Goal: Task Accomplishment & Management: Manage account settings

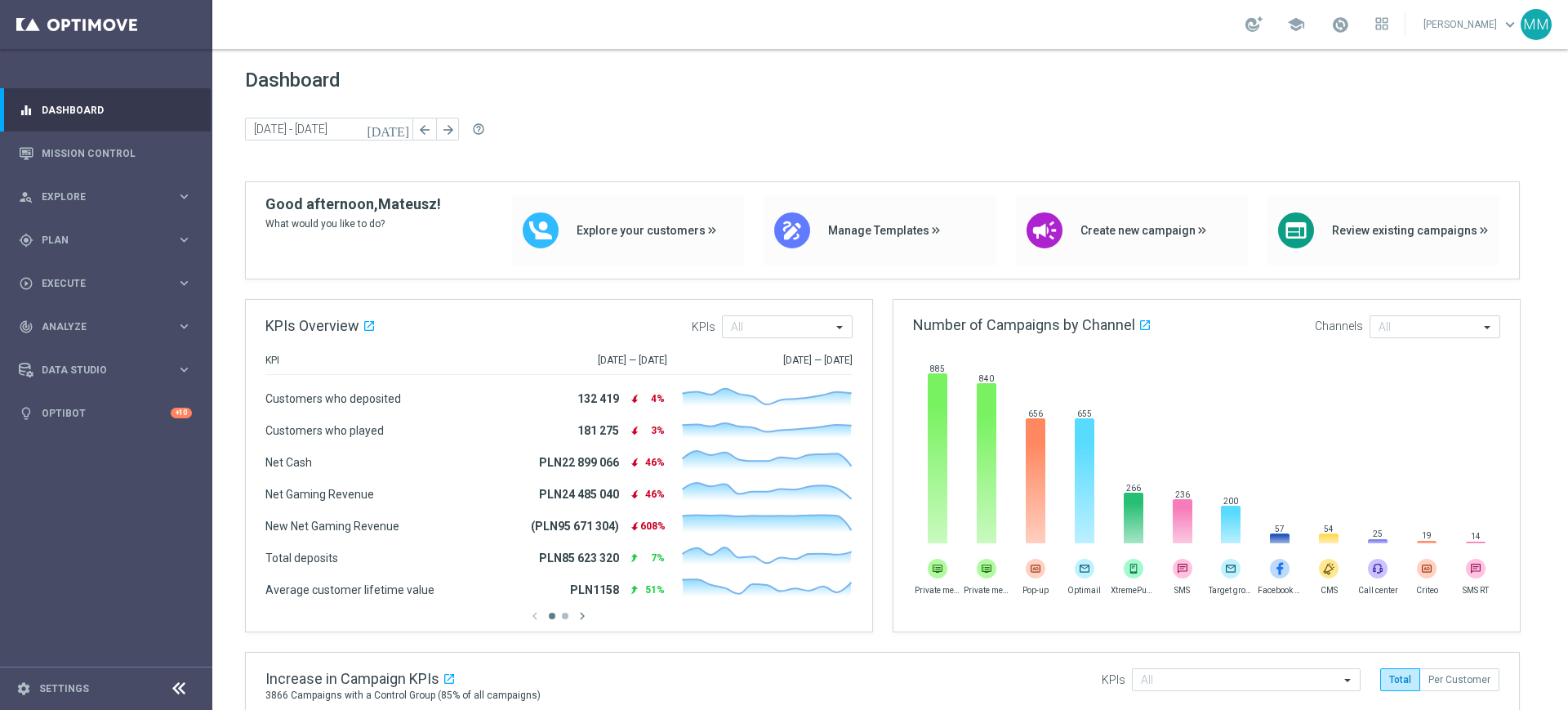
drag, startPoint x: 0, startPoint y: 0, endPoint x: 76, endPoint y: 273, distance: 283.4
click at [74, 242] on span "Plan" at bounding box center [109, 241] width 135 height 10
click at [76, 278] on link "Target Groups" at bounding box center [106, 274] width 127 height 14
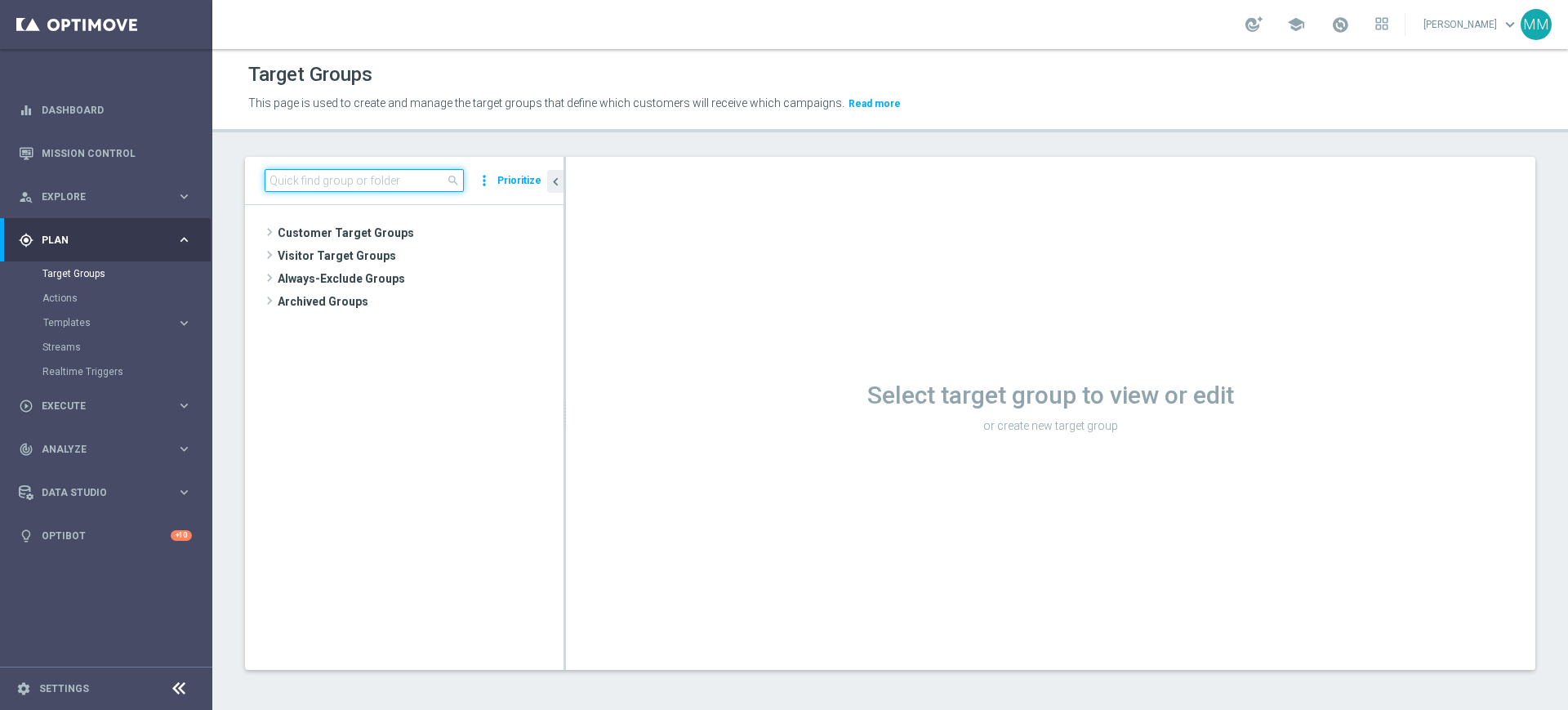
click at [349, 187] on input at bounding box center [364, 181] width 199 height 23
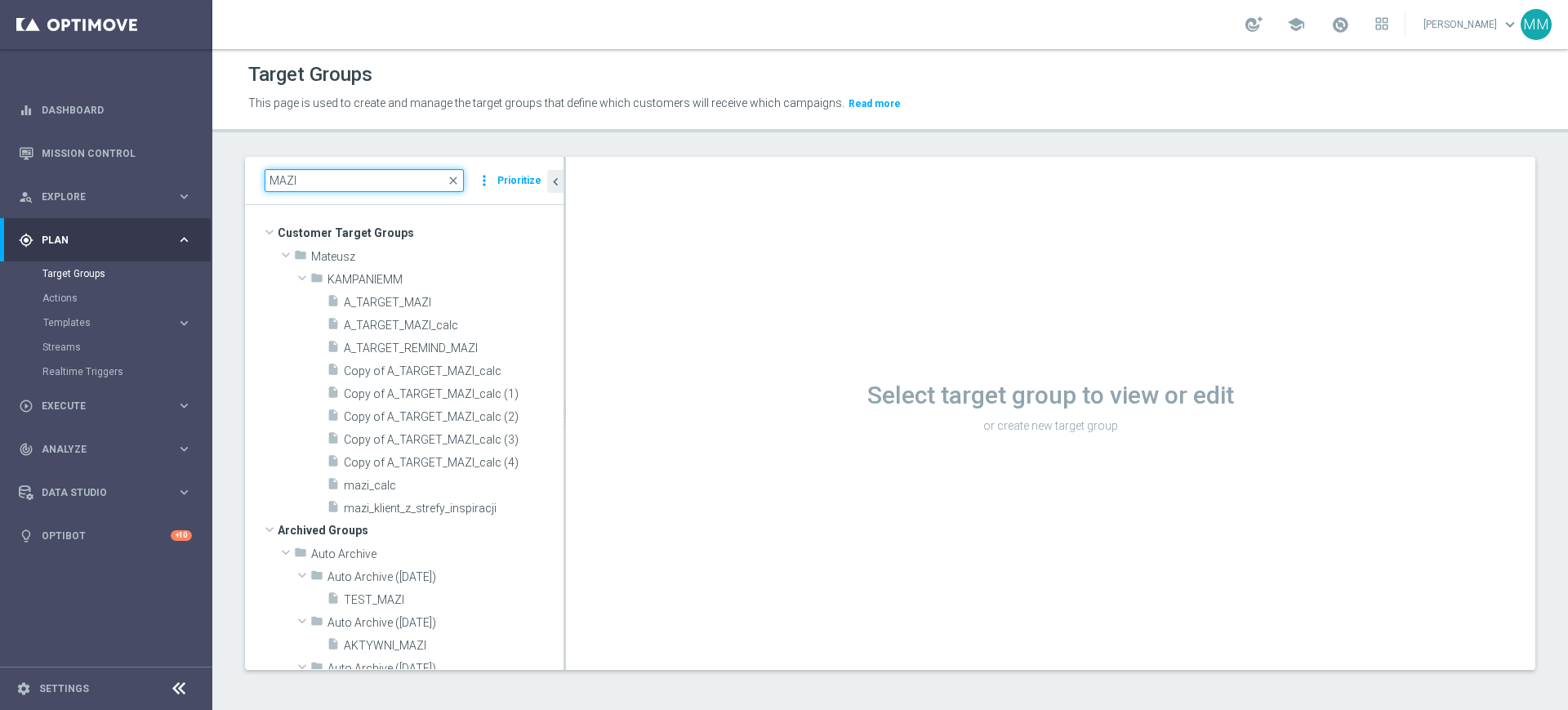
click at [378, 188] on input "MAZI" at bounding box center [364, 181] width 199 height 23
type input "MAZI"
click at [446, 304] on span "A_TARGET_MAZI" at bounding box center [434, 302] width 181 height 14
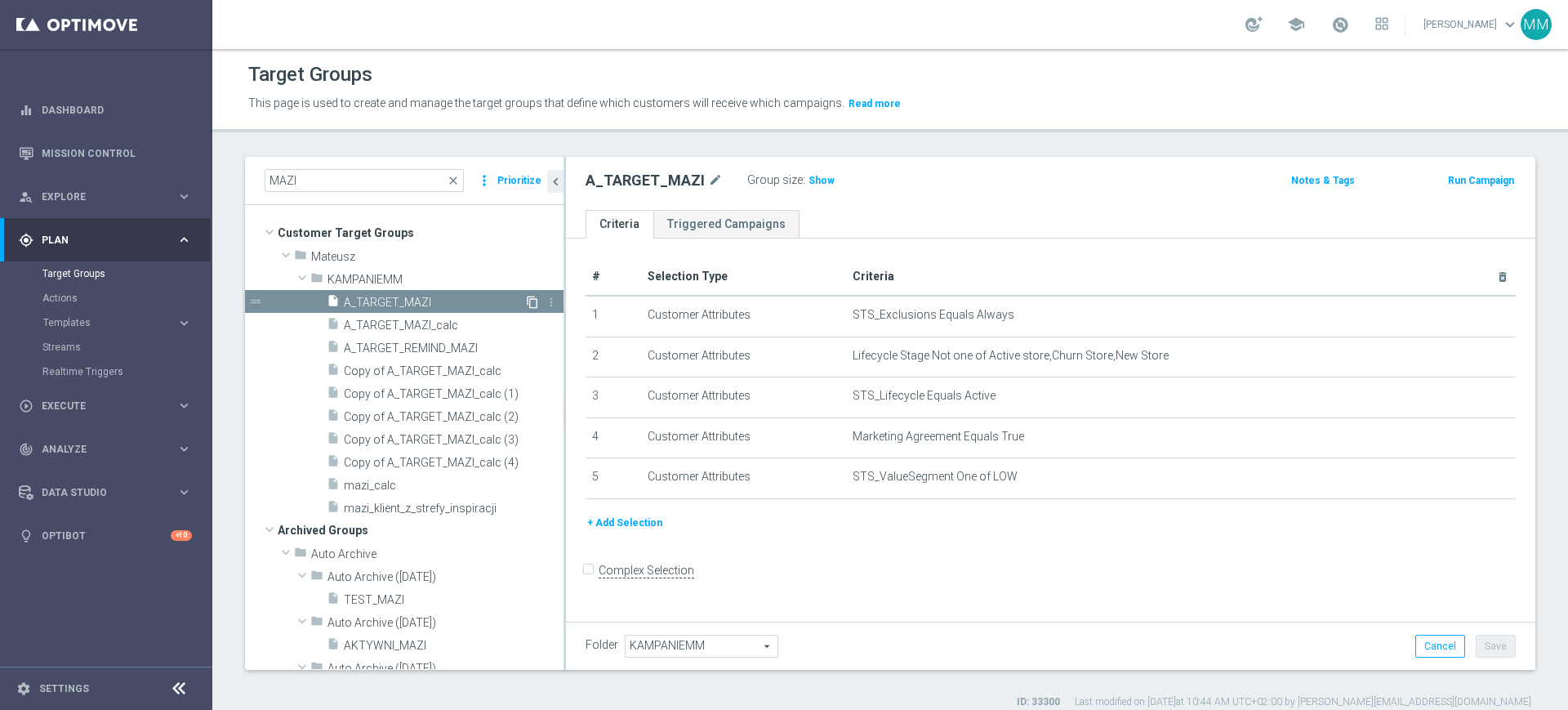
click at [526, 301] on icon "content_copy" at bounding box center [533, 302] width 14 height 14
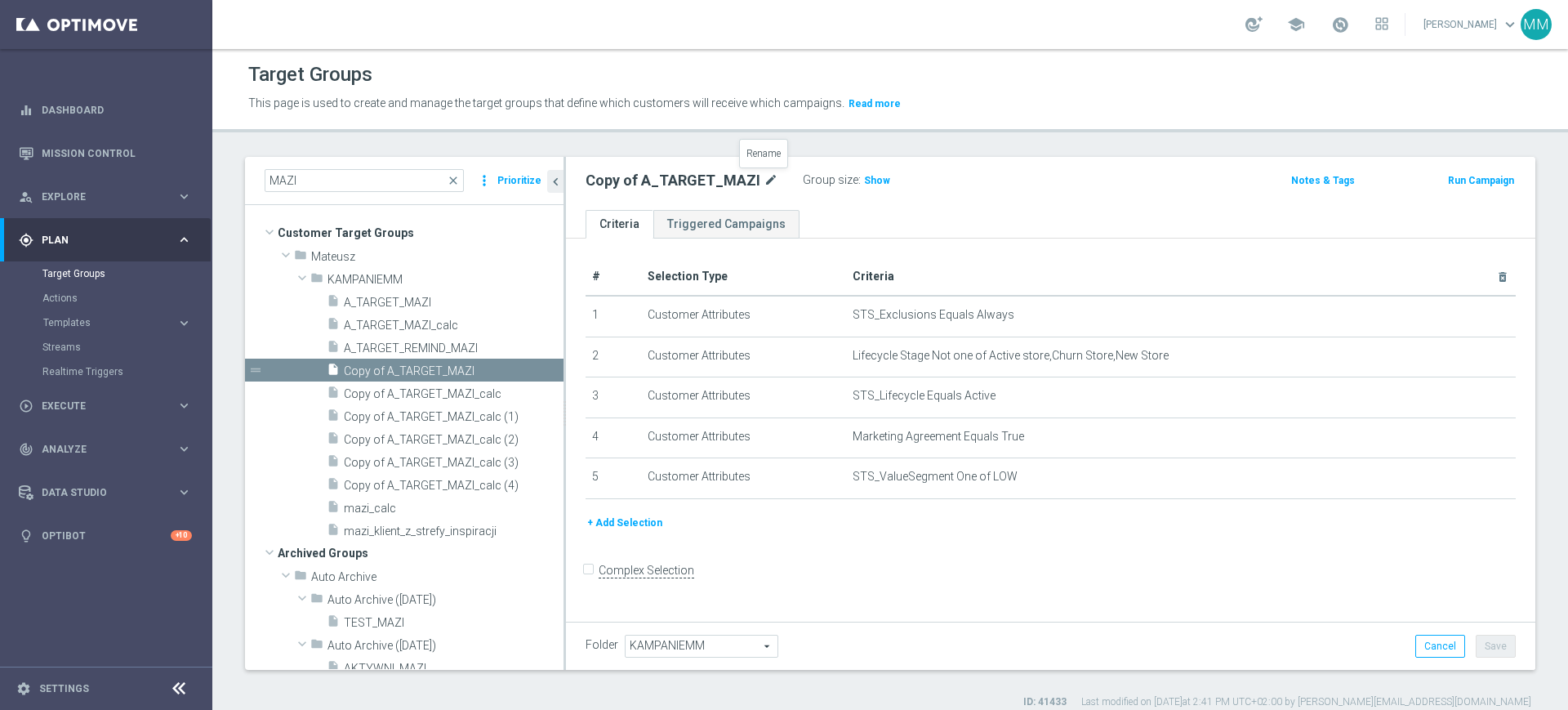
click at [764, 176] on icon "mode_edit" at bounding box center [770, 181] width 14 height 19
click at [828, 211] on ul "Criteria Triggered Campaigns" at bounding box center [1050, 224] width 969 height 29
click at [791, 179] on input "text" at bounding box center [695, 183] width 220 height 23
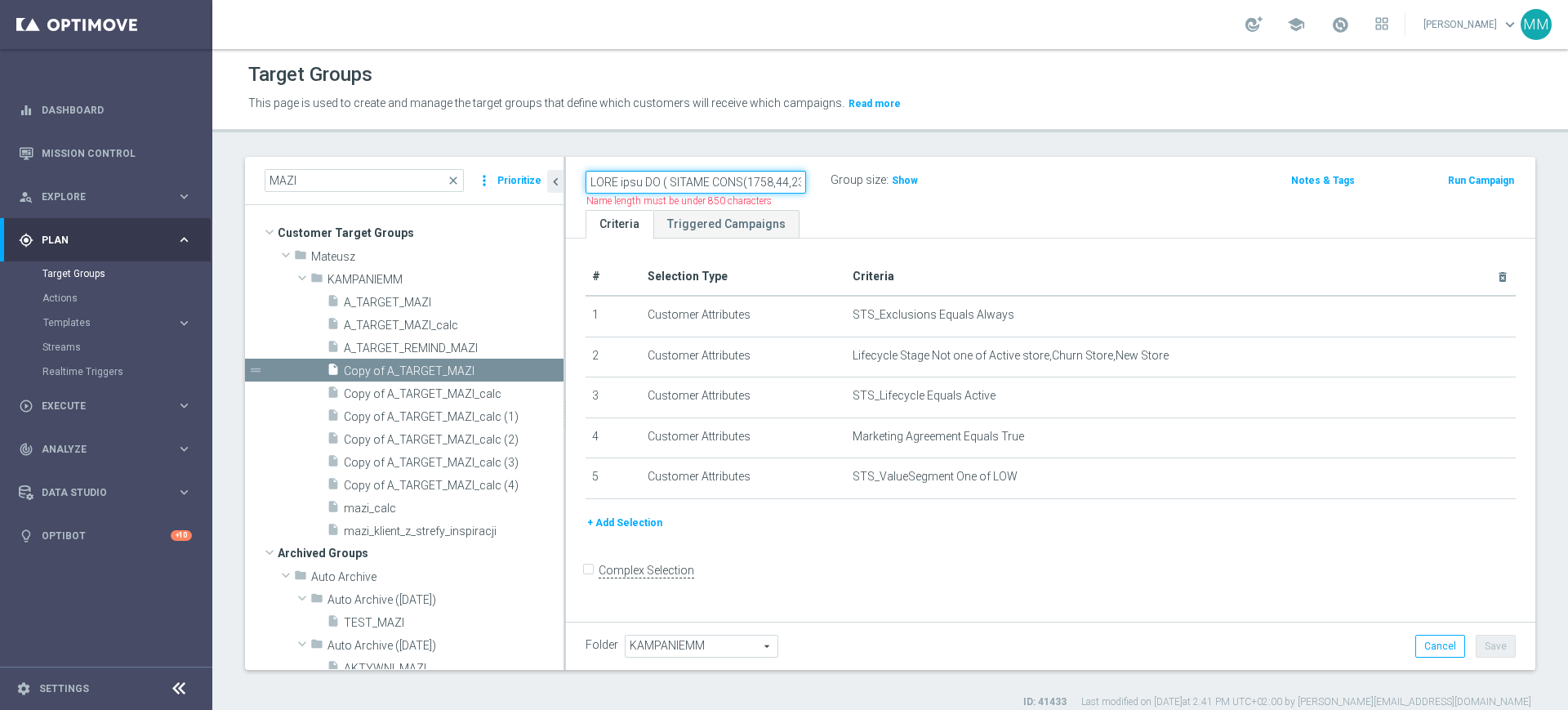
click at [791, 179] on input "text" at bounding box center [695, 183] width 220 height 23
type input "A_NH-NL_TARGET_"
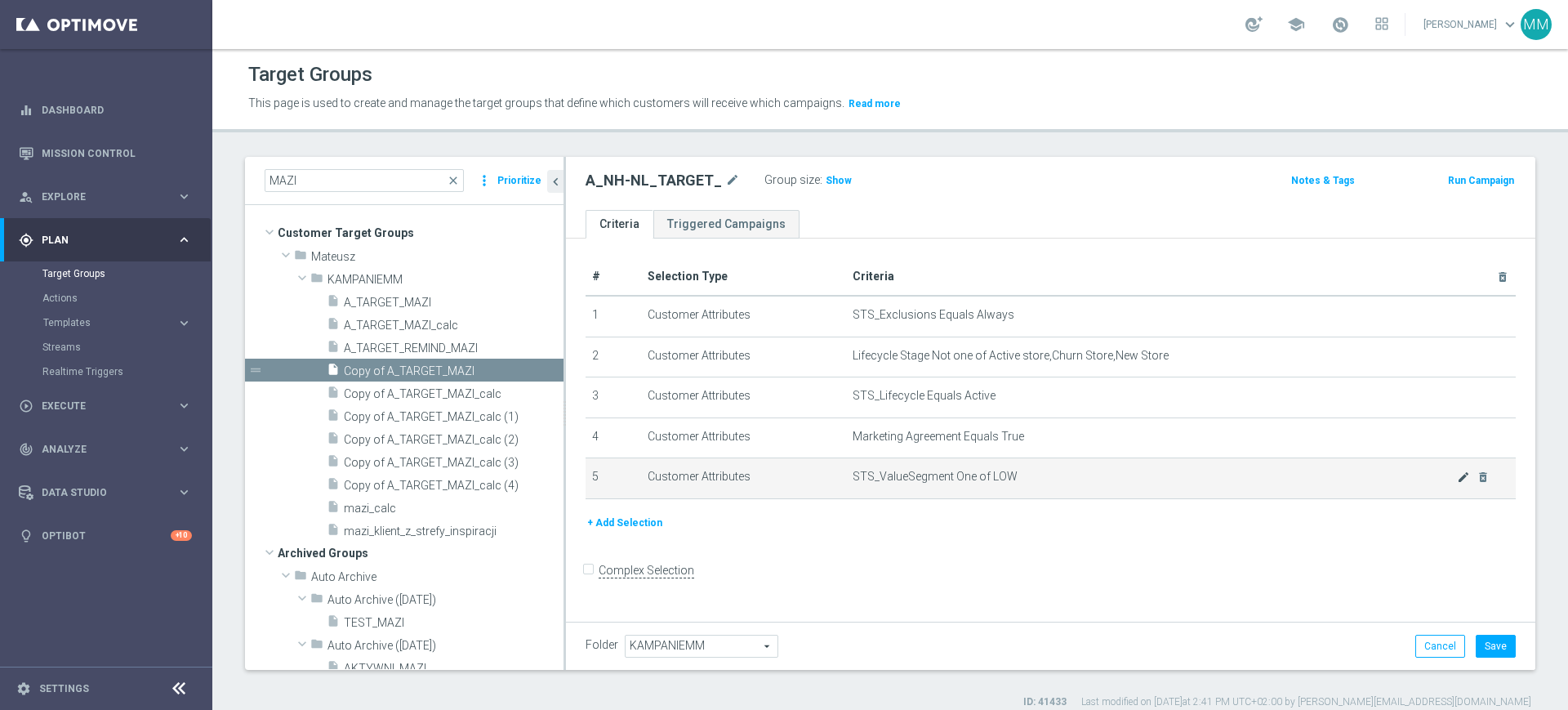
click at [1457, 481] on icon "mode_edit" at bounding box center [1464, 477] width 14 height 14
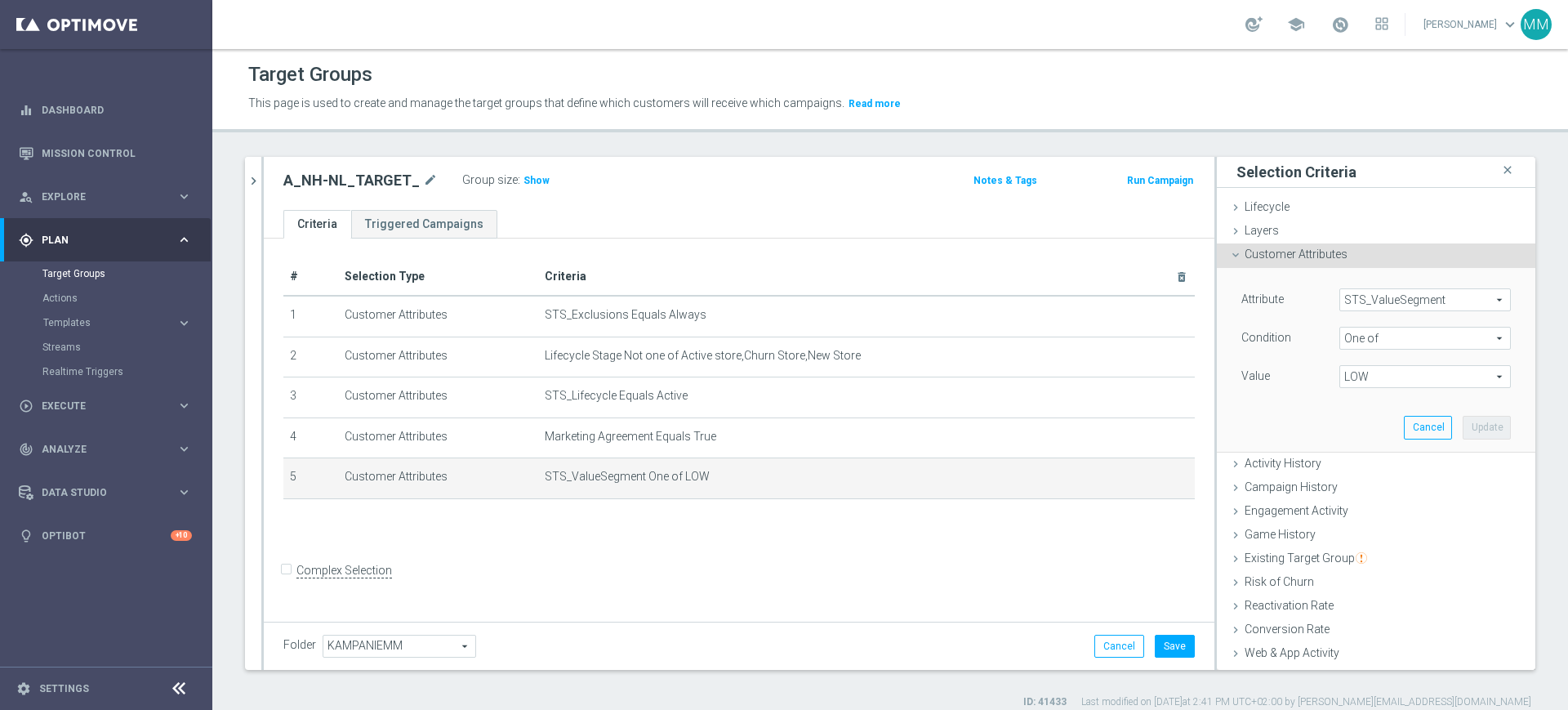
click at [1391, 381] on span "LOW" at bounding box center [1425, 377] width 170 height 21
click at [1378, 458] on span "LOW" at bounding box center [1437, 465] width 149 height 14
click at [1362, 460] on input "LOW" at bounding box center [1357, 465] width 11 height 11
checkbox input "false"
type input "Select"
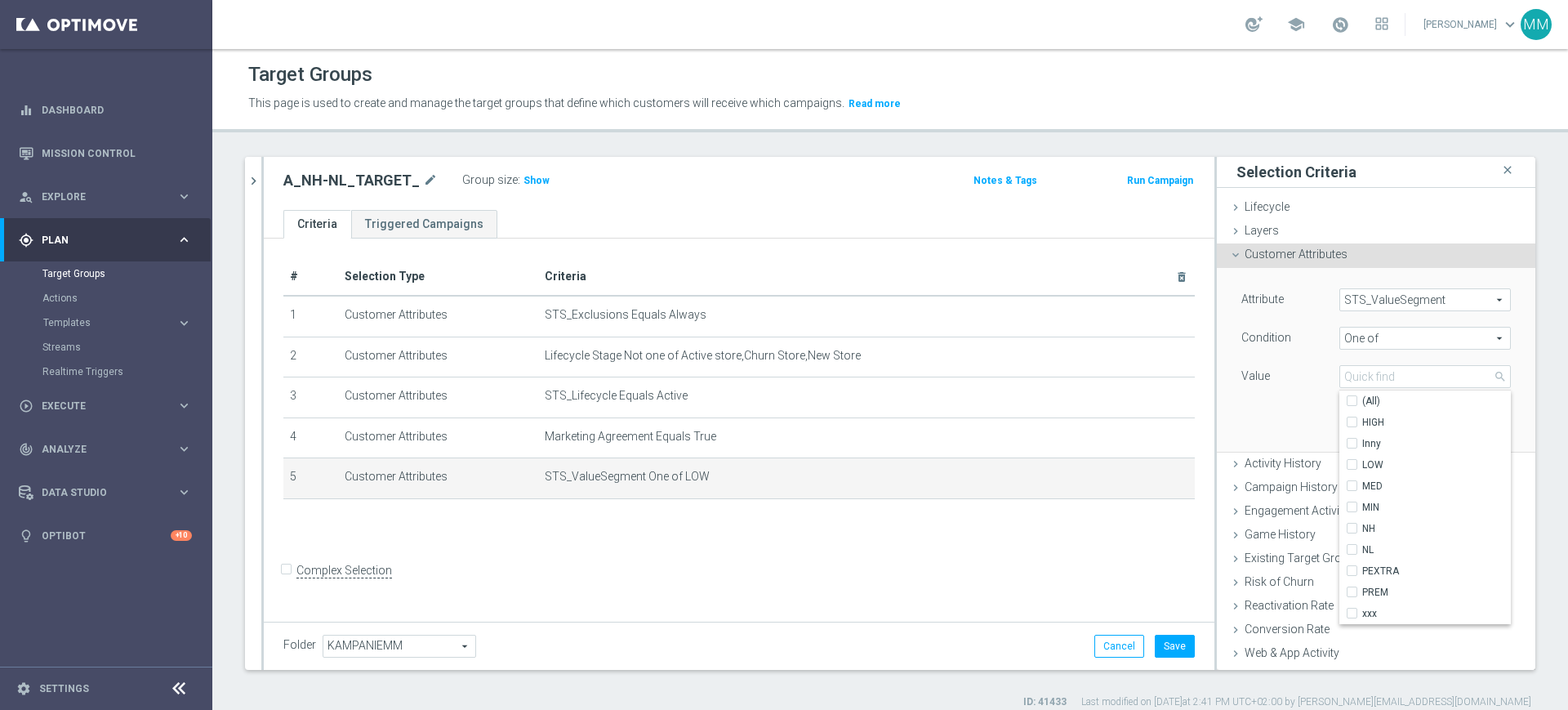
click at [1354, 338] on span "One of" at bounding box center [1425, 338] width 170 height 21
click at [1369, 458] on label "Equals" at bounding box center [1425, 469] width 172 height 21
type input "Equals"
click at [1340, 366] on span at bounding box center [1425, 377] width 170 height 21
click at [1386, 512] on span "NH" at bounding box center [1424, 507] width 155 height 14
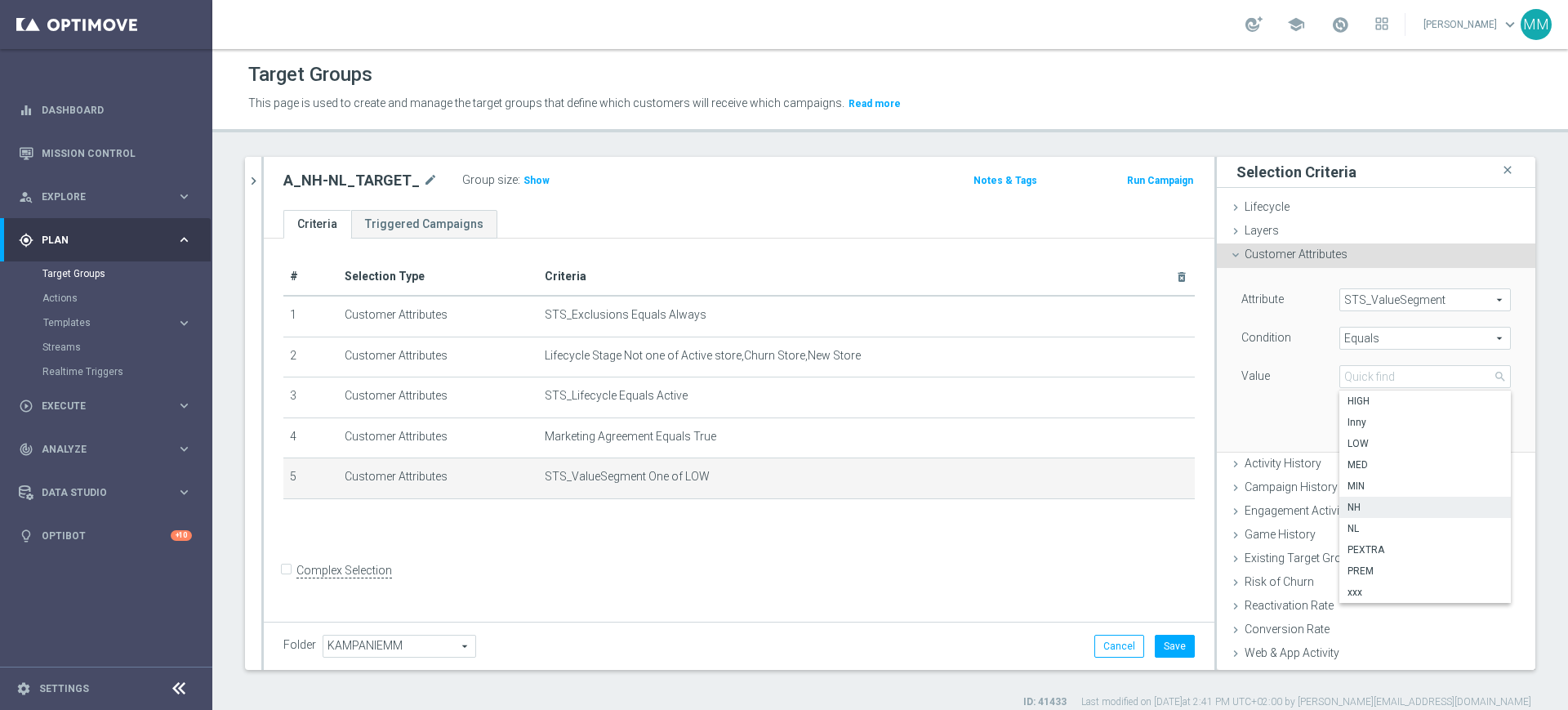
type input "NH"
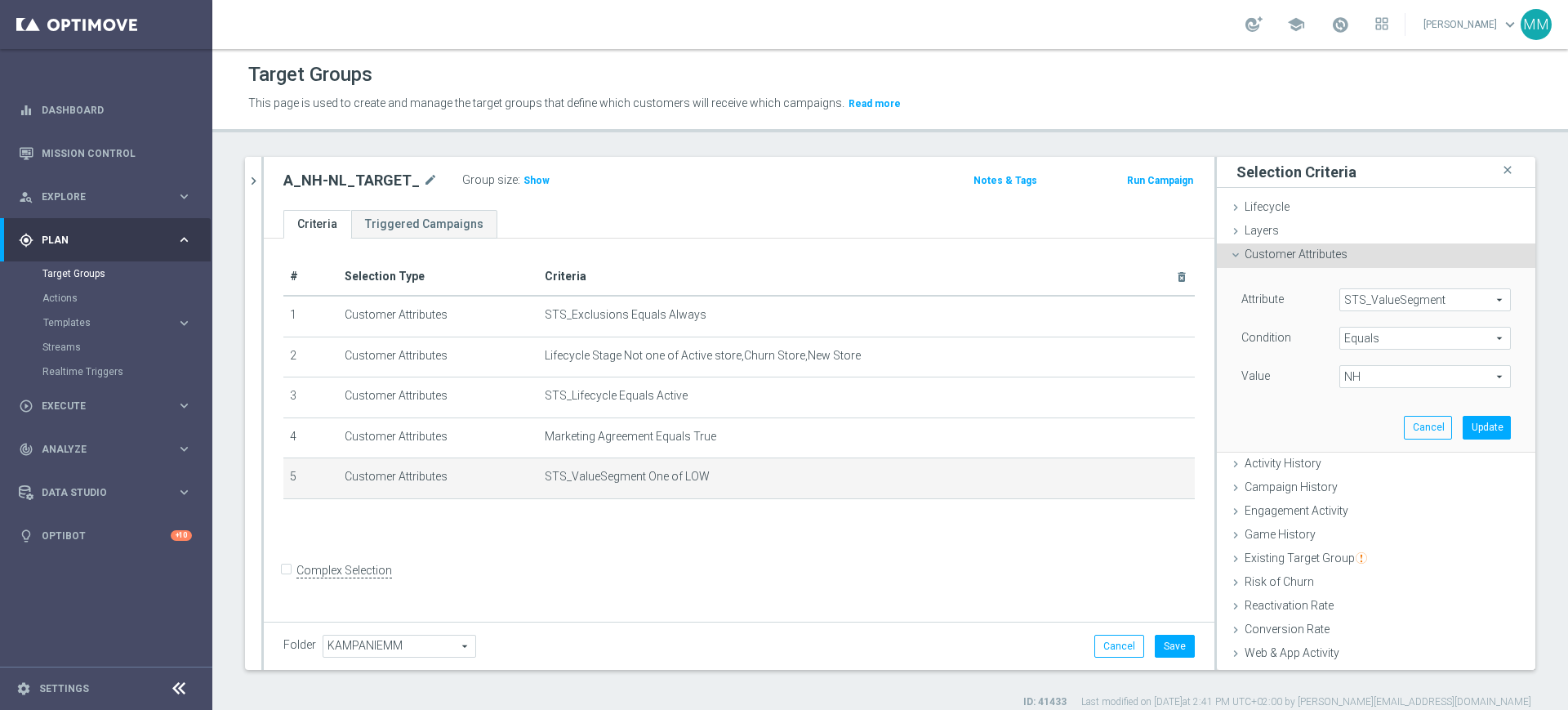
click at [1424, 369] on span "NH" at bounding box center [1425, 377] width 170 height 21
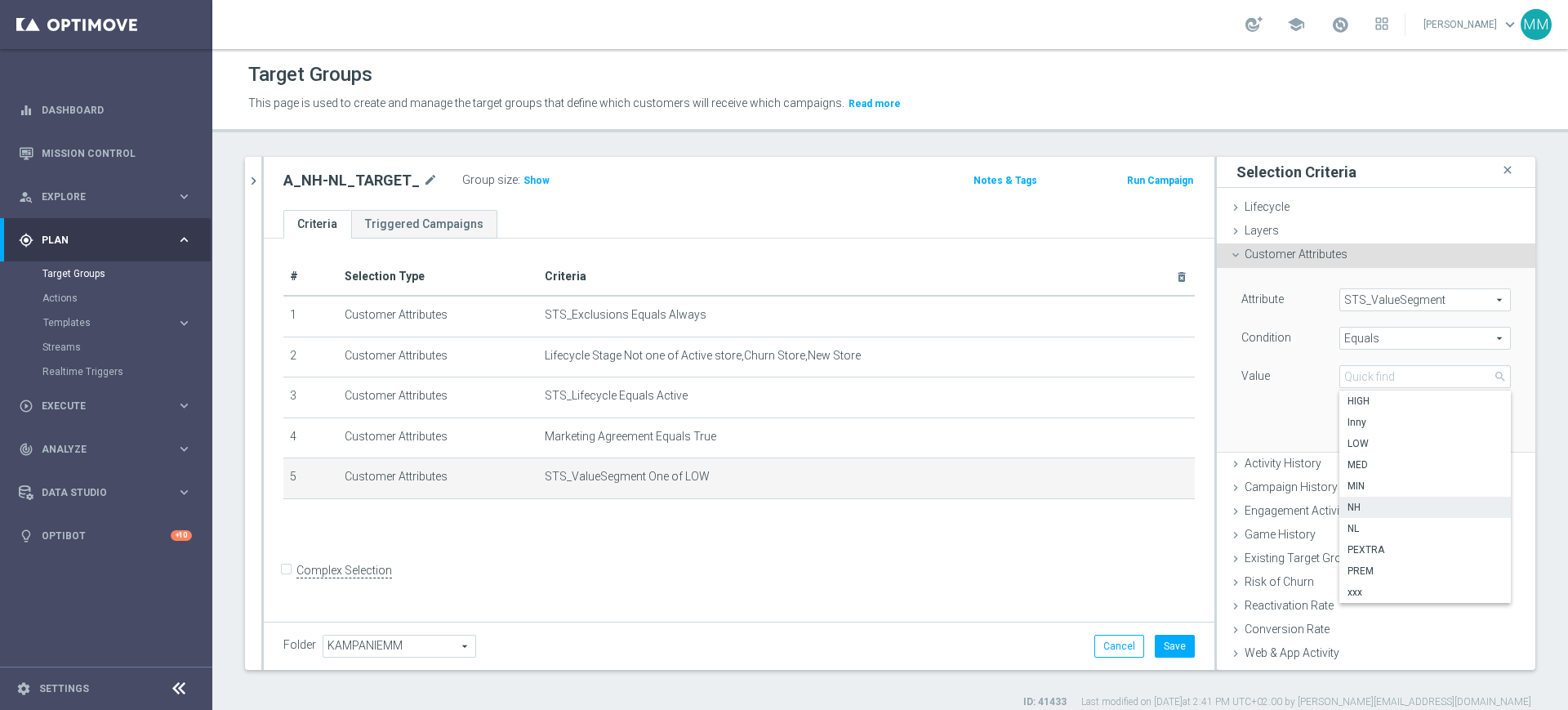
click at [1257, 421] on div "Attribute STS_ValueSegment STS_ValueSegment arrow_drop_down search Condition Eq…" at bounding box center [1376, 358] width 294 height 183
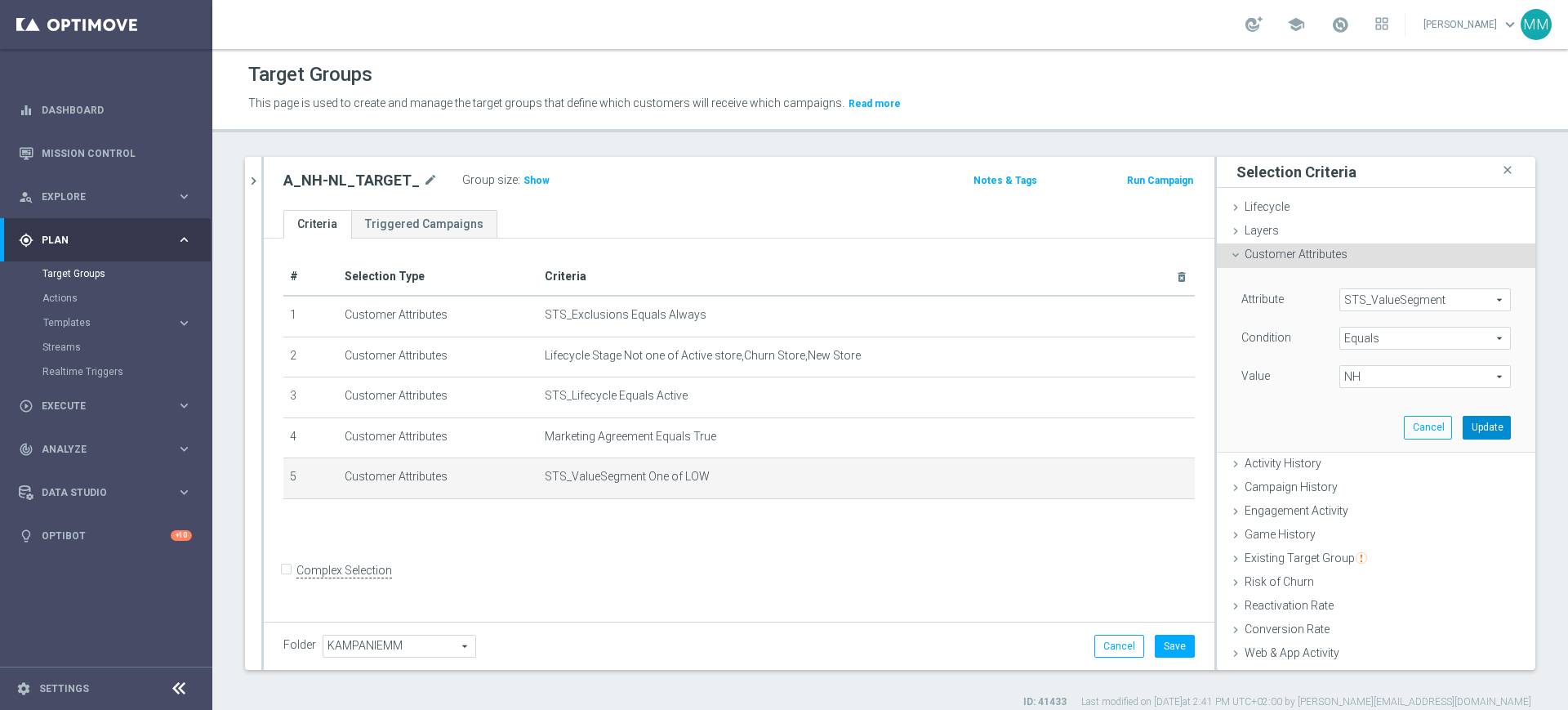
click at [1463, 421] on button "Update" at bounding box center [1487, 427] width 48 height 23
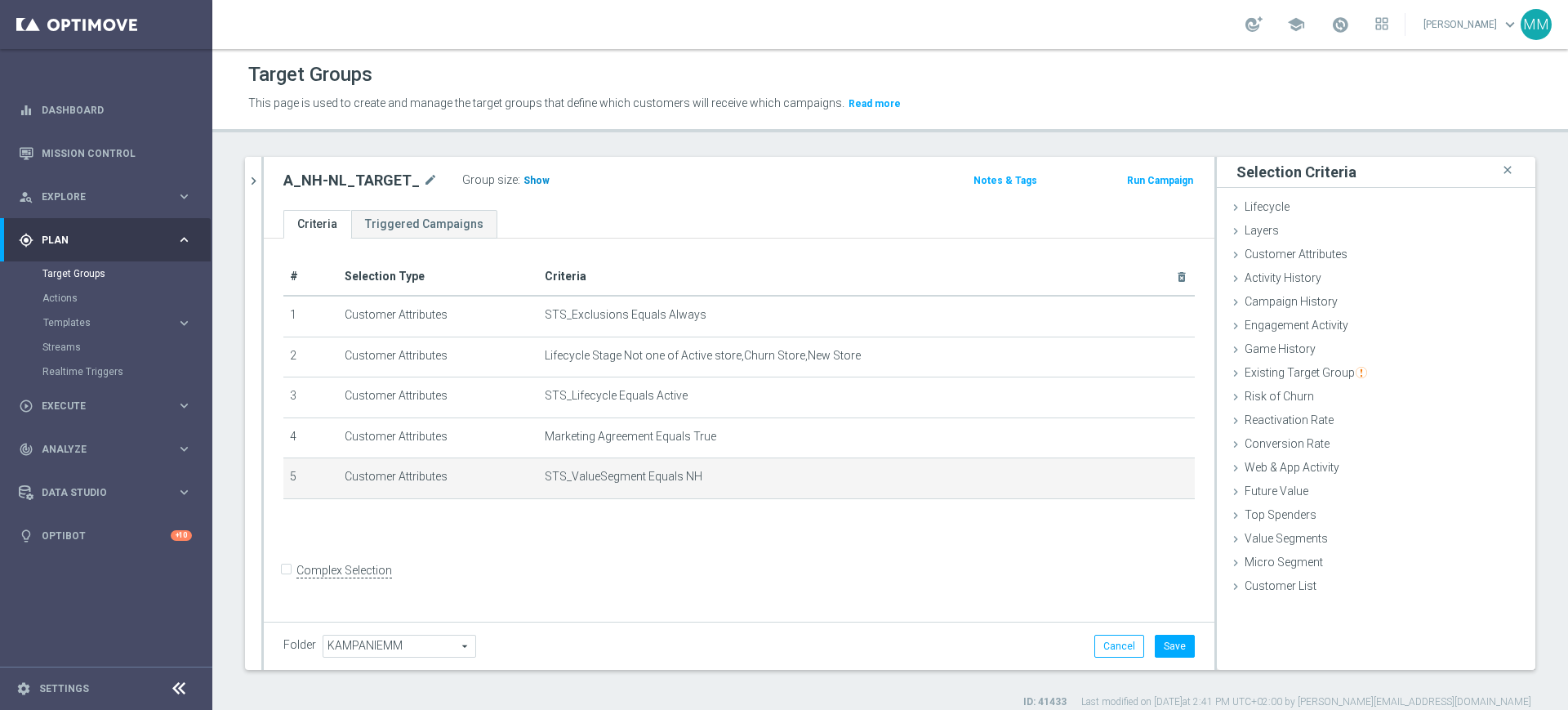
click at [523, 184] on span "Show" at bounding box center [536, 181] width 26 height 12
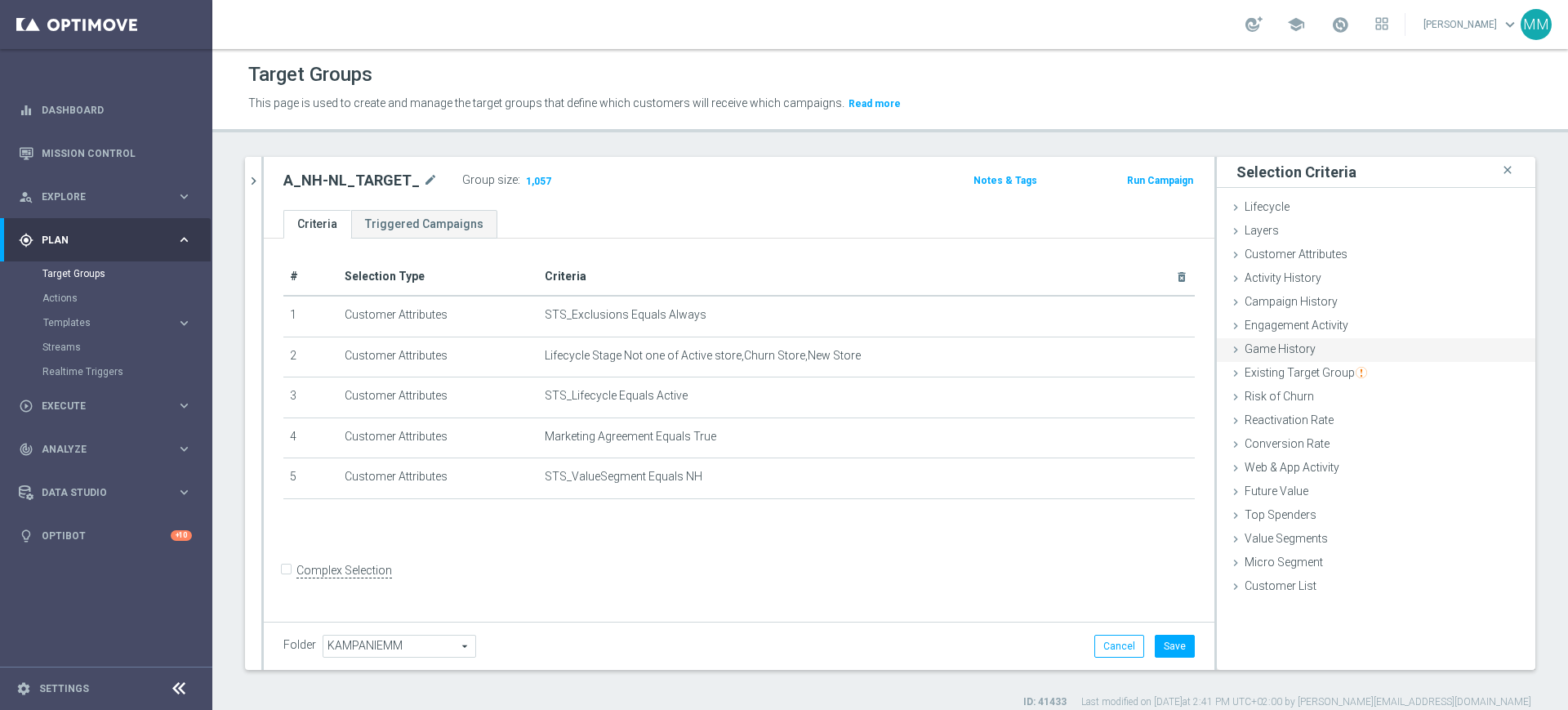
click at [1292, 344] on span "Game History" at bounding box center [1280, 349] width 71 height 14
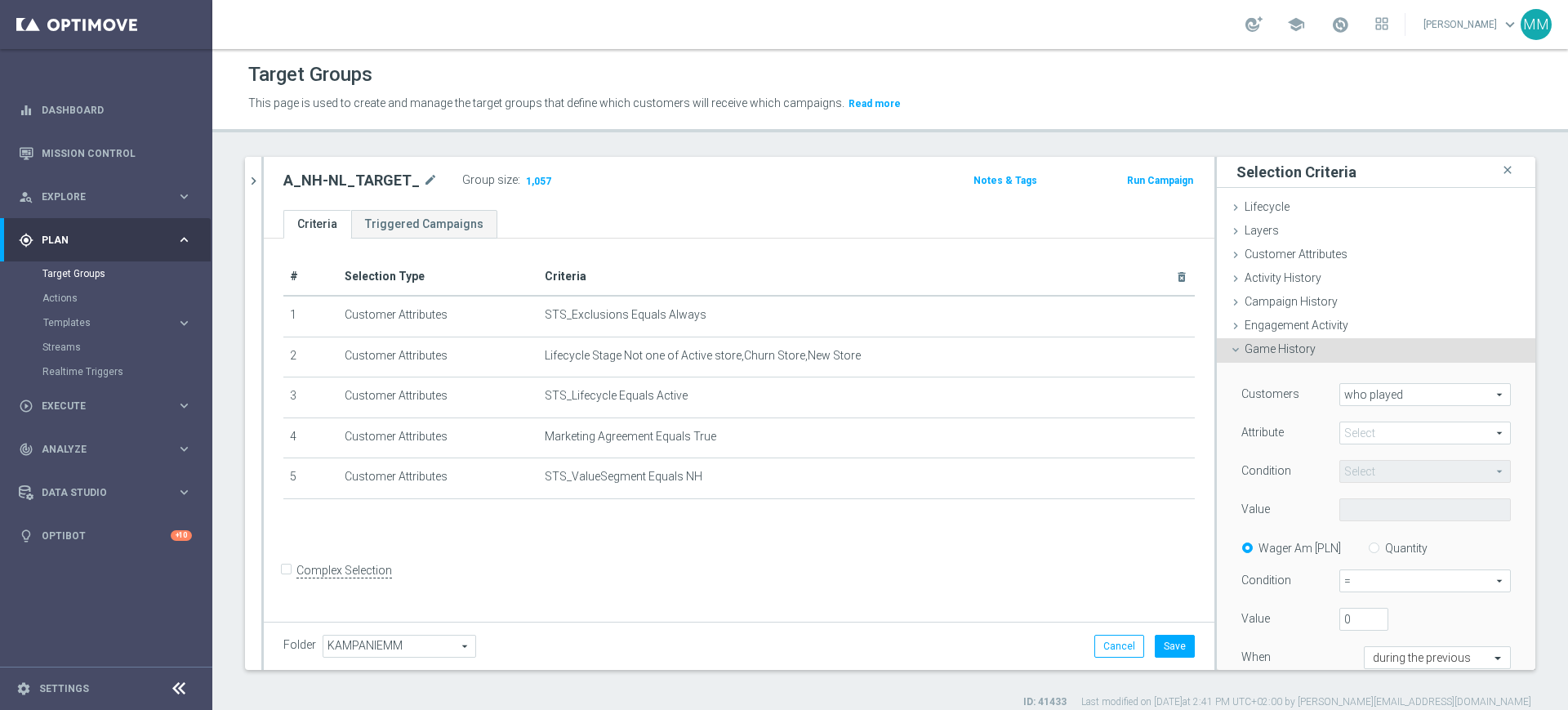
click at [1371, 435] on span at bounding box center [1425, 433] width 170 height 21
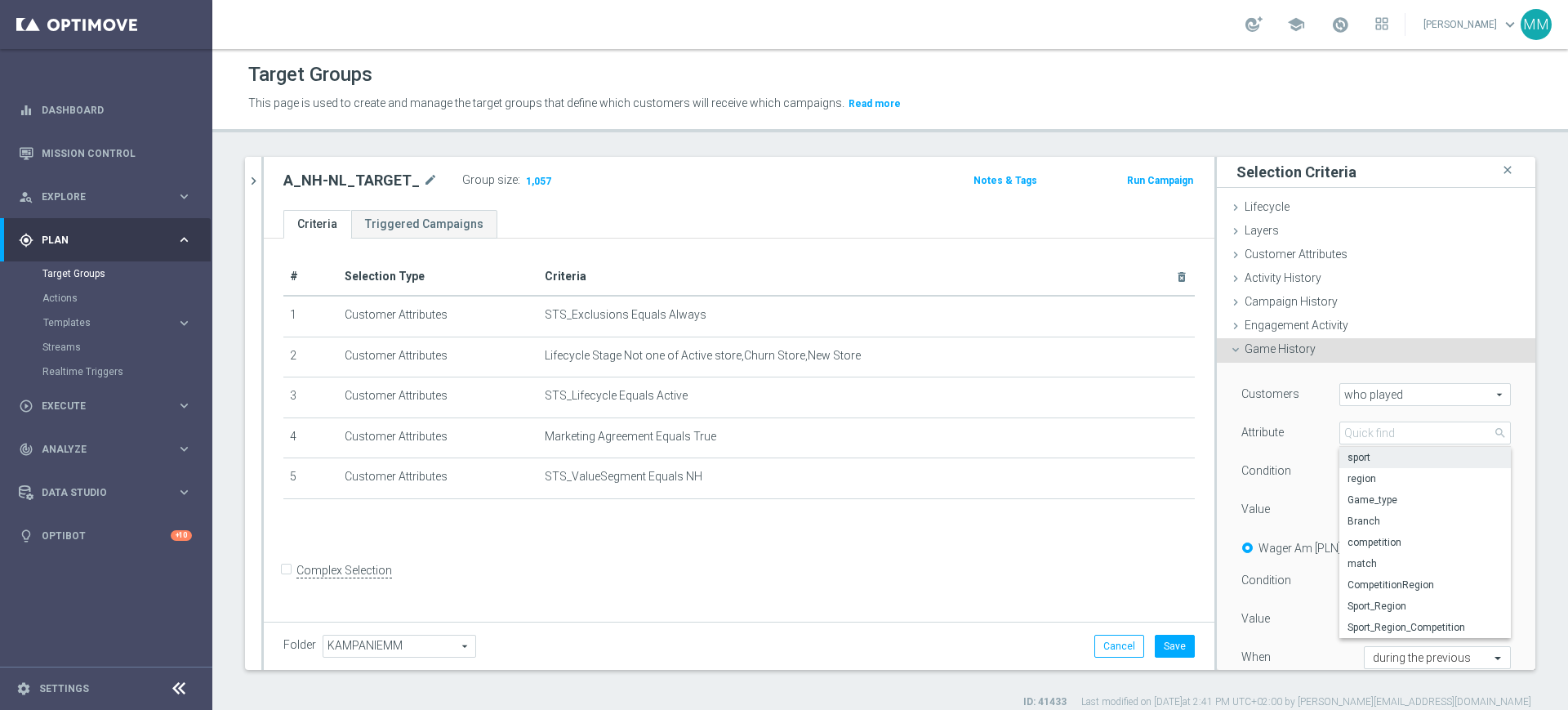
click at [1365, 447] on label "sport" at bounding box center [1425, 458] width 172 height 21
type input "sport"
type input "Equals"
click at [1389, 520] on span at bounding box center [1425, 510] width 170 height 21
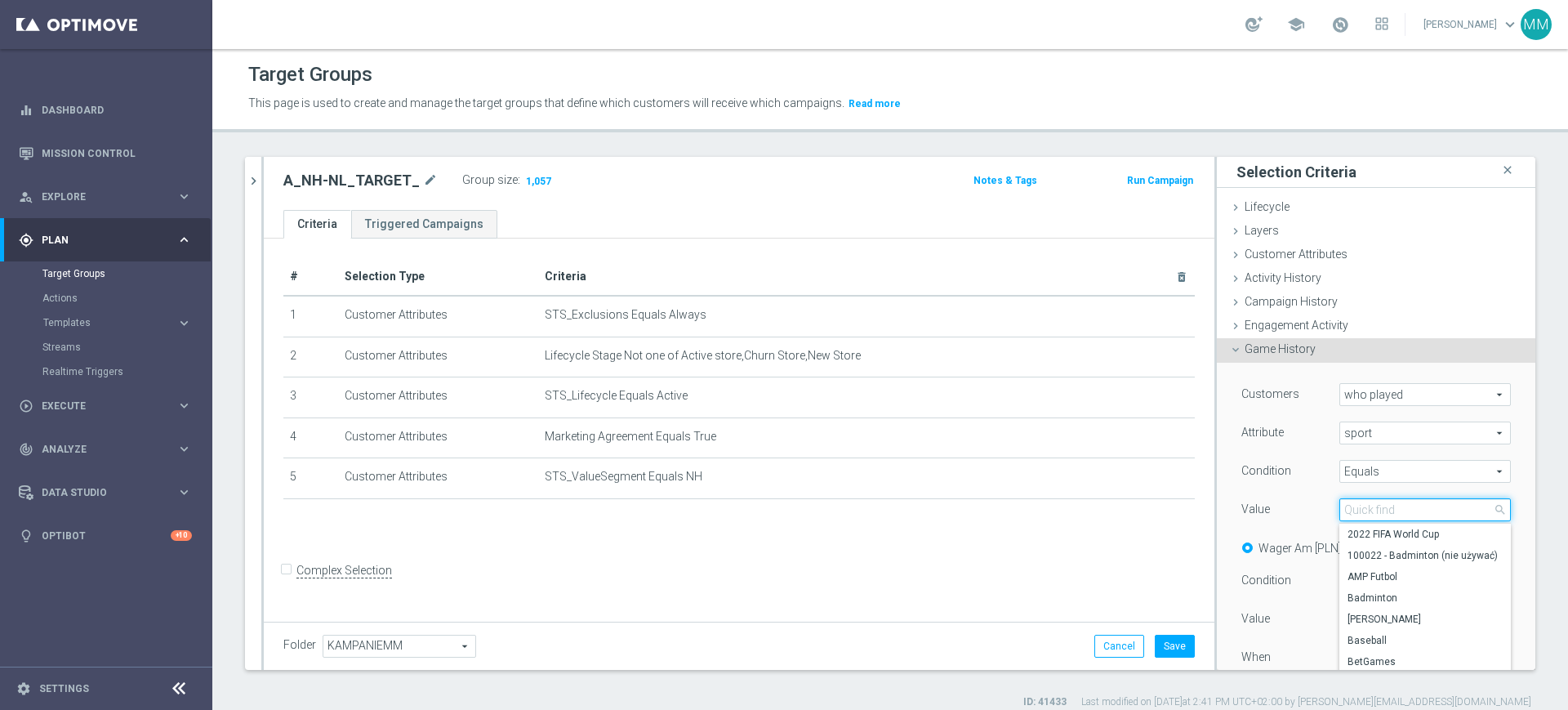
click at [1376, 520] on input "search" at bounding box center [1425, 510] width 172 height 23
type input "Piłka"
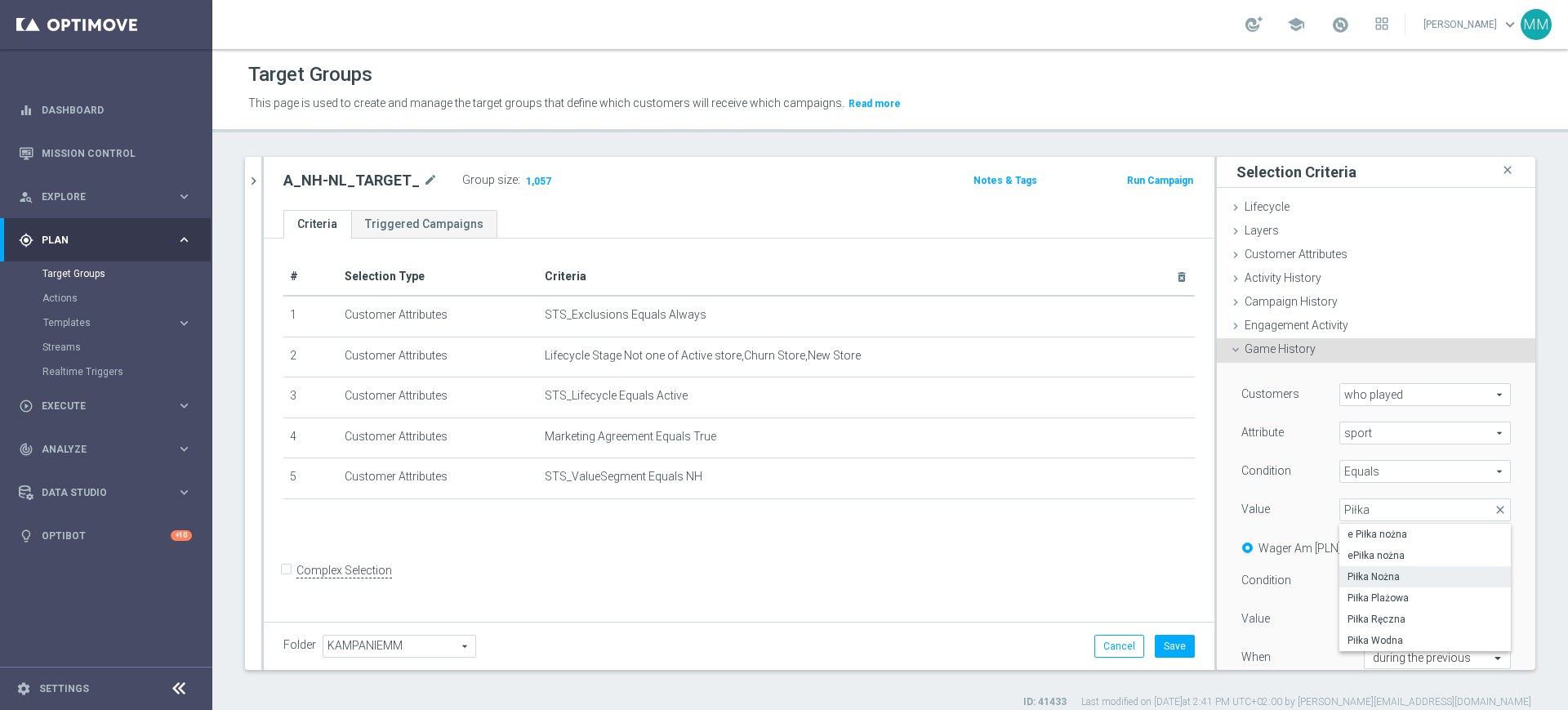
click at [1409, 572] on span "Piłka Nożna" at bounding box center [1424, 577] width 155 height 14
type input "Piłka Nożna"
click at [1406, 553] on label "Quantity" at bounding box center [1406, 548] width 42 height 14
click at [1383, 551] on input "Quantity" at bounding box center [1377, 545] width 11 height 11
radio input "true"
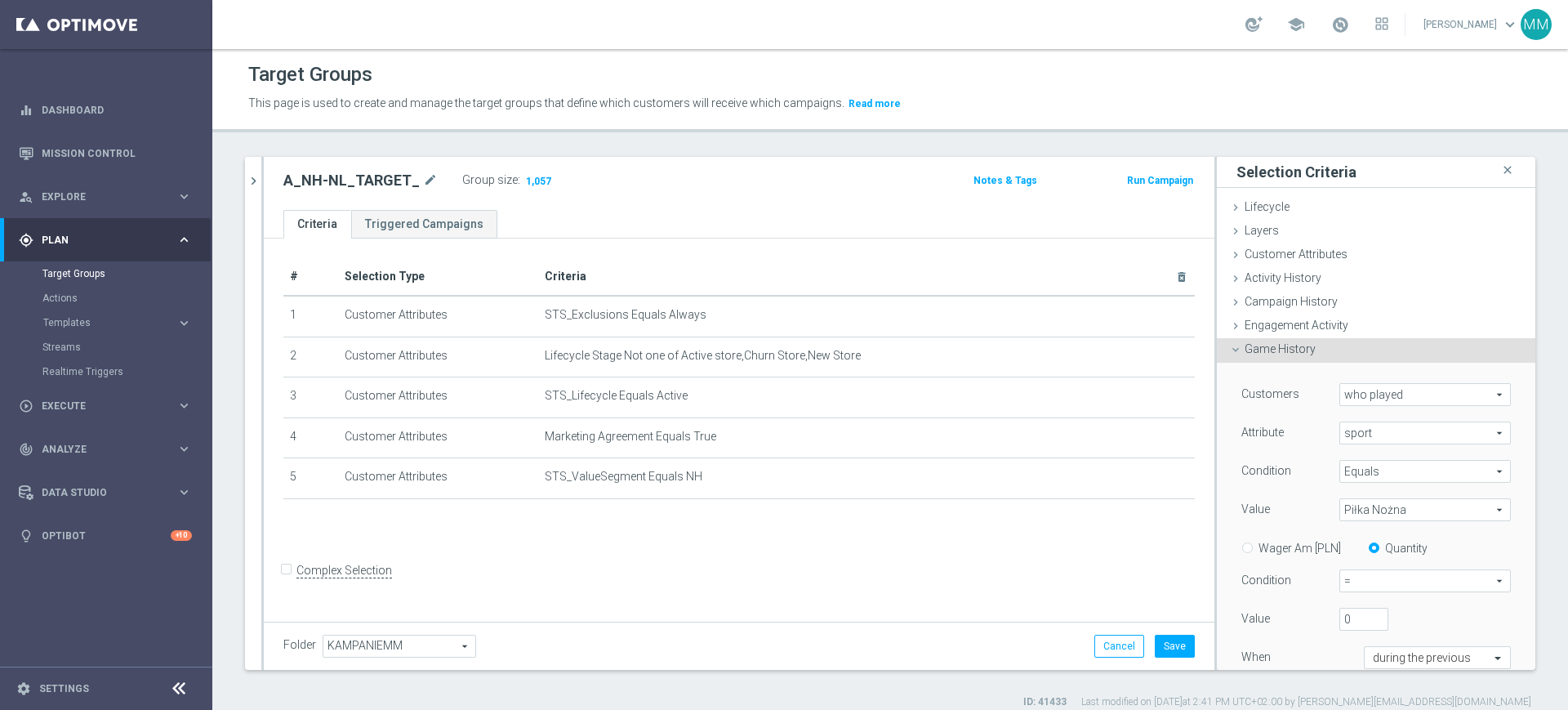
click at [1340, 574] on span "=" at bounding box center [1425, 581] width 170 height 21
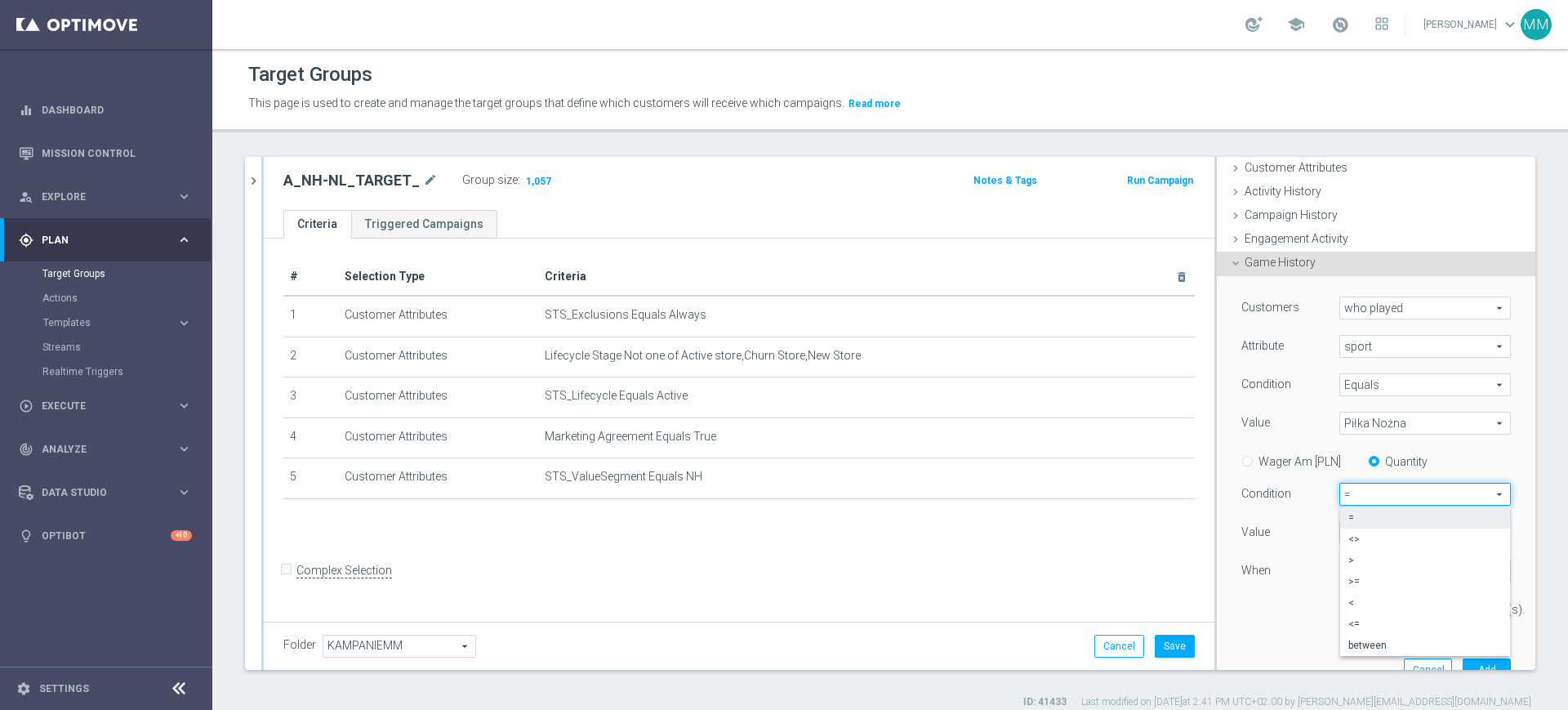
scroll to position [204, 0]
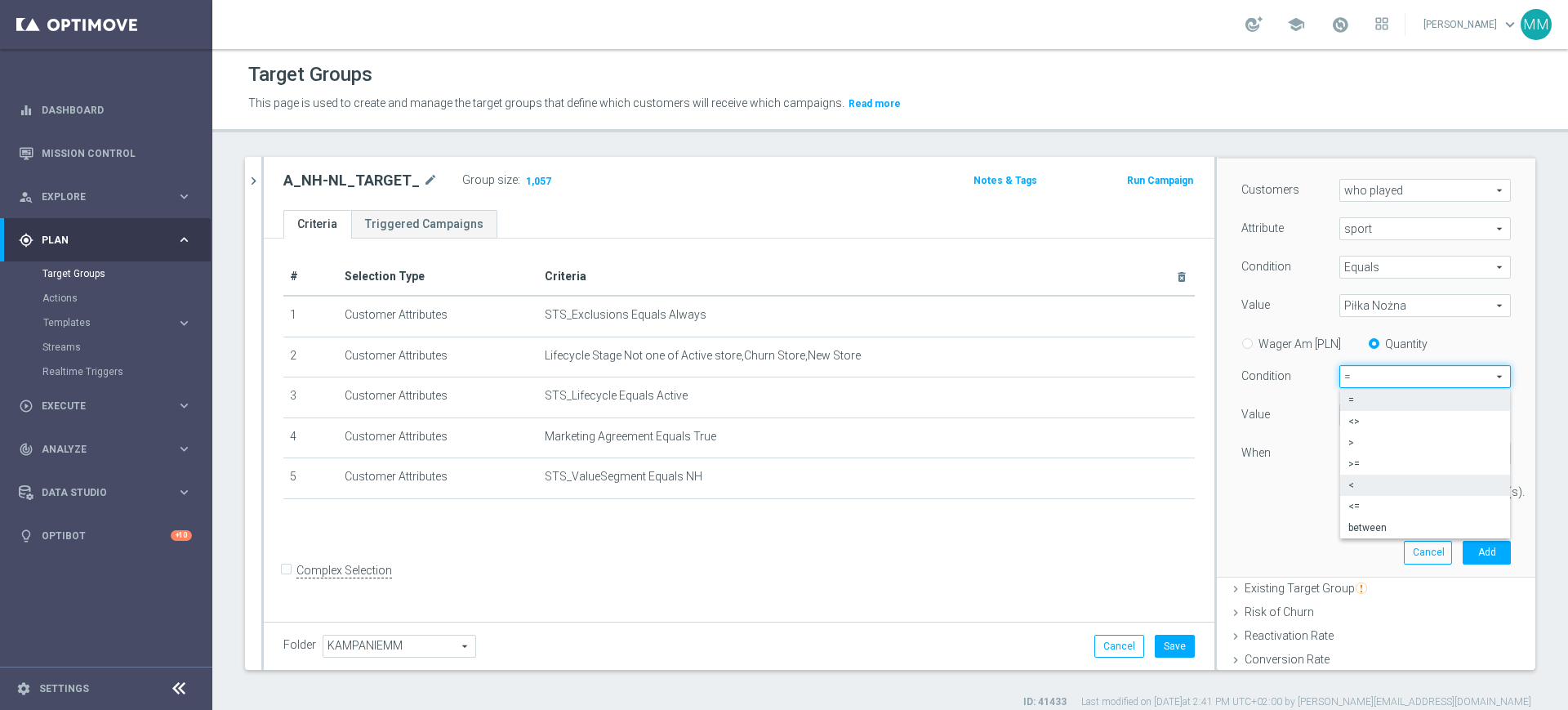
click at [1351, 474] on label "<" at bounding box center [1425, 485] width 170 height 21
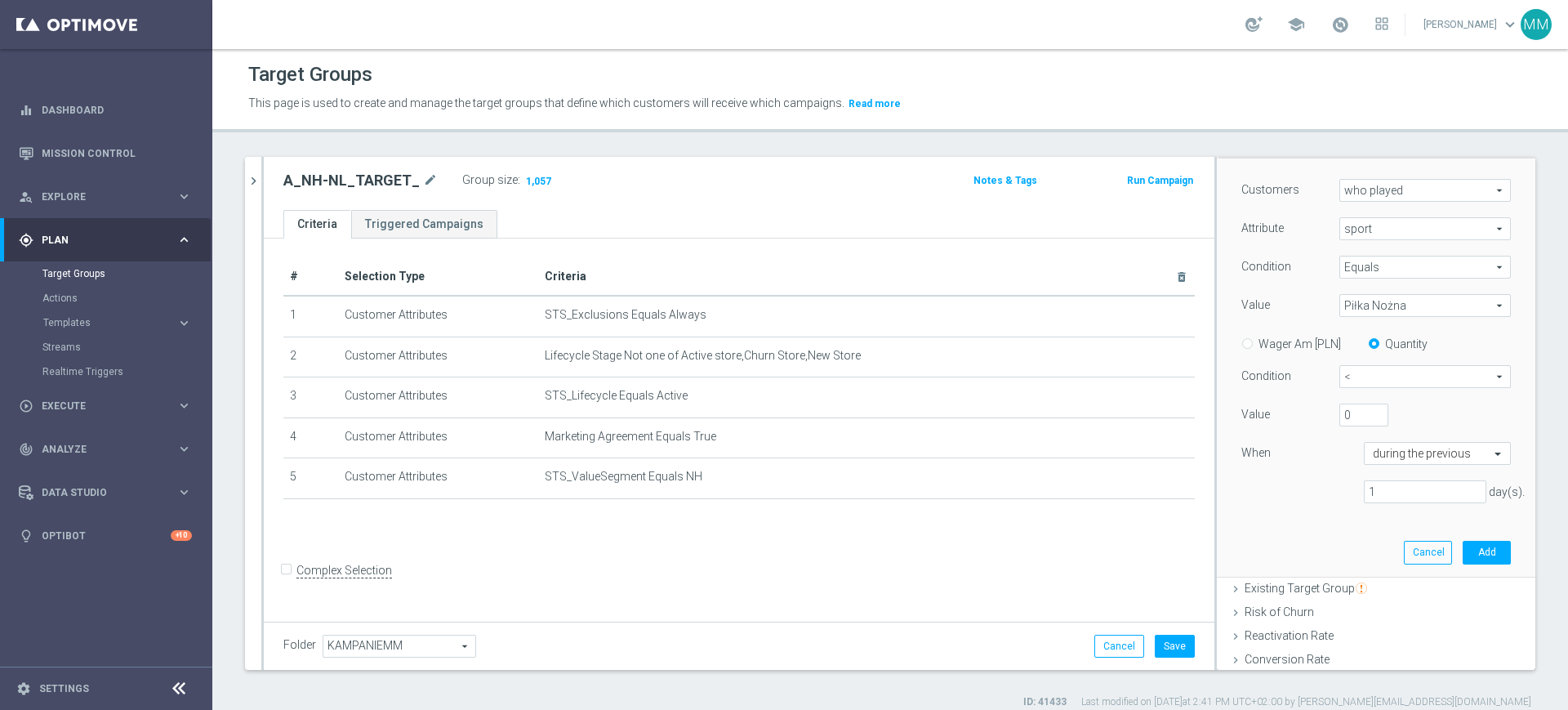
click at [1340, 382] on span "<" at bounding box center [1425, 377] width 170 height 21
click at [1348, 465] on span ">=" at bounding box center [1424, 465] width 154 height 14
type input ">="
click at [1327, 421] on div "Value 0" at bounding box center [1376, 416] width 294 height 26
drag, startPoint x: 1327, startPoint y: 421, endPoint x: 1310, endPoint y: 421, distance: 17.0
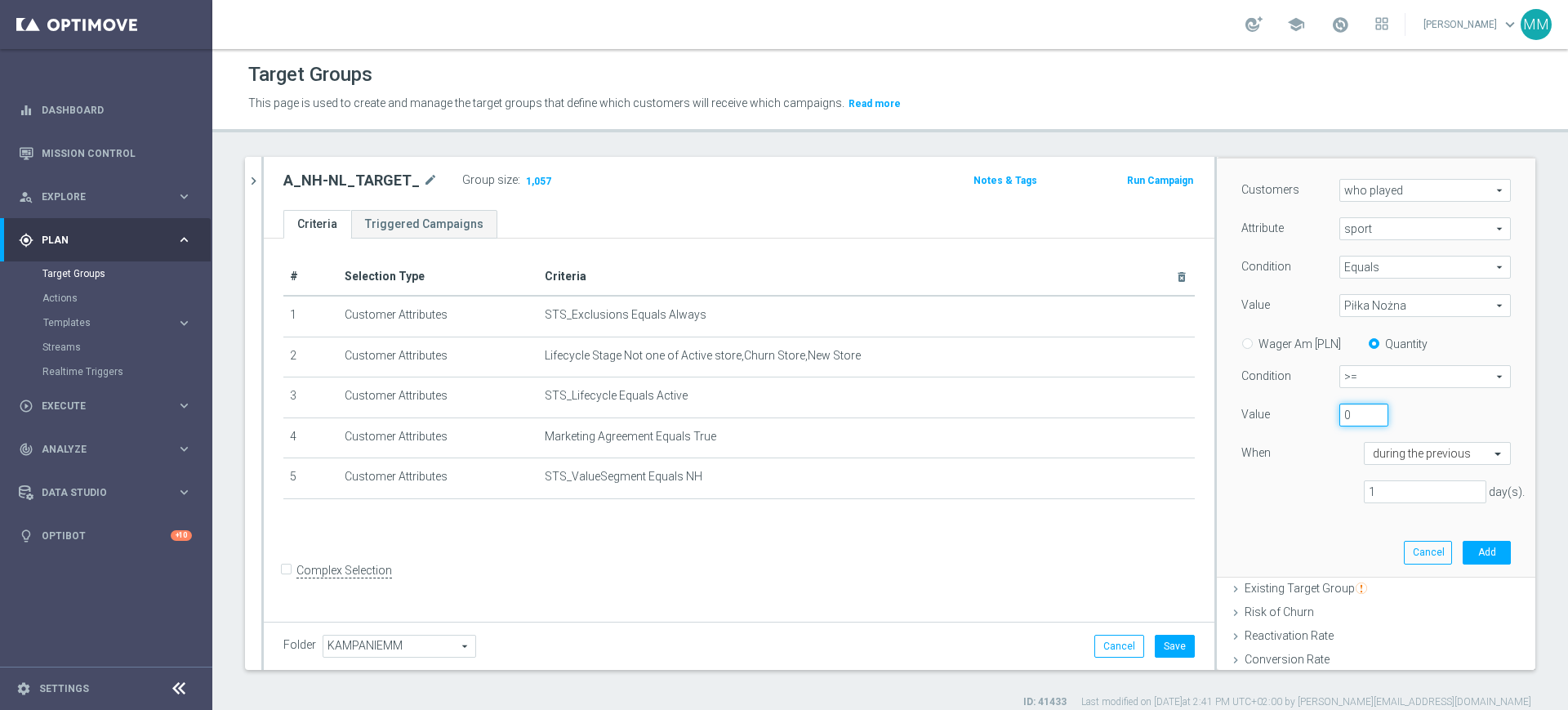
click at [1327, 421] on div "0" at bounding box center [1363, 415] width 73 height 23
type input "10"
type input "14"
click at [1463, 546] on button "Add" at bounding box center [1487, 553] width 48 height 23
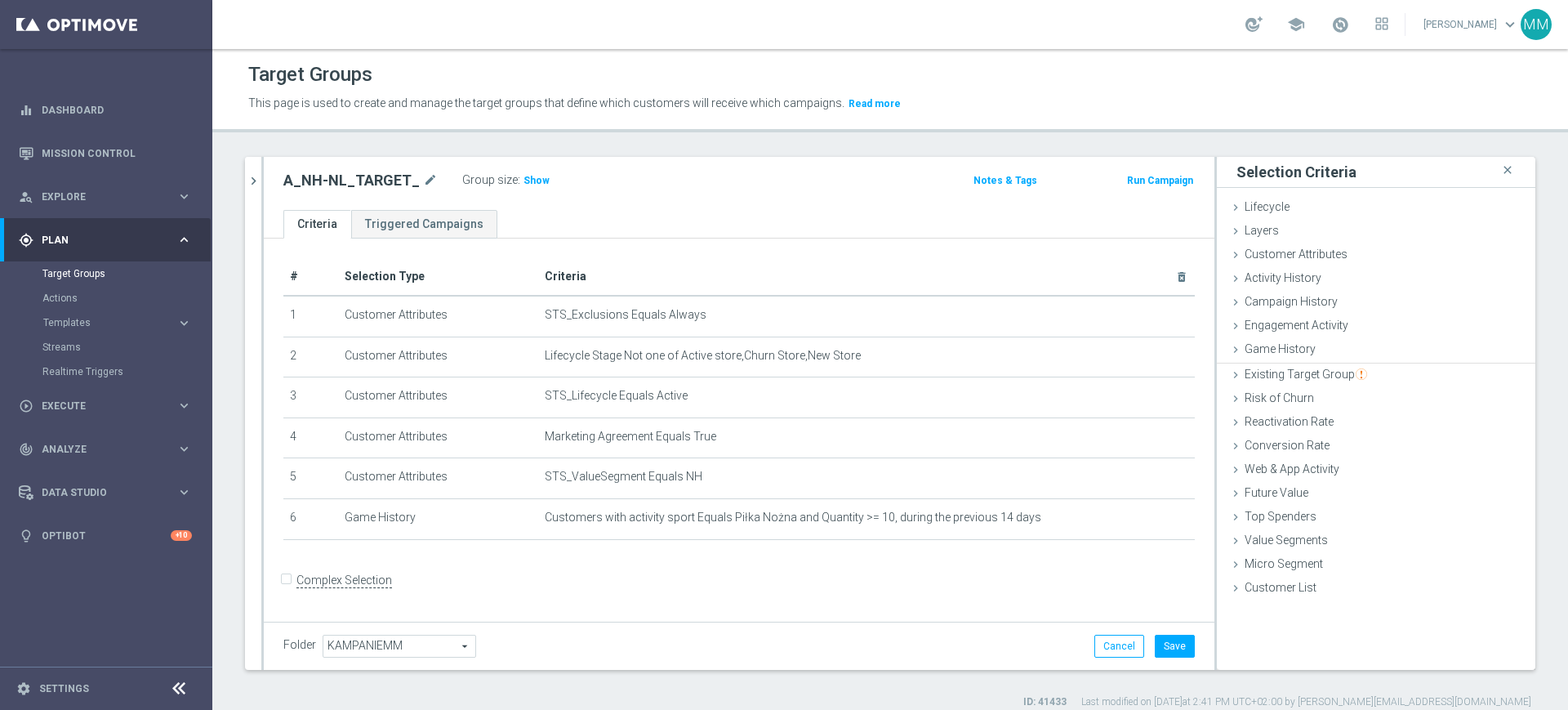
scroll to position [0, 0]
click at [523, 177] on span "Show" at bounding box center [536, 181] width 26 height 12
click at [1320, 263] on div "Customer Attributes done selection updated" at bounding box center [1376, 255] width 319 height 24
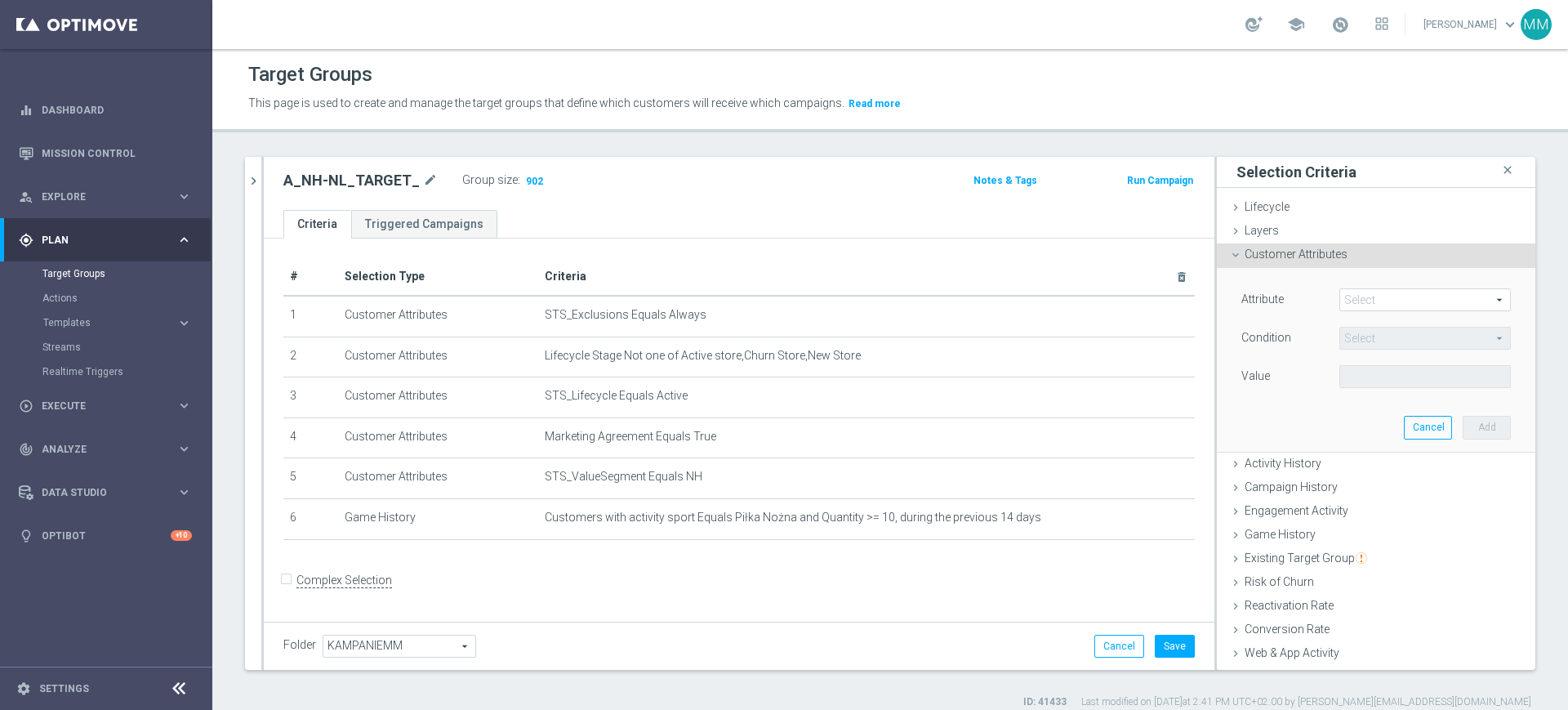
click at [1359, 298] on span at bounding box center [1425, 299] width 170 height 21
click at [0, 0] on input "search" at bounding box center [0, 0] width 0 height 0
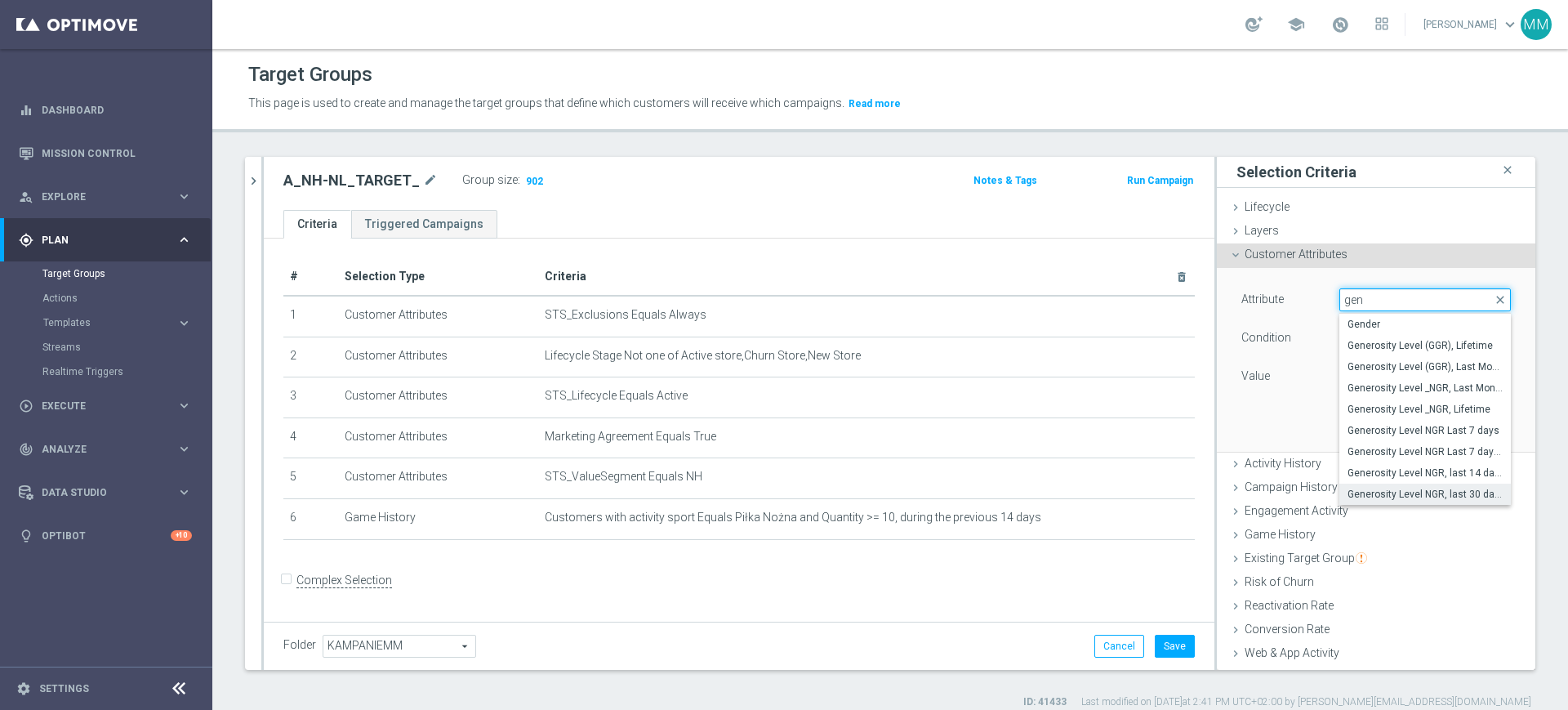
type input "gen"
click at [1389, 496] on span "Generosity Level NGR, last 30 days" at bounding box center [1424, 495] width 155 height 14
type input "Generosity Level NGR, last 30 days"
type input "="
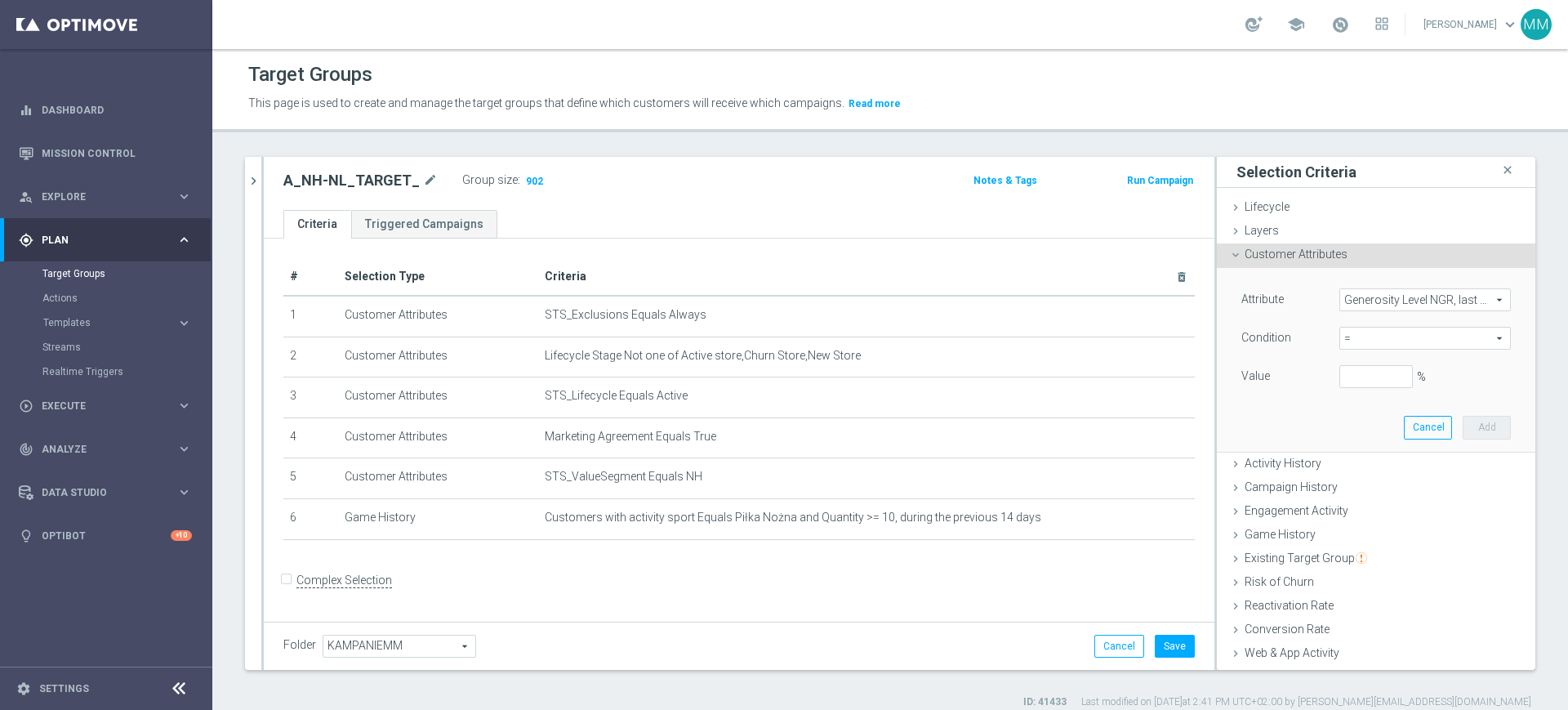
click at [1343, 334] on span "=" at bounding box center [1425, 338] width 170 height 21
drag, startPoint x: 1368, startPoint y: 486, endPoint x: 1361, endPoint y: 462, distance: 25.0
click at [1368, 487] on span "between" at bounding box center [1424, 491] width 155 height 14
type input "between"
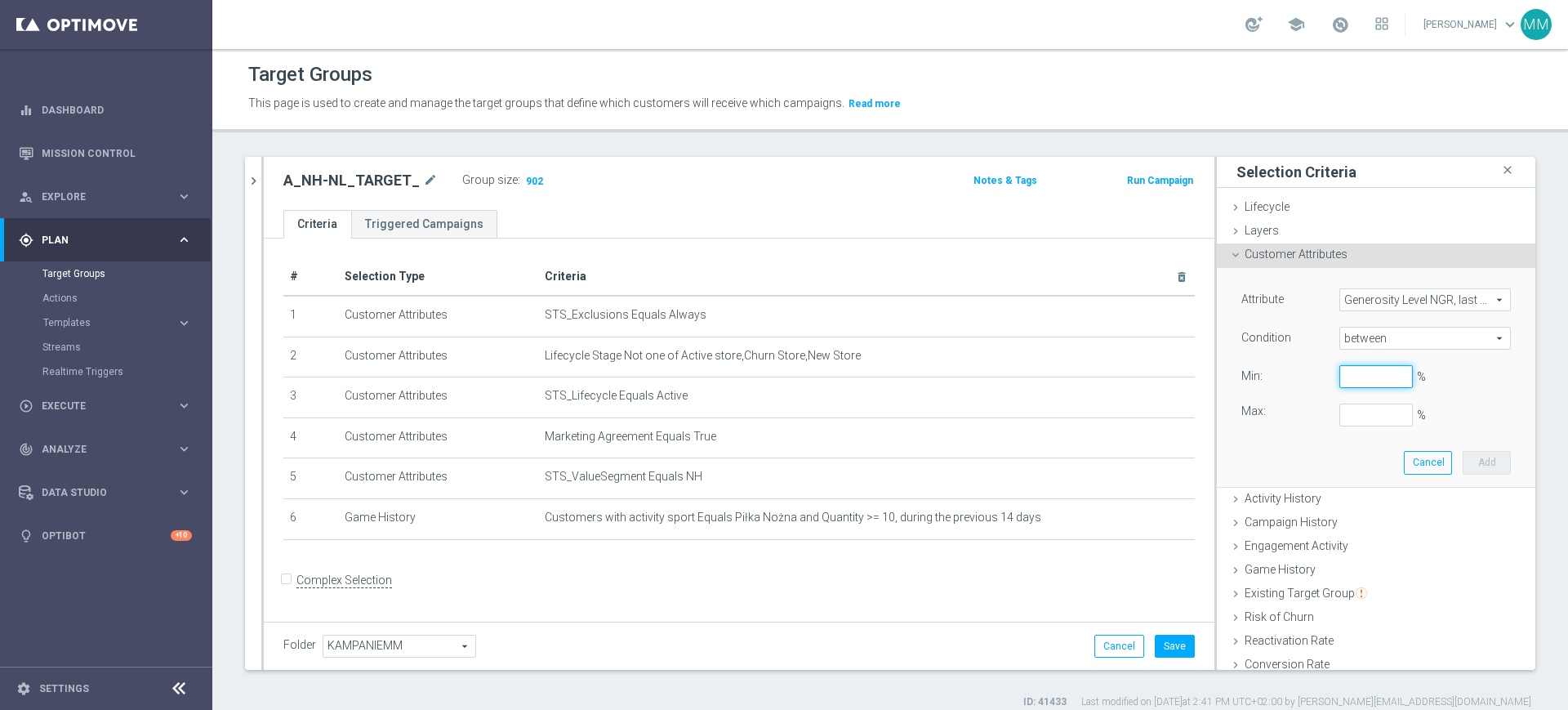
click at [1346, 373] on input "%" at bounding box center [1376, 377] width 73 height 23
click at [1368, 298] on span "Generosity Level NGR, last 30 days" at bounding box center [1425, 299] width 170 height 21
click at [0, 0] on input "search" at bounding box center [0, 0] width 0 height 0
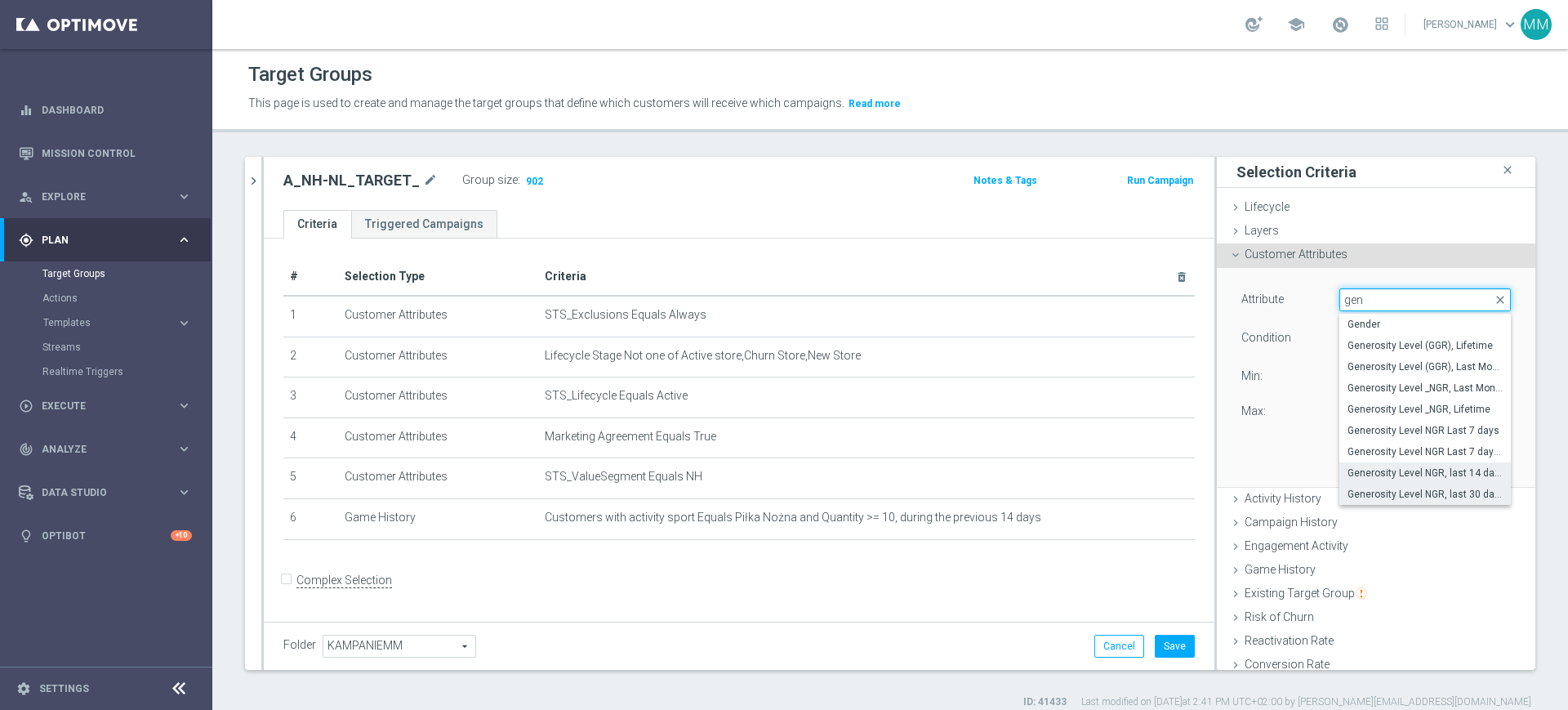
type input "gen"
click at [1380, 467] on span "Generosity Level NGR, last 14 days" at bounding box center [1424, 473] width 155 height 14
type input "Generosity Level NGR, last 14 days"
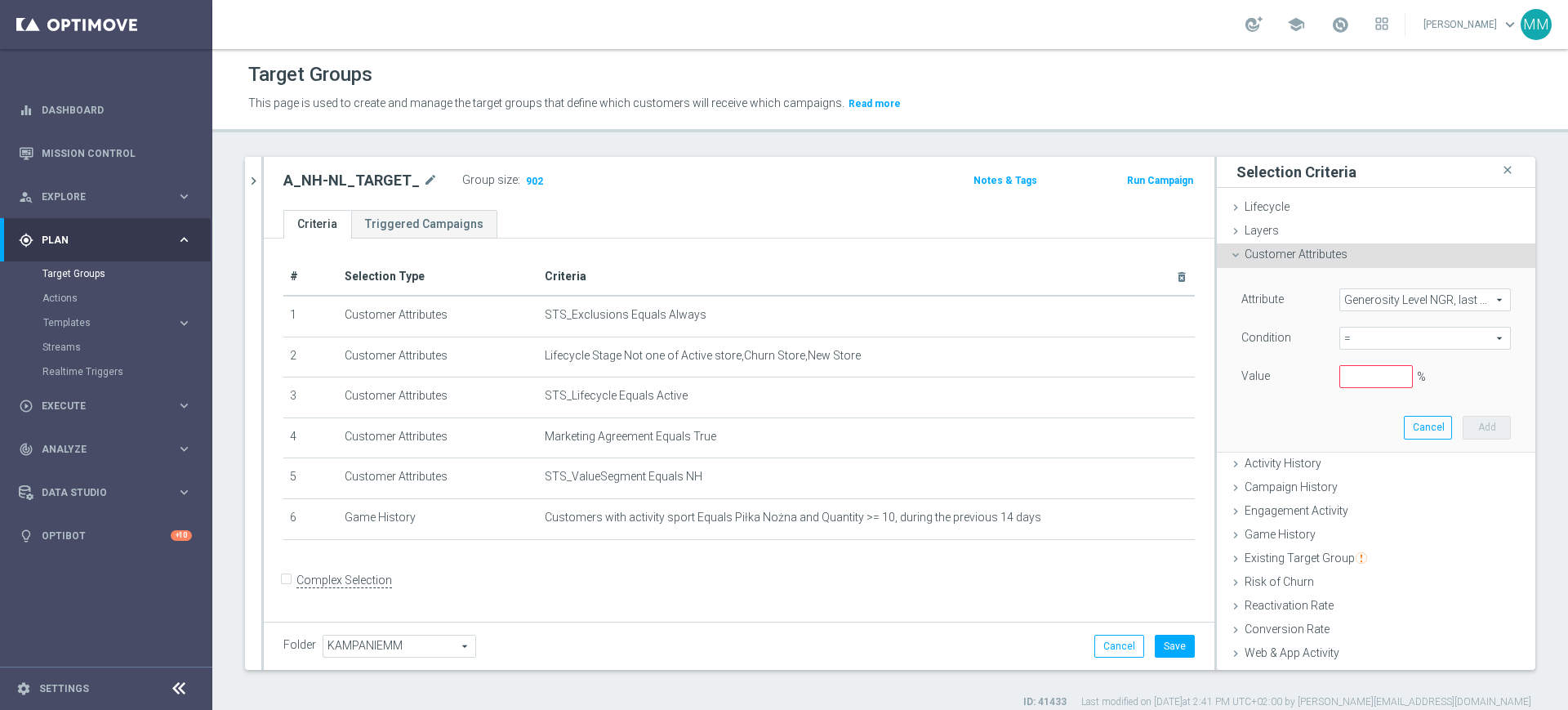
click at [1358, 337] on span "=" at bounding box center [1425, 338] width 170 height 21
click at [1378, 480] on label "between" at bounding box center [1425, 490] width 172 height 21
type input "between"
click at [1339, 365] on input "%" at bounding box center [1376, 377] width 73 height 23
type input "0"
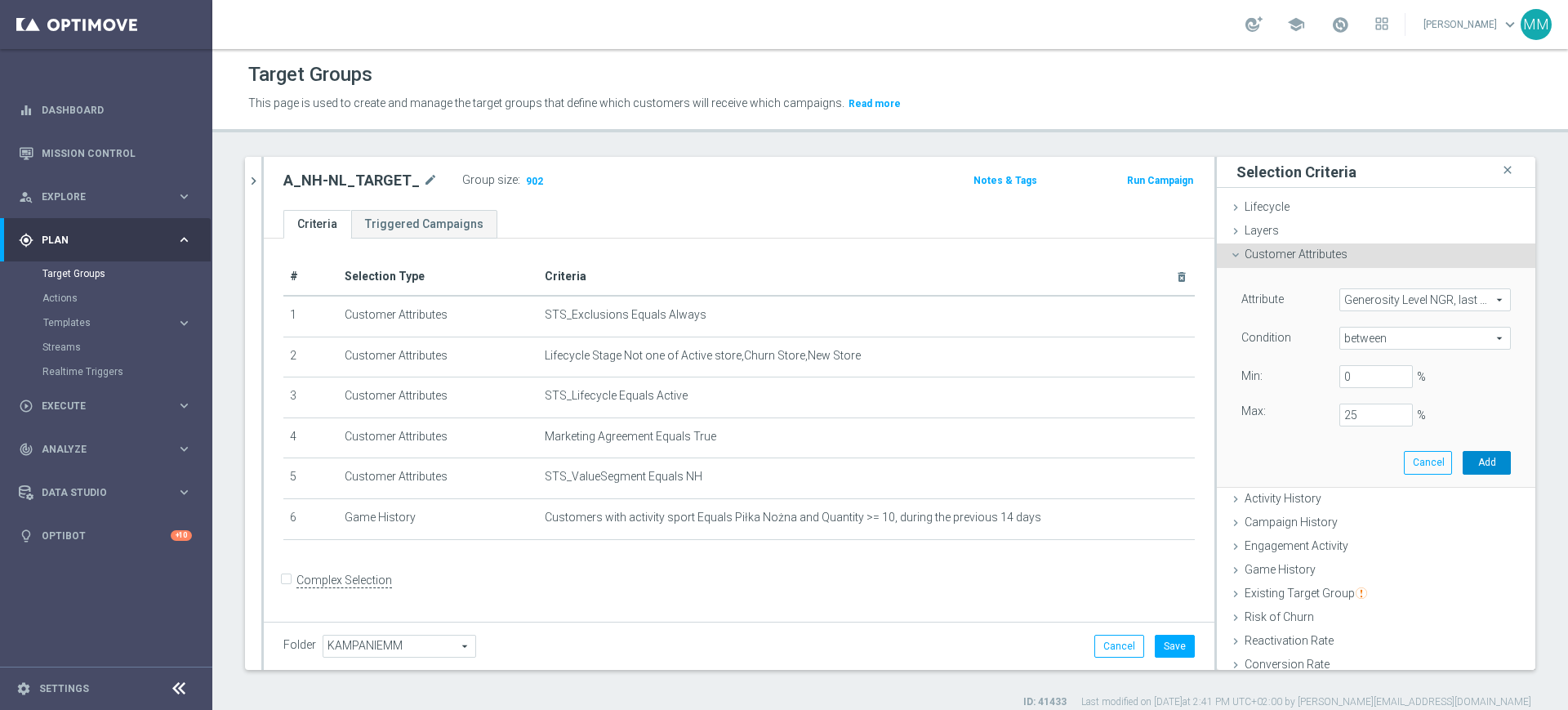
click at [1463, 463] on button "Add" at bounding box center [1487, 463] width 48 height 23
type input "0.25"
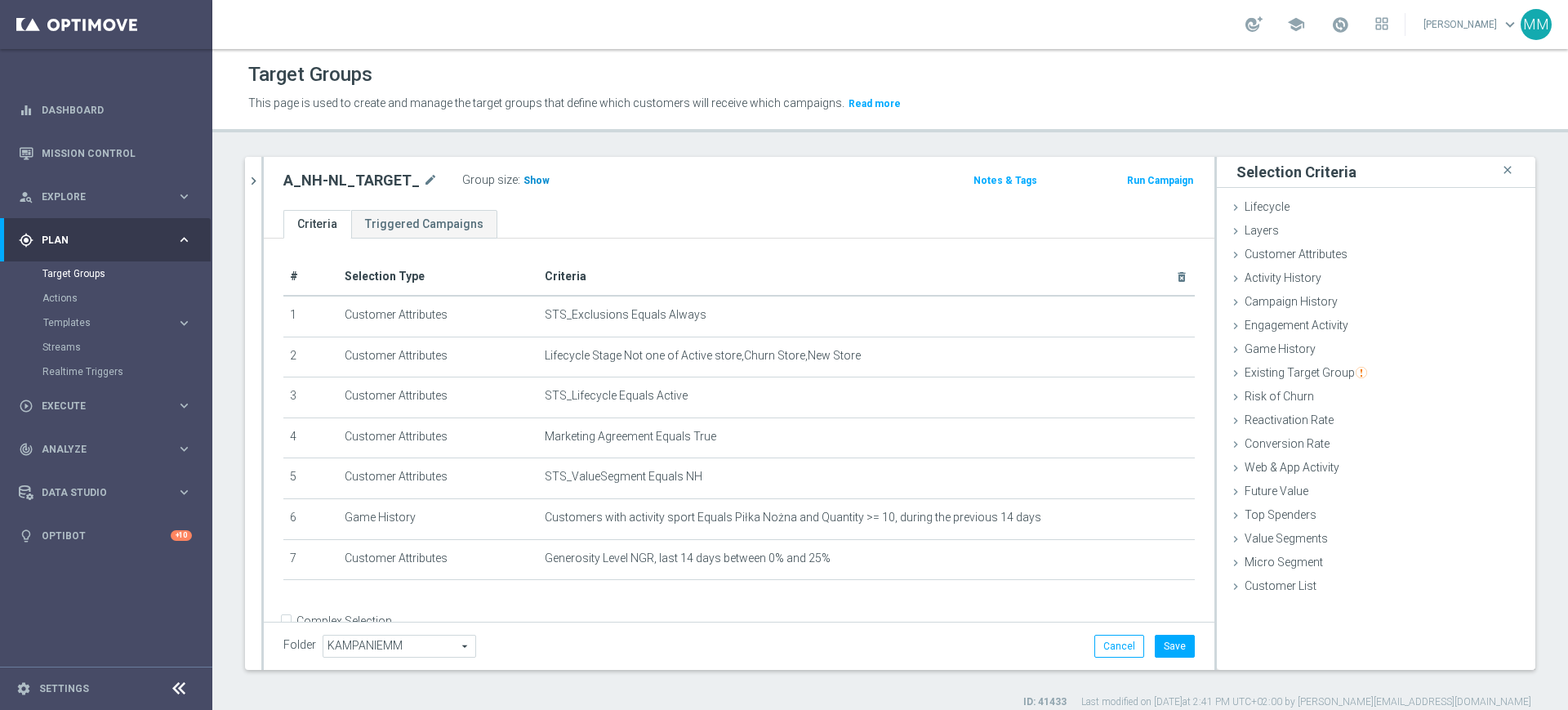
click at [527, 181] on span "Show" at bounding box center [536, 181] width 26 height 12
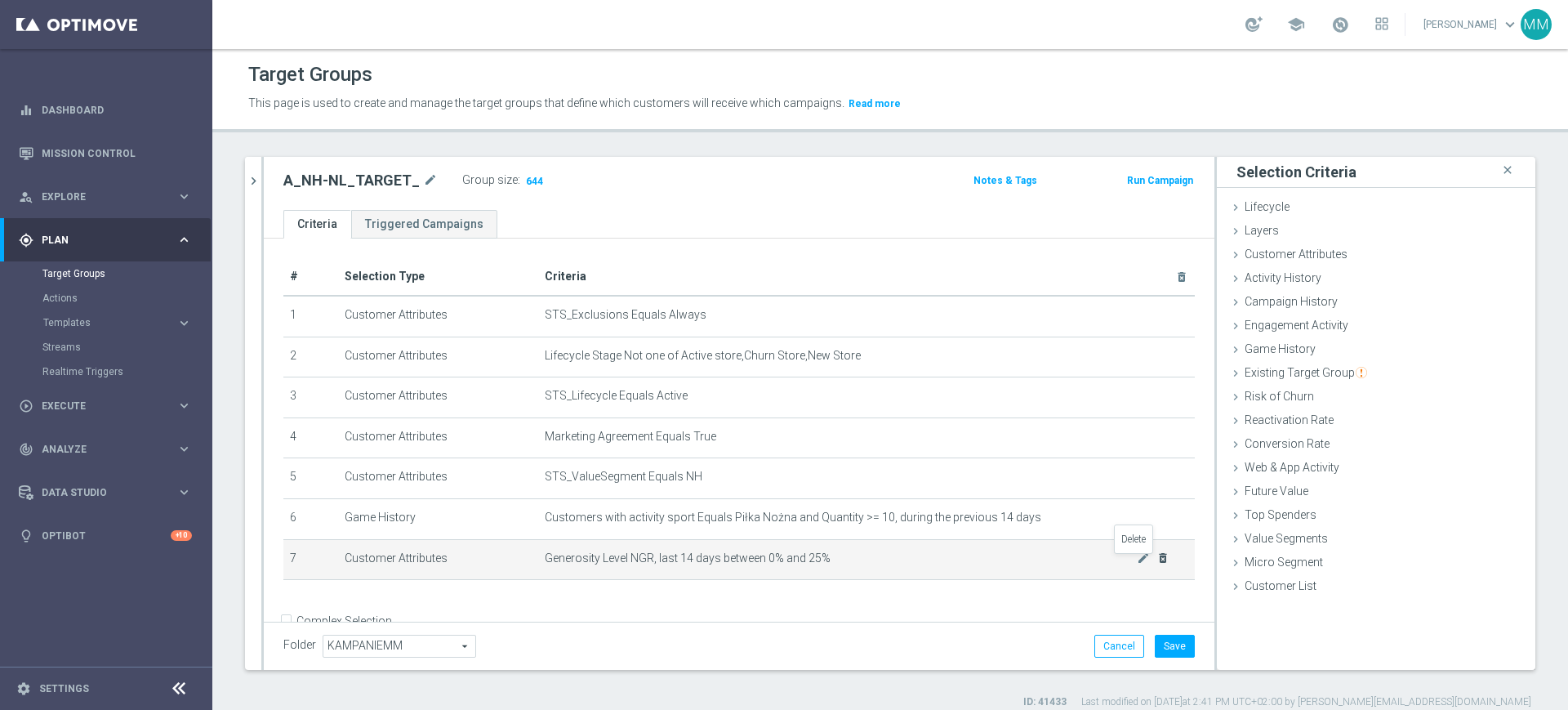
click at [1156, 556] on icon "delete_forever" at bounding box center [1162, 558] width 14 height 14
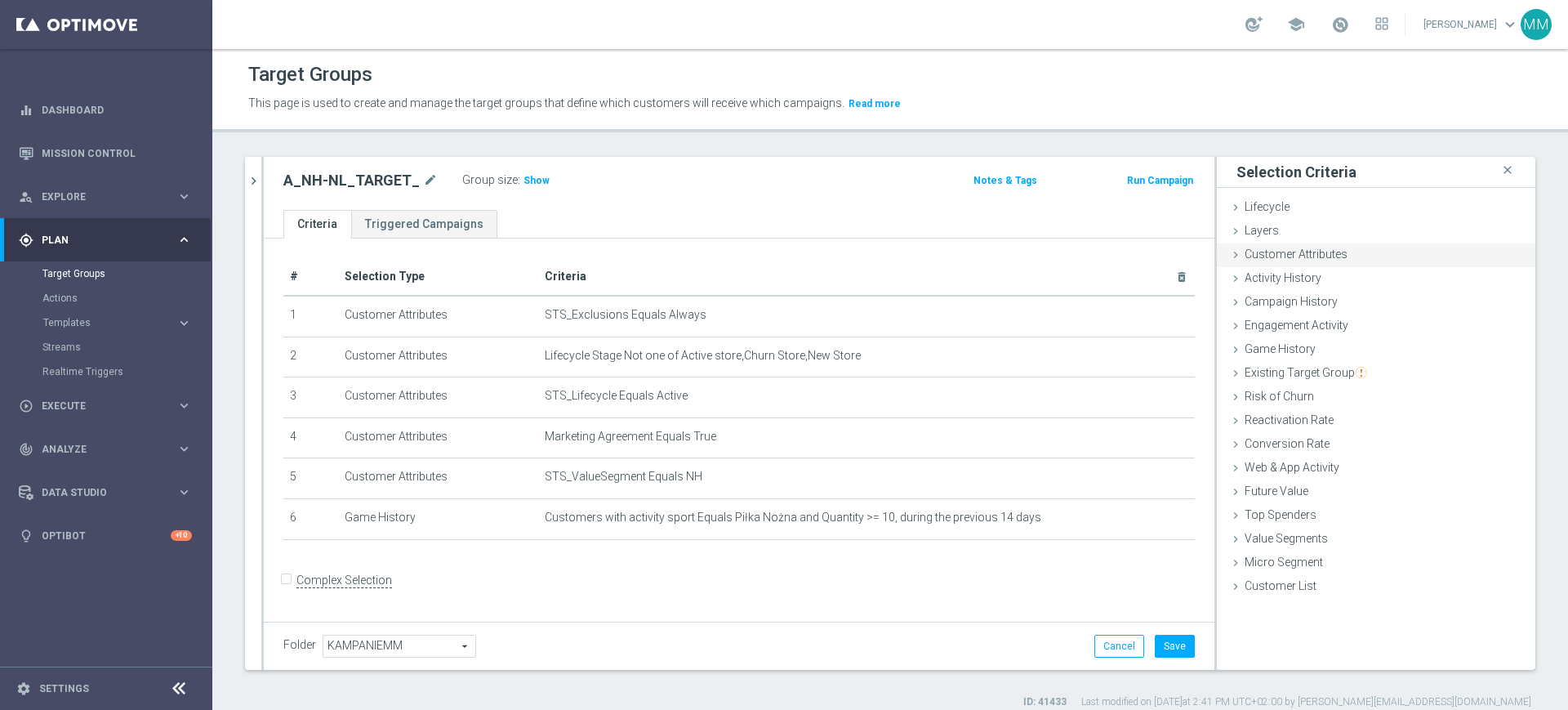
click at [1288, 251] on span "Customer Attributes" at bounding box center [1296, 254] width 103 height 14
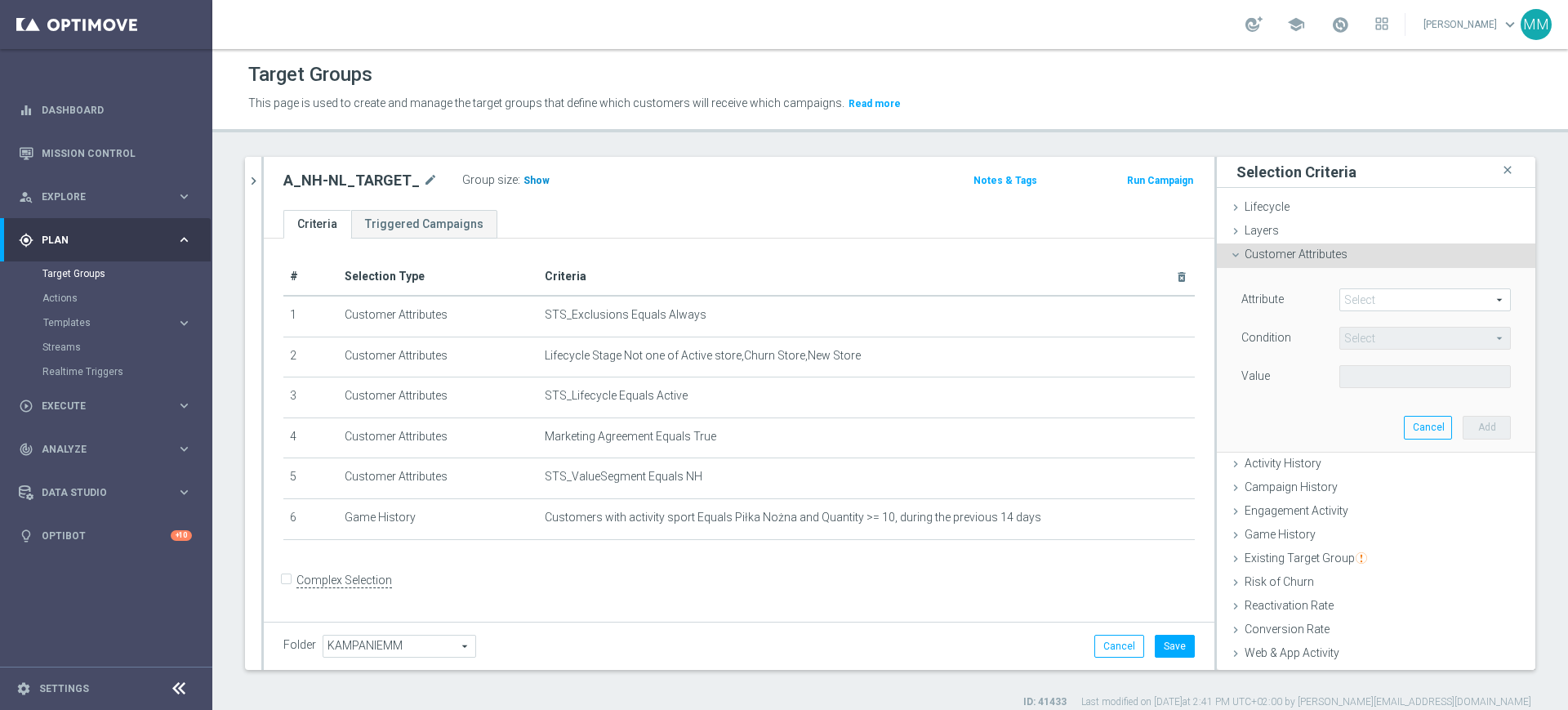
click at [532, 178] on span "Show" at bounding box center [536, 181] width 26 height 12
click at [1407, 296] on span at bounding box center [1425, 299] width 170 height 21
click at [0, 0] on input "search" at bounding box center [0, 0] width 0 height 0
type input "bonus q"
click at [1373, 322] on span "Number Bonus Queue from Client file" at bounding box center [1424, 325] width 155 height 14
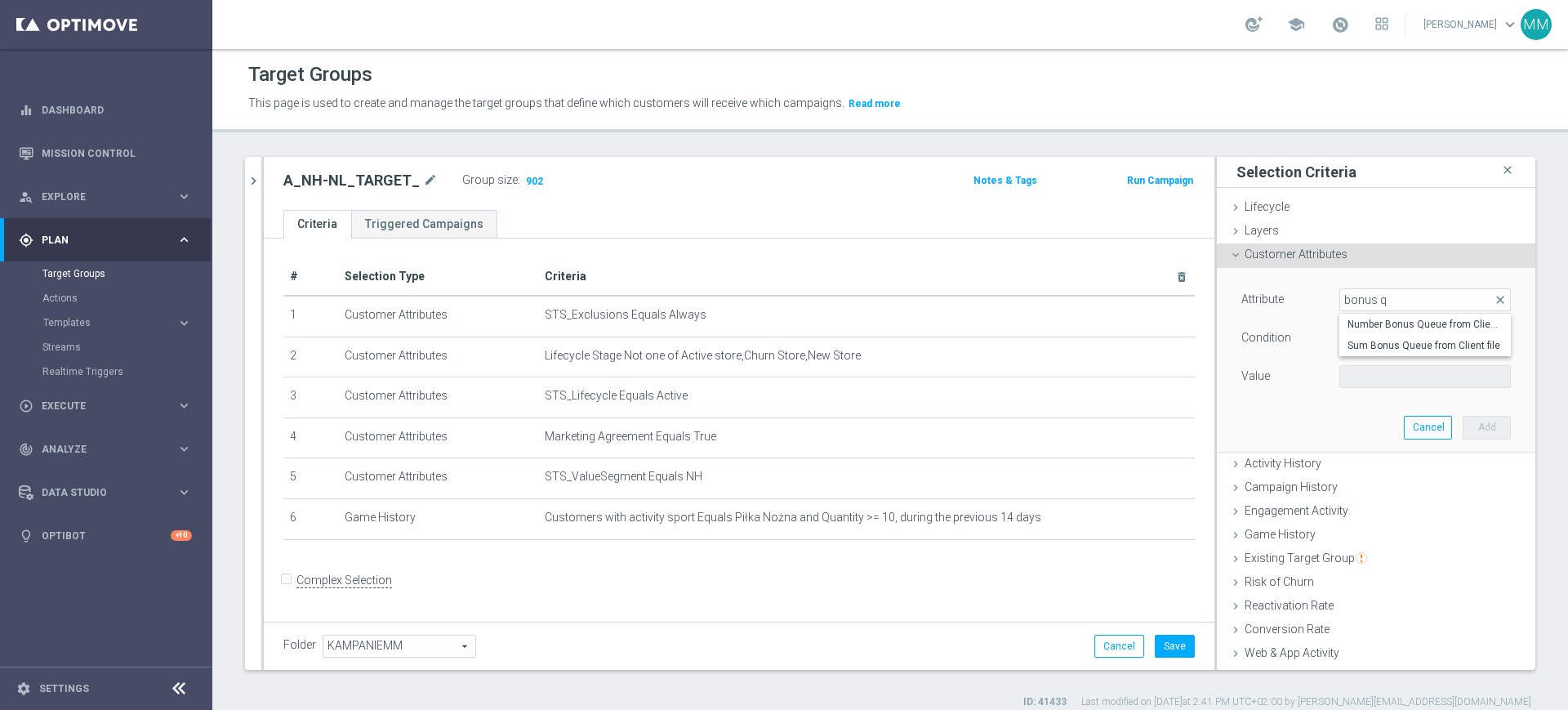
type input "Number Bonus Queue from Client file"
type input "="
click at [1379, 295] on span "Number Bonus Queue from Client file" at bounding box center [1425, 299] width 170 height 21
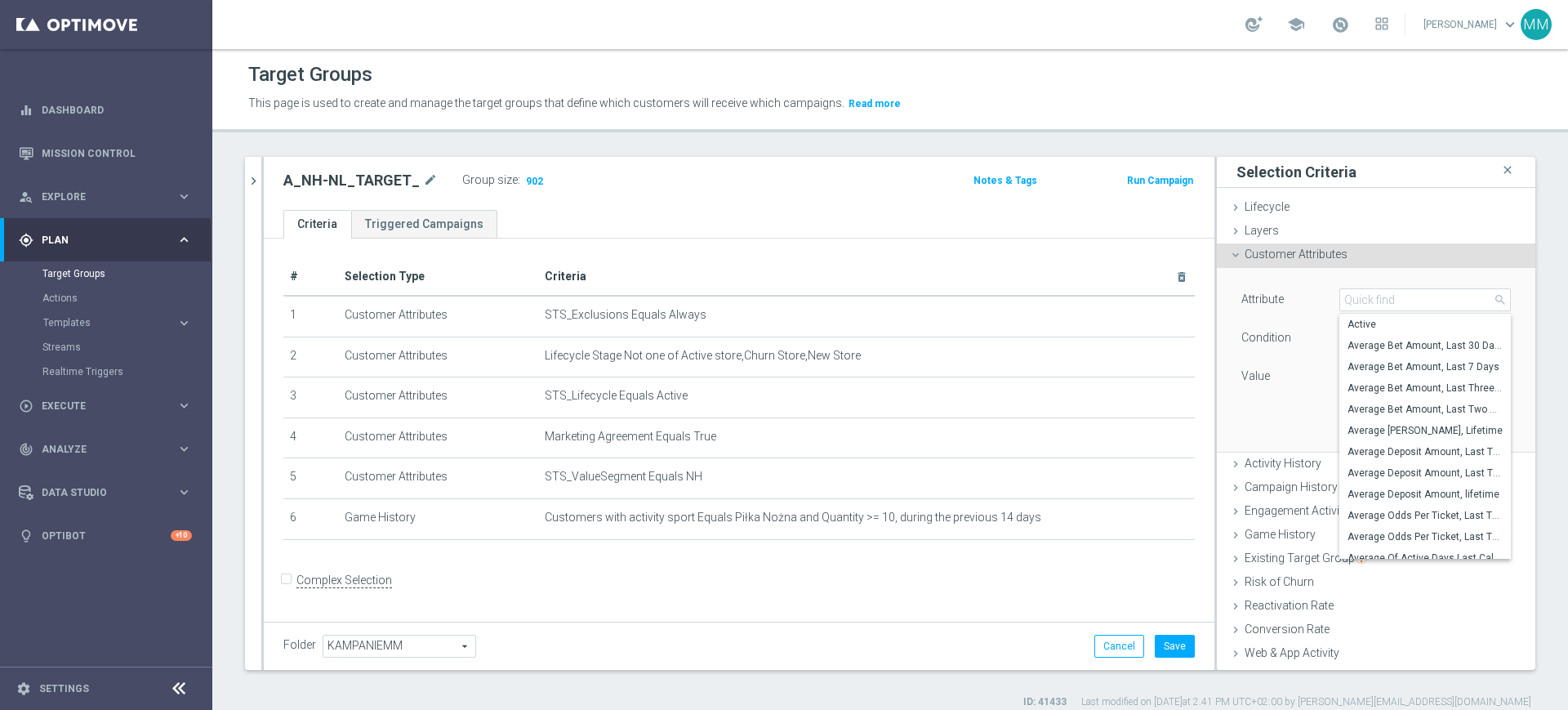
drag, startPoint x: 1258, startPoint y: 326, endPoint x: 1318, endPoint y: 334, distance: 60.5
click at [1258, 326] on div "Attribute Number Bonus Queue from Client file Number Bonus Queue from Client fi…" at bounding box center [1375, 340] width 269 height 103
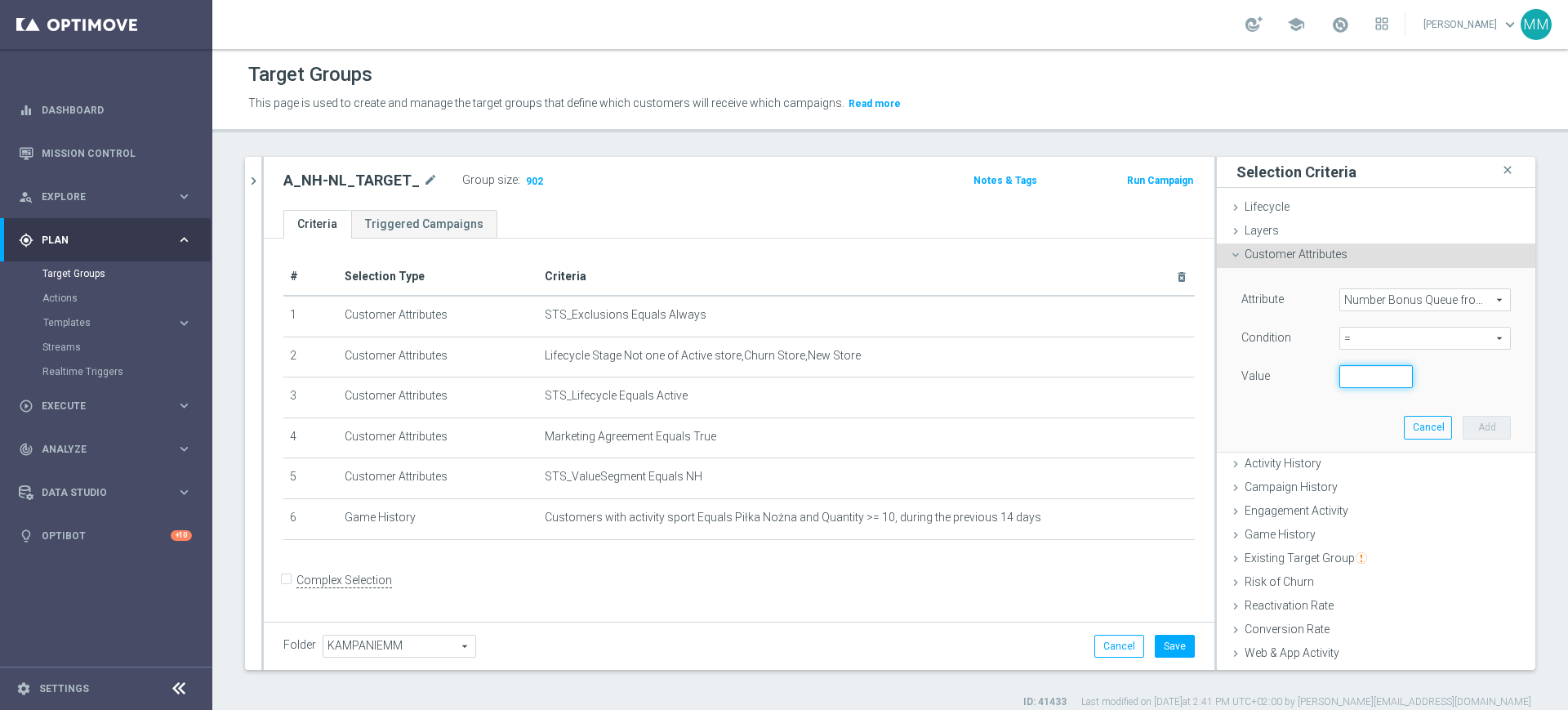
click at [1339, 368] on input "number" at bounding box center [1376, 377] width 73 height 23
type input "0"
click at [1463, 420] on button "Add" at bounding box center [1487, 427] width 48 height 23
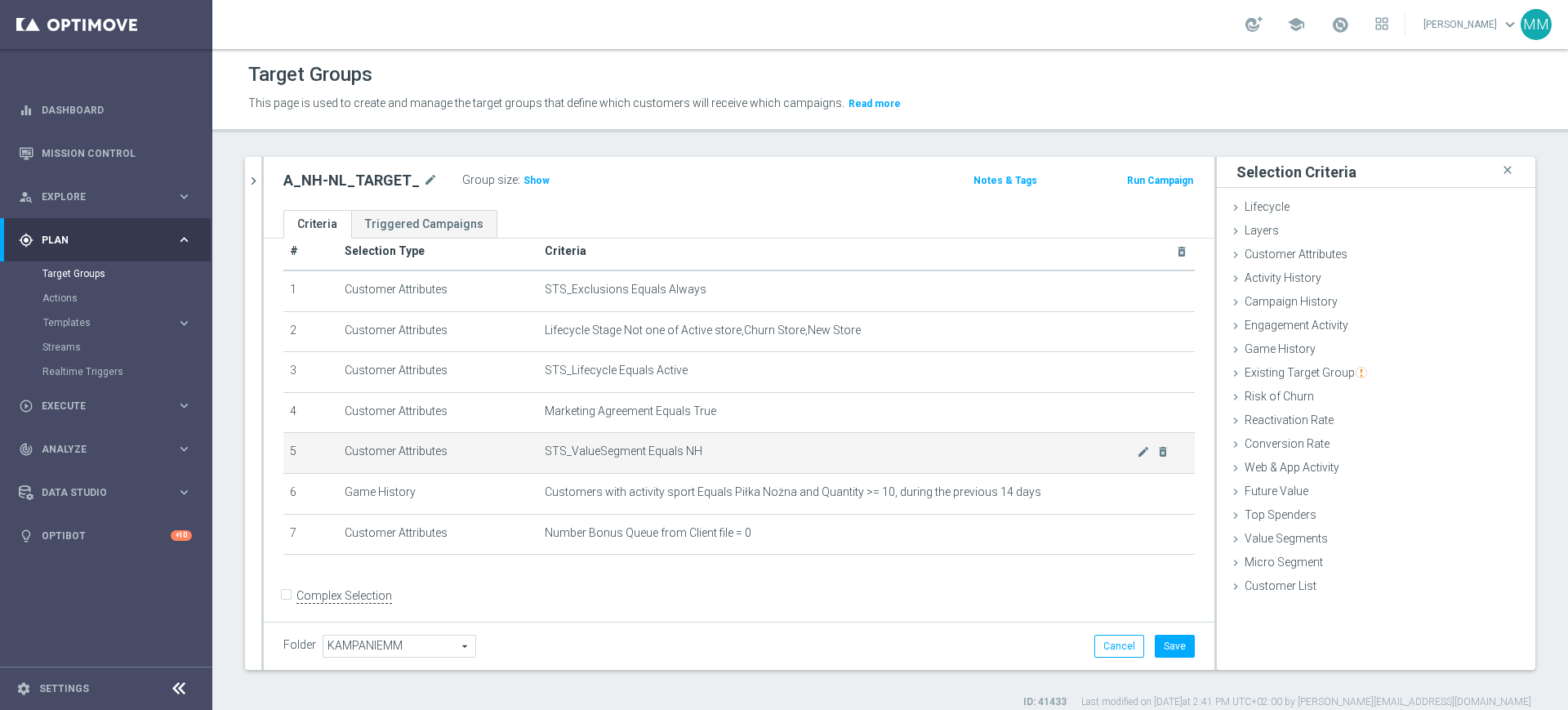
scroll to position [39, 0]
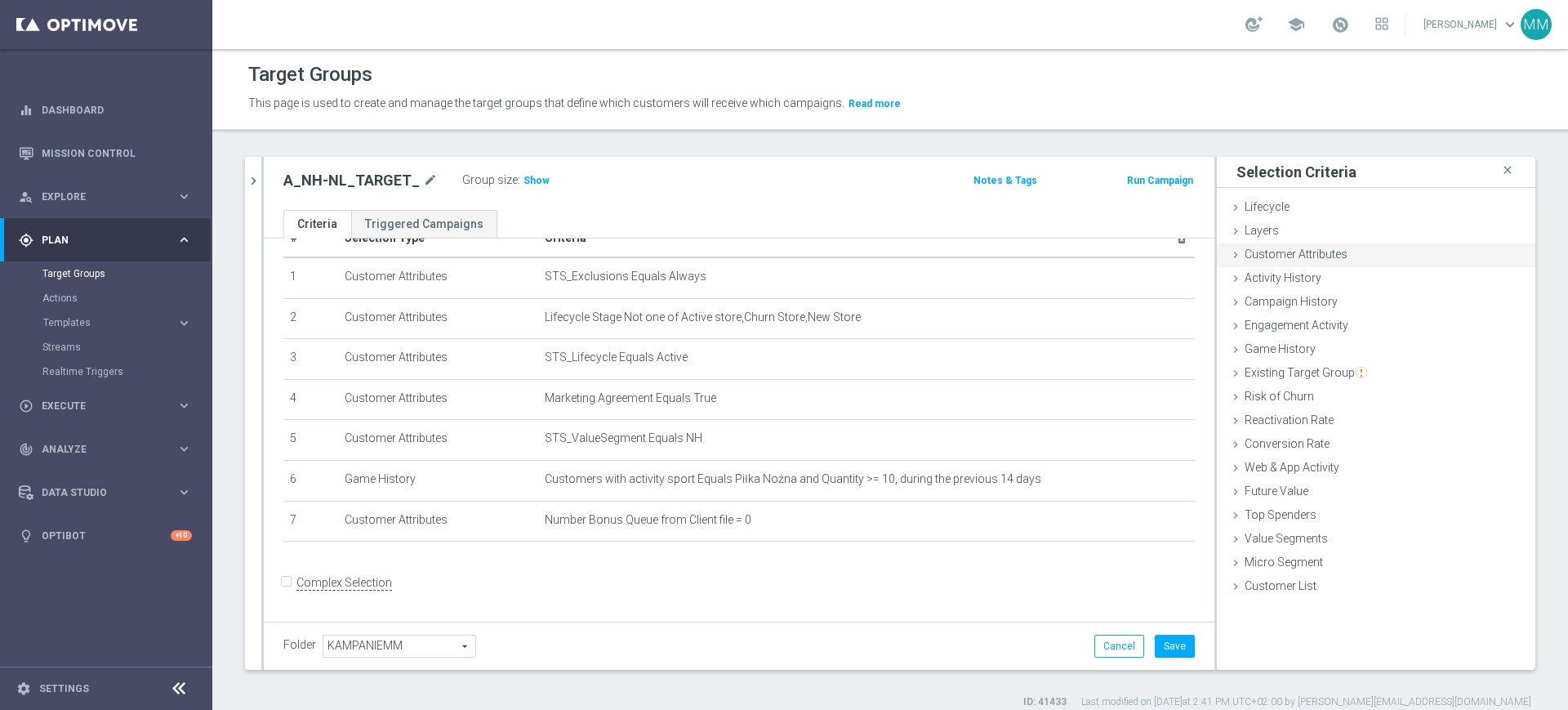
click at [1336, 253] on div "Customer Attributes done selection saved" at bounding box center [1376, 255] width 319 height 24
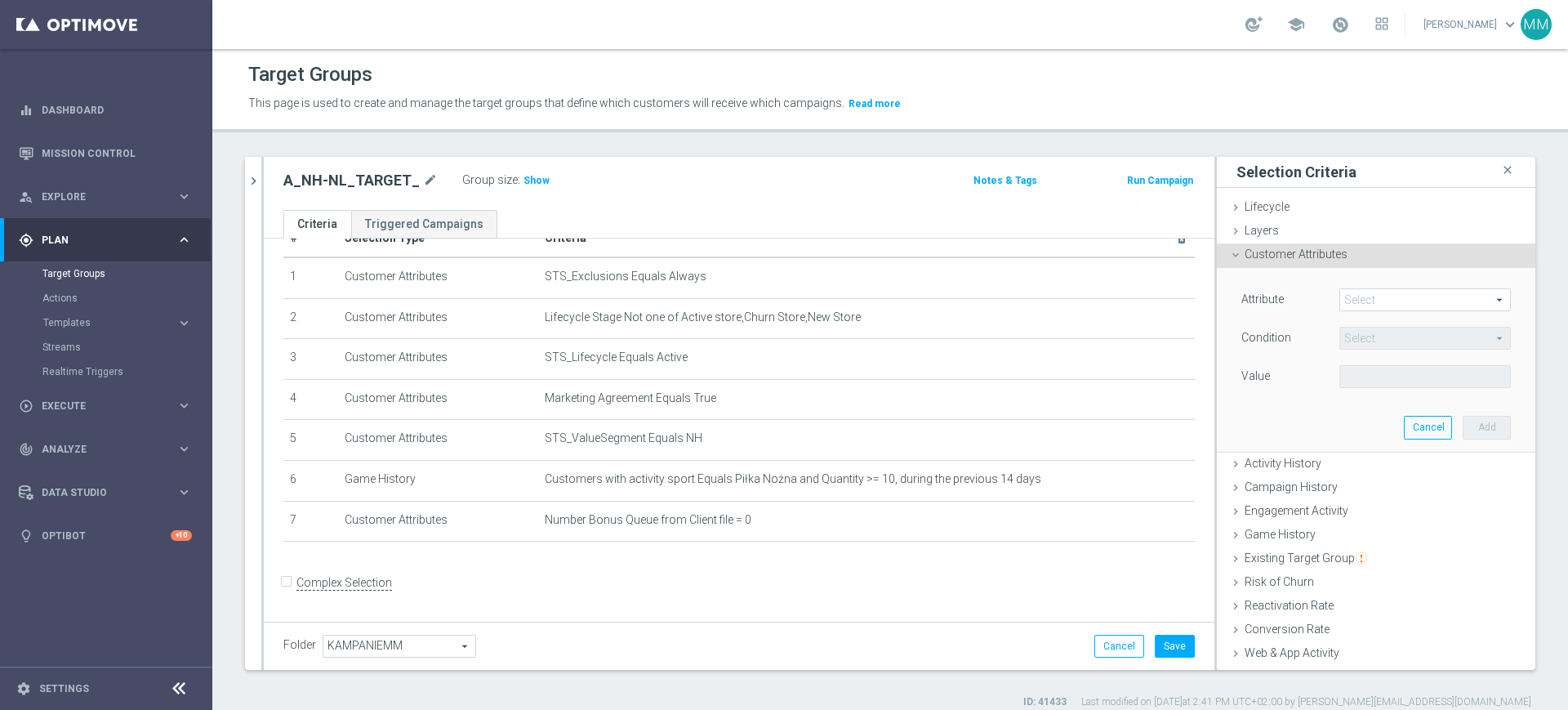
click at [1354, 291] on span at bounding box center [1425, 299] width 170 height 21
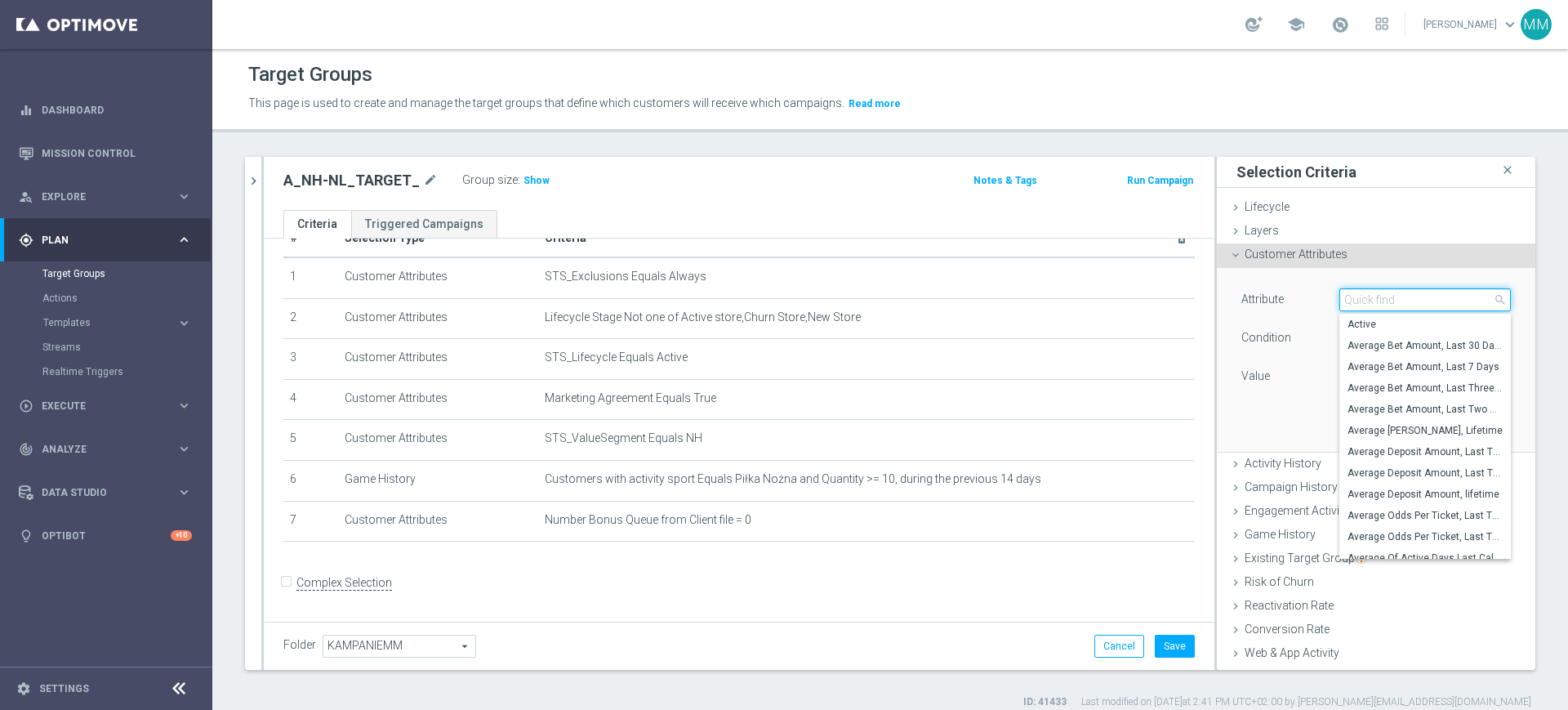
click at [1354, 291] on input "search" at bounding box center [1425, 300] width 172 height 23
click at [521, 173] on h3 "Show" at bounding box center [536, 181] width 29 height 18
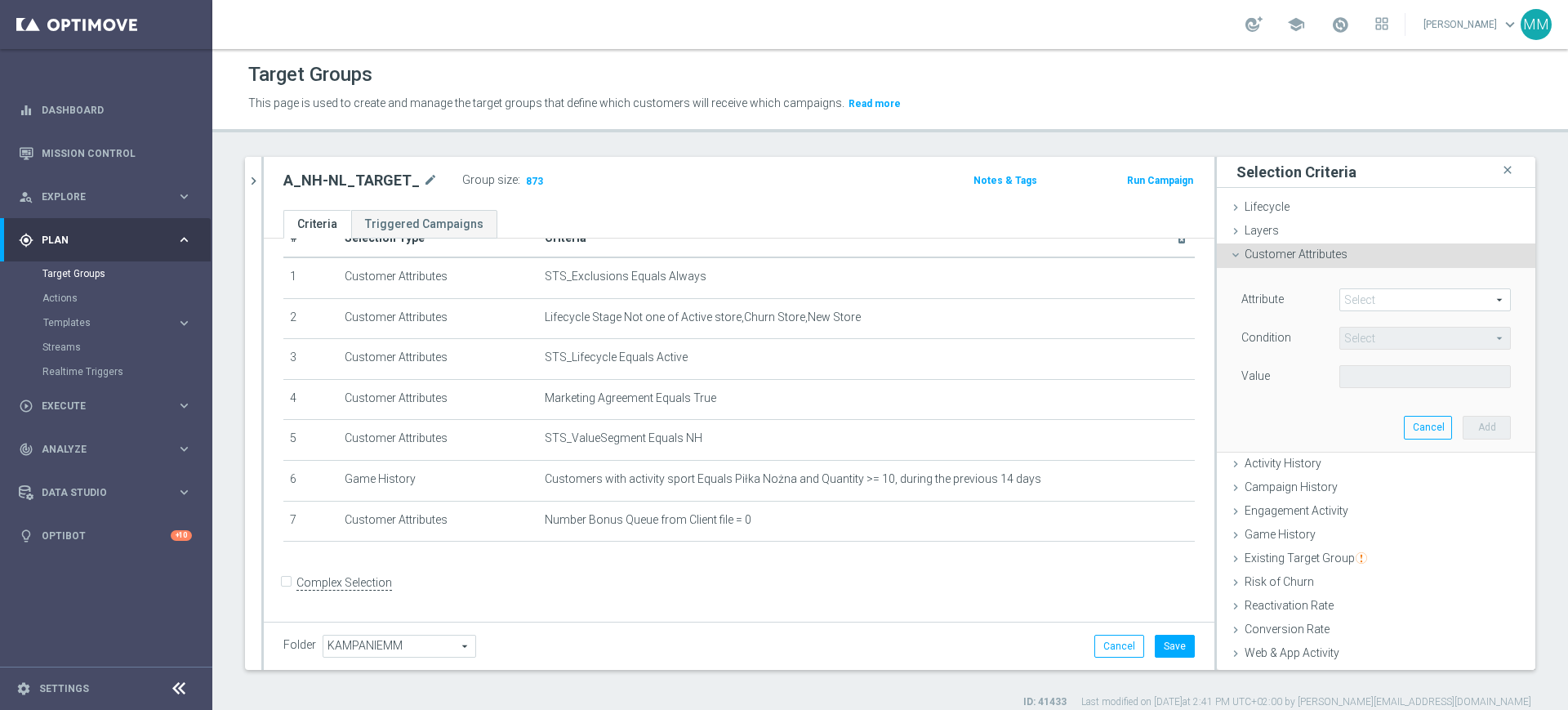
click at [1356, 292] on span at bounding box center [1425, 299] width 170 height 21
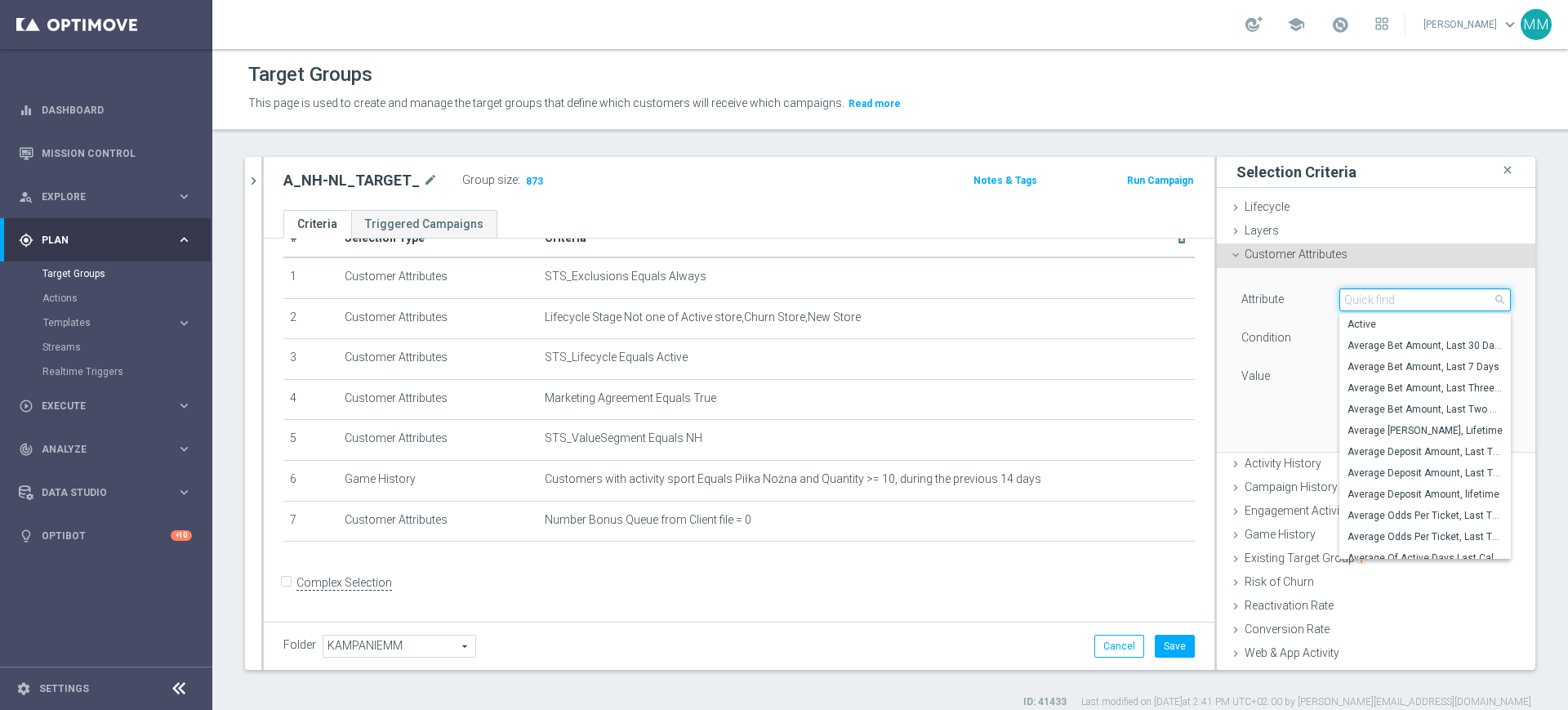
click at [1356, 292] on input "search" at bounding box center [1425, 300] width 172 height 23
click at [1300, 378] on div "Value" at bounding box center [1277, 378] width 98 height 26
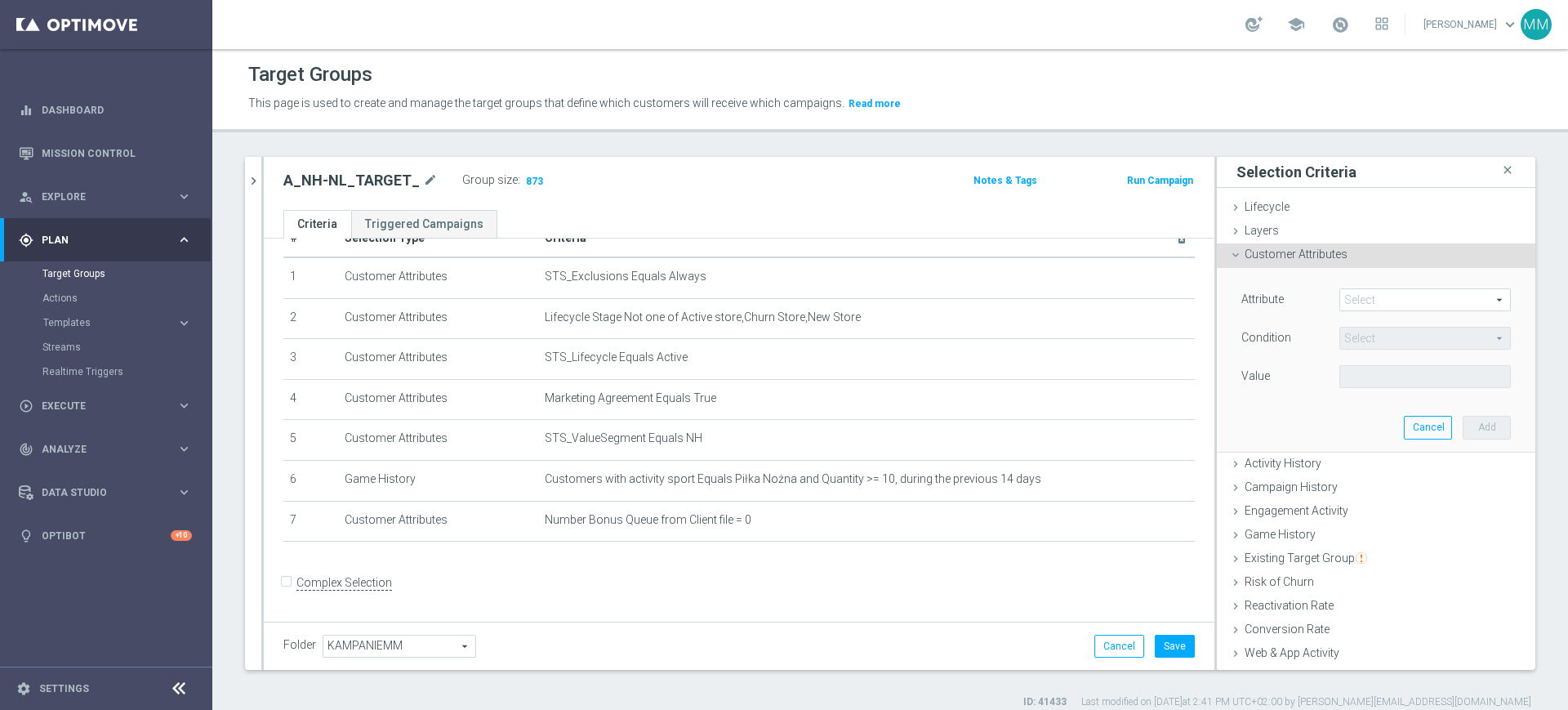
click at [1344, 304] on span at bounding box center [1425, 299] width 170 height 21
click at [0, 0] on input "search" at bounding box center [0, 0] width 0 height 0
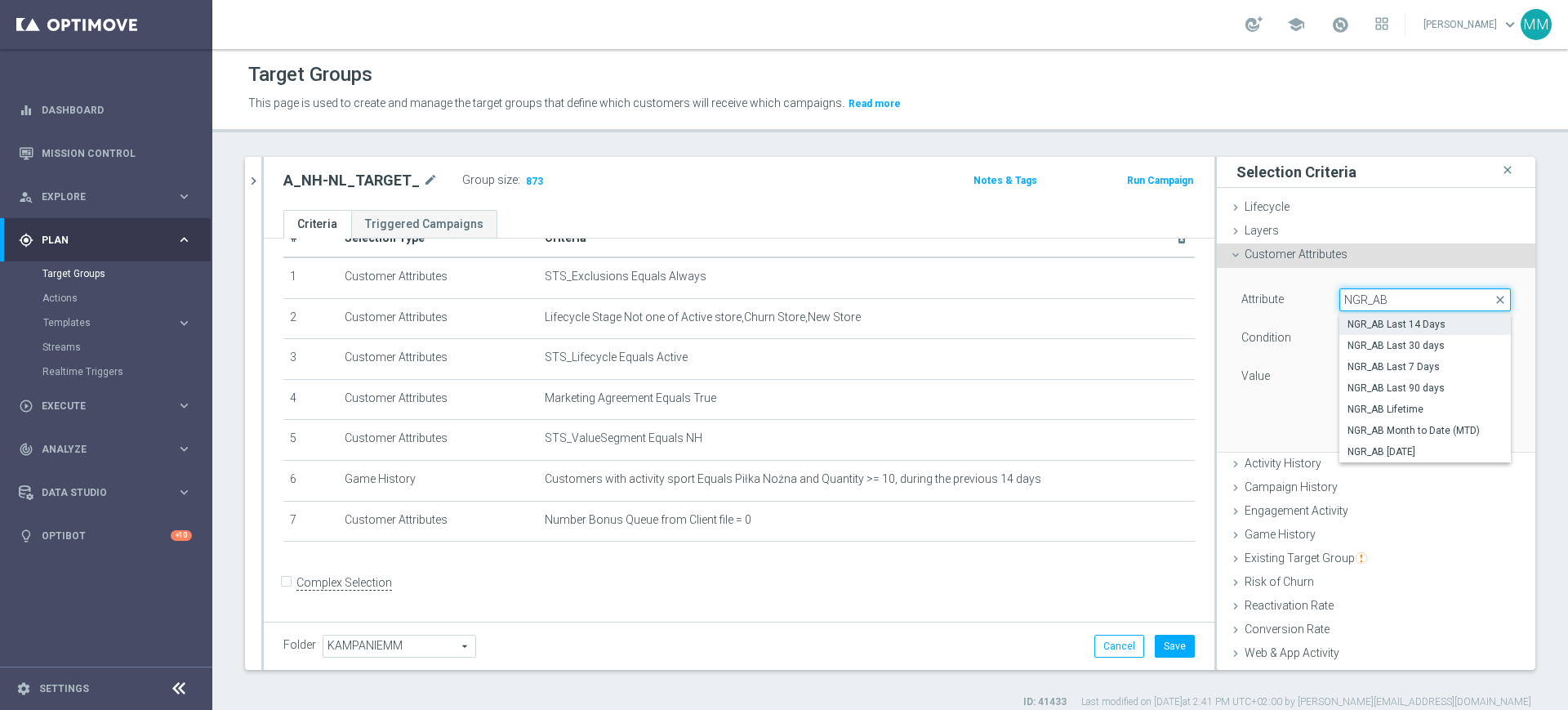
type input "NGR_AB"
click at [1395, 326] on span "NGR_AB Last 14 Days" at bounding box center [1424, 325] width 155 height 14
type input "NGR_AB Last 14 Days"
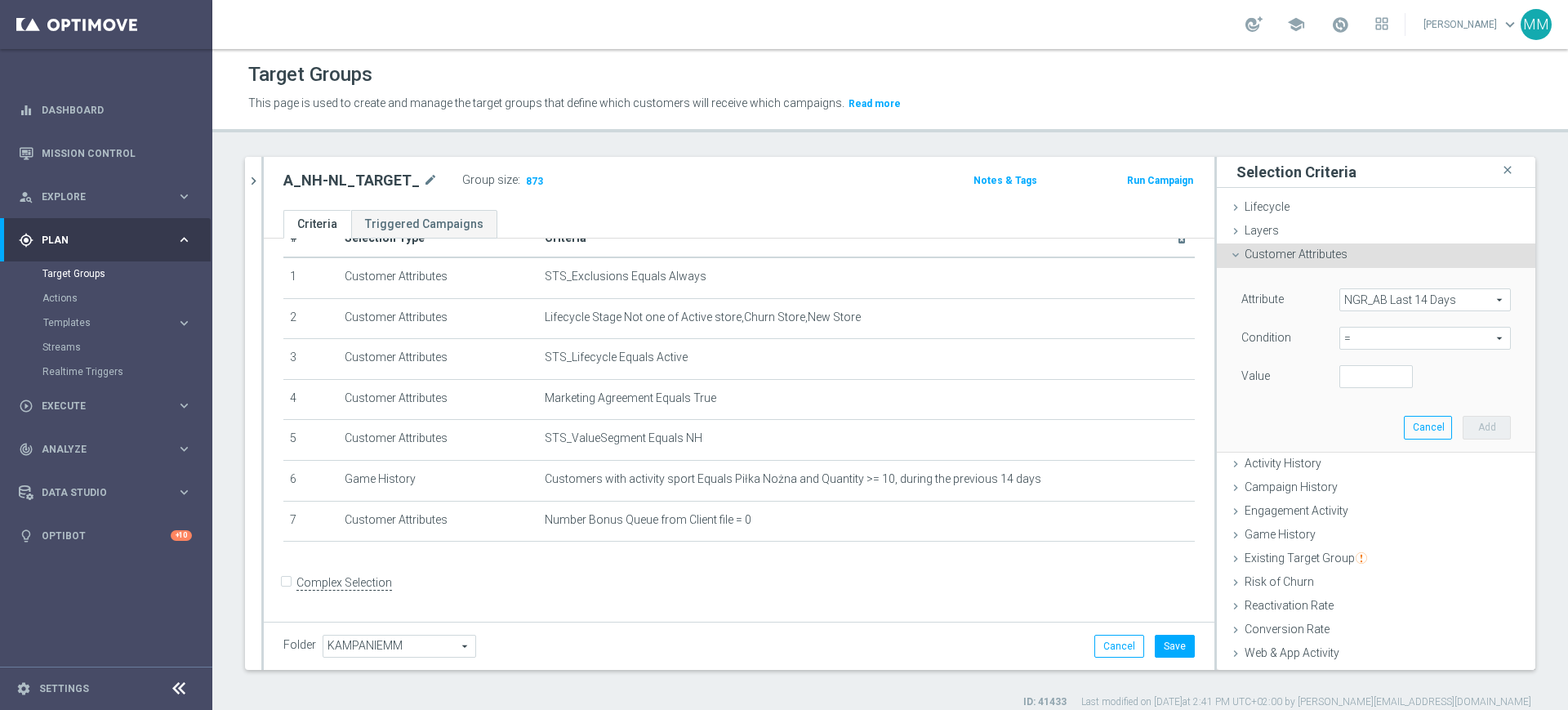
click at [1387, 333] on span "=" at bounding box center [1425, 338] width 170 height 21
click at [1347, 469] on span ">=" at bounding box center [1424, 469] width 155 height 14
type input ">="
click at [1343, 373] on input "number" at bounding box center [1376, 377] width 73 height 23
type input "0"
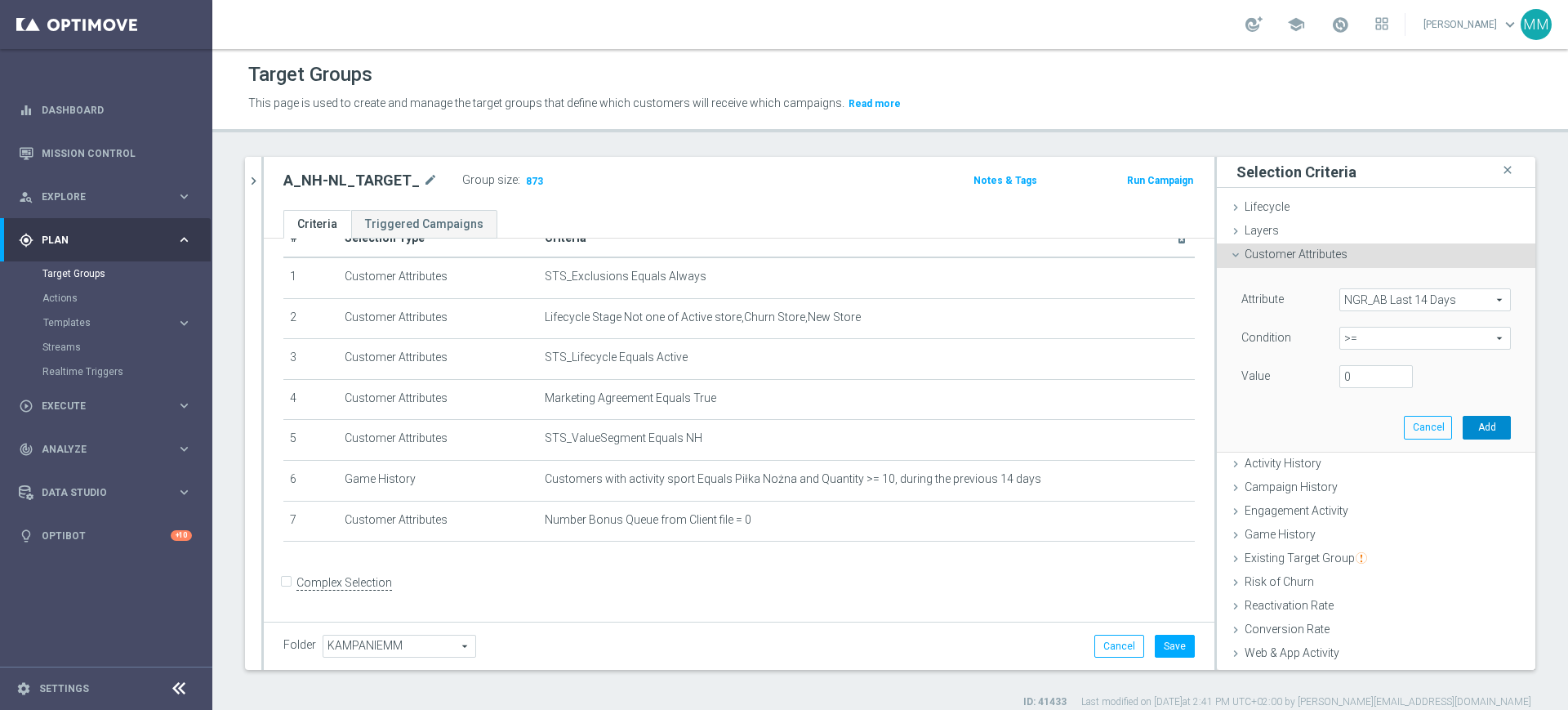
click at [1463, 435] on button "Add" at bounding box center [1487, 427] width 48 height 23
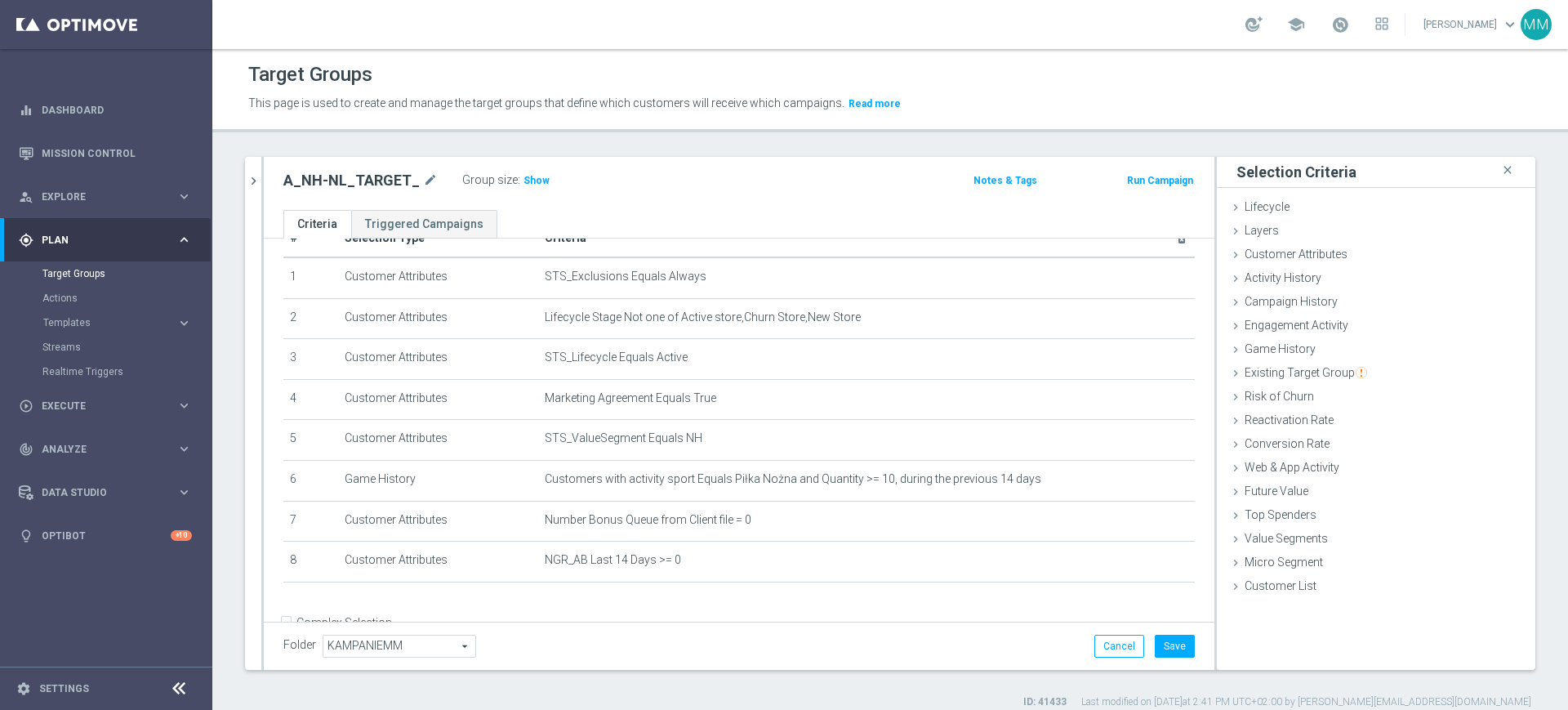
click at [518, 179] on label ":" at bounding box center [518, 180] width 3 height 14
click at [523, 179] on span "Show" at bounding box center [536, 181] width 26 height 12
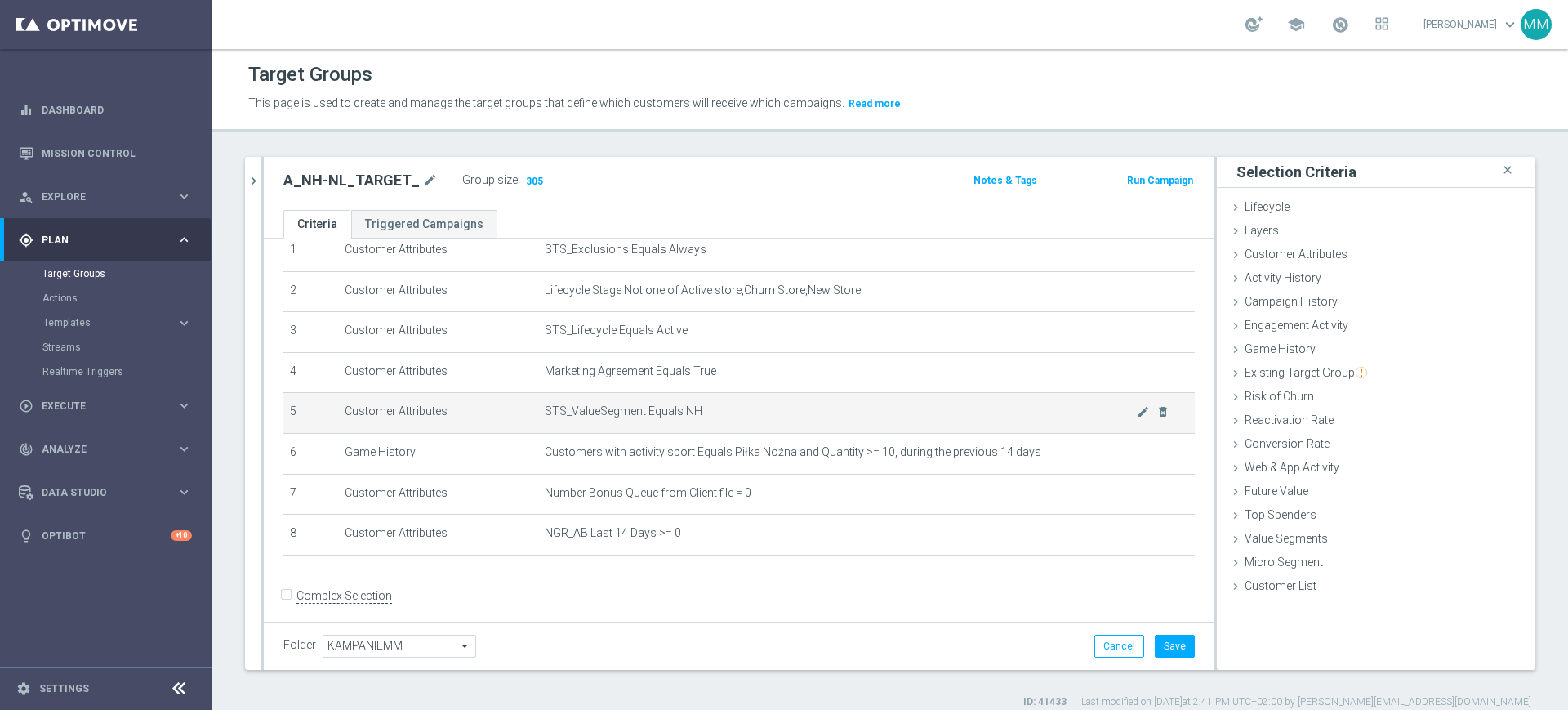
scroll to position [79, 0]
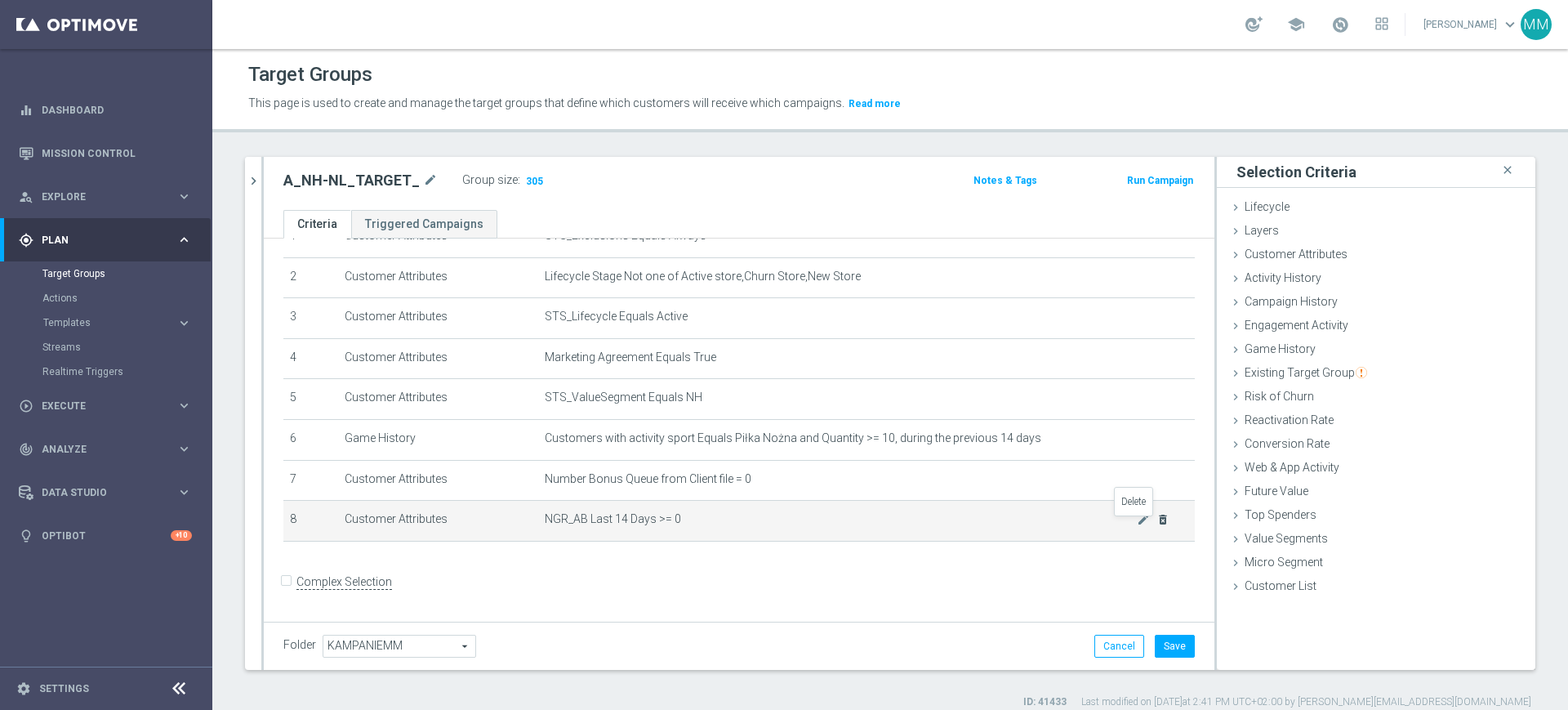
click at [1156, 526] on icon "delete_forever" at bounding box center [1162, 520] width 14 height 14
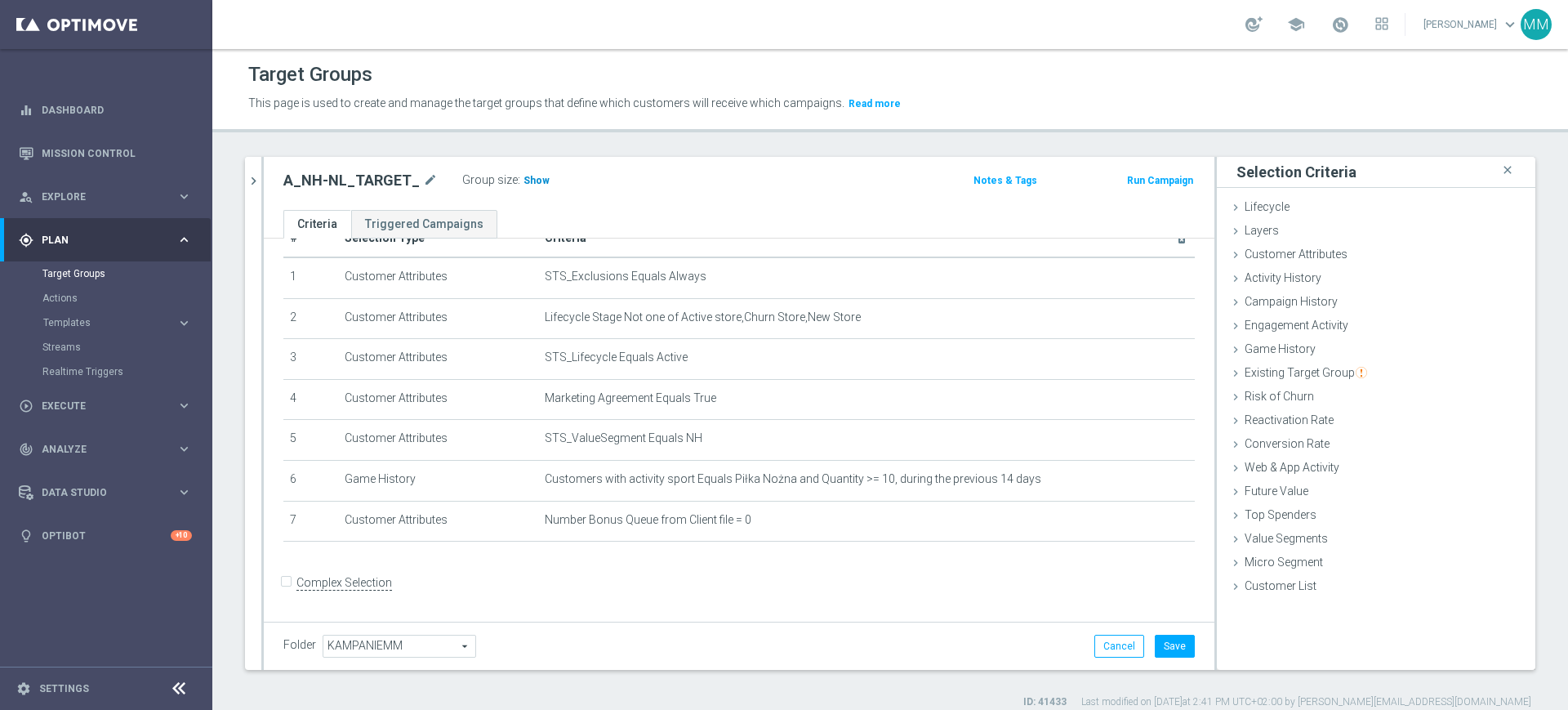
click at [531, 182] on span "Show" at bounding box center [536, 181] width 26 height 12
click at [1166, 636] on button "Save" at bounding box center [1174, 646] width 40 height 23
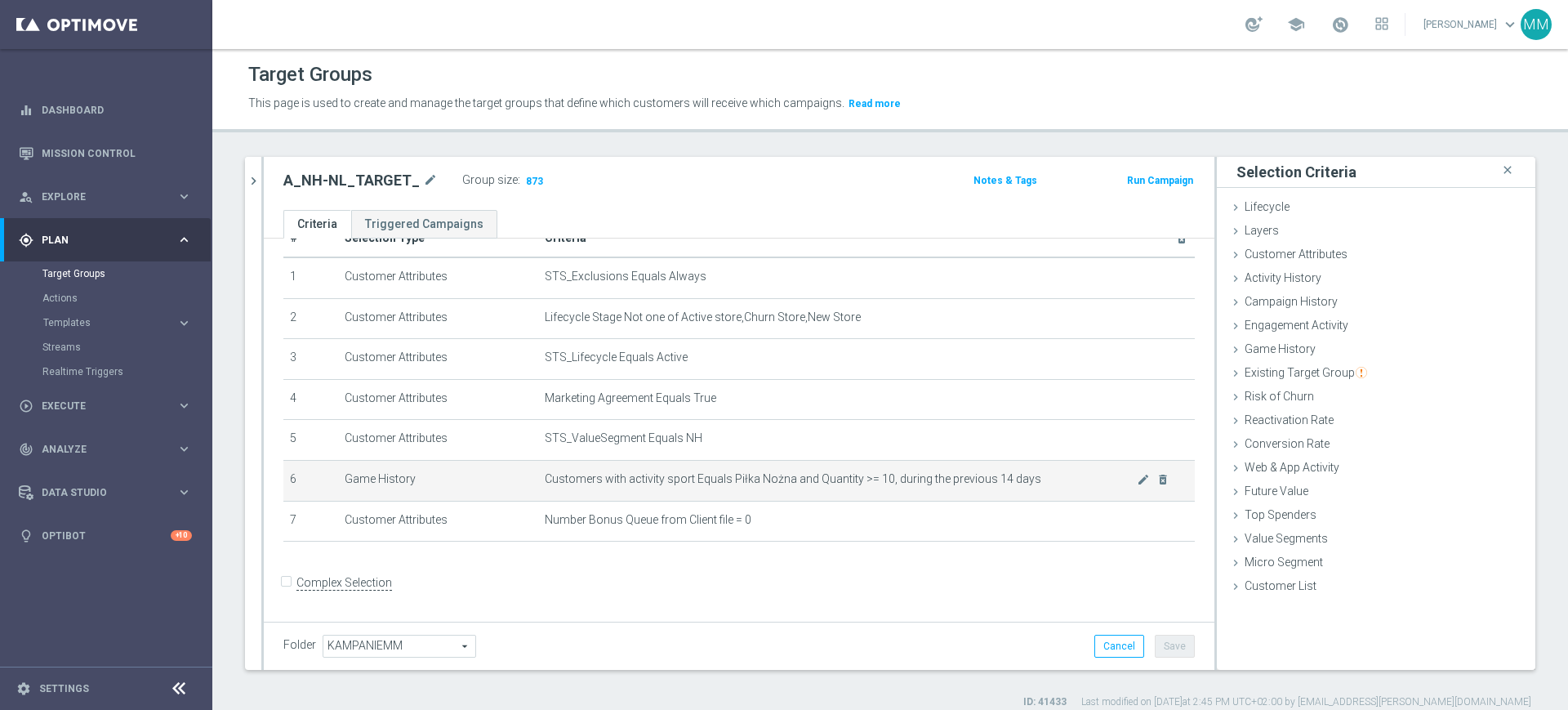
click at [826, 486] on span "Customers with activity sport Equals Piłka Nożna and Quantity >= 10, during the…" at bounding box center [840, 479] width 592 height 14
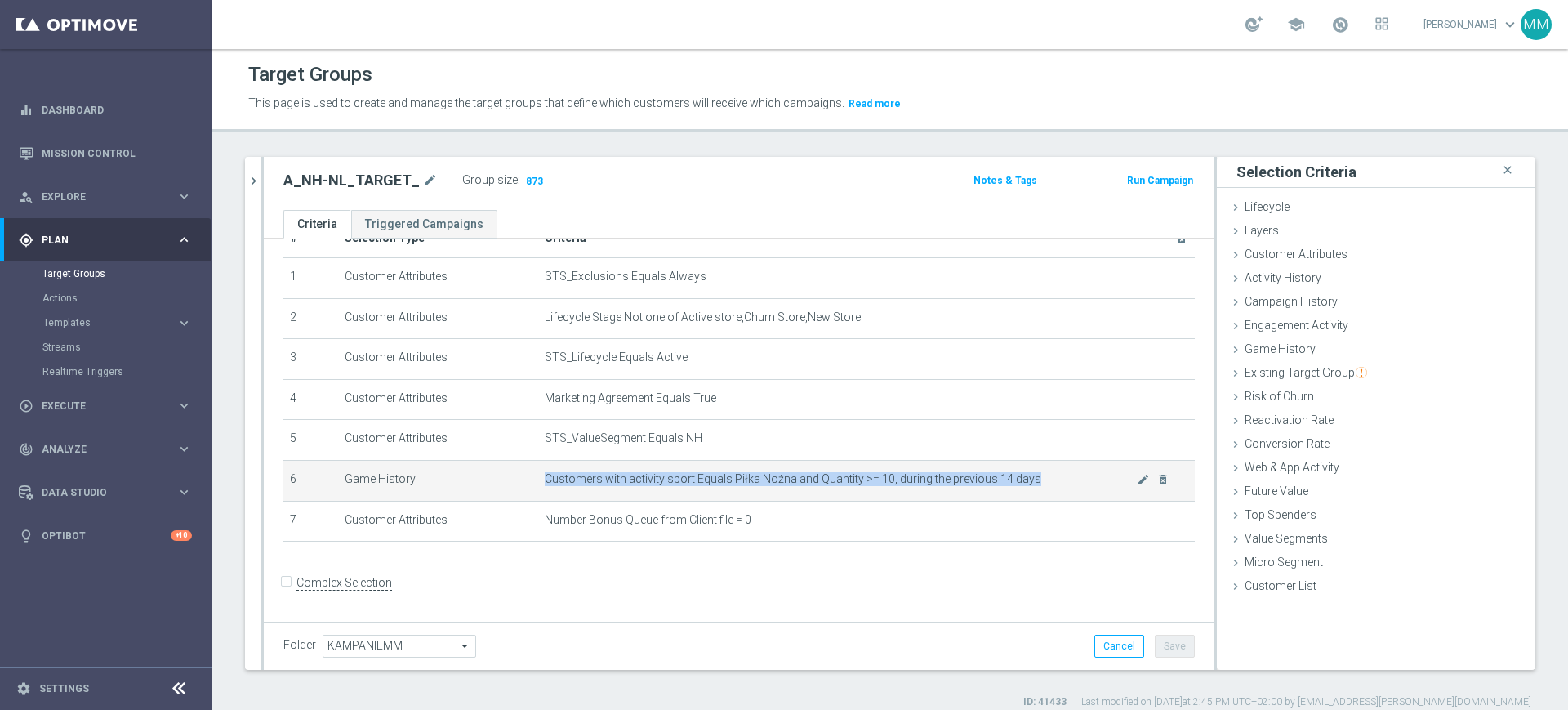
click at [826, 486] on span "Customers with activity sport Equals Piłka Nożna and Quantity >= 10, during the…" at bounding box center [840, 479] width 592 height 14
click at [1083, 483] on span "Customers with activity sport Equals Piłka Nożna and Quantity >= 10, during the…" at bounding box center [840, 479] width 592 height 14
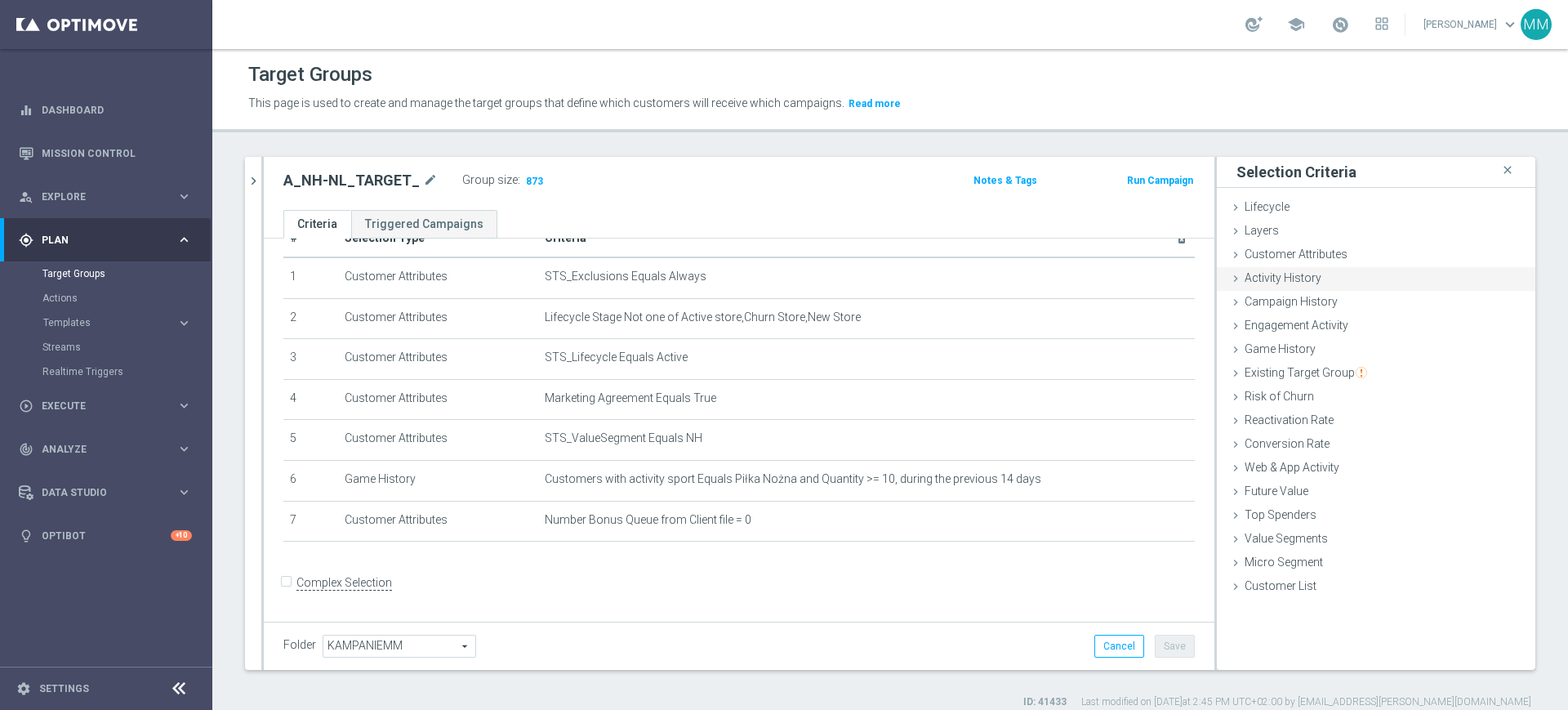
drag, startPoint x: 1282, startPoint y: 259, endPoint x: 1314, endPoint y: 271, distance: 34.2
click at [1282, 259] on span "Customer Attributes" at bounding box center [1296, 254] width 103 height 14
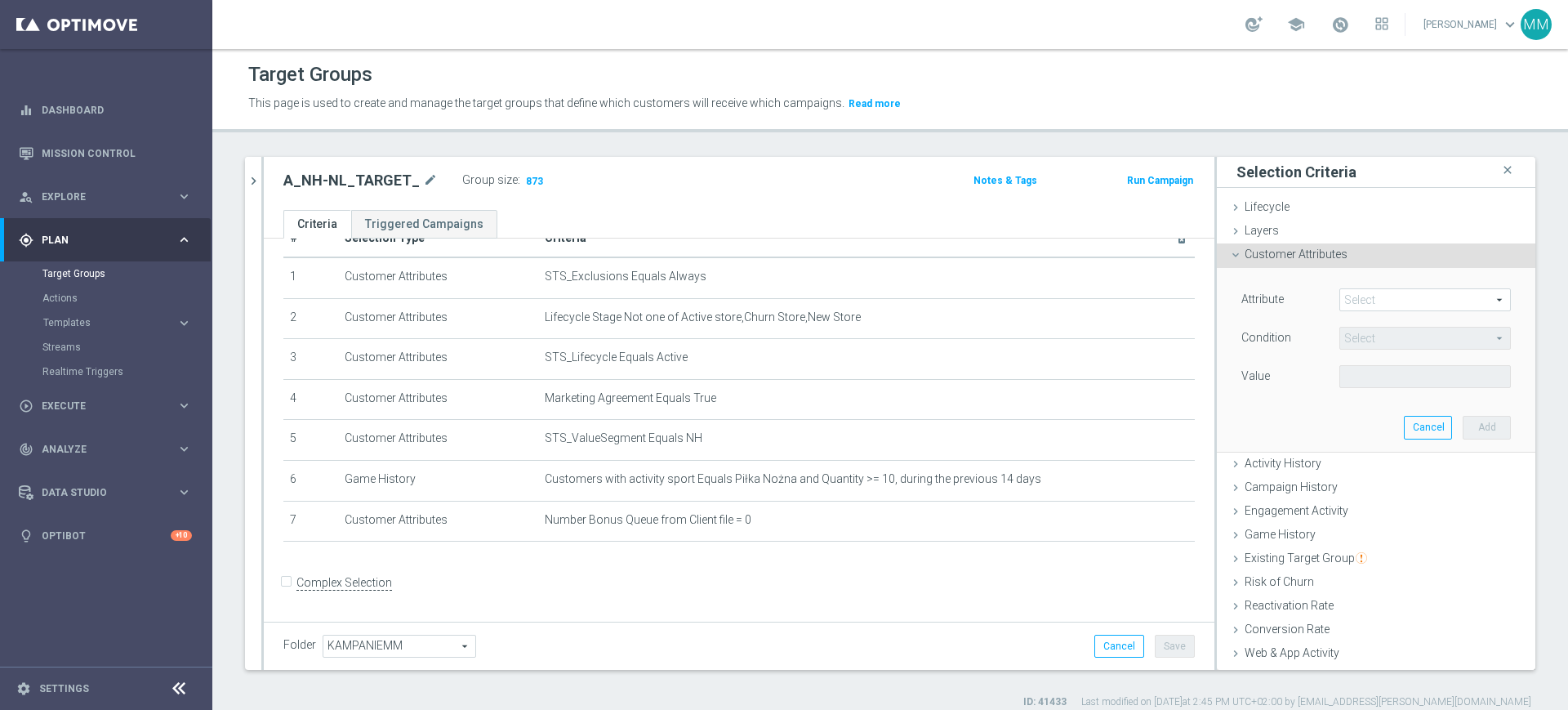
click at [1346, 291] on span at bounding box center [1425, 299] width 170 height 21
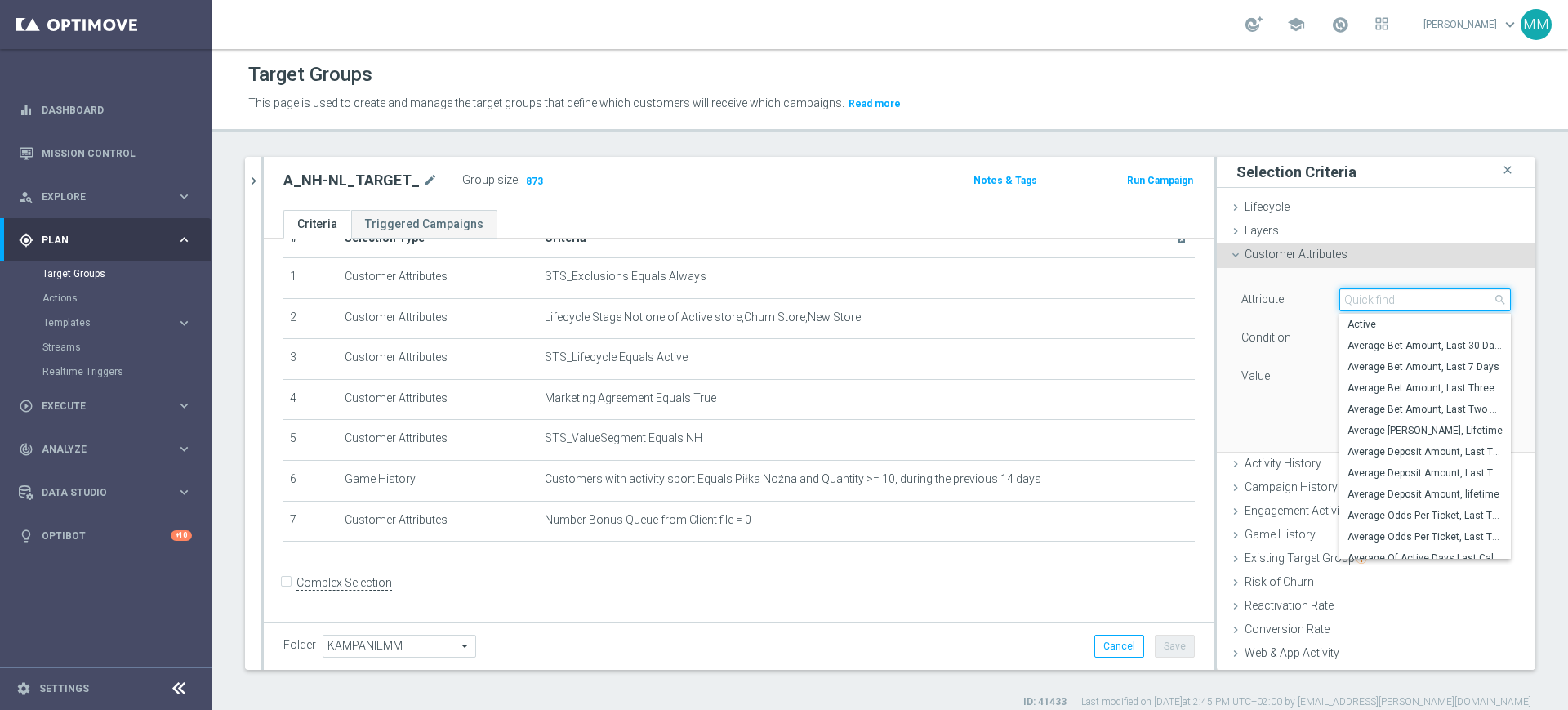
click at [1346, 291] on input "search" at bounding box center [1425, 300] width 172 height 23
type input "gen"
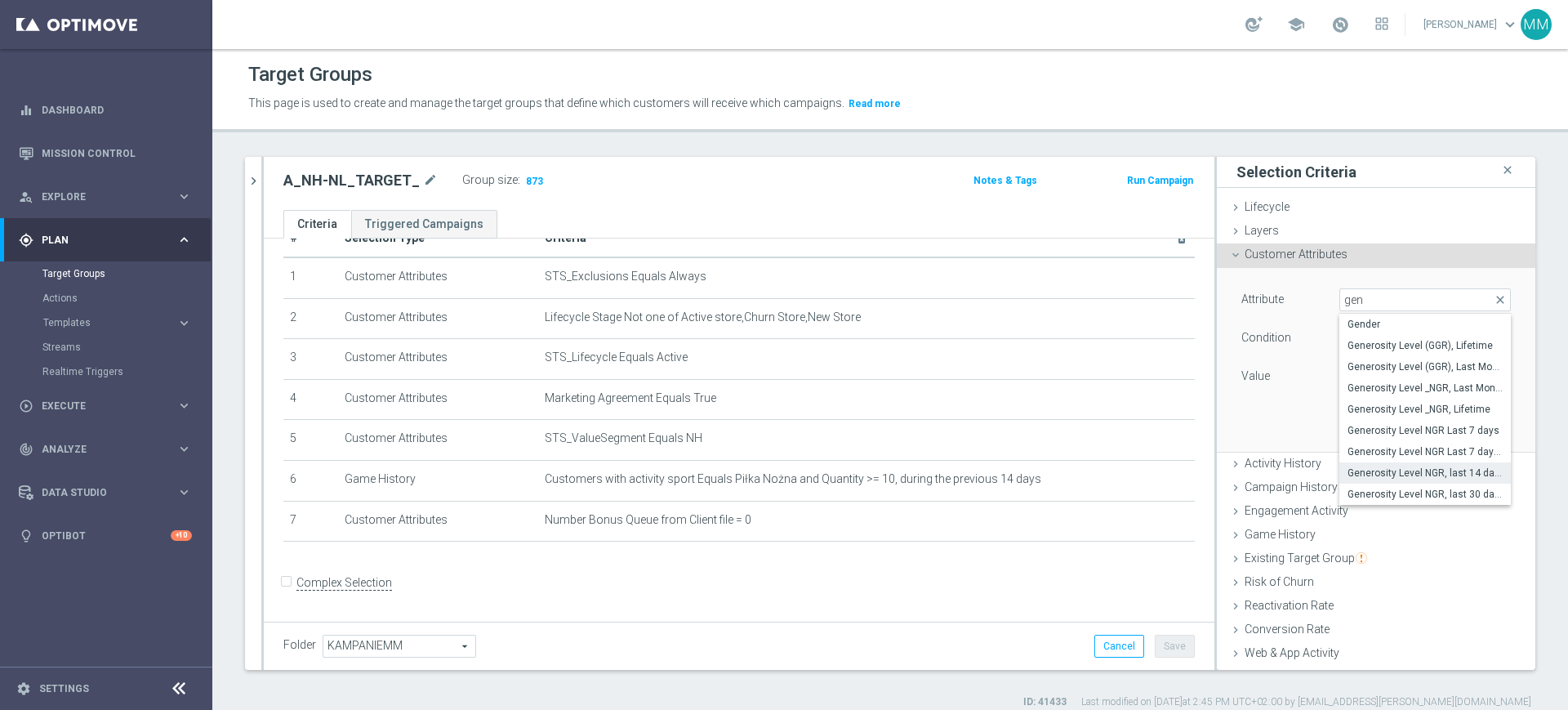
click at [1415, 470] on span "Generosity Level NGR, last 14 days" at bounding box center [1424, 473] width 155 height 14
type input "Generosity Level NGR, last 14 days"
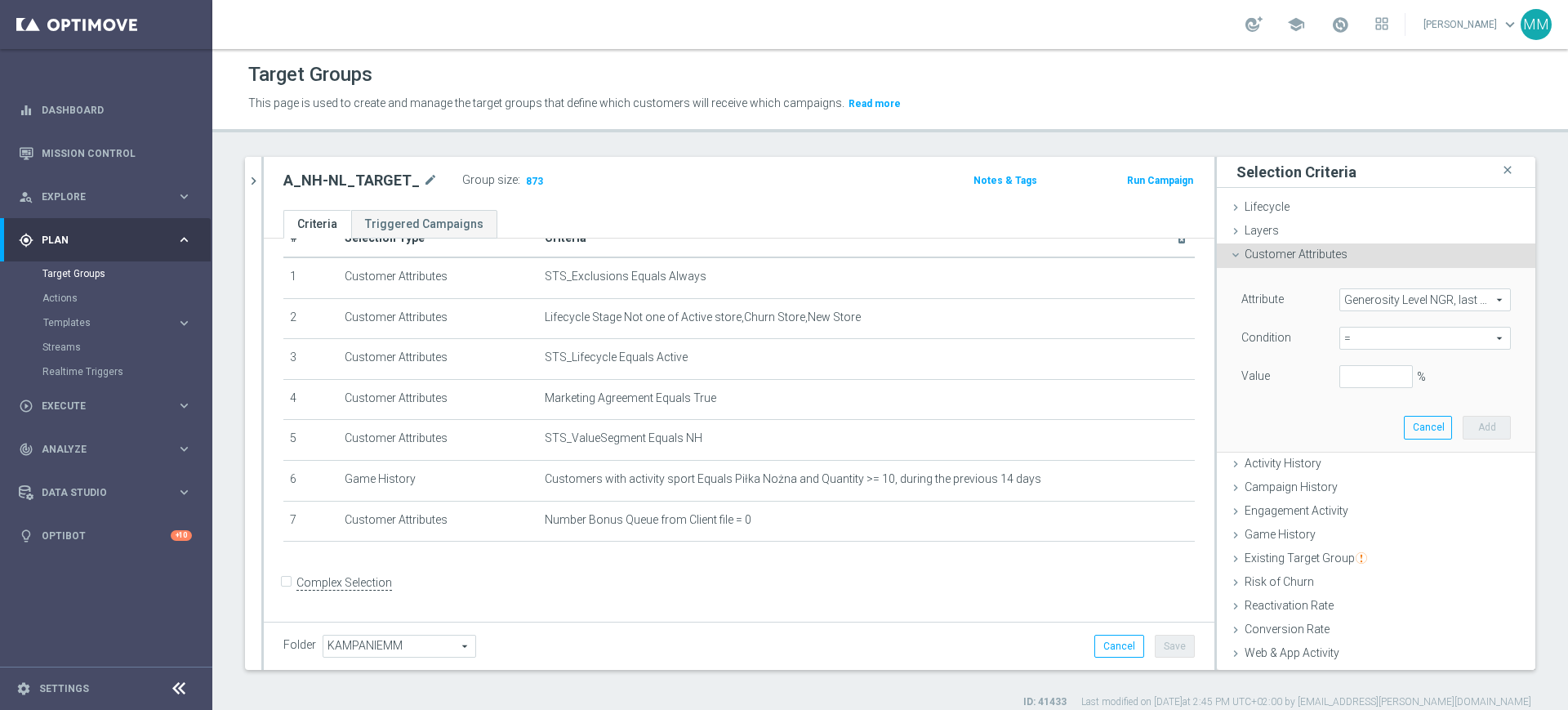
click at [1373, 327] on span "=" at bounding box center [1425, 338] width 170 height 21
click at [1347, 484] on span "between" at bounding box center [1424, 491] width 155 height 14
type input "between"
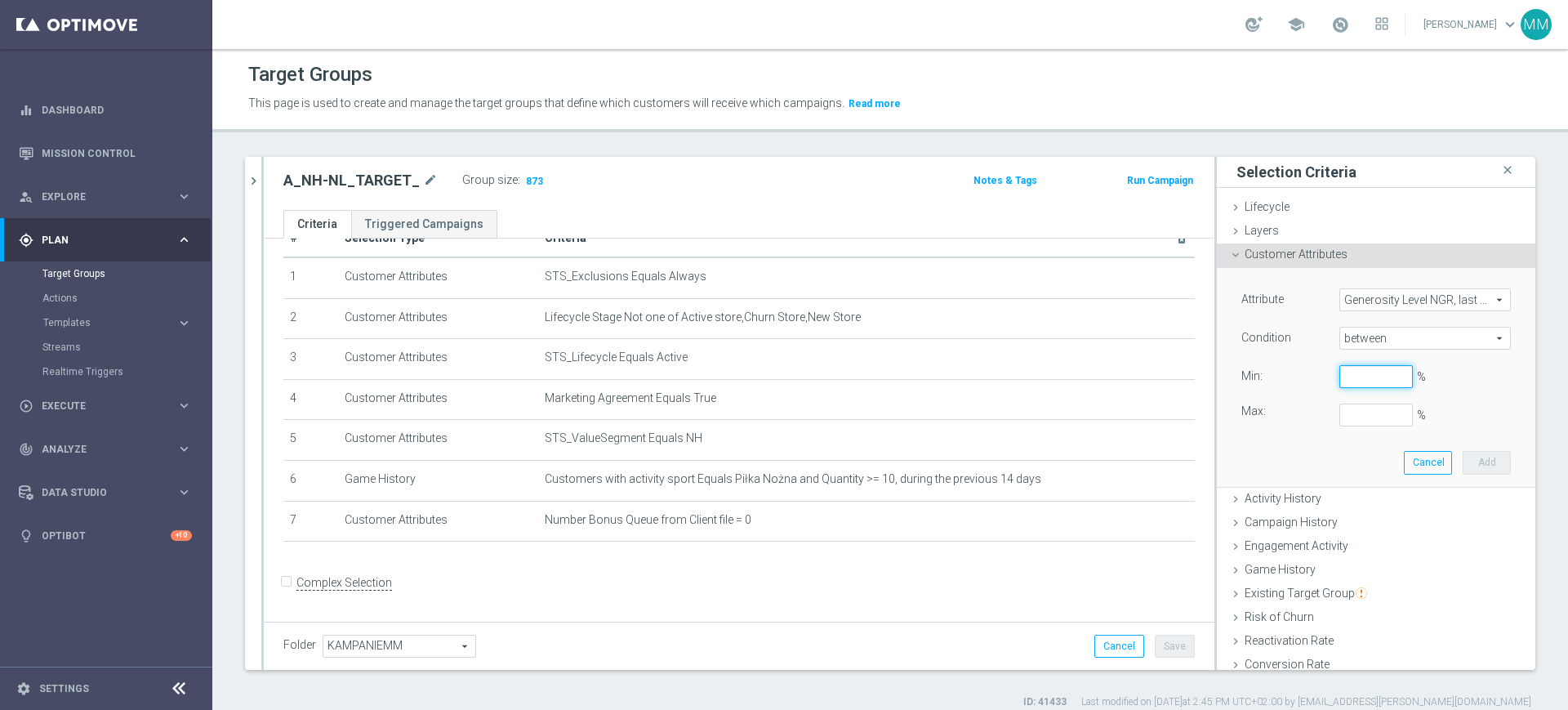
click at [1352, 371] on input "%" at bounding box center [1376, 377] width 73 height 23
type input "0"
click at [1463, 469] on button "Add" at bounding box center [1487, 463] width 48 height 23
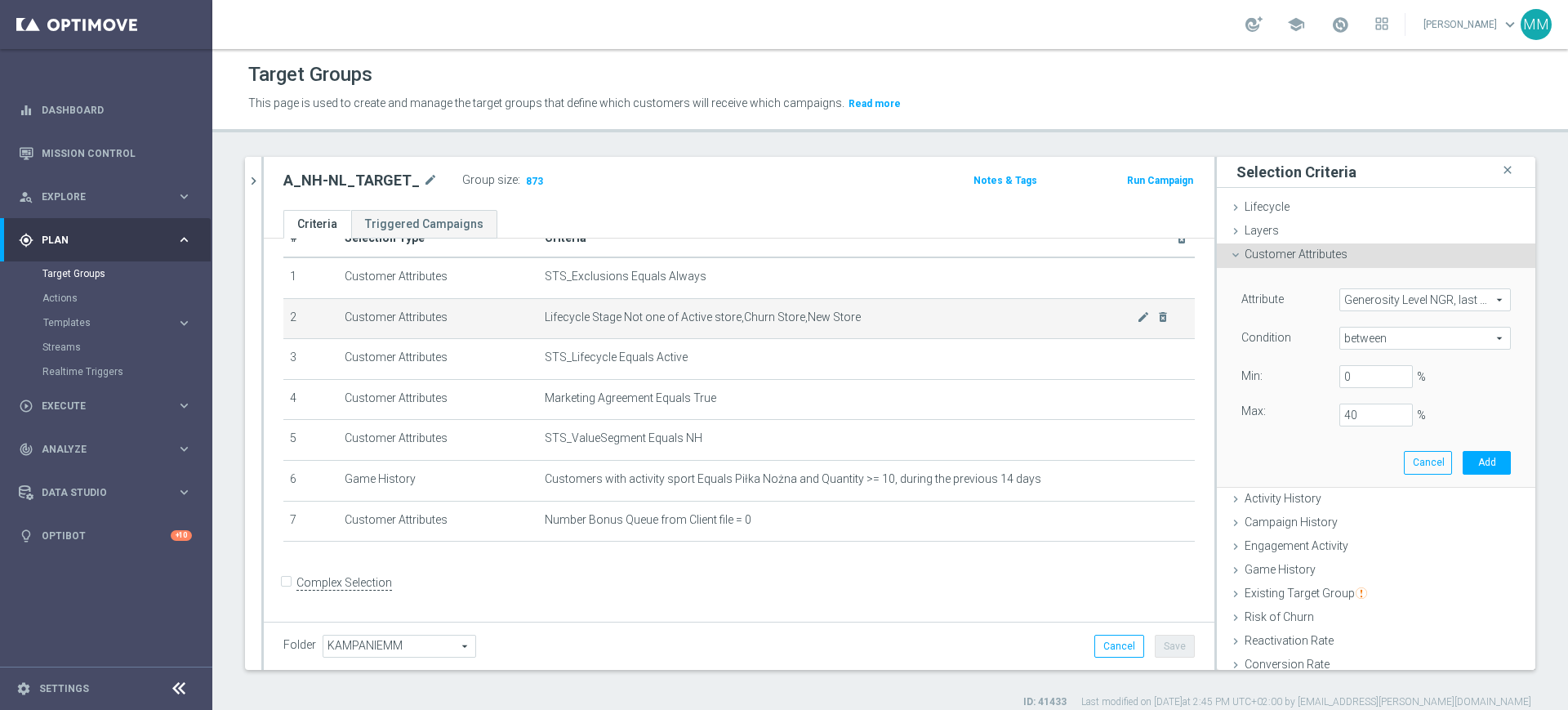
type input "0.4"
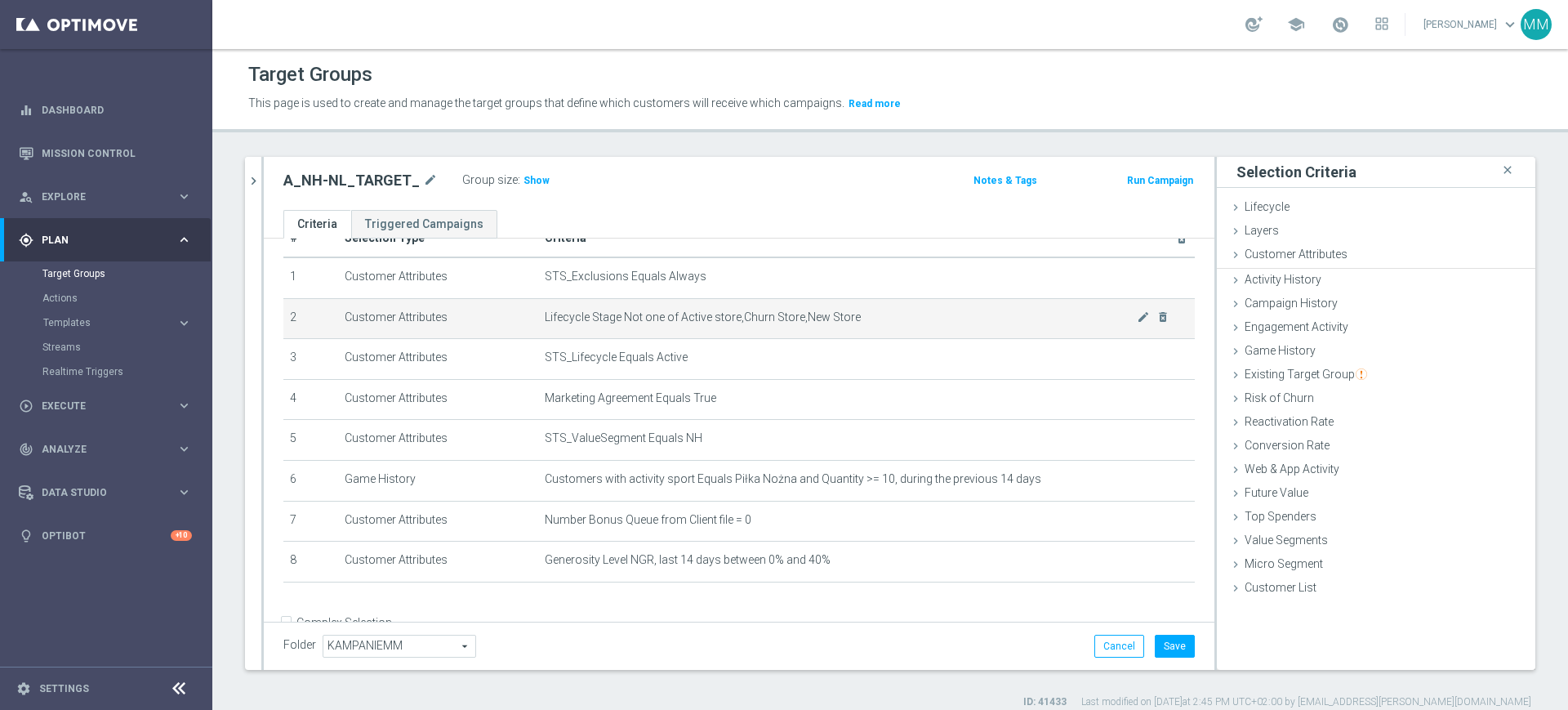
scroll to position [79, 0]
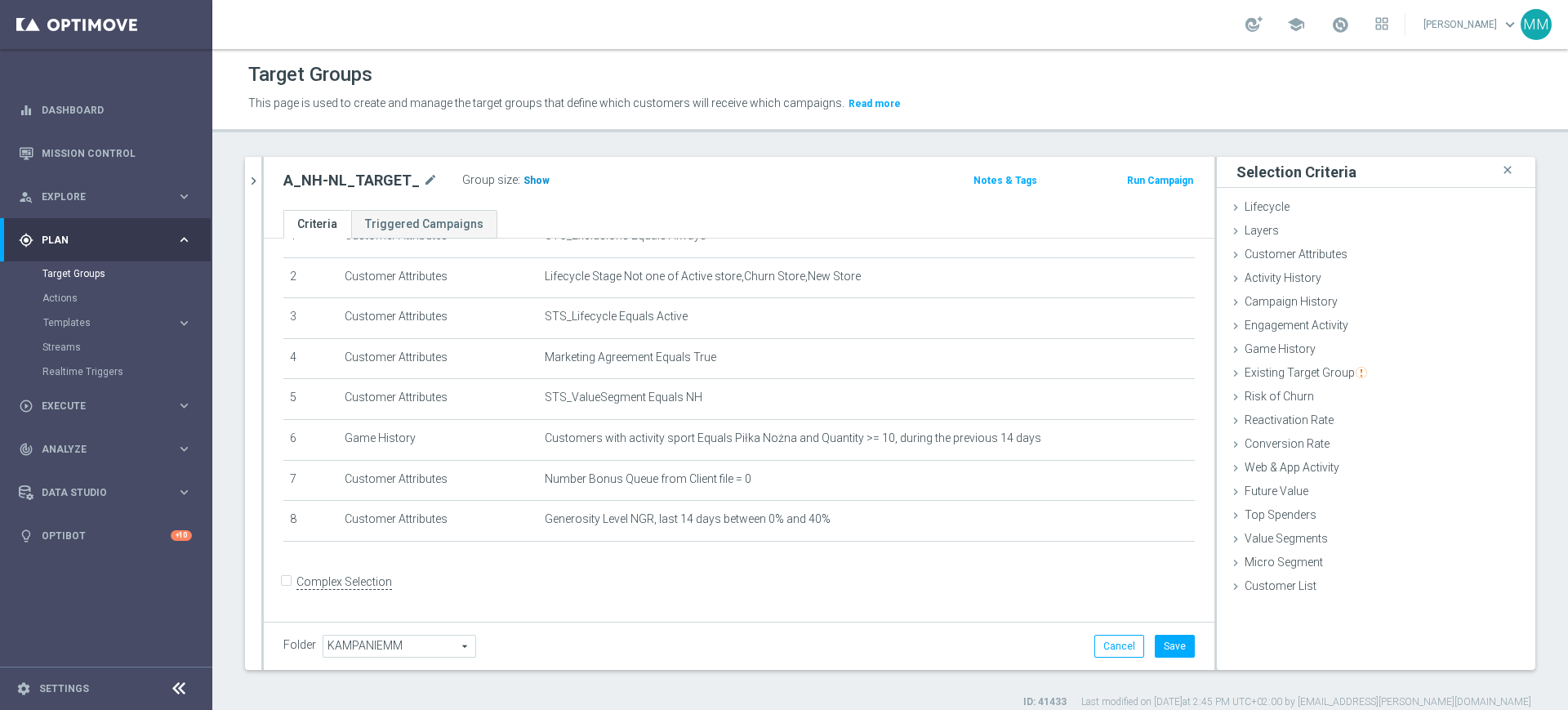
click at [534, 185] on span "Show" at bounding box center [536, 181] width 26 height 12
click at [1156, 525] on icon "delete_forever" at bounding box center [1162, 520] width 14 height 14
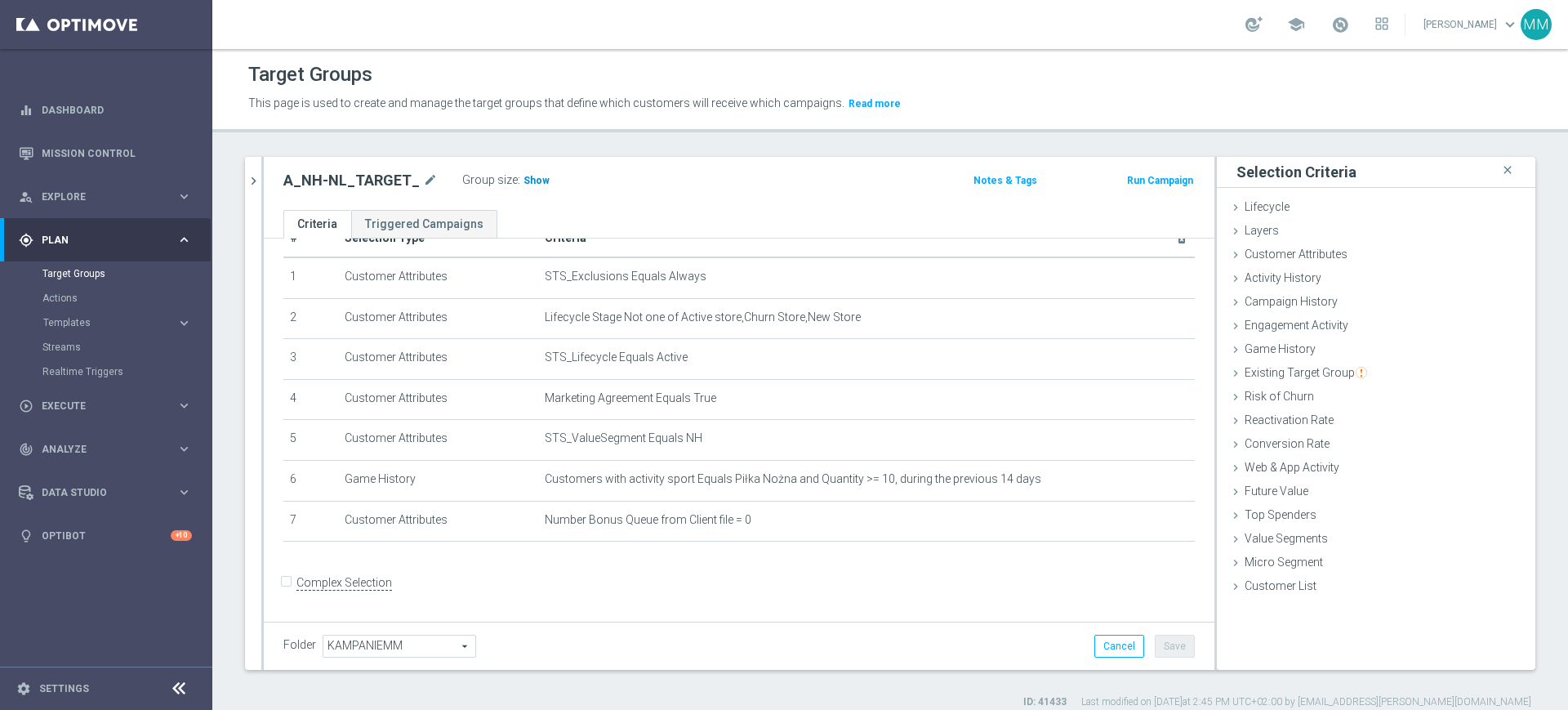
click at [521, 184] on h3 "Show" at bounding box center [536, 181] width 29 height 18
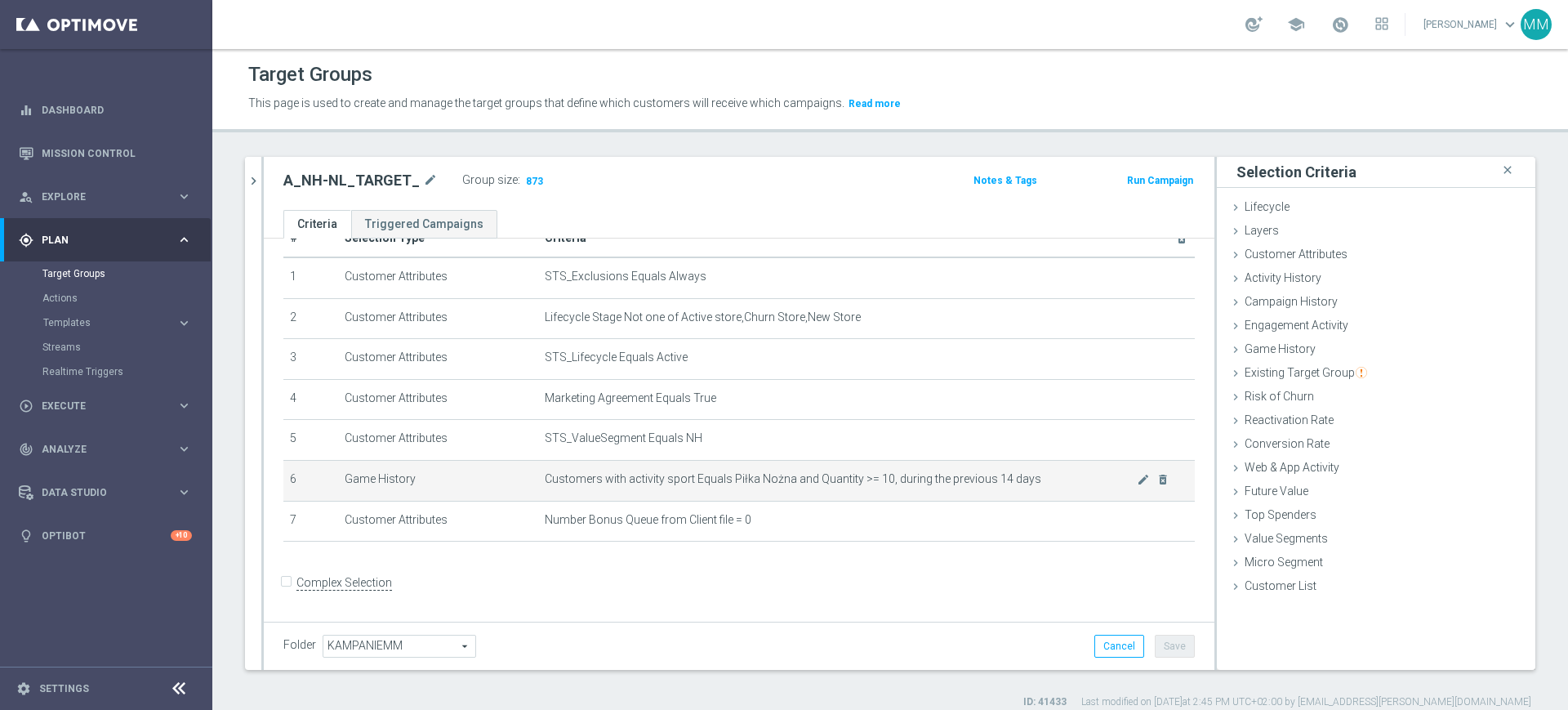
click at [774, 485] on span "Customers with activity sport Equals Piłka Nożna and Quantity >= 10, during the…" at bounding box center [840, 479] width 592 height 14
click at [775, 485] on span "Customers with activity sport Equals Piłka Nożna and Quantity >= 10, during the…" at bounding box center [840, 479] width 592 height 14
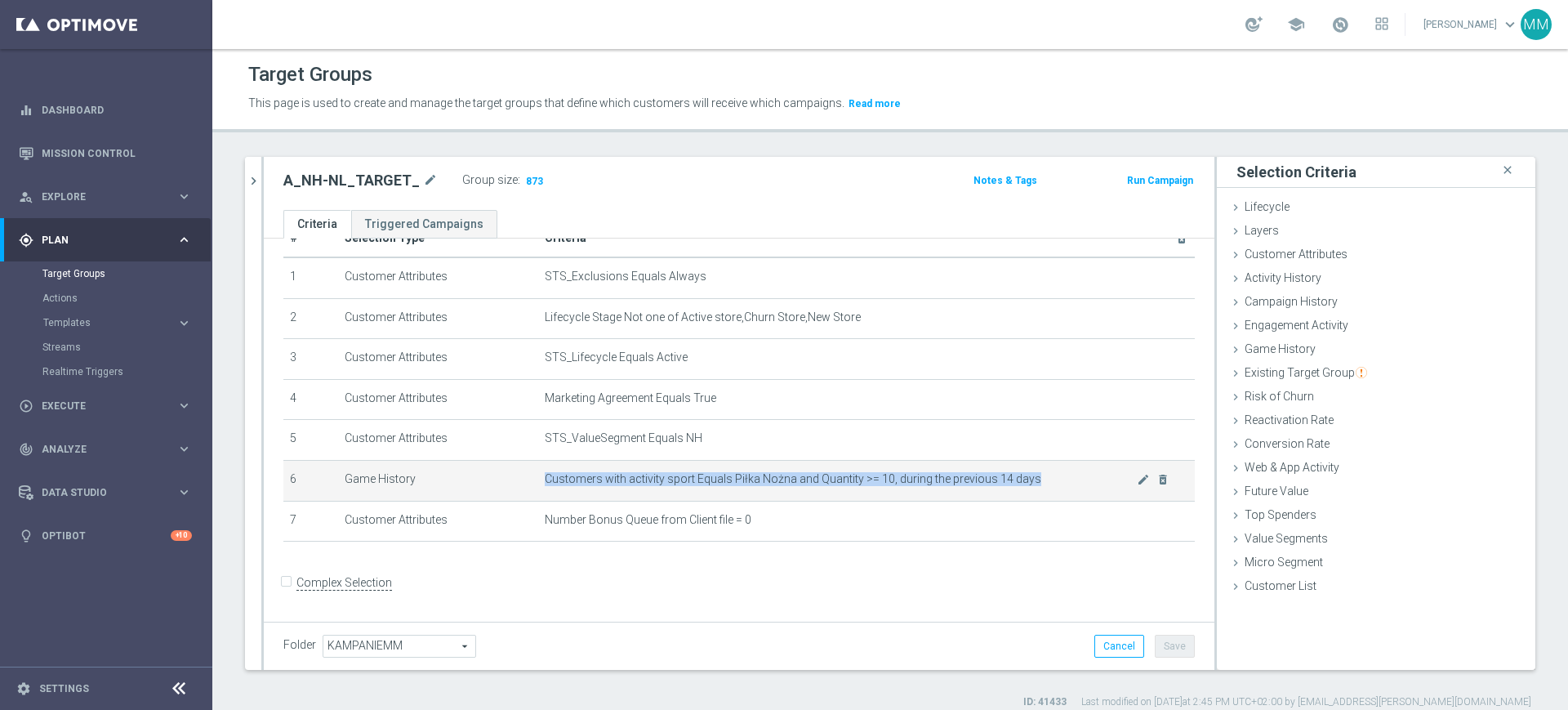
click at [775, 485] on span "Customers with activity sport Equals Piłka Nożna and Quantity >= 10, during the…" at bounding box center [840, 479] width 592 height 14
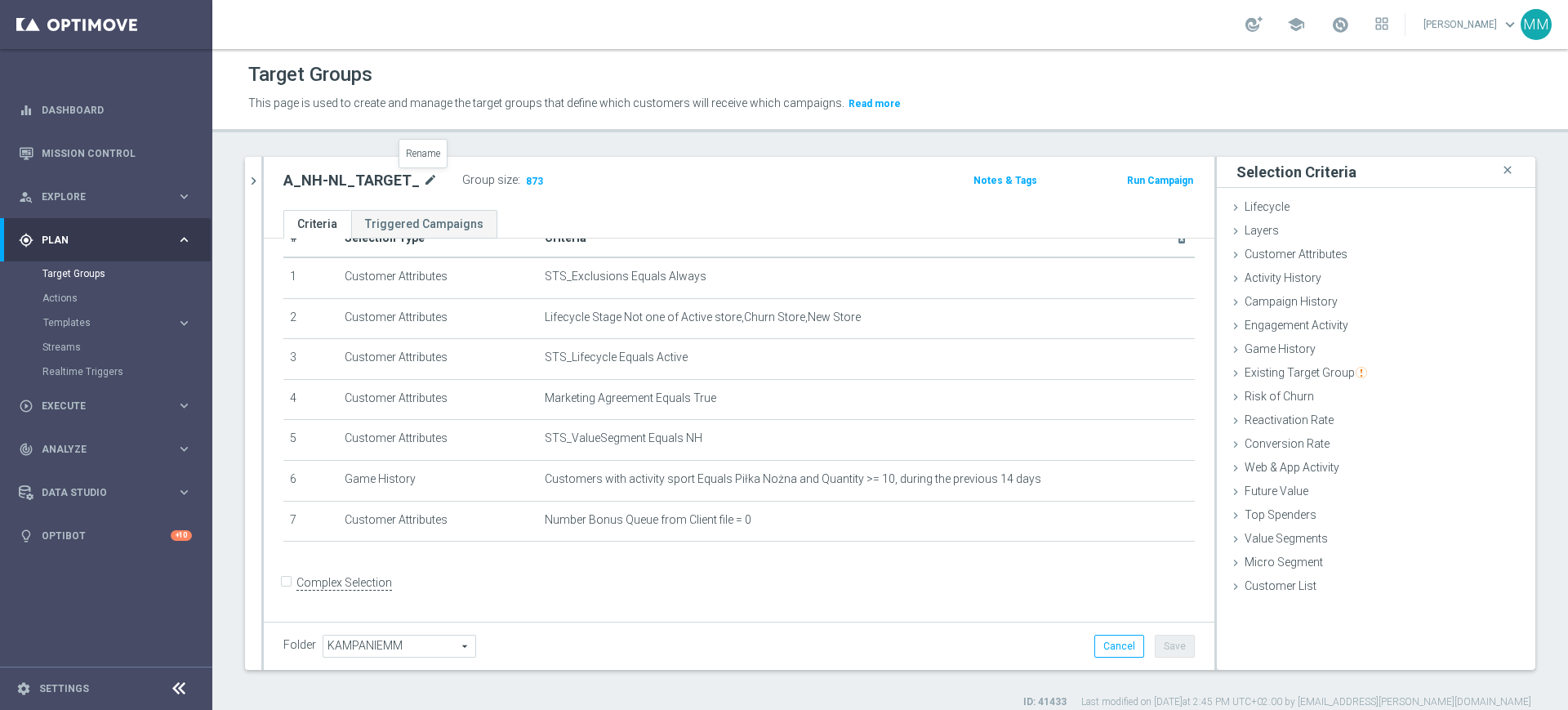
click at [423, 178] on icon "mode_edit" at bounding box center [430, 181] width 14 height 19
click at [411, 184] on input "A_NH-NL_TARGET_" at bounding box center [393, 183] width 220 height 23
click at [398, 187] on input "A_NH-NL_TARGET_" at bounding box center [393, 183] width 220 height 23
click at [332, 178] on input "A_NH-NL_TARGET_CASHBCAK" at bounding box center [393, 183] width 220 height 23
click at [447, 193] on input "A_NH_TARGET_CASHBCAK" at bounding box center [393, 183] width 220 height 23
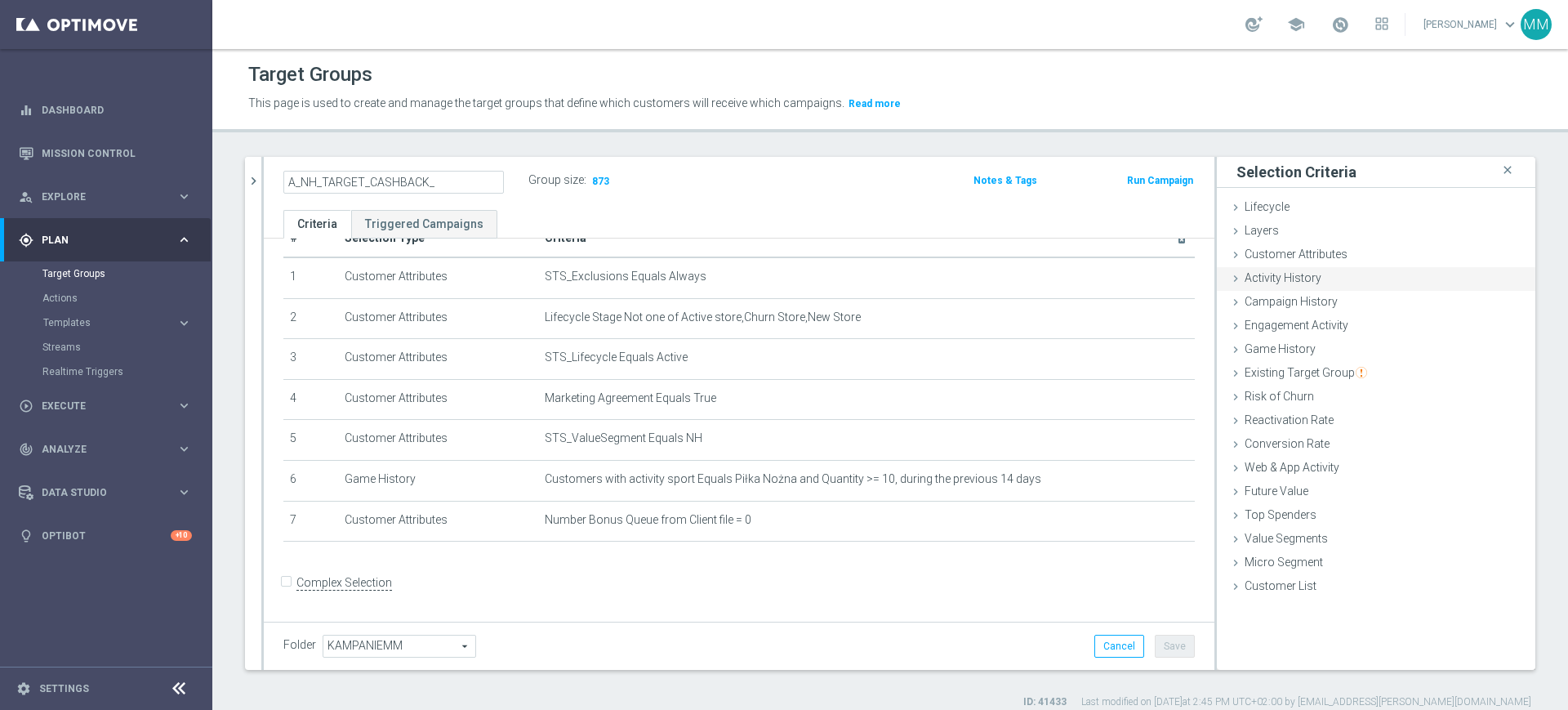
type input "A_NH_TARGET_CASHBACK_"
click at [1283, 283] on span "Activity History" at bounding box center [1282, 278] width 76 height 14
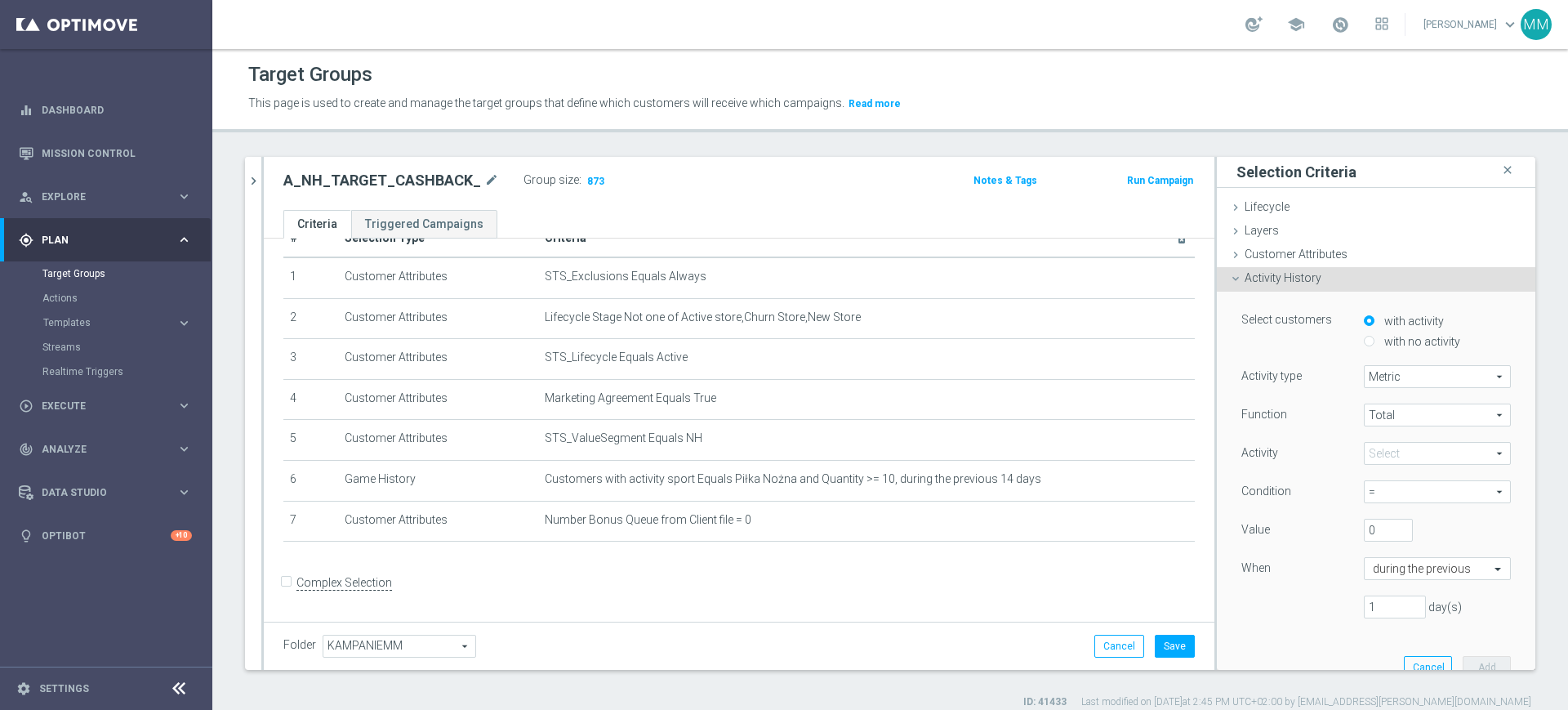
click at [1389, 443] on span at bounding box center [1437, 453] width 146 height 21
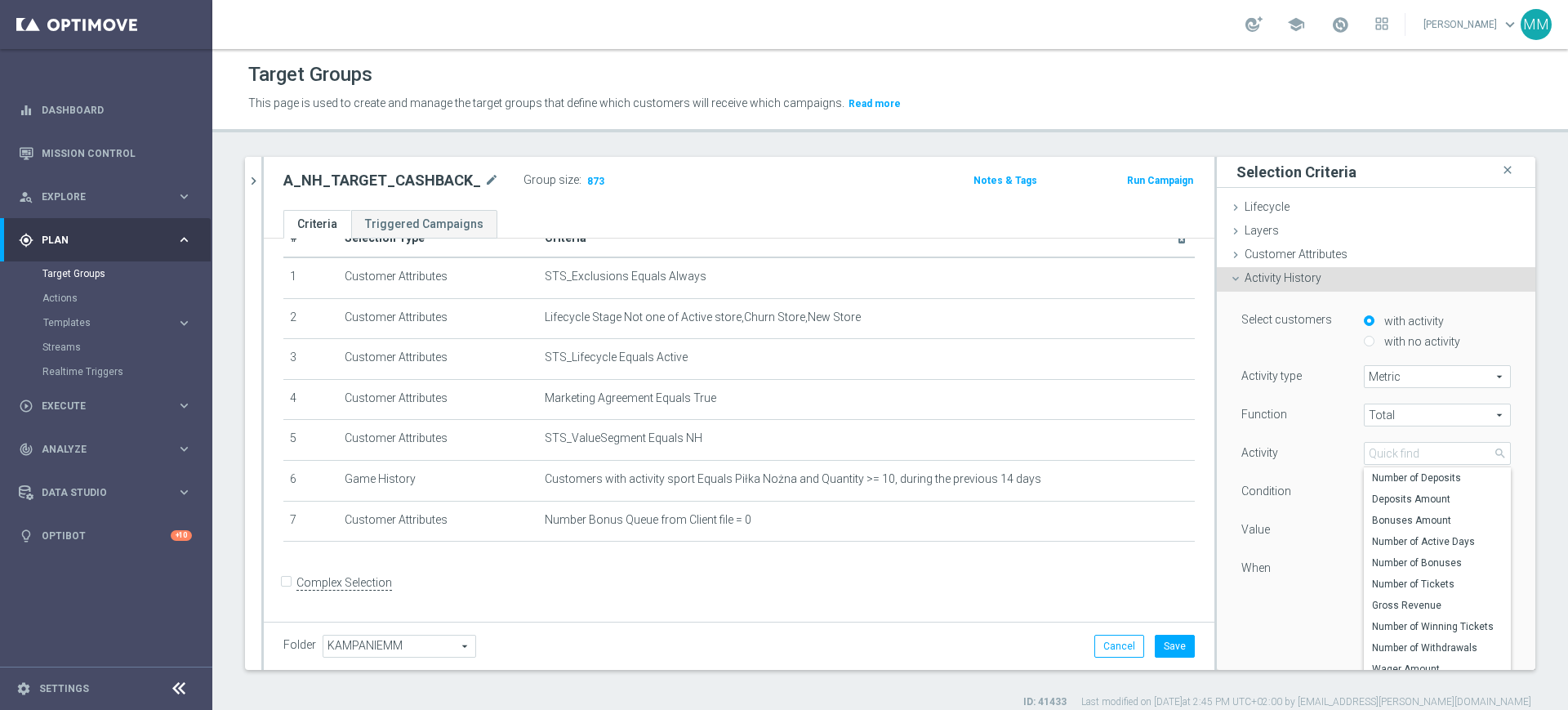
click at [1300, 430] on div "Function Total Total arrow_drop_down search Activity Select arrow_drop_down sea…" at bounding box center [1375, 518] width 269 height 228
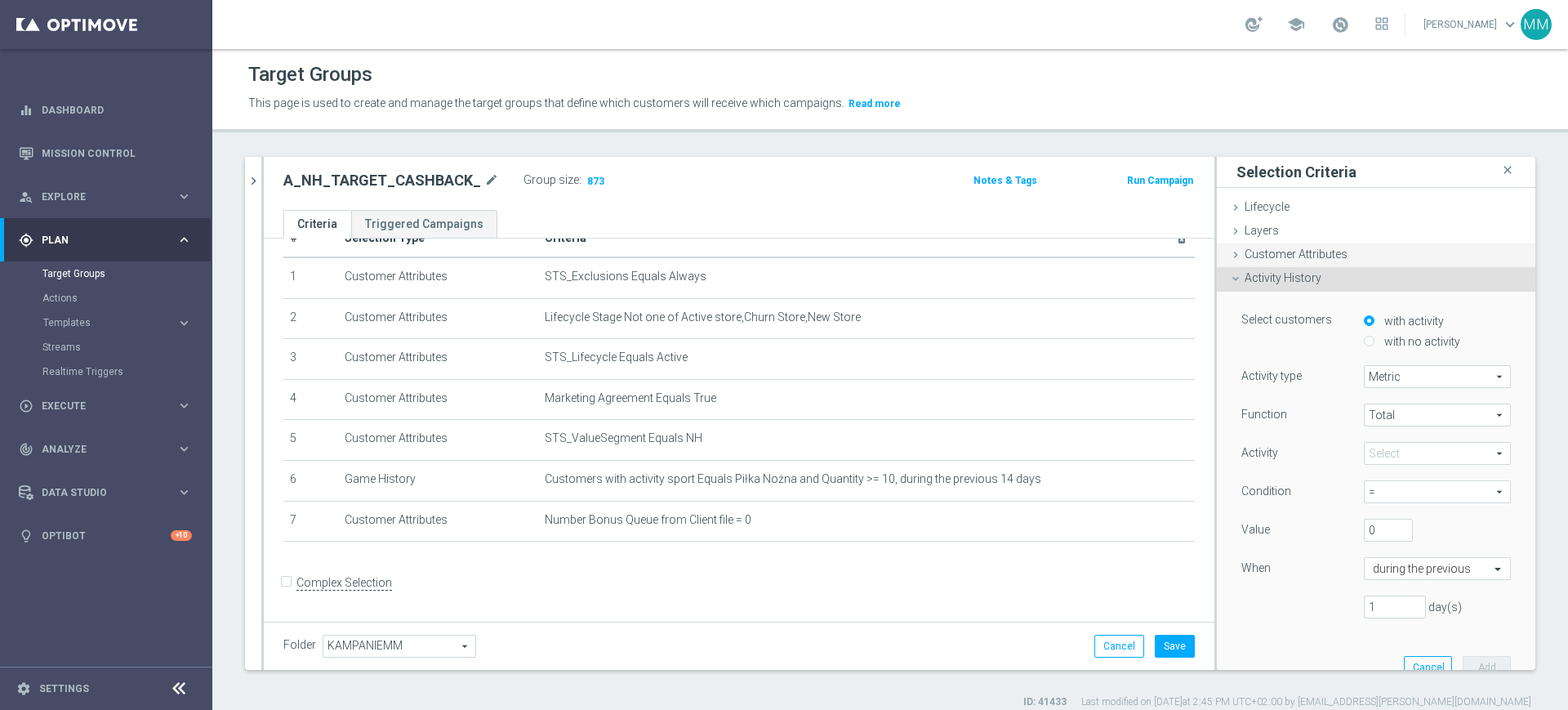
click at [1290, 255] on span "Customer Attributes" at bounding box center [1296, 254] width 103 height 14
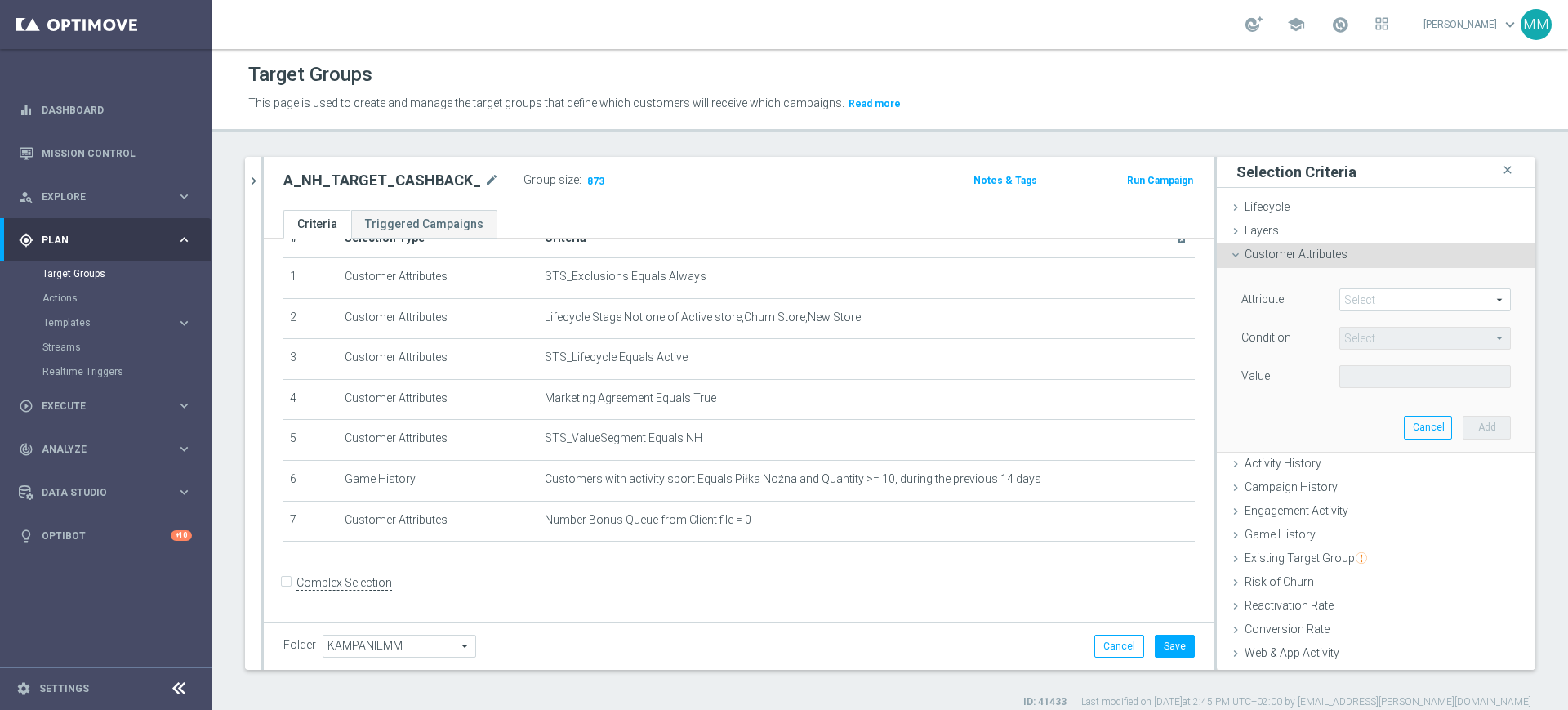
click at [1316, 258] on span "Customer Attributes" at bounding box center [1296, 254] width 103 height 14
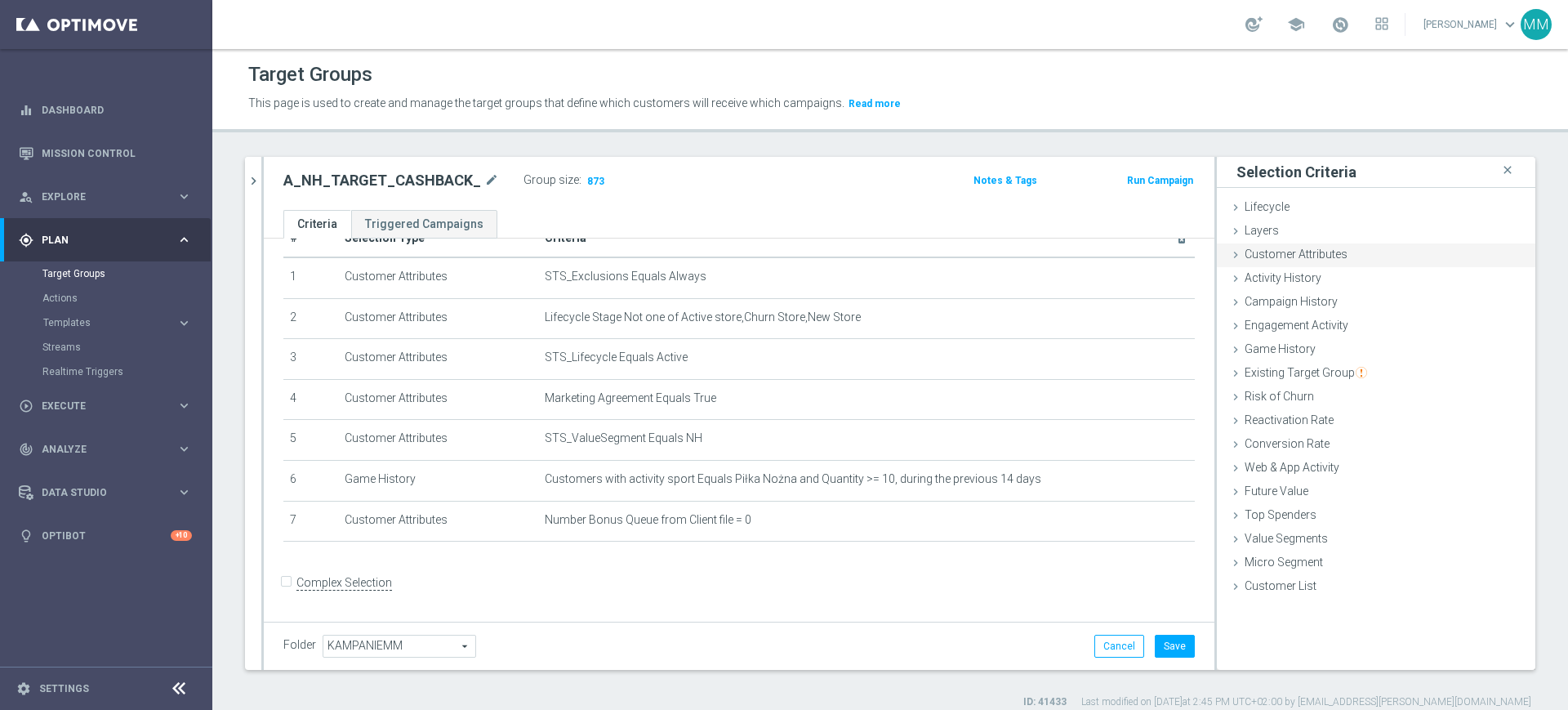
click at [1307, 259] on span "Customer Attributes" at bounding box center [1296, 254] width 103 height 14
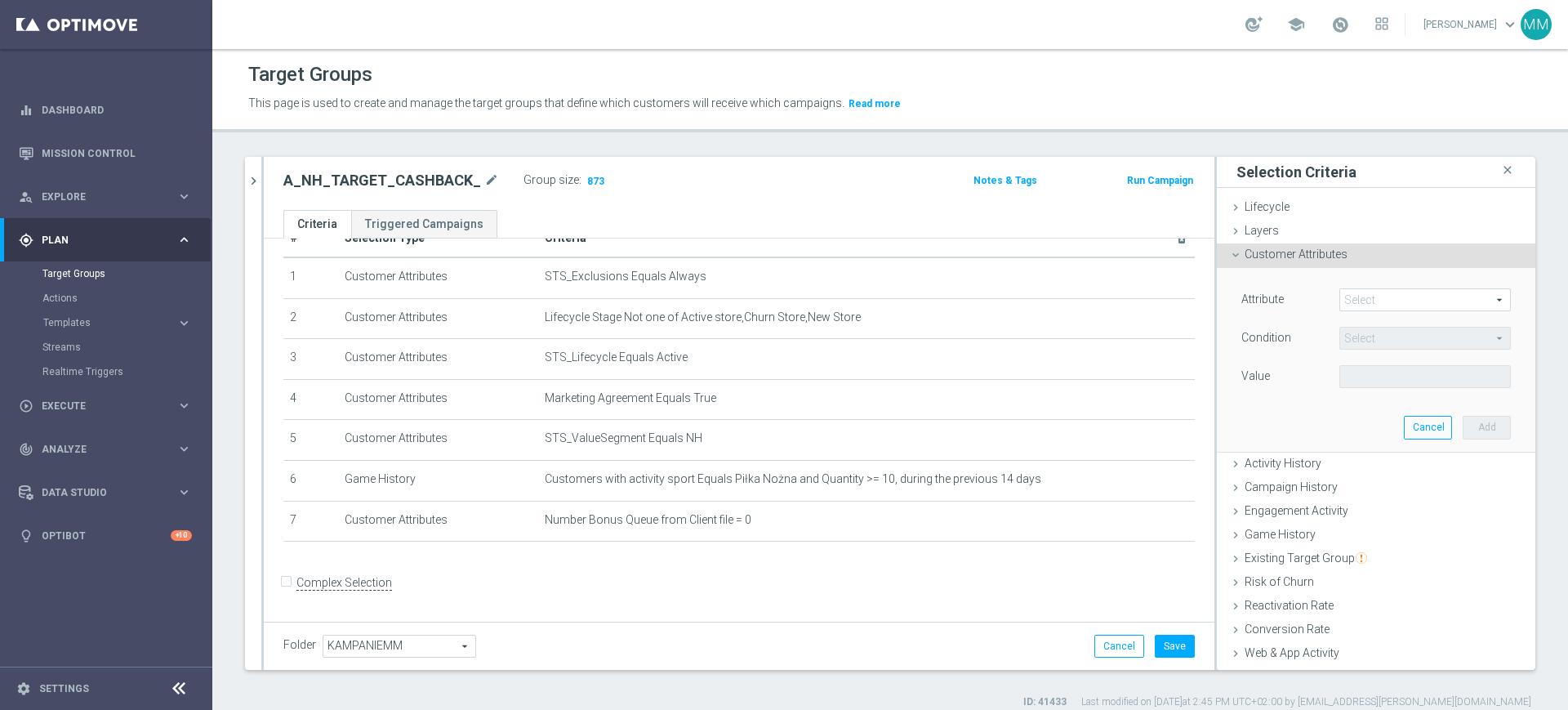
click at [1367, 293] on span at bounding box center [1425, 299] width 170 height 21
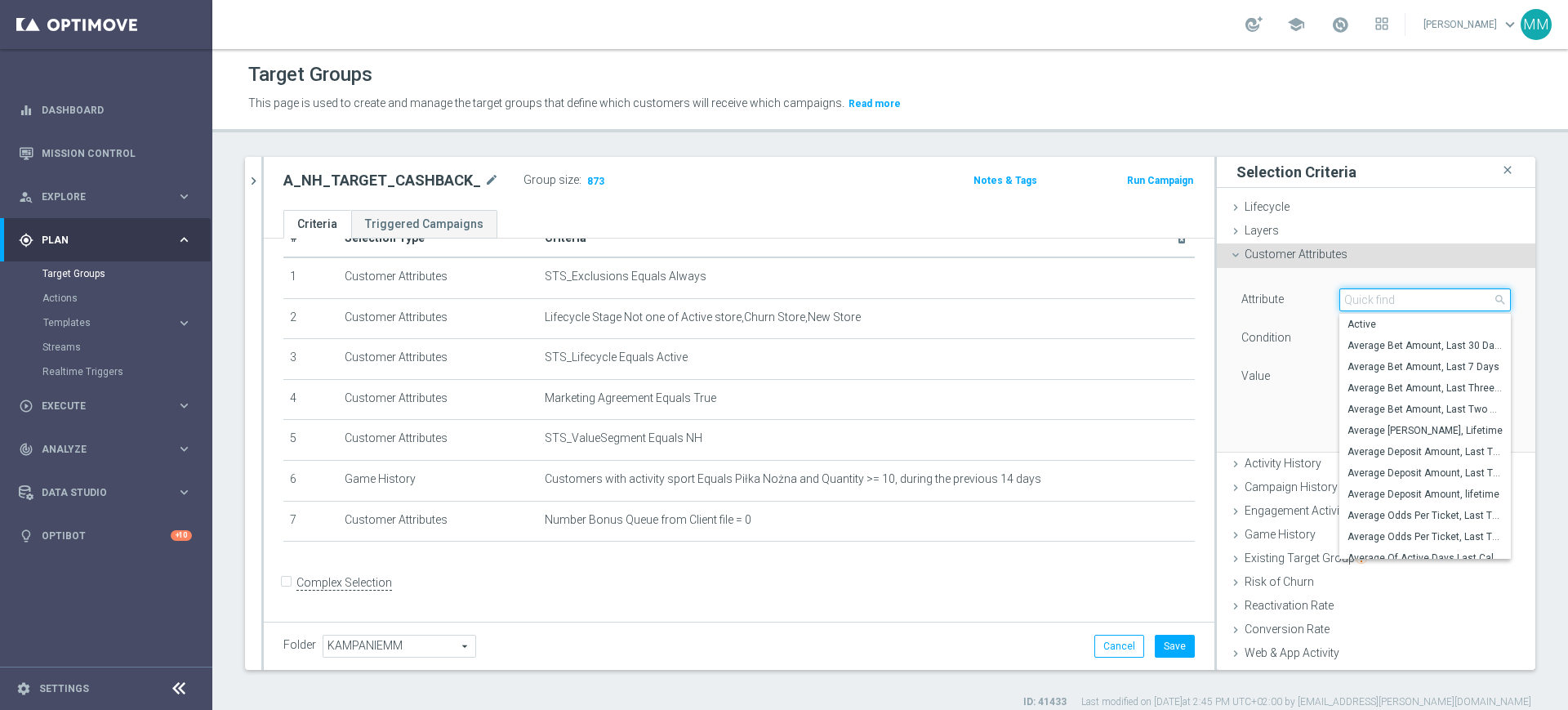
click at [1367, 293] on input "search" at bounding box center [1425, 300] width 172 height 23
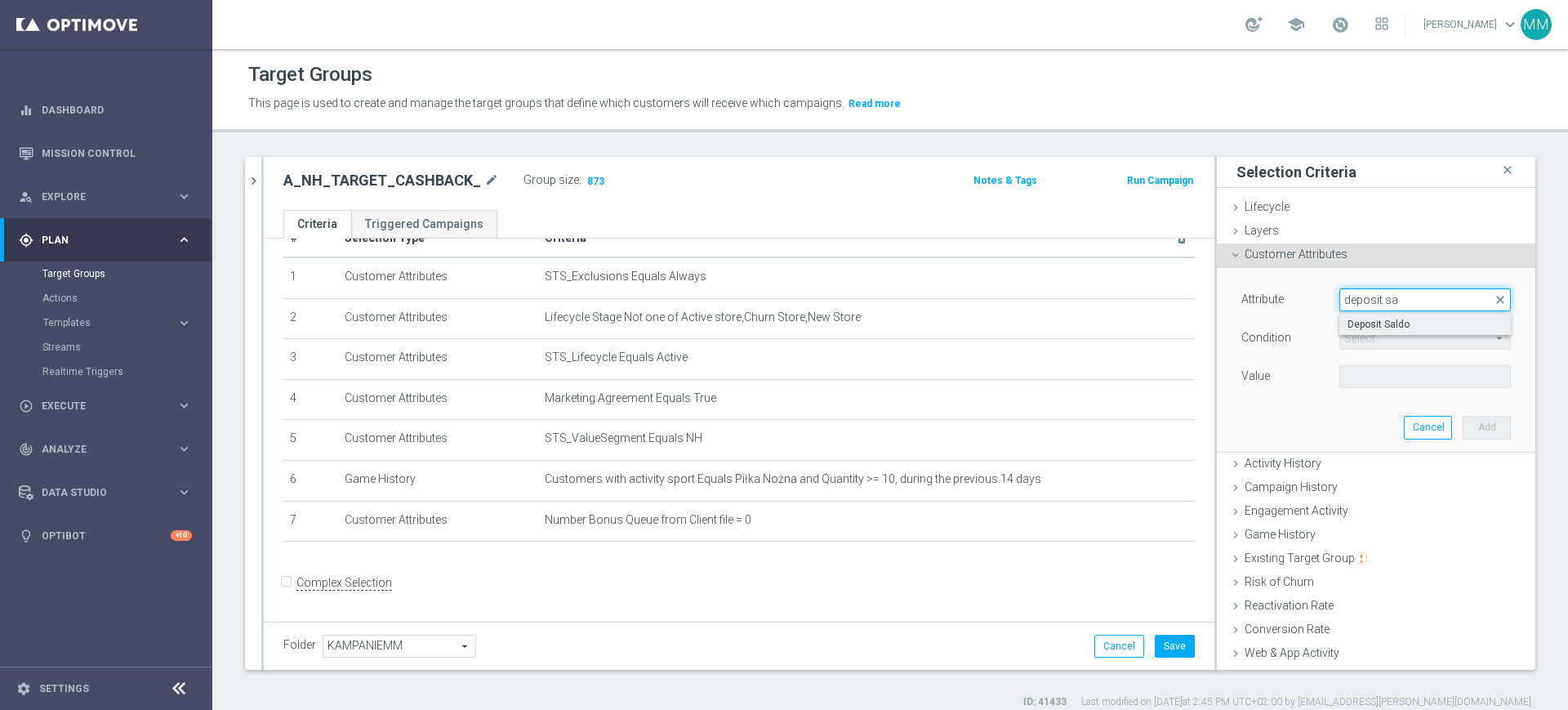
type input "deposit sa"
click at [1378, 323] on span "Deposit Saldo" at bounding box center [1424, 325] width 155 height 14
type input "Deposit Saldo"
click at [1373, 343] on span "=" at bounding box center [1425, 338] width 170 height 21
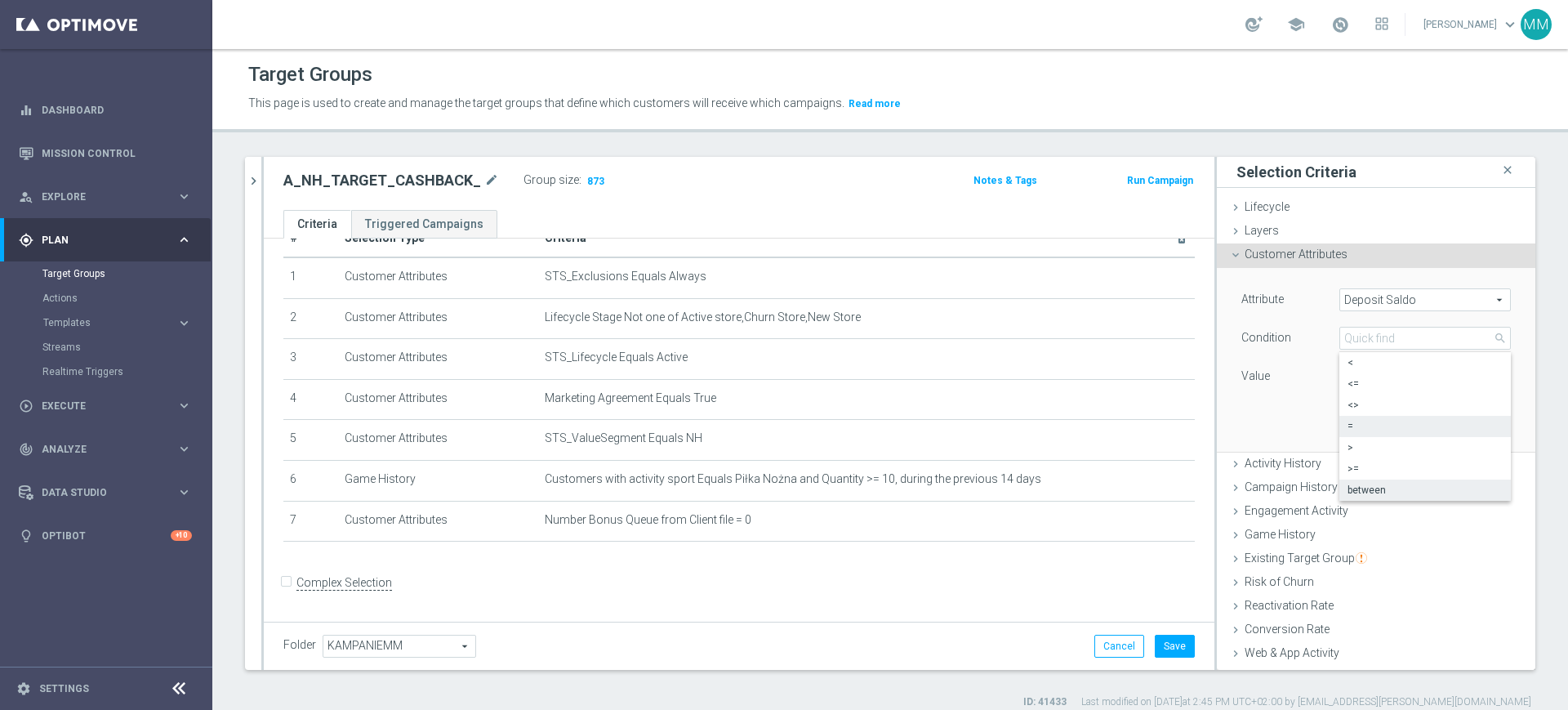
click at [1362, 484] on span "between" at bounding box center [1424, 491] width 155 height 14
type input "between"
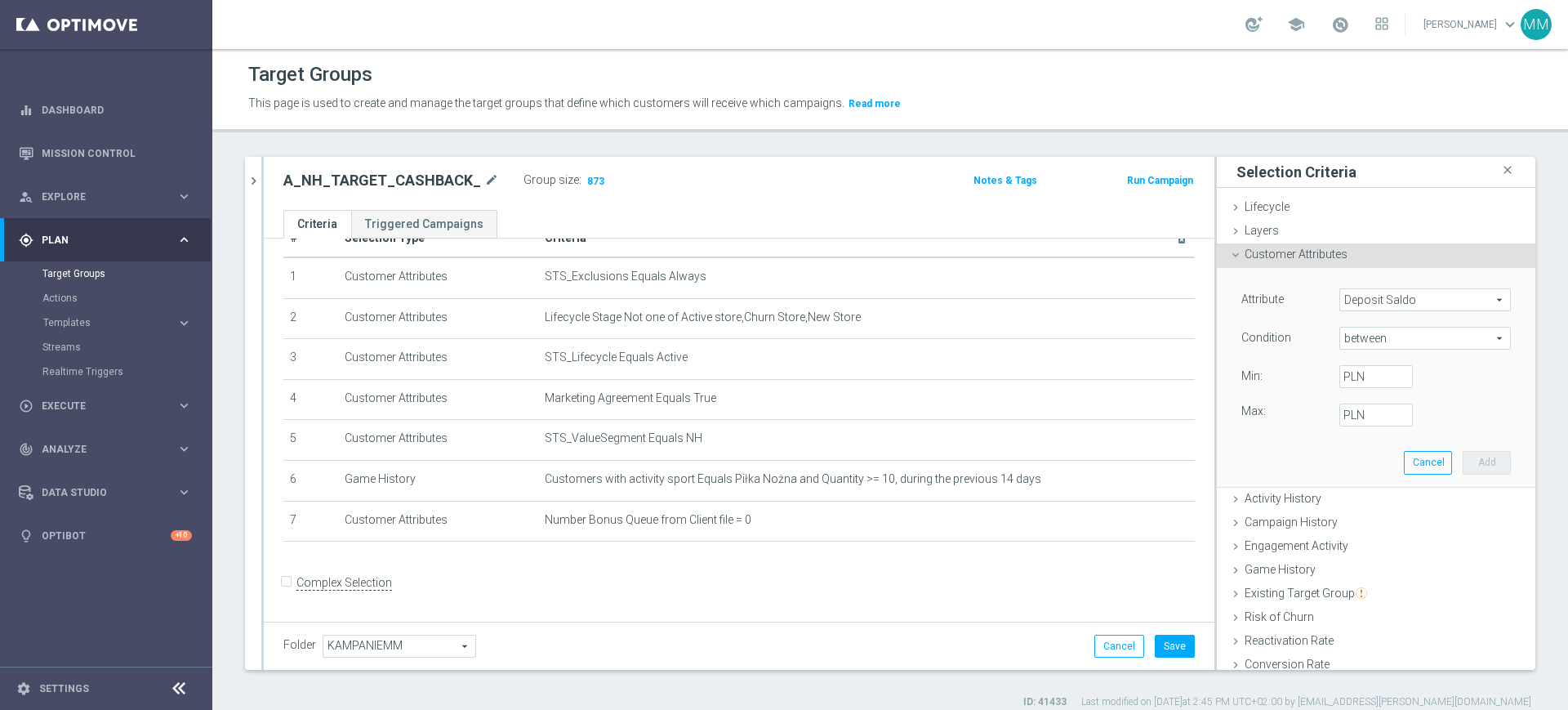
click at [1357, 338] on span "between" at bounding box center [1425, 338] width 170 height 21
click at [1353, 484] on span "between" at bounding box center [1424, 491] width 155 height 14
click at [1347, 370] on input "PLN" at bounding box center [1376, 377] width 73 height 23
type input "0"
type input "2"
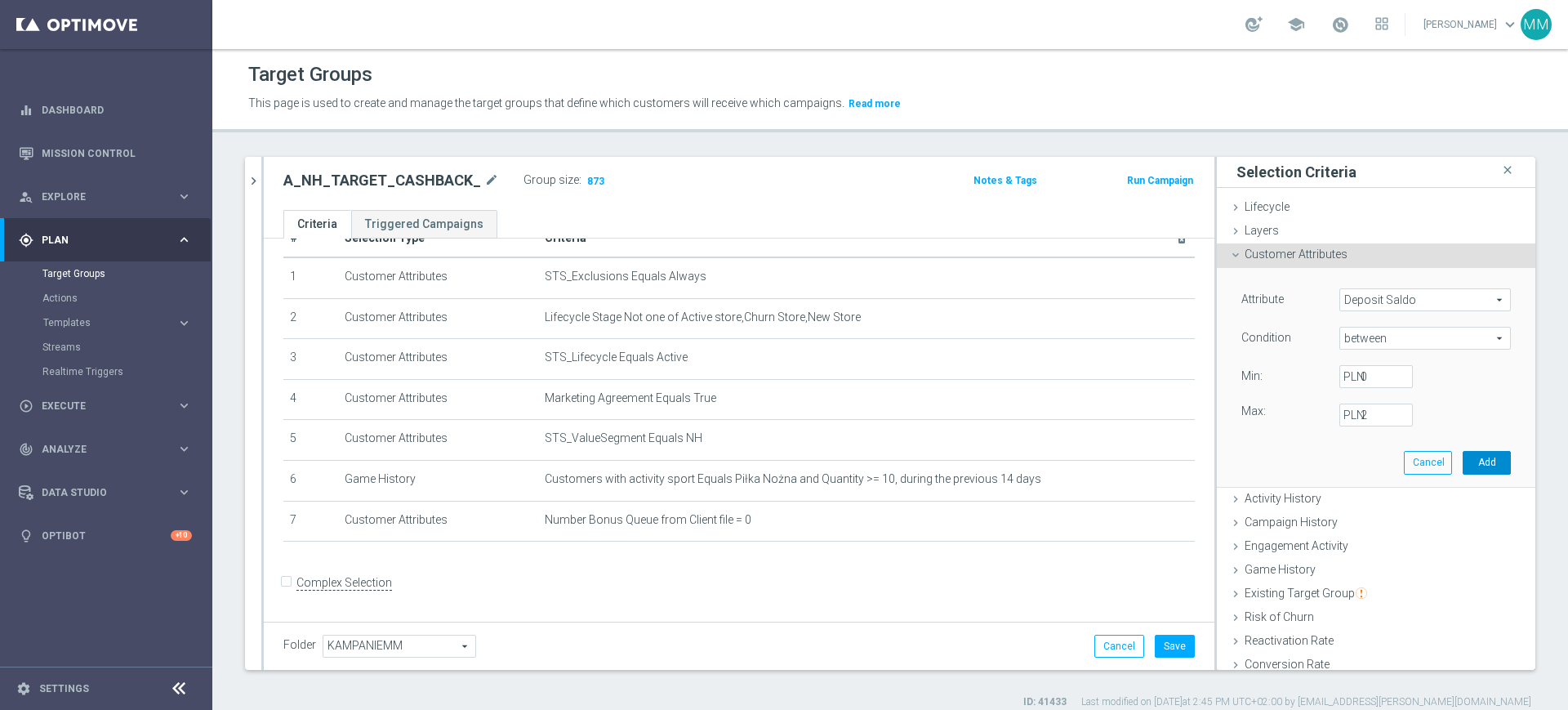
click at [1463, 459] on button "Add" at bounding box center [1487, 463] width 48 height 23
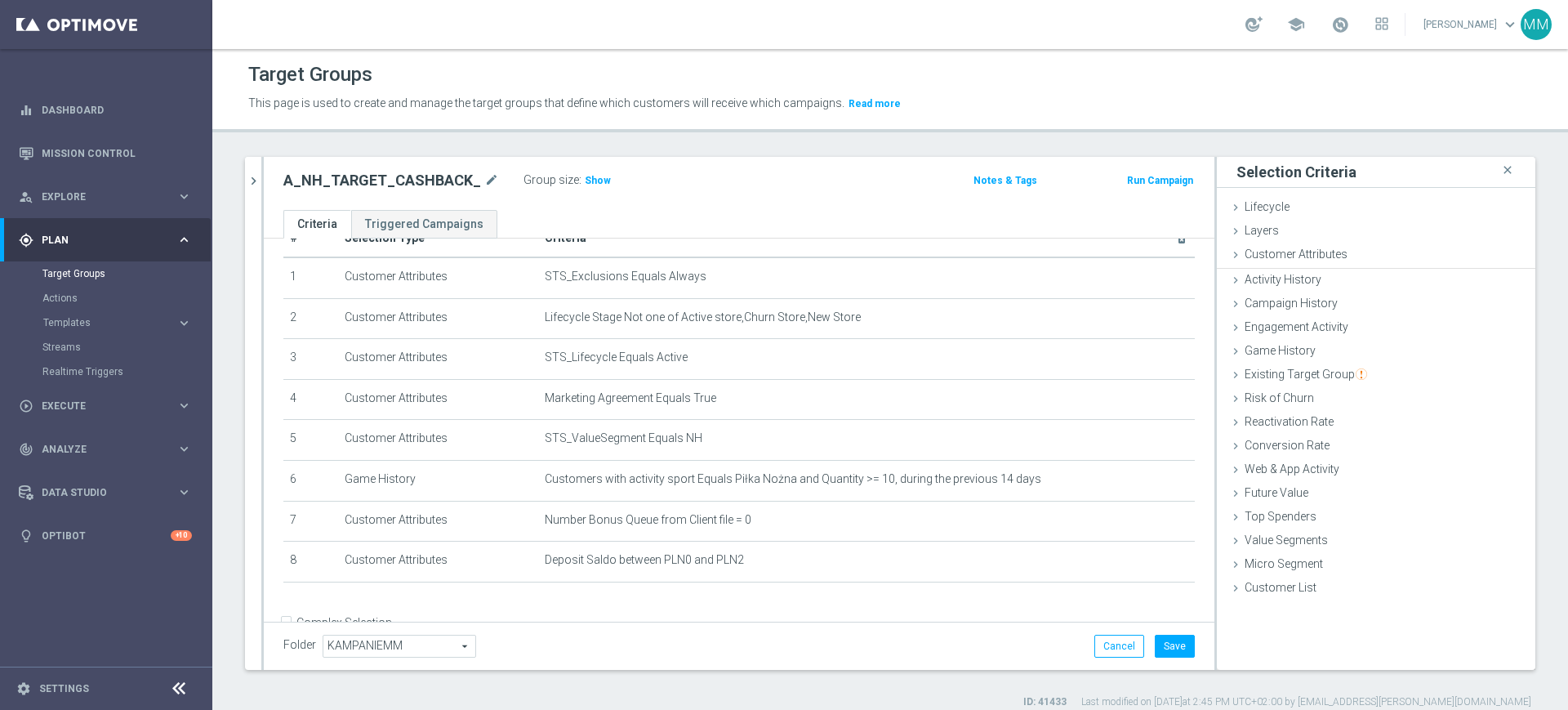
scroll to position [79, 0]
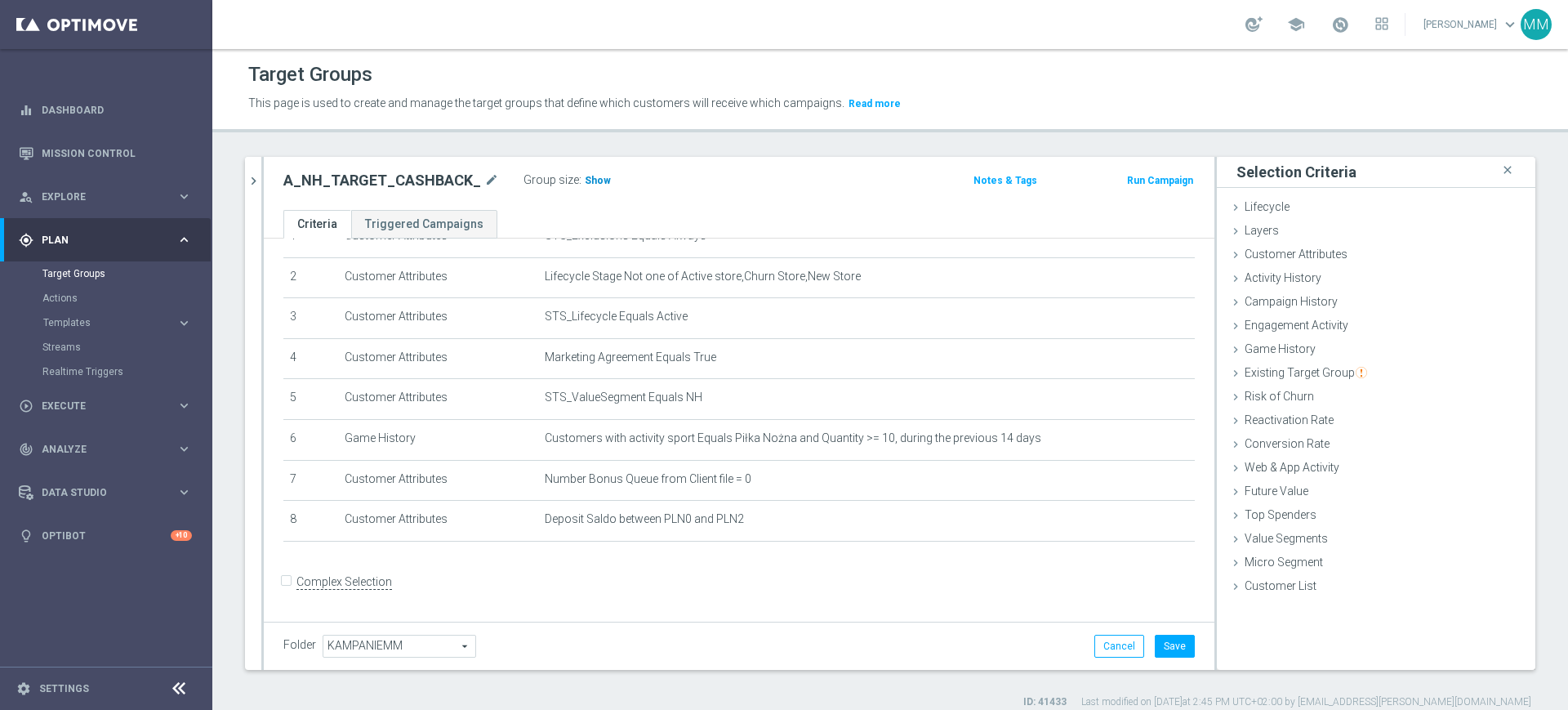
click at [584, 178] on span "Show" at bounding box center [597, 181] width 26 height 12
click at [1156, 525] on icon "delete_forever" at bounding box center [1162, 520] width 14 height 14
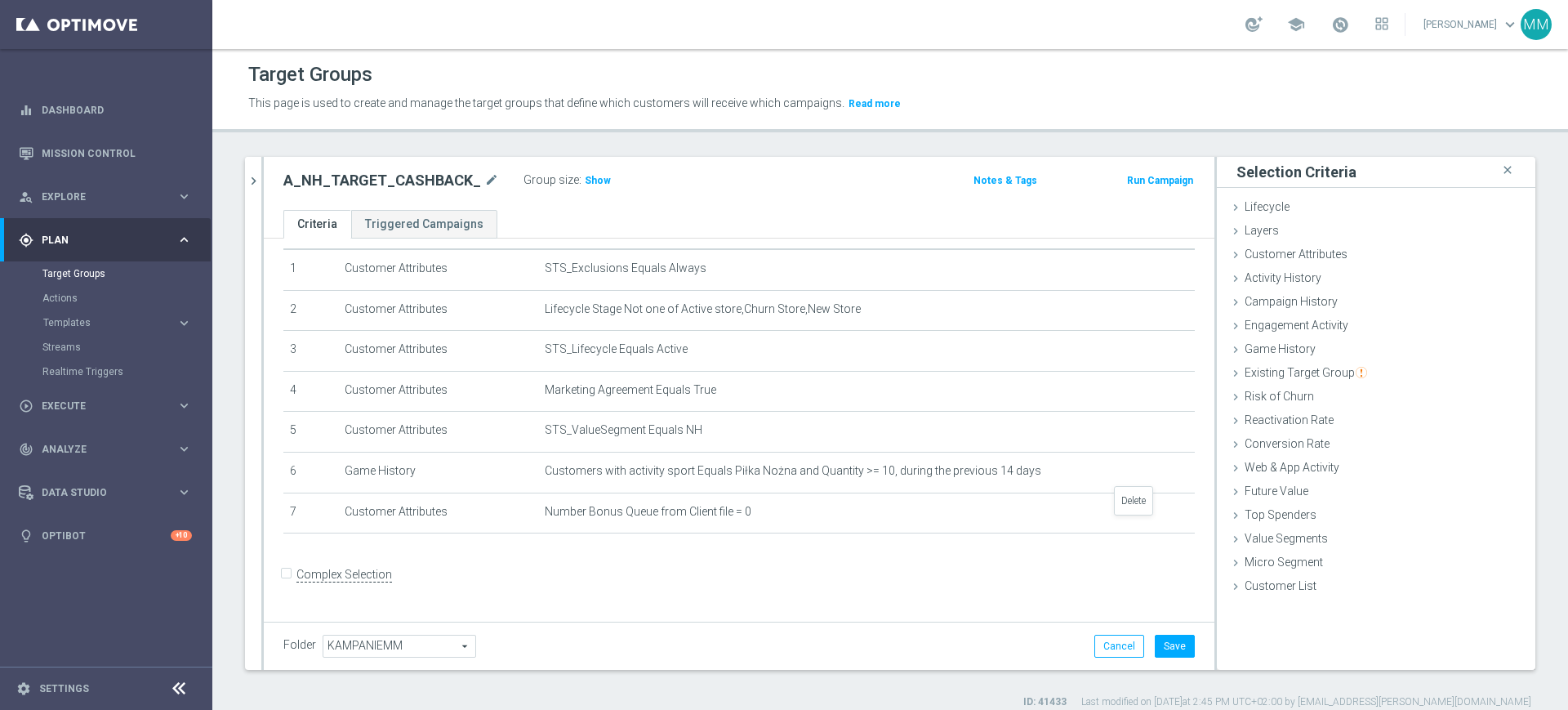
scroll to position [39, 0]
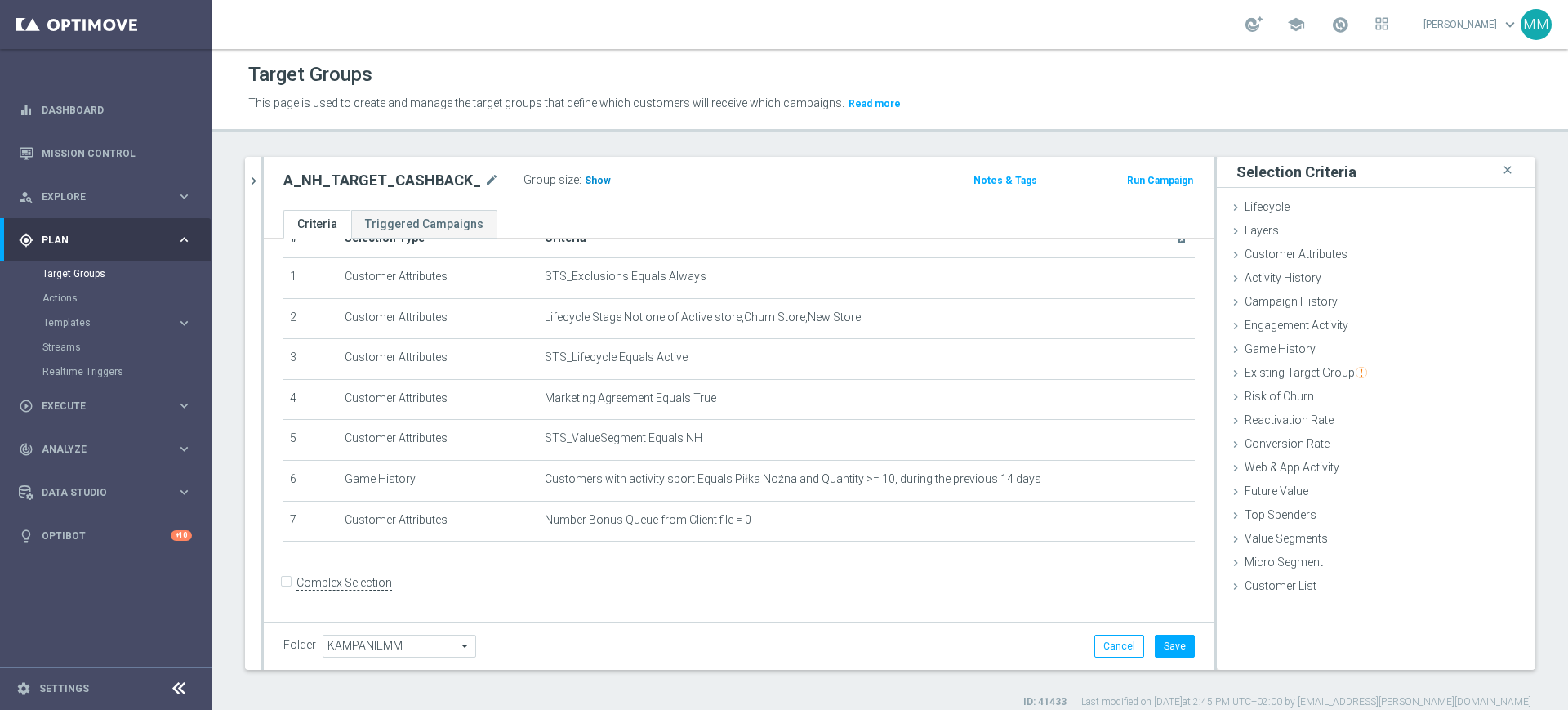
click at [595, 175] on span "Show" at bounding box center [597, 181] width 26 height 12
click at [1173, 647] on button "Save" at bounding box center [1174, 646] width 40 height 23
click at [1272, 280] on span "Activity History" at bounding box center [1282, 278] width 76 height 14
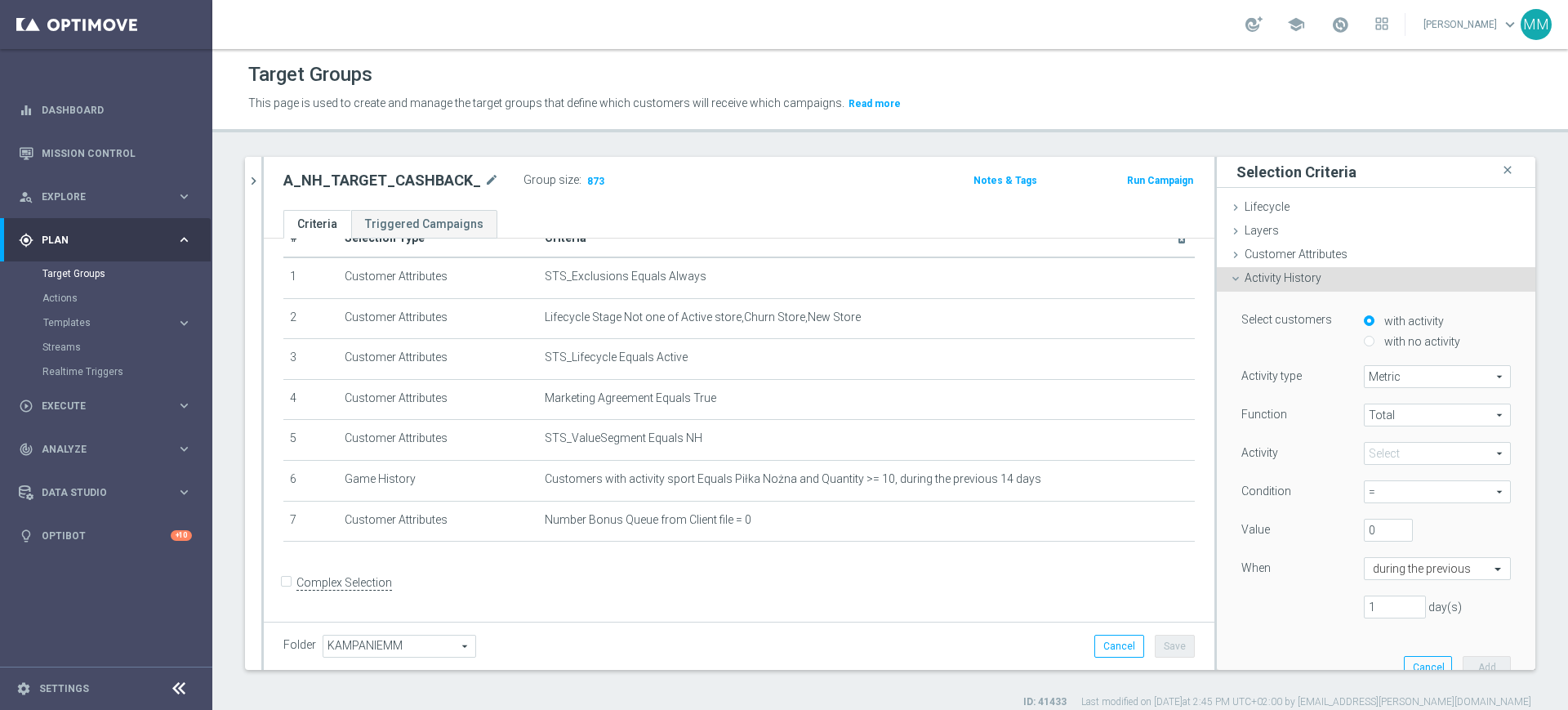
click at [1367, 444] on span at bounding box center [1437, 453] width 146 height 21
click at [0, 0] on input "search" at bounding box center [0, 0] width 0 height 0
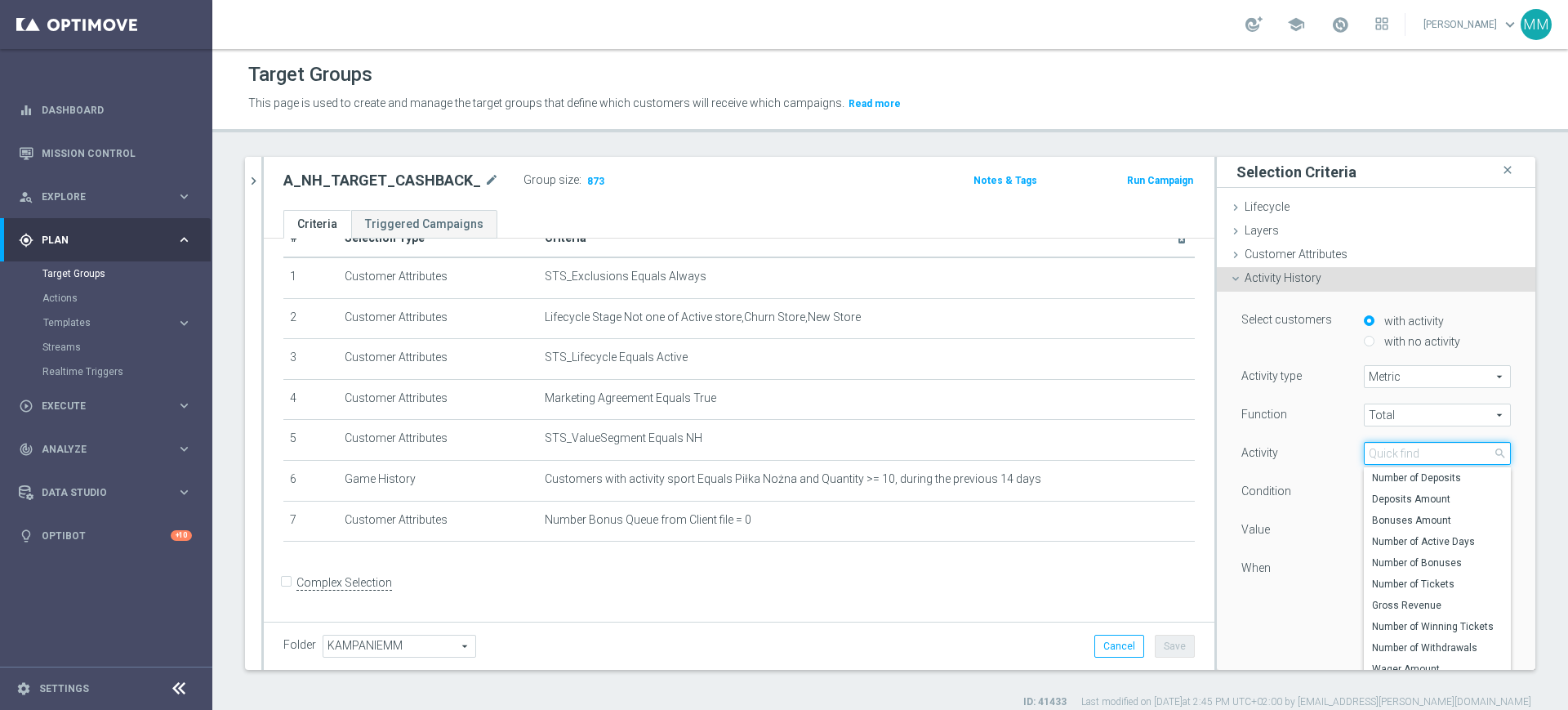
scroll to position [102, 0]
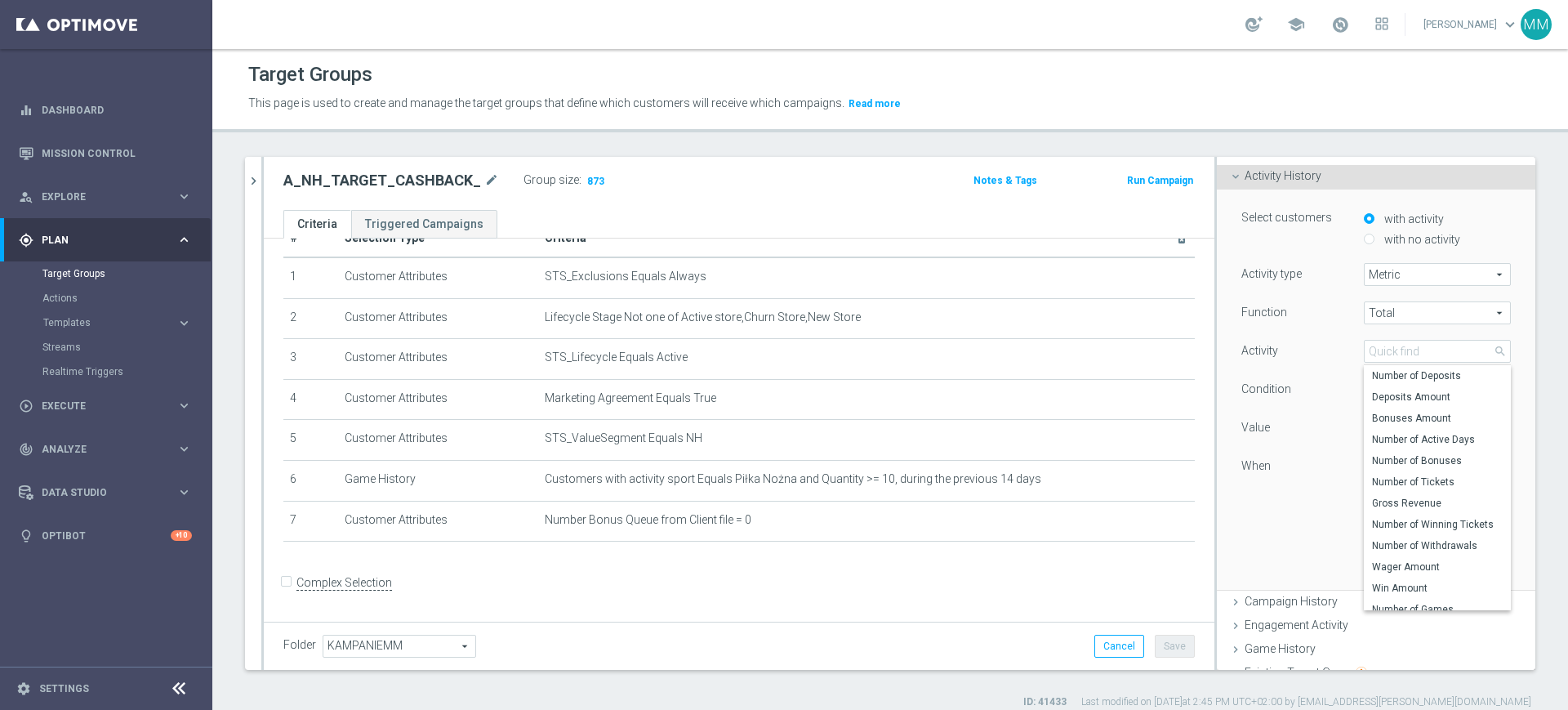
click at [1267, 392] on label "Condition" at bounding box center [1266, 388] width 50 height 14
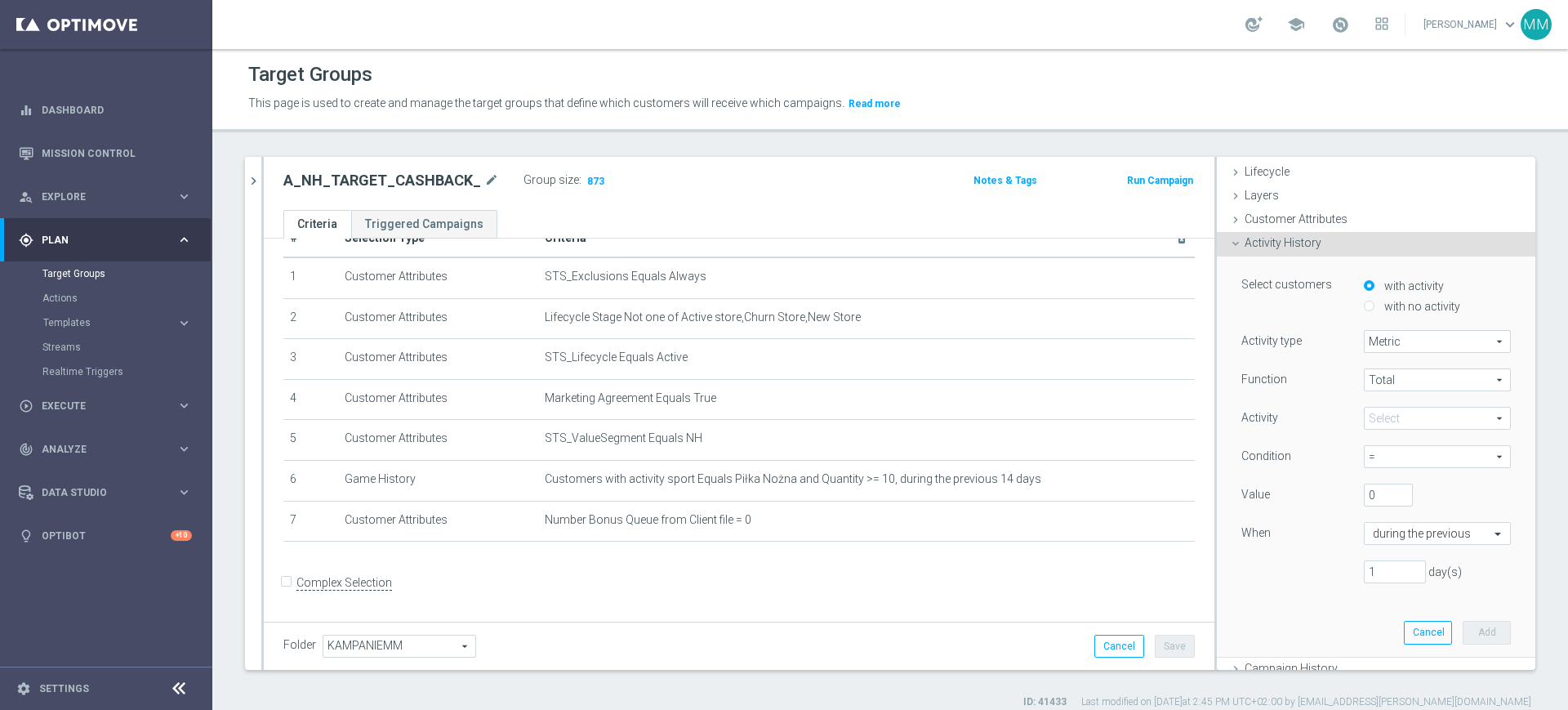
scroll to position [0, 0]
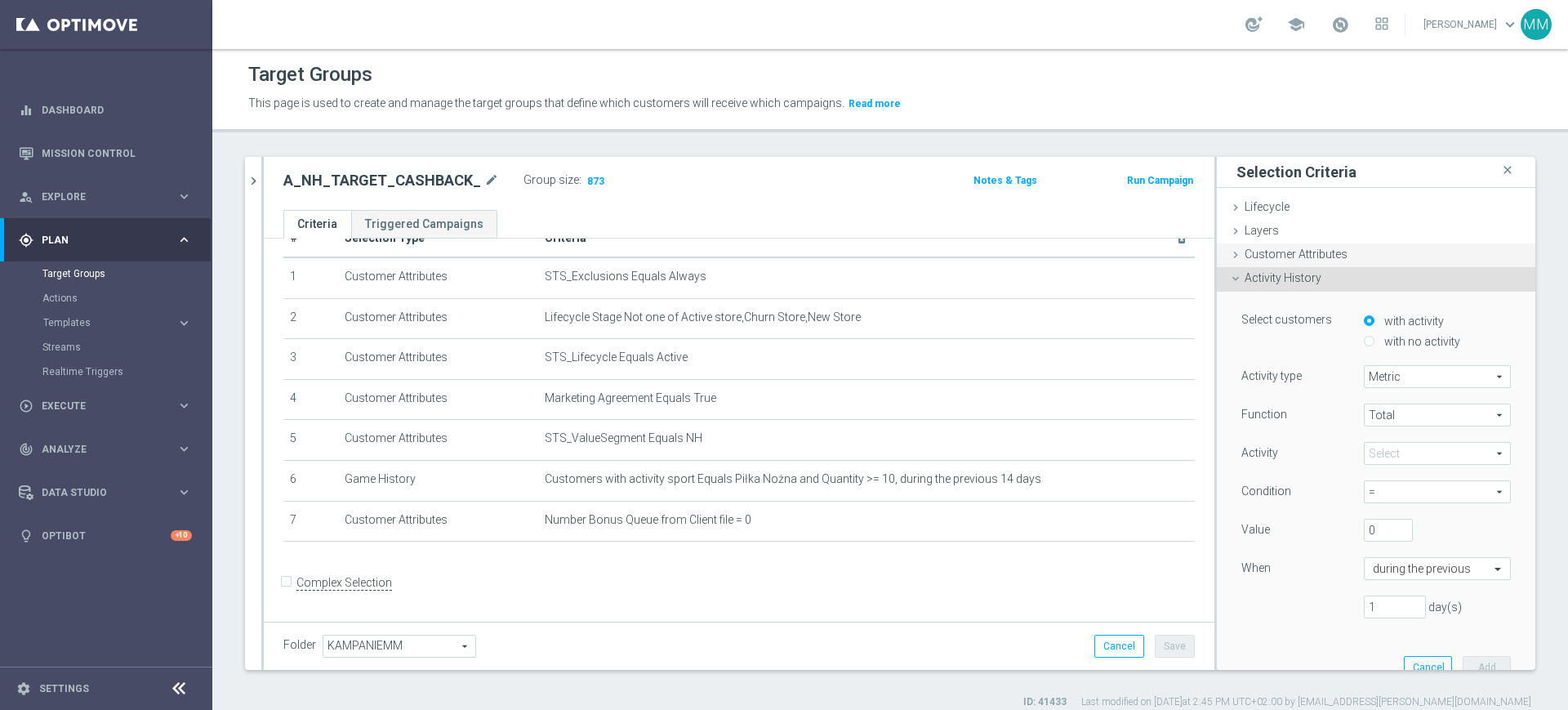
click at [1295, 262] on div "Customer Attributes done selection saved" at bounding box center [1376, 255] width 319 height 24
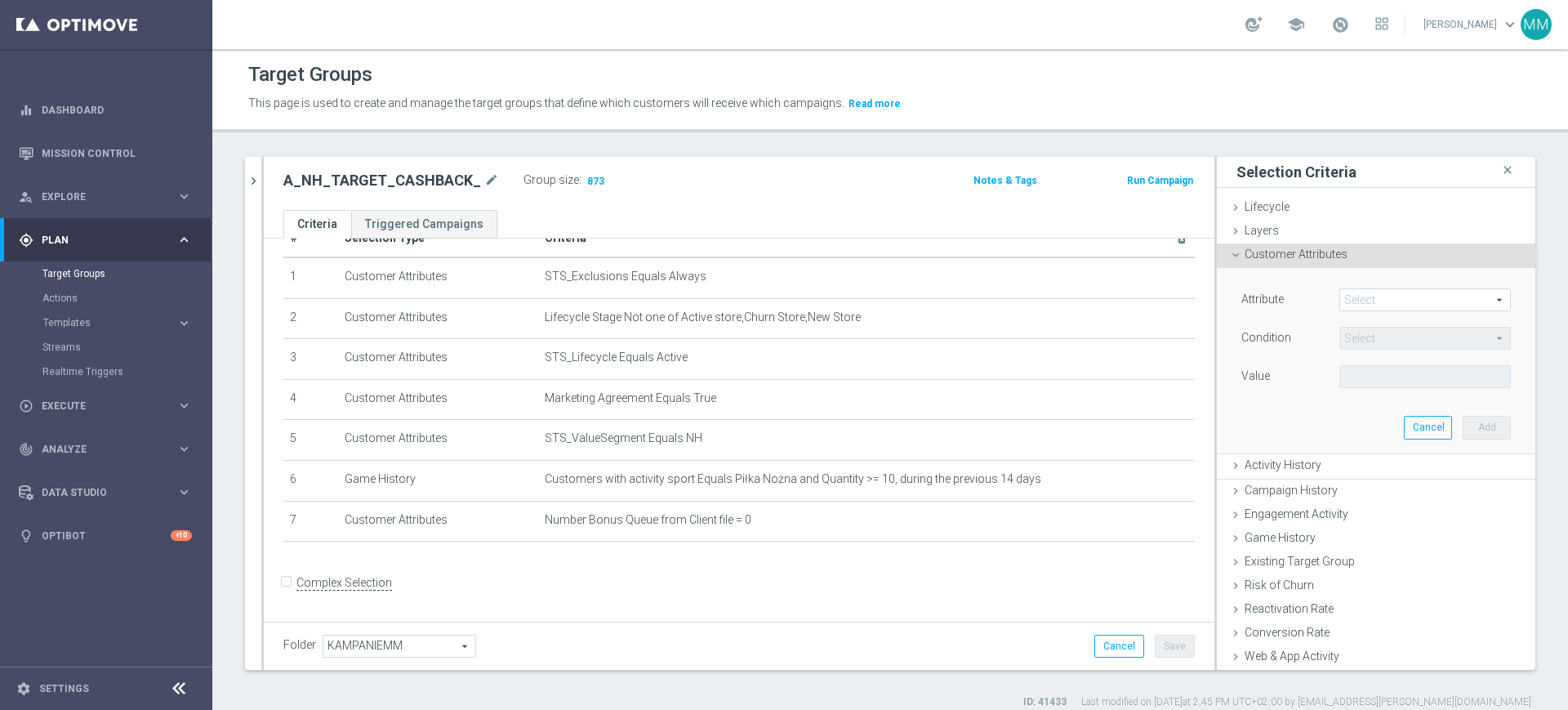
click at [1373, 298] on span at bounding box center [1425, 299] width 170 height 21
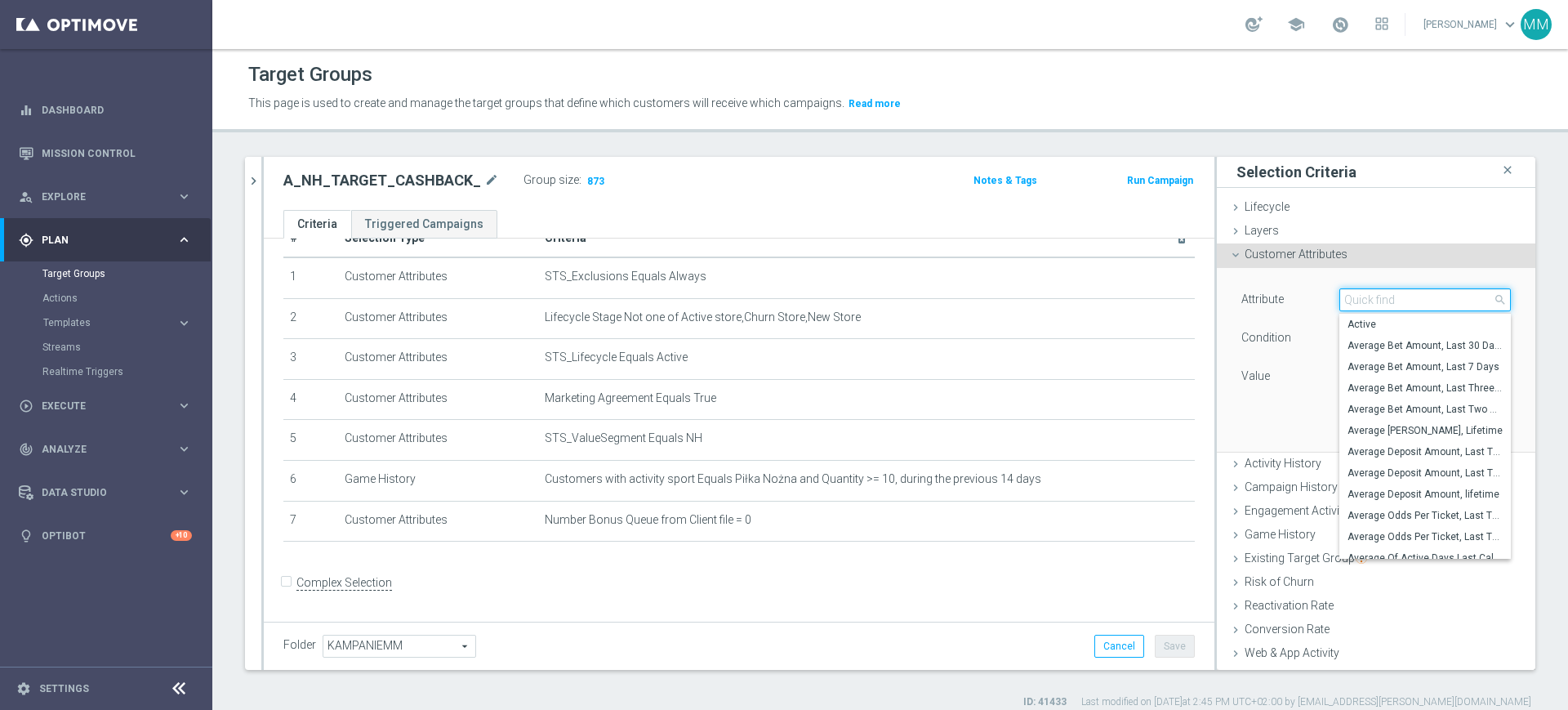
click at [1373, 298] on input "search" at bounding box center [1425, 300] width 172 height 23
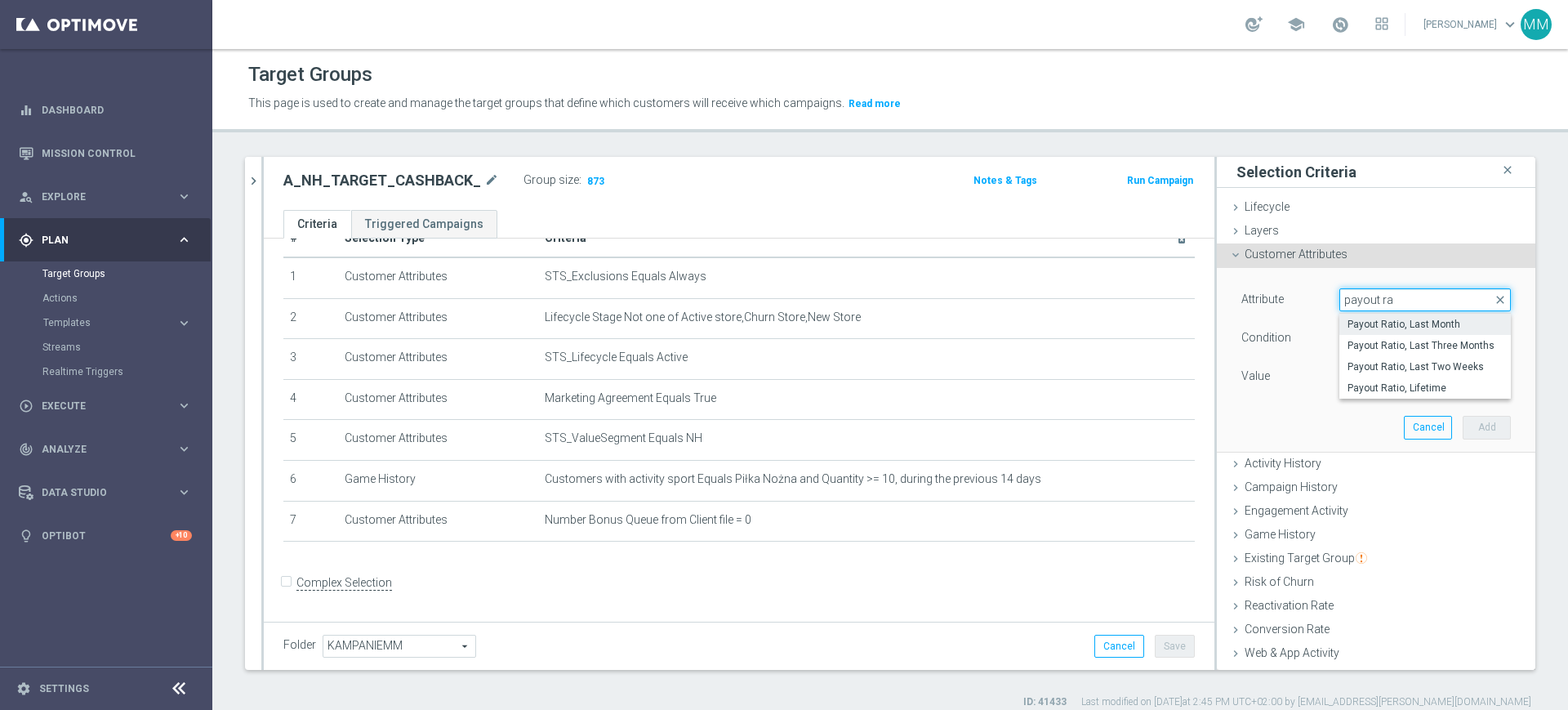
type input "payout ra"
click at [1405, 328] on span "Payout Ratio, Last Month" at bounding box center [1424, 325] width 155 height 14
type input "Payout Ratio, Last Month"
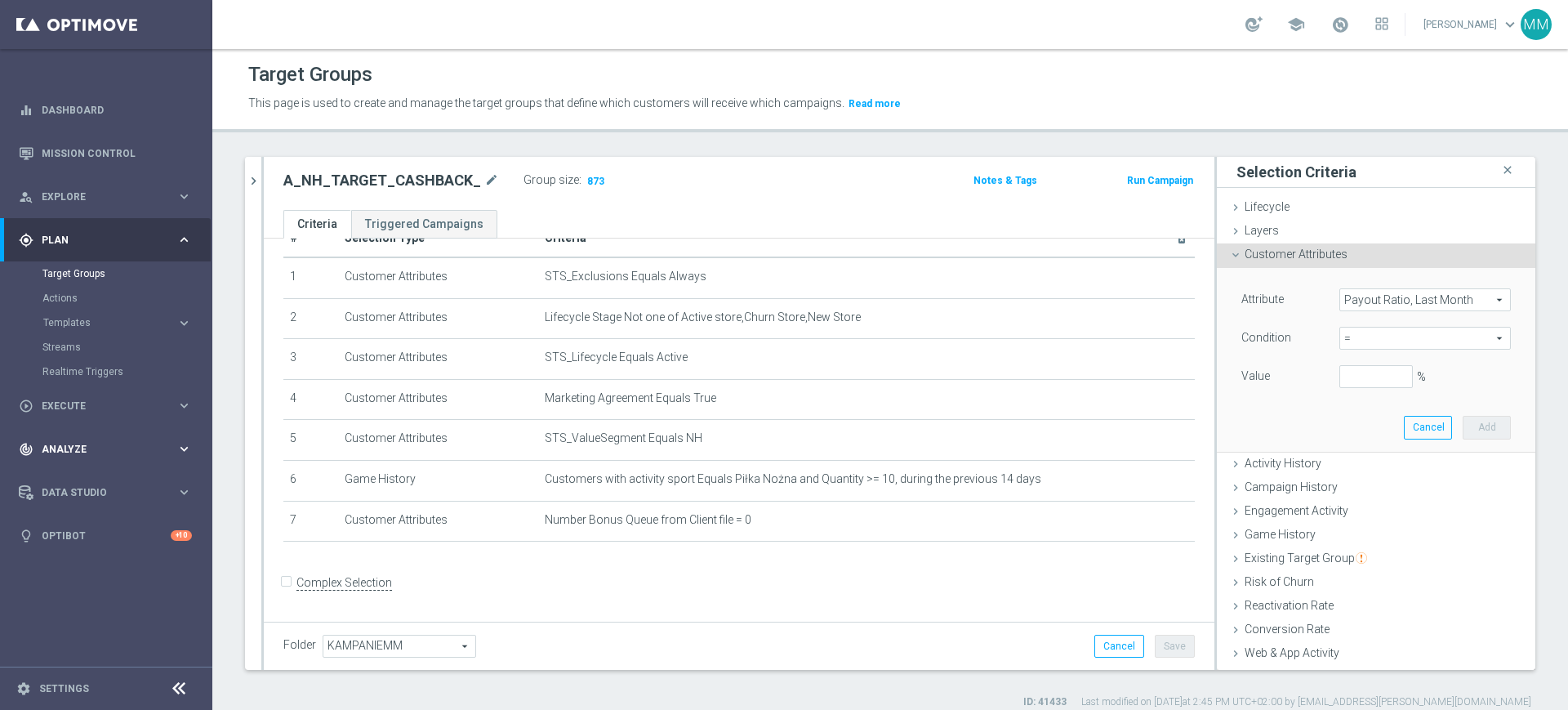
click at [107, 447] on span "Analyze" at bounding box center [109, 449] width 135 height 10
click at [97, 567] on span "Data Studio" at bounding box center [109, 566] width 135 height 10
click at [1346, 342] on span "=" at bounding box center [1425, 338] width 170 height 21
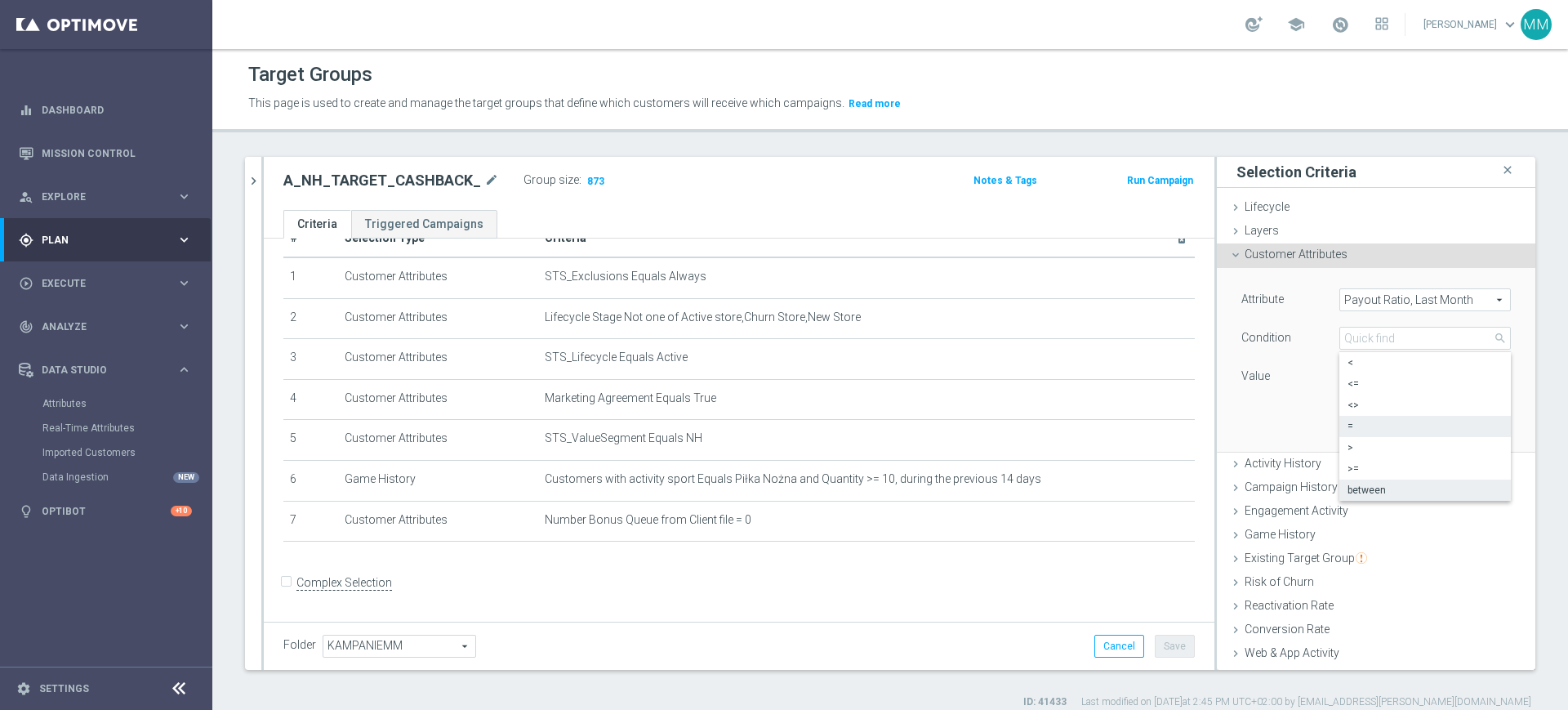
click at [1365, 484] on span "between" at bounding box center [1424, 491] width 155 height 14
type input "between"
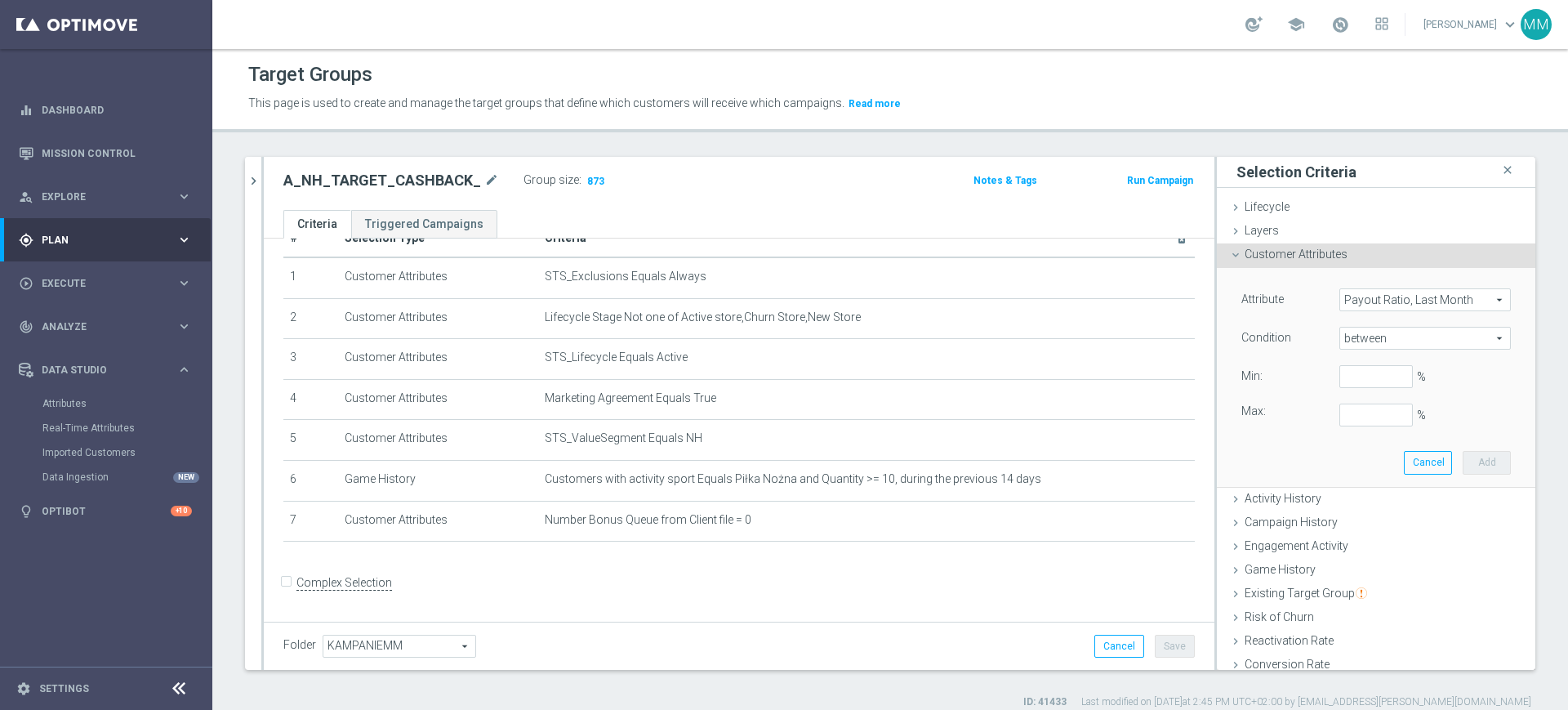
click at [1351, 335] on span "between" at bounding box center [1425, 338] width 170 height 21
click at [1373, 484] on span "between" at bounding box center [1424, 491] width 155 height 14
click at [1361, 374] on input "%" at bounding box center [1376, 377] width 73 height 23
type input "0"
click at [1463, 453] on button "Add" at bounding box center [1487, 463] width 48 height 23
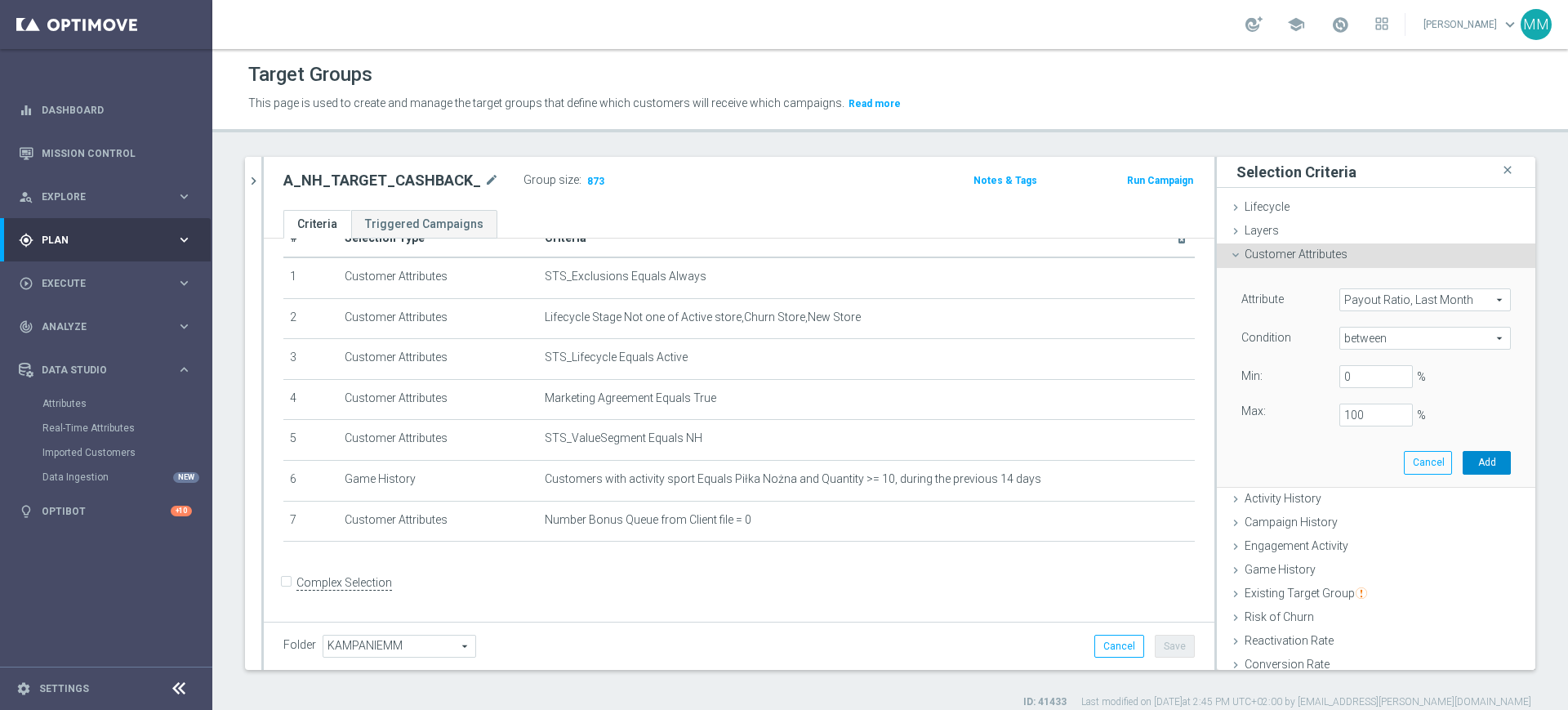
type input "1"
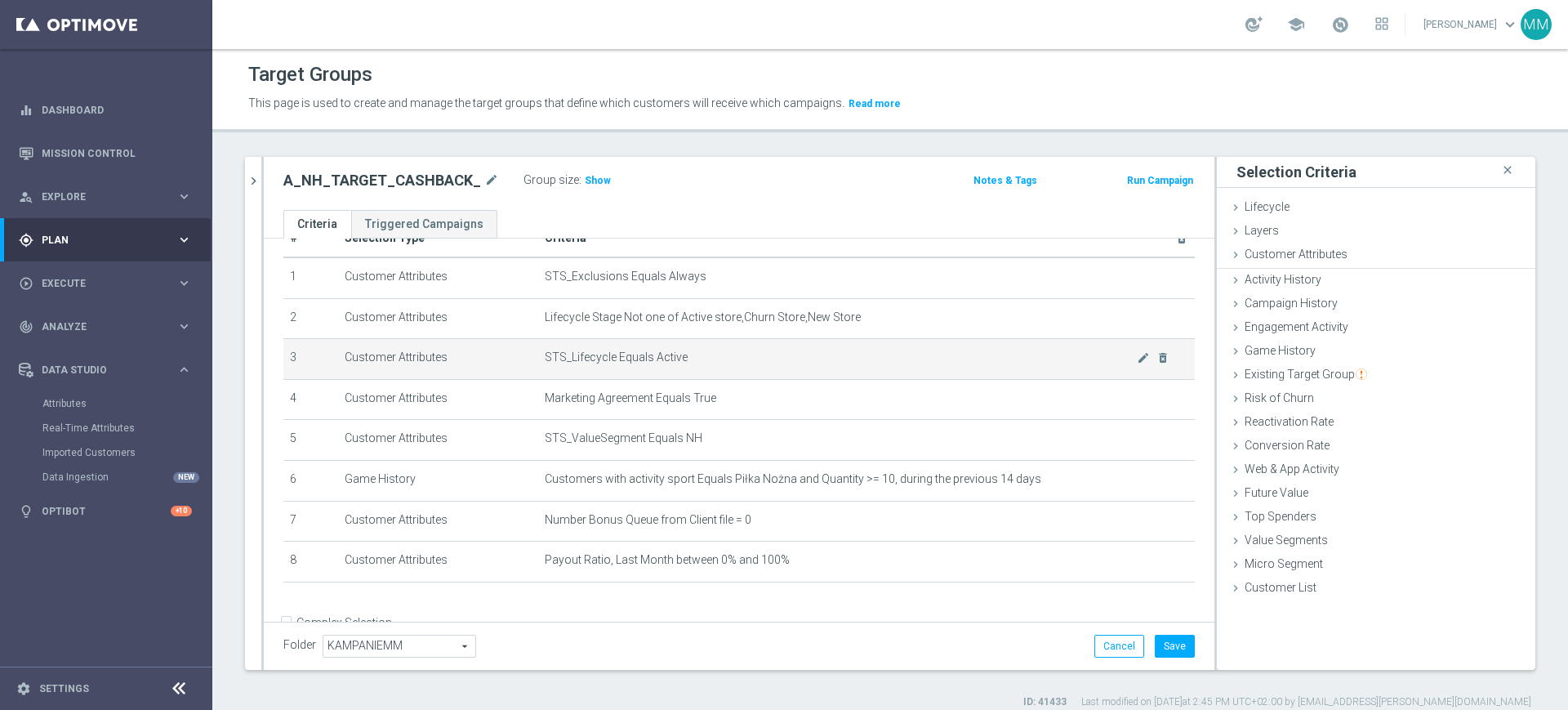
scroll to position [79, 0]
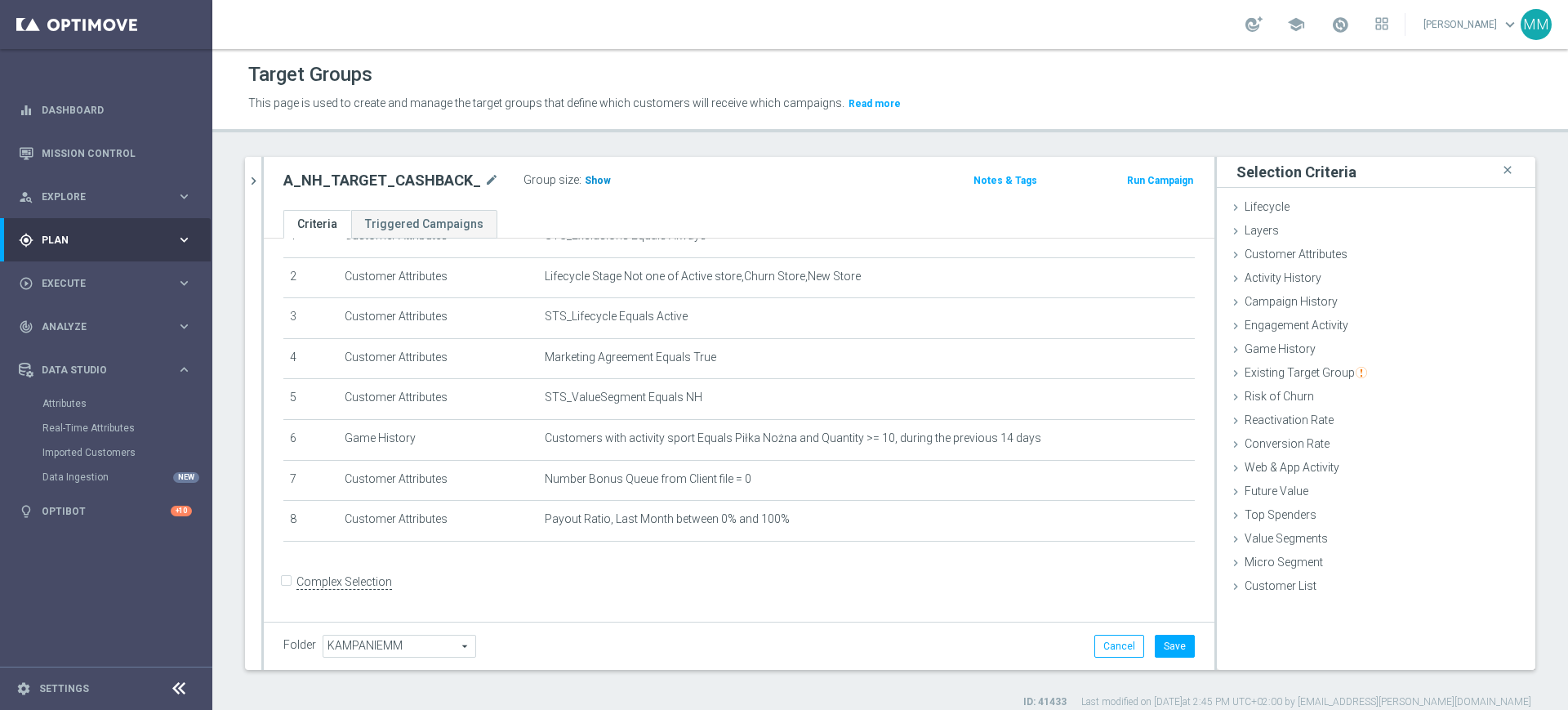
click at [599, 182] on h3 "Show" at bounding box center [598, 181] width 29 height 18
click at [1172, 648] on button "Save" at bounding box center [1174, 646] width 40 height 23
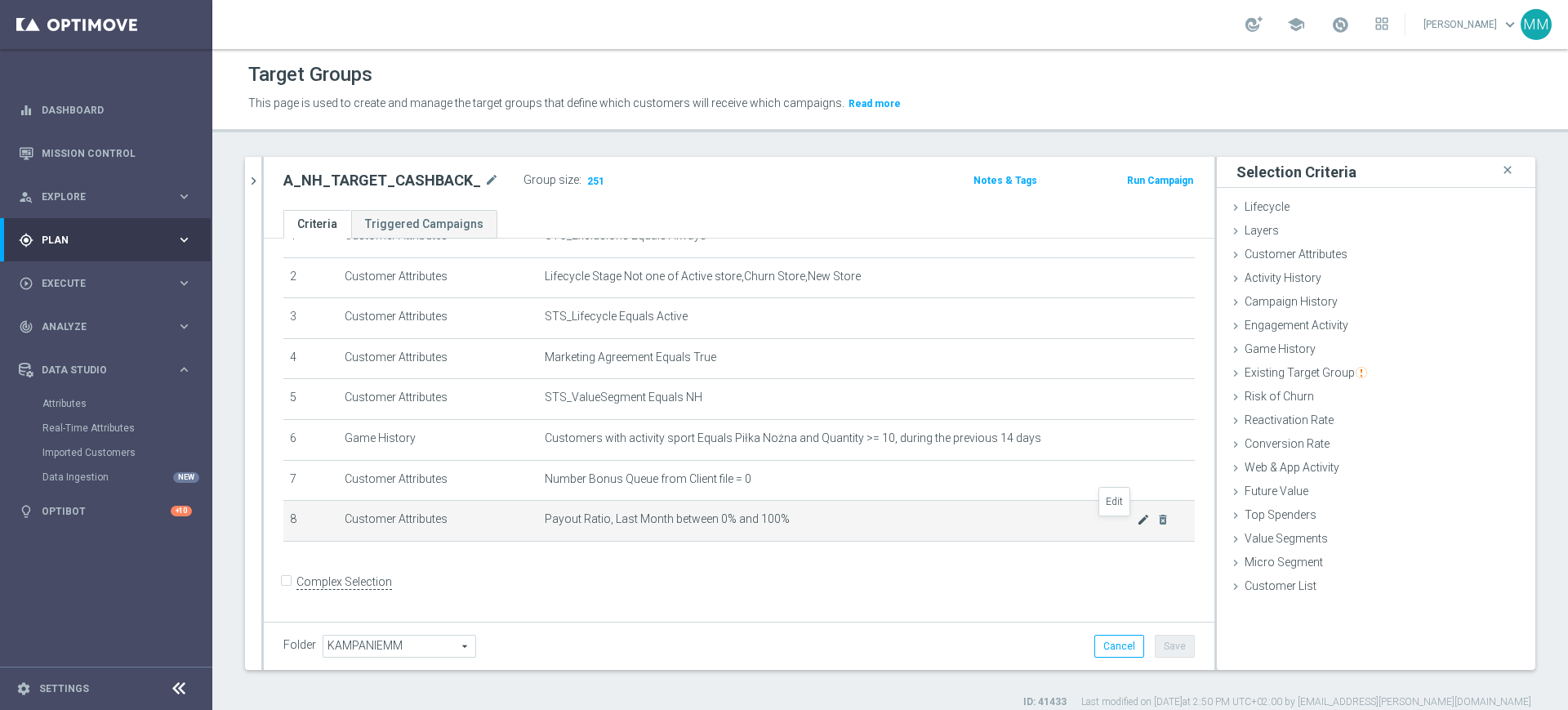
click at [1136, 526] on icon "mode_edit" at bounding box center [1143, 520] width 14 height 14
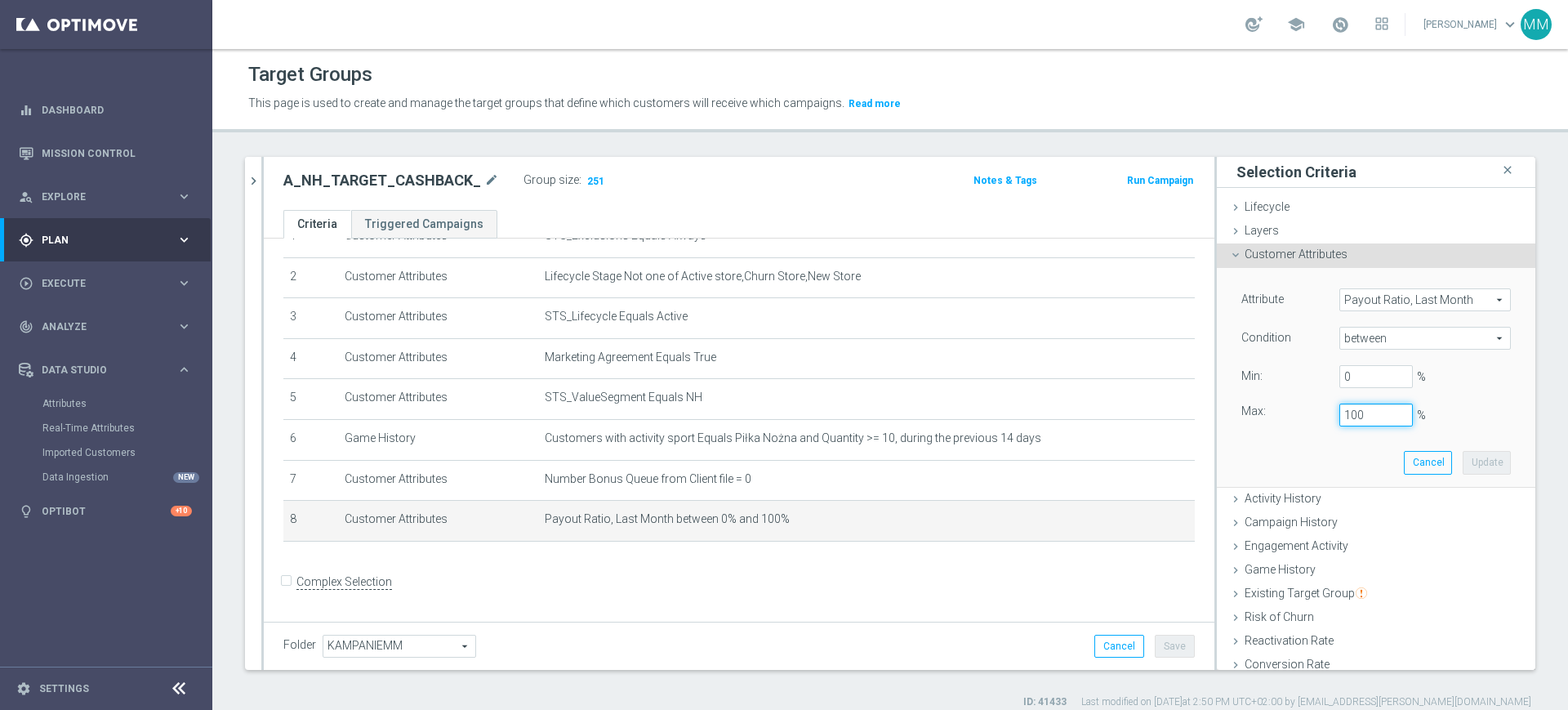
drag, startPoint x: 1327, startPoint y: 415, endPoint x: 1345, endPoint y: 427, distance: 21.6
click at [1339, 415] on input "100" at bounding box center [1376, 415] width 73 height 23
click at [1463, 464] on button "Update" at bounding box center [1487, 463] width 48 height 23
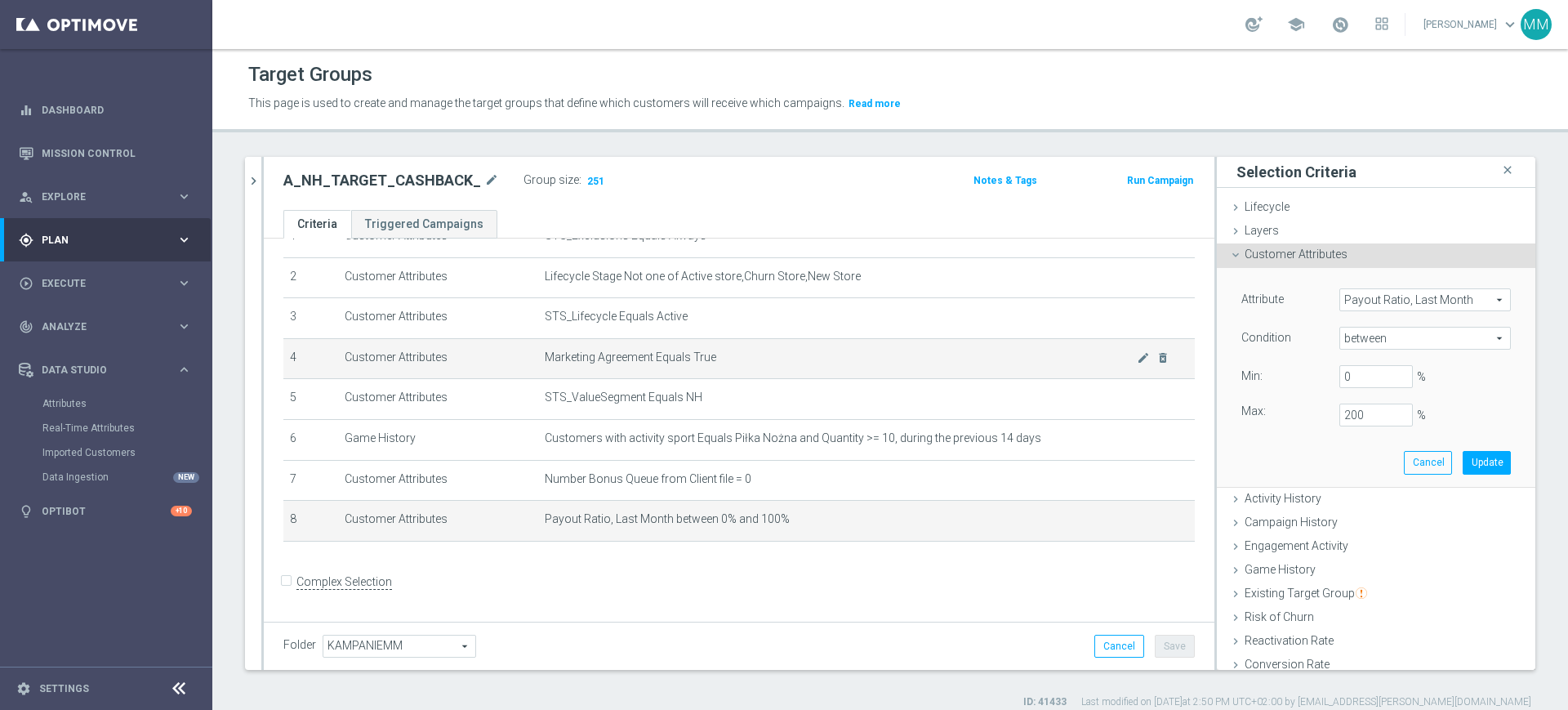
type input "2"
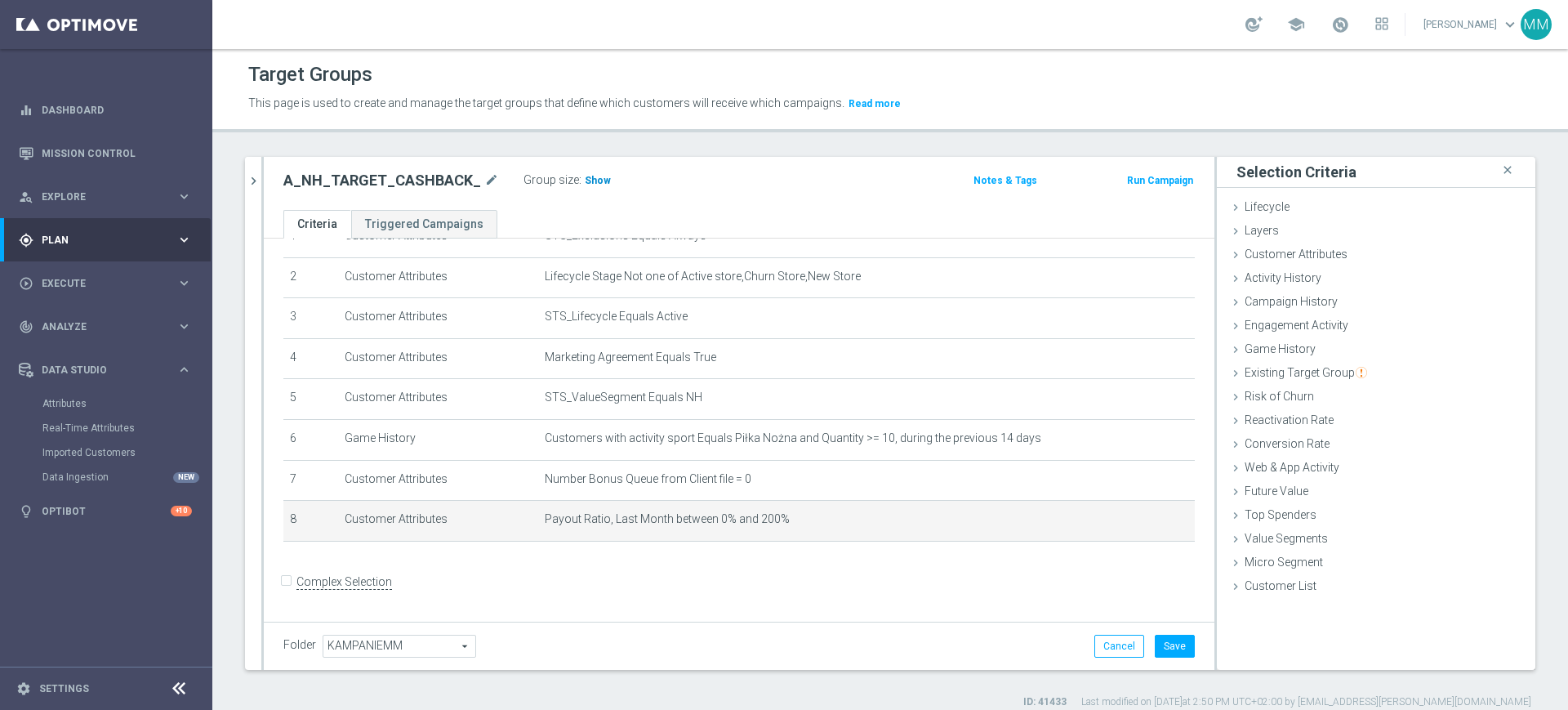
click at [584, 179] on span "Show" at bounding box center [597, 181] width 26 height 12
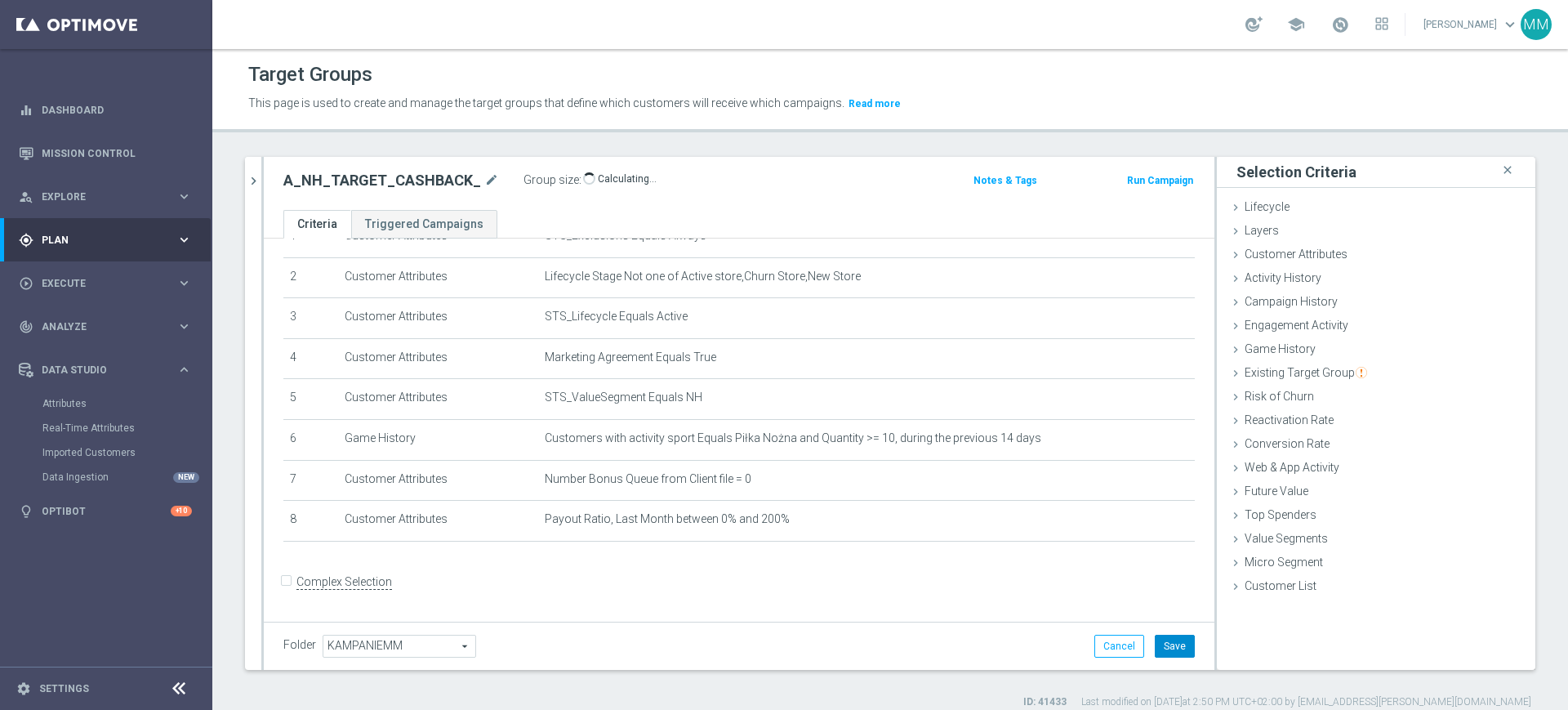
click at [1166, 639] on button "Save" at bounding box center [1174, 646] width 40 height 23
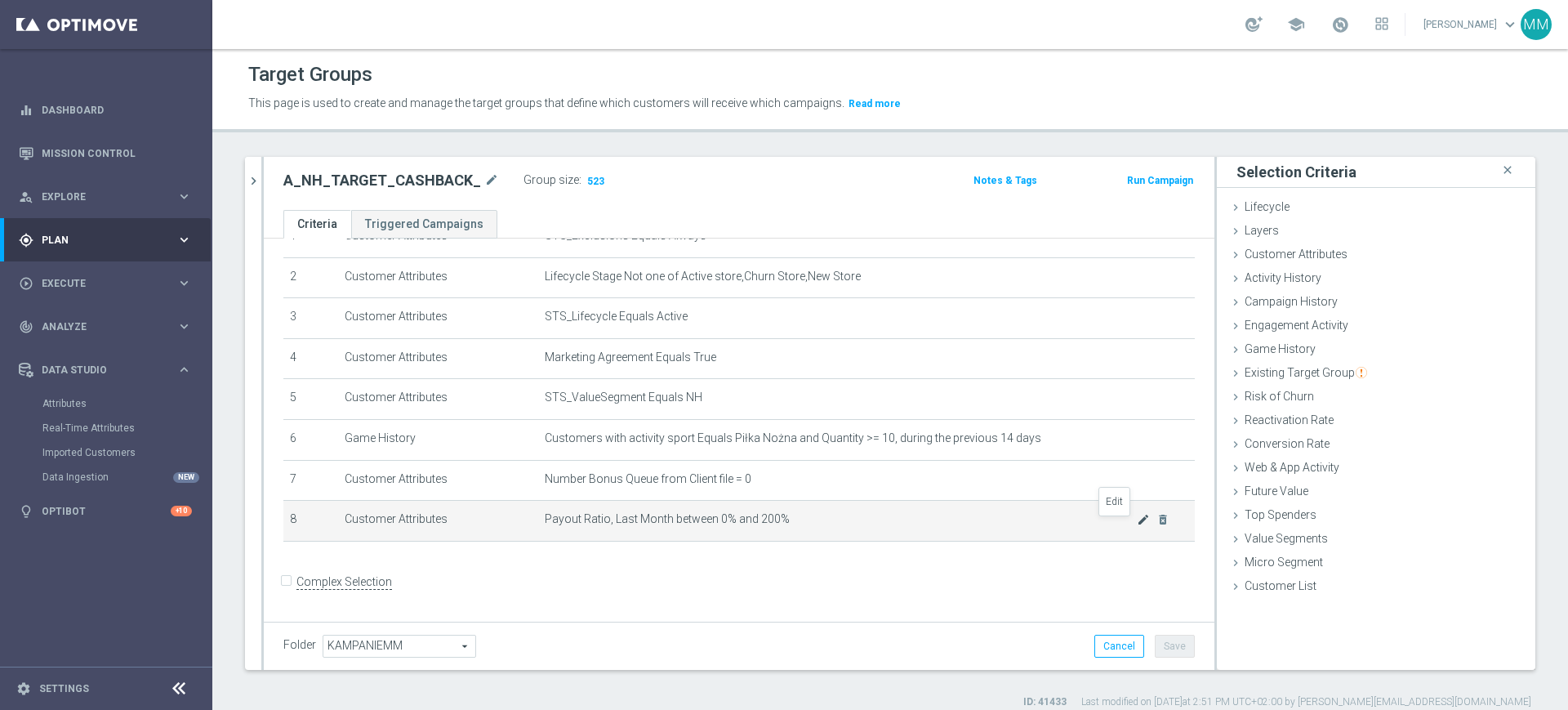
click at [1136, 526] on icon "mode_edit" at bounding box center [1143, 520] width 14 height 14
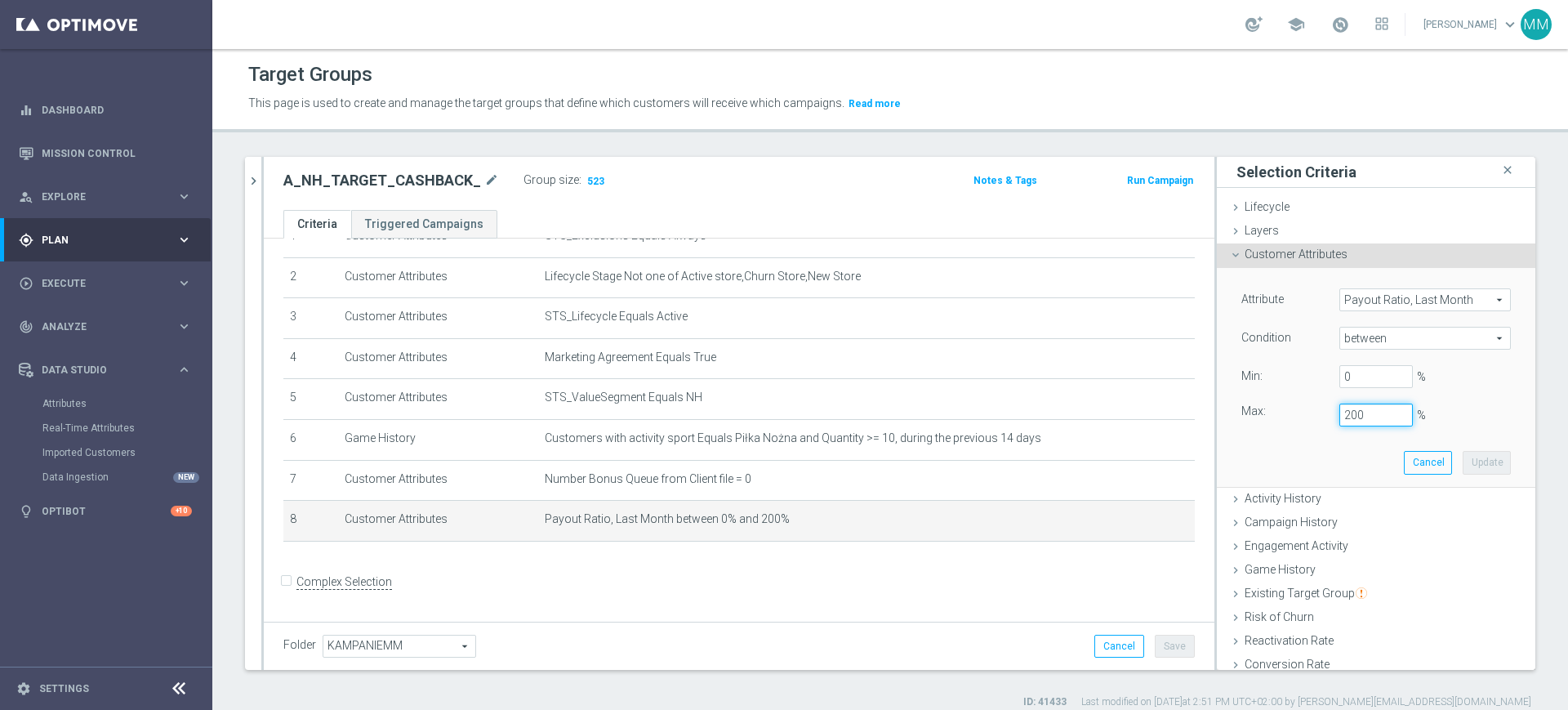
click at [1339, 415] on input "200" at bounding box center [1376, 415] width 73 height 23
click at [1463, 465] on button "Update" at bounding box center [1487, 463] width 48 height 23
type input "2.5"
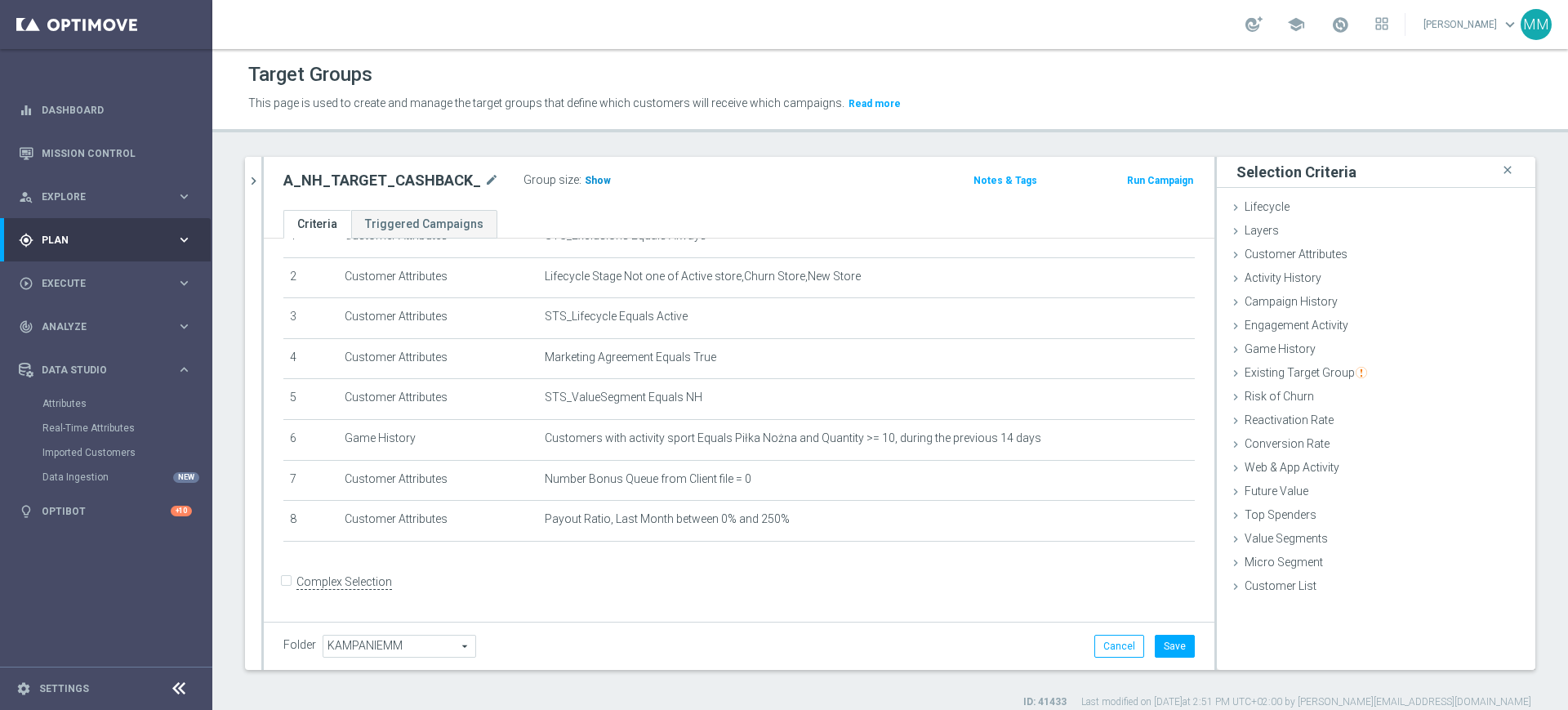
click at [593, 184] on span "Show" at bounding box center [597, 181] width 26 height 12
click at [1284, 258] on span "Customer Attributes" at bounding box center [1296, 254] width 103 height 14
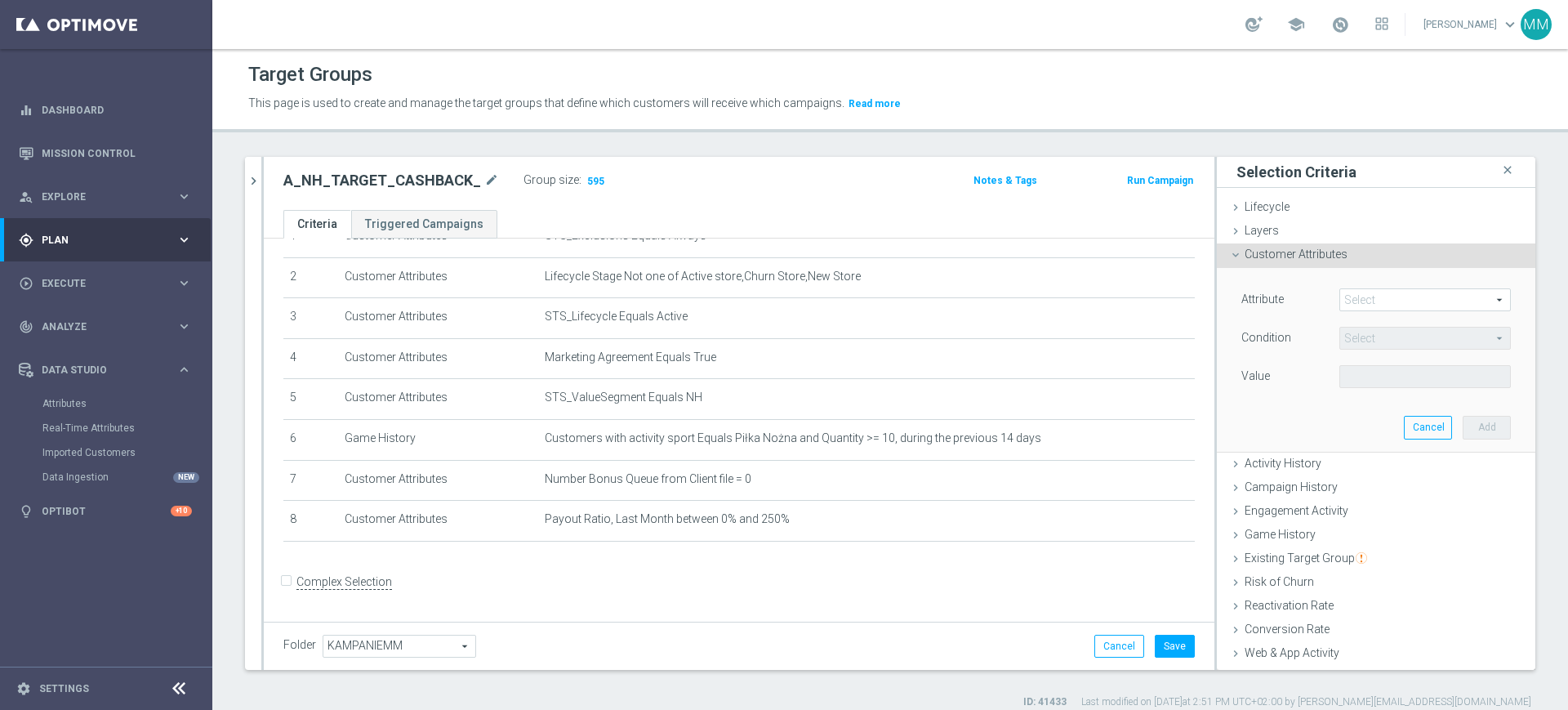
click at [1340, 295] on span at bounding box center [1425, 299] width 170 height 21
click at [0, 0] on input "search" at bounding box center [0, 0] width 0 height 0
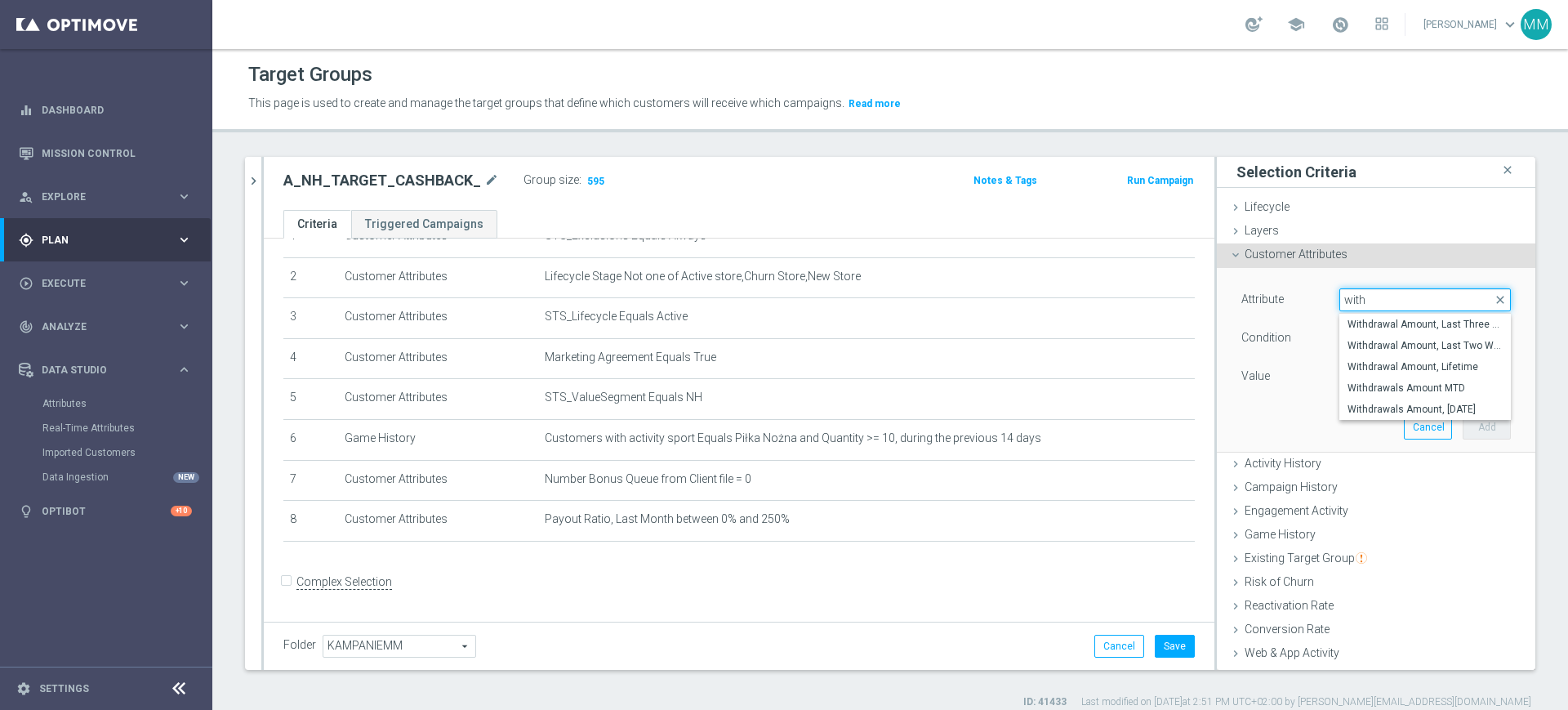
click at [1357, 308] on input "with" at bounding box center [1425, 300] width 172 height 23
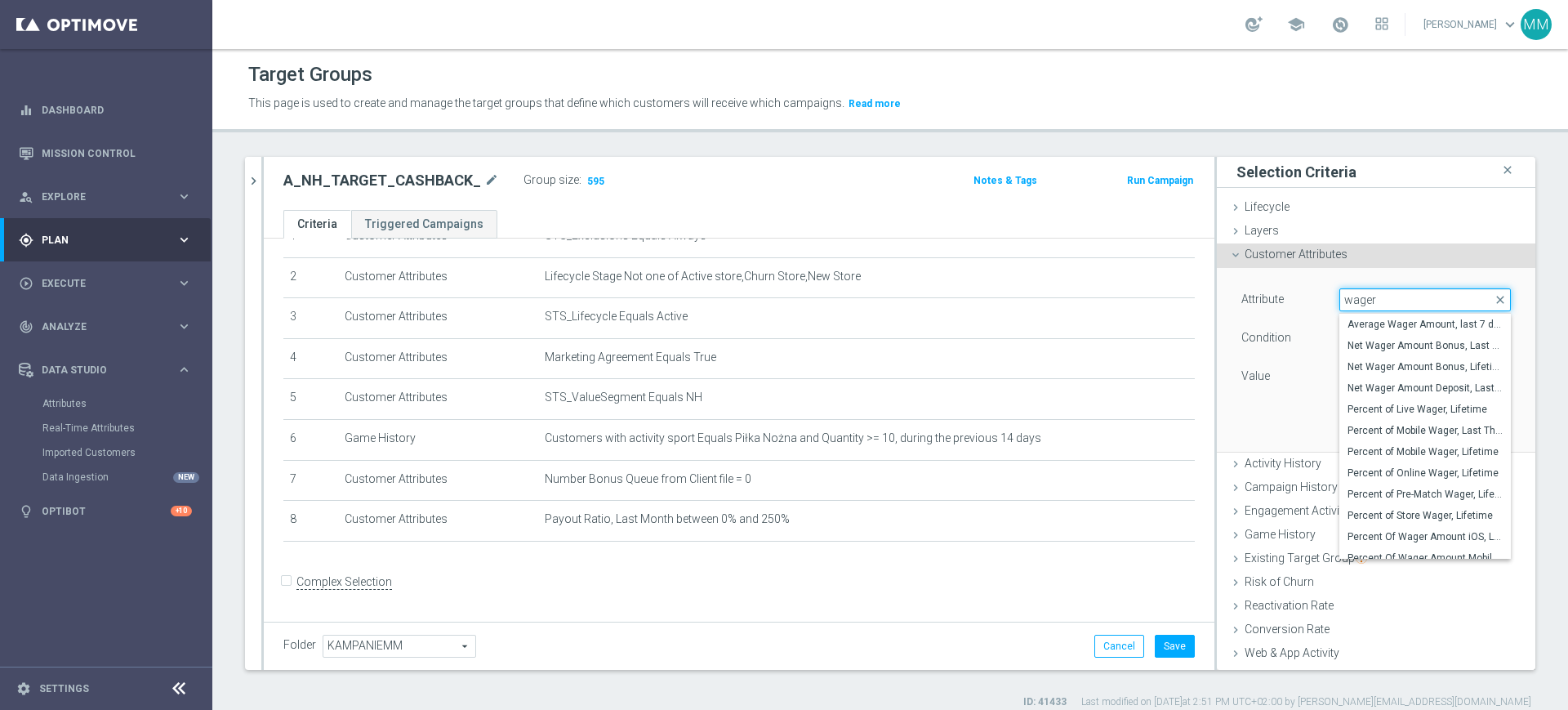
type input "wager"
click at [1267, 380] on div "Value" at bounding box center [1277, 378] width 98 height 26
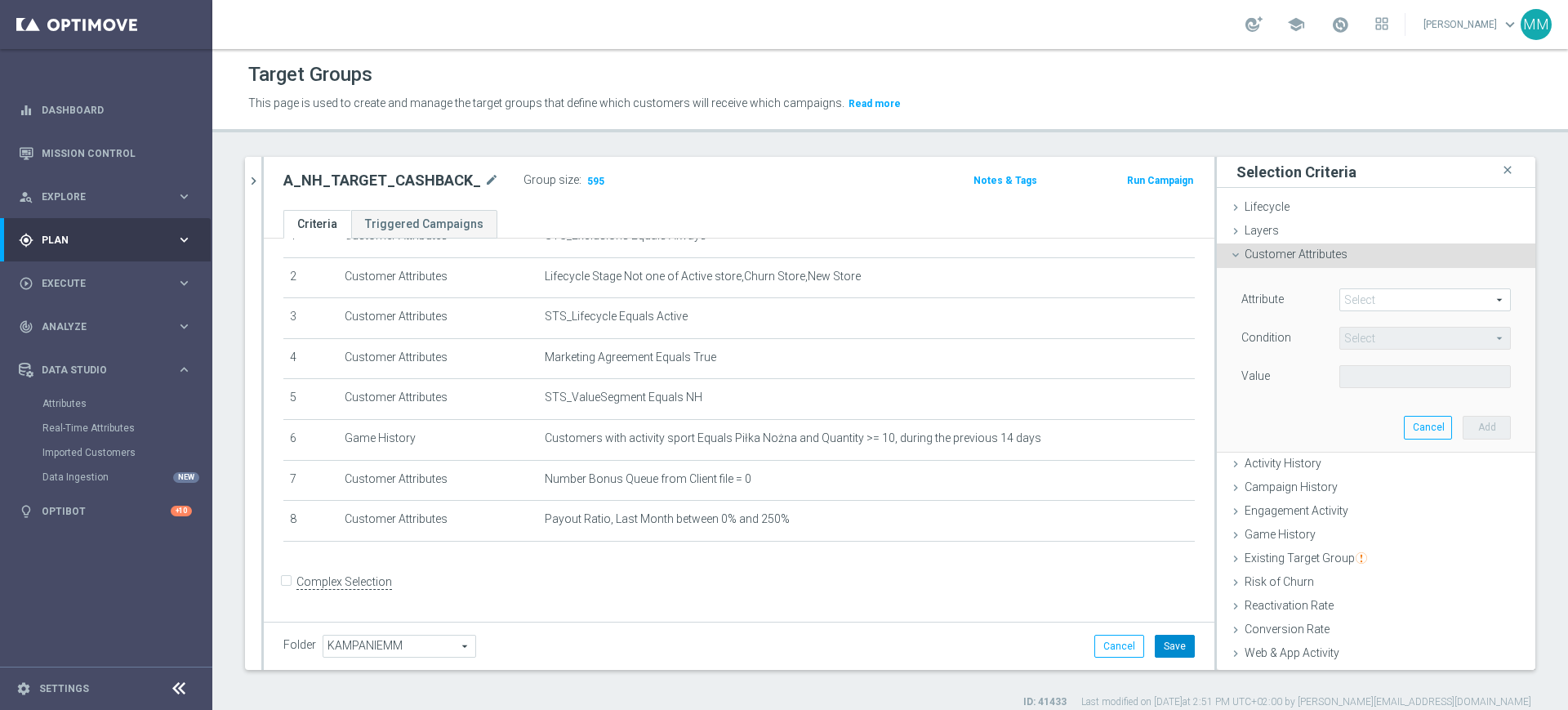
click at [1155, 639] on button "Save" at bounding box center [1174, 646] width 40 height 23
click at [590, 182] on span "595" at bounding box center [595, 183] width 20 height 15
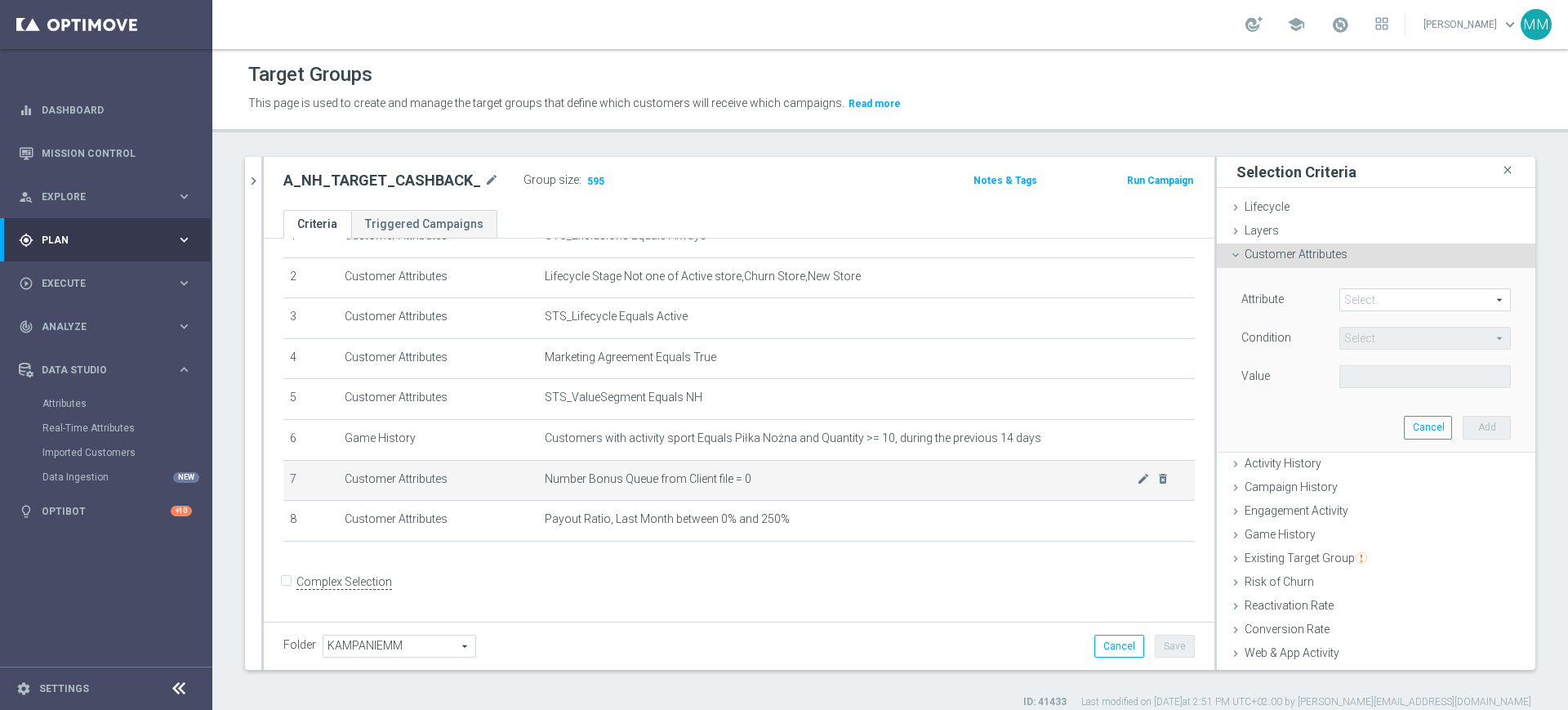
click at [835, 486] on span "Number Bonus Queue from Client file = 0" at bounding box center [840, 479] width 592 height 14
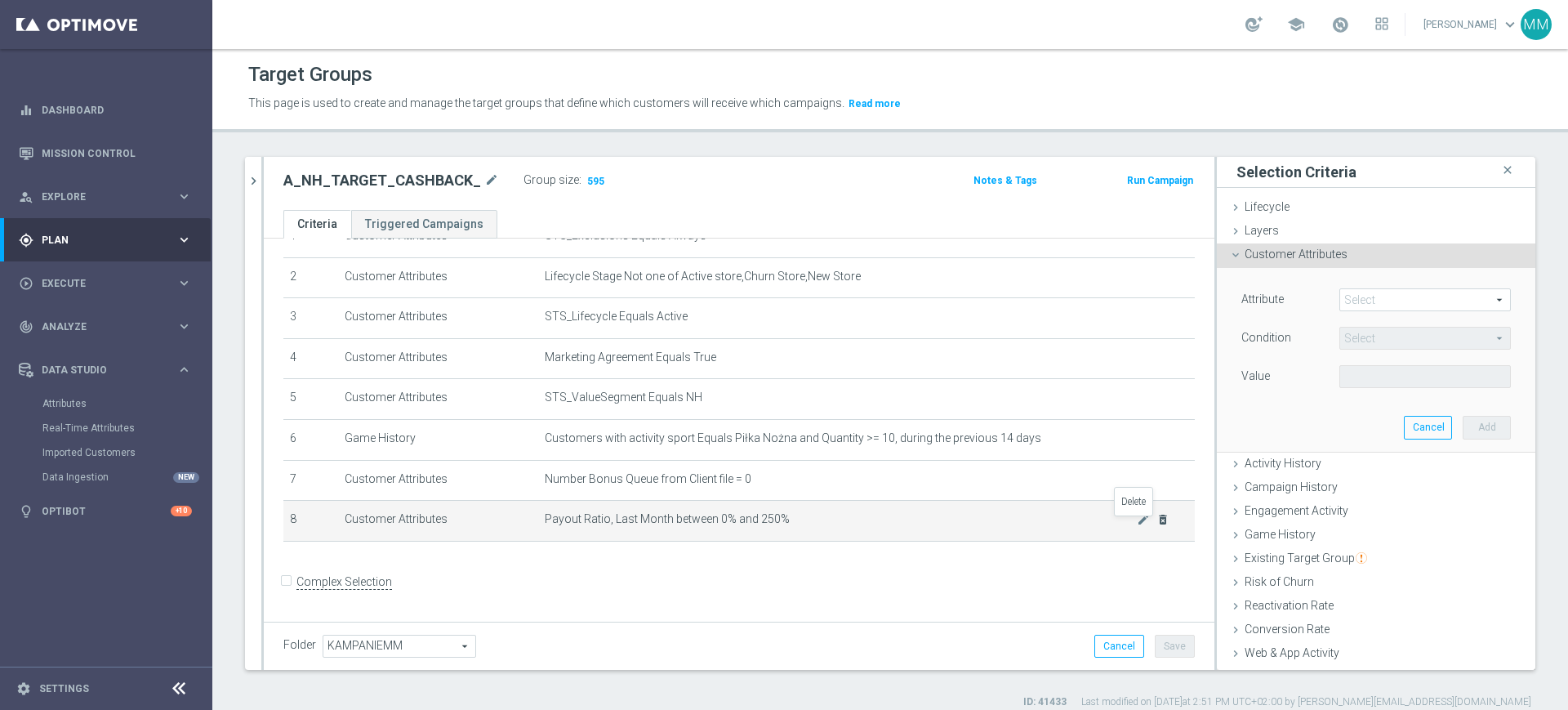
click at [1156, 525] on icon "delete_forever" at bounding box center [1162, 520] width 14 height 14
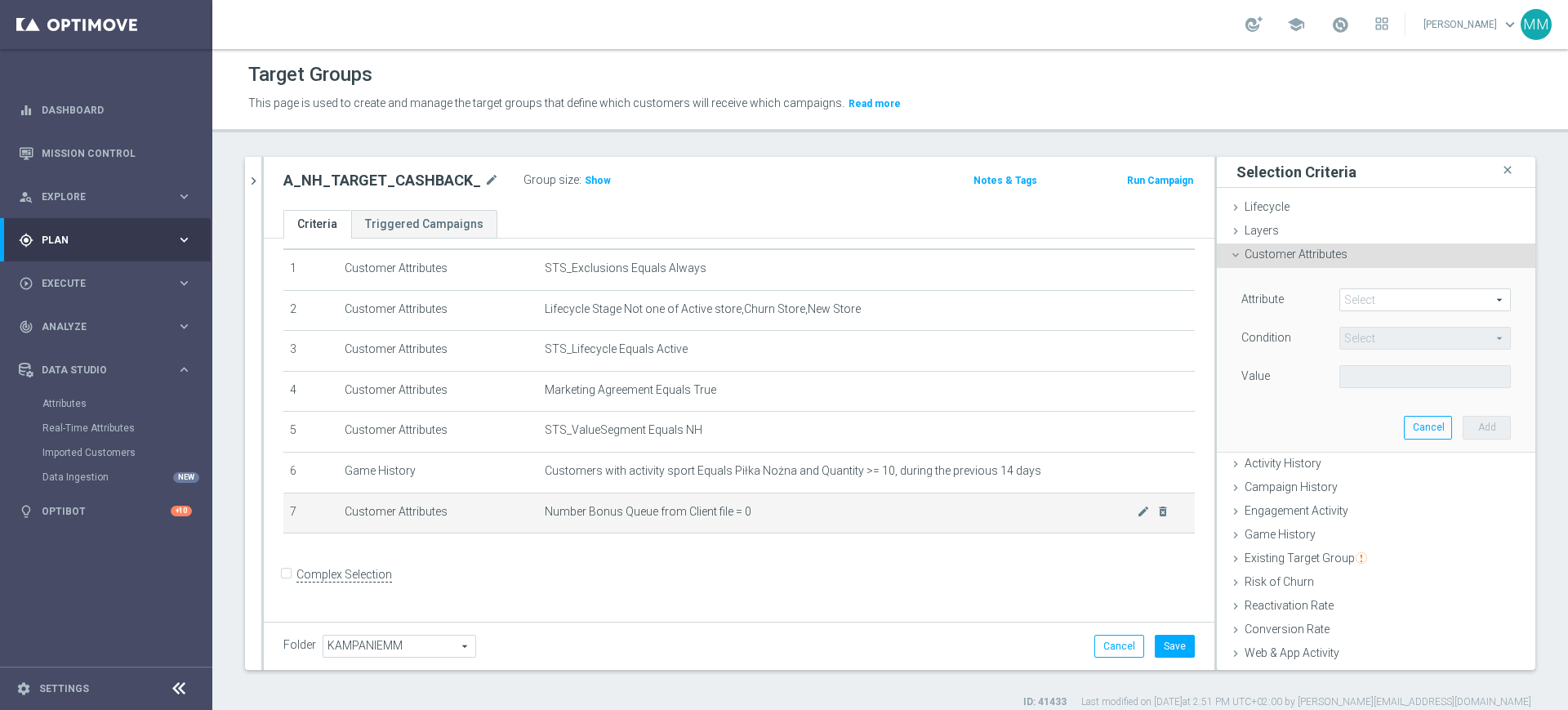
scroll to position [39, 0]
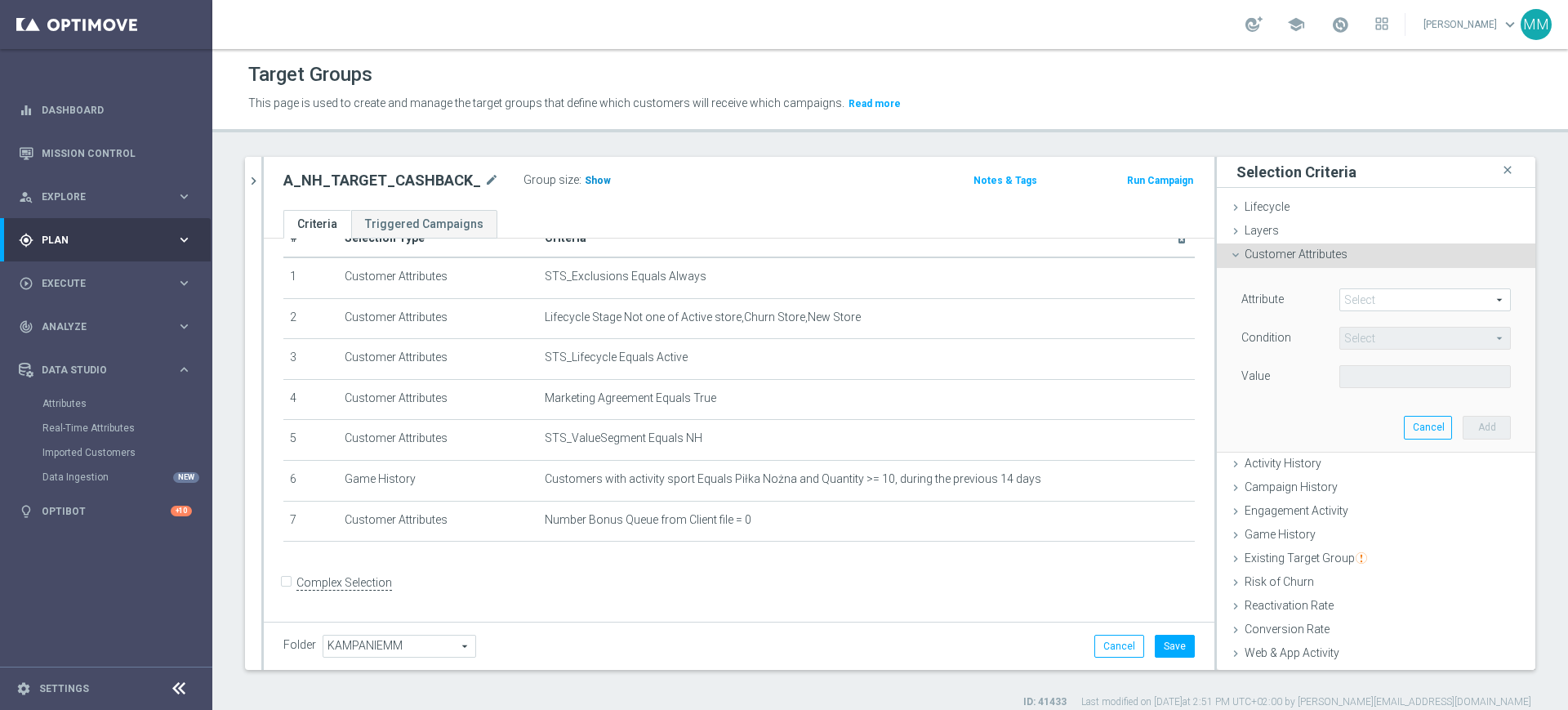
click at [588, 178] on span "Show" at bounding box center [597, 181] width 26 height 12
click at [1157, 650] on button "Save" at bounding box center [1174, 646] width 40 height 23
click at [1404, 426] on button "Cancel" at bounding box center [1428, 427] width 48 height 23
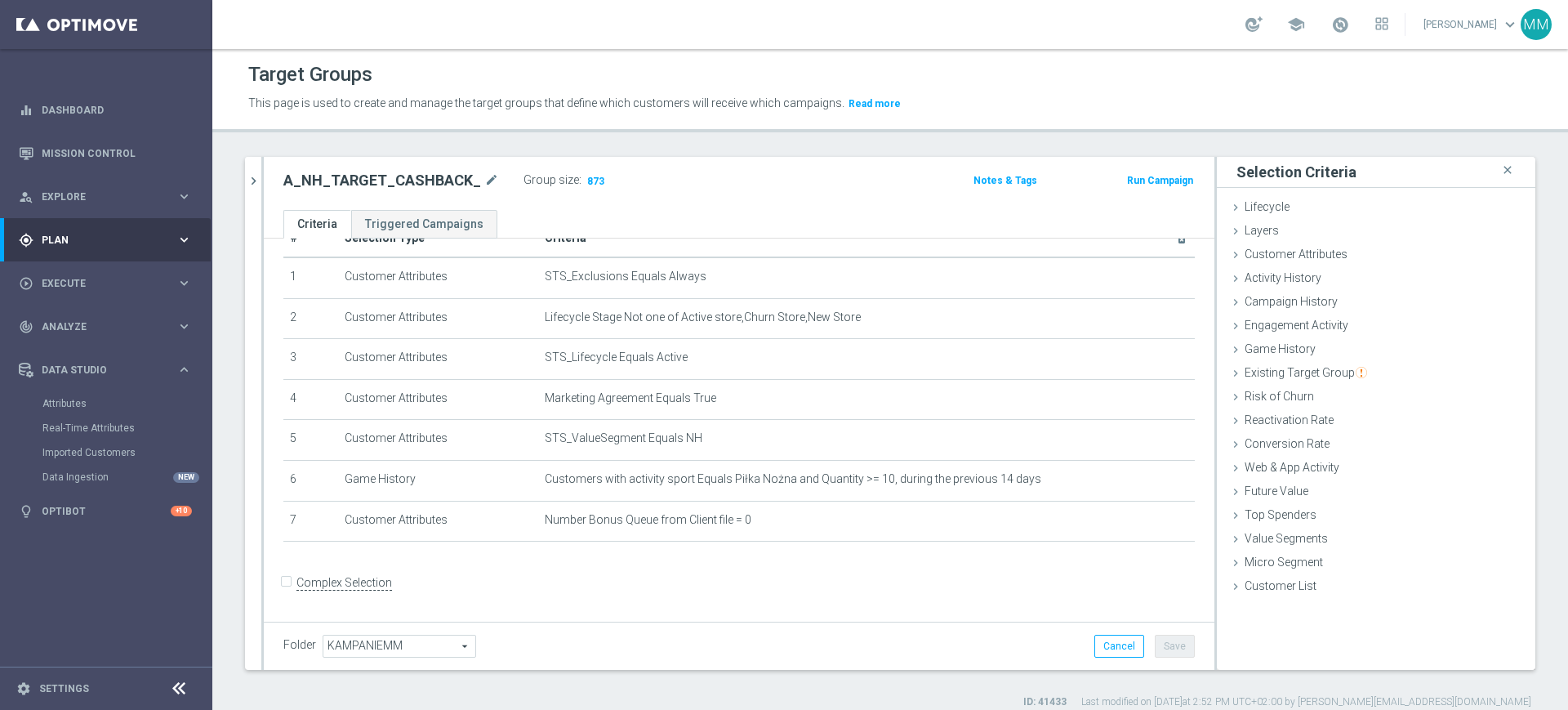
click at [402, 180] on h2 "A_NH_TARGET_CASHBACK_" at bounding box center [381, 181] width 198 height 19
click at [657, 516] on td "Number Bonus Queue from Client file = 0 mode_edit delete_forever" at bounding box center [866, 521] width 657 height 41
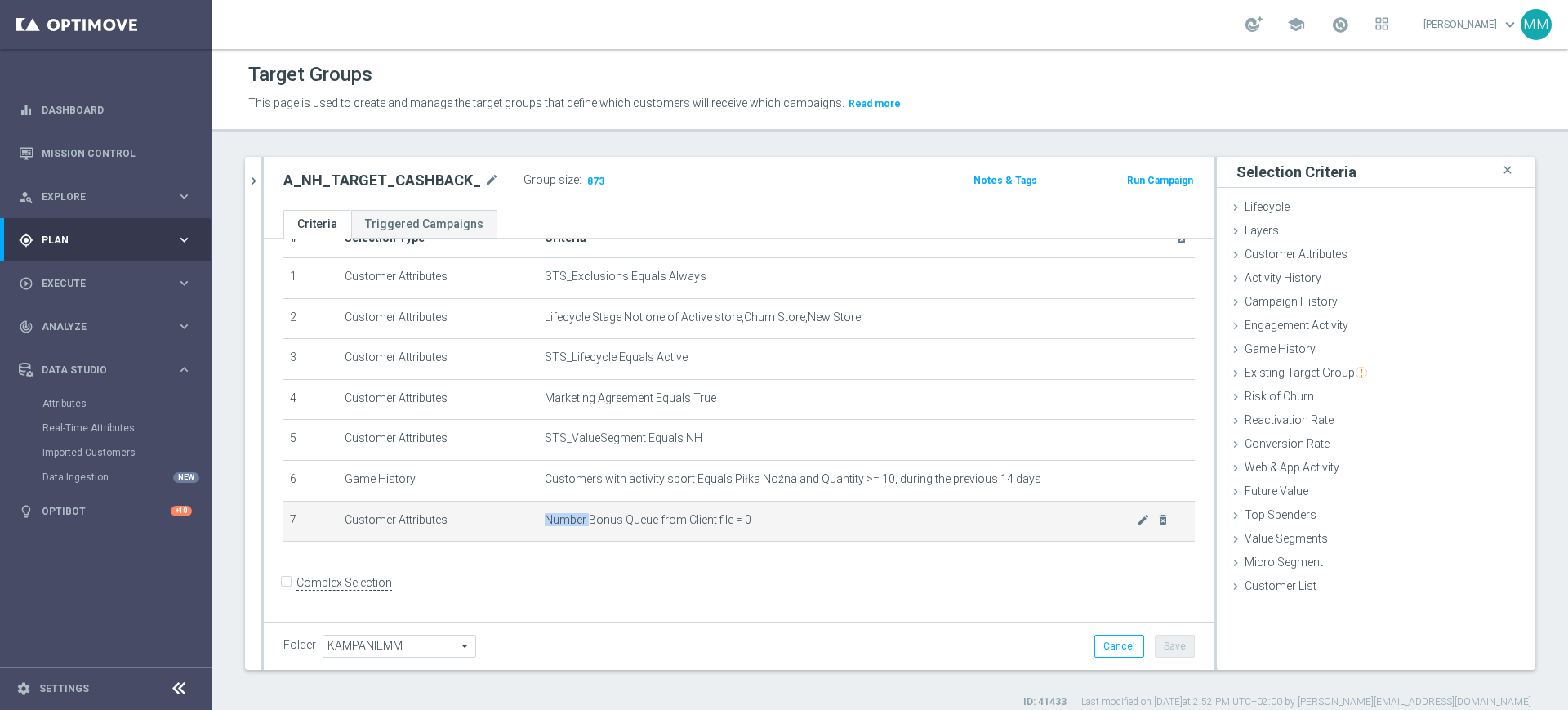
click at [657, 516] on td "Number Bonus Queue from Client file = 0 mode_edit delete_forever" at bounding box center [866, 521] width 657 height 41
click at [655, 522] on span "Number Bonus Queue from Client file = 0" at bounding box center [840, 520] width 592 height 14
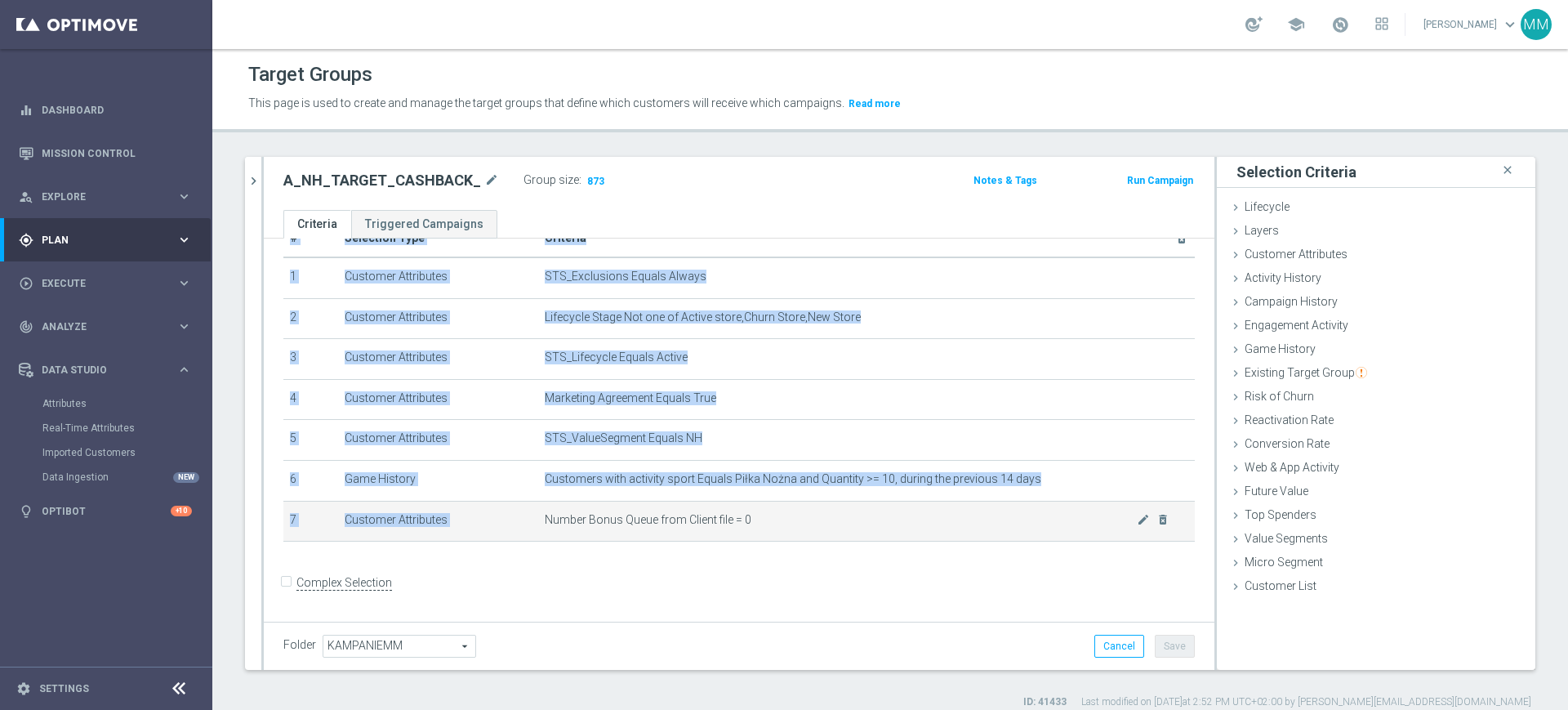
click at [655, 522] on span "Number Bonus Queue from Client file = 0" at bounding box center [840, 520] width 592 height 14
copy table "# Selection Type Criteria delete_forever 1 Customer Attributes STS_Exclusions E…"
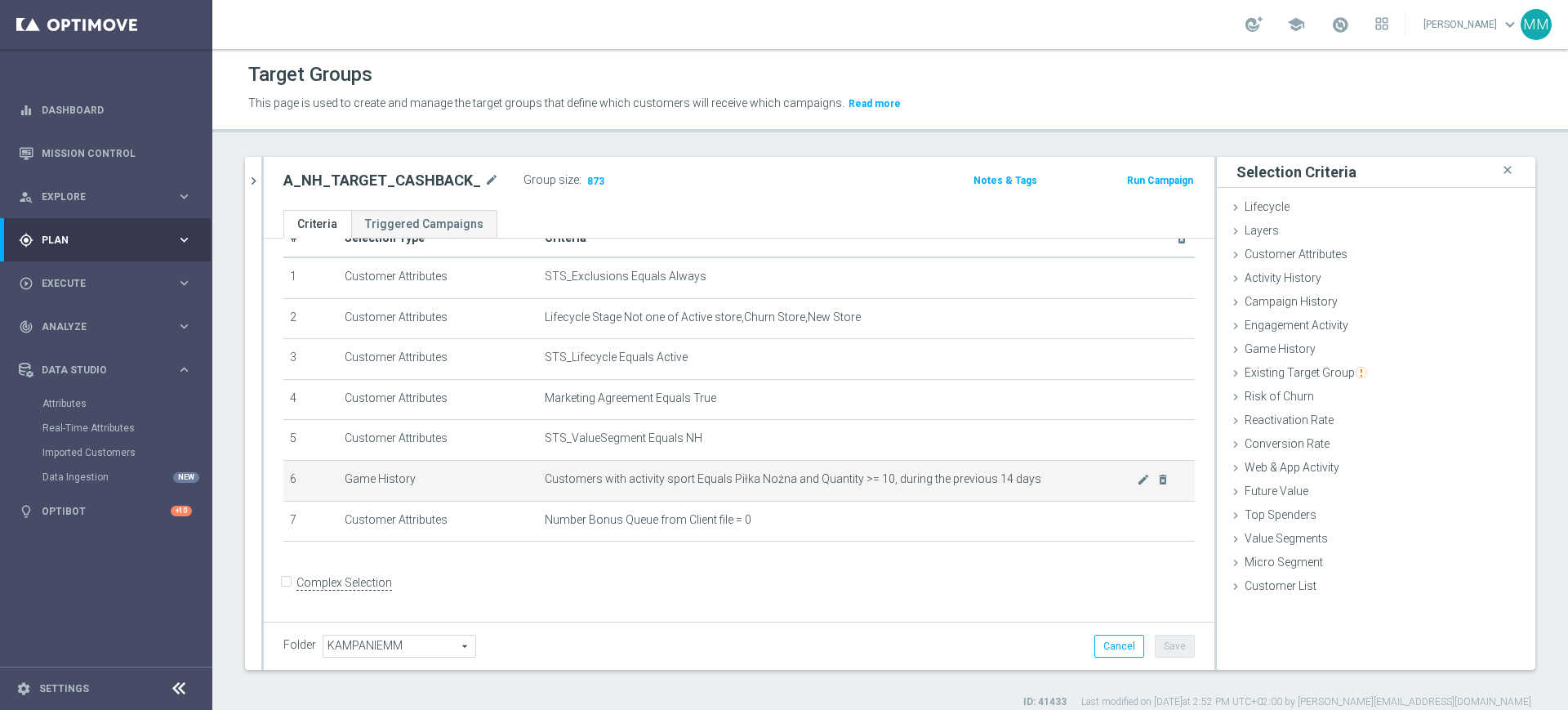
click at [802, 475] on span "Customers with activity sport Equals Piłka Nożna and Quantity >= 10, during the…" at bounding box center [840, 479] width 592 height 14
click at [680, 476] on span "Customers with activity sport Equals Piłka Nożna and Quantity >= 10, during the…" at bounding box center [840, 479] width 592 height 14
click at [682, 476] on span "Customers with activity sport Equals Piłka Nożna and Quantity >= 10, during the…" at bounding box center [840, 479] width 592 height 14
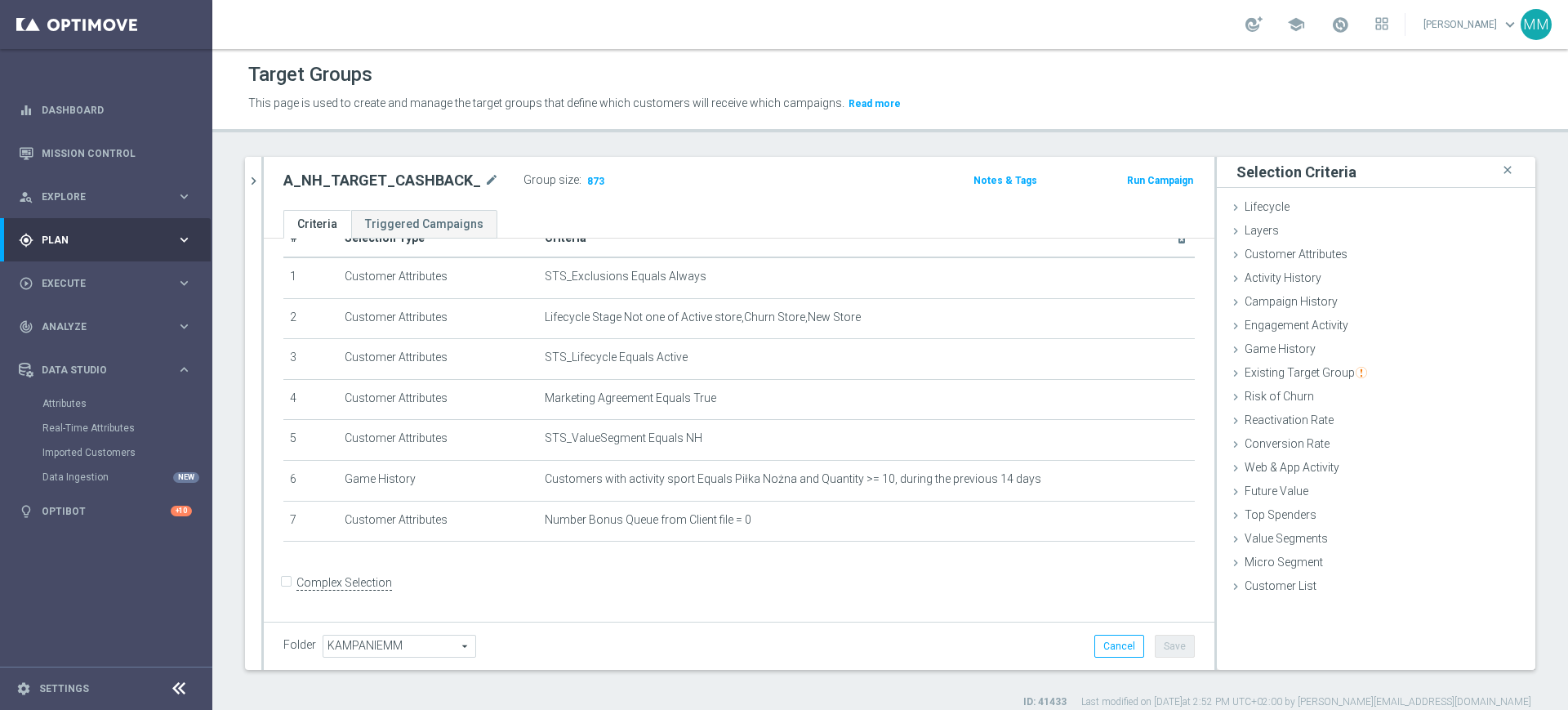
click at [370, 183] on h2 "A_NH_TARGET_CASHBACK_" at bounding box center [381, 181] width 198 height 19
copy h2 "A_NH_TARGET_CASHBACK_"
click at [484, 181] on icon "mode_edit" at bounding box center [490, 181] width 14 height 19
click at [459, 186] on input "A_NH_TARGET_CASHBACK_" at bounding box center [393, 183] width 220 height 23
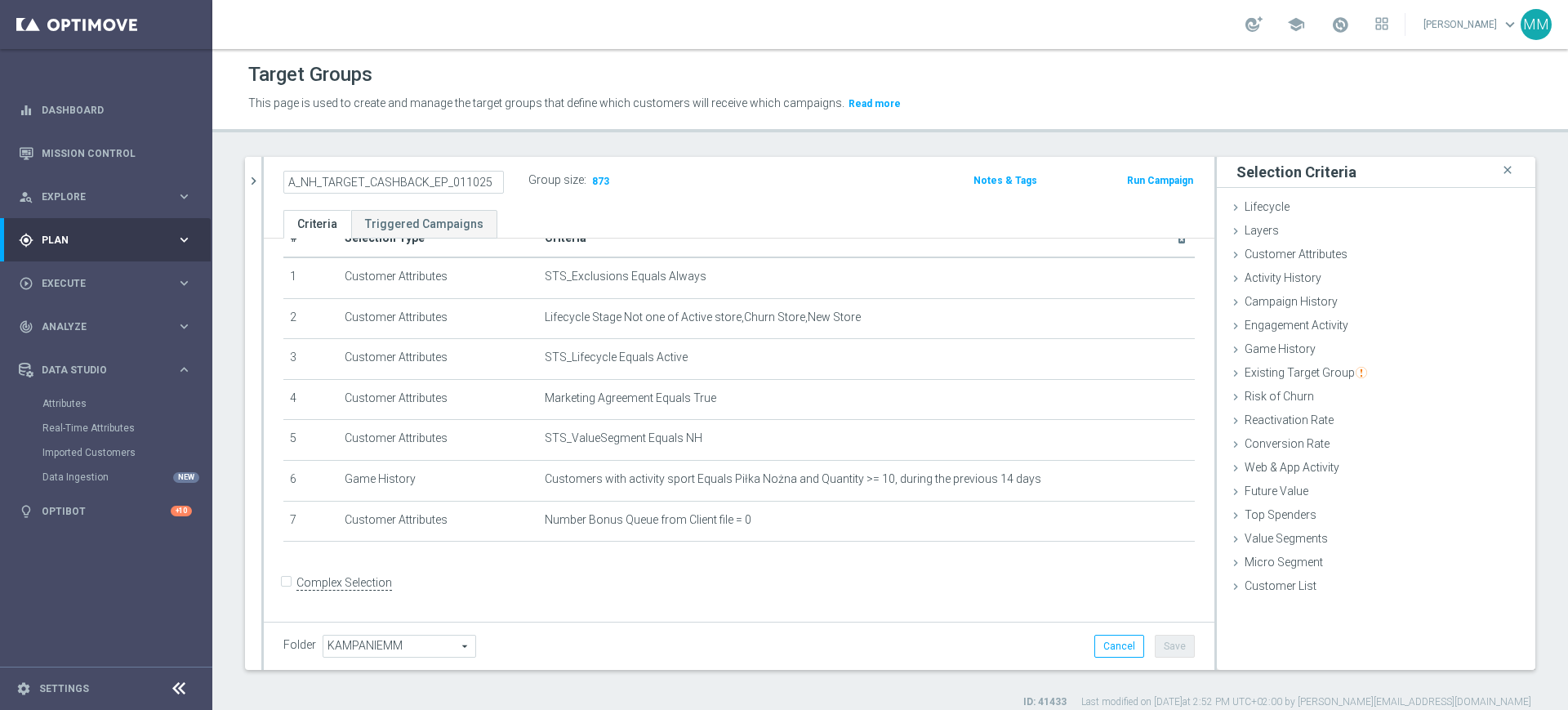
click at [447, 182] on input "A_NH_TARGET_CASHBACK_EP_011025" at bounding box center [393, 183] width 220 height 23
click at [453, 180] on input "A_NH_TARGET_CASHBACK_EP_011025" at bounding box center [393, 183] width 220 height 23
click at [452, 183] on input "A_NH_TARGET_CASHBACK_EP_011025" at bounding box center [393, 183] width 220 height 23
type input "A_NH_TARGET_CASHBACK_EP_15DO100_011025"
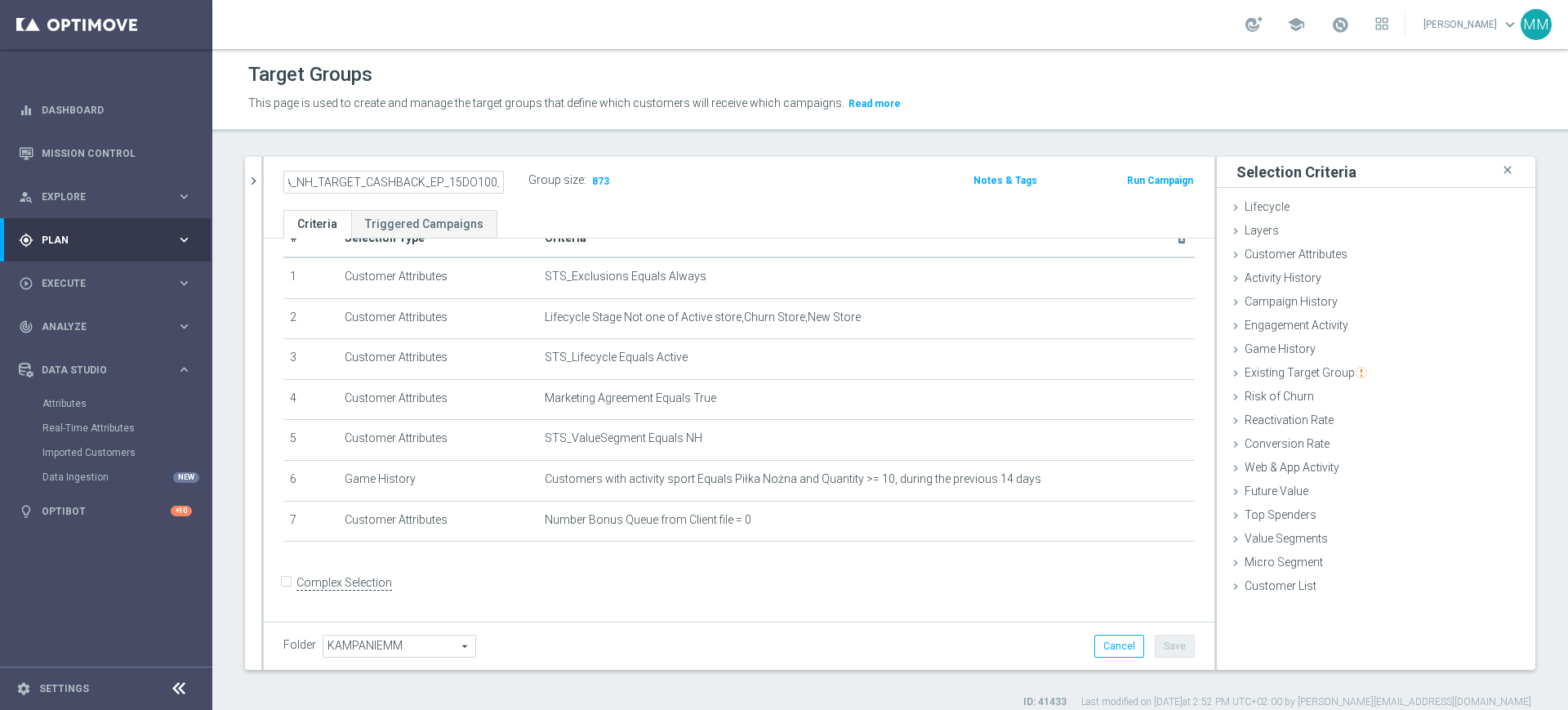
click at [518, 214] on ul "Criteria Triggered Campaigns" at bounding box center [739, 224] width 950 height 29
click at [1155, 646] on button "Save" at bounding box center [1174, 646] width 40 height 23
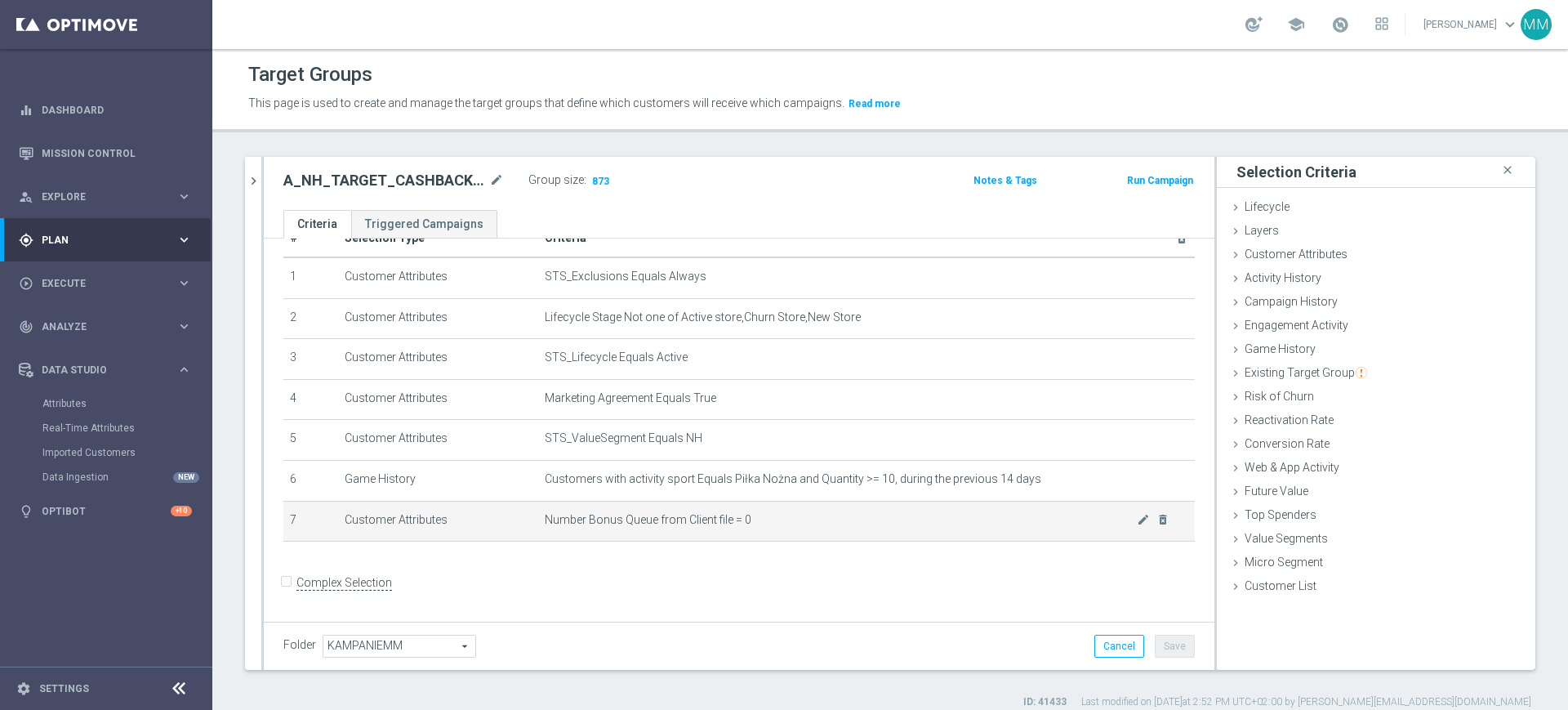
click at [720, 520] on span "Number Bonus Queue from Client file = 0" at bounding box center [840, 520] width 592 height 14
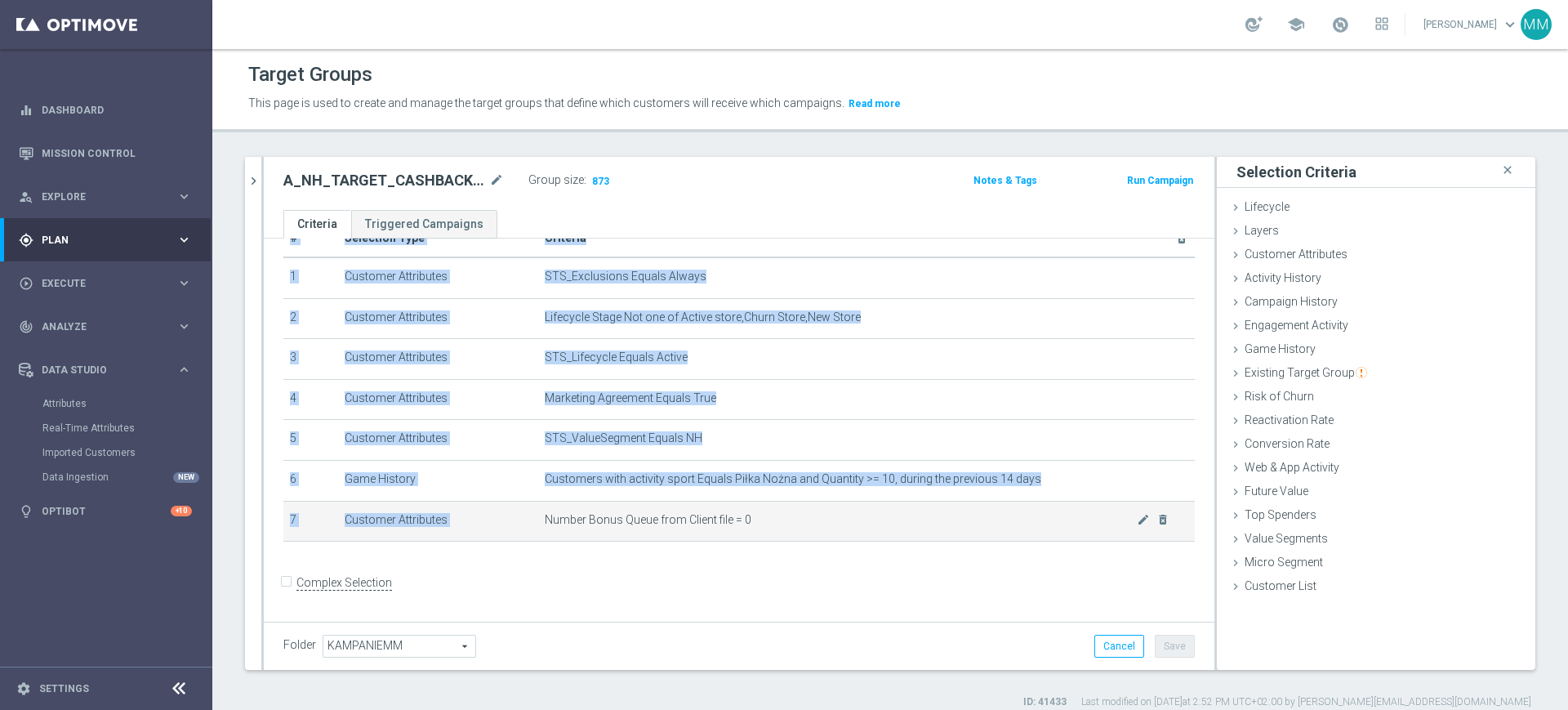
click at [720, 520] on span "Number Bonus Queue from Client file = 0" at bounding box center [840, 520] width 592 height 14
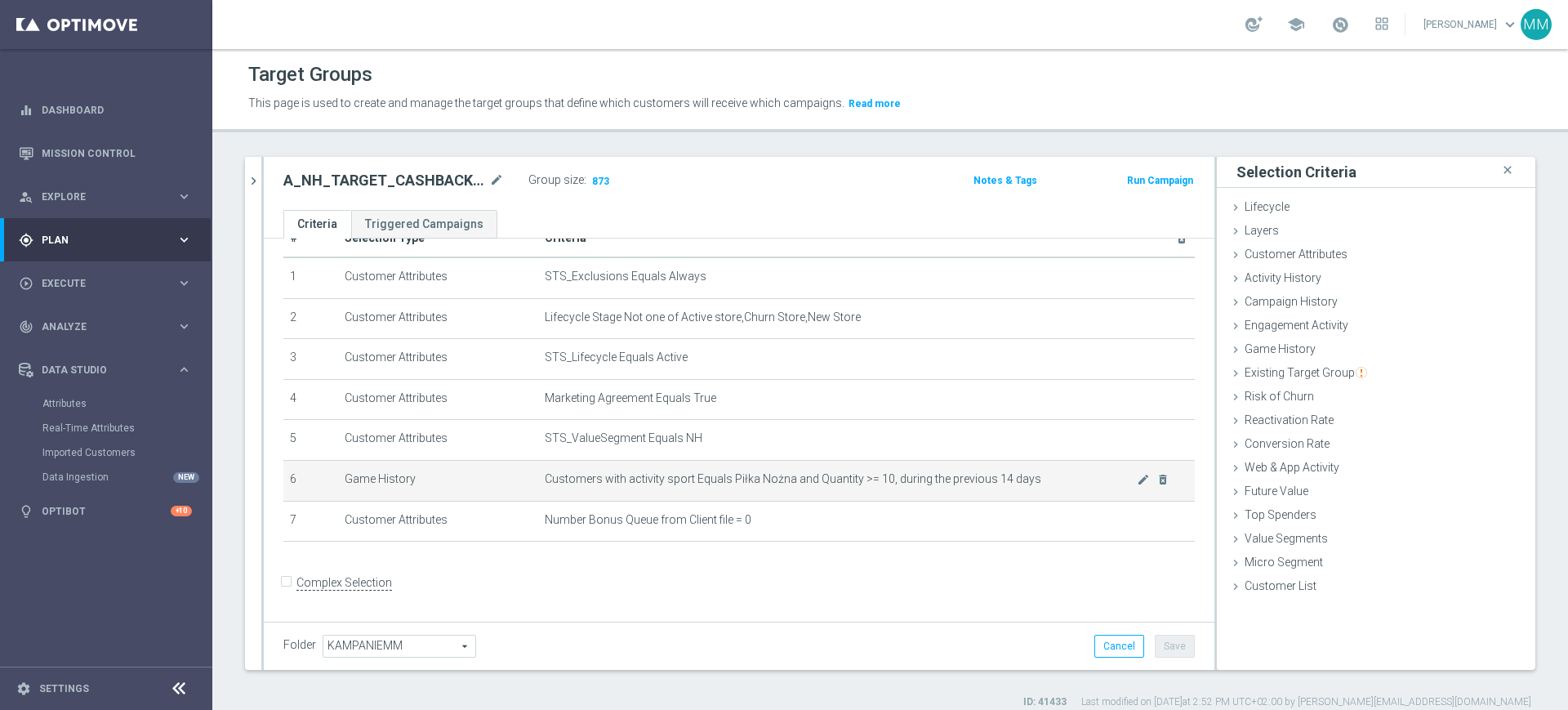
click at [721, 486] on span "Customers with activity sport Equals Piłka Nożna and Quantity >= 10, during the…" at bounding box center [840, 479] width 592 height 14
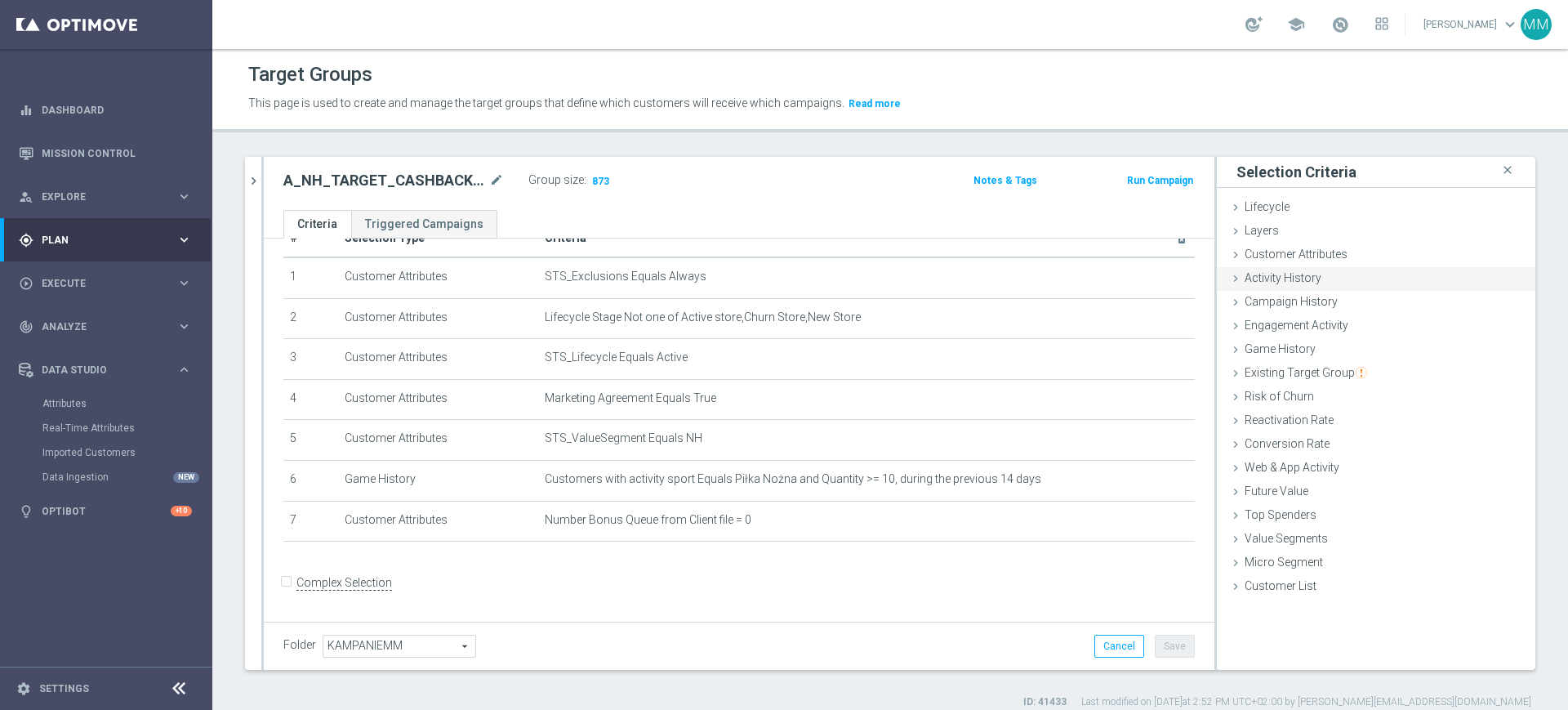
click at [1347, 278] on div "Activity History done" at bounding box center [1376, 279] width 319 height 24
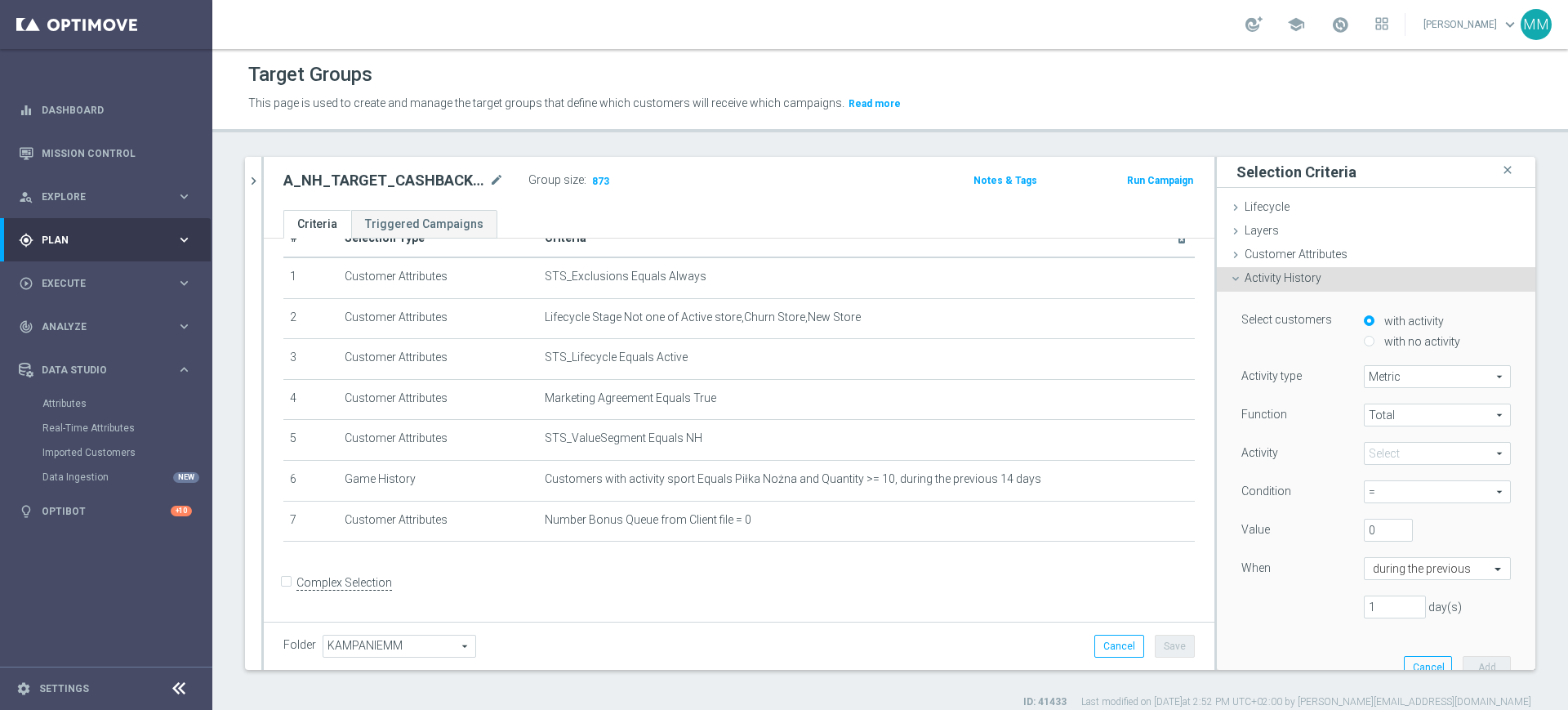
click at [1380, 339] on label "with no activity" at bounding box center [1419, 341] width 80 height 14
click at [1372, 339] on input "with no activity" at bounding box center [1368, 341] width 11 height 11
radio input "true"
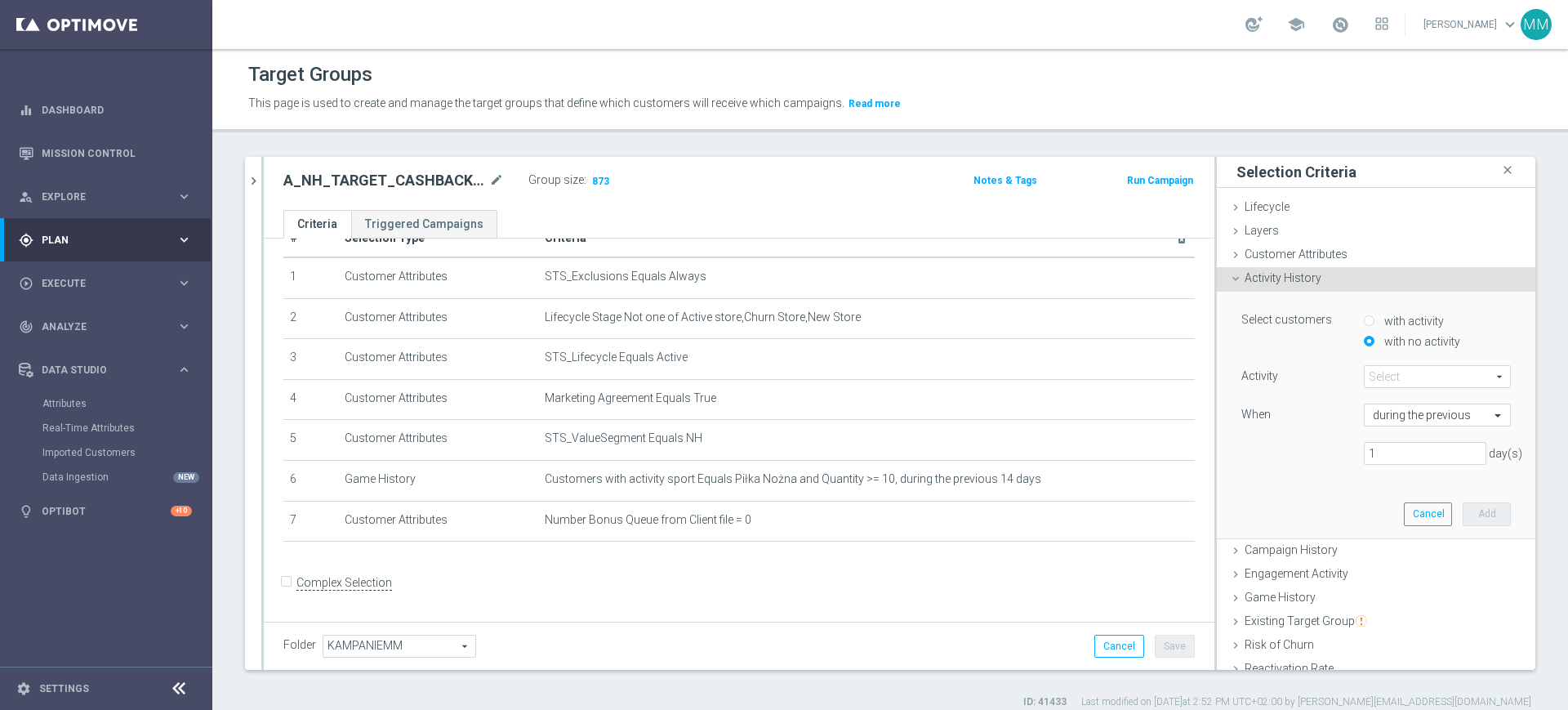
click at [1379, 376] on span at bounding box center [1437, 377] width 146 height 21
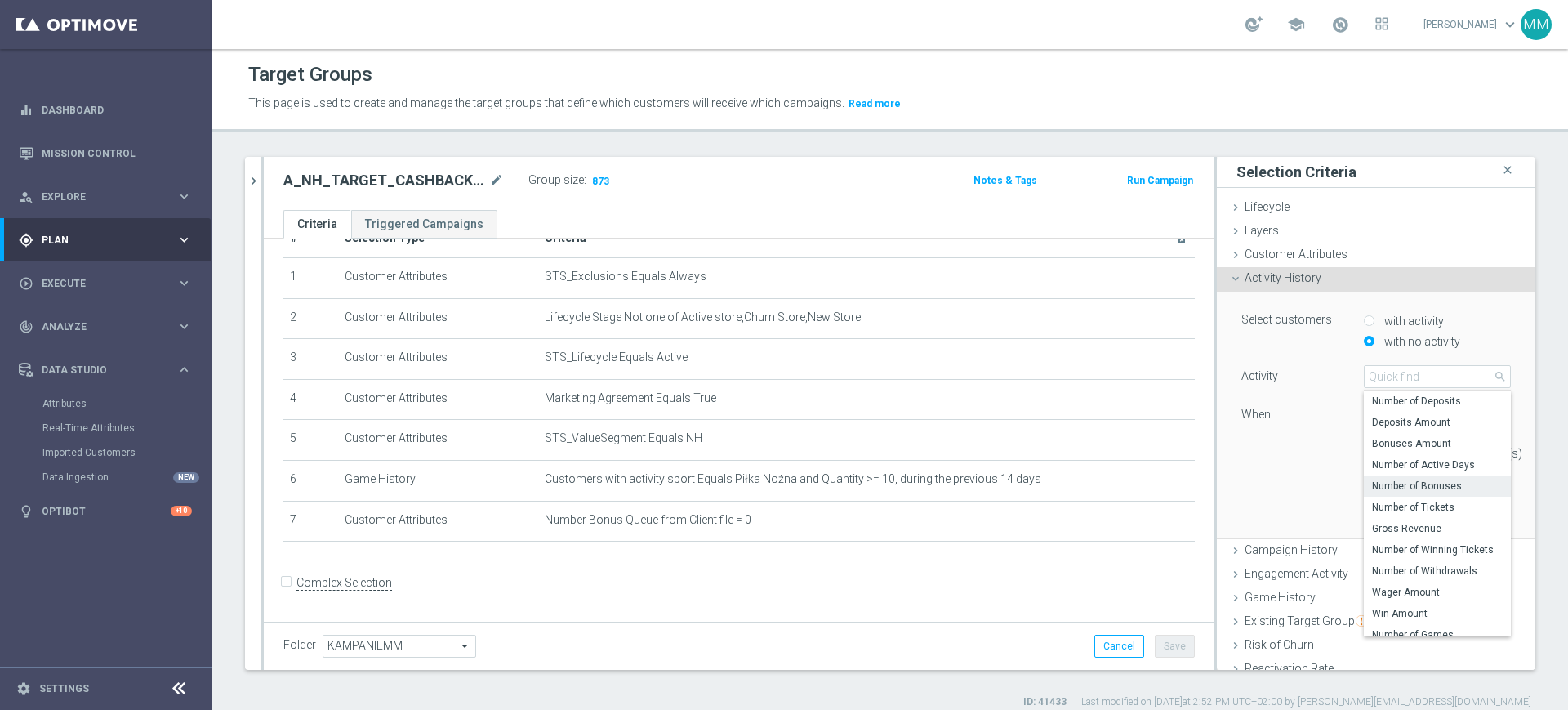
click at [1397, 495] on label "Number of Bonuses" at bounding box center [1437, 486] width 147 height 21
type input "Number of Bonuses"
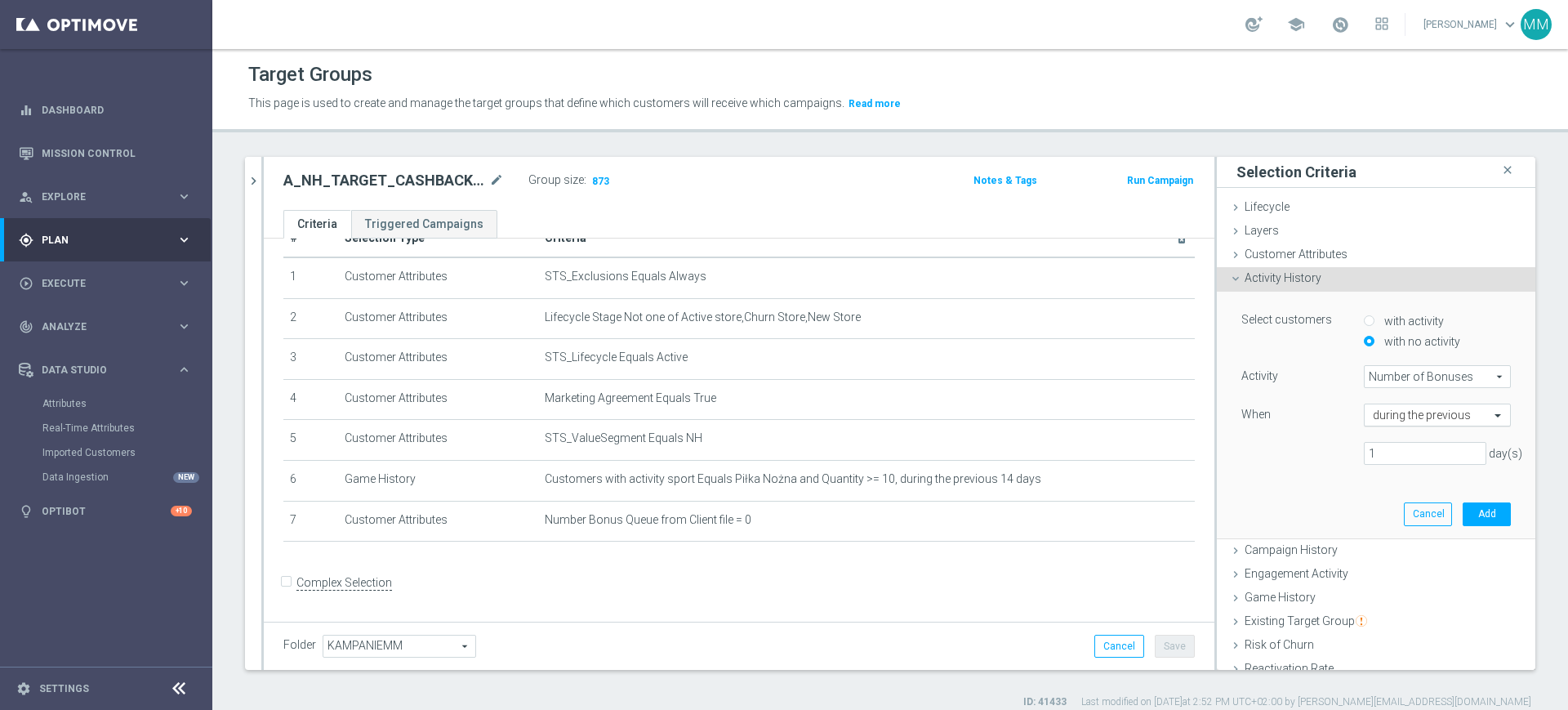
click at [1379, 414] on input "text" at bounding box center [1421, 415] width 97 height 14
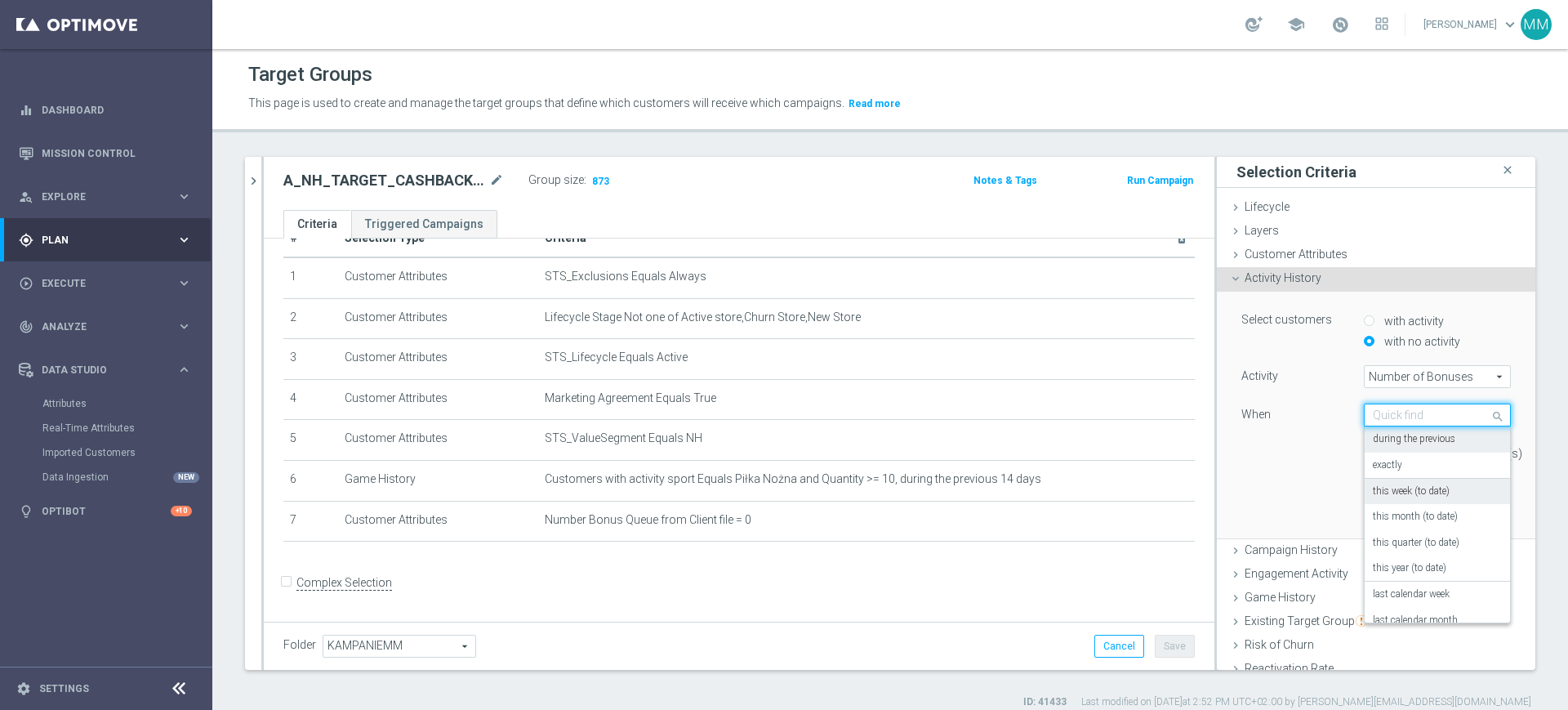
click at [1402, 485] on label "this week (to date)" at bounding box center [1411, 492] width 76 height 14
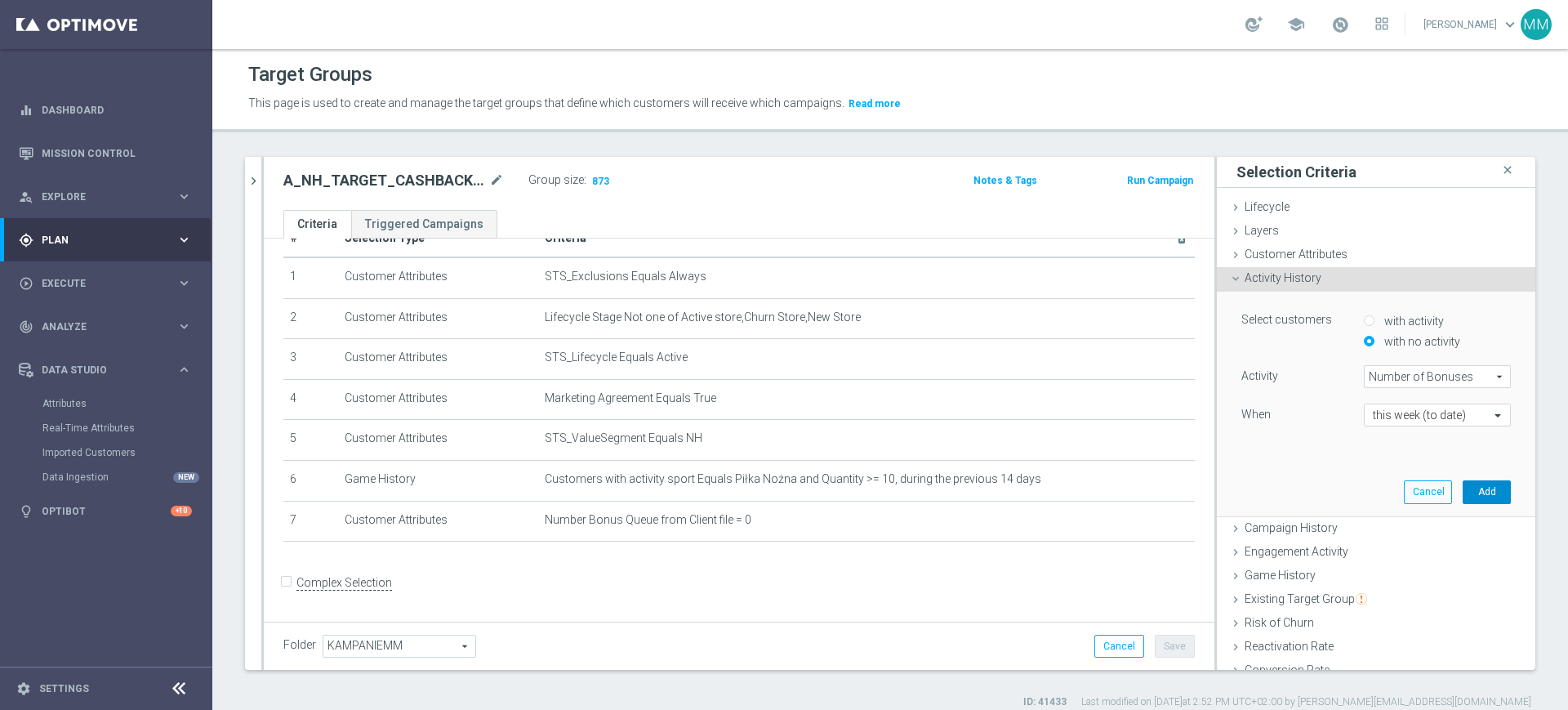
click at [1463, 491] on button "Add" at bounding box center [1487, 492] width 48 height 23
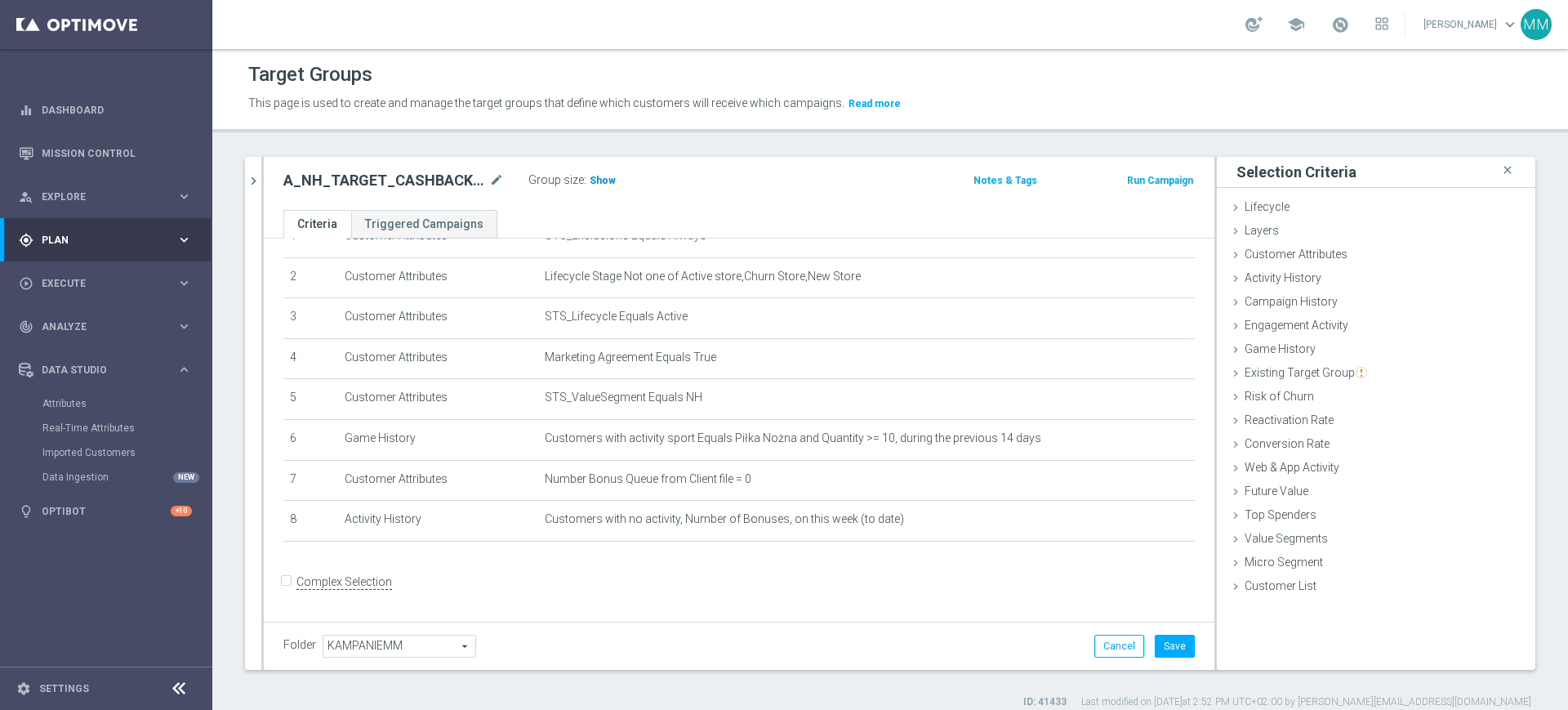
click at [597, 172] on h3 "Show" at bounding box center [602, 181] width 29 height 18
click at [1156, 648] on button "Save" at bounding box center [1174, 646] width 40 height 23
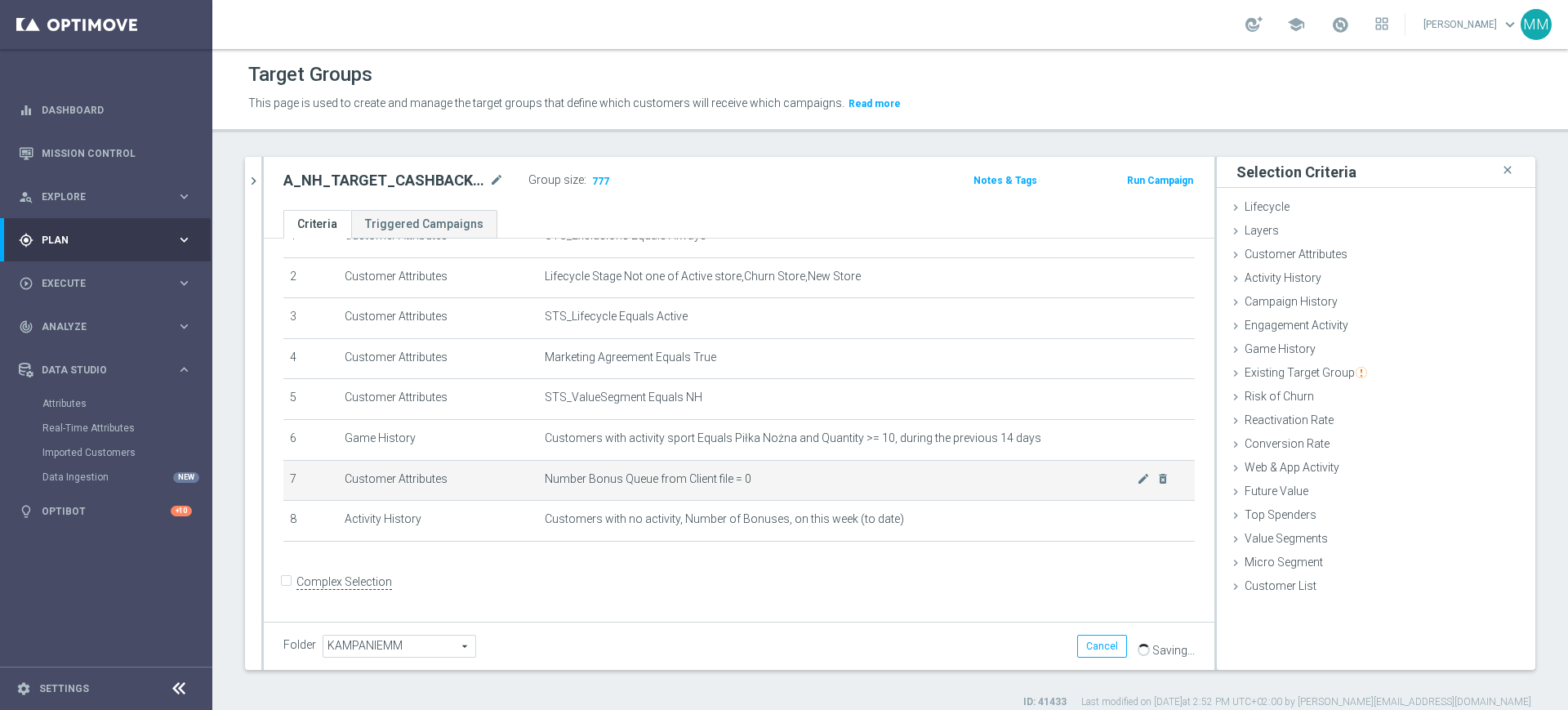
click at [668, 481] on span "Number Bonus Queue from Client file = 0" at bounding box center [840, 479] width 592 height 14
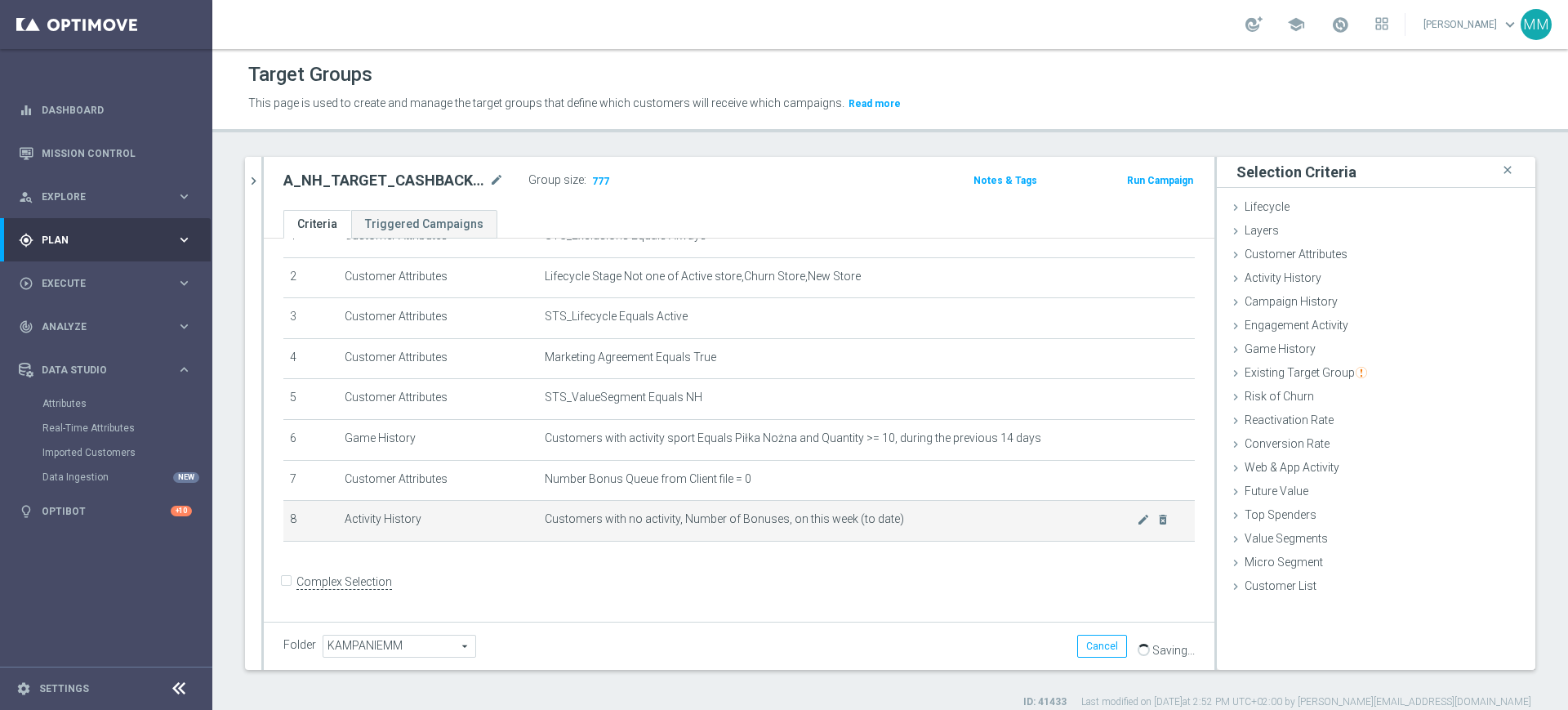
click at [689, 537] on td "Customers with no activity, Number of Bonuses, on this week (to date) mode_edit…" at bounding box center [866, 521] width 657 height 41
click at [619, 525] on span "Customers with no activity, Number of Bonuses, on this week (to date)" at bounding box center [840, 519] width 592 height 14
drag, startPoint x: 619, startPoint y: 525, endPoint x: 913, endPoint y: 525, distance: 294.0
click at [913, 525] on span "Customers with no activity, Number of Bonuses, on this week (to date)" at bounding box center [840, 519] width 592 height 14
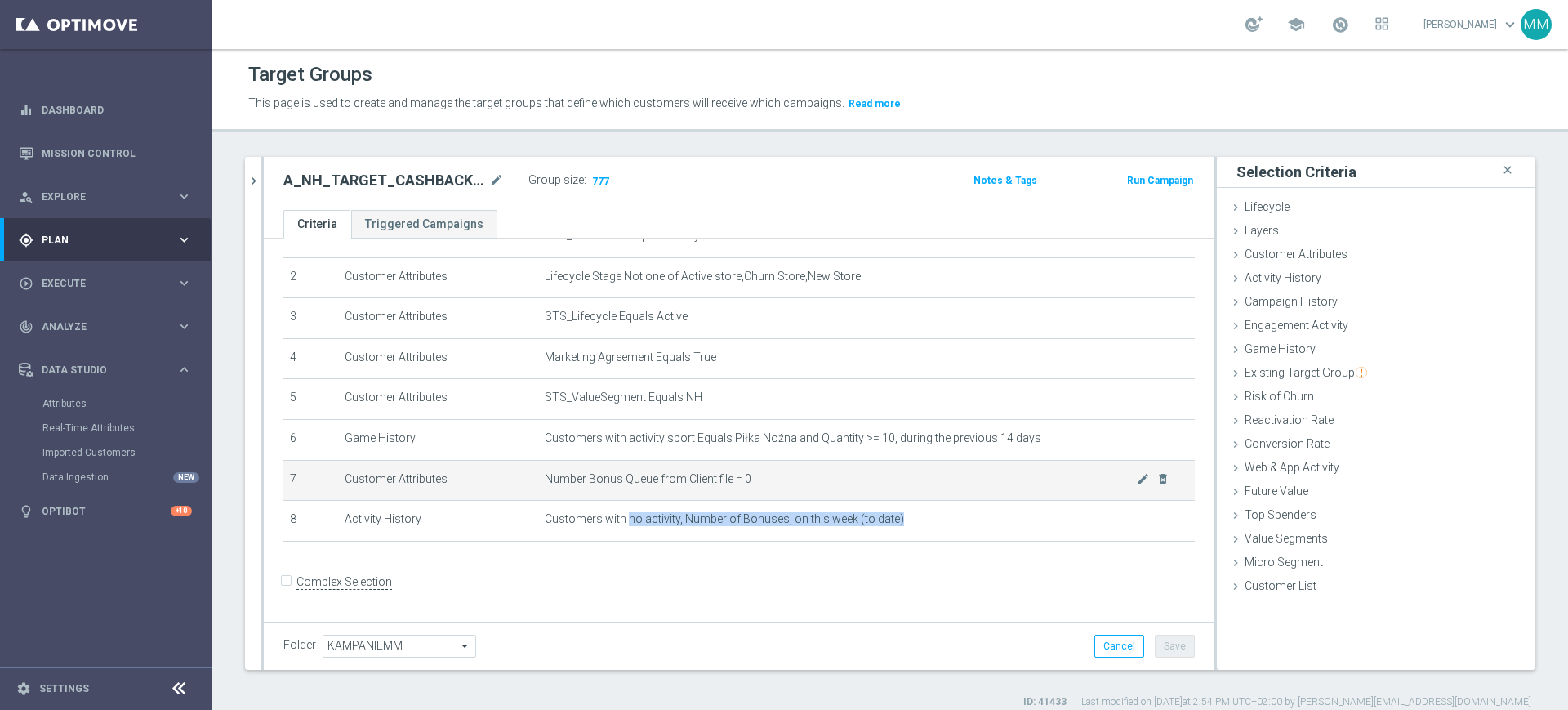
copy span "no activity, Number of Bonuses, on this week (to date)"
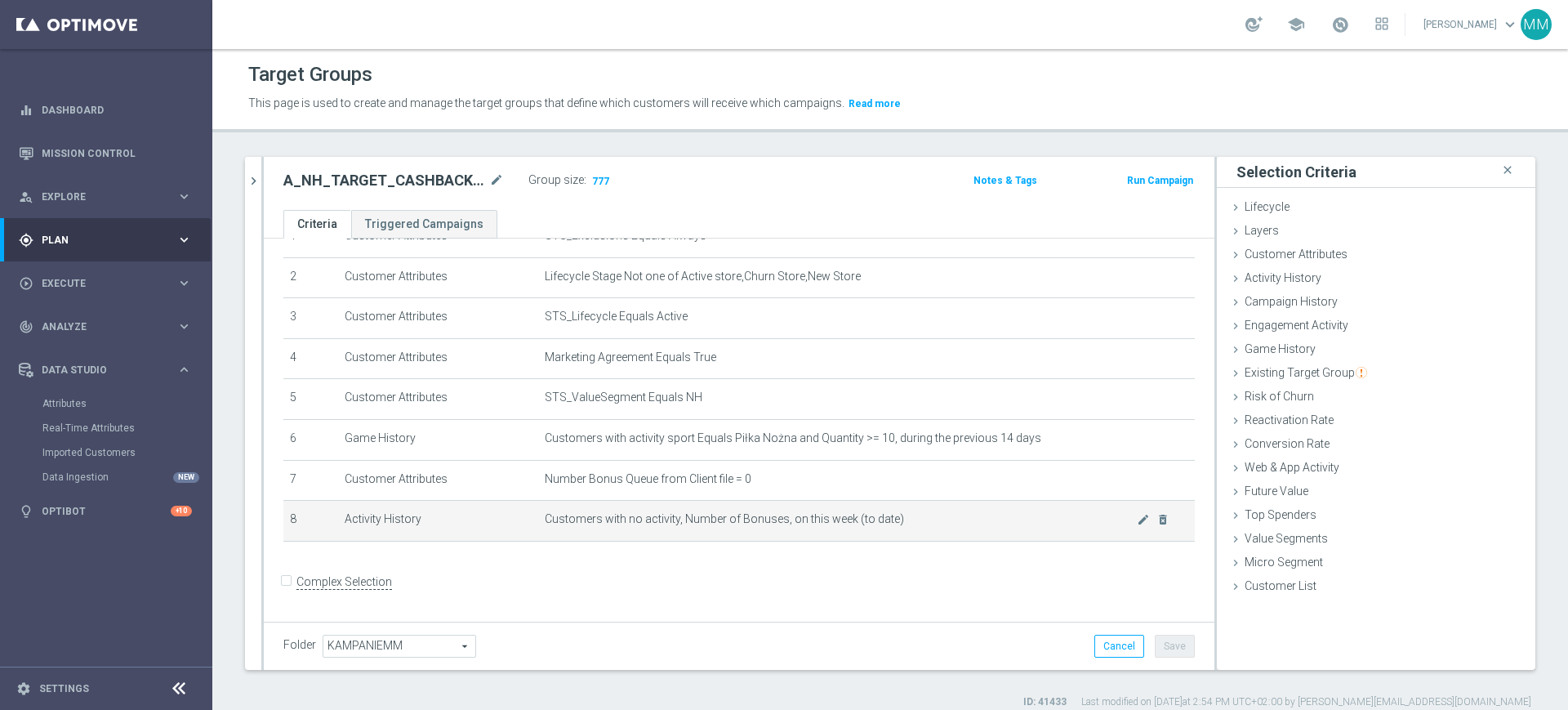
click at [793, 533] on td "Customers with no activity, Number of Bonuses, on this week (to date) mode_edit…" at bounding box center [866, 521] width 657 height 41
click at [828, 519] on span "Customers with no activity, Number of Bonuses, on this week (to date)" at bounding box center [840, 519] width 592 height 14
drag, startPoint x: 828, startPoint y: 519, endPoint x: 625, endPoint y: 529, distance: 203.2
click at [625, 526] on span "Customers with no activity, Number of Bonuses, on this week (to date)" at bounding box center [840, 519] width 592 height 14
copy span "no activity, Number of Bonuses, on this week"
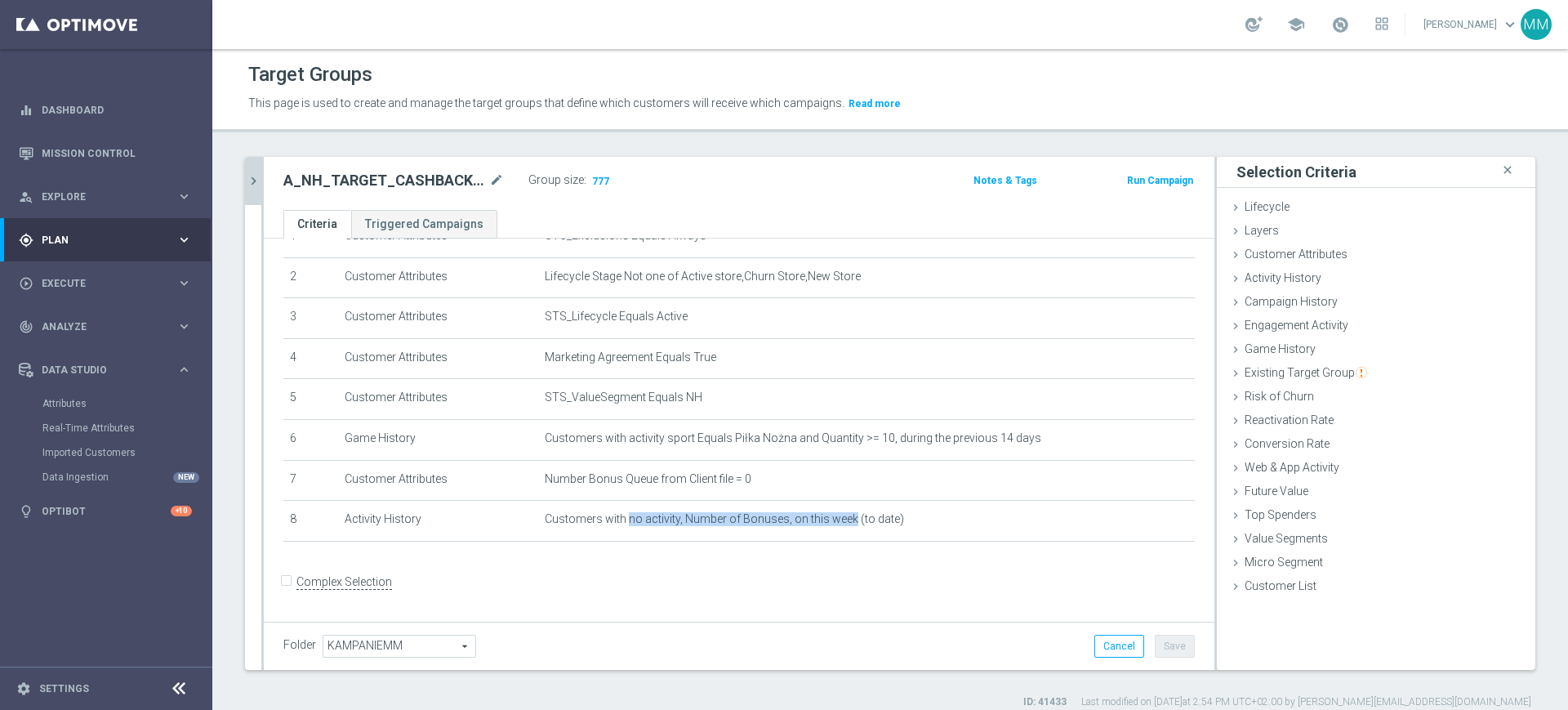
click at [248, 178] on icon "chevron_right" at bounding box center [254, 181] width 15 height 15
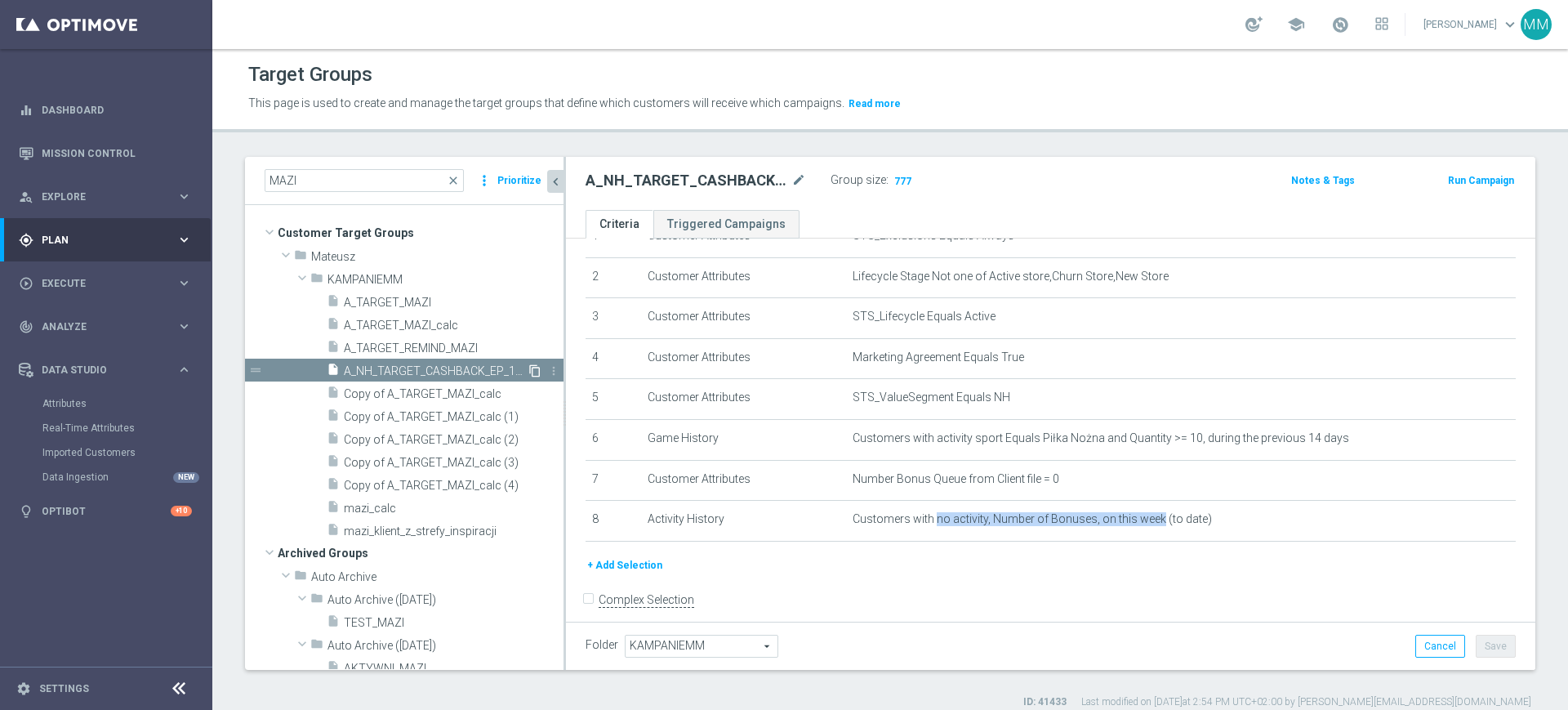
click at [528, 368] on icon "content_copy" at bounding box center [535, 371] width 14 height 14
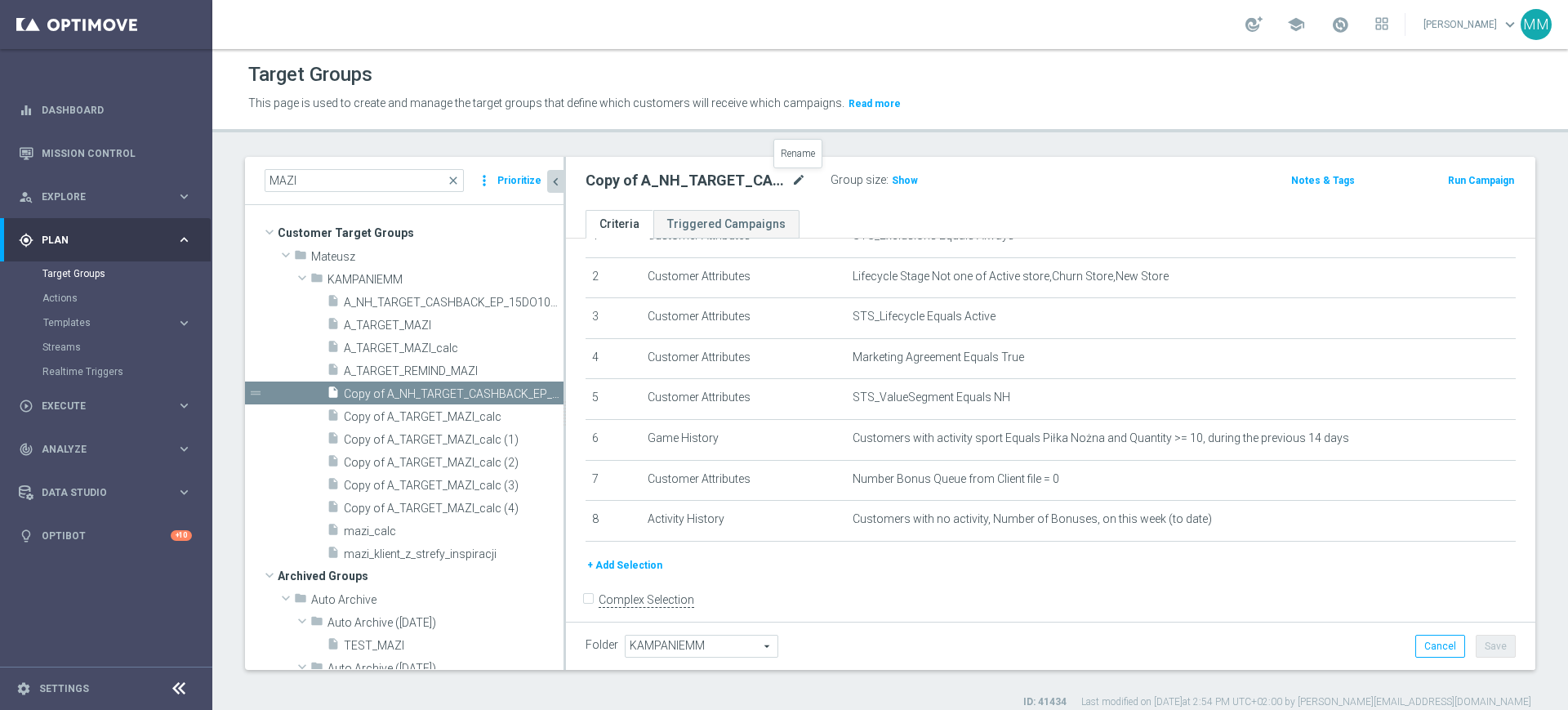
click at [804, 172] on icon "mode_edit" at bounding box center [798, 181] width 14 height 19
click at [684, 185] on input "Copy of A_NH_TARGET_CASHBACK_EP_15DO100_011025" at bounding box center [695, 183] width 220 height 23
drag, startPoint x: 796, startPoint y: 186, endPoint x: 862, endPoint y: 178, distance: 66.5
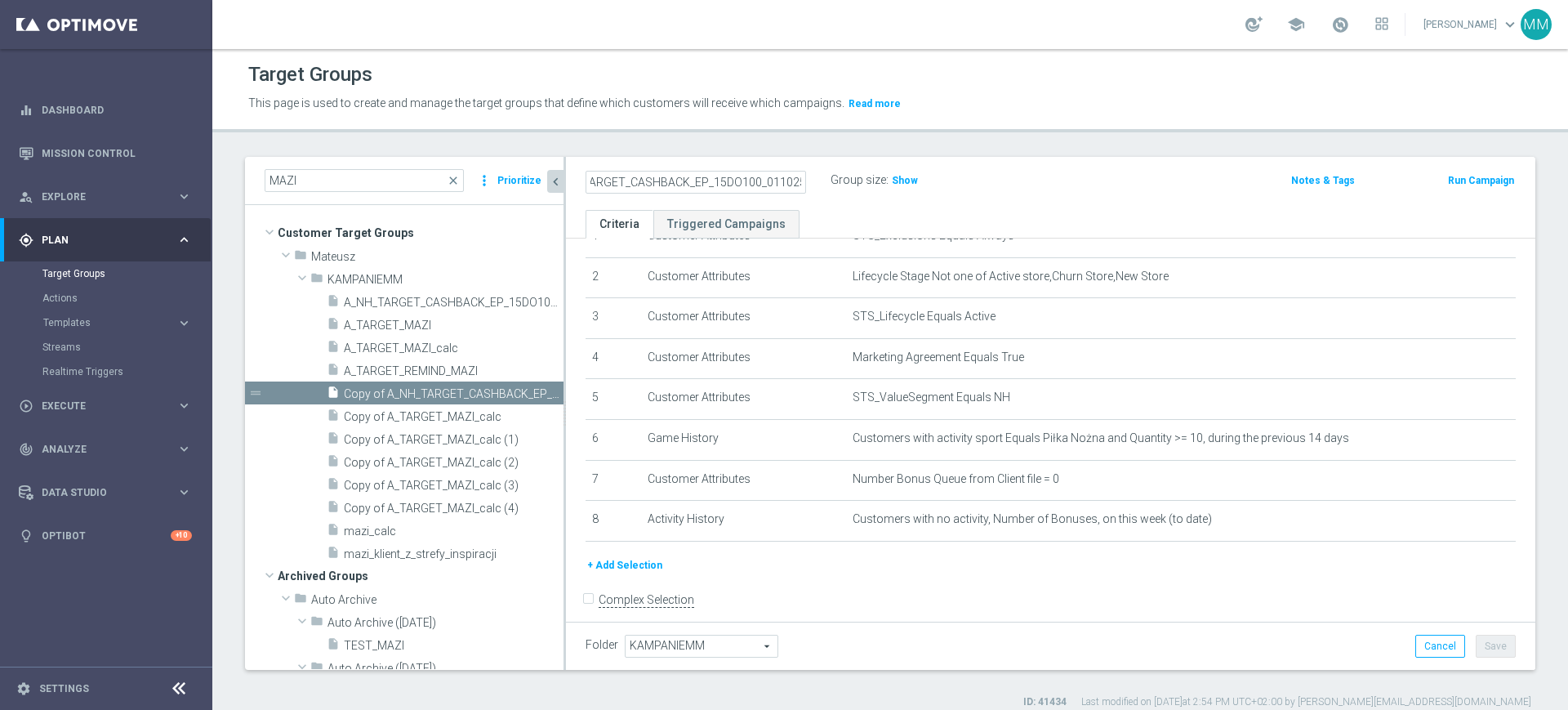
click at [862, 178] on div "A_NL_TARGET_CASHBACK_EP_15DO100_011025 Group size : Show" at bounding box center [891, 181] width 636 height 24
click at [722, 182] on input "A_NL_TARGET_CASHBACK_EP_15DO100_011025" at bounding box center [695, 183] width 220 height 23
type input "A_NL_TARGET_CASHBACK_EP_15DO100_011025"
click at [836, 211] on ul "Criteria Triggered Campaigns" at bounding box center [1050, 224] width 969 height 29
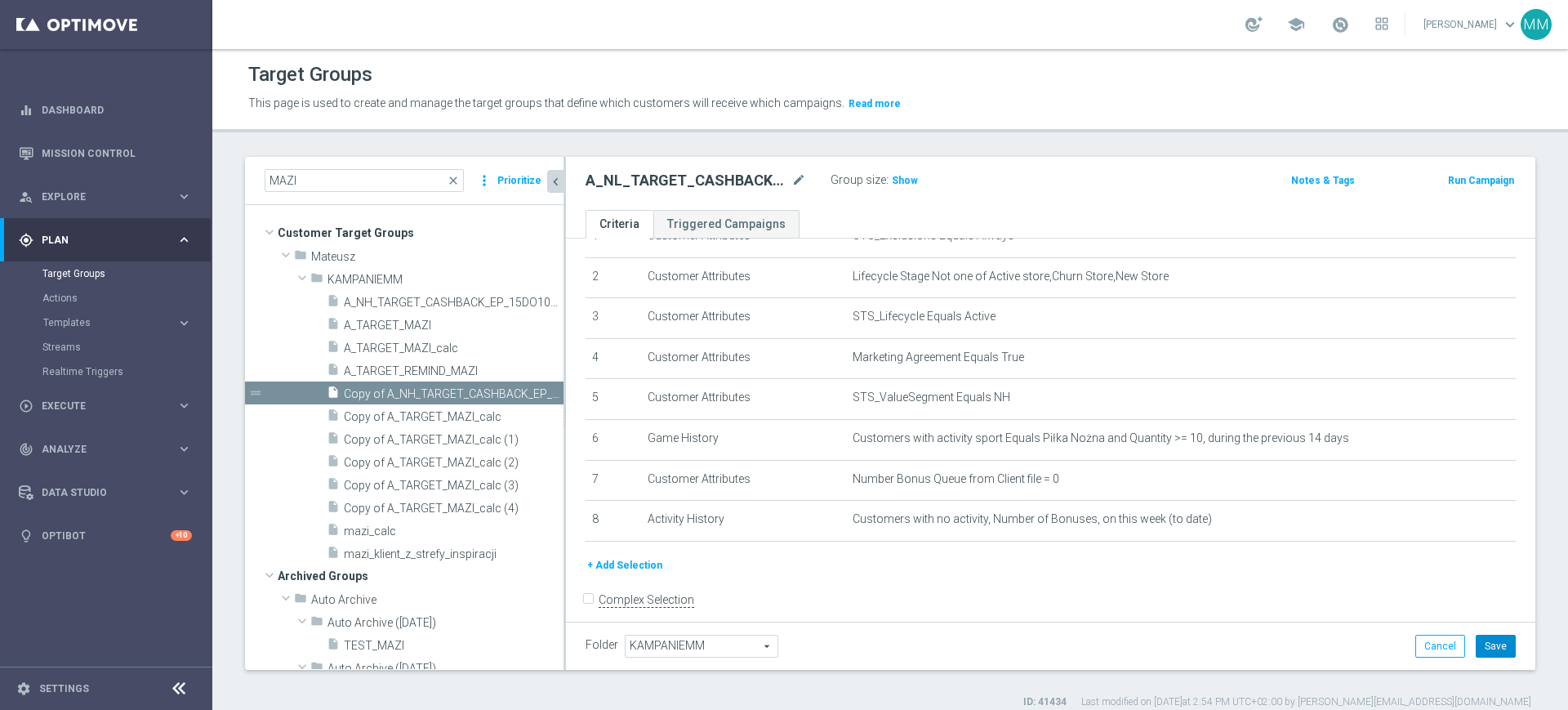
click at [1491, 647] on button "Save" at bounding box center [1495, 646] width 40 height 23
click at [898, 178] on span "Show" at bounding box center [904, 181] width 26 height 12
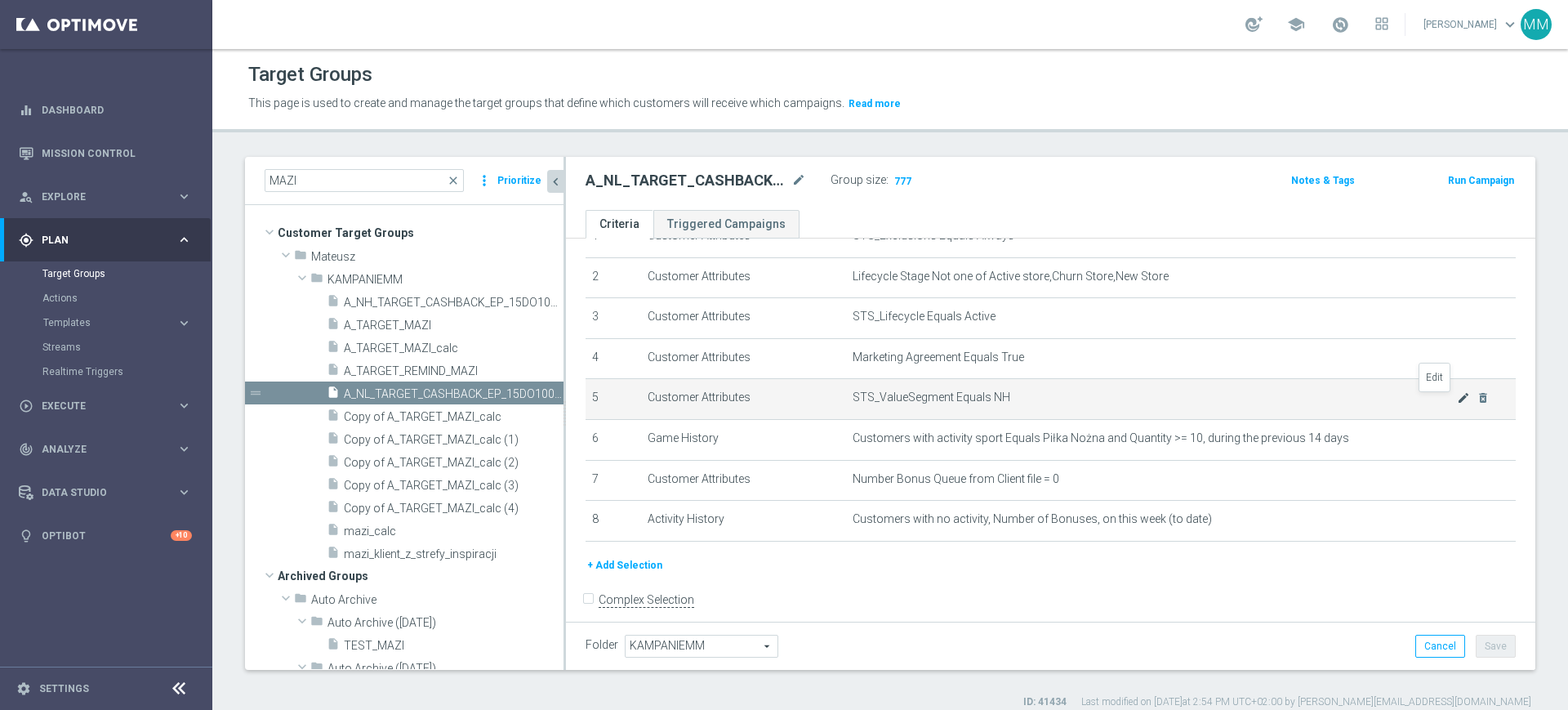
click at [1457, 399] on icon "mode_edit" at bounding box center [1464, 398] width 14 height 14
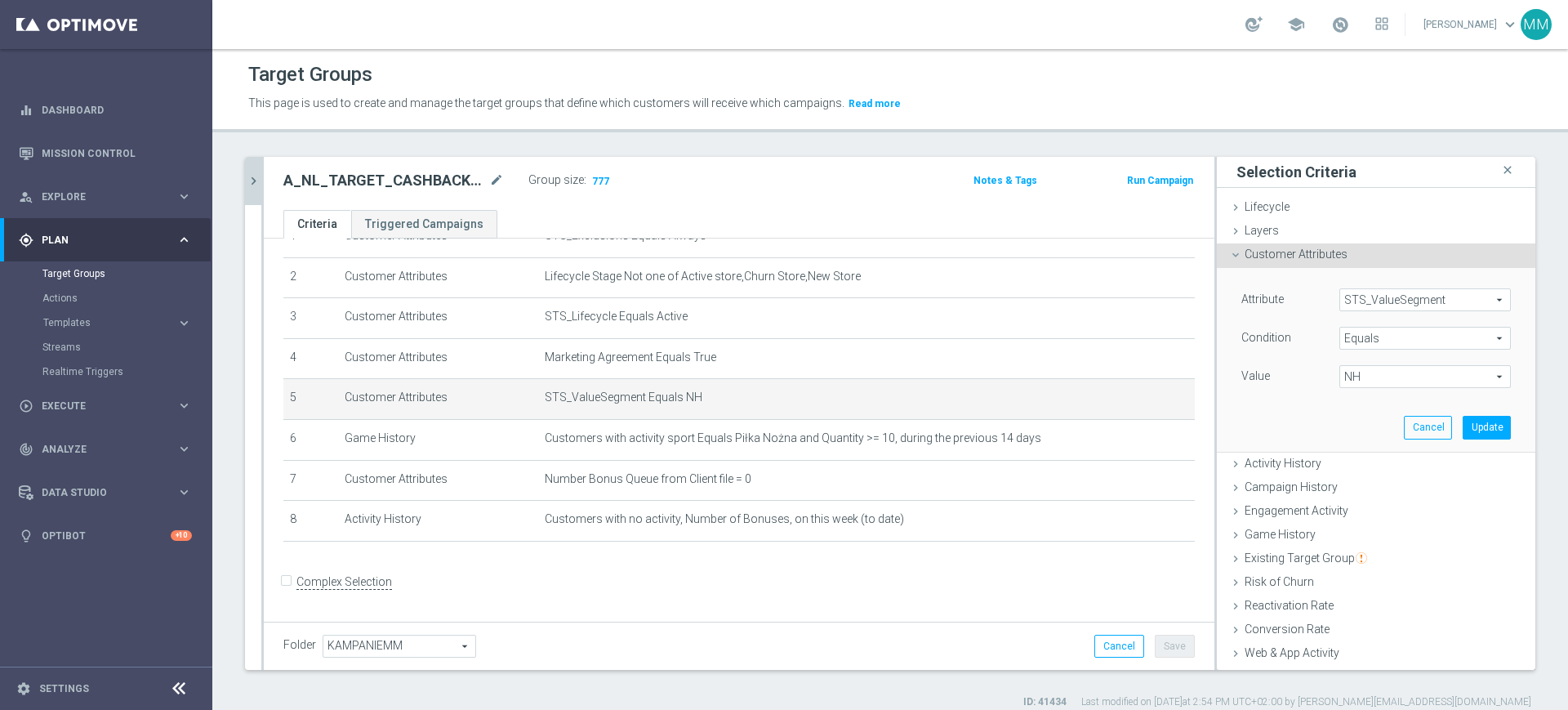
click at [1409, 382] on span "NH" at bounding box center [1425, 377] width 170 height 21
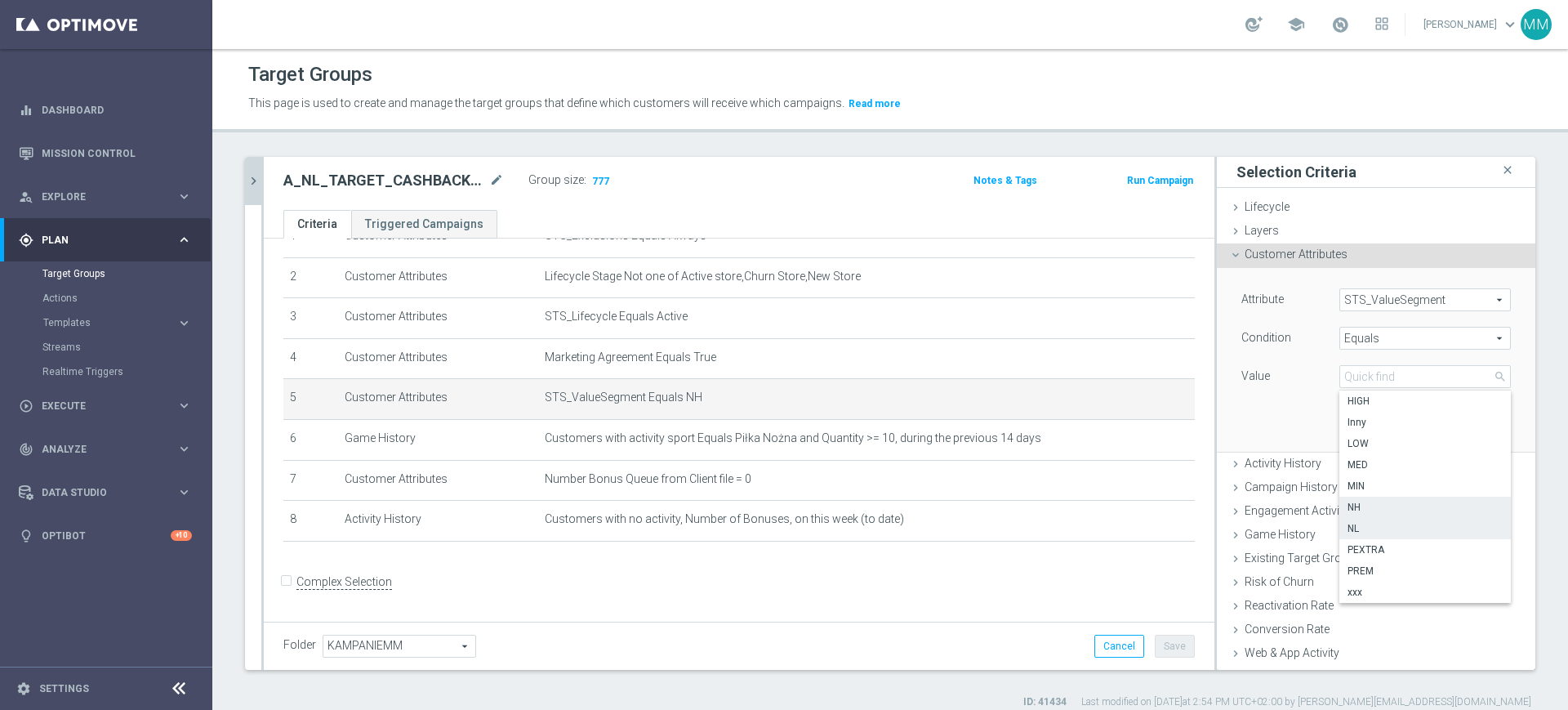
click at [1355, 529] on span "NL" at bounding box center [1424, 528] width 155 height 14
type input "NL"
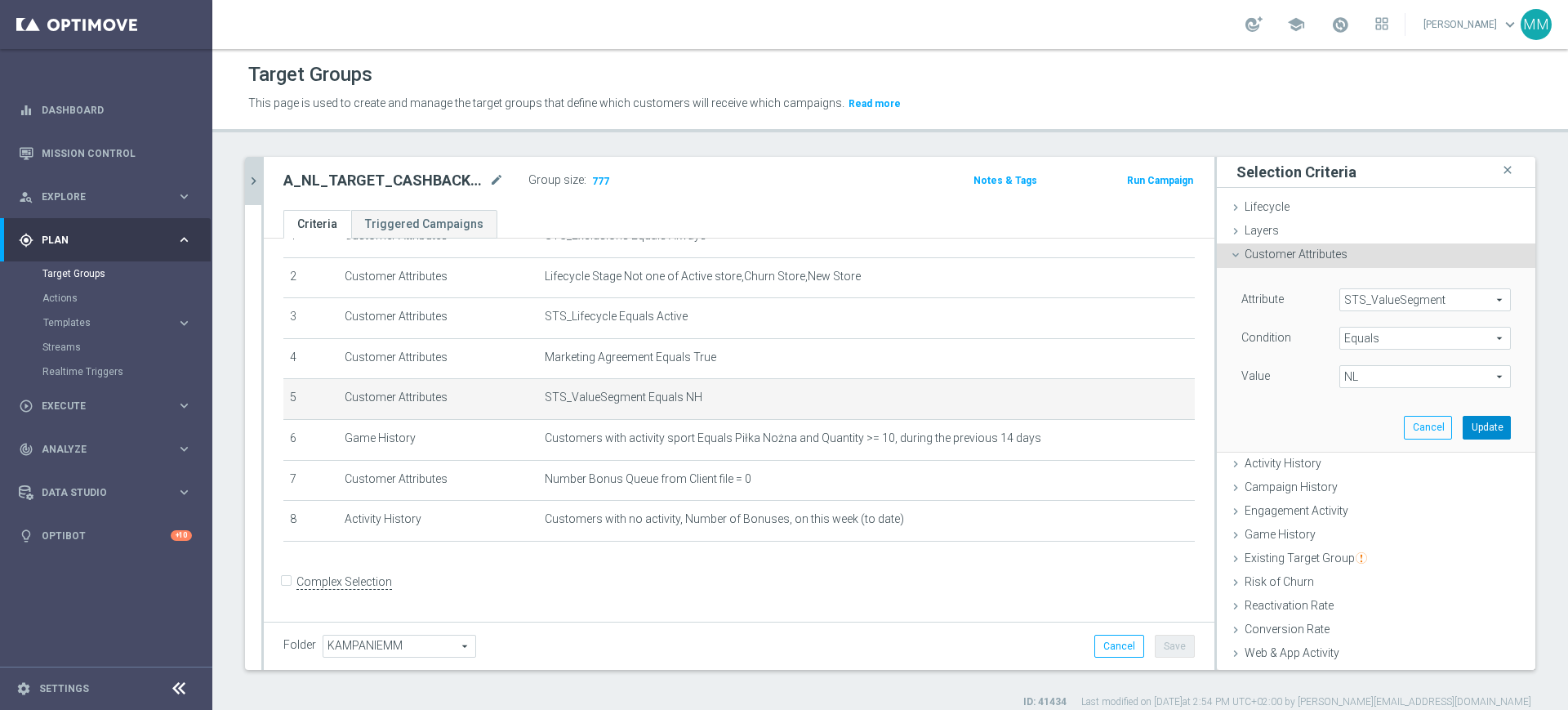
click at [1463, 430] on button "Update" at bounding box center [1487, 427] width 48 height 23
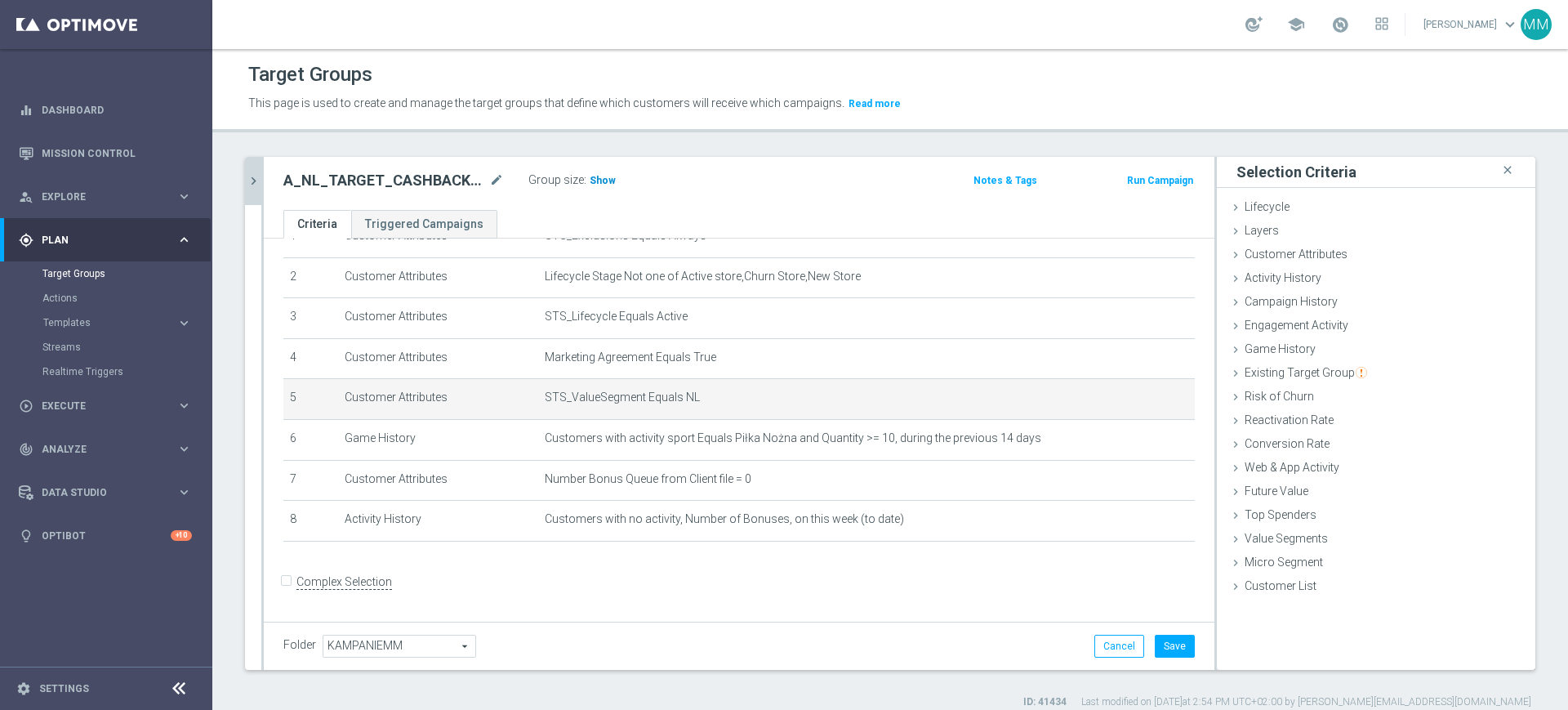
click at [592, 178] on span "Show" at bounding box center [602, 181] width 26 height 12
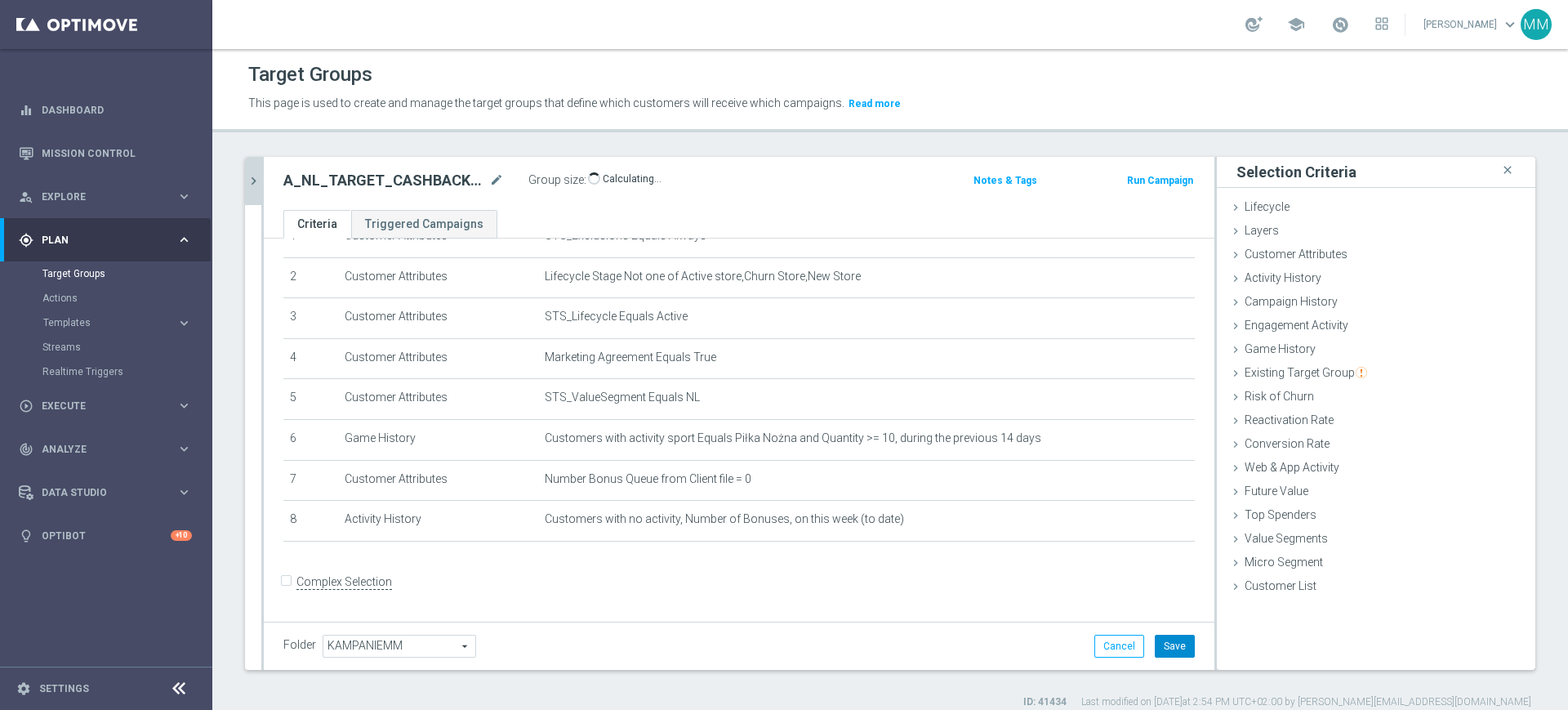
click at [1155, 637] on button "Save" at bounding box center [1174, 646] width 40 height 23
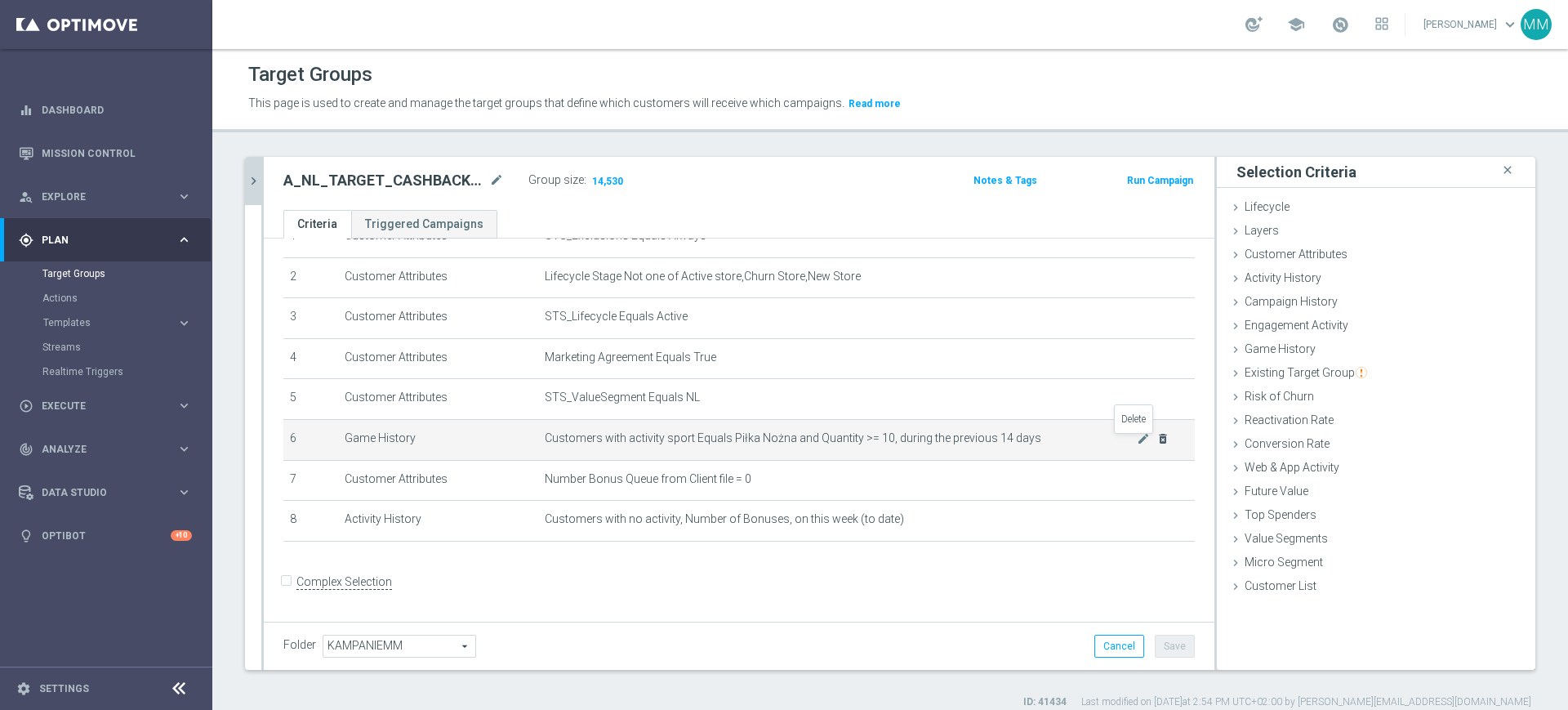
click at [1156, 444] on icon "delete_forever" at bounding box center [1162, 439] width 14 height 14
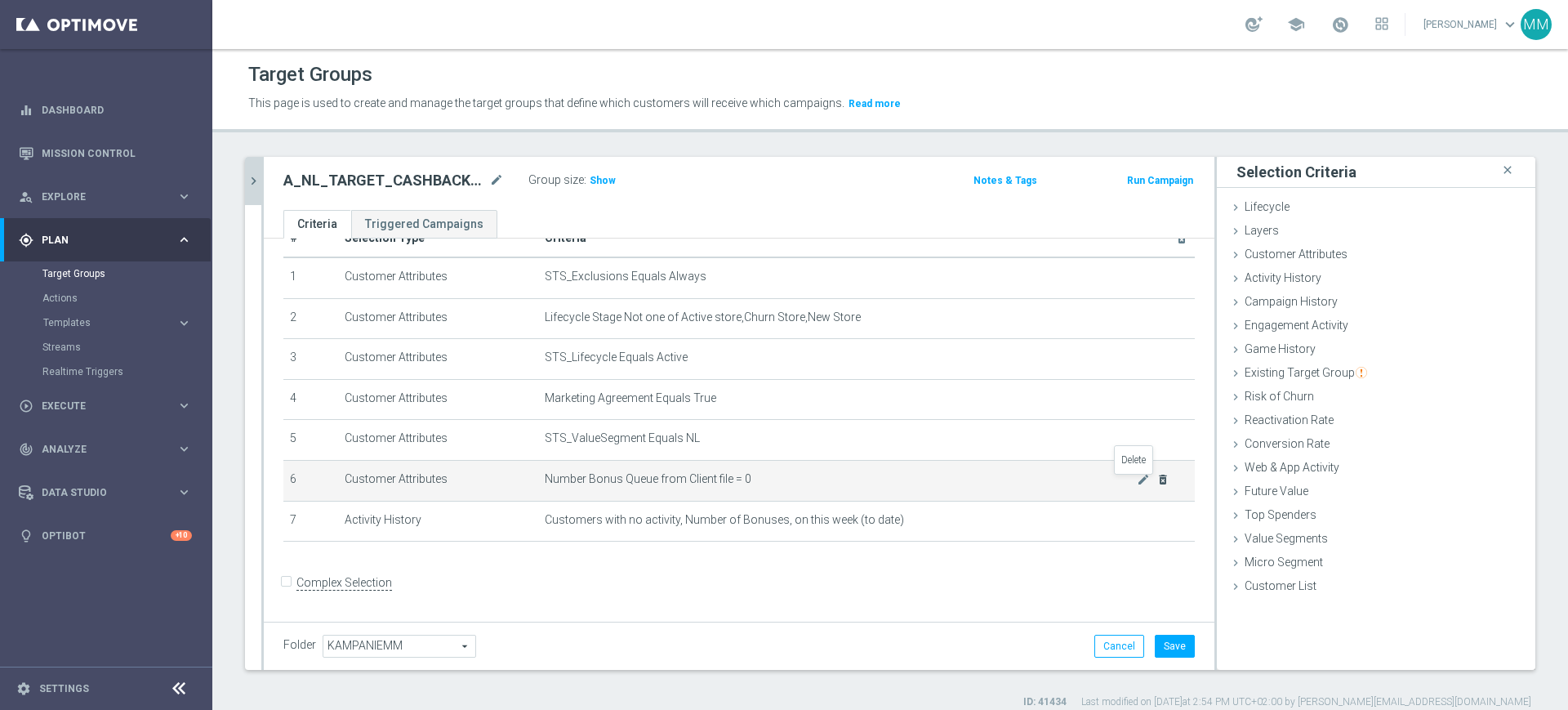
click at [1156, 483] on icon "delete_forever" at bounding box center [1162, 480] width 14 height 14
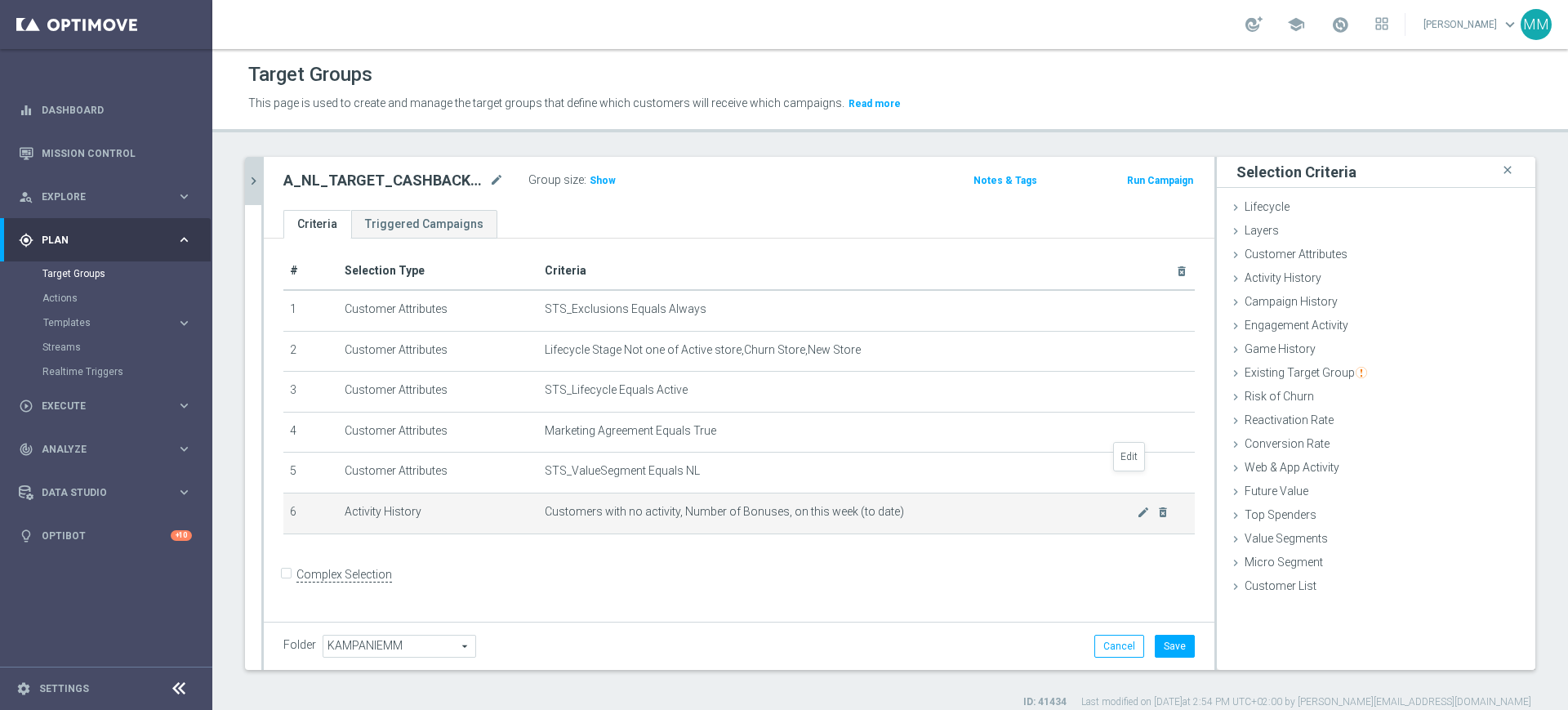
scroll to position [0, 0]
click at [1156, 522] on icon "delete_forever" at bounding box center [1162, 518] width 14 height 14
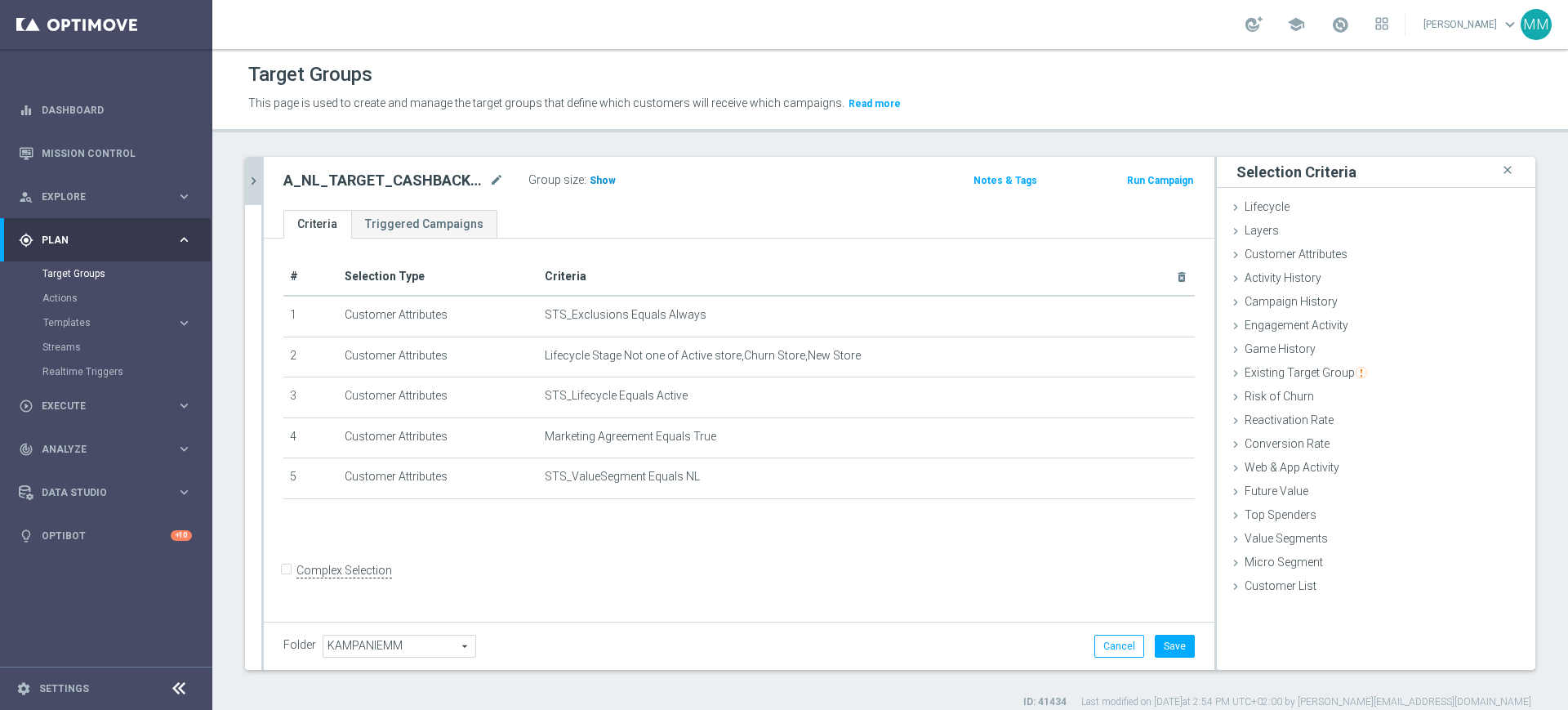
click at [590, 173] on h3 "Show" at bounding box center [602, 181] width 29 height 18
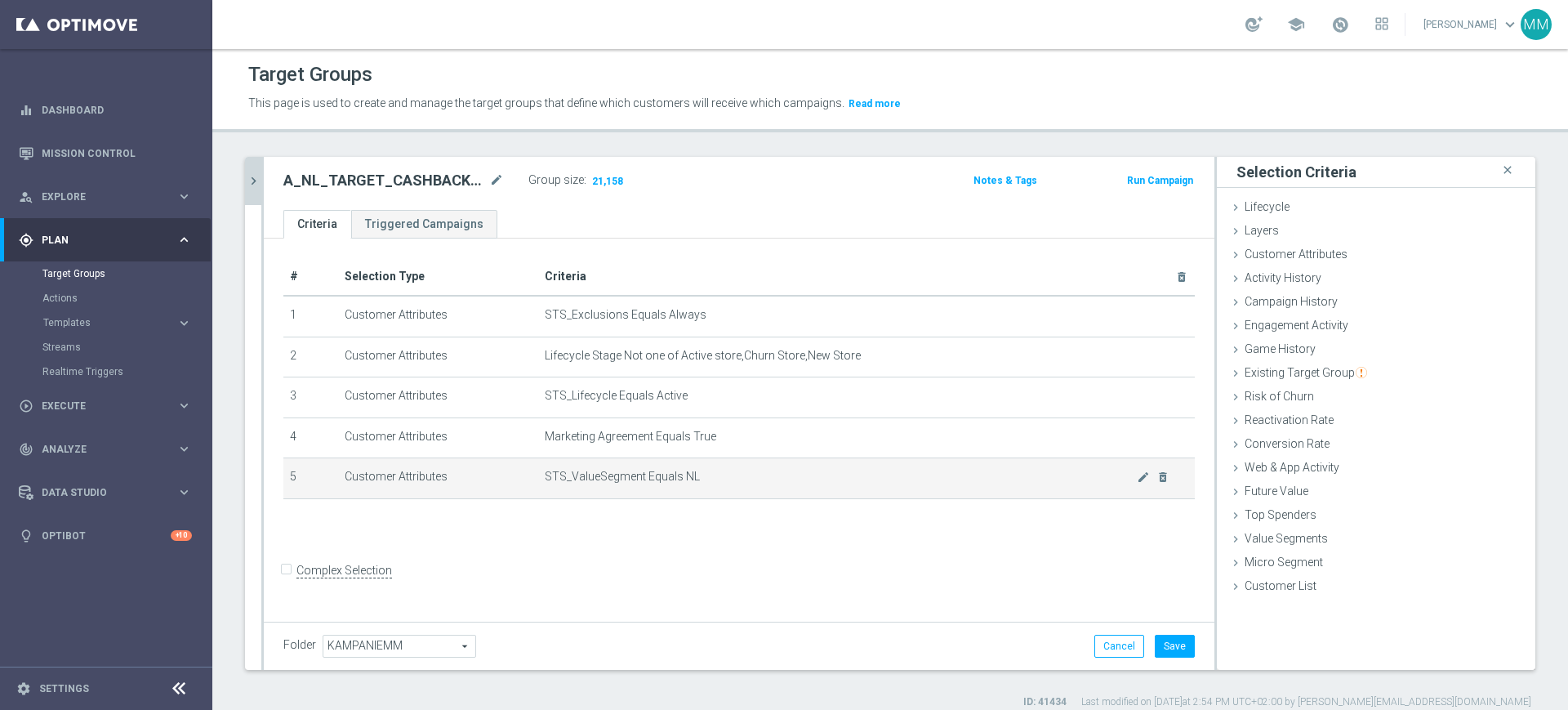
click at [738, 476] on span "STS_ValueSegment Equals NL" at bounding box center [840, 476] width 592 height 14
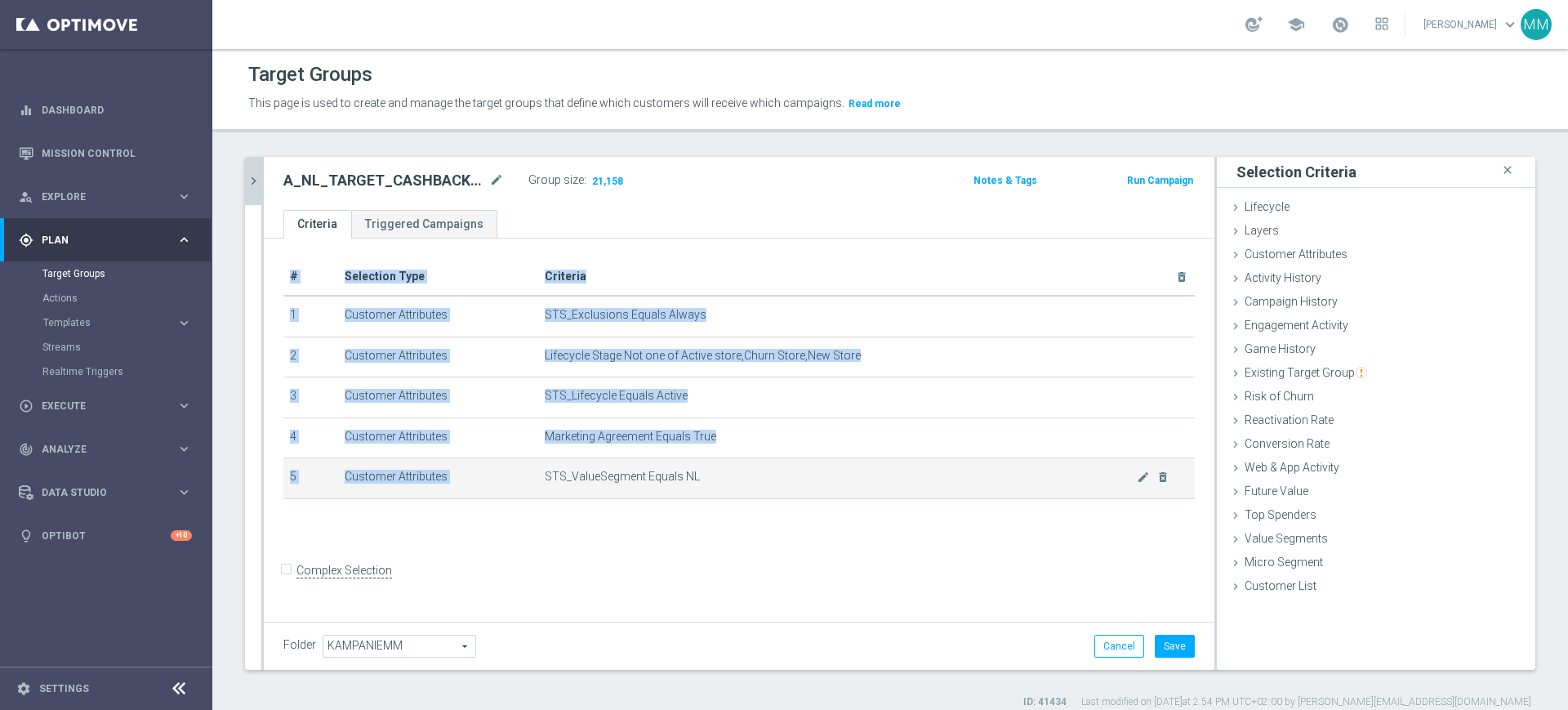
click at [738, 476] on span "STS_ValueSegment Equals NL" at bounding box center [840, 476] width 592 height 14
click at [724, 491] on td "STS_ValueSegment Equals NL mode_edit delete_forever" at bounding box center [866, 478] width 657 height 41
click at [719, 497] on td "STS_ValueSegment Equals NL mode_edit delete_forever" at bounding box center [866, 478] width 657 height 41
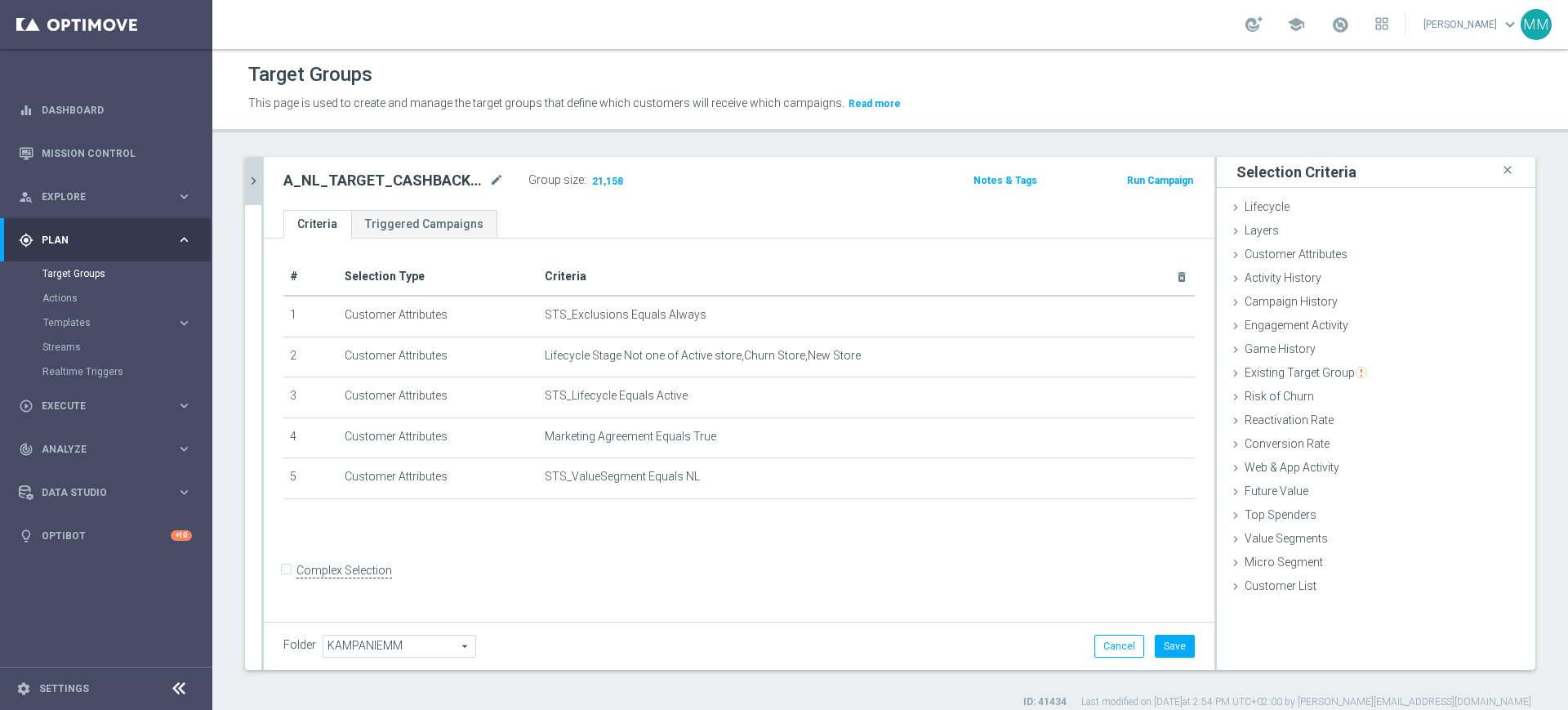
click at [511, 225] on ul "Criteria Triggered Campaigns" at bounding box center [739, 224] width 950 height 29
click at [1094, 638] on button "Cancel" at bounding box center [1119, 646] width 50 height 23
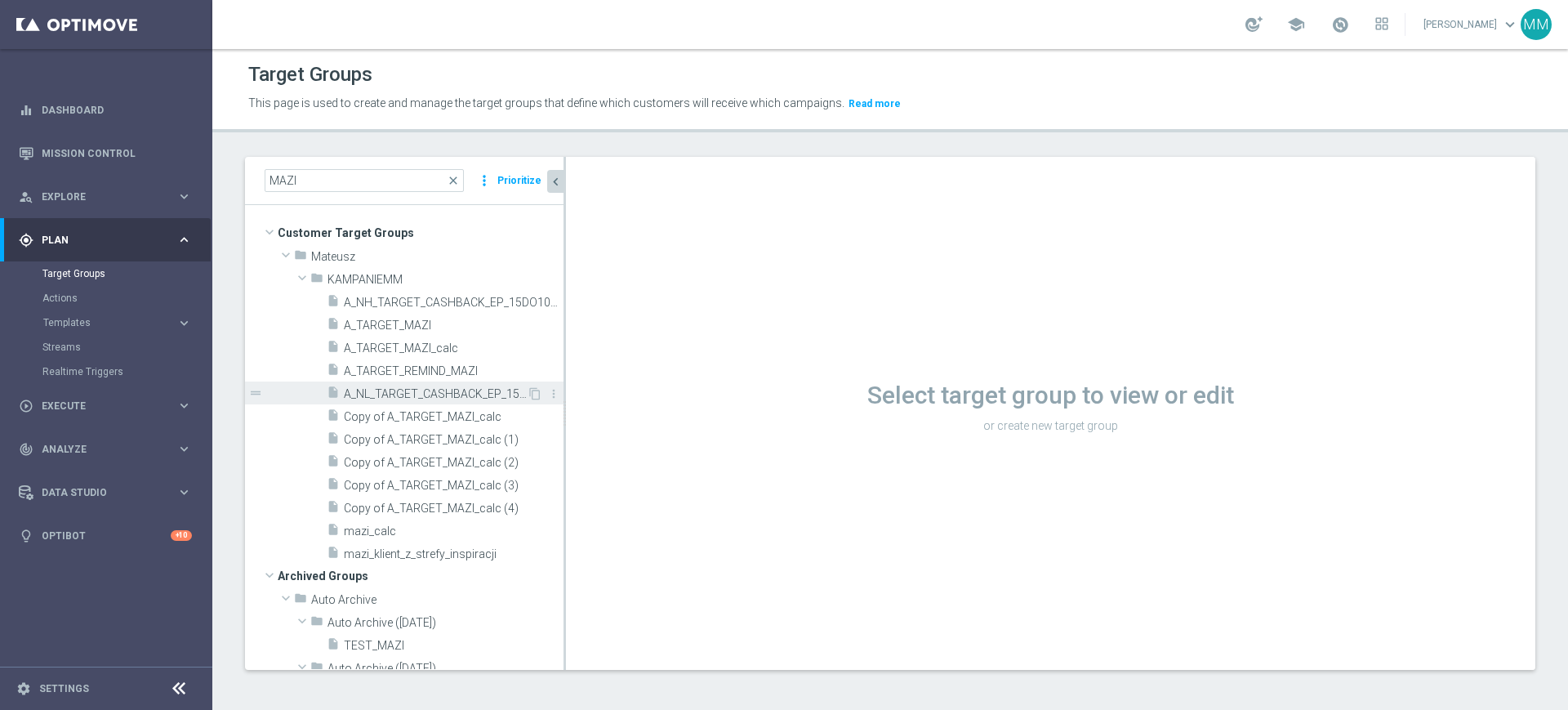
click at [415, 391] on span "A_NL_TARGET_CASHBACK_EP_15DO100_011025" at bounding box center [434, 394] width 182 height 14
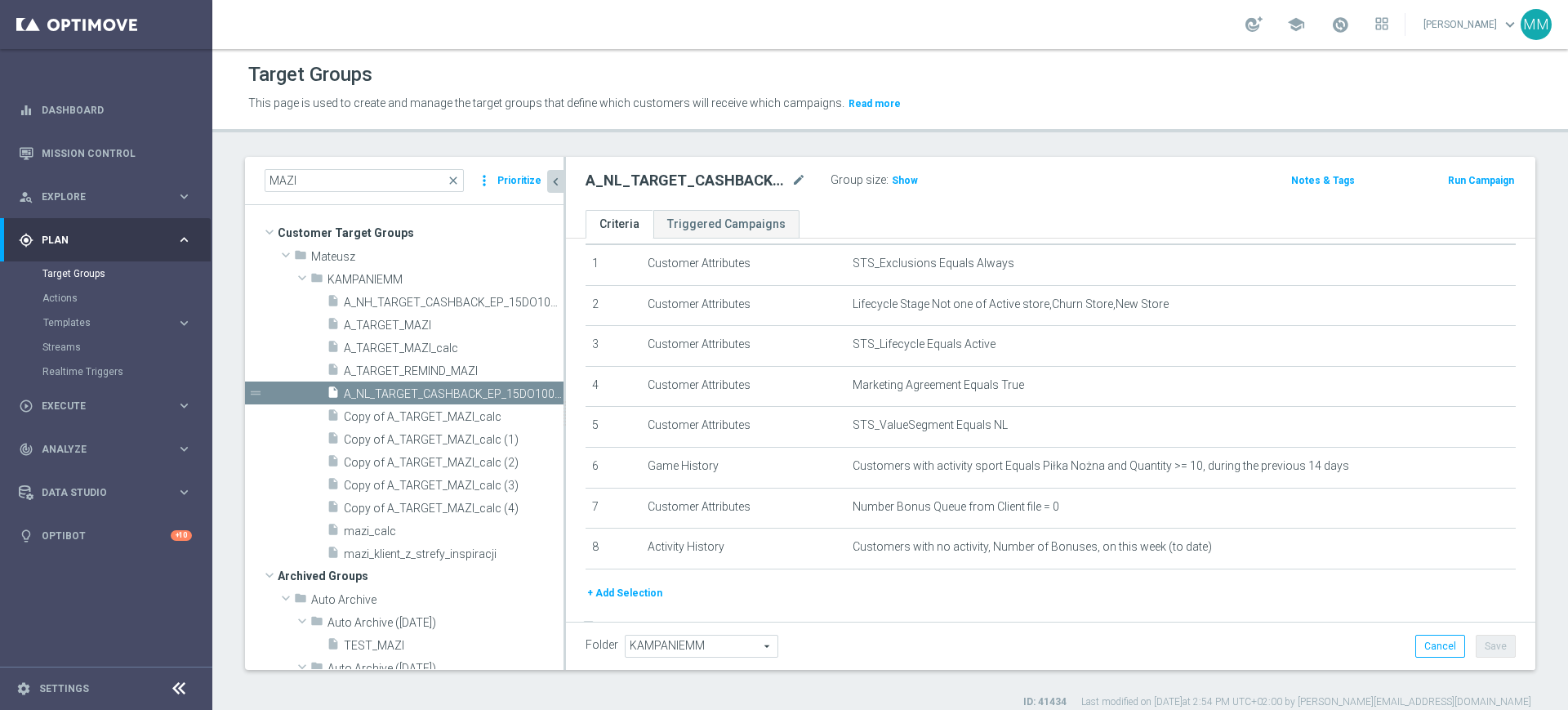
scroll to position [98, 0]
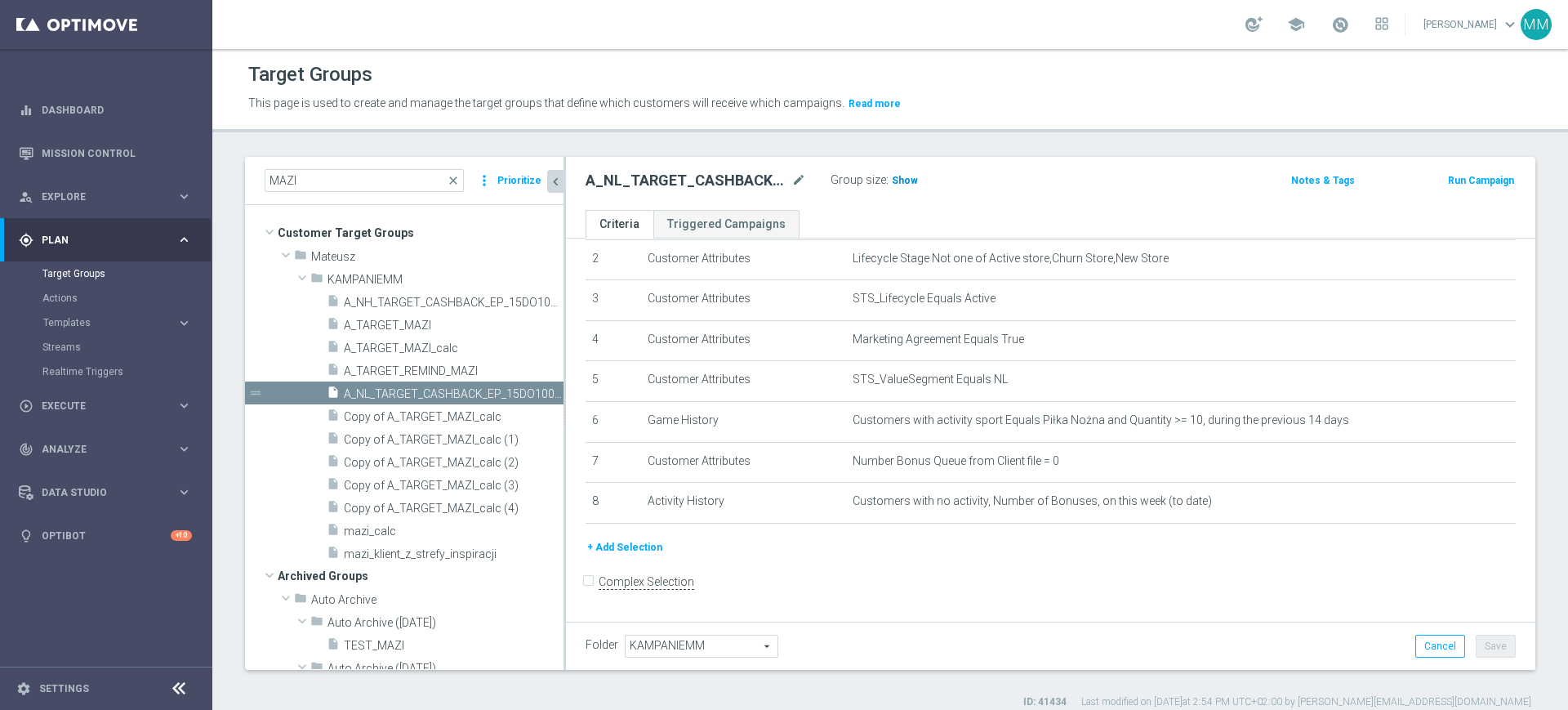
click at [904, 180] on span "Show" at bounding box center [904, 181] width 26 height 12
click at [637, 556] on button "+ Add Selection" at bounding box center [624, 547] width 78 height 18
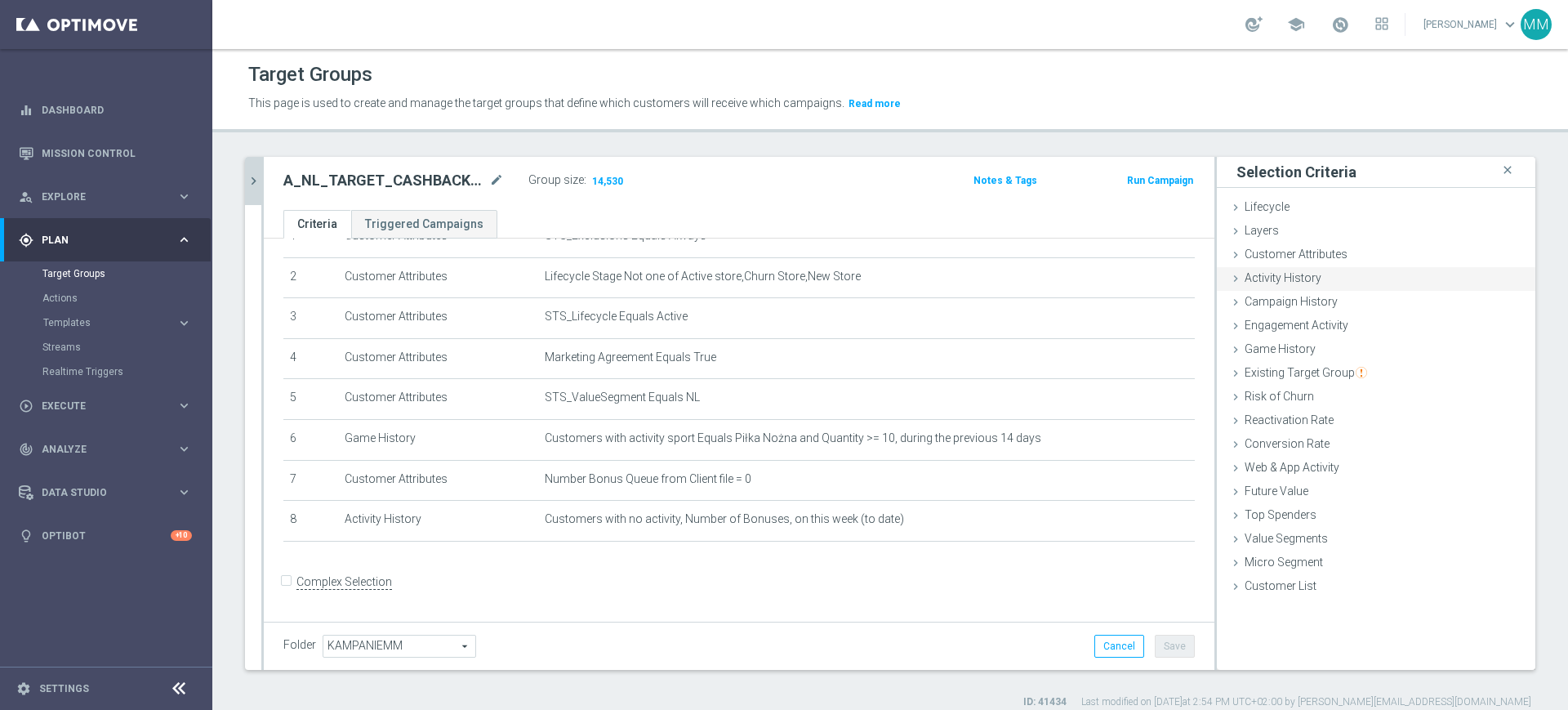
click at [1314, 288] on div "Activity History done selection saved" at bounding box center [1376, 279] width 319 height 24
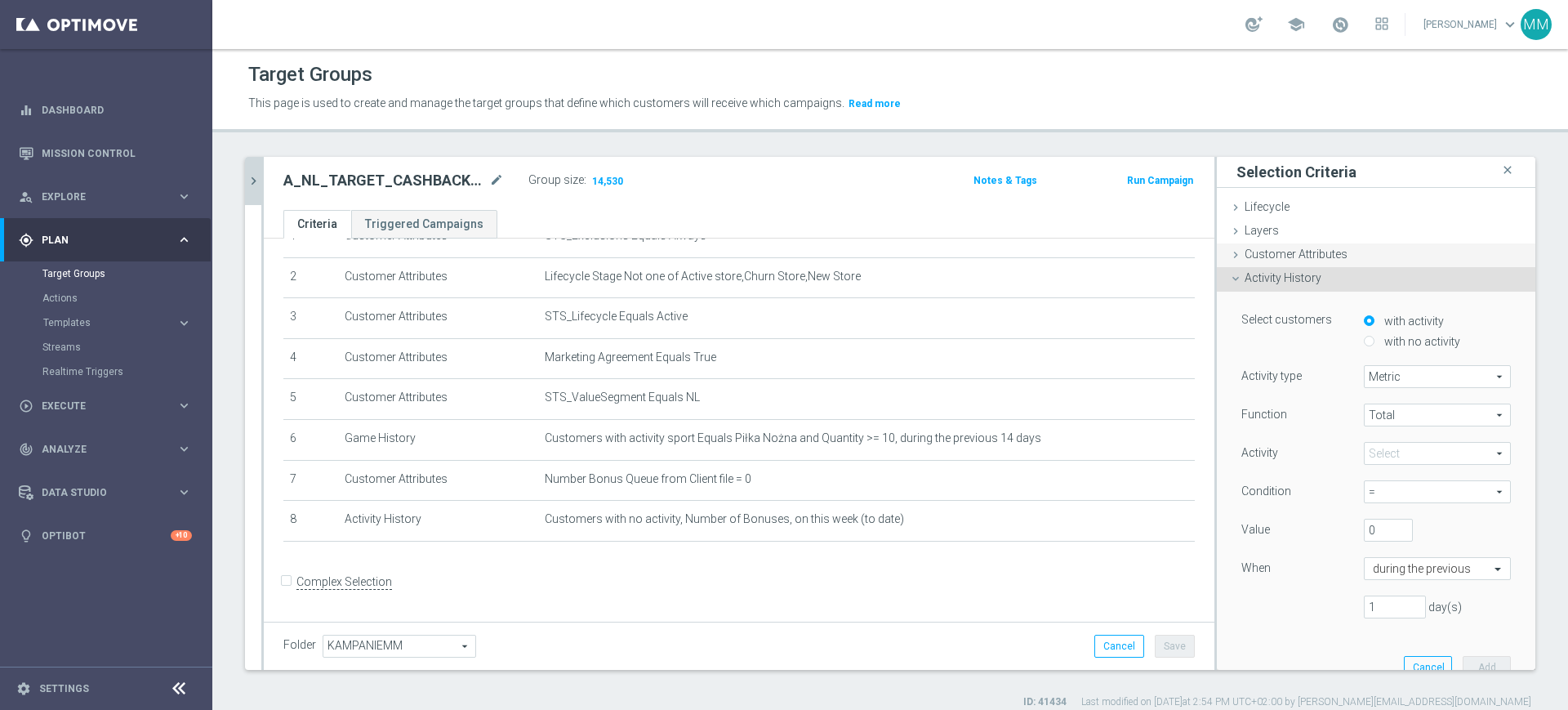
click at [1318, 260] on span "Customer Attributes" at bounding box center [1296, 254] width 103 height 14
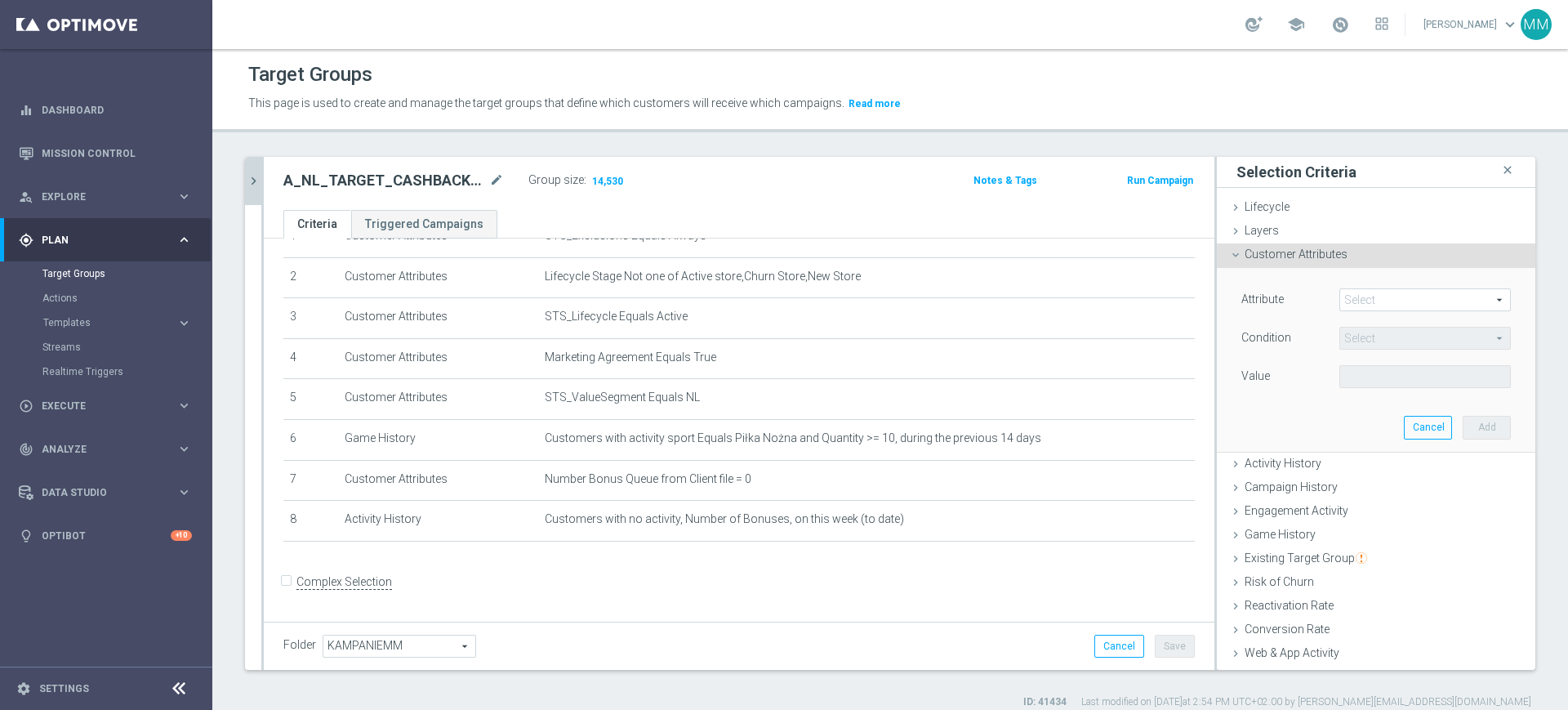
click at [1342, 303] on span at bounding box center [1425, 299] width 170 height 21
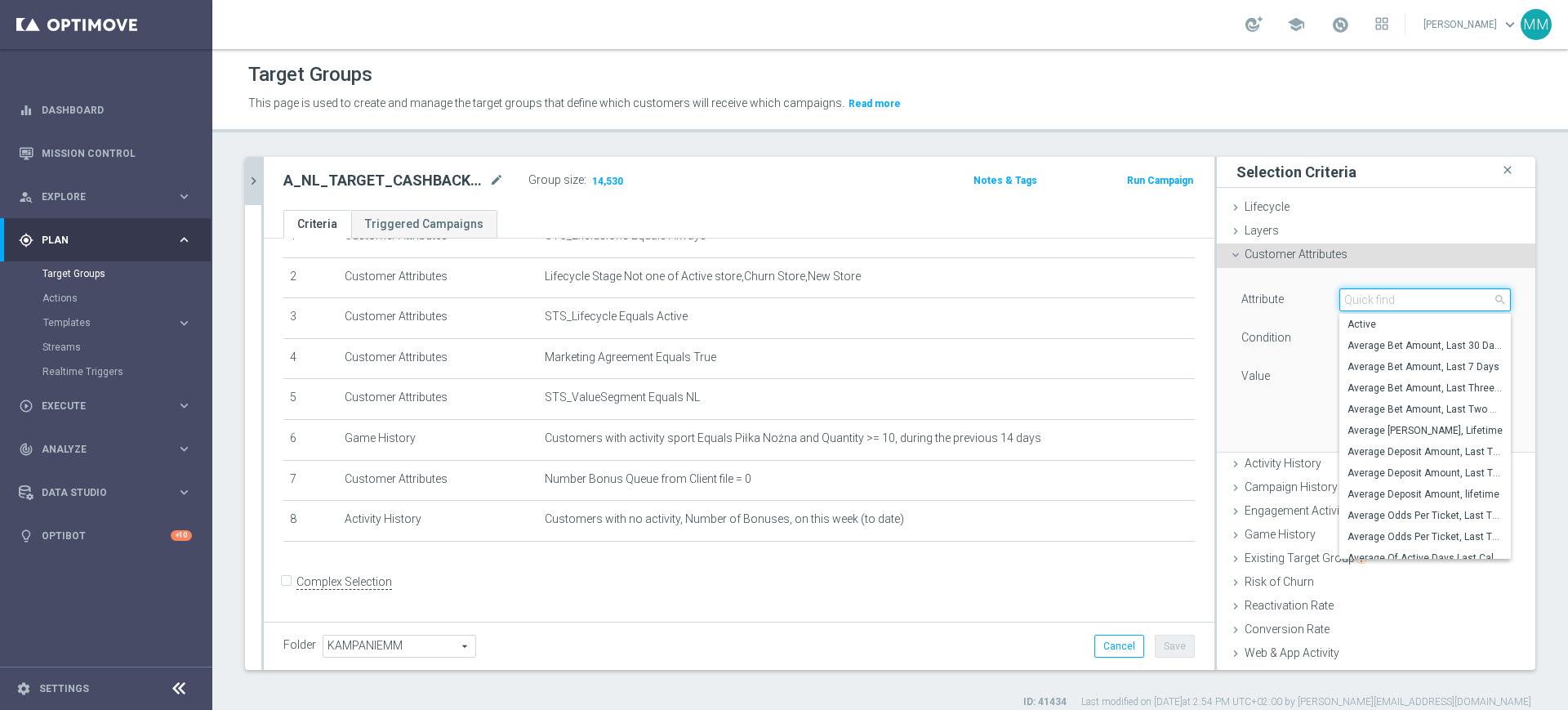
click at [1342, 303] on input "search" at bounding box center [1425, 300] width 172 height 23
type input "gen"
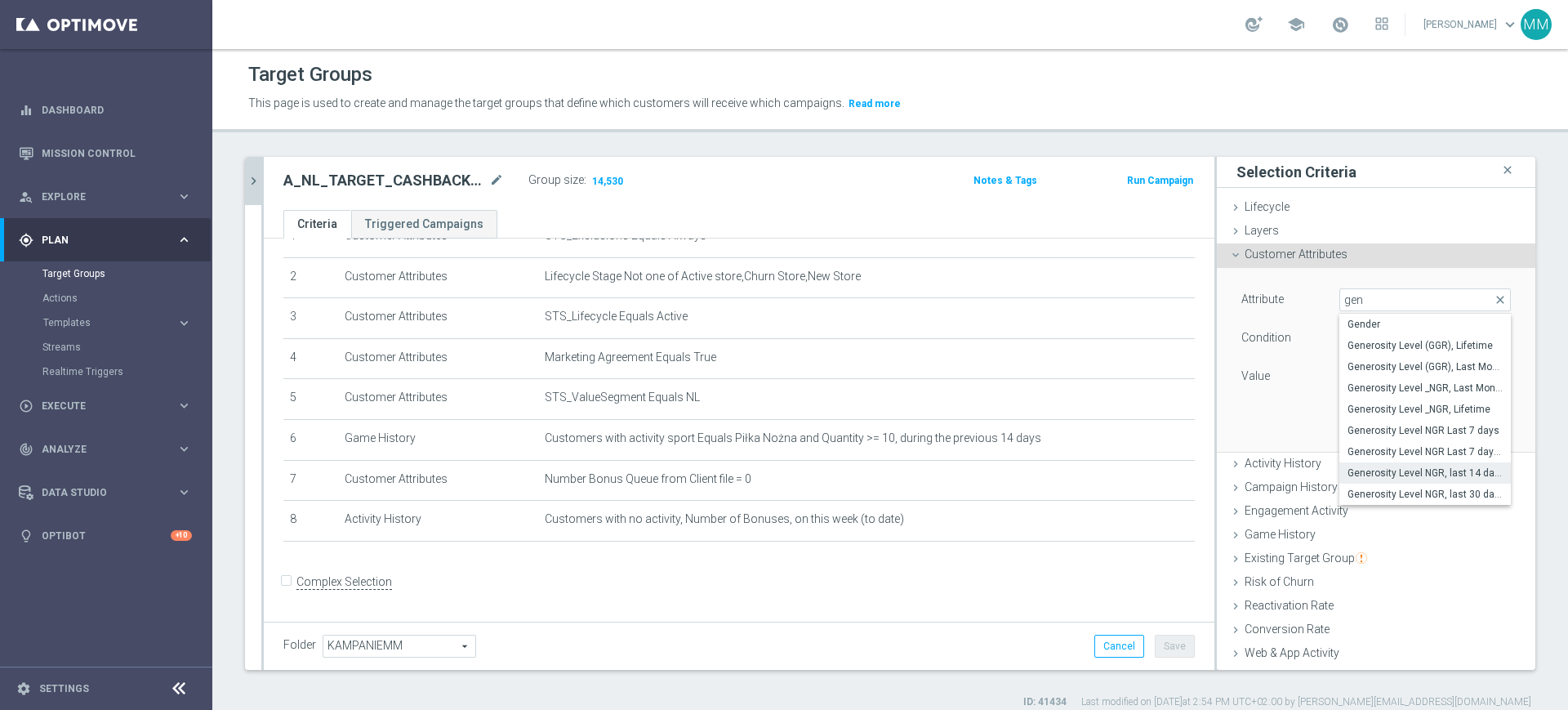
click at [1399, 472] on span "Generosity Level NGR, last 14 days" at bounding box center [1424, 473] width 155 height 14
type input "Generosity Level NGR, last 14 days"
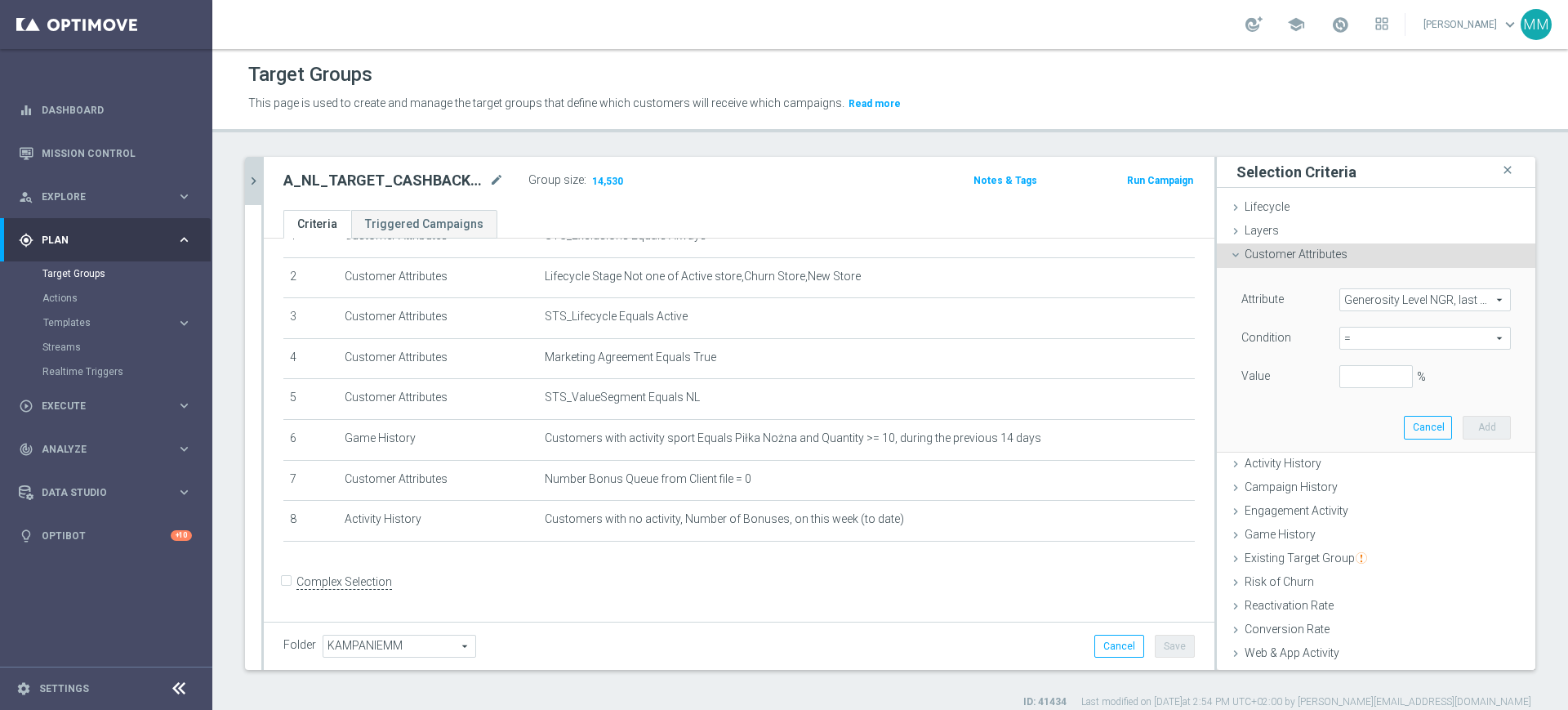
click at [1370, 341] on span "=" at bounding box center [1425, 338] width 170 height 21
click at [1352, 492] on span "between" at bounding box center [1424, 491] width 155 height 14
type input "between"
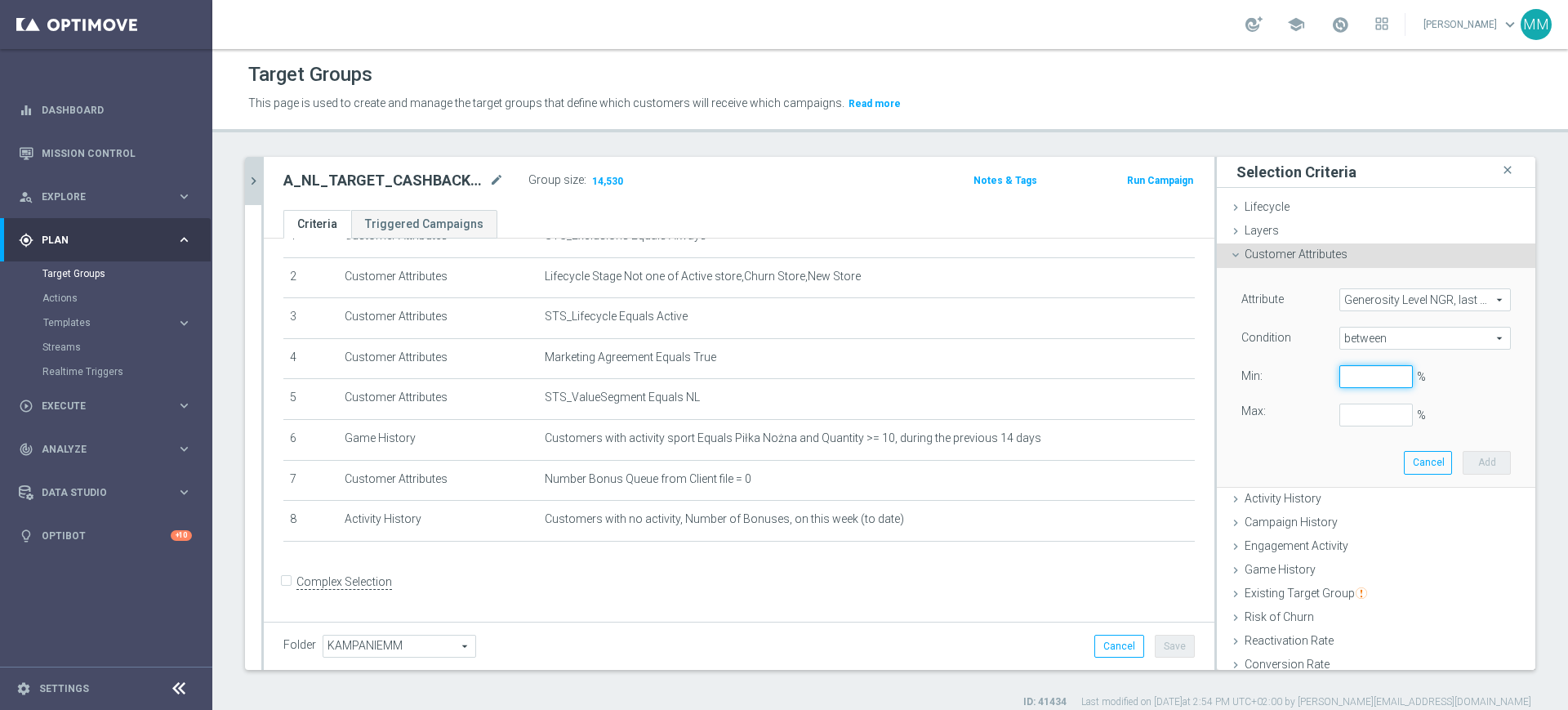
click at [1341, 376] on input "%" at bounding box center [1376, 377] width 73 height 23
type input "0"
click at [1470, 456] on button "Add" at bounding box center [1487, 463] width 48 height 23
type input "0.25"
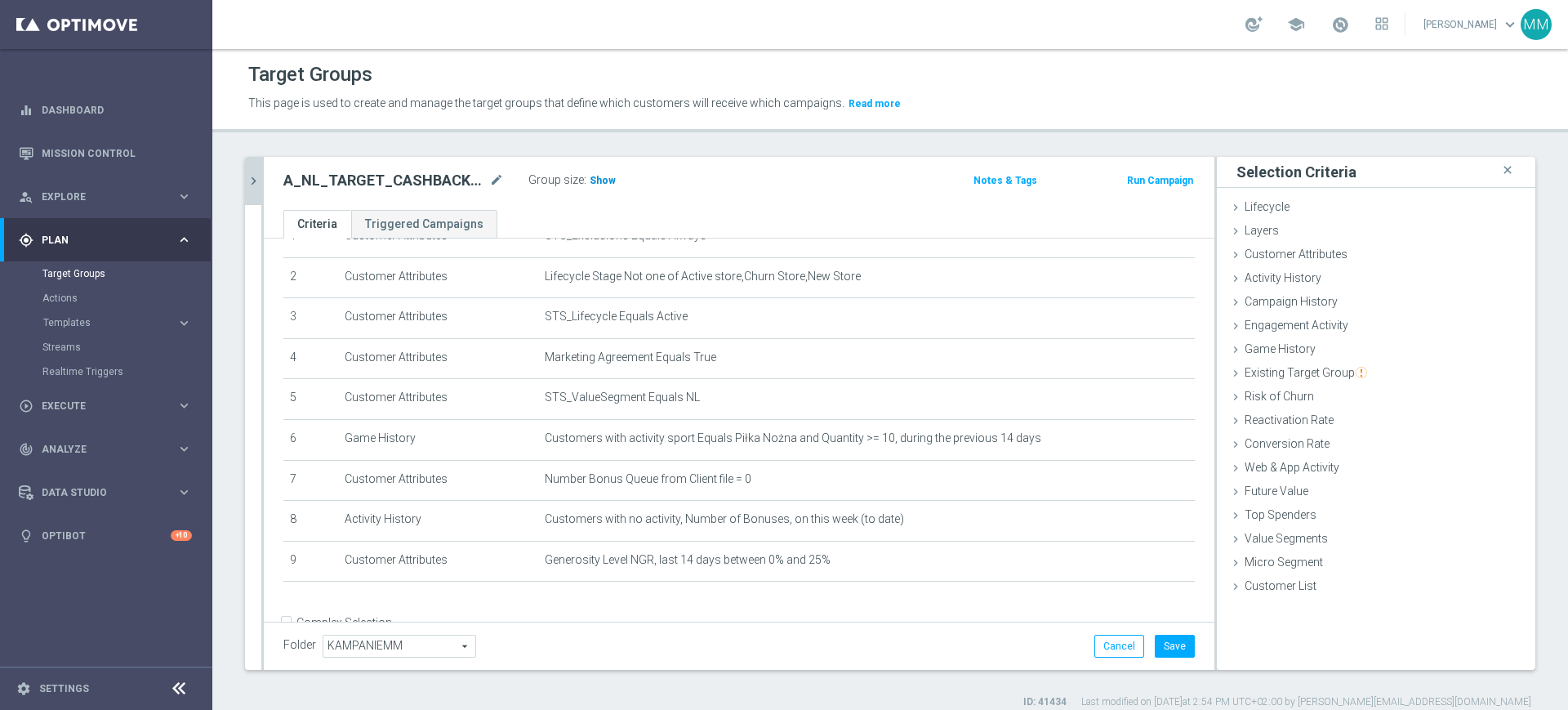
click at [590, 179] on span "Show" at bounding box center [602, 181] width 26 height 12
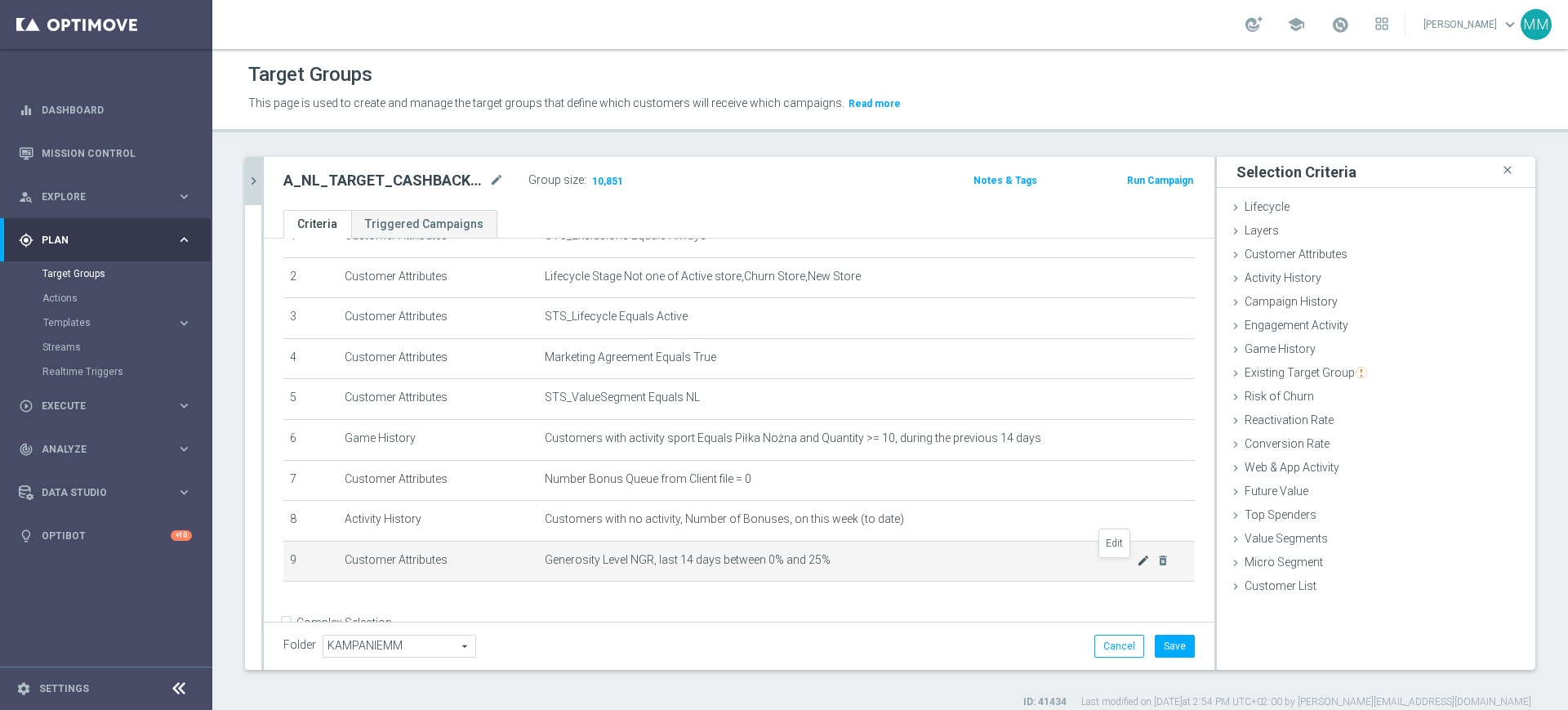
click at [1136, 565] on icon "mode_edit" at bounding box center [1143, 560] width 14 height 14
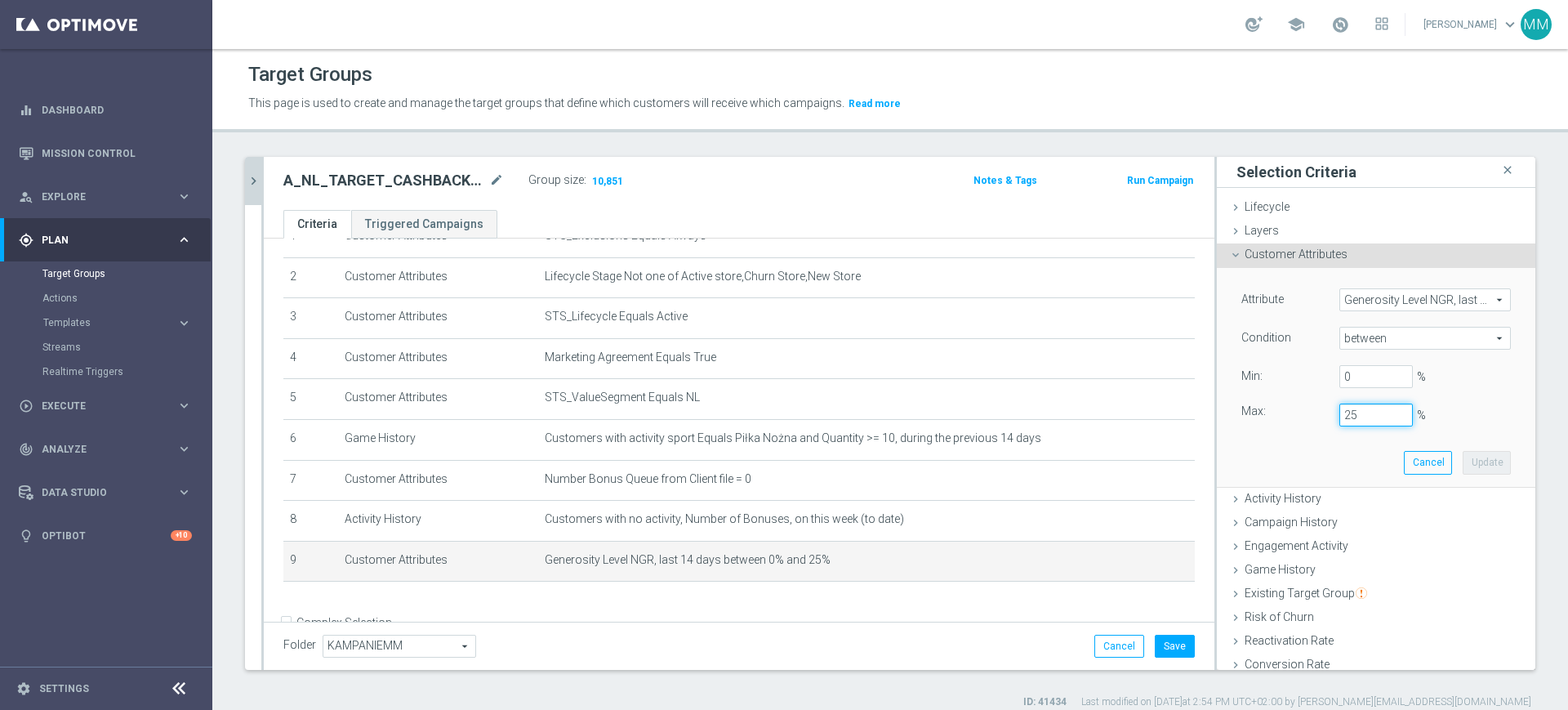
drag, startPoint x: 1330, startPoint y: 412, endPoint x: 1394, endPoint y: 416, distance: 64.1
click at [1394, 417] on div "25 %" at bounding box center [1375, 415] width 98 height 23
click at [1463, 463] on button "Update" at bounding box center [1487, 463] width 48 height 23
type input "0.2"
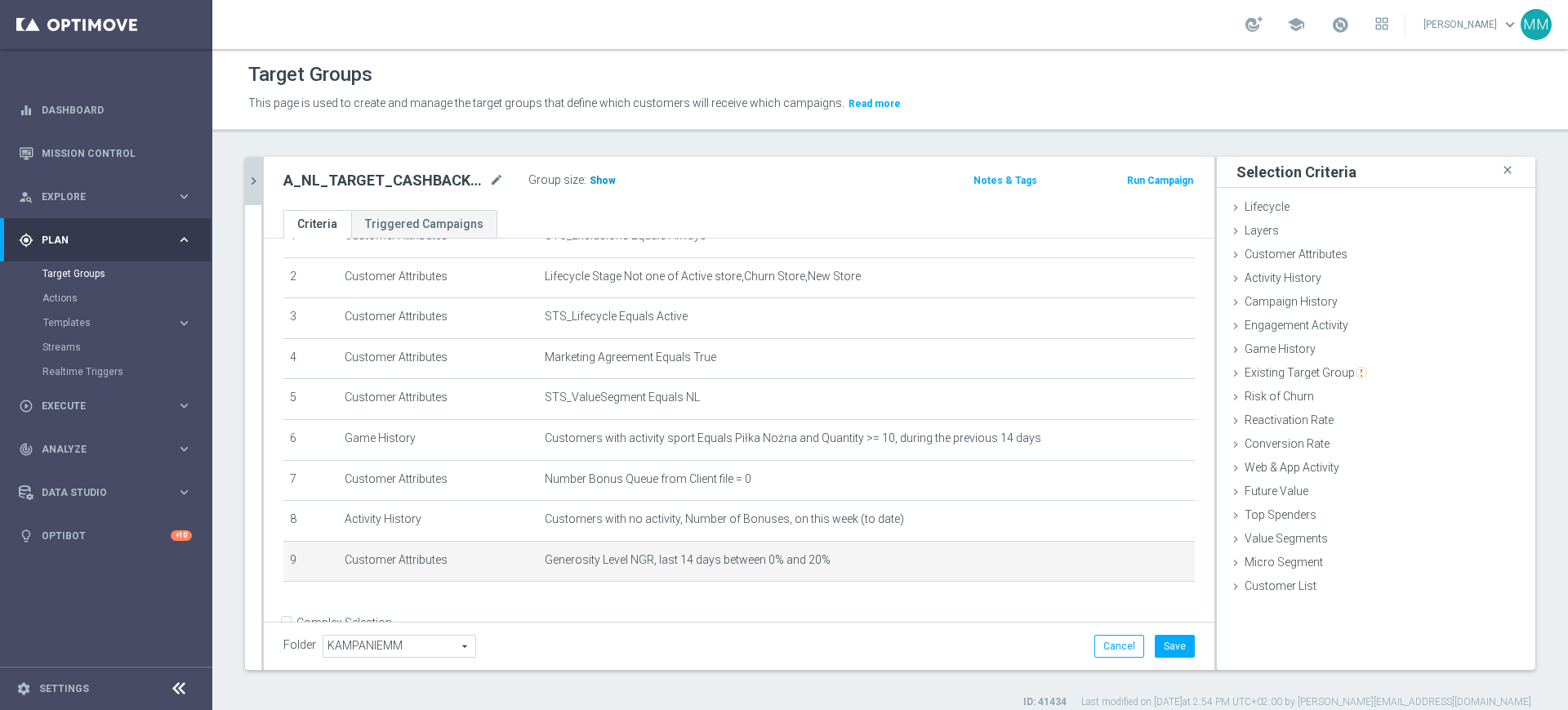
click at [590, 176] on span "Show" at bounding box center [602, 181] width 26 height 12
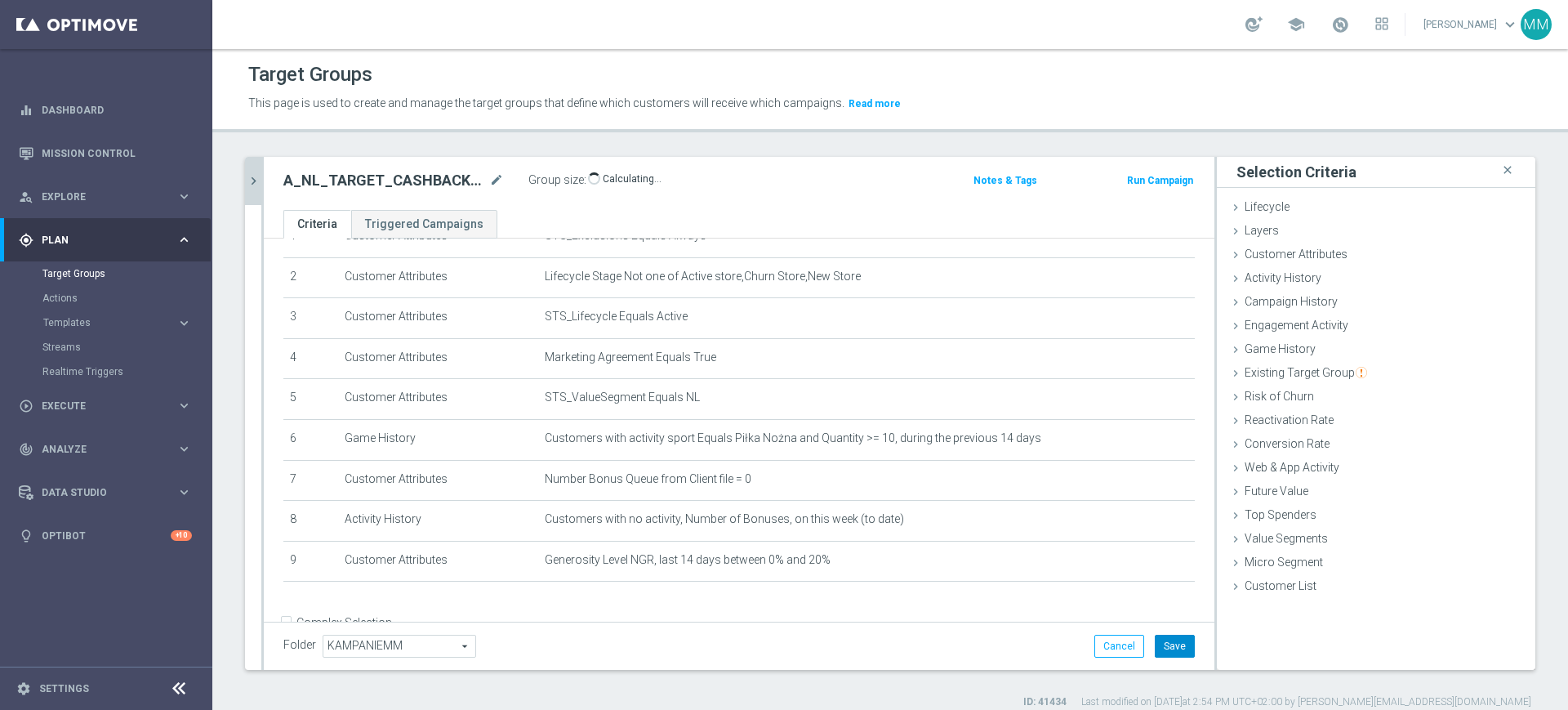
click at [1155, 647] on button "Save" at bounding box center [1174, 646] width 40 height 23
click at [1296, 263] on div "Customer Attributes done selection updated" at bounding box center [1376, 255] width 319 height 24
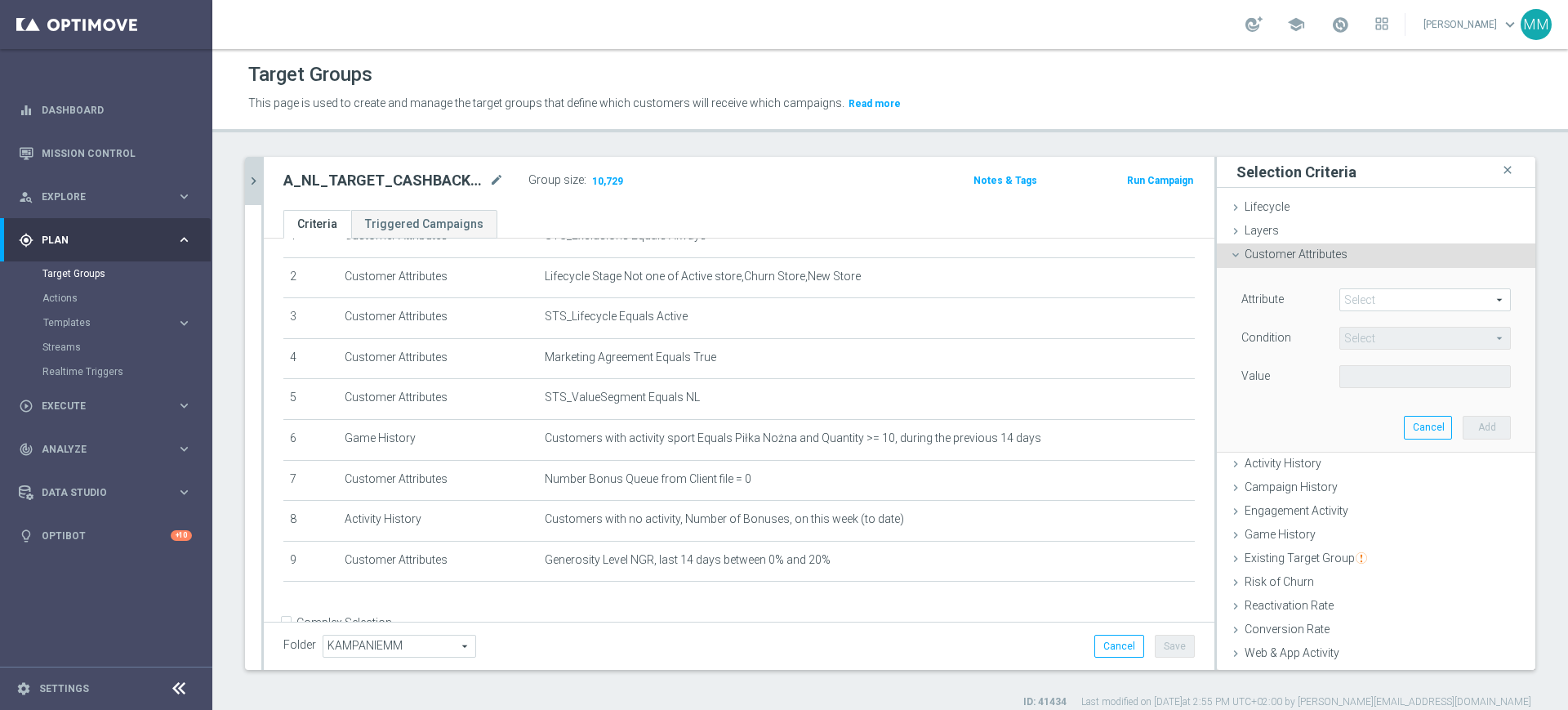
click at [1372, 290] on span at bounding box center [1425, 299] width 170 height 21
click at [0, 0] on input "search" at bounding box center [0, 0] width 0 height 0
type input "deposit saldo"
click at [1402, 318] on span "Deposit Saldo" at bounding box center [1424, 325] width 155 height 14
type input "Deposit Saldo"
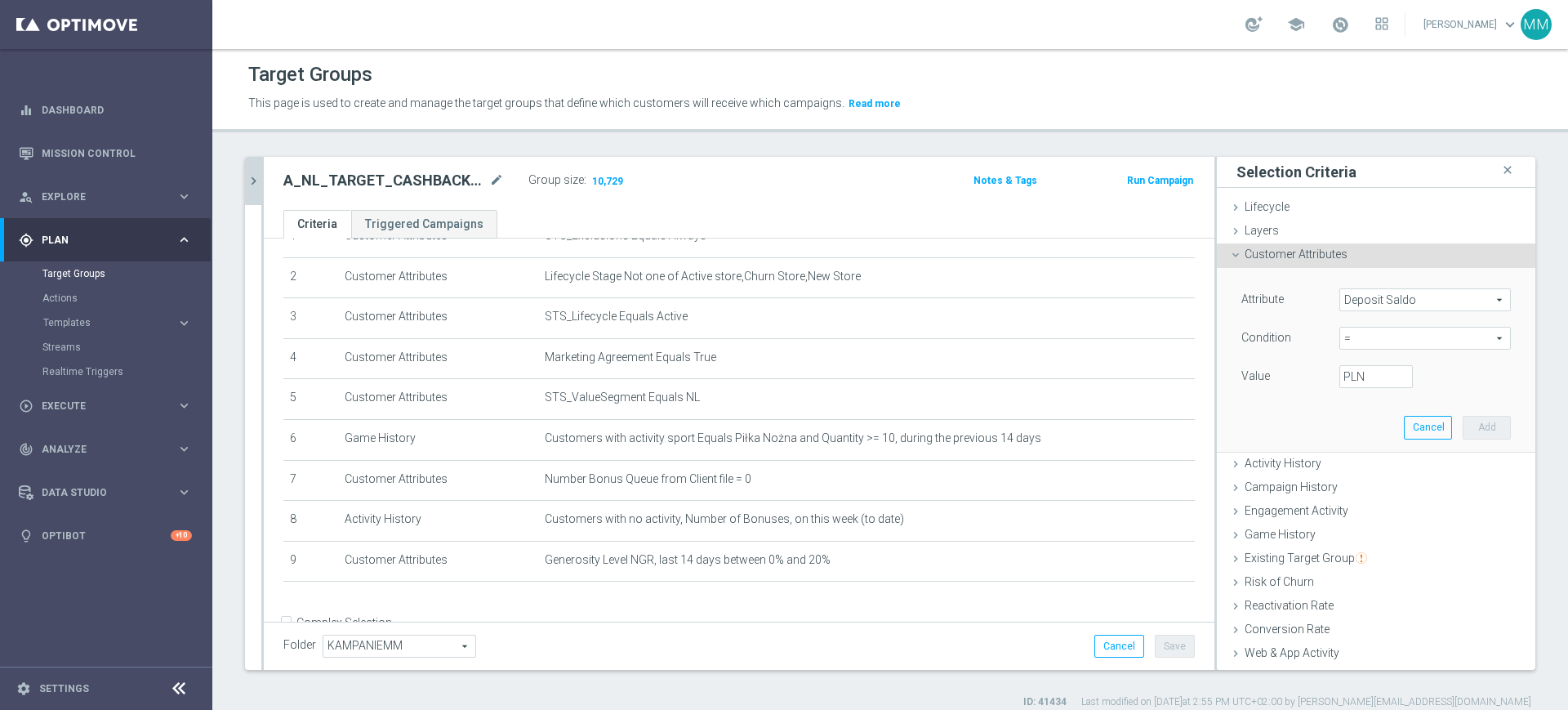
click at [1347, 342] on span "=" at bounding box center [1425, 338] width 170 height 21
click at [1362, 475] on label ">=" at bounding box center [1425, 469] width 172 height 21
click at [1358, 332] on span ">=" at bounding box center [1425, 338] width 170 height 21
drag, startPoint x: 1354, startPoint y: 486, endPoint x: 1352, endPoint y: 389, distance: 97.0
click at [1353, 484] on span "between" at bounding box center [1424, 491] width 155 height 14
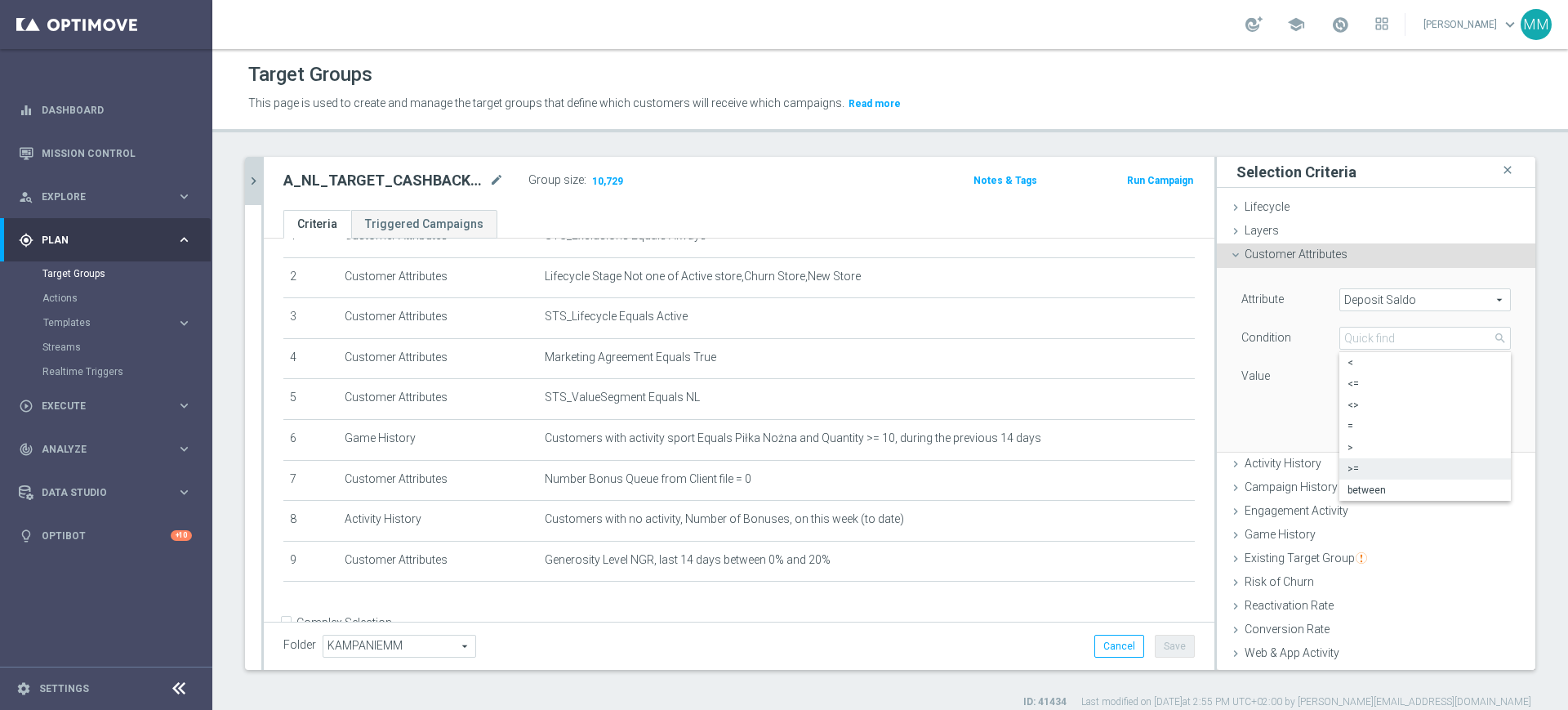
type input "between"
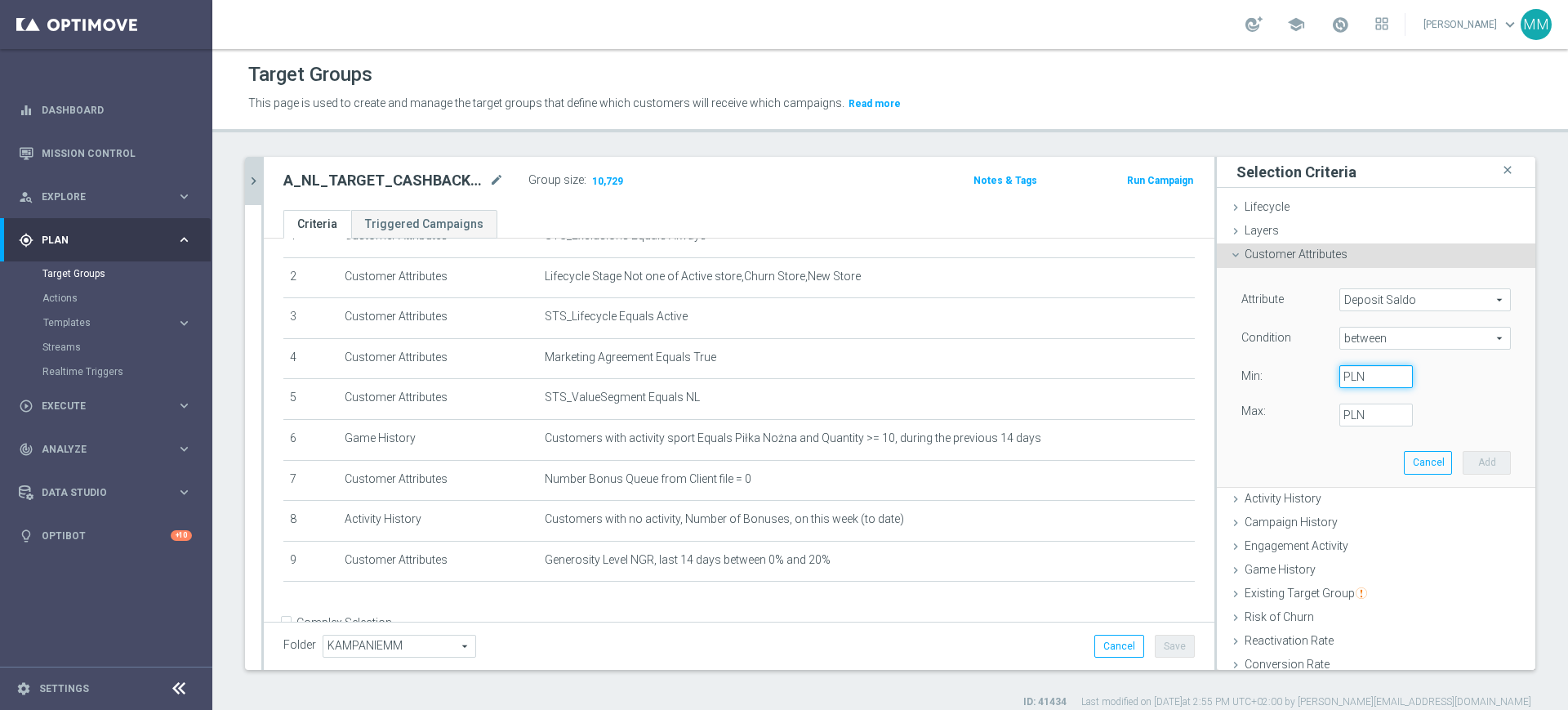
click at [1348, 373] on input "PLN" at bounding box center [1376, 377] width 73 height 23
type input "0"
click at [1406, 461] on button "Cancel" at bounding box center [1428, 463] width 48 height 23
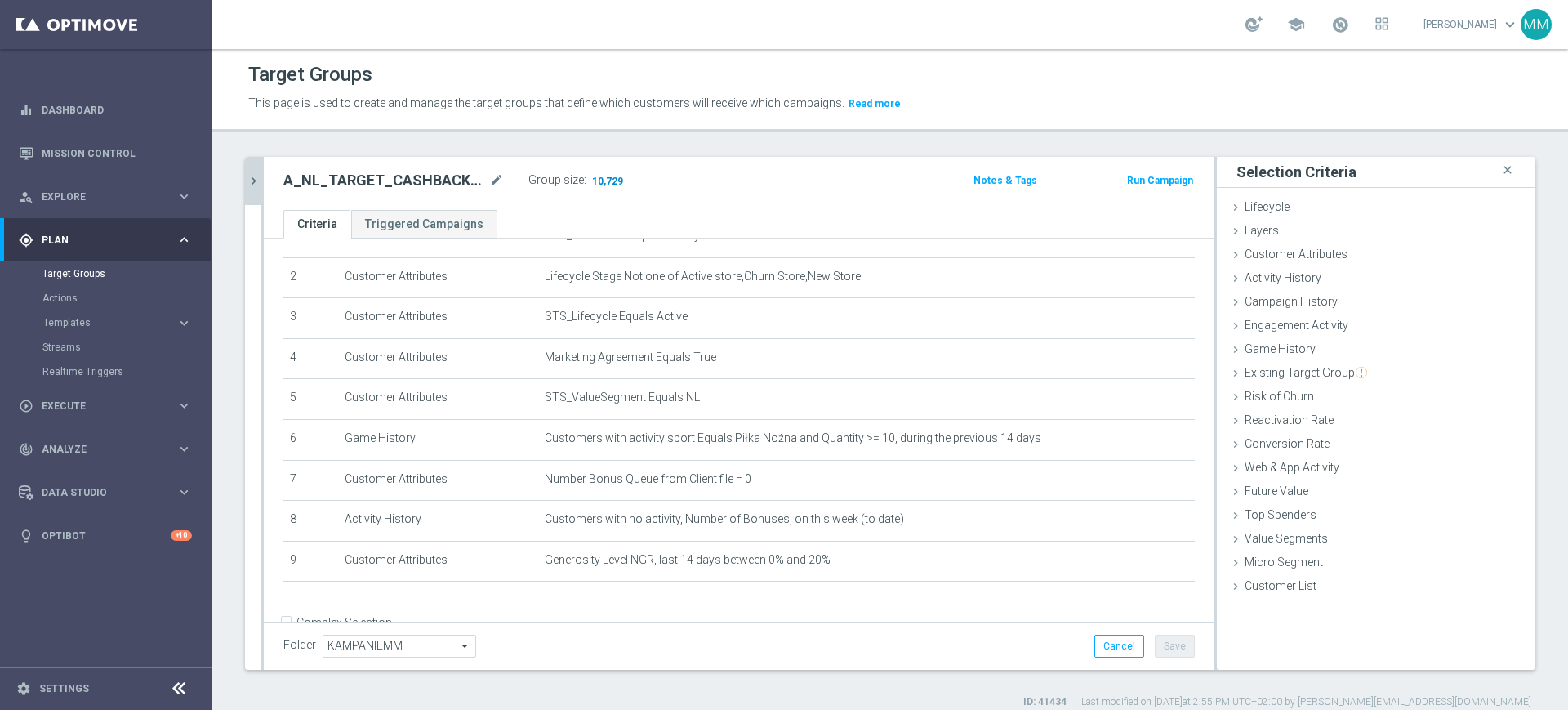
click at [601, 180] on span "10,729" at bounding box center [607, 183] width 35 height 15
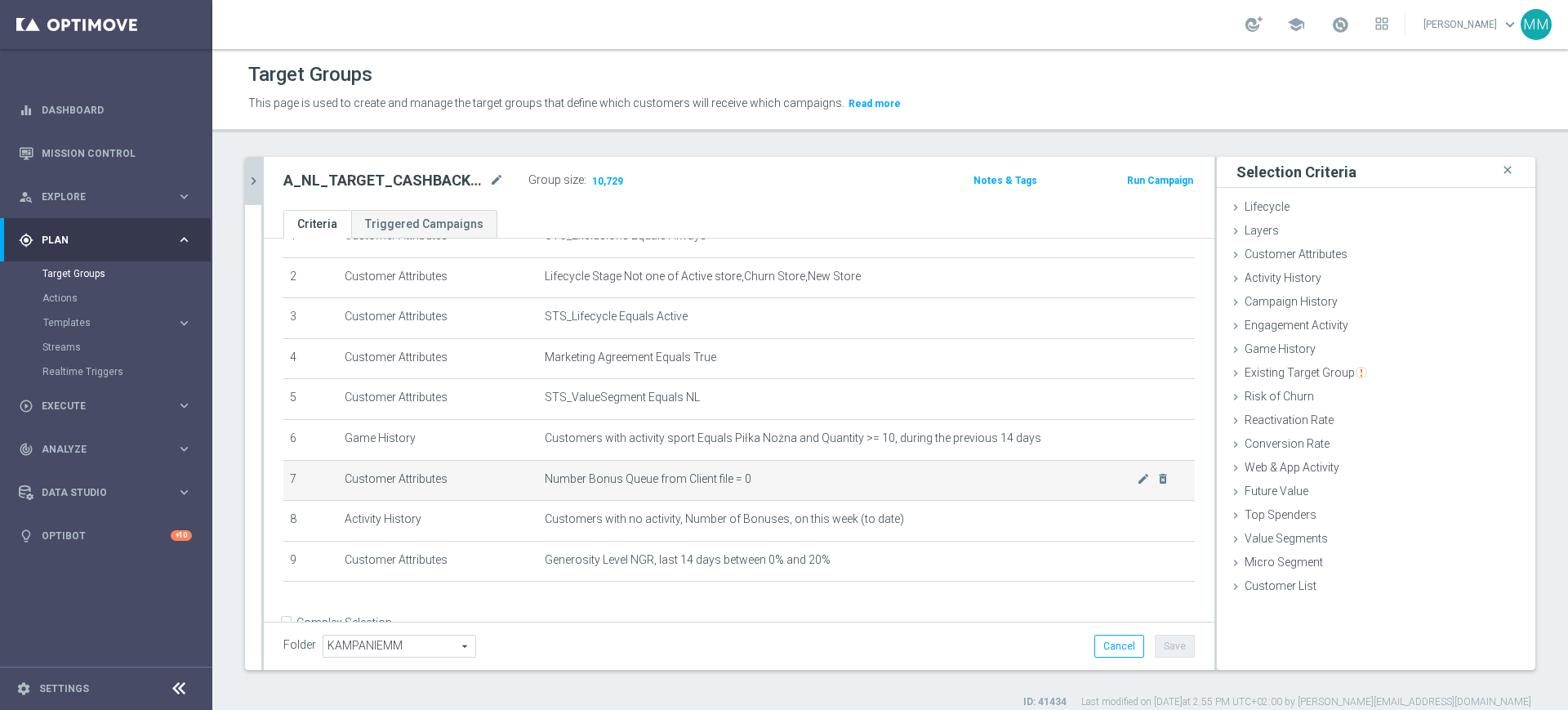
scroll to position [121, 0]
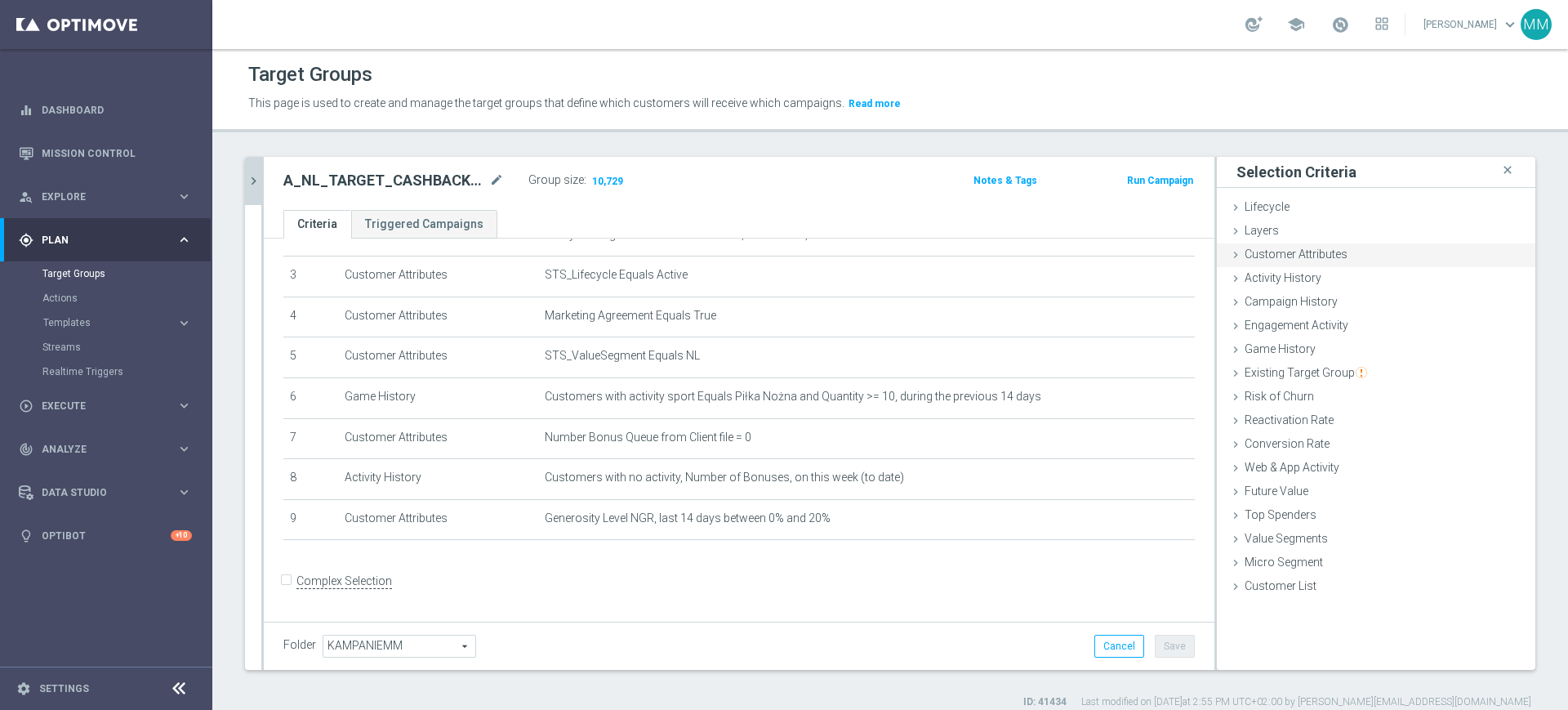
click at [1302, 249] on span "Customer Attributes" at bounding box center [1296, 254] width 103 height 14
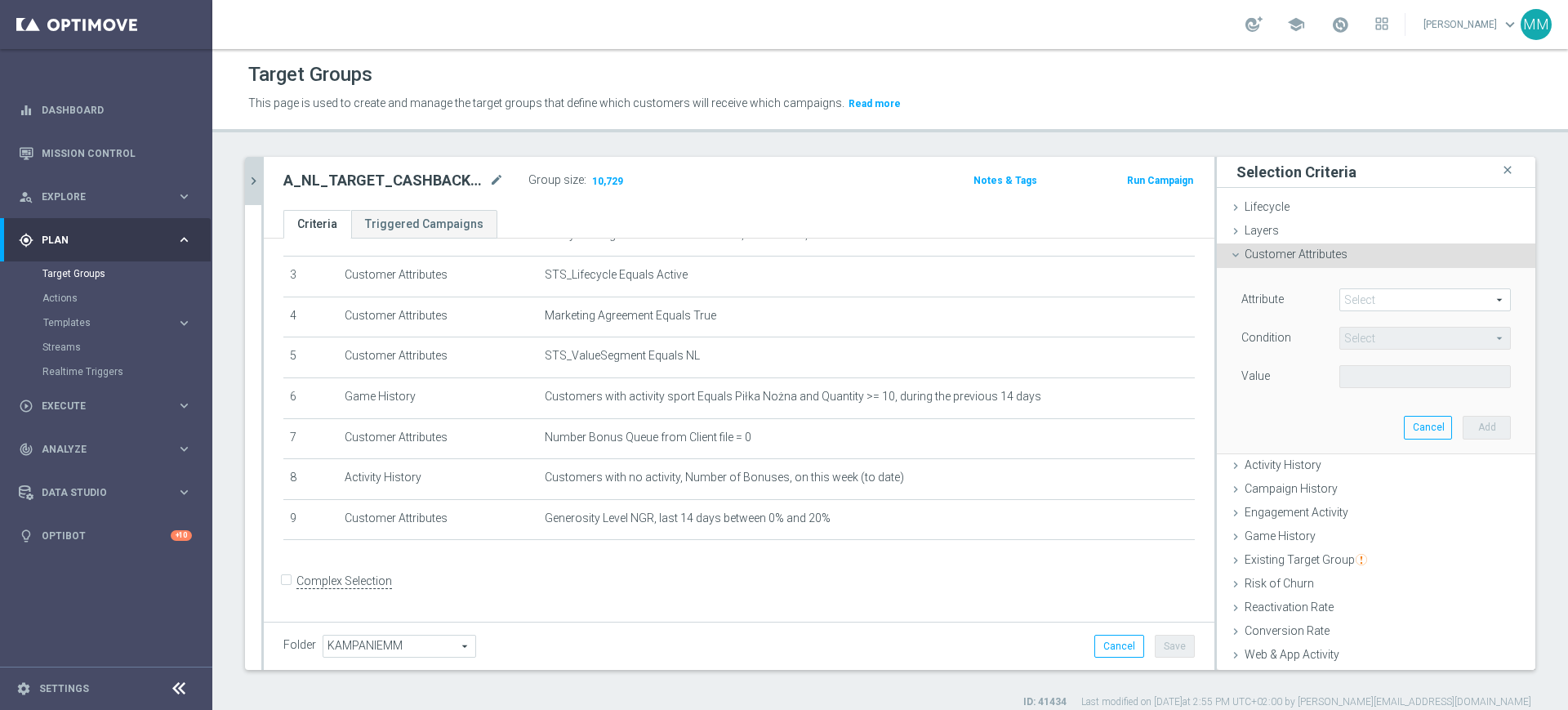
click at [1363, 298] on span at bounding box center [1425, 299] width 170 height 21
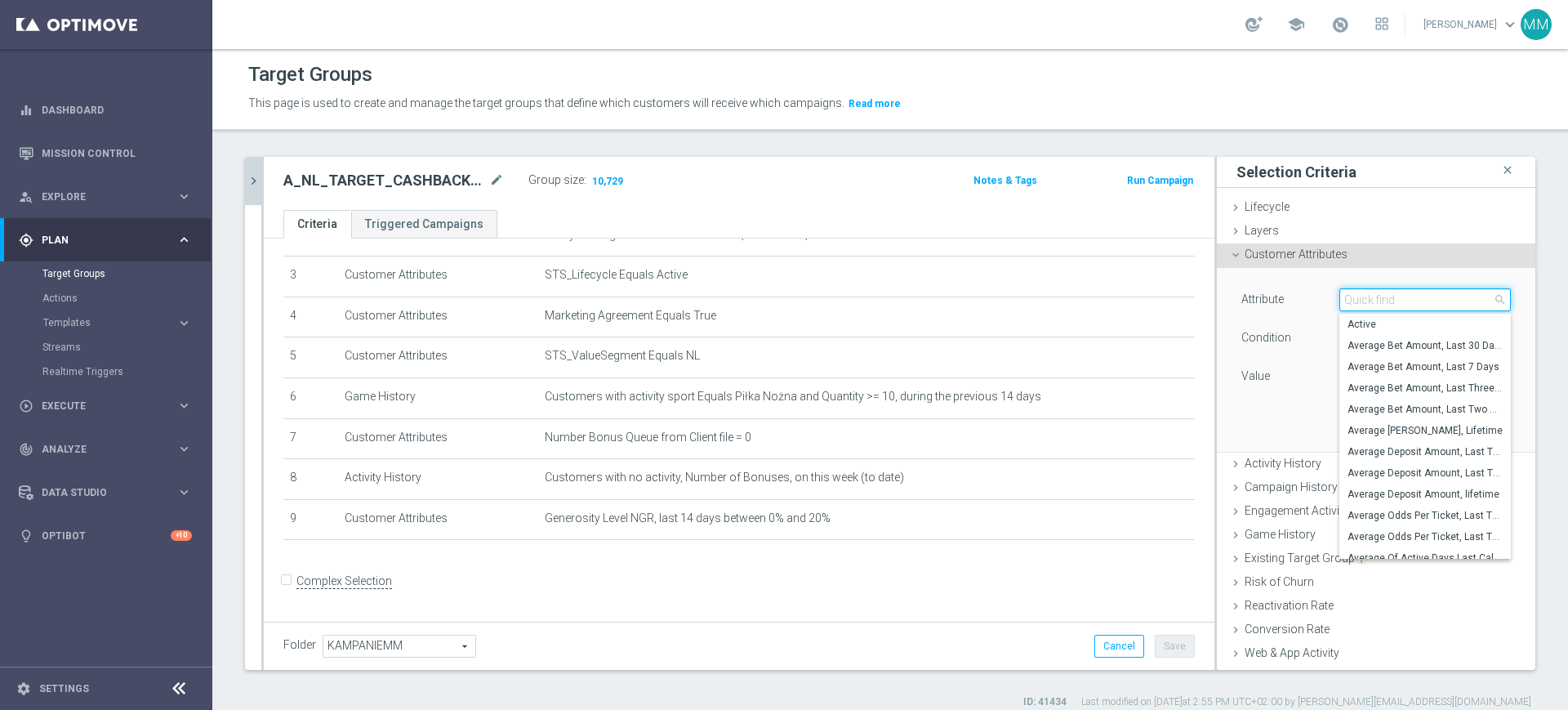
click at [1363, 298] on input "search" at bounding box center [1425, 300] width 172 height 23
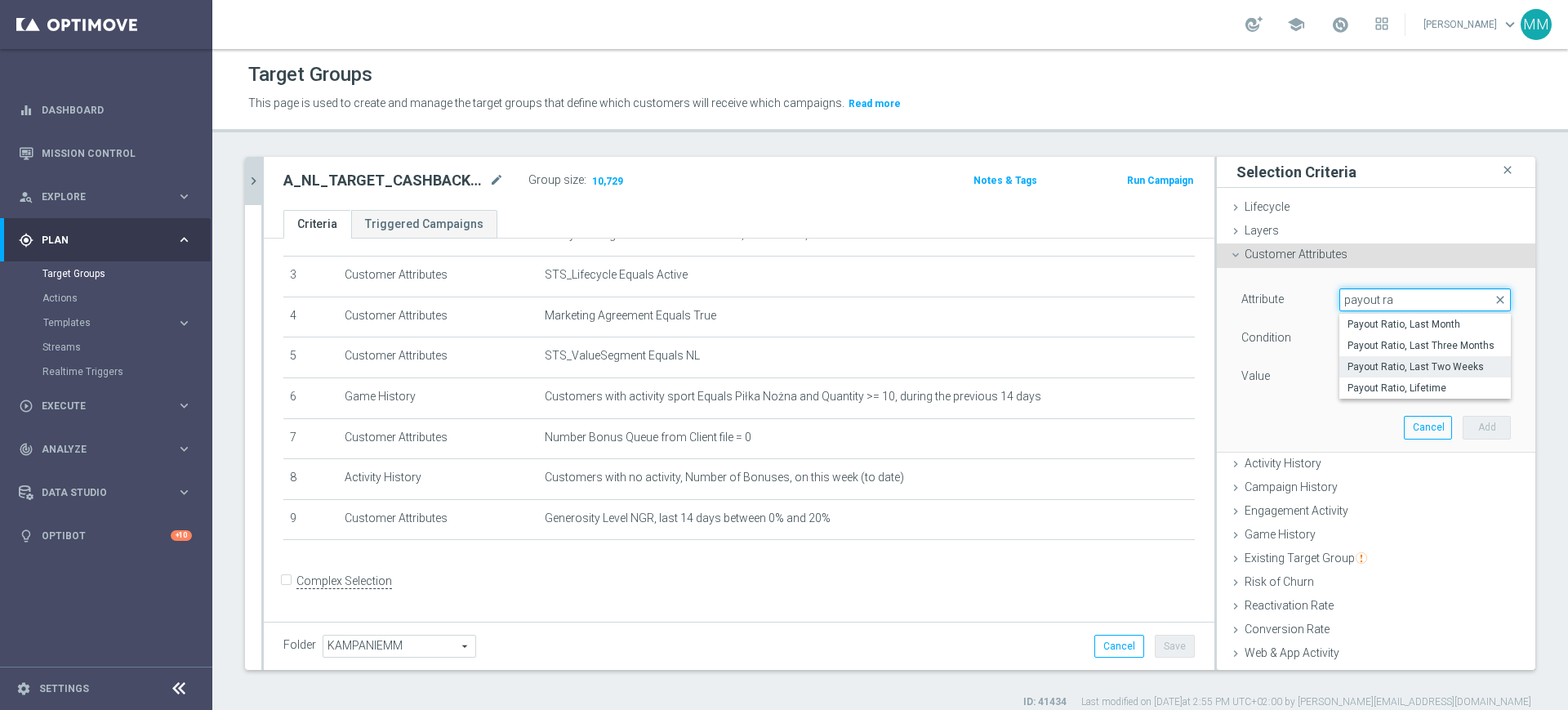
type input "payout ra"
click at [1393, 362] on span "Payout Ratio, Last Two Weeks" at bounding box center [1424, 367] width 155 height 14
type input "Payout Ratio, Last Two Weeks"
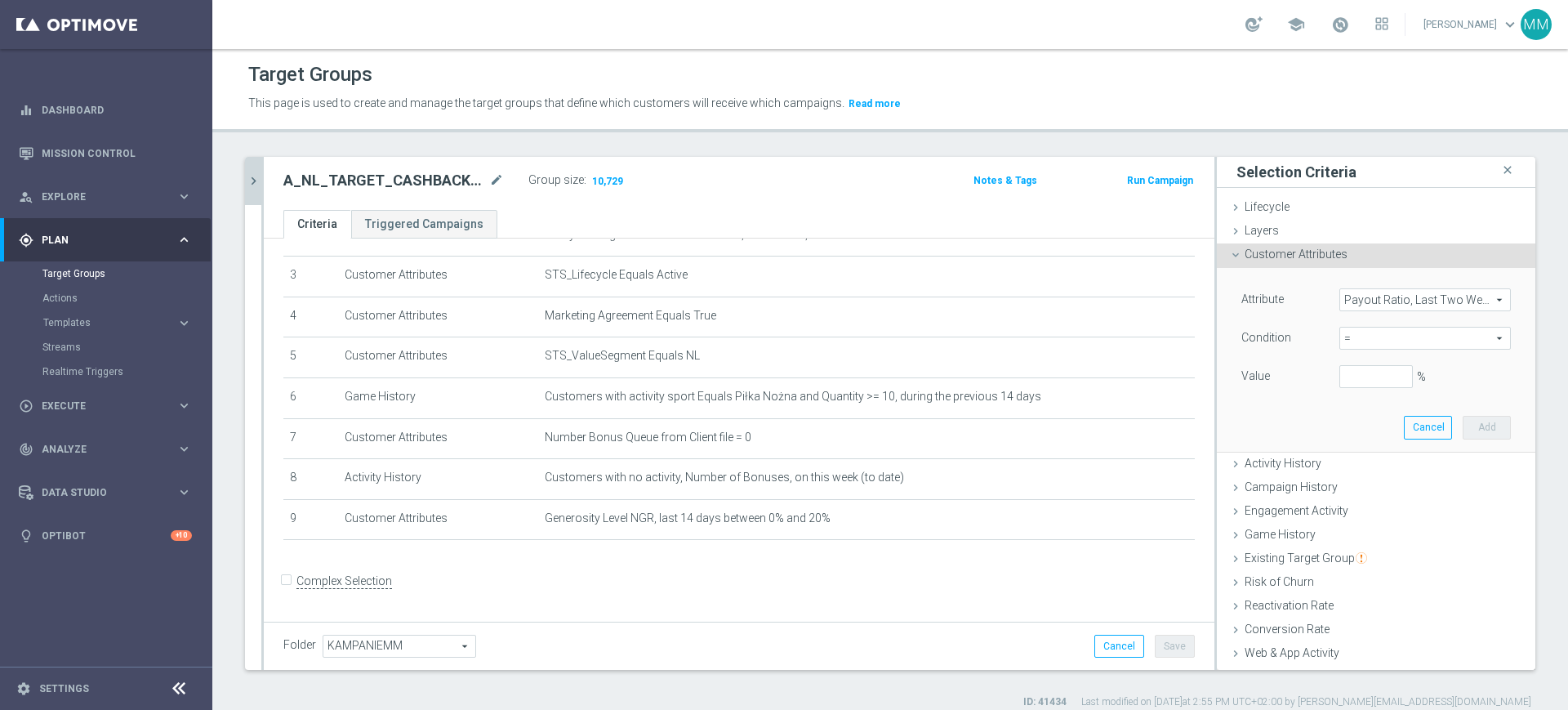
click at [1367, 331] on span "=" at bounding box center [1425, 338] width 170 height 21
click at [1344, 482] on label "between" at bounding box center [1425, 490] width 172 height 21
type input "between"
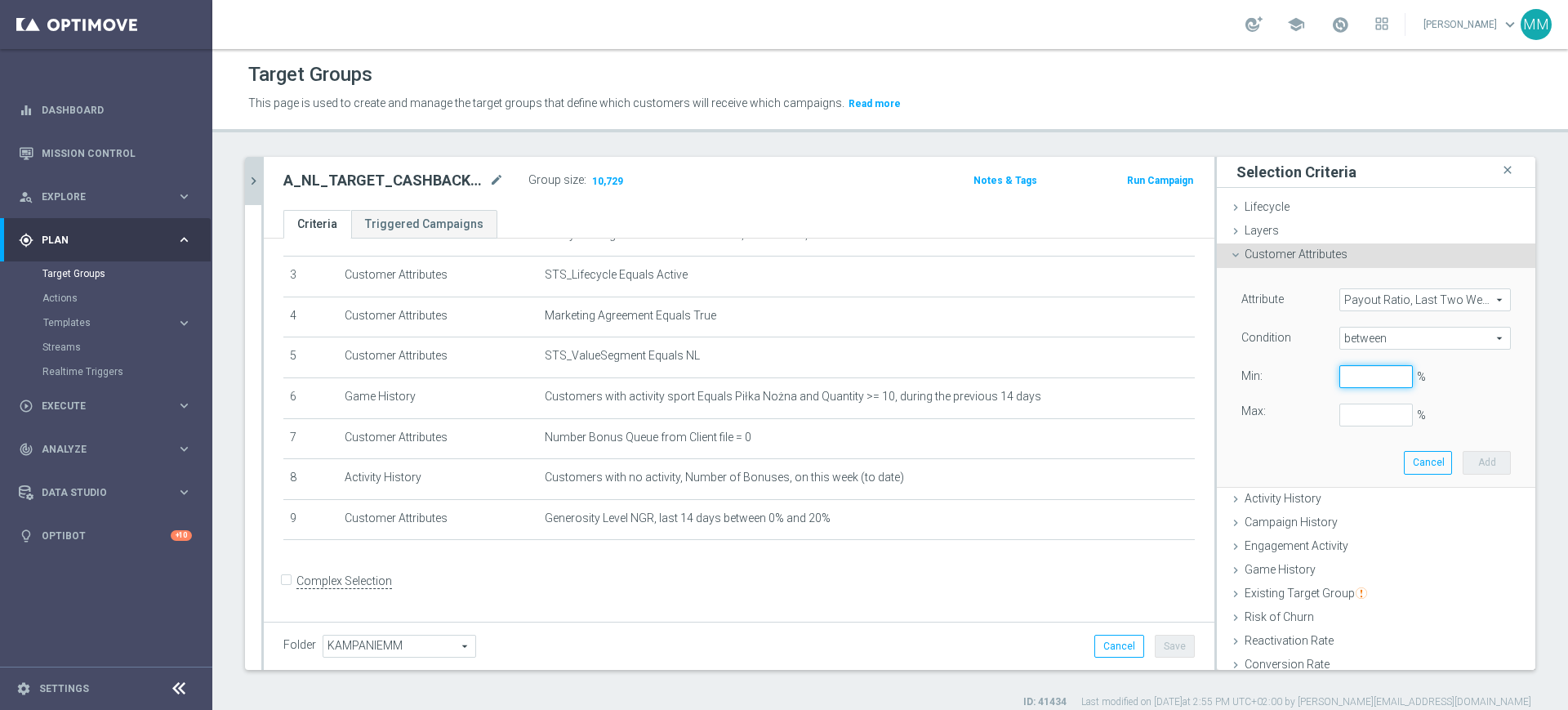
click at [1341, 385] on input "%" at bounding box center [1376, 377] width 73 height 23
type input "0"
click at [1463, 455] on button "Add" at bounding box center [1487, 463] width 48 height 23
type input "1.5"
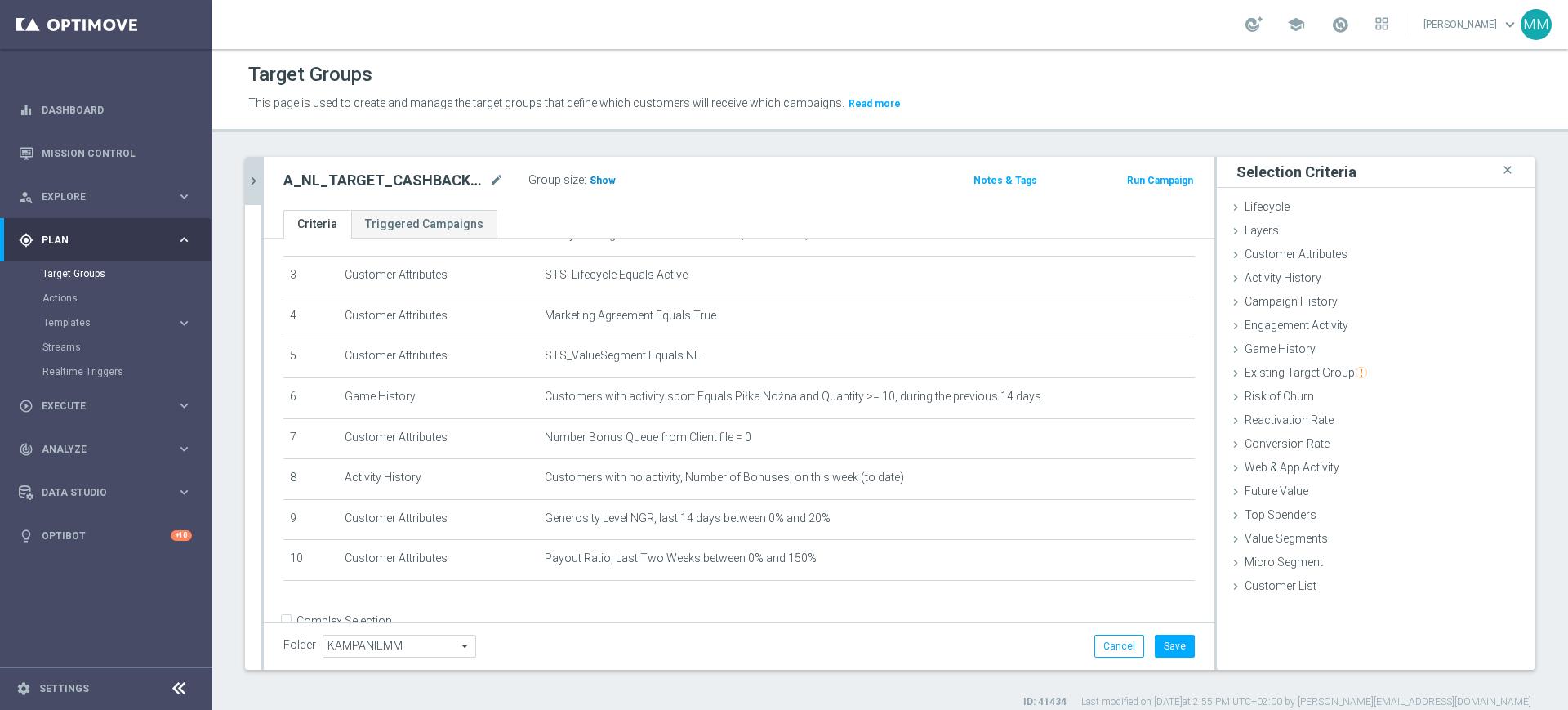
click at [595, 179] on span "Show" at bounding box center [602, 181] width 26 height 12
click at [1155, 638] on button "Save" at bounding box center [1174, 646] width 40 height 23
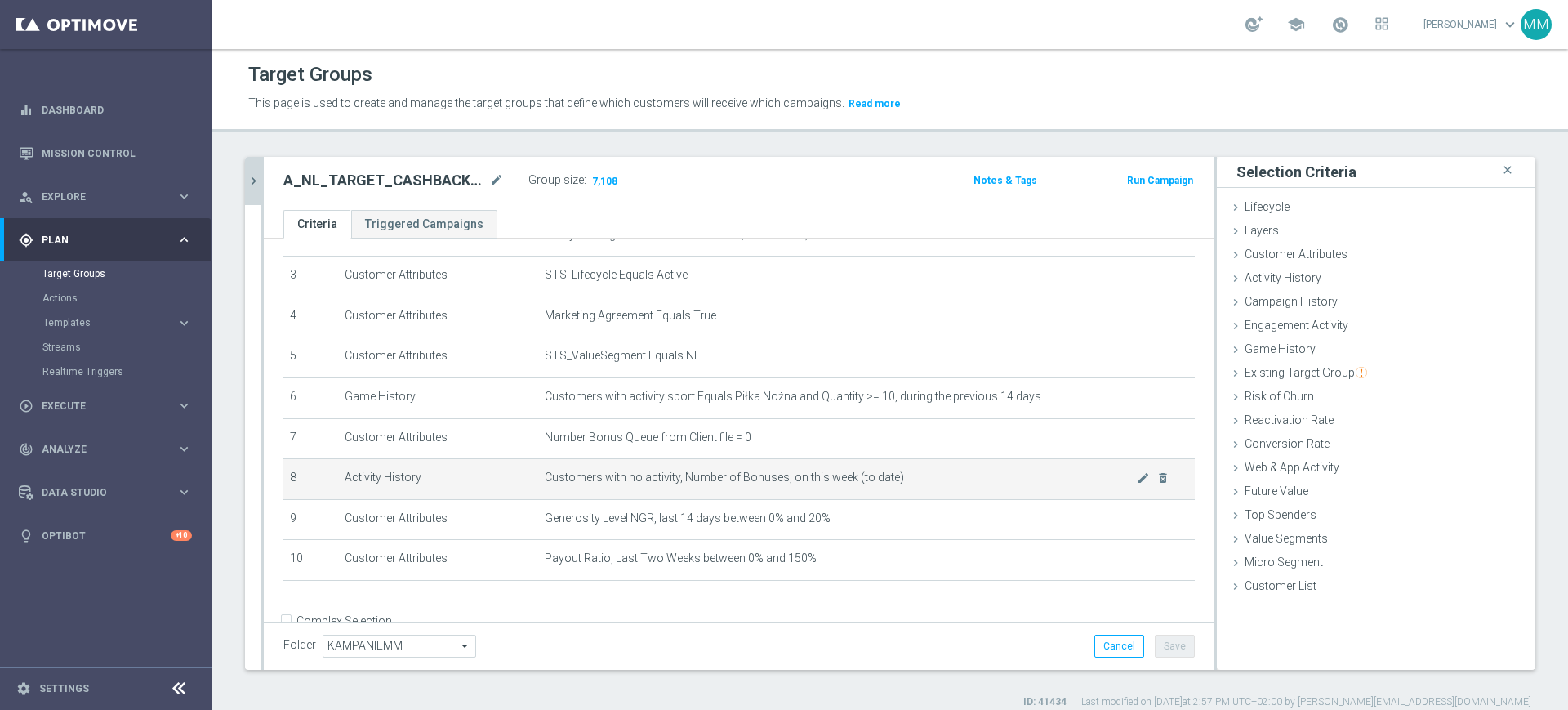
click at [754, 497] on td "Customers with no activity, Number of Bonuses, on this week (to date) mode_edit…" at bounding box center [866, 479] width 657 height 41
click at [784, 490] on td "Customers with no activity, Number of Bonuses, on this week (to date) mode_edit…" at bounding box center [866, 479] width 657 height 41
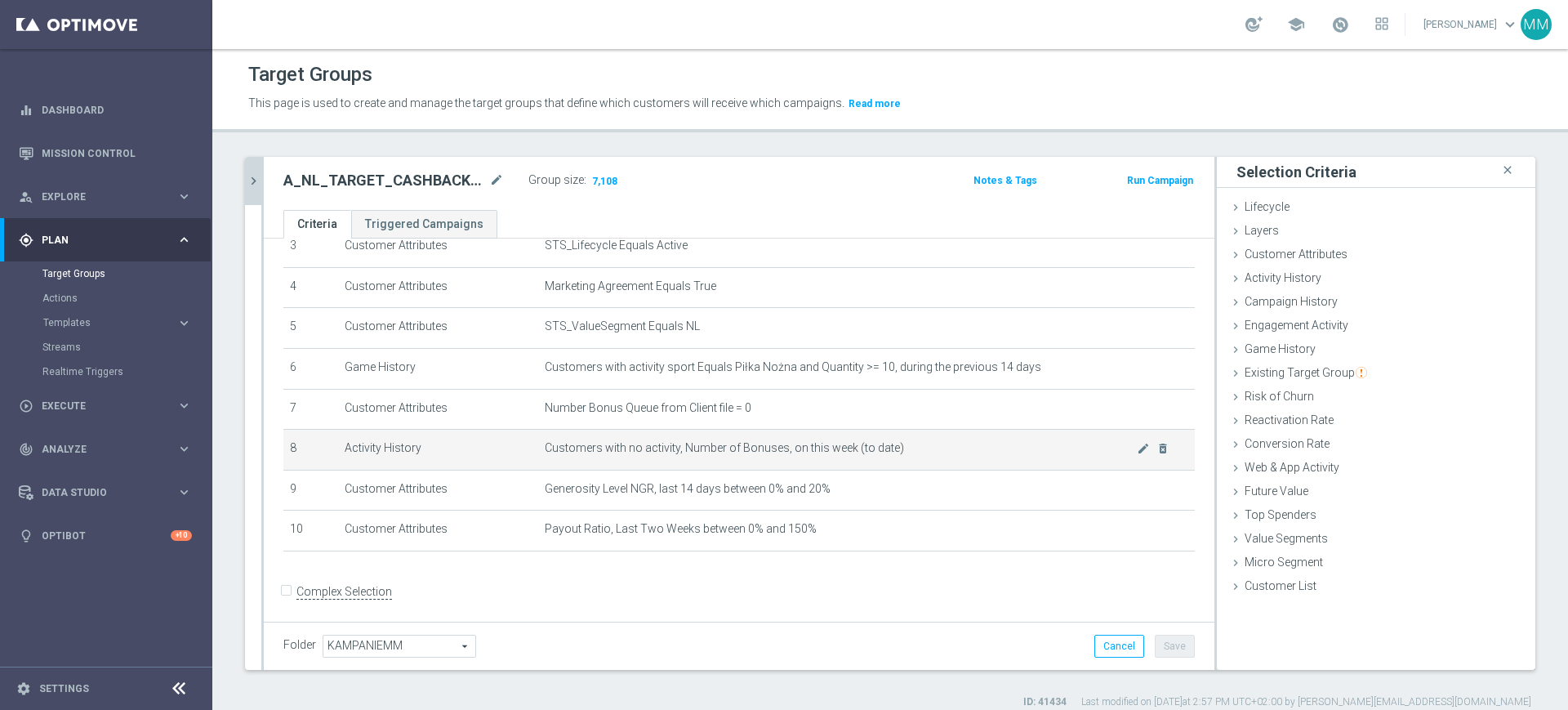
scroll to position [162, 0]
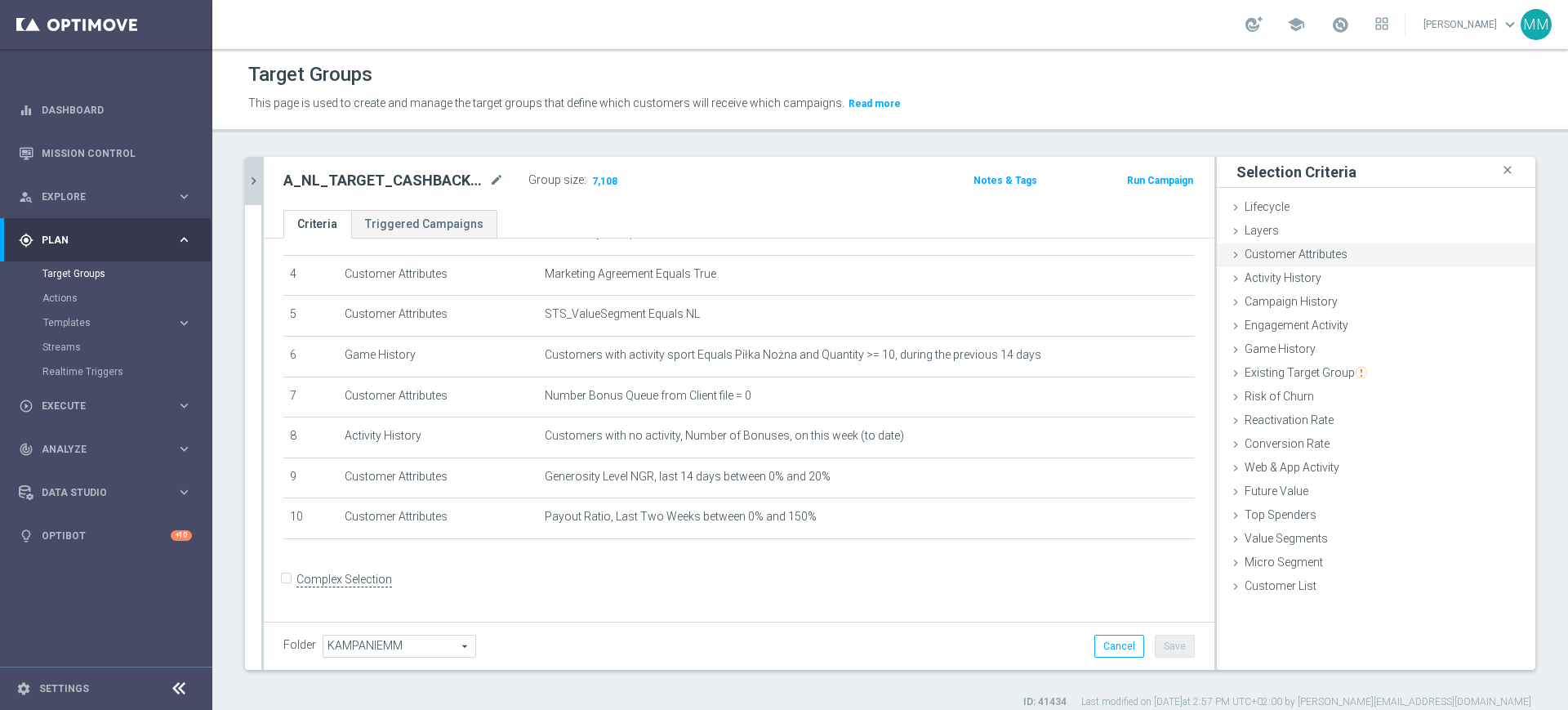
click at [1346, 258] on div "Customer Attributes done selection saved" at bounding box center [1376, 255] width 319 height 24
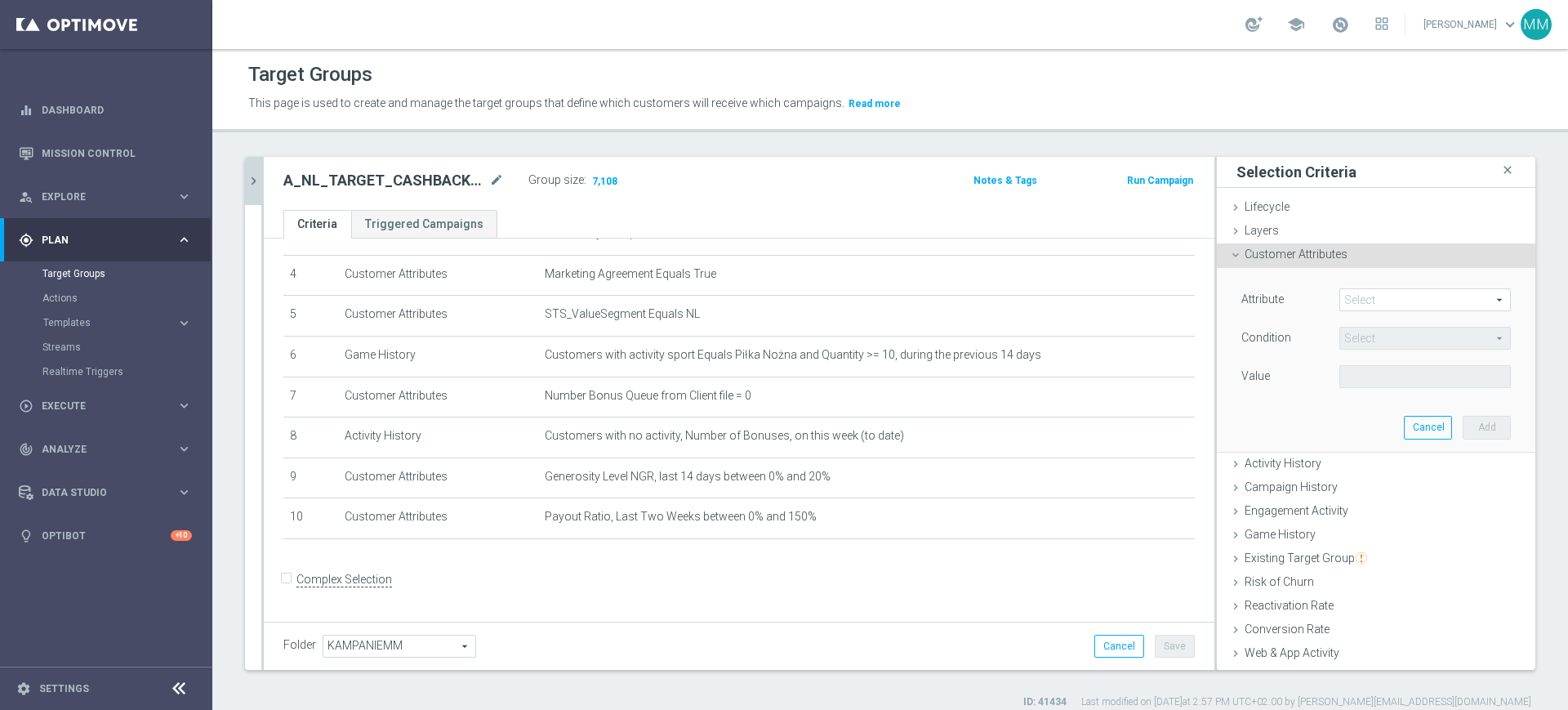
click at [1341, 284] on div "Attribute Select arrow_drop_down search Condition Select arrow_drop_down search…" at bounding box center [1376, 358] width 294 height 183
click at [1358, 303] on span at bounding box center [1425, 299] width 170 height 21
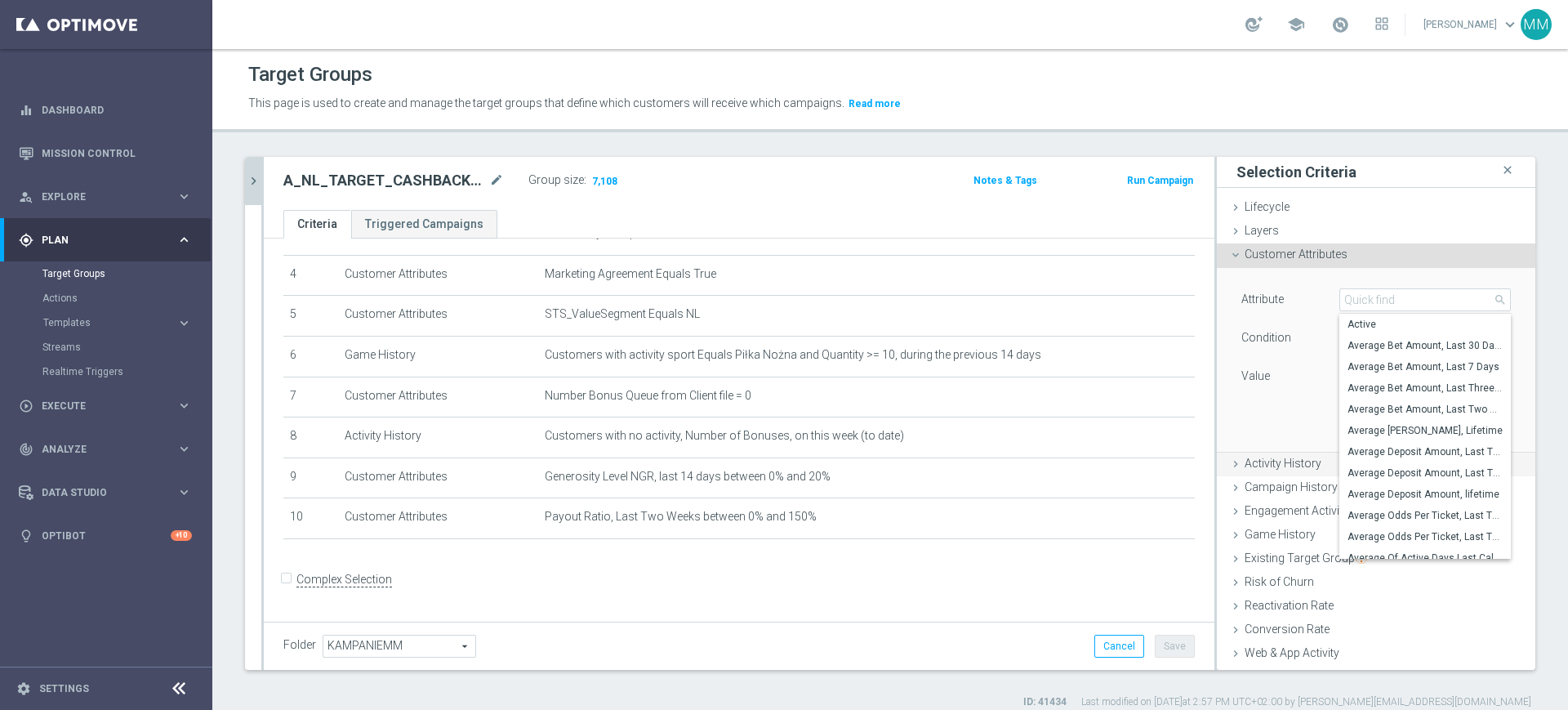
click at [1267, 457] on span "Activity History" at bounding box center [1282, 464] width 76 height 14
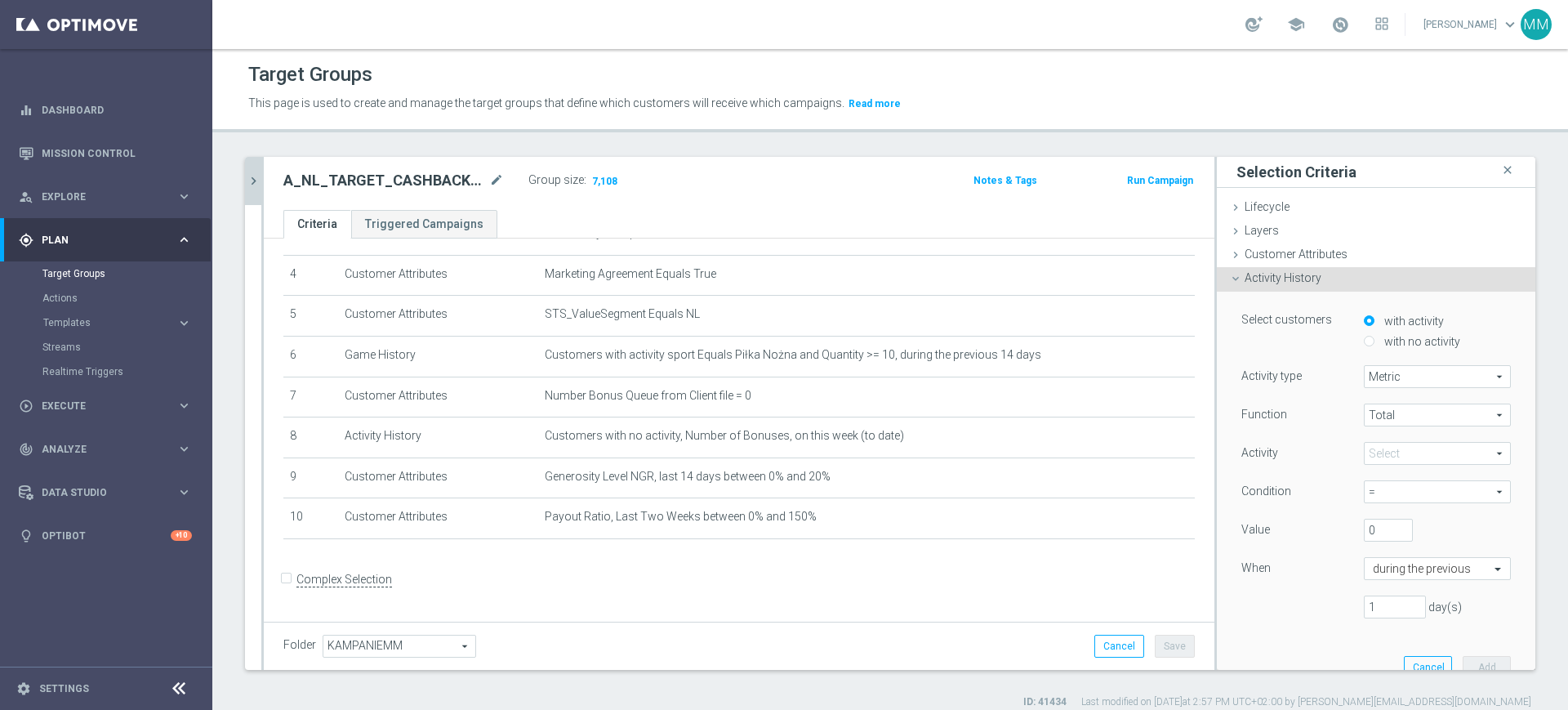
click at [1389, 379] on span "Metric" at bounding box center [1437, 377] width 146 height 21
click at [1320, 445] on div "Activity" at bounding box center [1290, 454] width 123 height 26
click at [1364, 445] on span at bounding box center [1437, 453] width 146 height 21
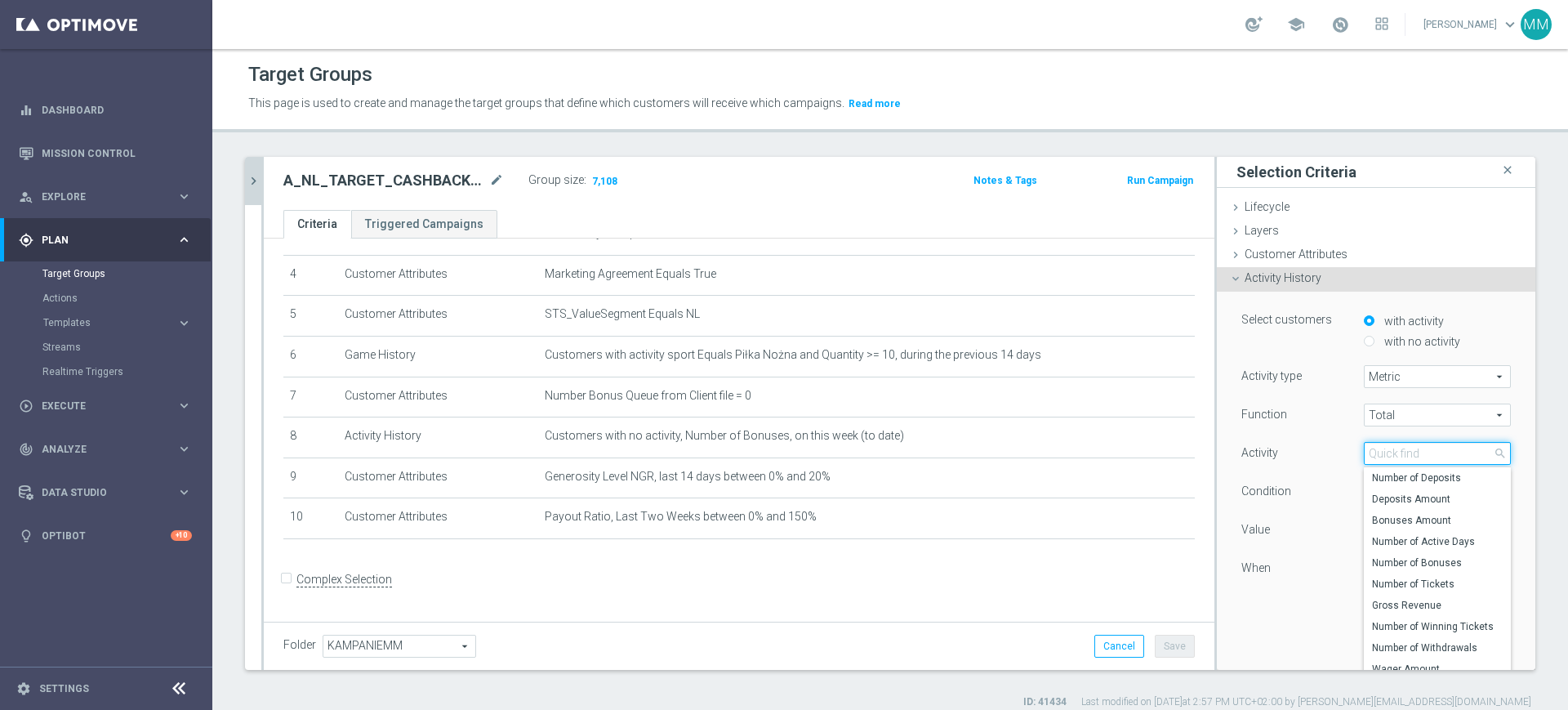
click at [1371, 451] on input "search" at bounding box center [1437, 453] width 147 height 23
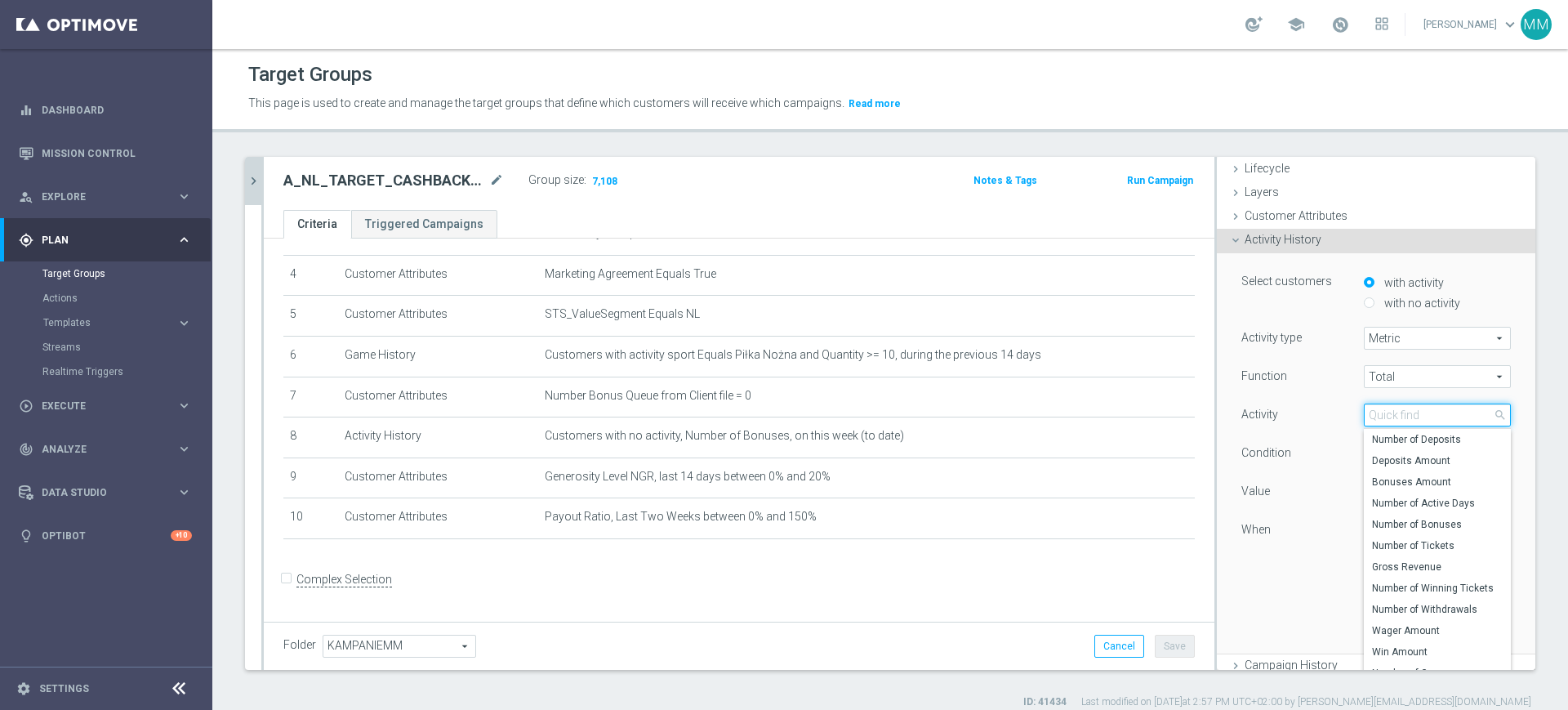
scroll to position [102, 0]
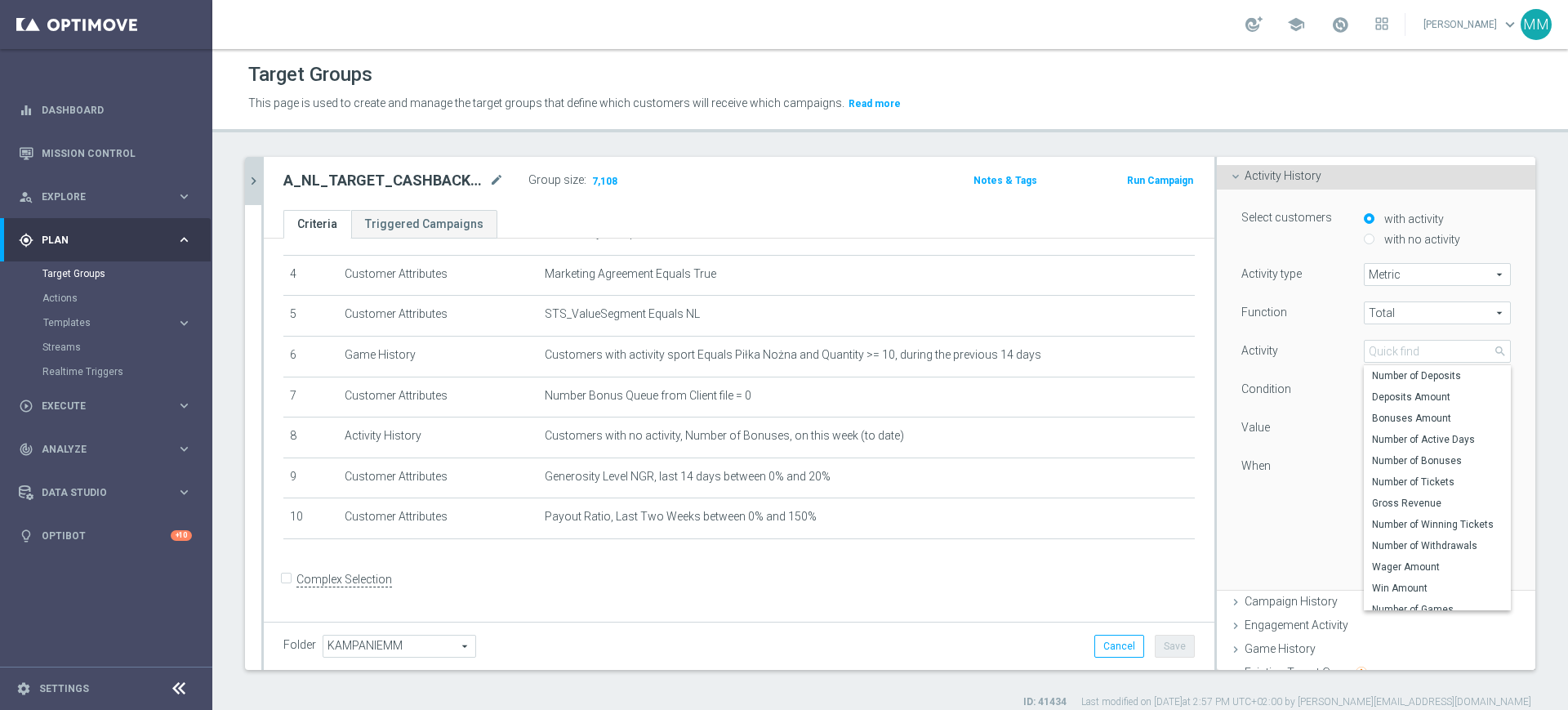
click at [1309, 412] on div "Function Total Total arrow_drop_down search Activity Select arrow_drop_down sea…" at bounding box center [1375, 415] width 269 height 228
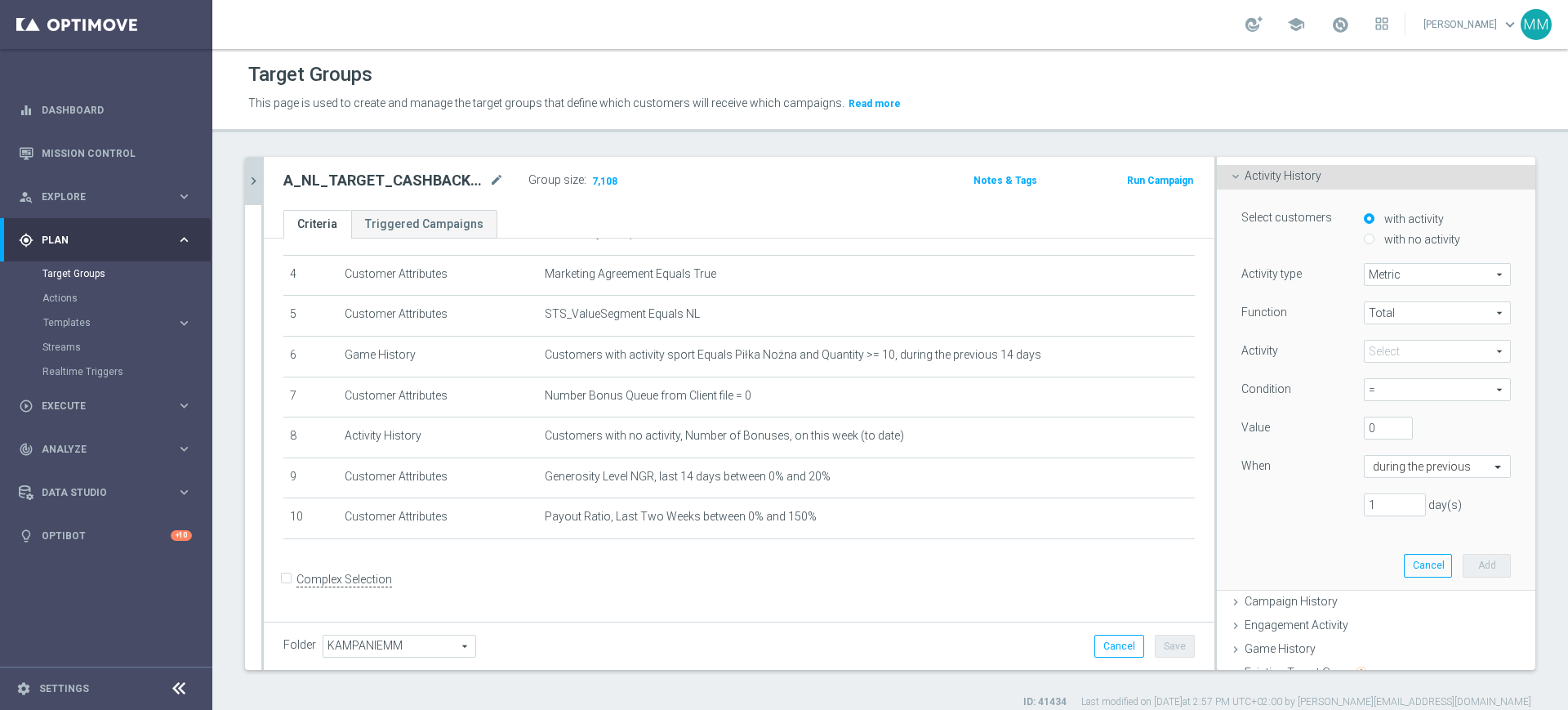
click at [254, 178] on icon "chevron_right" at bounding box center [254, 181] width 15 height 15
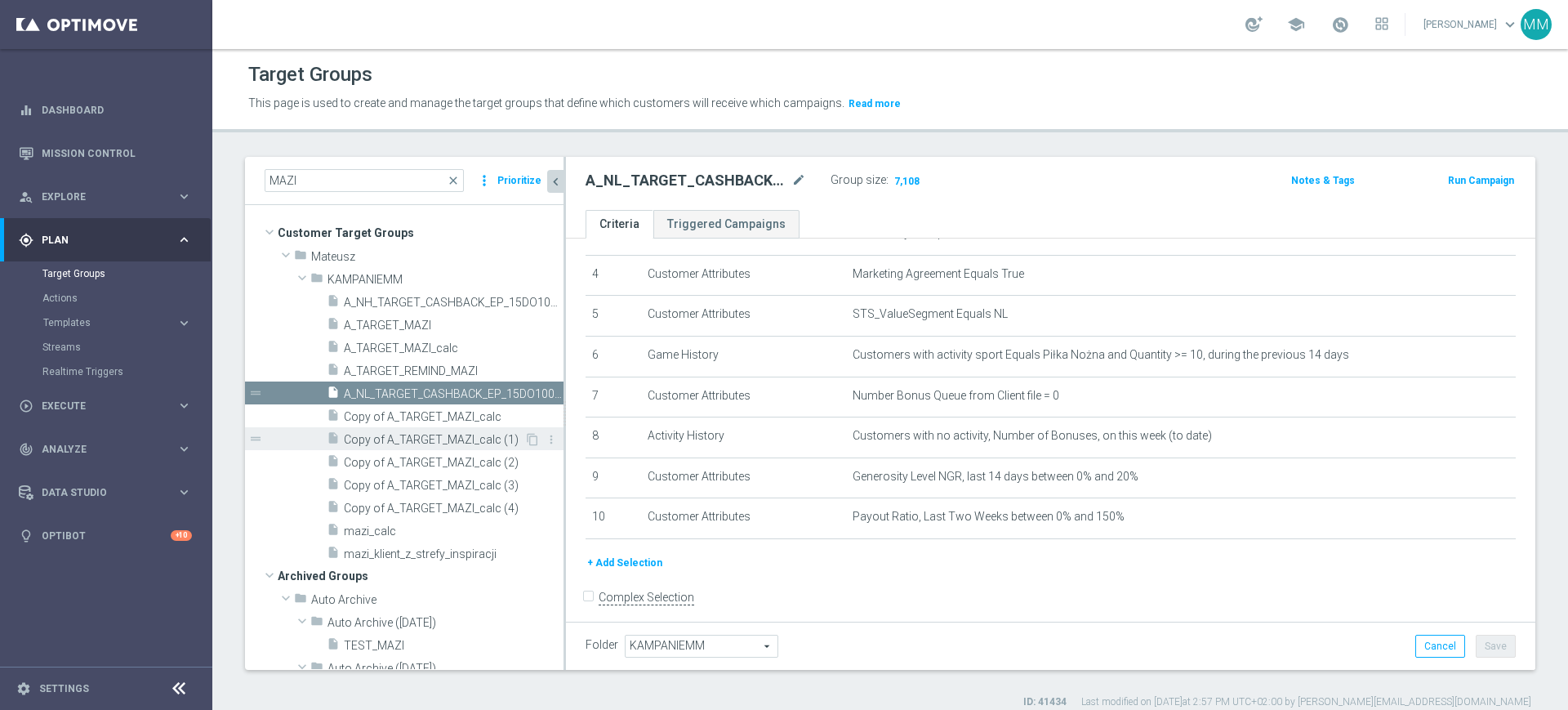
scroll to position [0, 0]
click at [457, 496] on div "insert_drive_file Copy of A_TARGET_MAZI_calc (4)" at bounding box center [425, 507] width 198 height 23
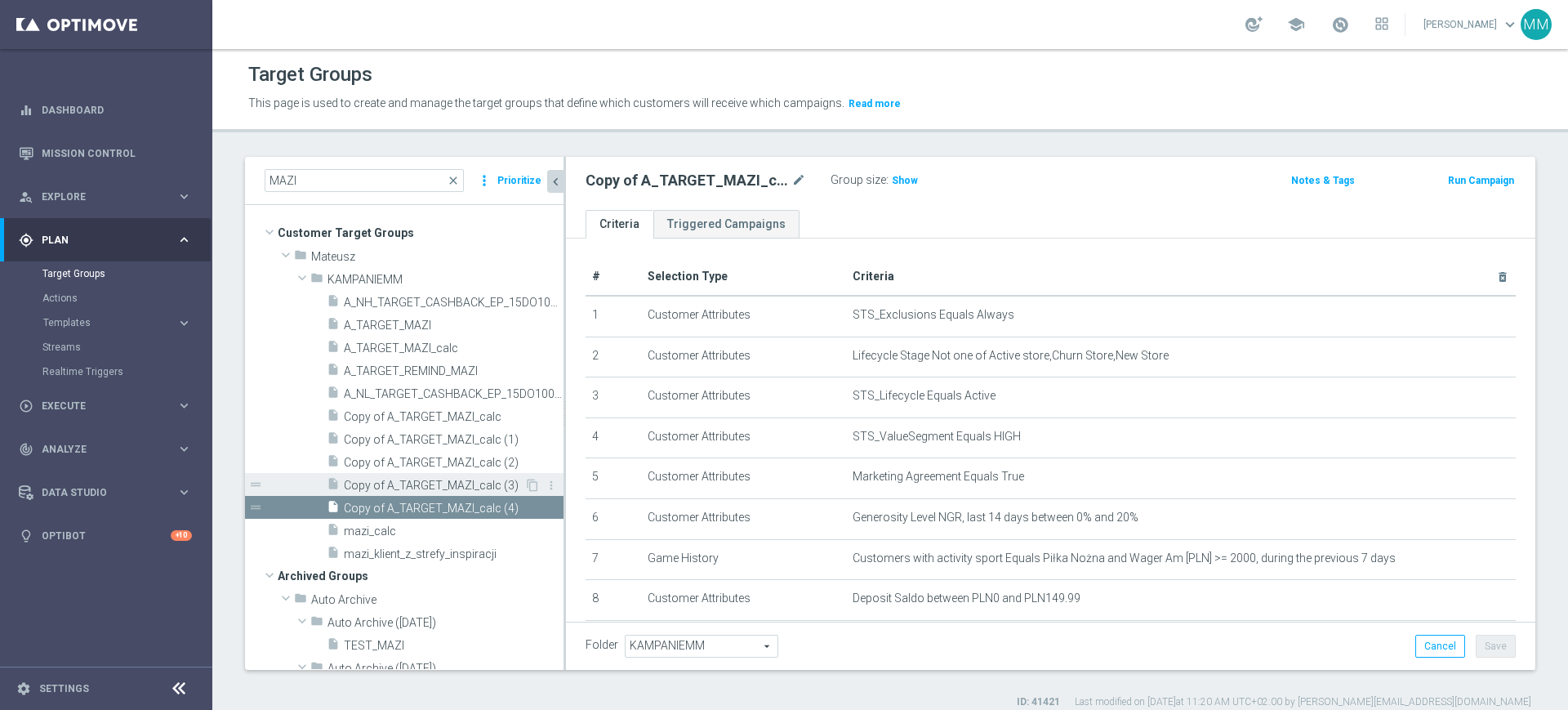
click at [451, 479] on span "Copy of A_TARGET_MAZI_calc (3)" at bounding box center [434, 486] width 181 height 14
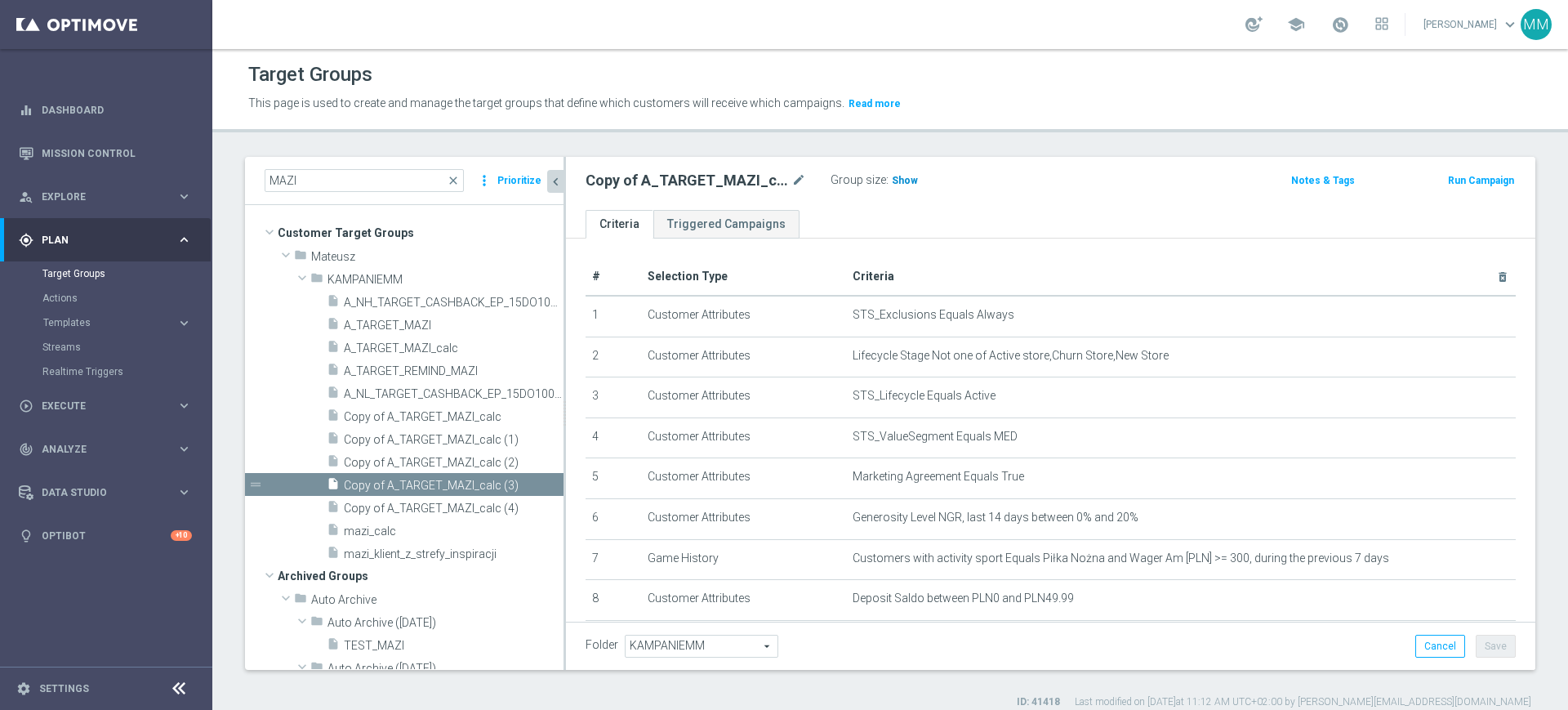
click at [886, 181] on div "Group size : Show" at bounding box center [911, 179] width 163 height 19
click at [896, 181] on span "Show" at bounding box center [904, 181] width 26 height 12
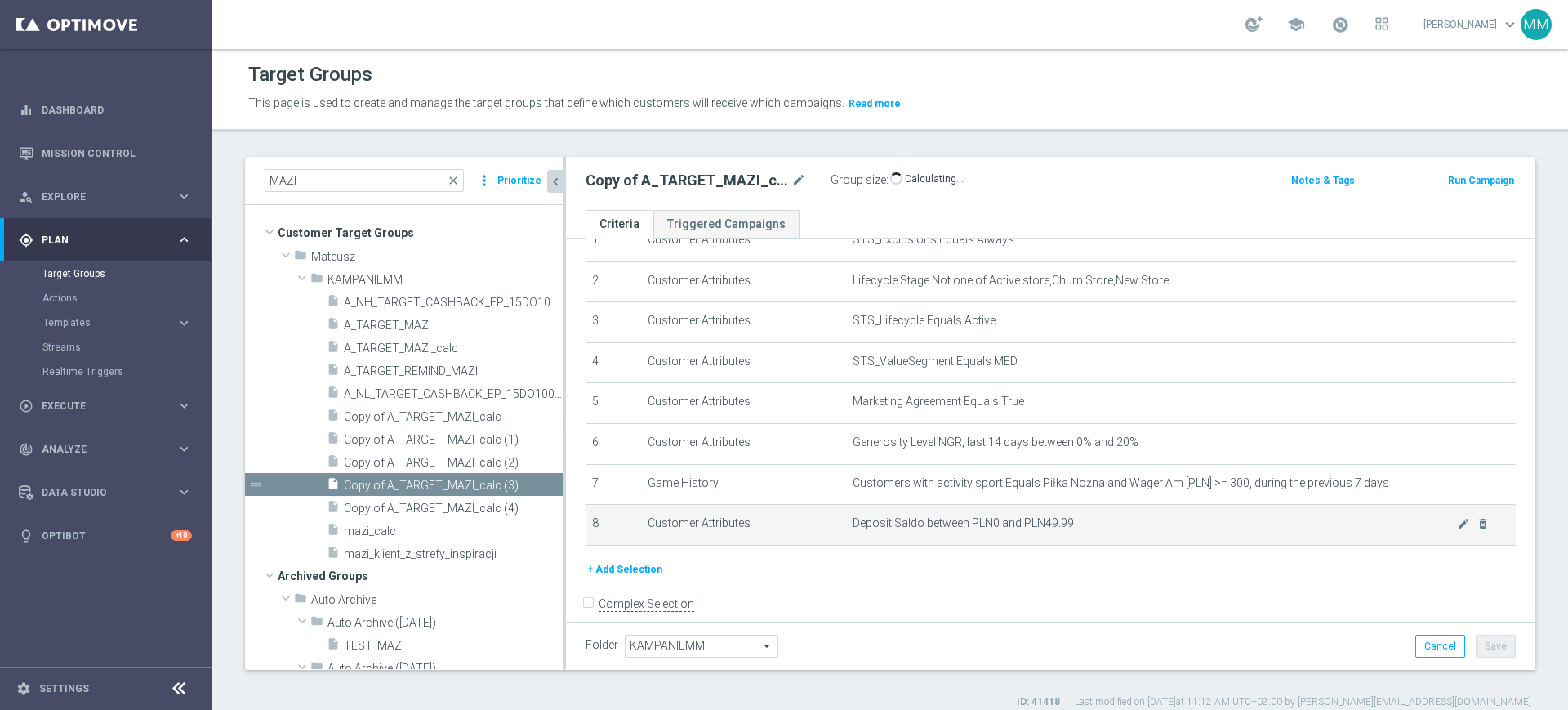
scroll to position [98, 0]
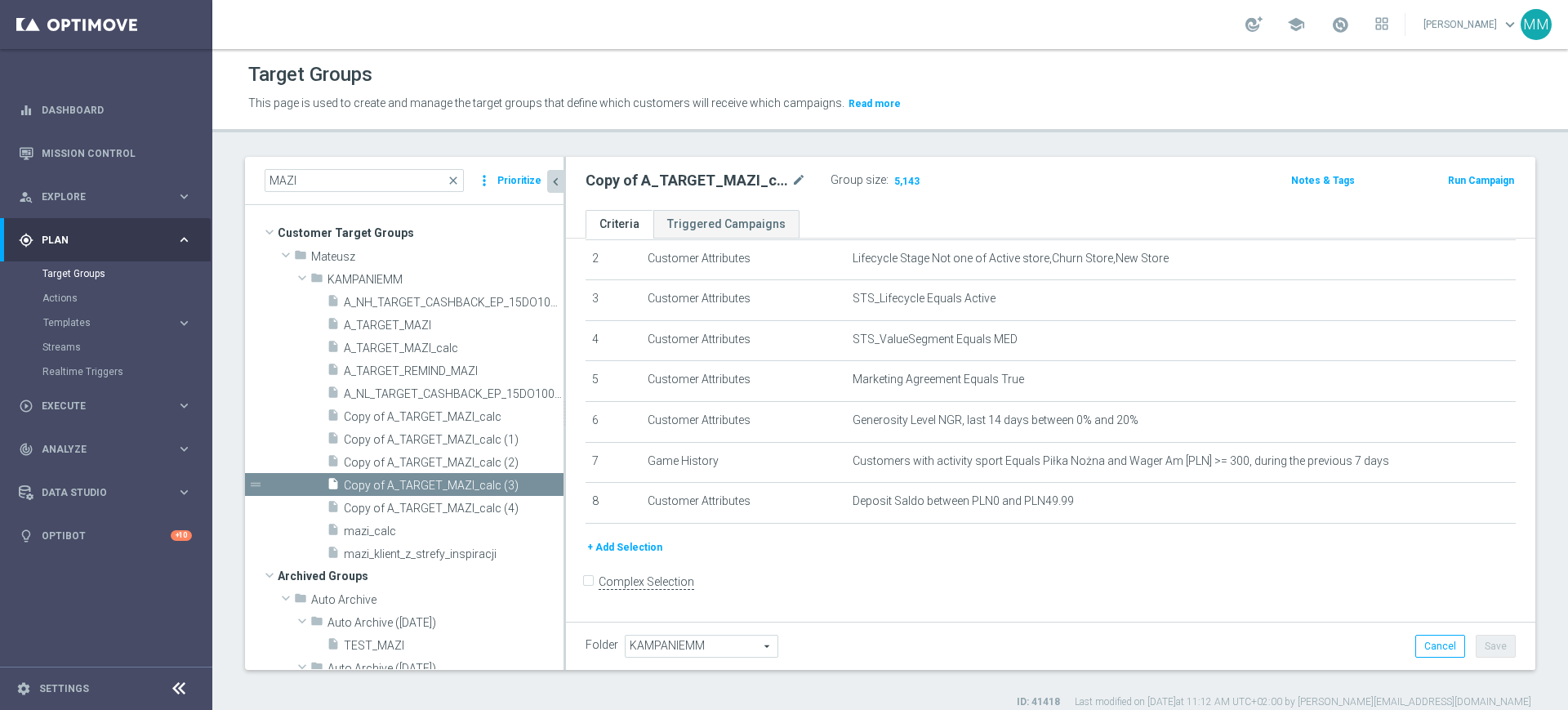
click at [626, 556] on button "+ Add Selection" at bounding box center [624, 547] width 78 height 18
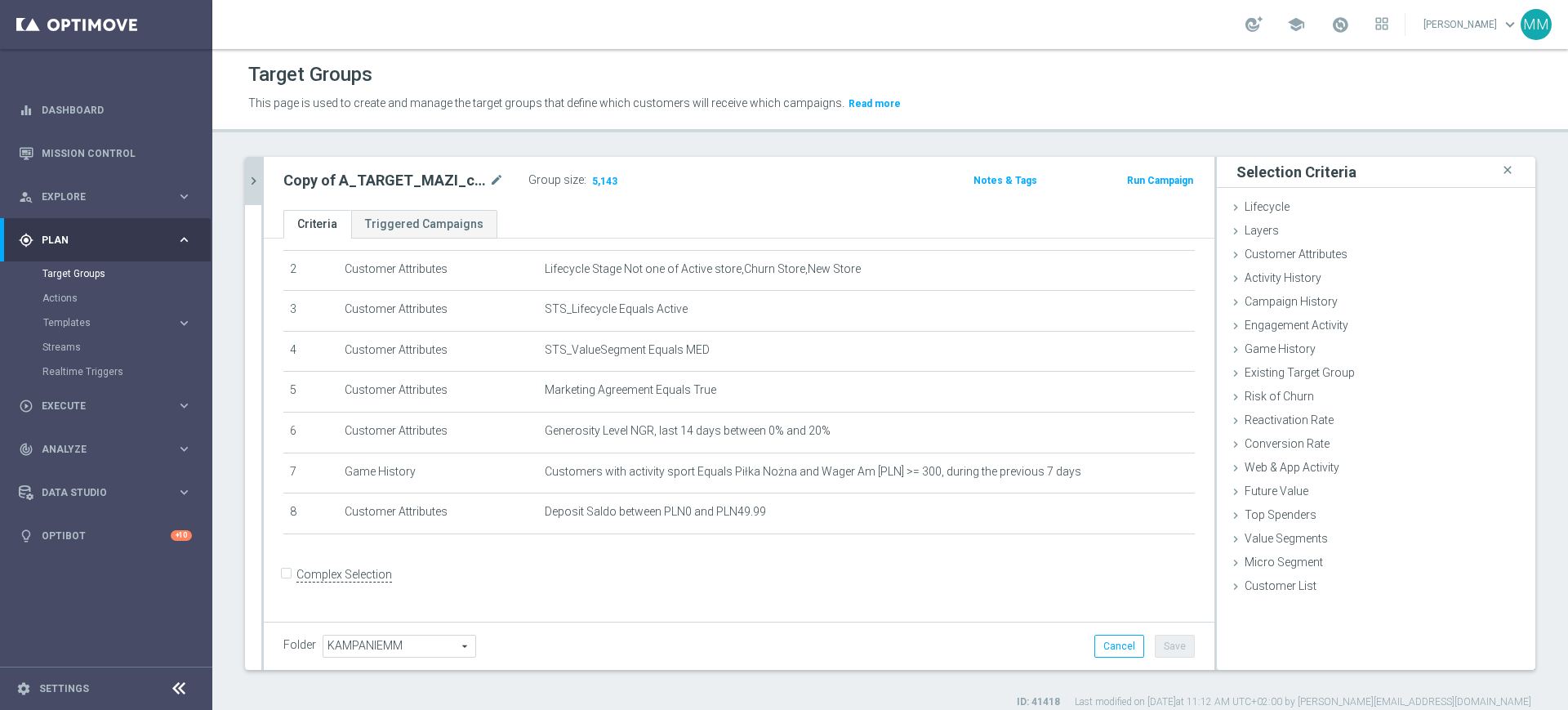
scroll to position [79, 0]
click at [247, 176] on icon "chevron_right" at bounding box center [254, 181] width 15 height 15
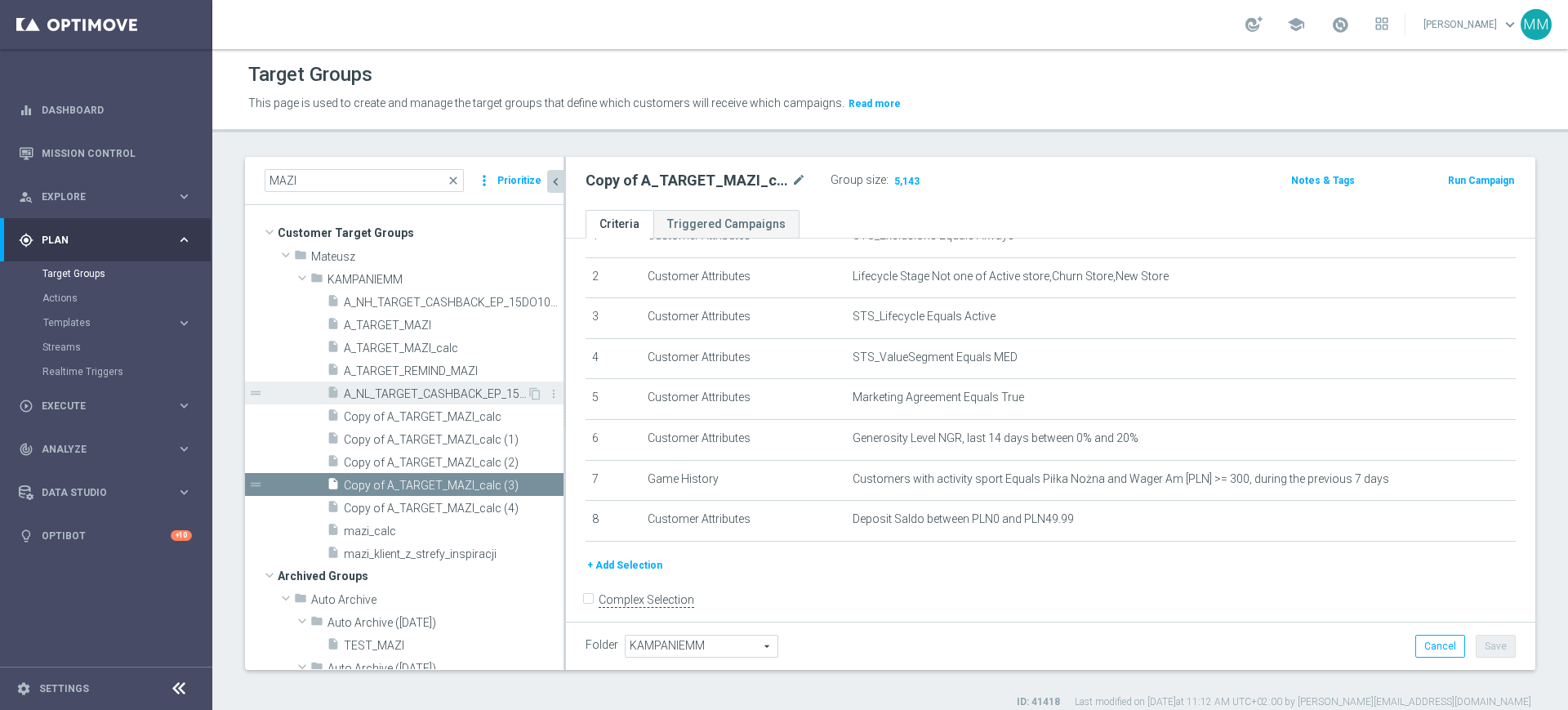
click at [432, 383] on div "insert_drive_file A_NL_TARGET_CASHBACK_EP_15DO100_011025" at bounding box center [426, 393] width 200 height 23
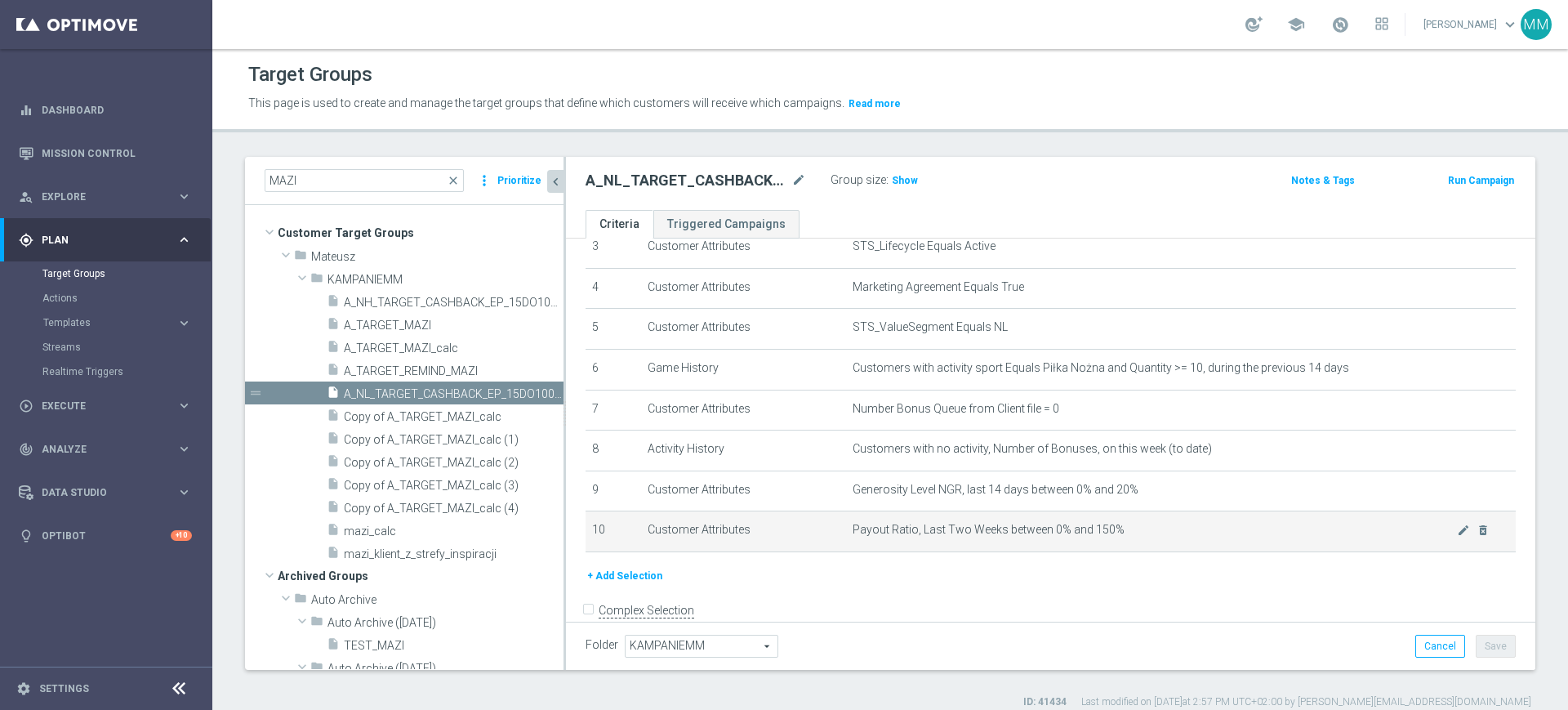
scroll to position [180, 0]
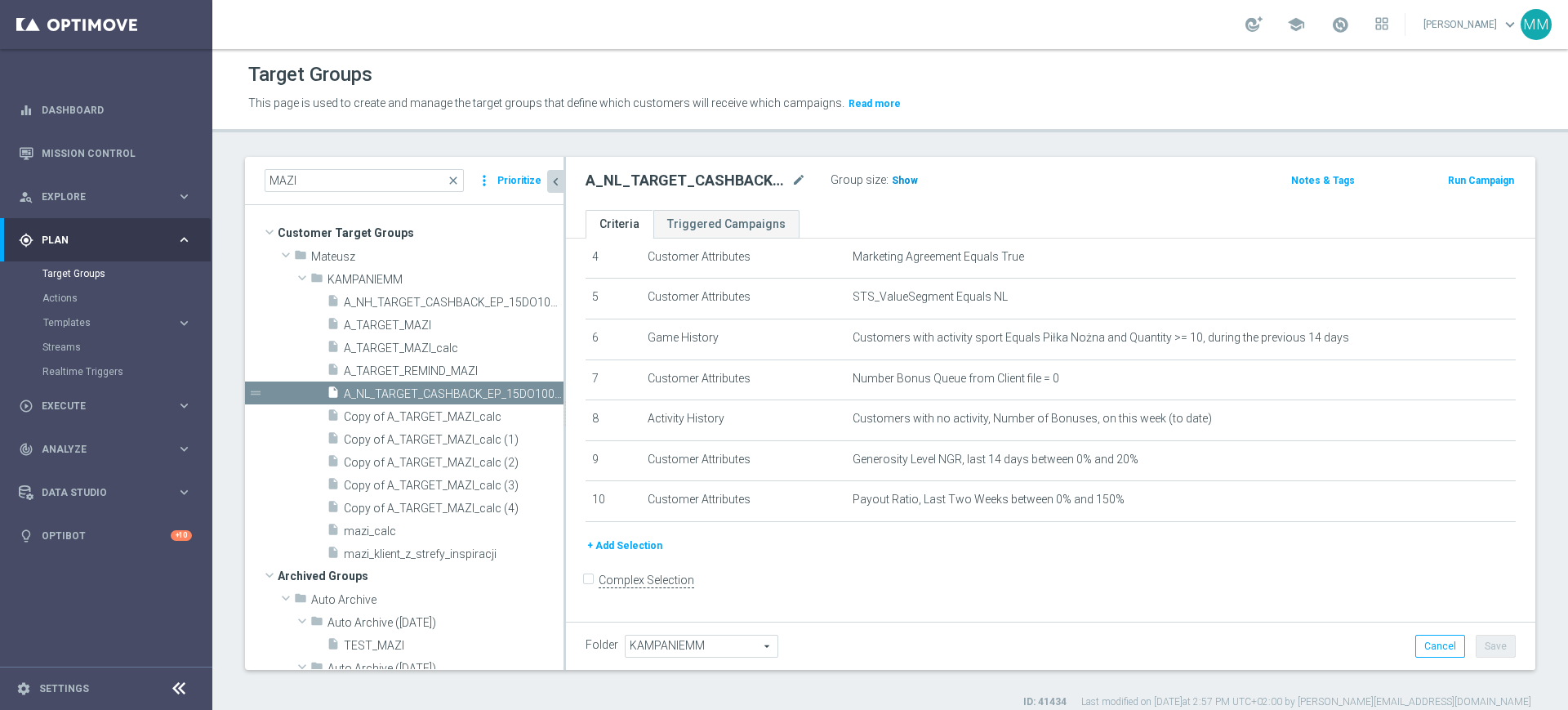
click at [904, 183] on span "Show" at bounding box center [904, 181] width 26 height 12
click at [634, 552] on button "+ Add Selection" at bounding box center [624, 546] width 78 height 18
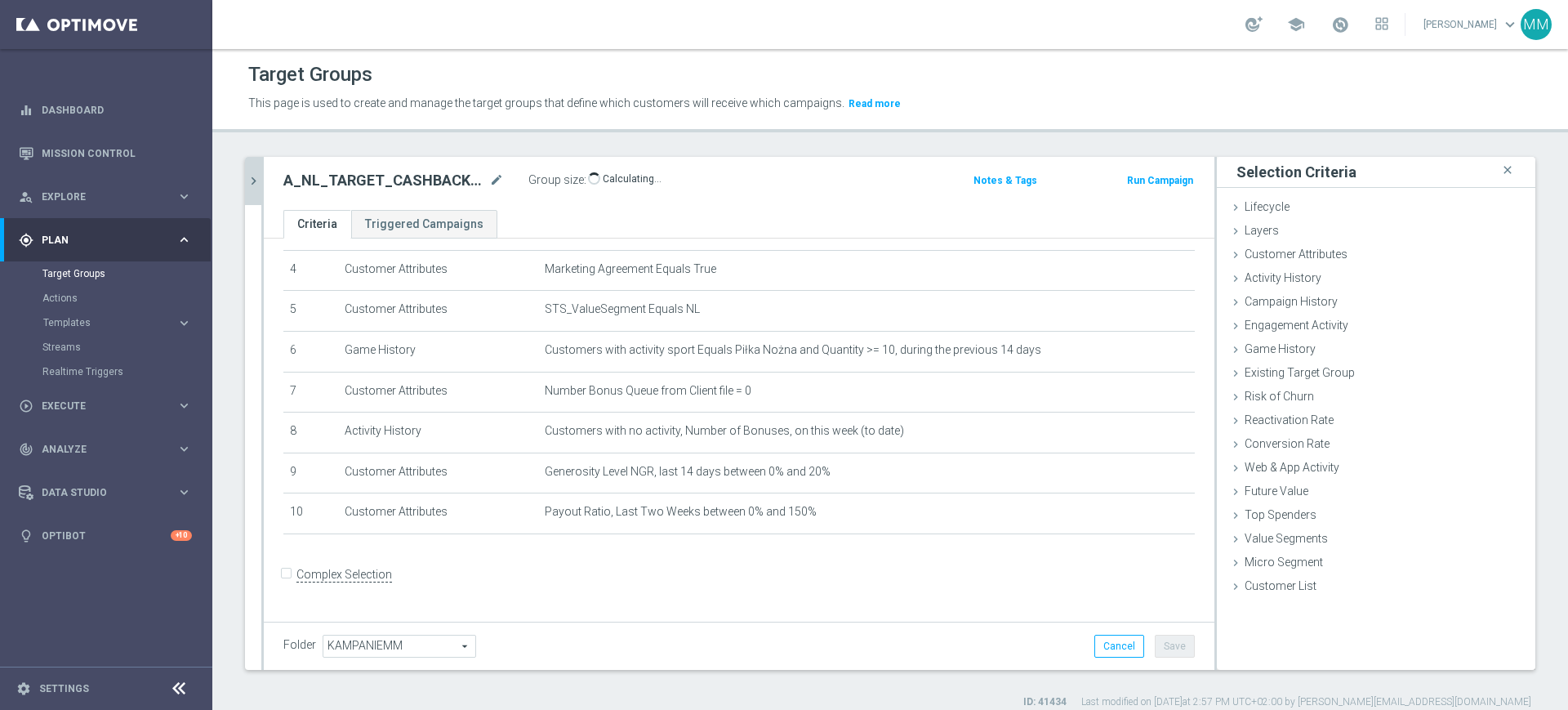
scroll to position [162, 0]
click at [1301, 258] on span "Customer Attributes" at bounding box center [1296, 254] width 103 height 14
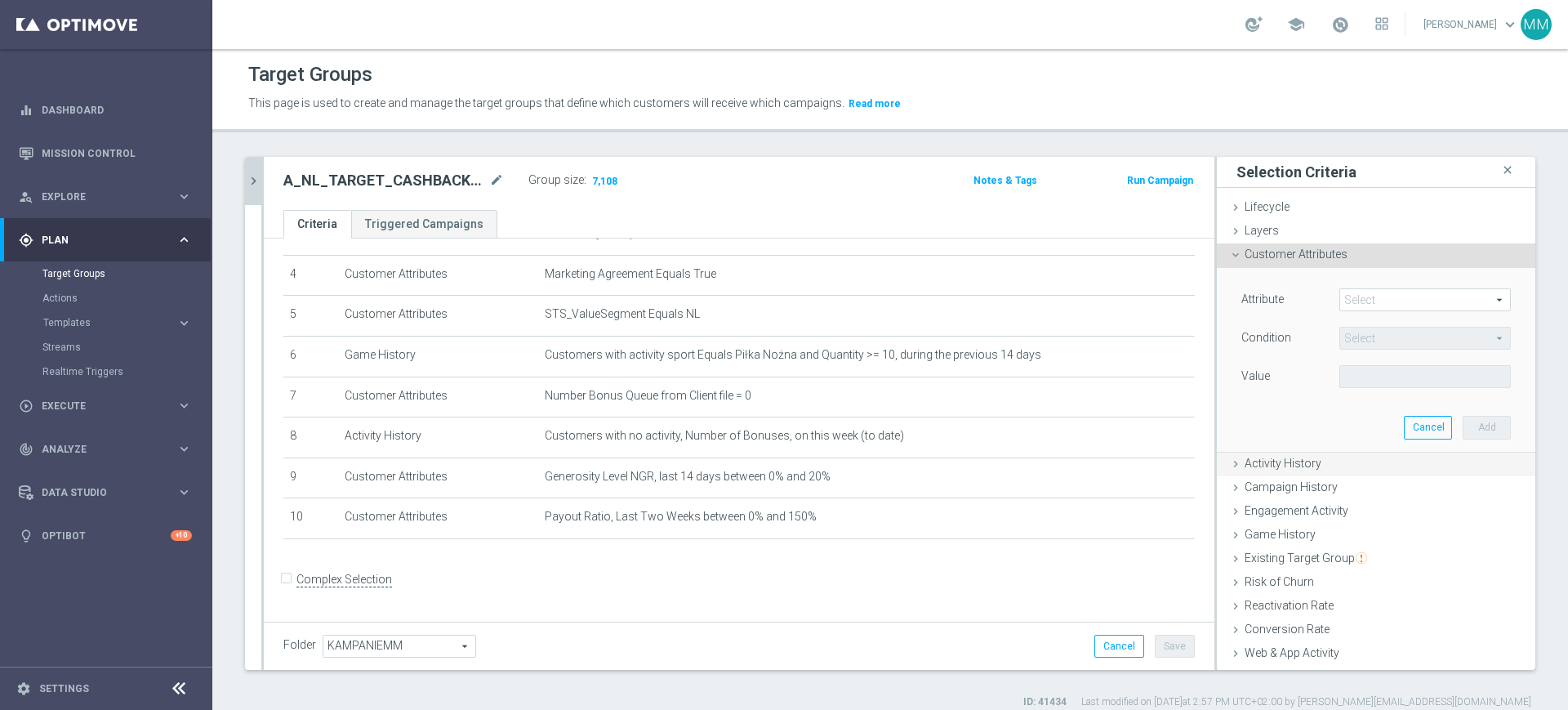
click at [1300, 459] on span "Activity History" at bounding box center [1282, 464] width 76 height 14
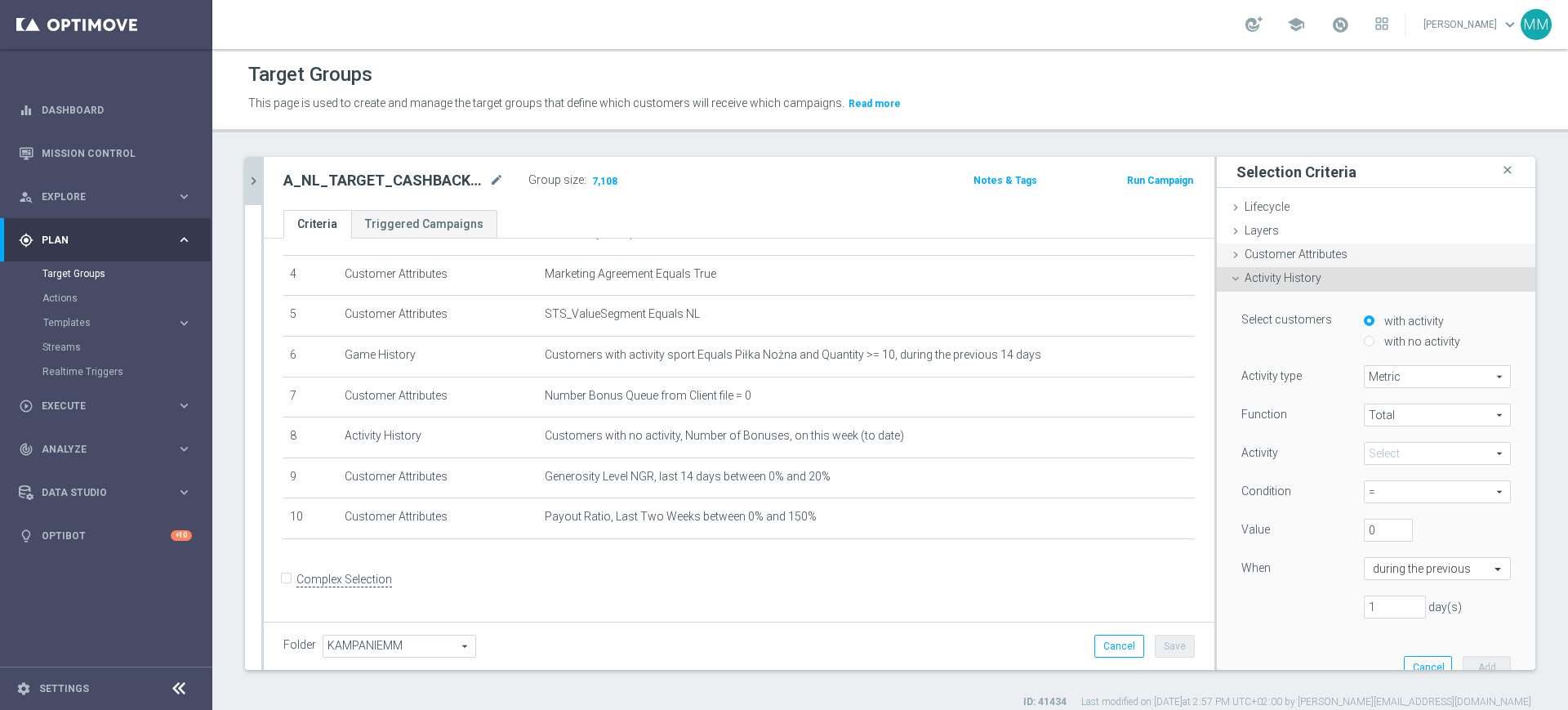
click at [1288, 257] on span "Customer Attributes" at bounding box center [1296, 254] width 103 height 14
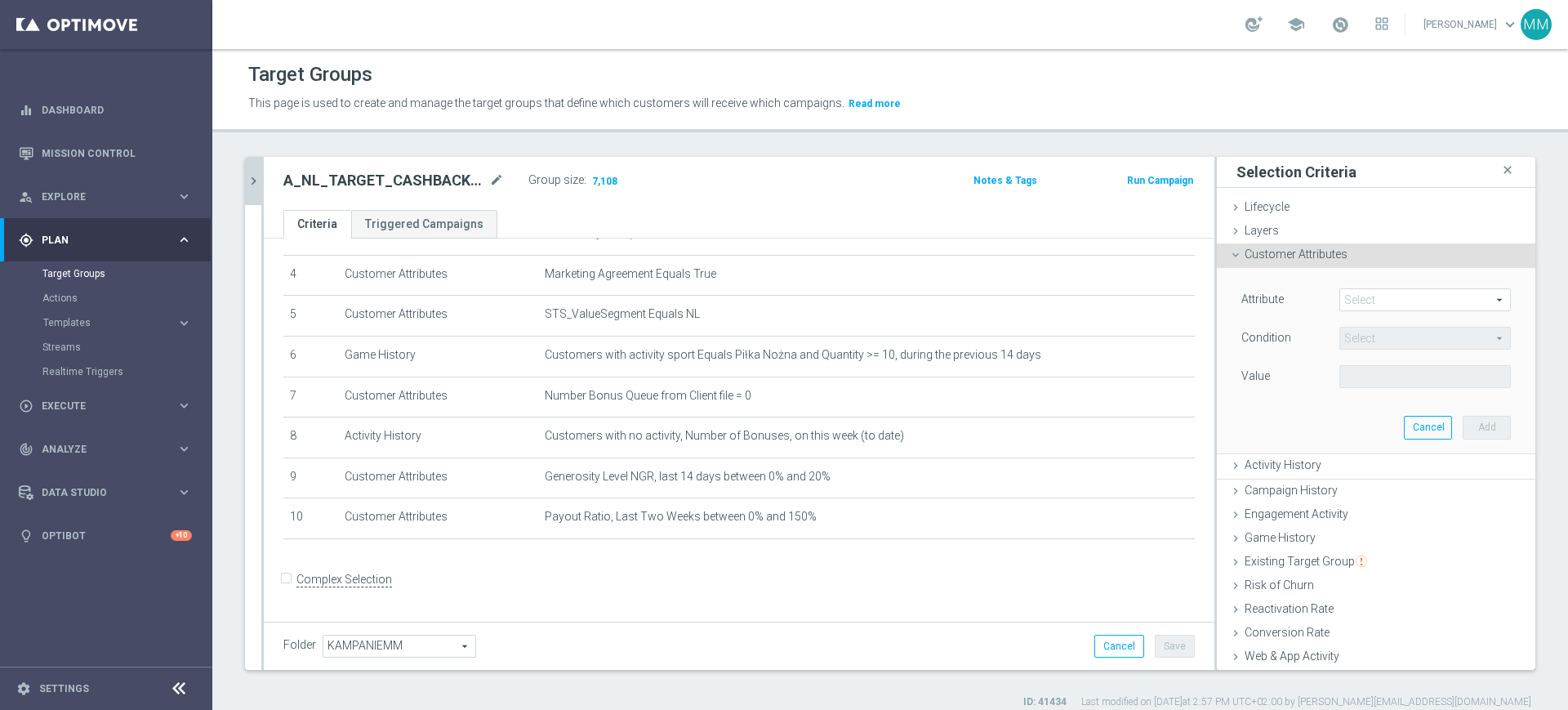
click at [1345, 304] on span at bounding box center [1425, 299] width 170 height 21
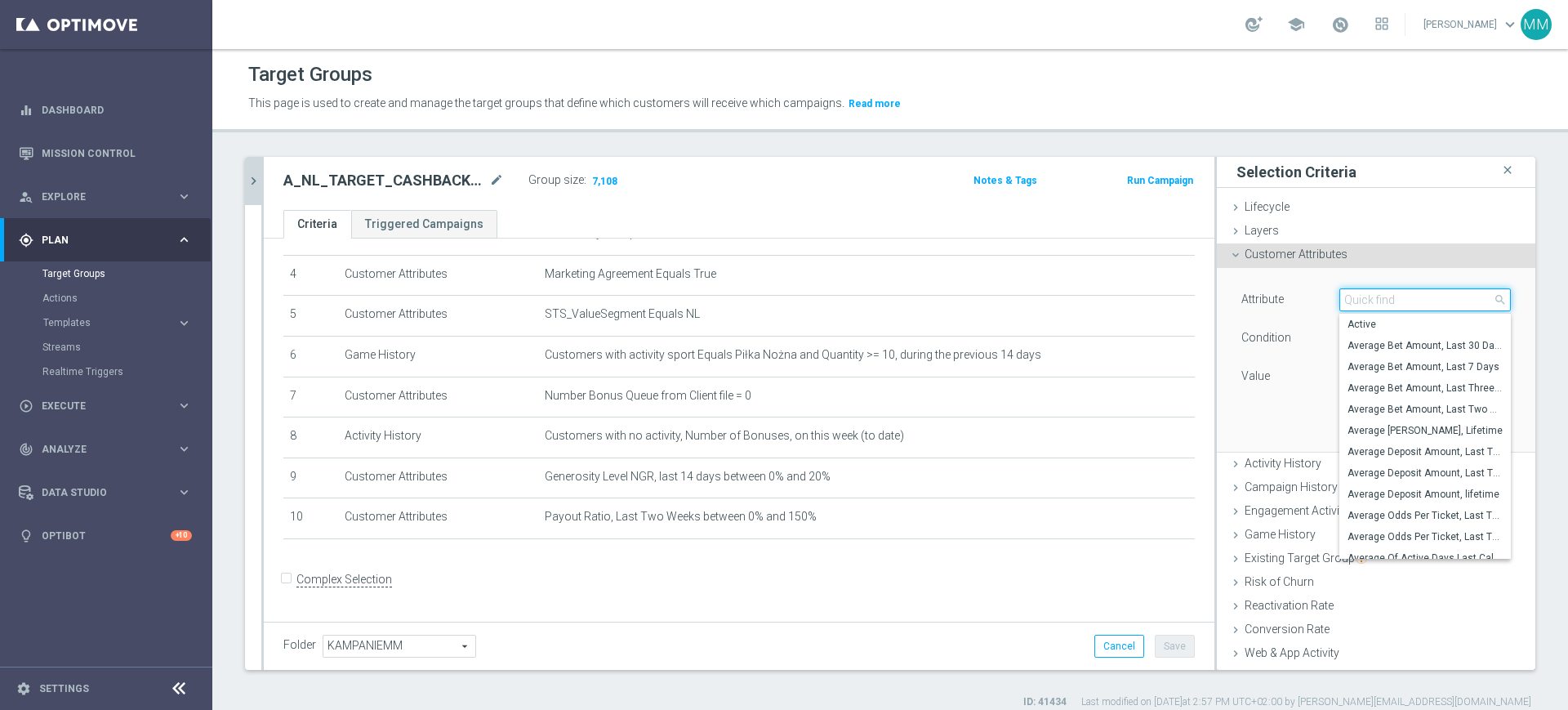
click at [1345, 304] on input "search" at bounding box center [1425, 300] width 172 height 23
type input "win amoun"
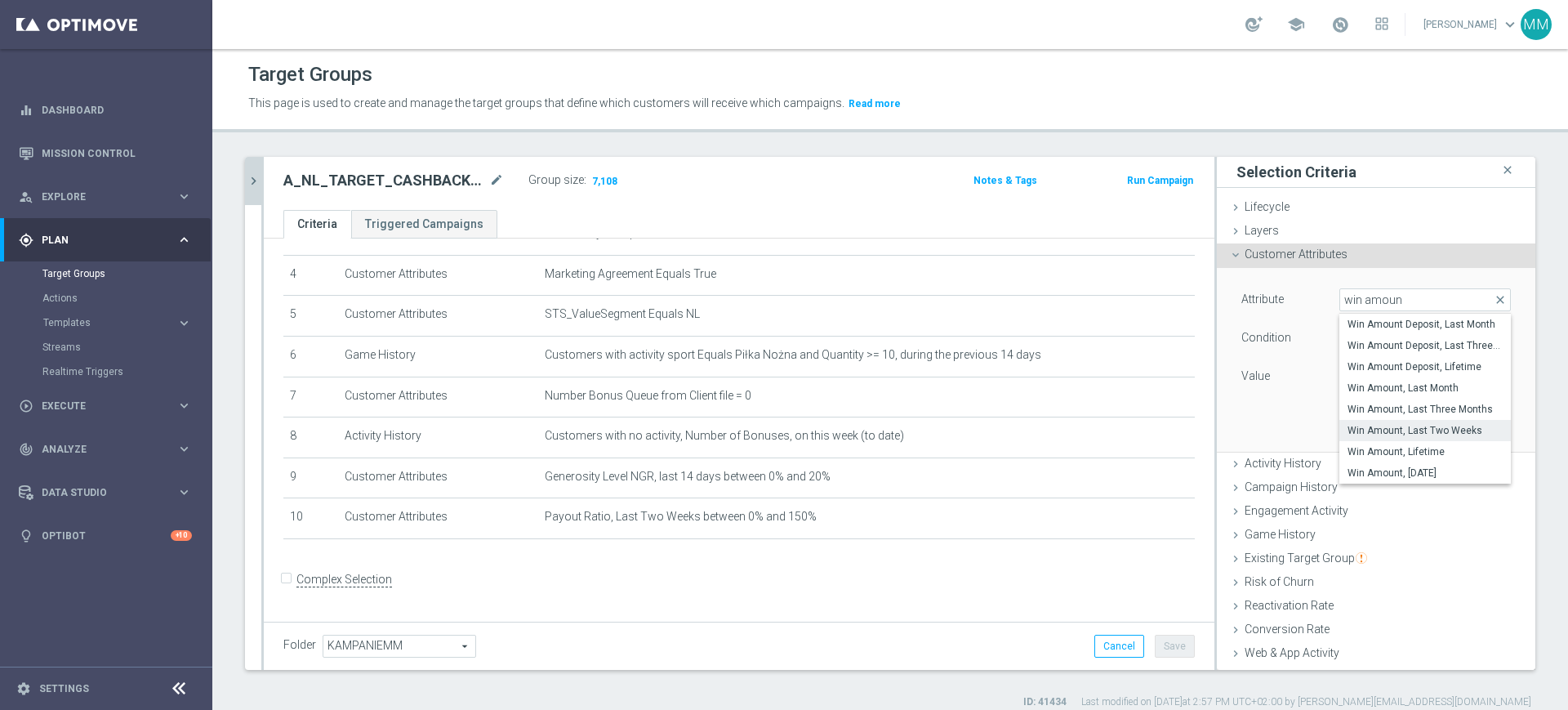
click at [1423, 436] on span "Win Amount, Last Two Weeks" at bounding box center [1424, 431] width 155 height 14
type input "Win Amount, Last Two Weeks"
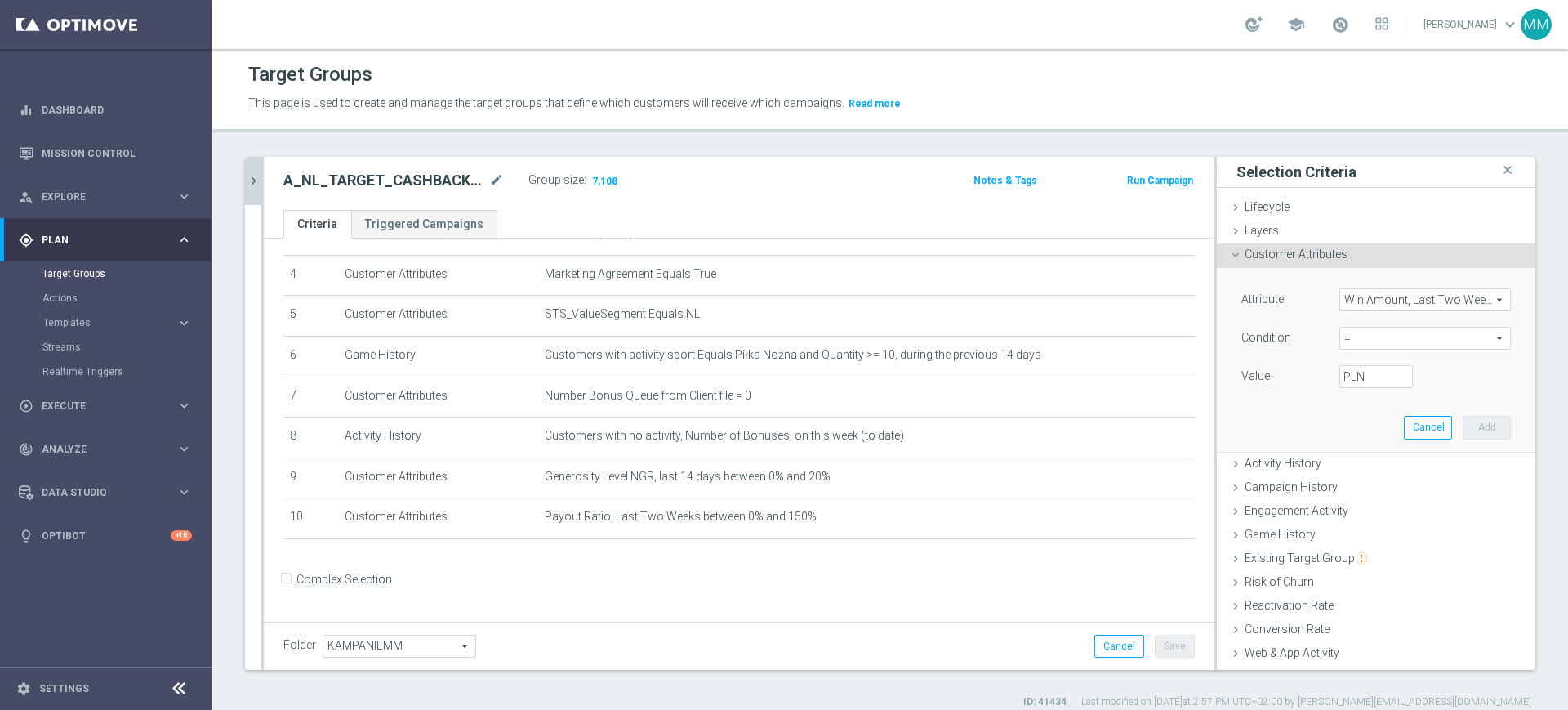
click at [1391, 337] on span "=" at bounding box center [1425, 338] width 170 height 21
click at [1347, 484] on span "between" at bounding box center [1424, 491] width 155 height 14
click at [1354, 343] on span "between" at bounding box center [1425, 338] width 170 height 21
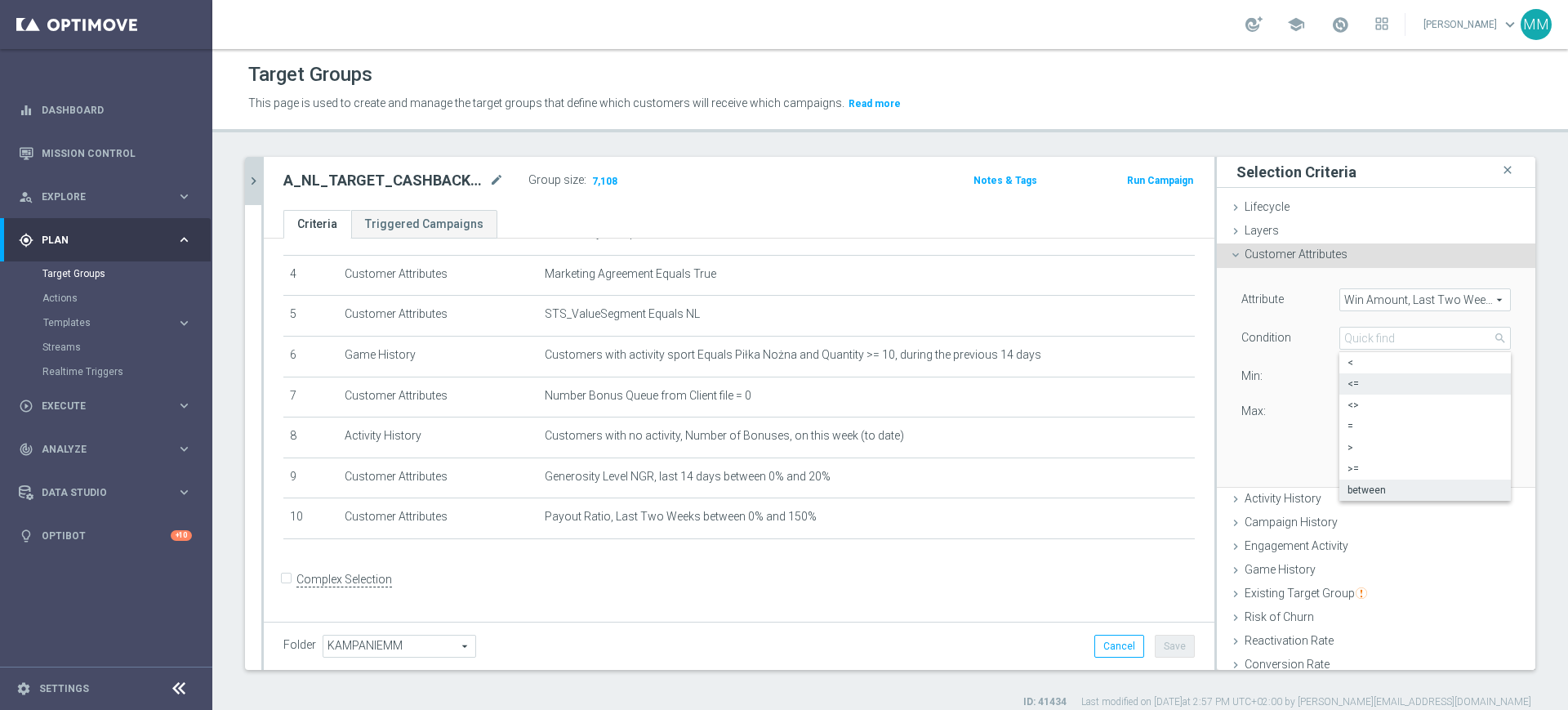
click at [1354, 385] on span "<=" at bounding box center [1424, 384] width 155 height 14
type input "<="
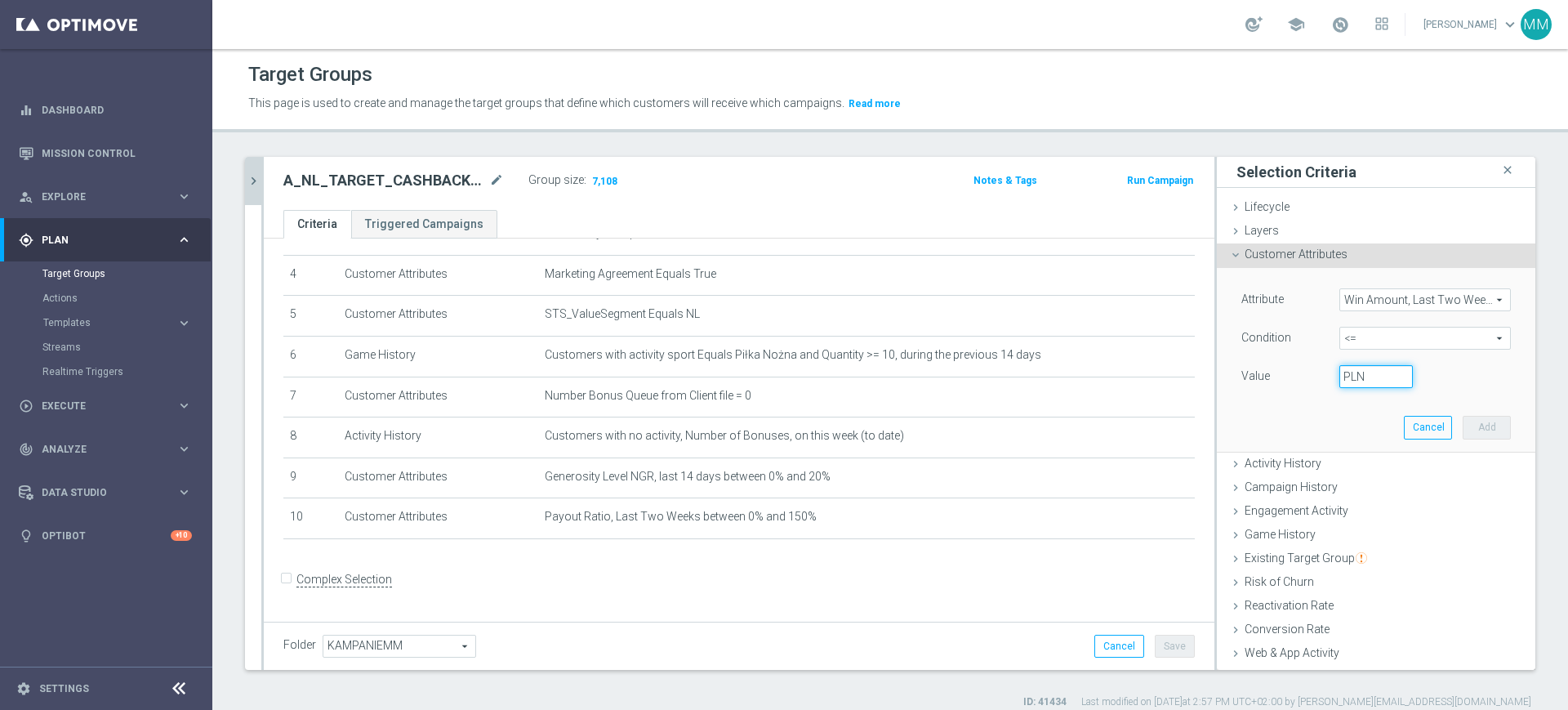
click at [1344, 371] on input "PLN" at bounding box center [1376, 377] width 73 height 23
type input "300"
click at [1463, 426] on button "Add" at bounding box center [1487, 427] width 48 height 23
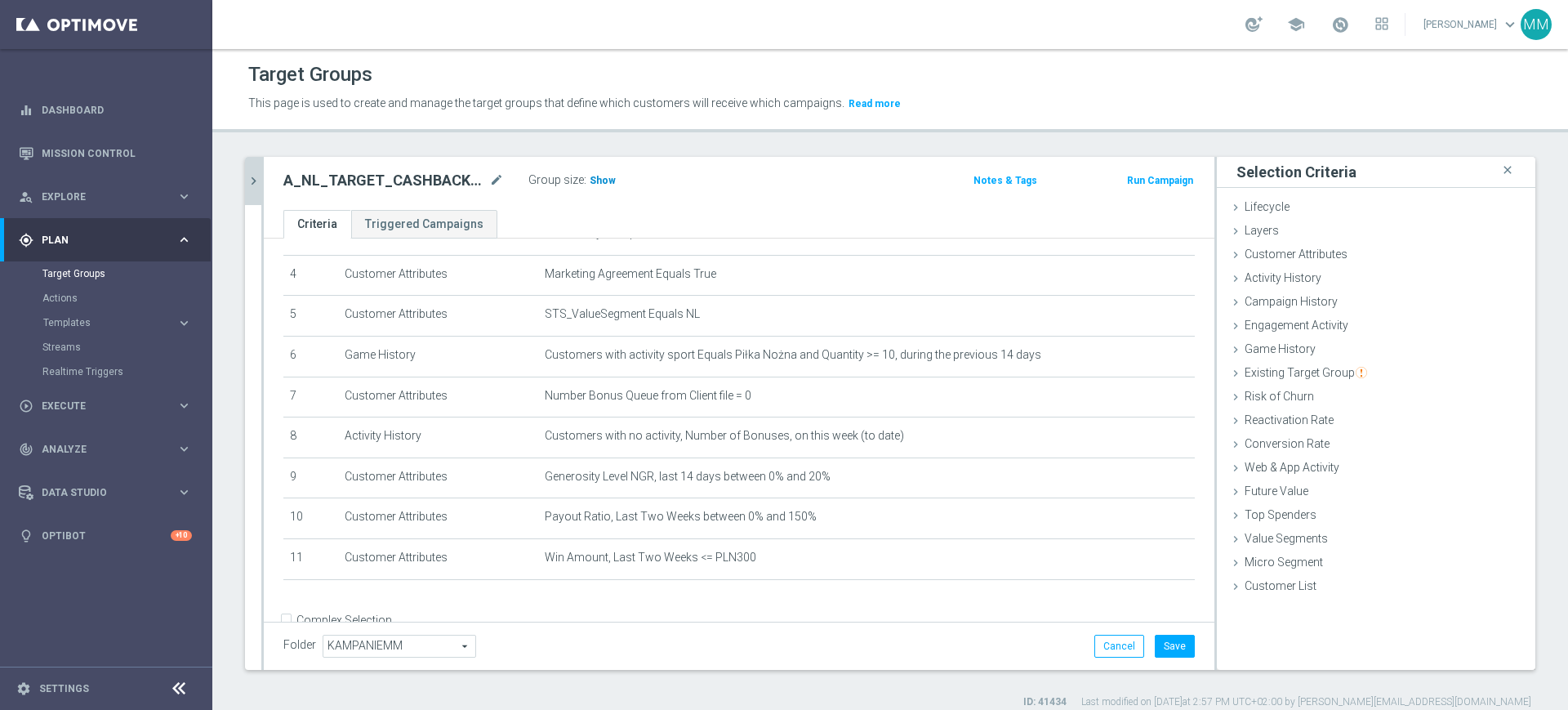
click at [590, 172] on h3 "Show" at bounding box center [602, 181] width 29 height 18
click at [1166, 648] on button "Save" at bounding box center [1174, 646] width 40 height 23
click at [1303, 260] on span "Customer Attributes" at bounding box center [1296, 254] width 103 height 14
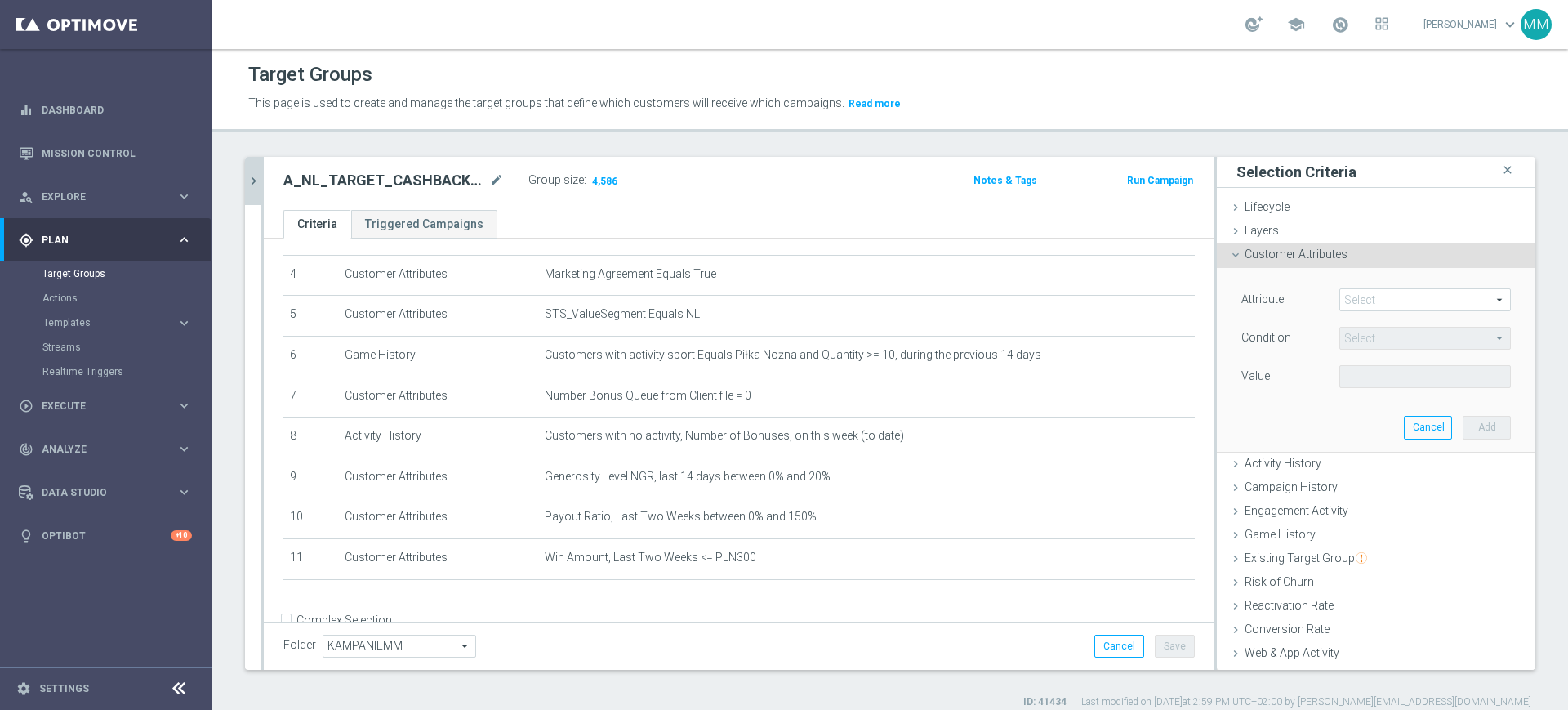
click at [1356, 293] on span at bounding box center [1425, 299] width 170 height 21
click at [0, 0] on input "search" at bounding box center [0, 0] width 0 height 0
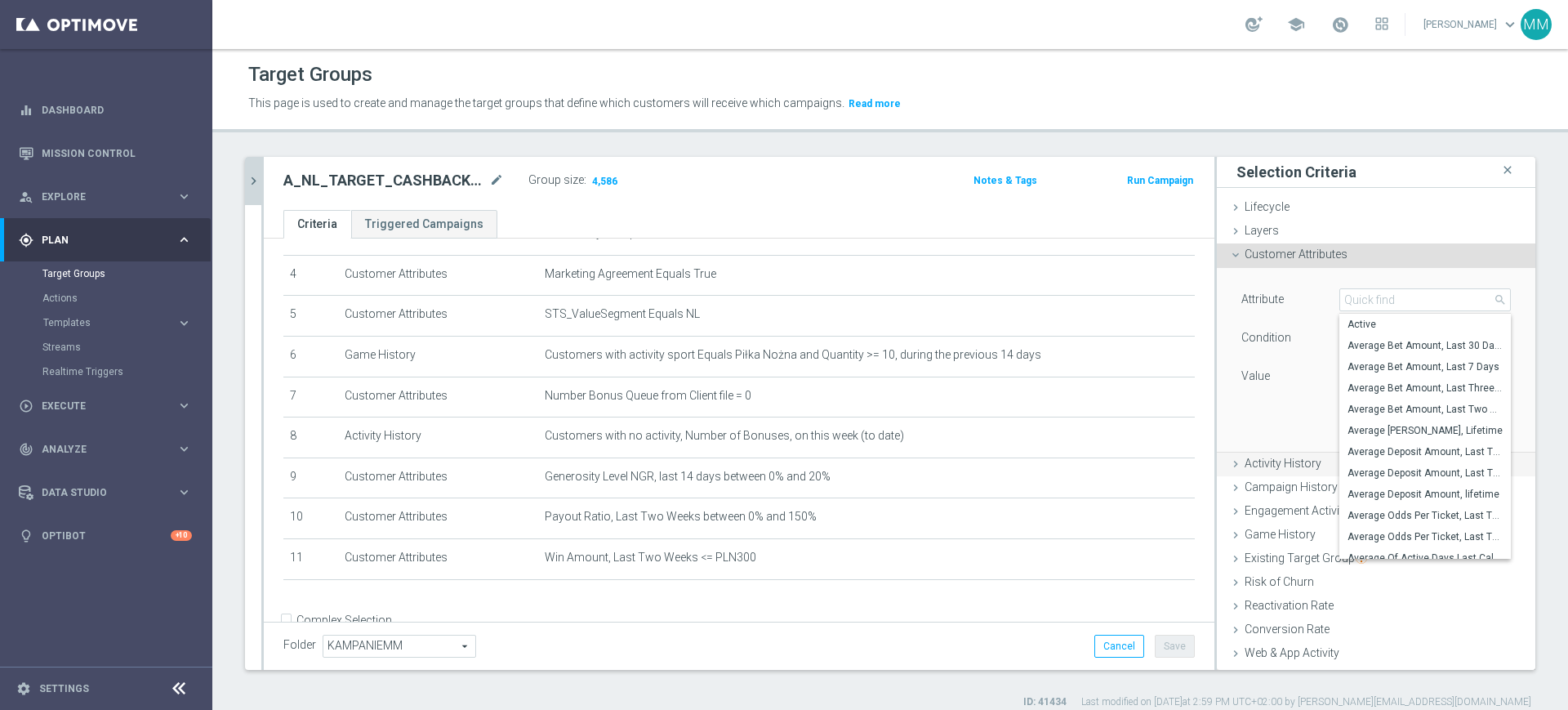
click at [1262, 463] on span "Activity History" at bounding box center [1282, 464] width 76 height 14
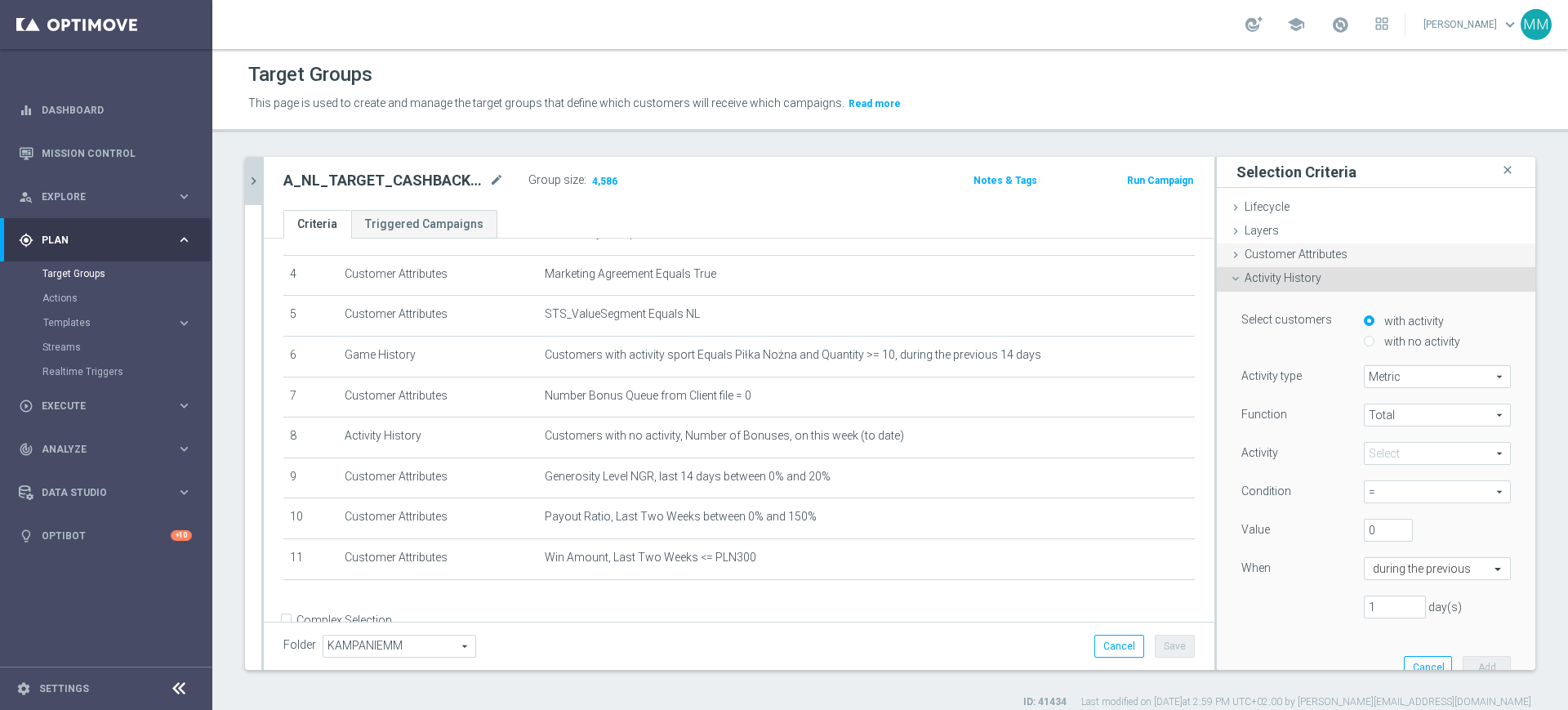
click at [1297, 264] on div "Customer Attributes done selection saved" at bounding box center [1376, 255] width 319 height 24
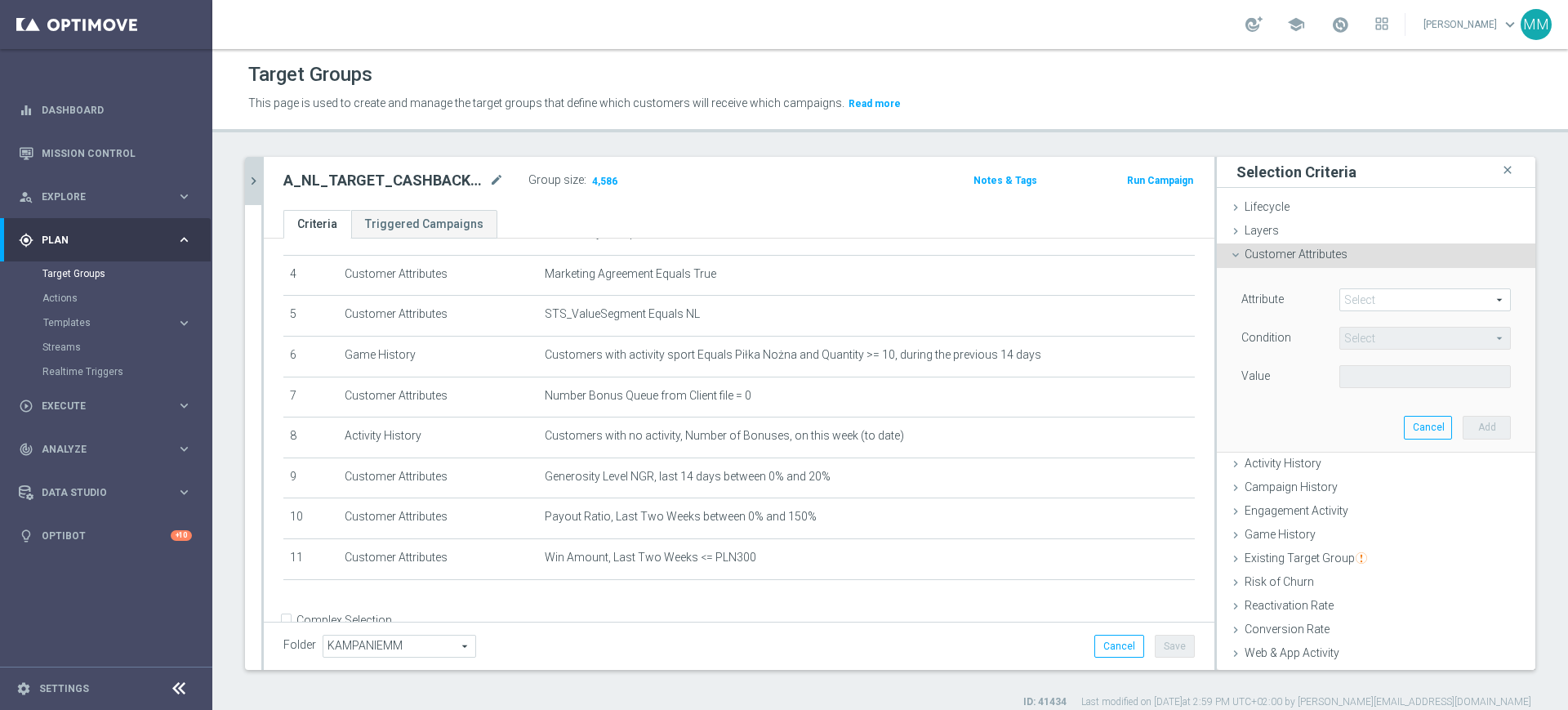
click at [1391, 304] on span at bounding box center [1425, 299] width 170 height 21
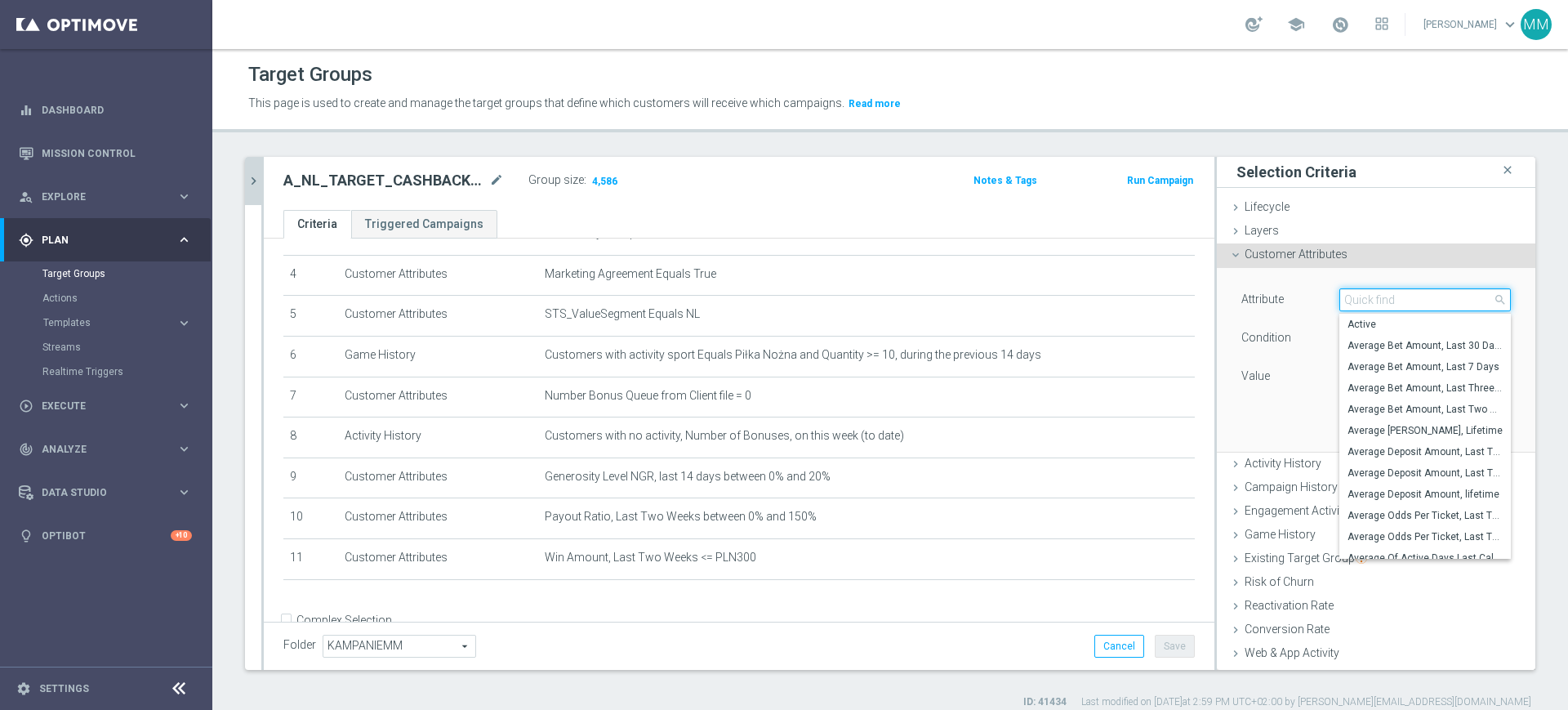
click at [1391, 304] on input "search" at bounding box center [1425, 300] width 172 height 23
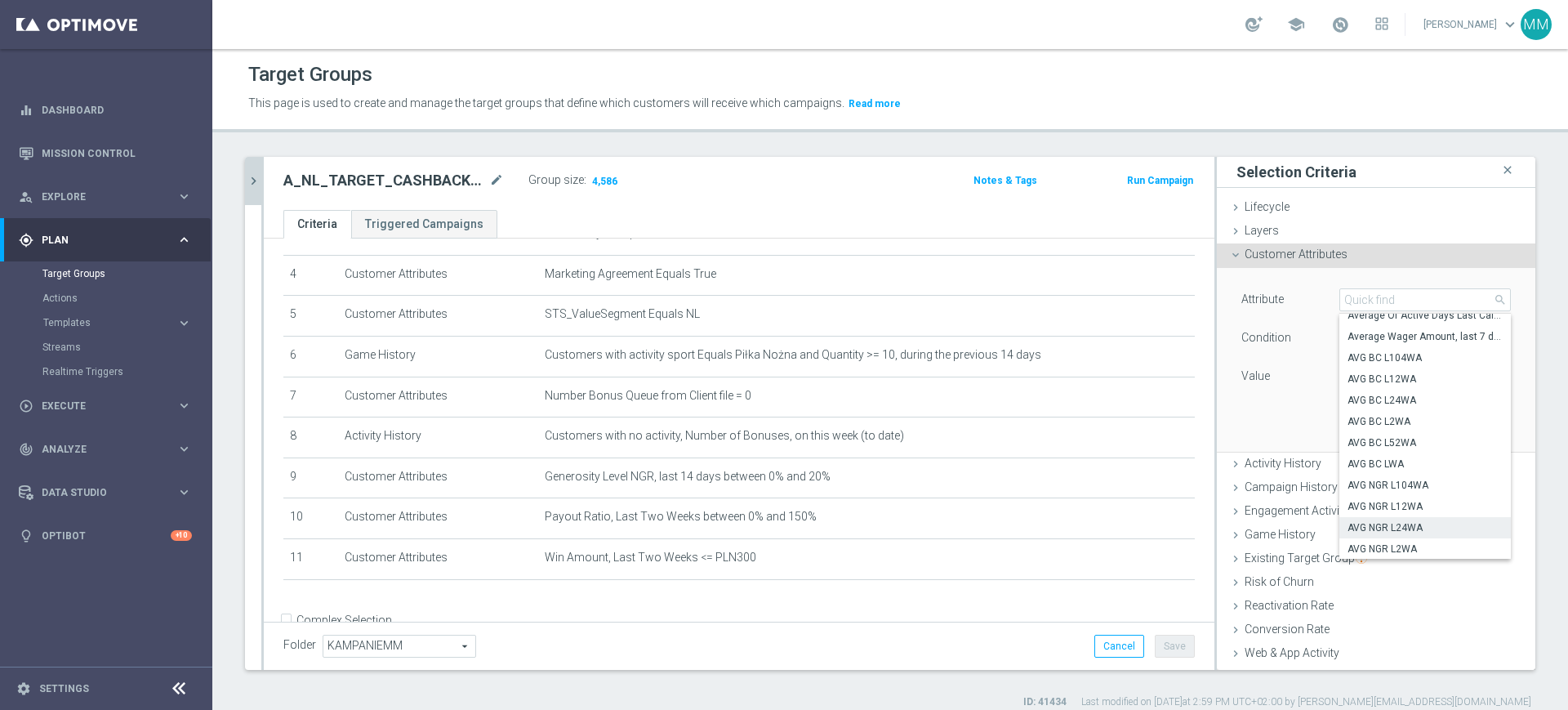
click at [1417, 527] on span "AVG NGR L24WA" at bounding box center [1424, 528] width 155 height 14
type input "AVG NGR L24WA"
type input "="
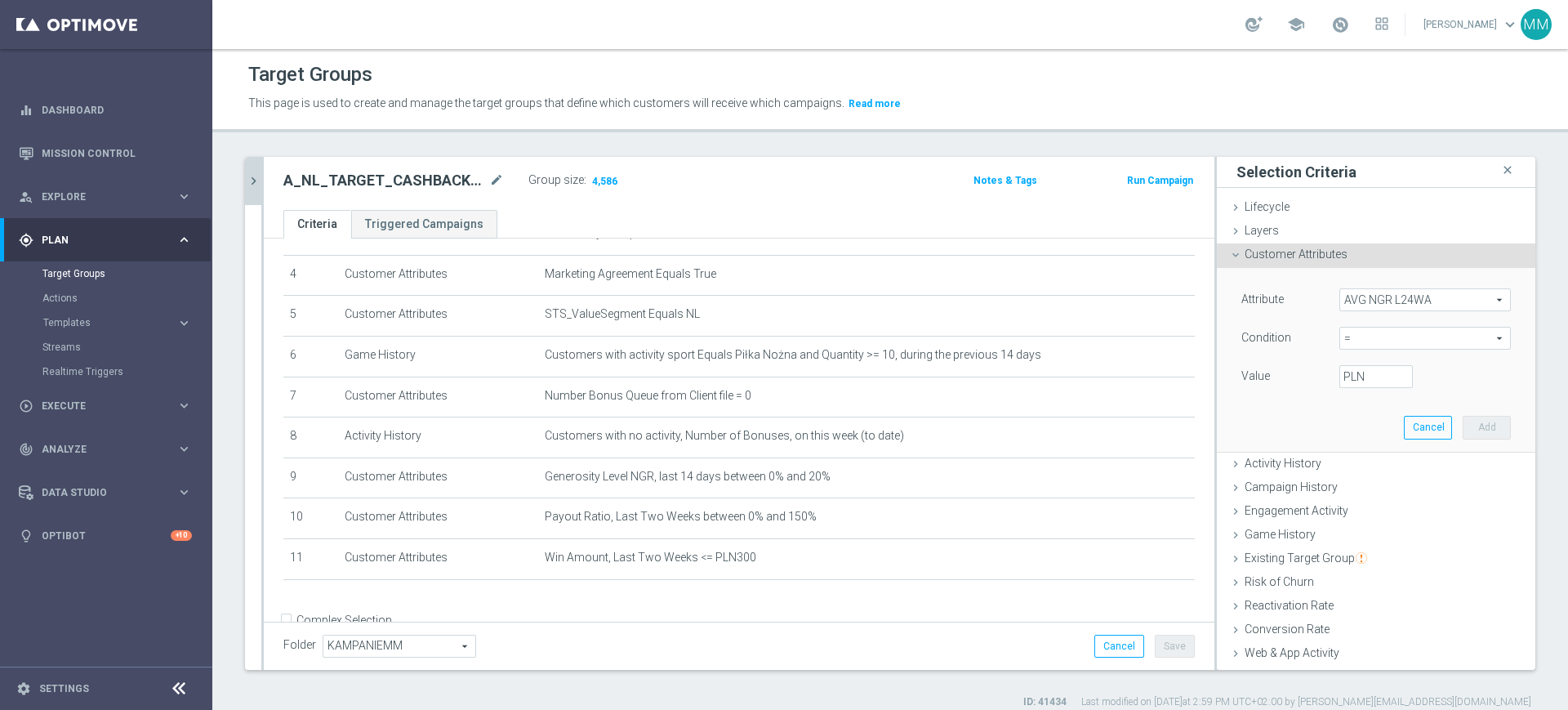
click at [1379, 337] on span "=" at bounding box center [1425, 338] width 170 height 21
click at [1320, 251] on span "Customer Attributes" at bounding box center [1296, 254] width 103 height 14
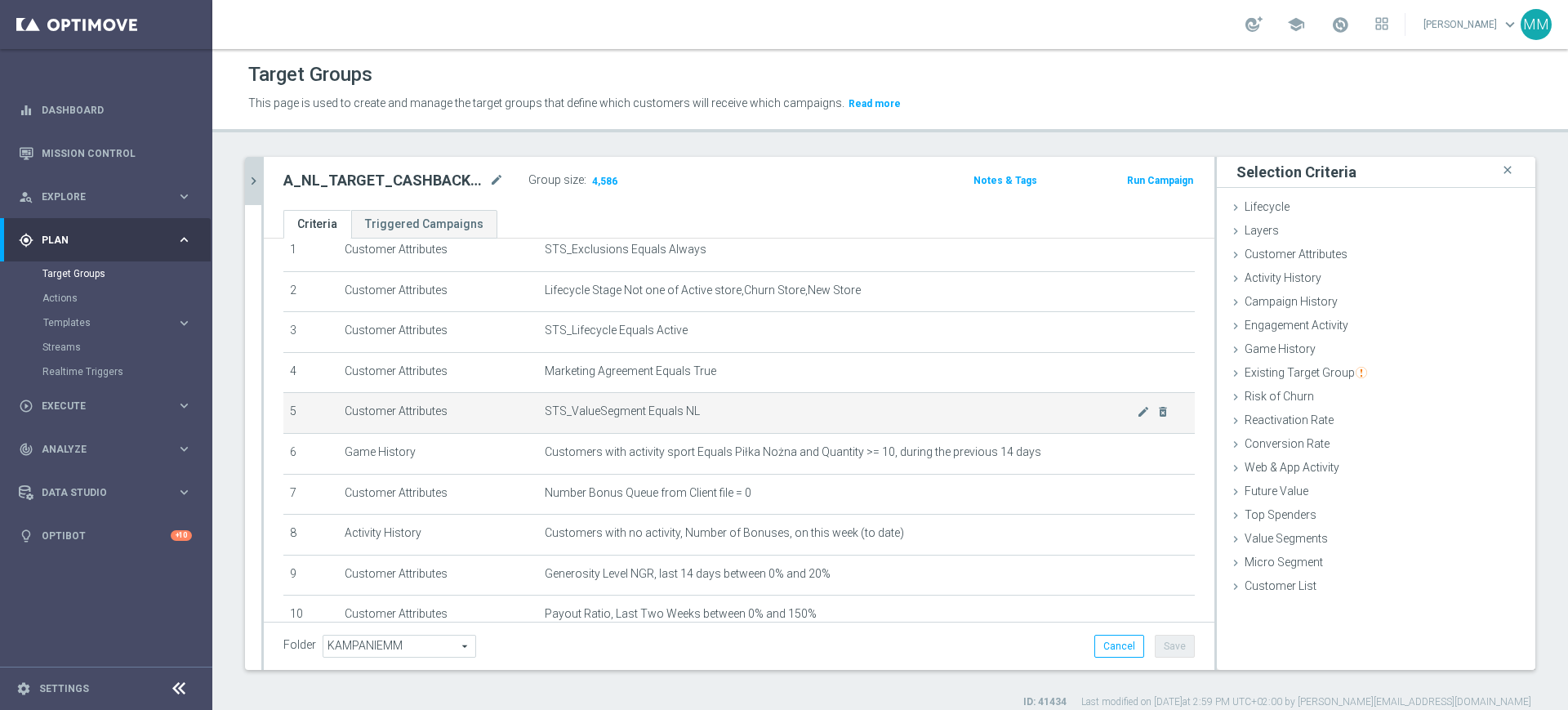
scroll to position [204, 0]
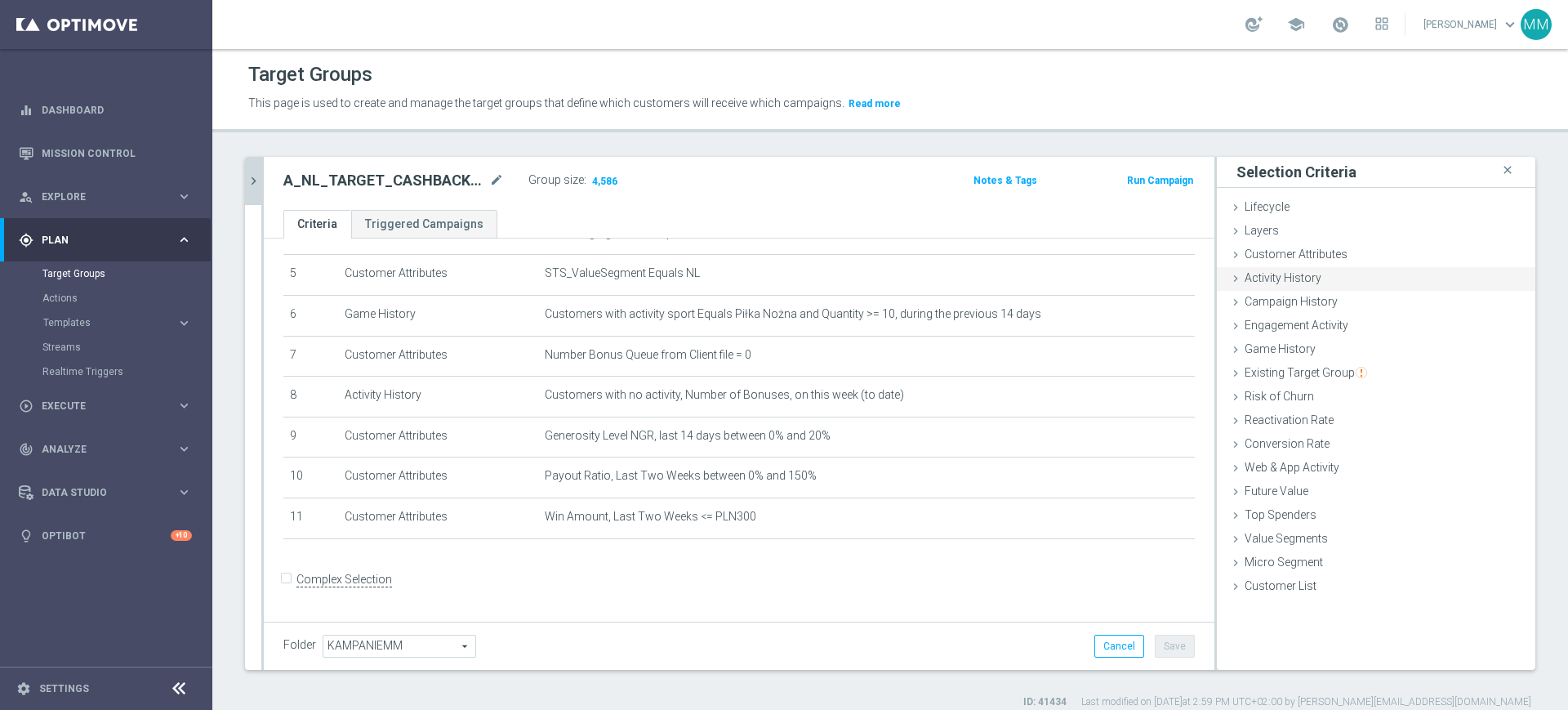
click at [1298, 277] on span "Activity History" at bounding box center [1282, 278] width 76 height 14
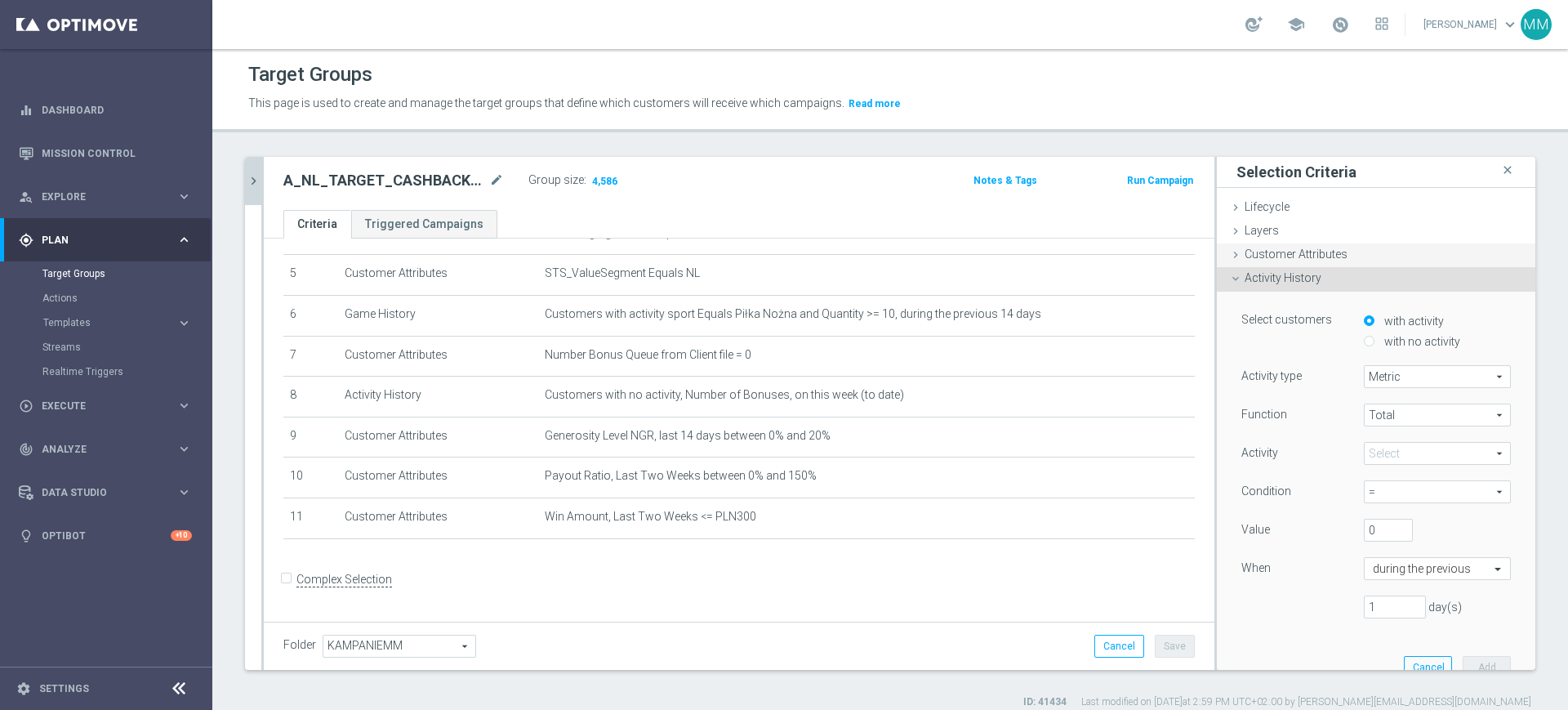
click at [1267, 251] on span "Customer Attributes" at bounding box center [1296, 254] width 103 height 14
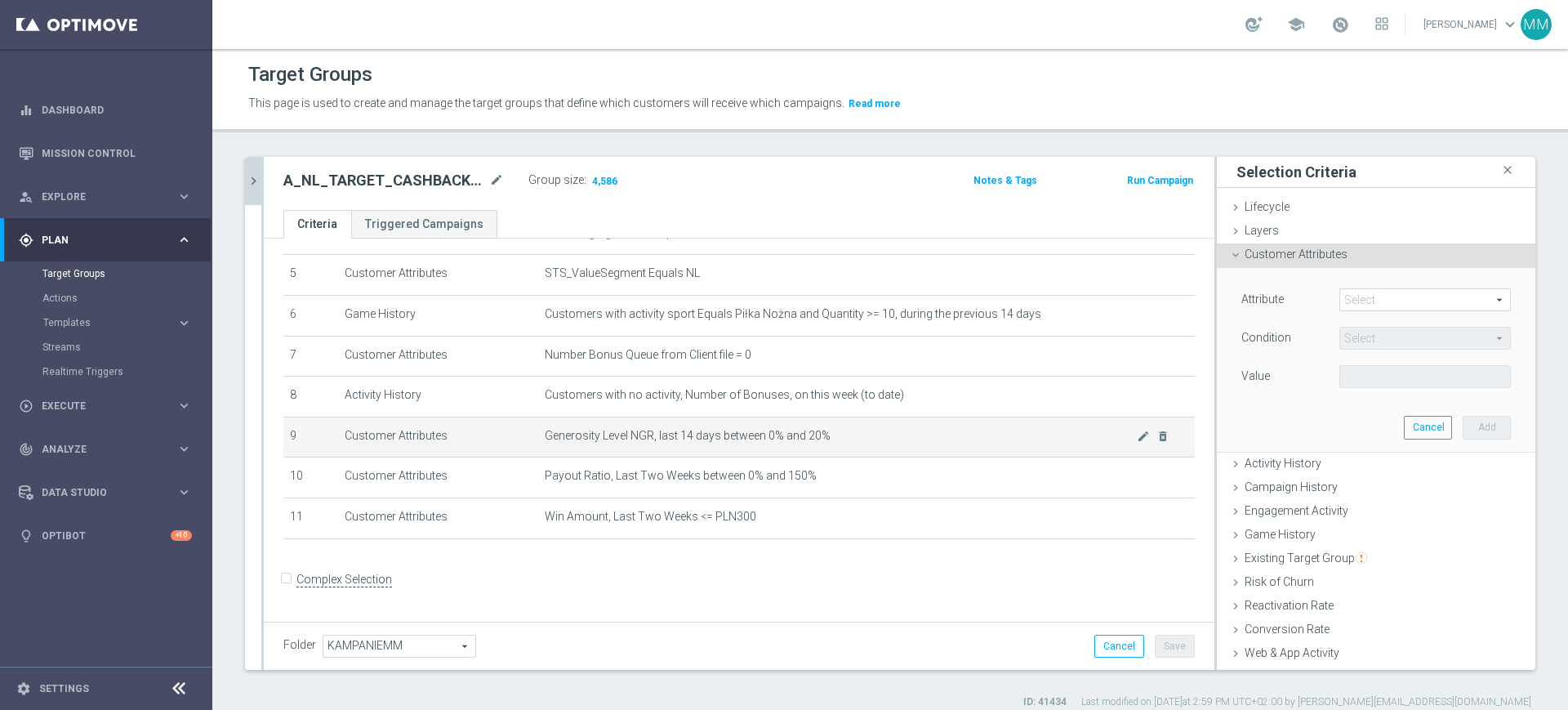
click at [817, 442] on span "Generosity Level NGR, last 14 days between 0% and 20%" at bounding box center [840, 436] width 592 height 14
click at [888, 442] on span "Generosity Level NGR, last 14 days between 0% and 20%" at bounding box center [840, 436] width 592 height 14
click at [751, 442] on span "Generosity Level NGR, last 14 days between 0% and 20%" at bounding box center [840, 436] width 592 height 14
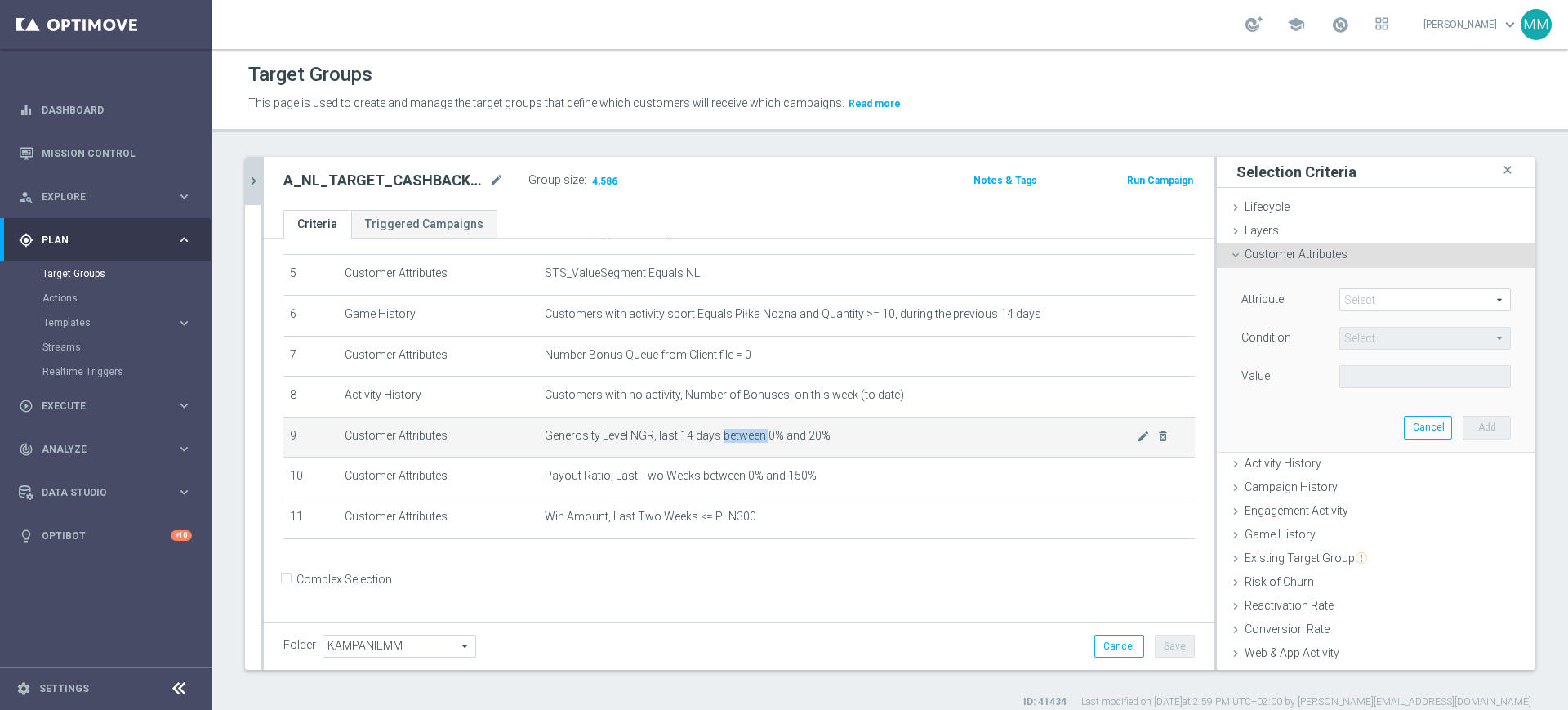
click at [751, 442] on span "Generosity Level NGR, last 14 days between 0% and 20%" at bounding box center [840, 436] width 592 height 14
click at [1136, 442] on icon "mode_edit" at bounding box center [1143, 437] width 14 height 14
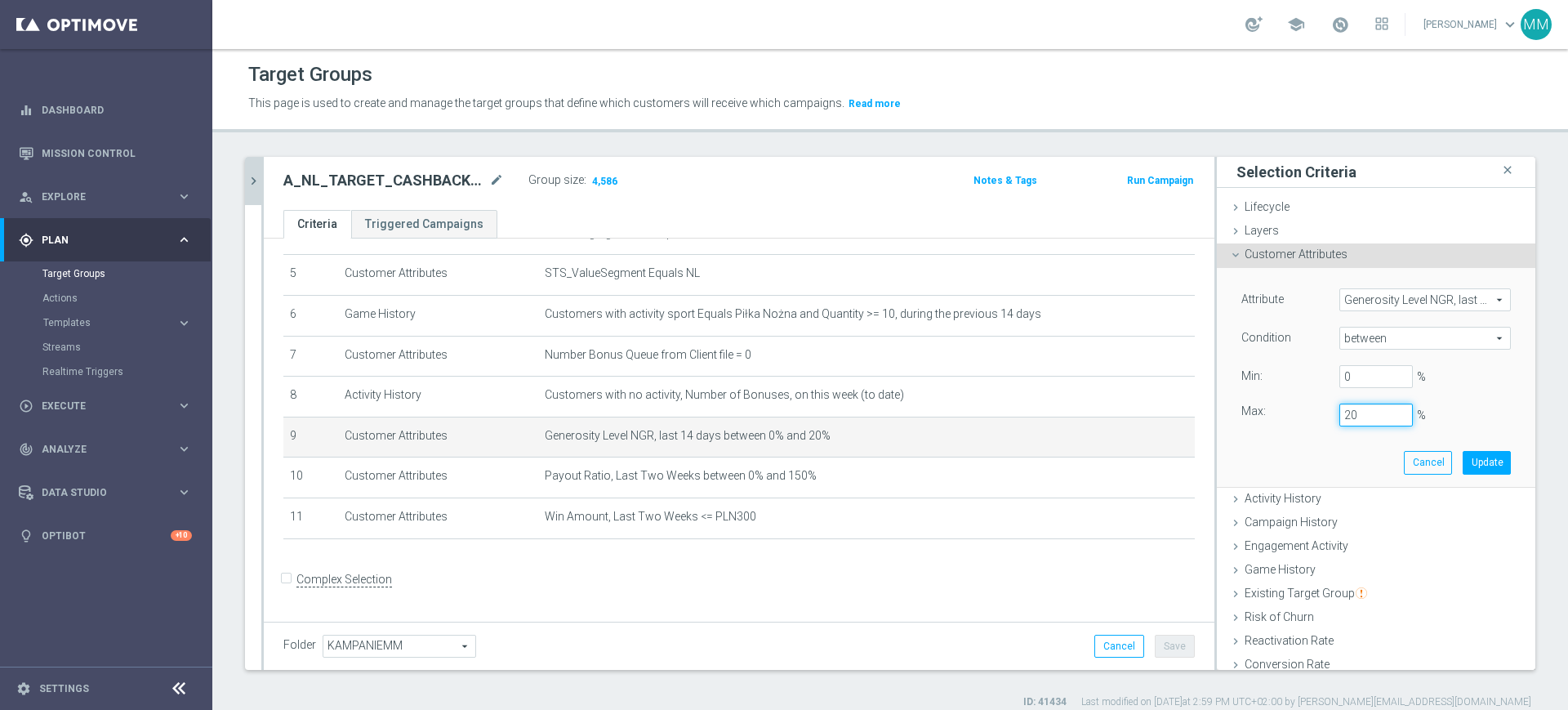
drag, startPoint x: 1347, startPoint y: 413, endPoint x: 1248, endPoint y: 422, distance: 99.4
click at [1246, 418] on div "Max: 20 %" at bounding box center [1376, 415] width 294 height 23
click at [1463, 457] on button "Update" at bounding box center [1487, 463] width 48 height 23
type input "0.15"
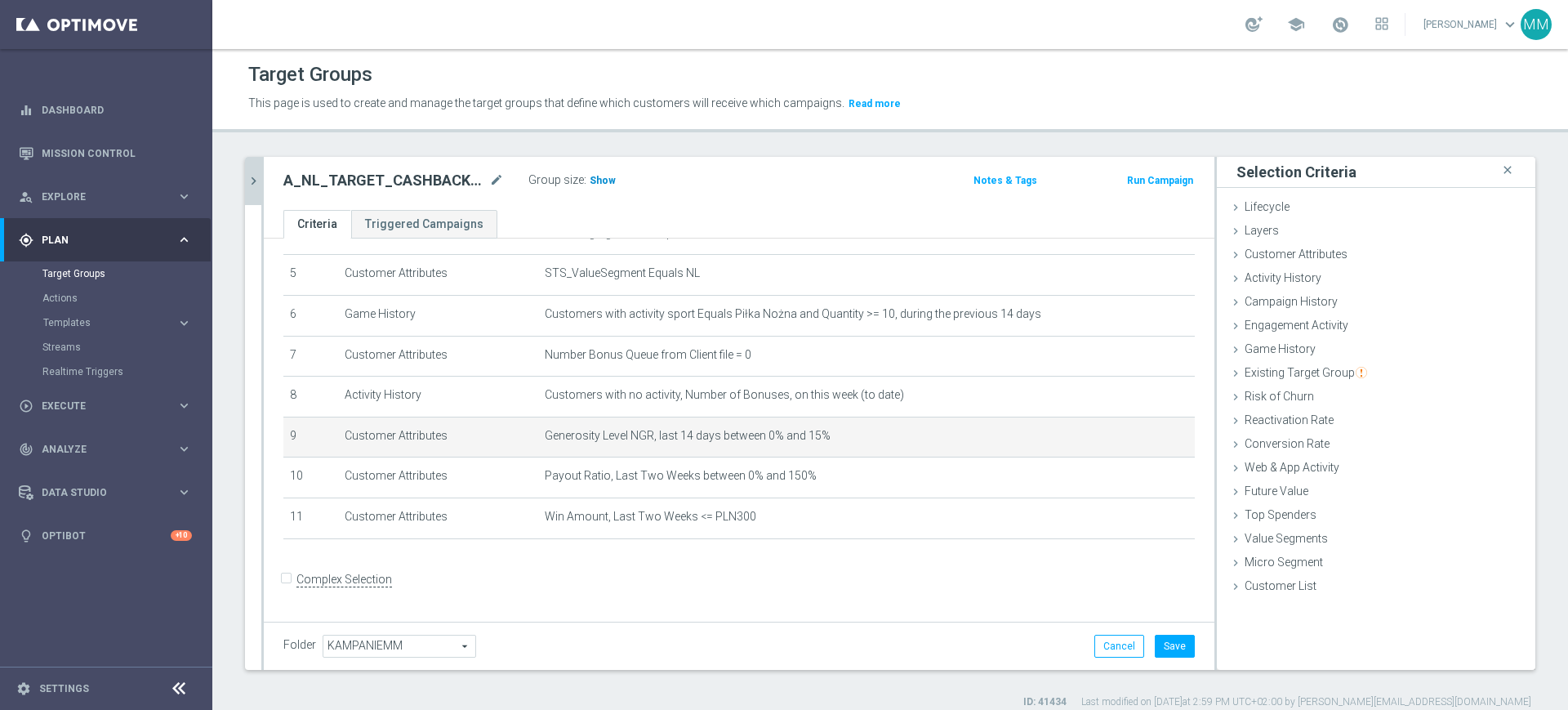
click at [605, 182] on span "Show" at bounding box center [602, 181] width 26 height 12
click at [1136, 442] on icon "mode_edit" at bounding box center [1143, 437] width 14 height 14
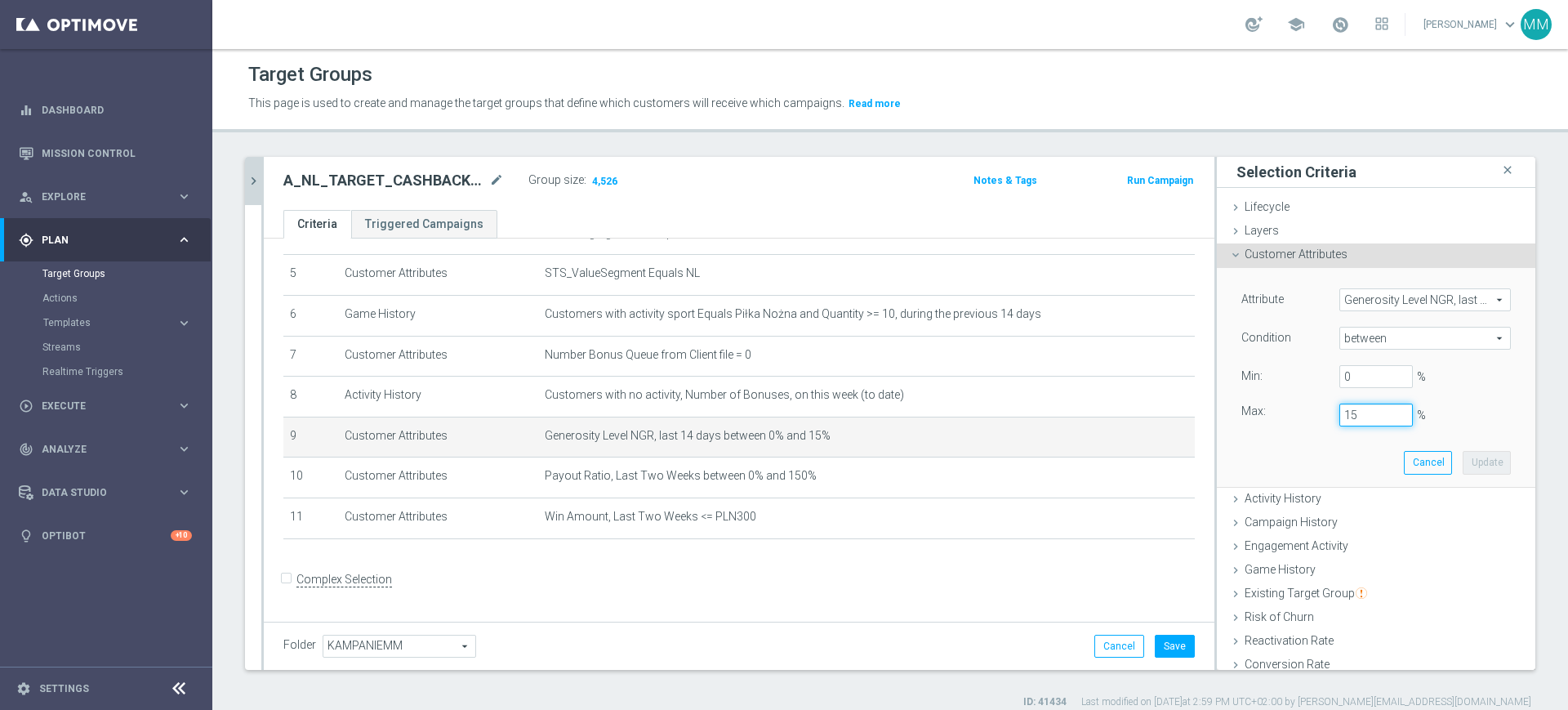
drag, startPoint x: 1346, startPoint y: 417, endPoint x: 1330, endPoint y: 418, distance: 16.0
click at [1339, 418] on input "15" at bounding box center [1376, 415] width 73 height 23
click at [1463, 465] on button "Update" at bounding box center [1487, 463] width 48 height 23
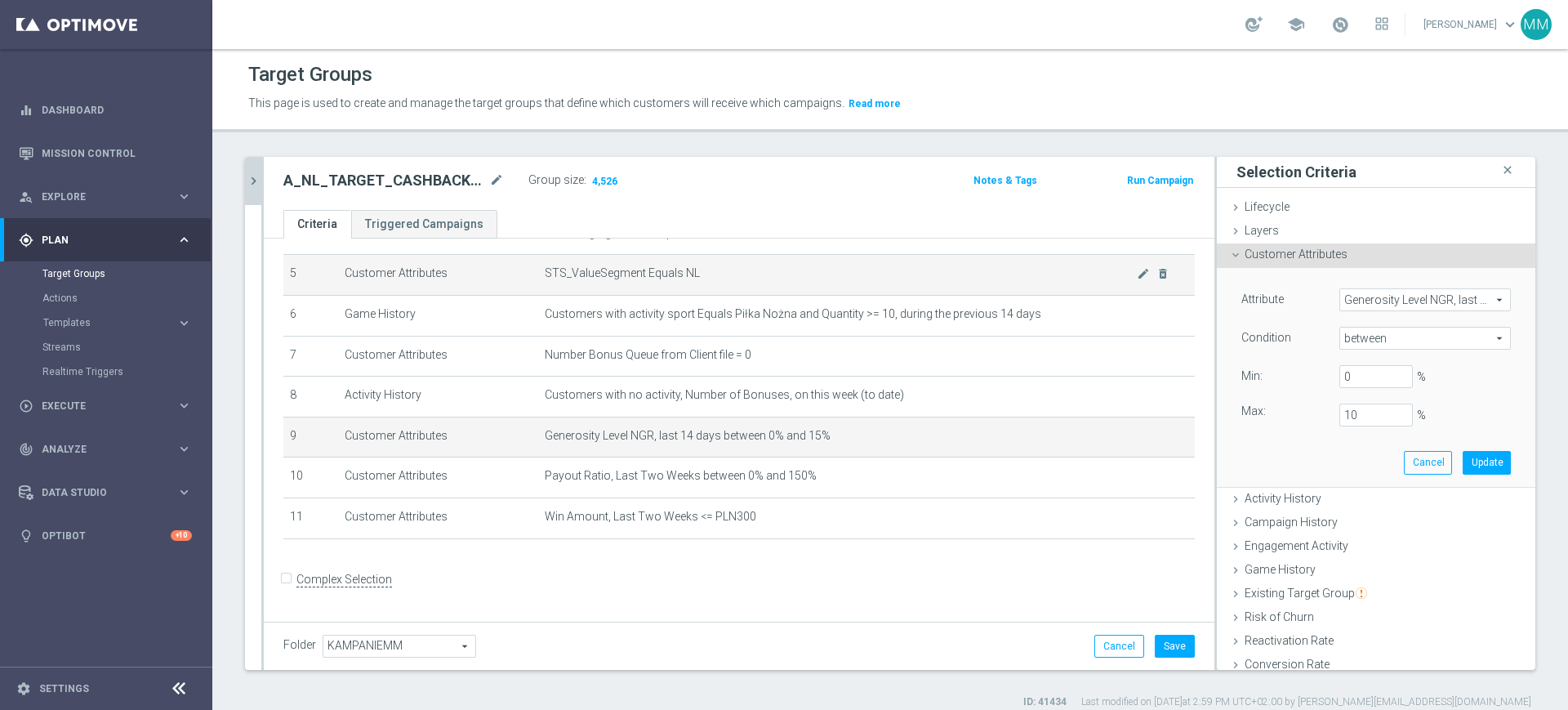
type input "0.1"
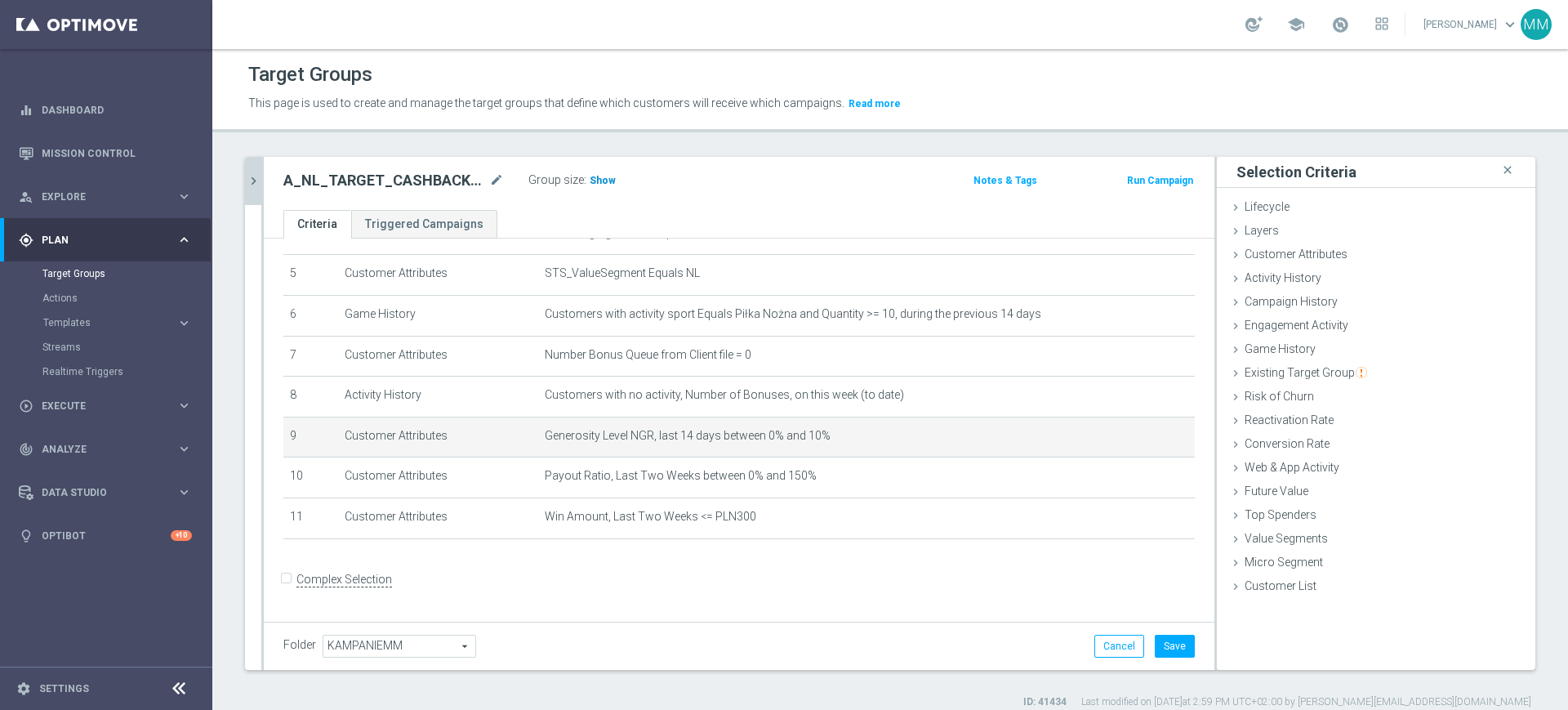
click at [602, 187] on h3 "Show" at bounding box center [602, 181] width 29 height 18
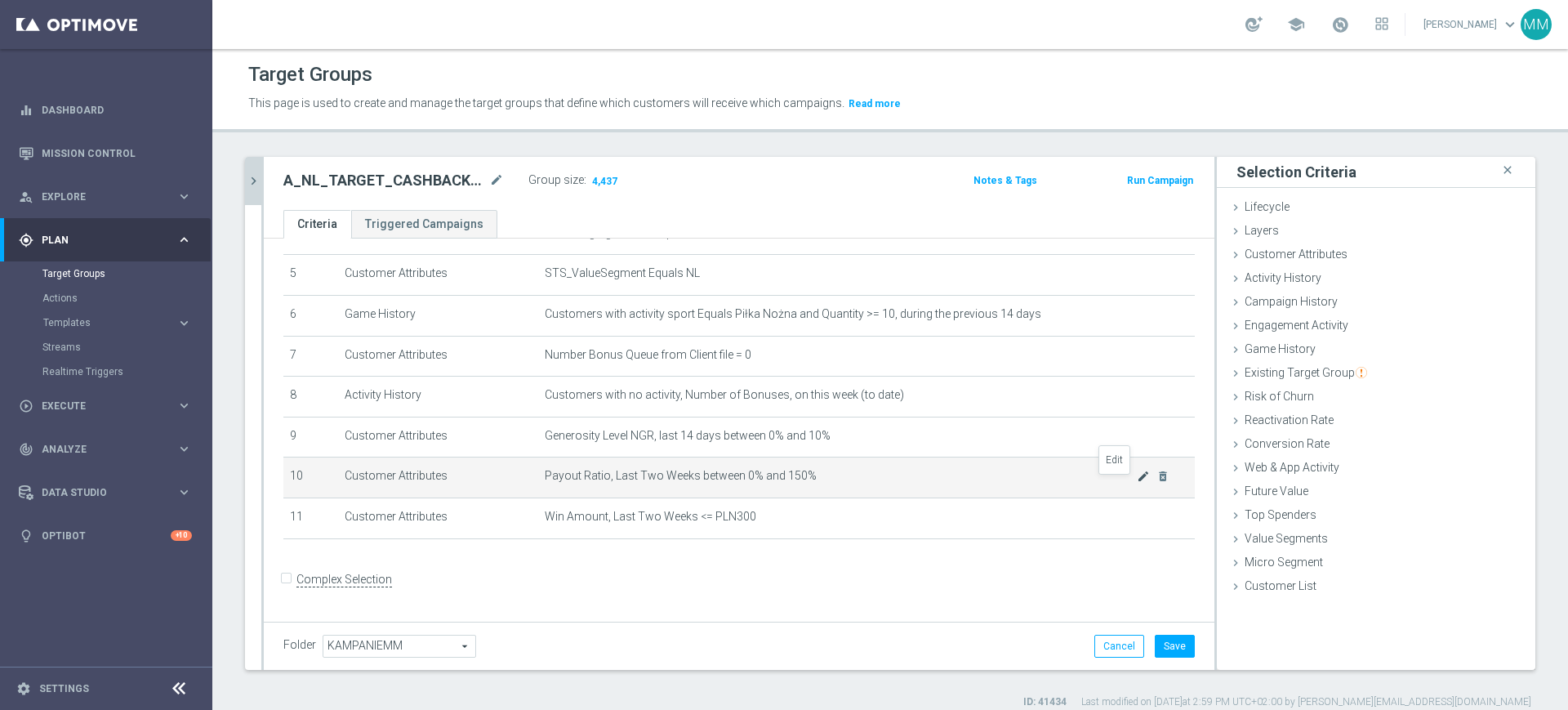
click at [1136, 483] on icon "mode_edit" at bounding box center [1143, 476] width 14 height 14
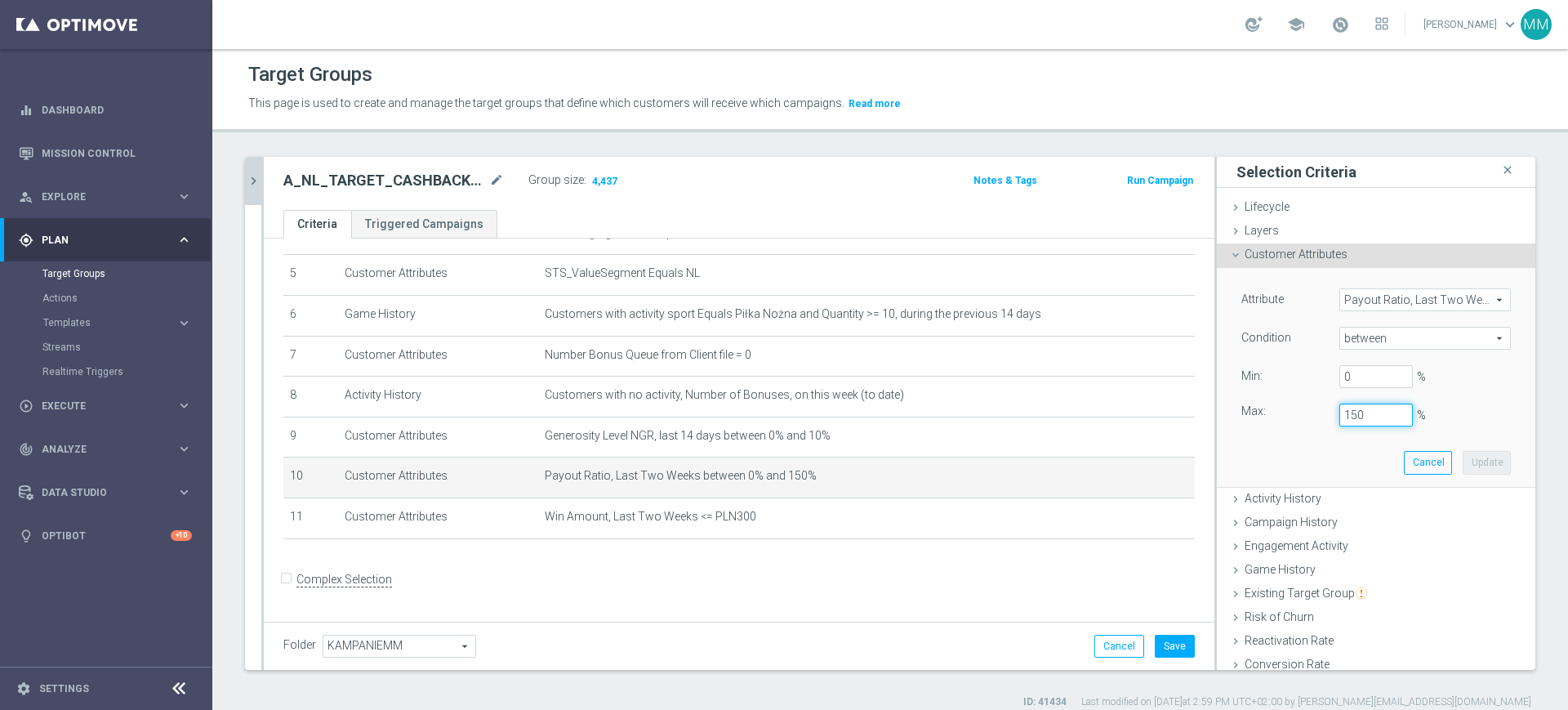
click at [1339, 417] on input "150" at bounding box center [1376, 415] width 73 height 23
drag, startPoint x: 1346, startPoint y: 418, endPoint x: 1330, endPoint y: 418, distance: 16.0
click at [1339, 418] on input "130" at bounding box center [1376, 415] width 73 height 23
click at [1463, 461] on button "Update" at bounding box center [1487, 463] width 48 height 23
type input "1.25"
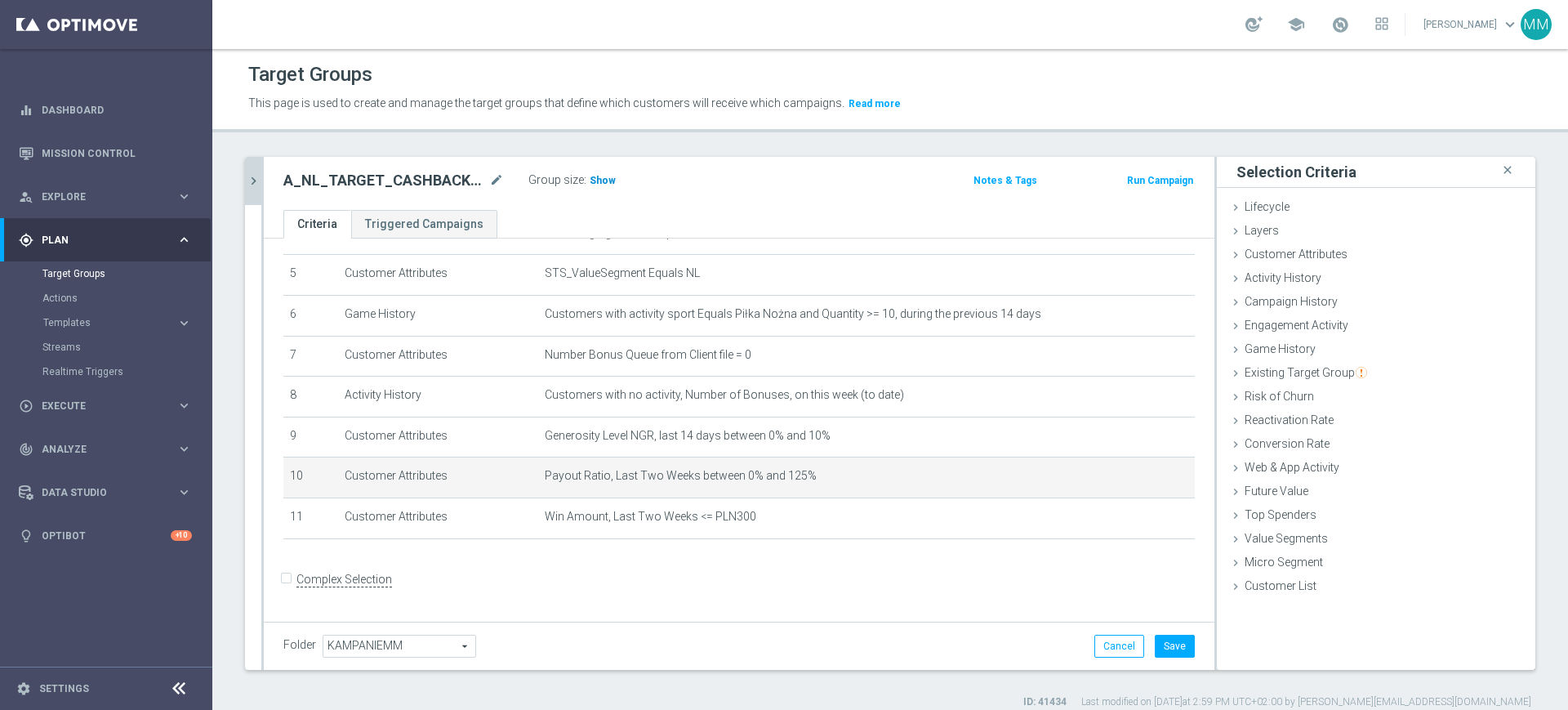
click at [596, 185] on span "Show" at bounding box center [602, 181] width 26 height 12
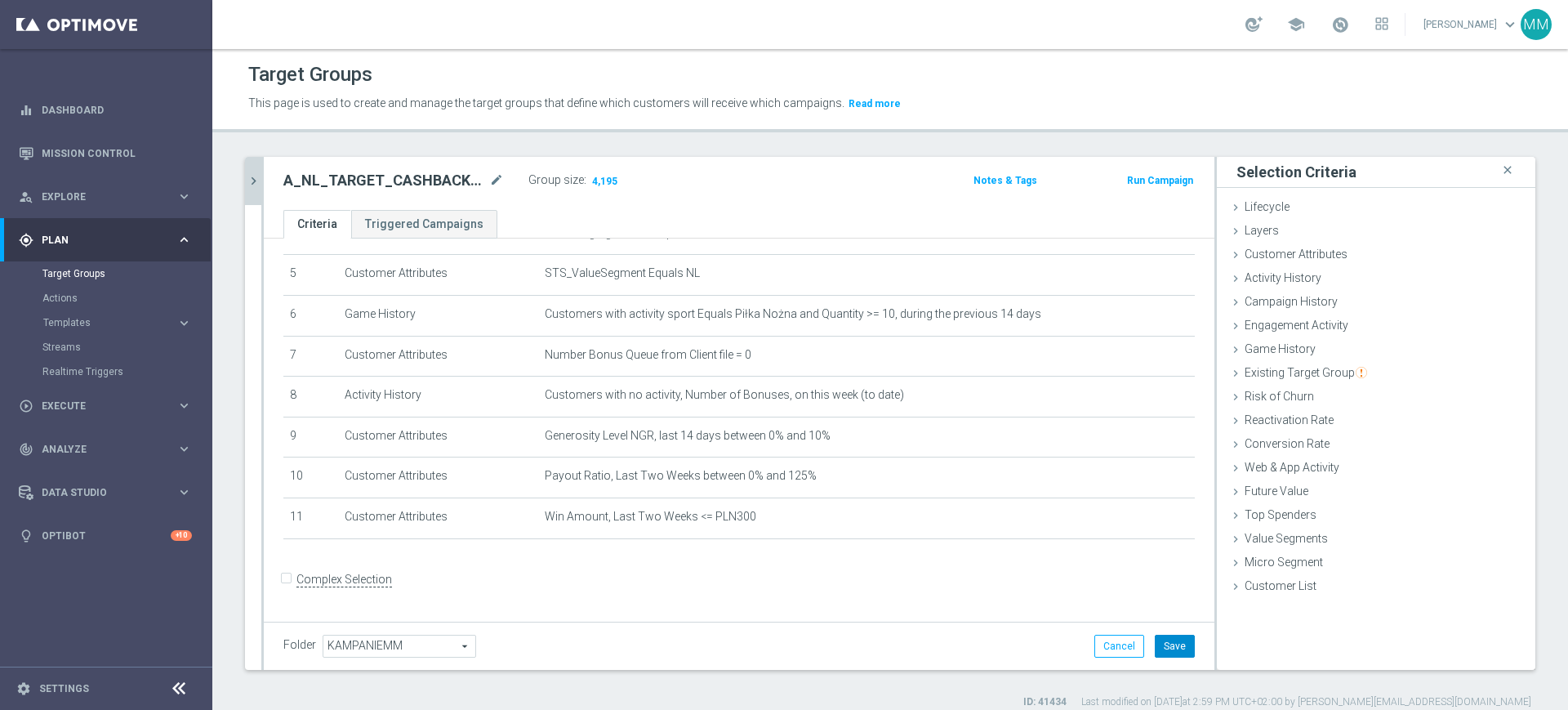
click at [1166, 651] on button "Save" at bounding box center [1174, 646] width 40 height 23
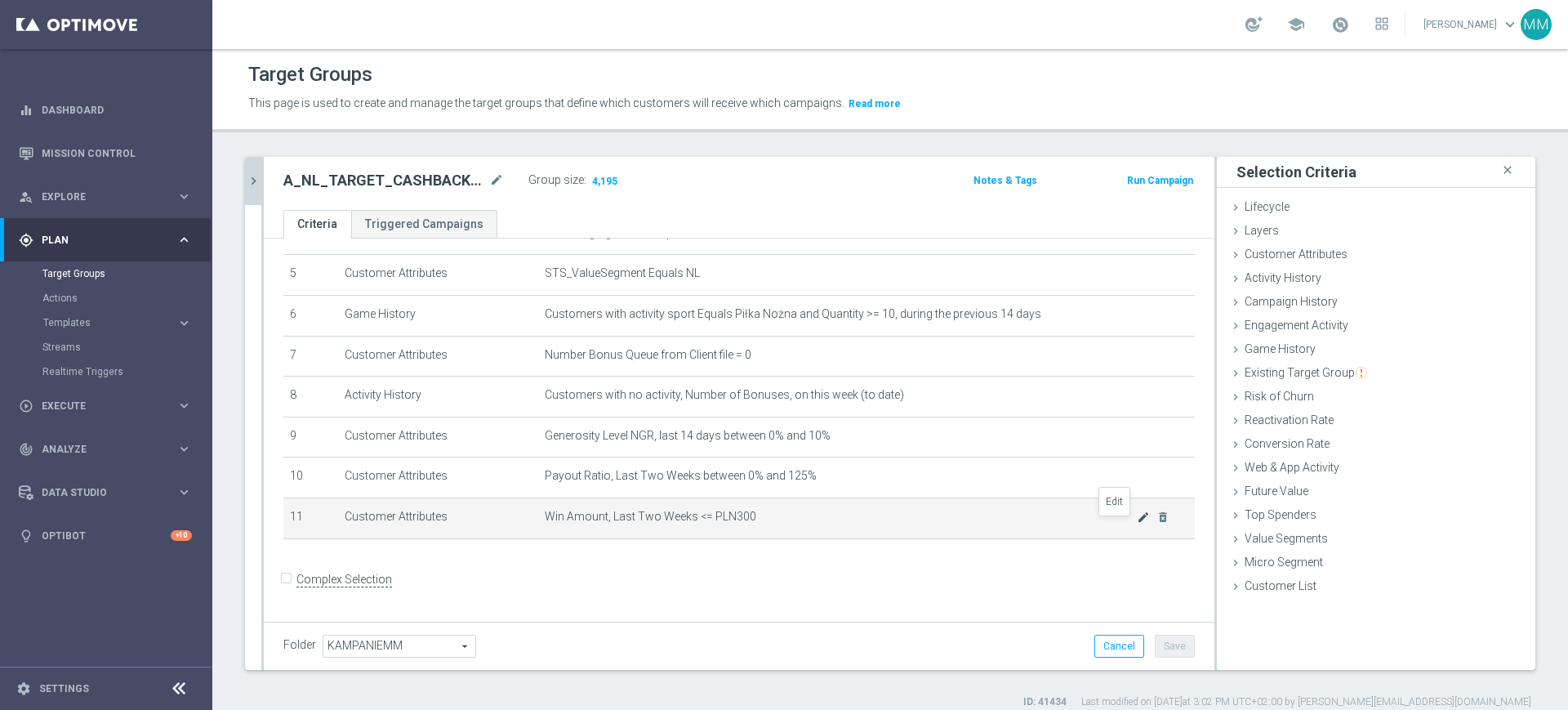
click at [1136, 522] on icon "mode_edit" at bounding box center [1143, 518] width 14 height 14
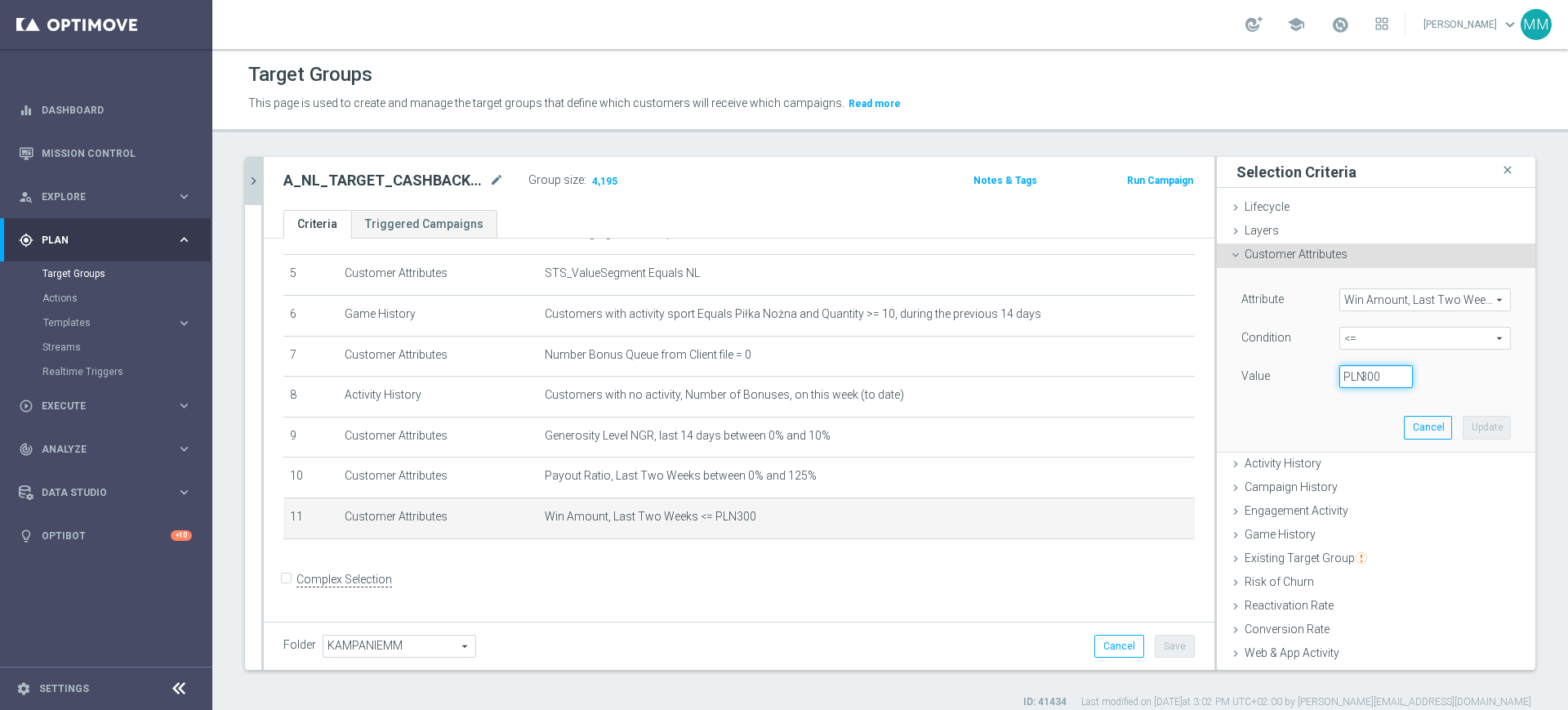
click at [1344, 367] on input "300" at bounding box center [1376, 377] width 73 height 23
type input "280"
click at [1463, 428] on button "Update" at bounding box center [1487, 427] width 48 height 23
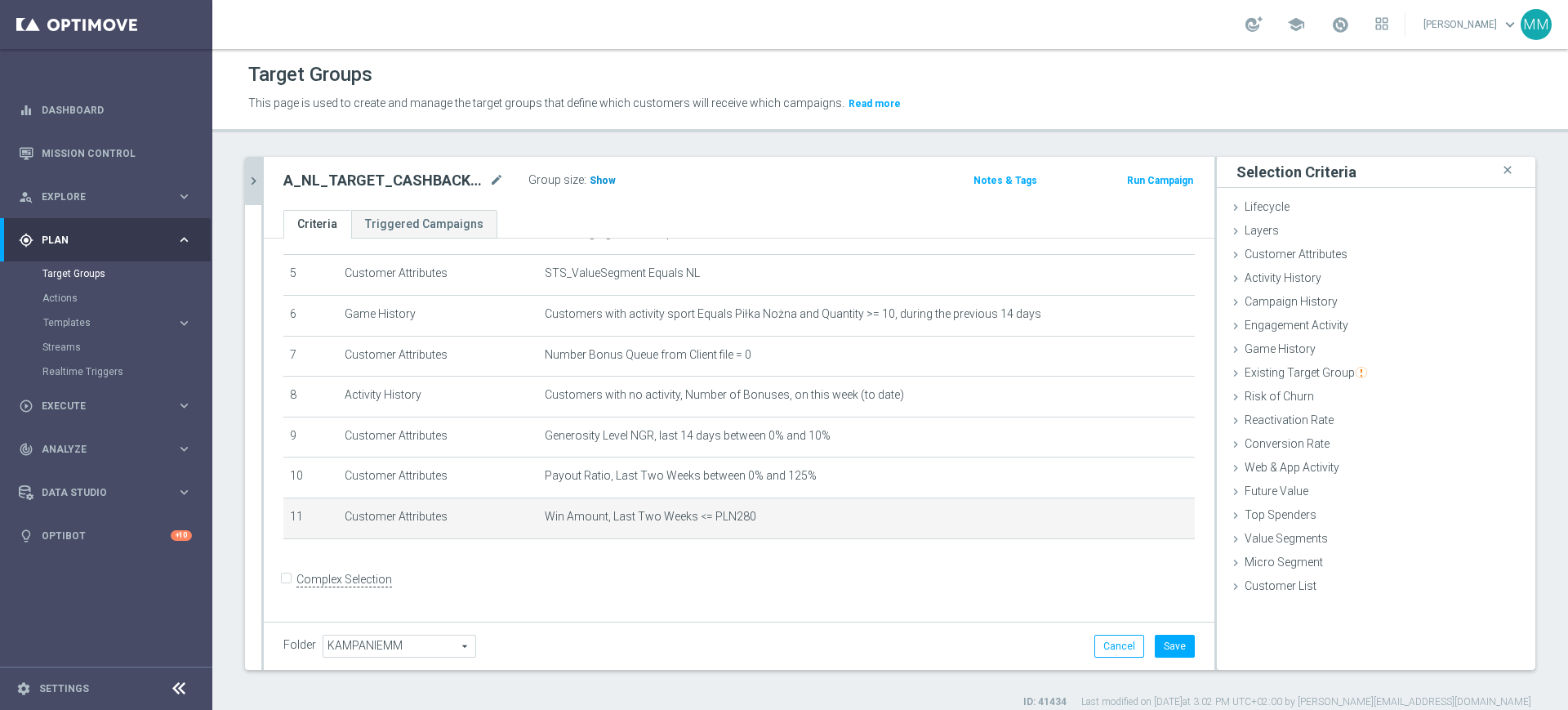
click at [596, 178] on span "Show" at bounding box center [602, 181] width 26 height 12
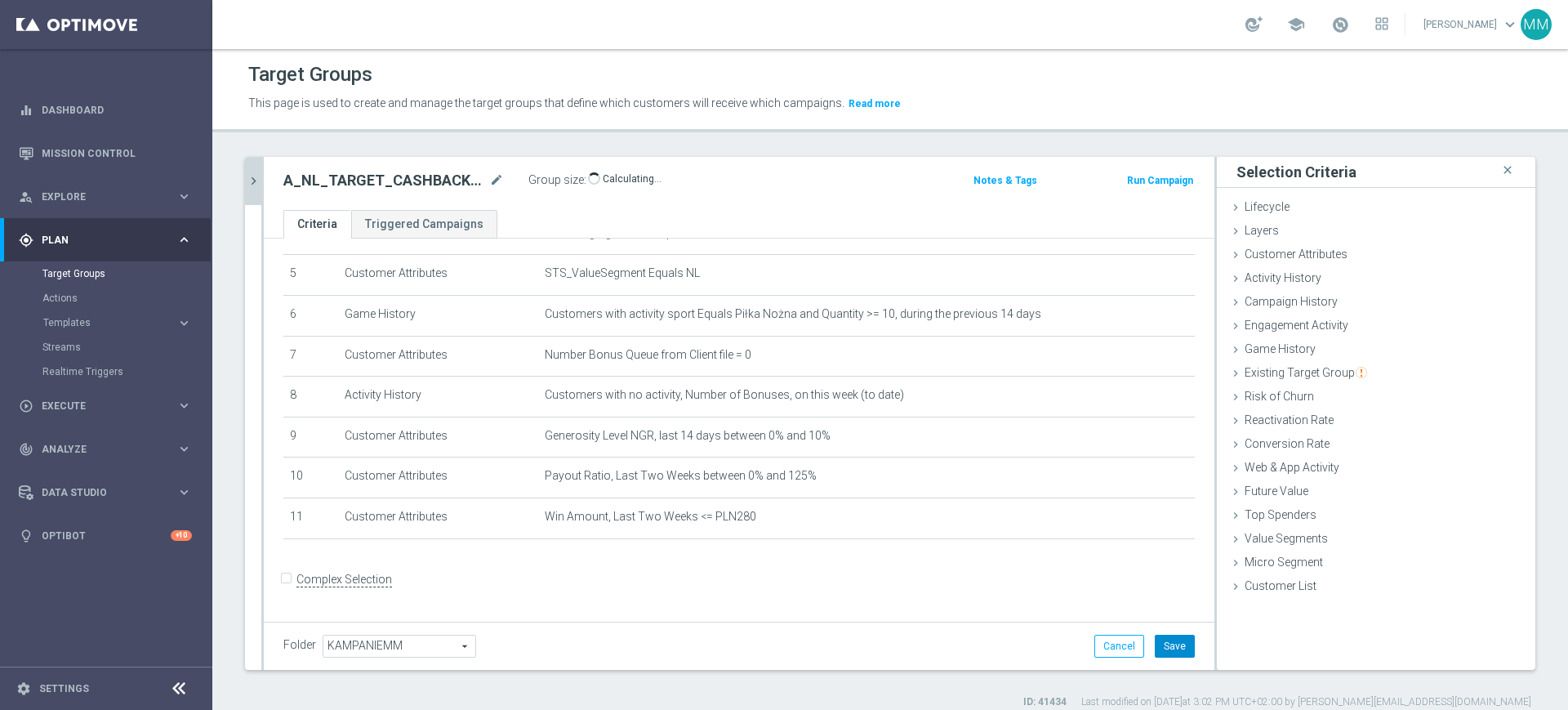
click at [1161, 640] on button "Save" at bounding box center [1174, 646] width 40 height 23
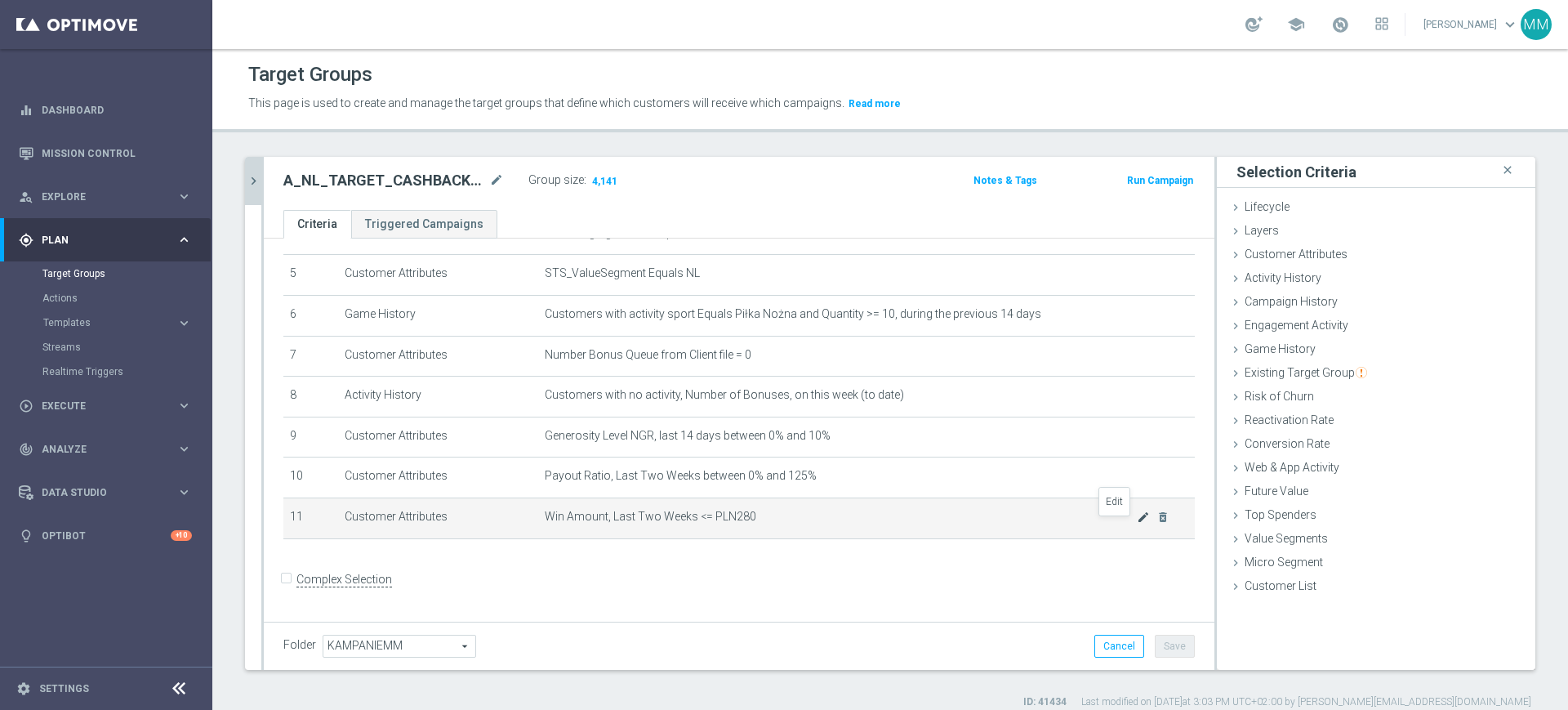
click at [1136, 523] on icon "mode_edit" at bounding box center [1143, 518] width 14 height 14
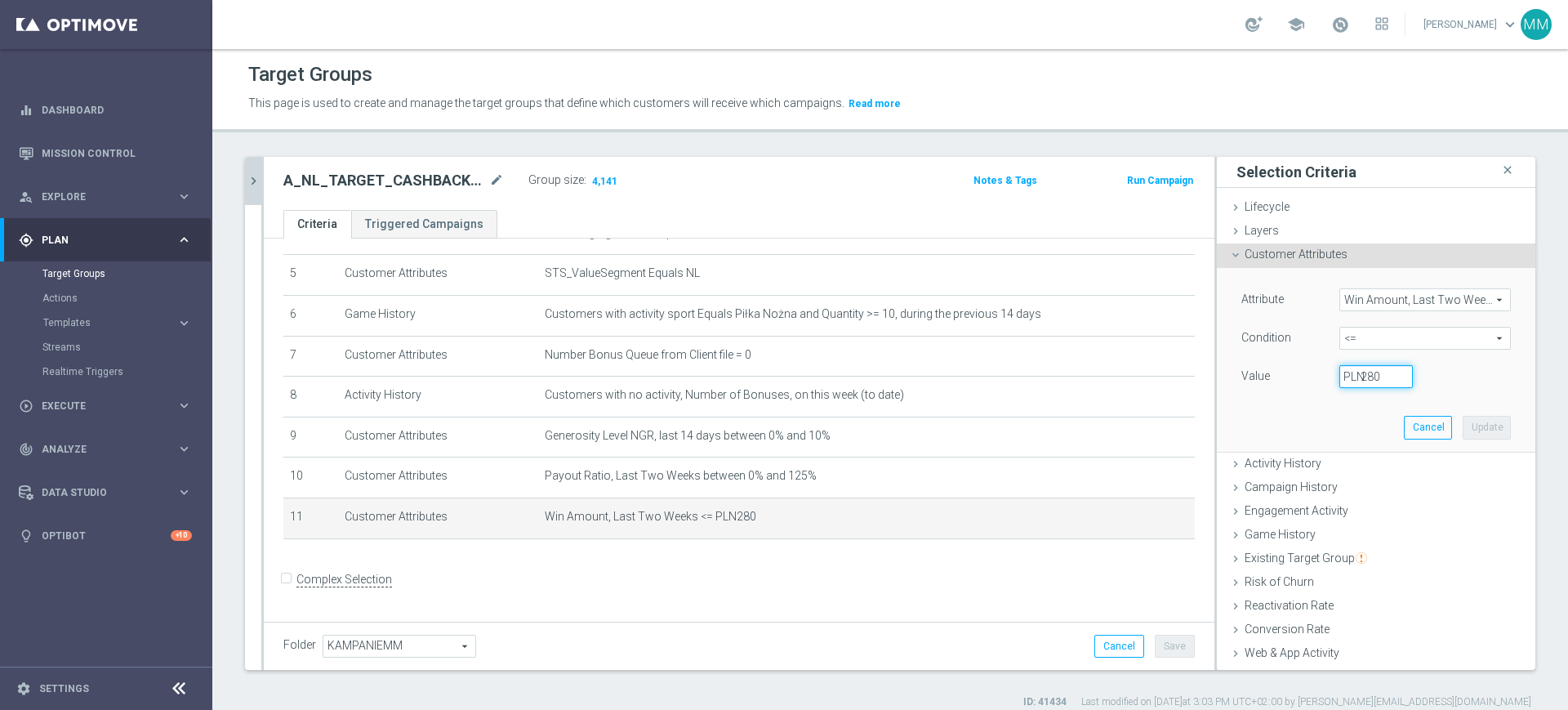
click at [1349, 379] on input "280" at bounding box center [1376, 377] width 73 height 23
type input "300"
click at [1478, 421] on button "Update" at bounding box center [1487, 427] width 48 height 23
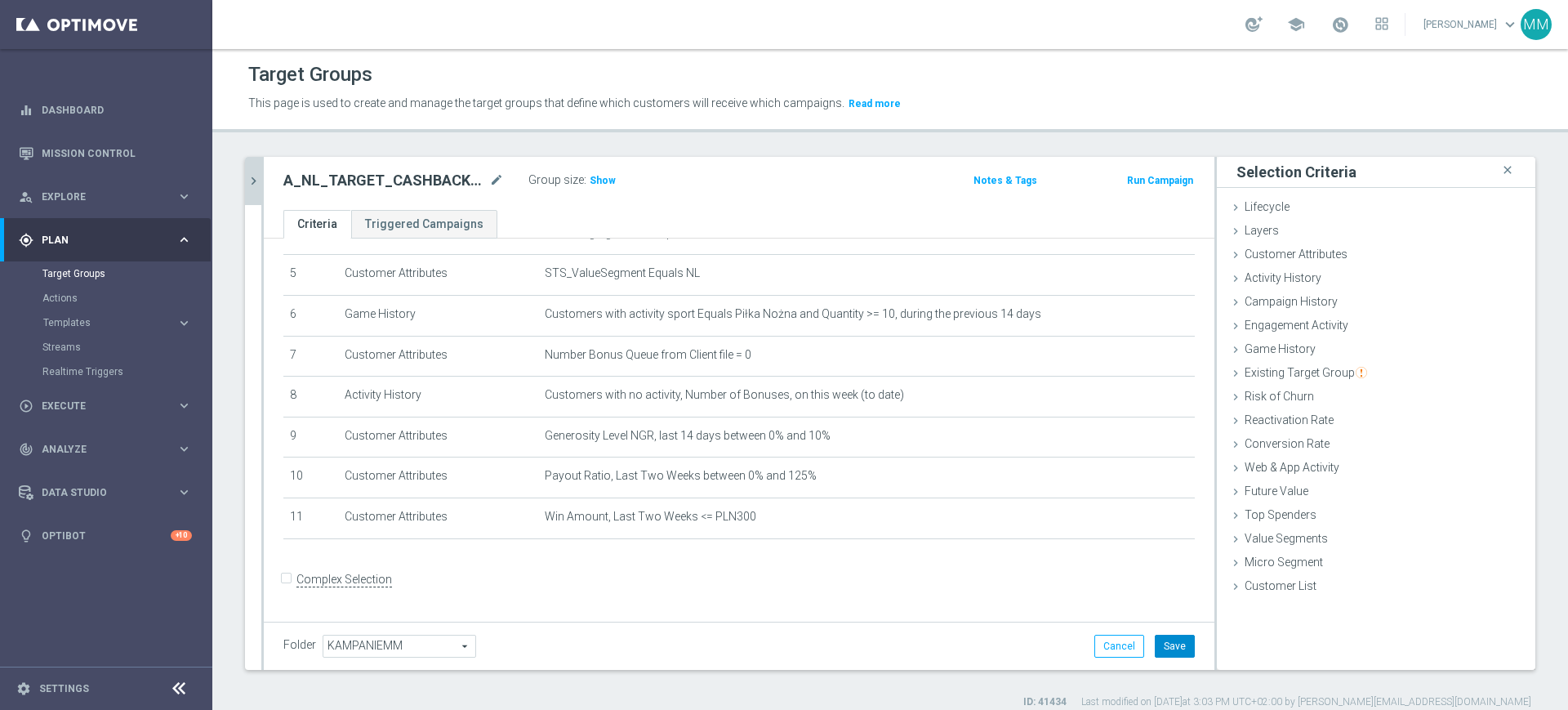
click at [1173, 649] on button "Save" at bounding box center [1174, 646] width 40 height 23
click at [603, 180] on span "Show" at bounding box center [602, 181] width 26 height 12
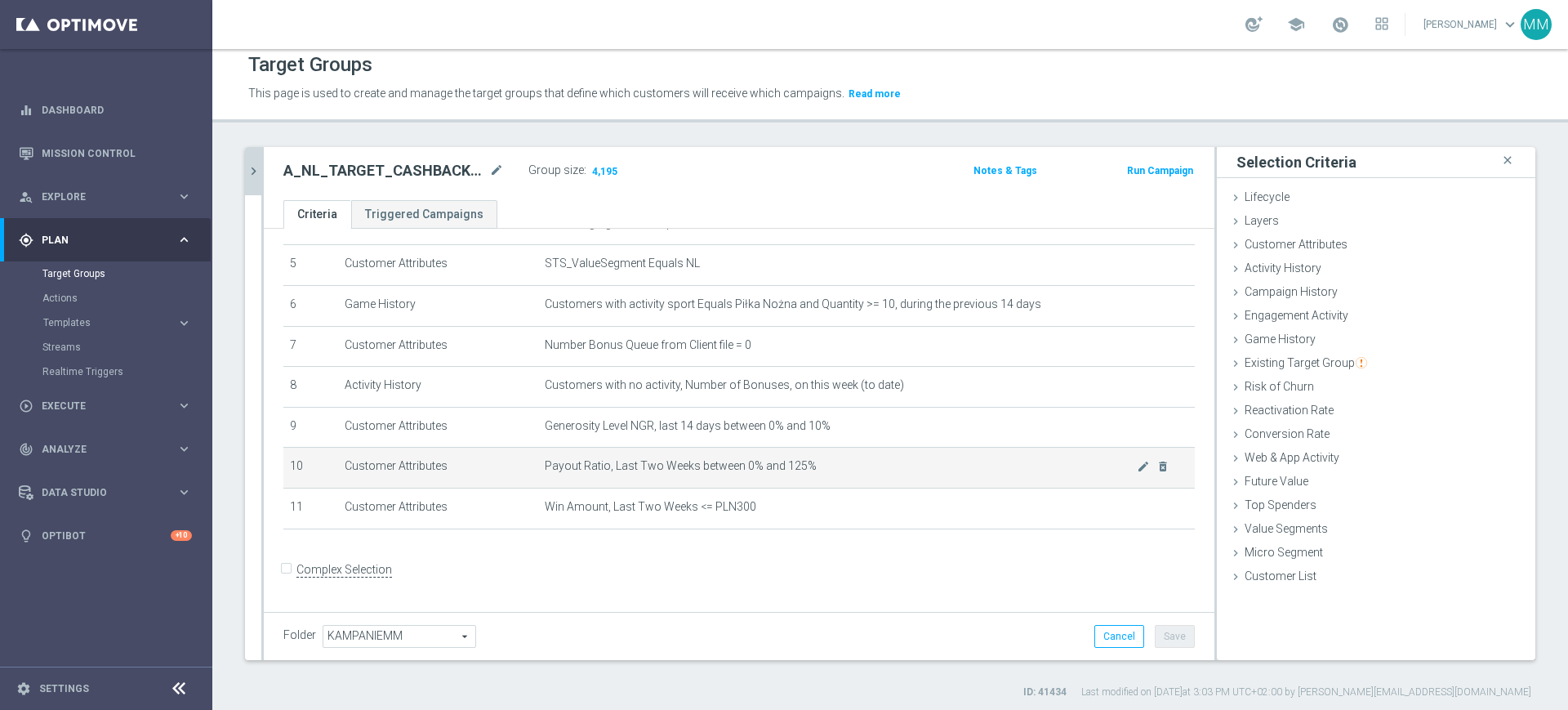
scroll to position [14, 0]
click at [833, 465] on span "Payout Ratio, Last Two Weeks between 0% and 125%" at bounding box center [840, 461] width 592 height 14
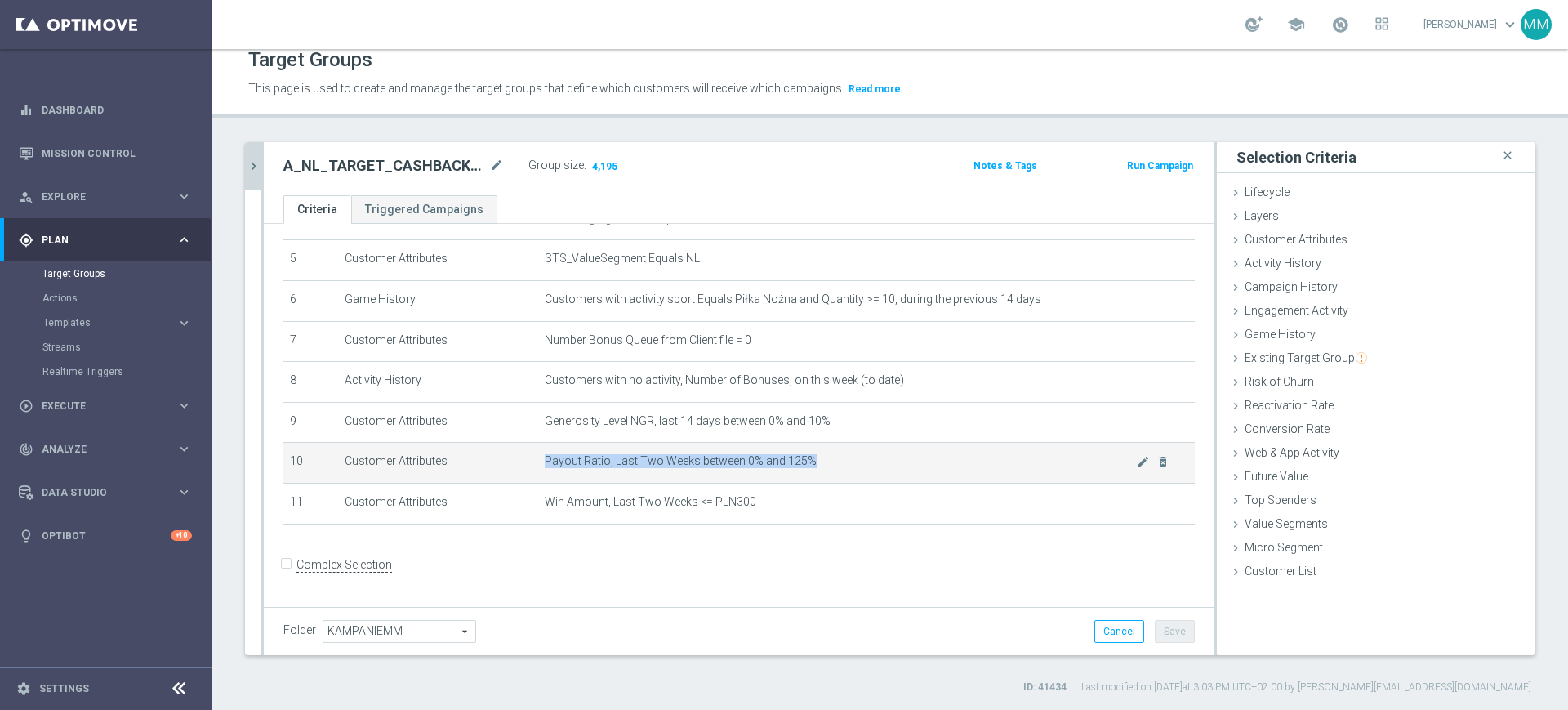
click at [833, 465] on span "Payout Ratio, Last Two Weeks between 0% and 125%" at bounding box center [840, 461] width 592 height 14
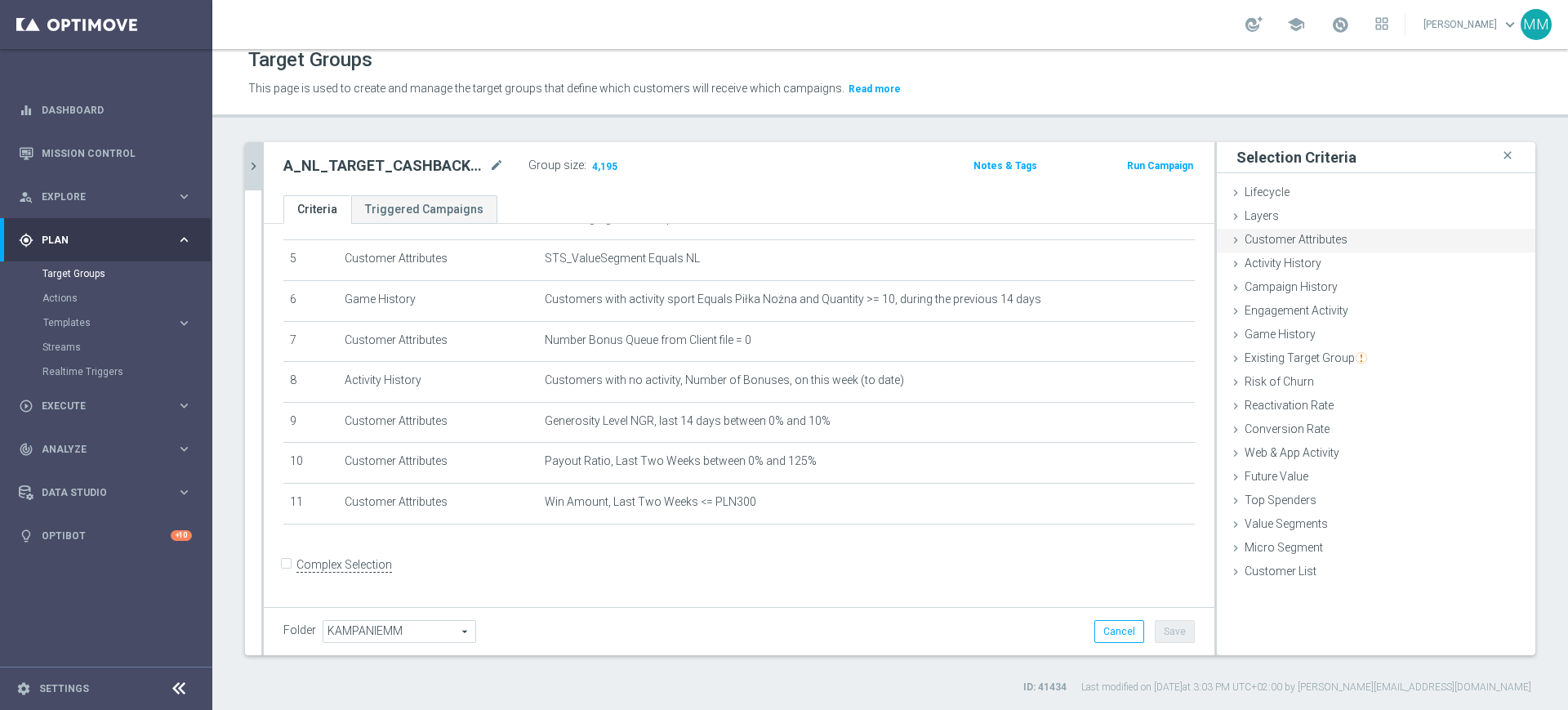
click at [1337, 243] on div "Customer Attributes done selection updated" at bounding box center [1376, 241] width 319 height 24
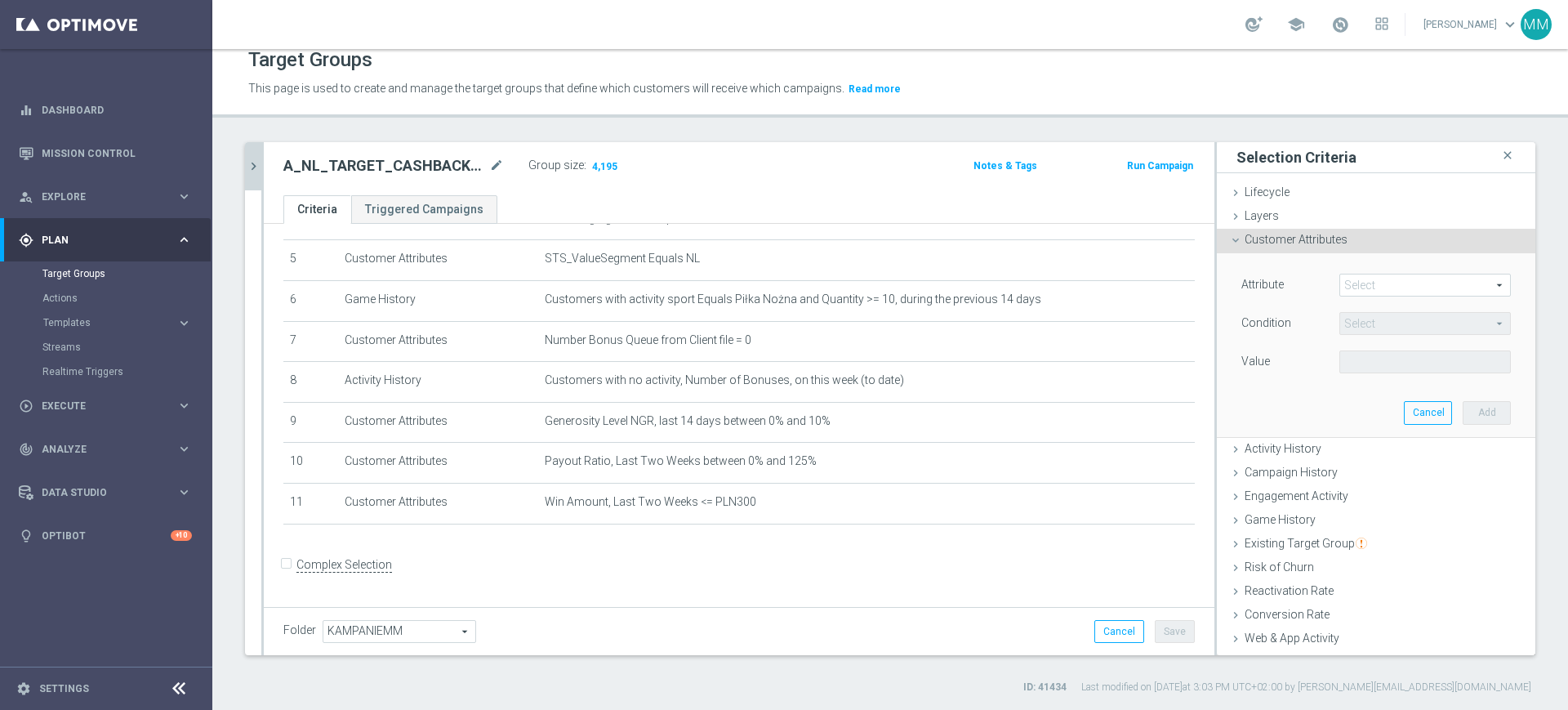
click at [1343, 274] on span at bounding box center [1425, 285] width 170 height 21
click at [0, 0] on input "search" at bounding box center [0, 0] width 0 height 0
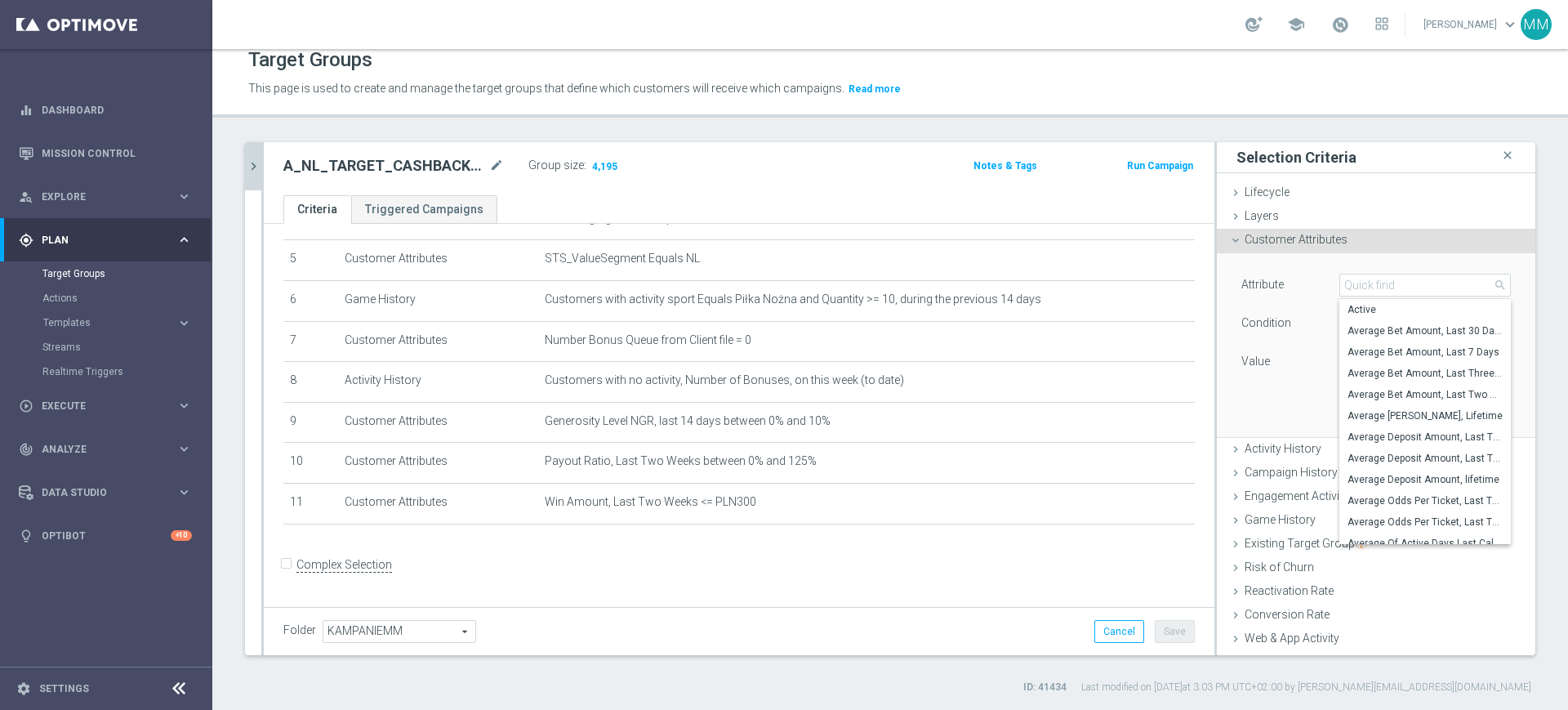
click at [1278, 359] on div "Value" at bounding box center [1277, 363] width 98 height 26
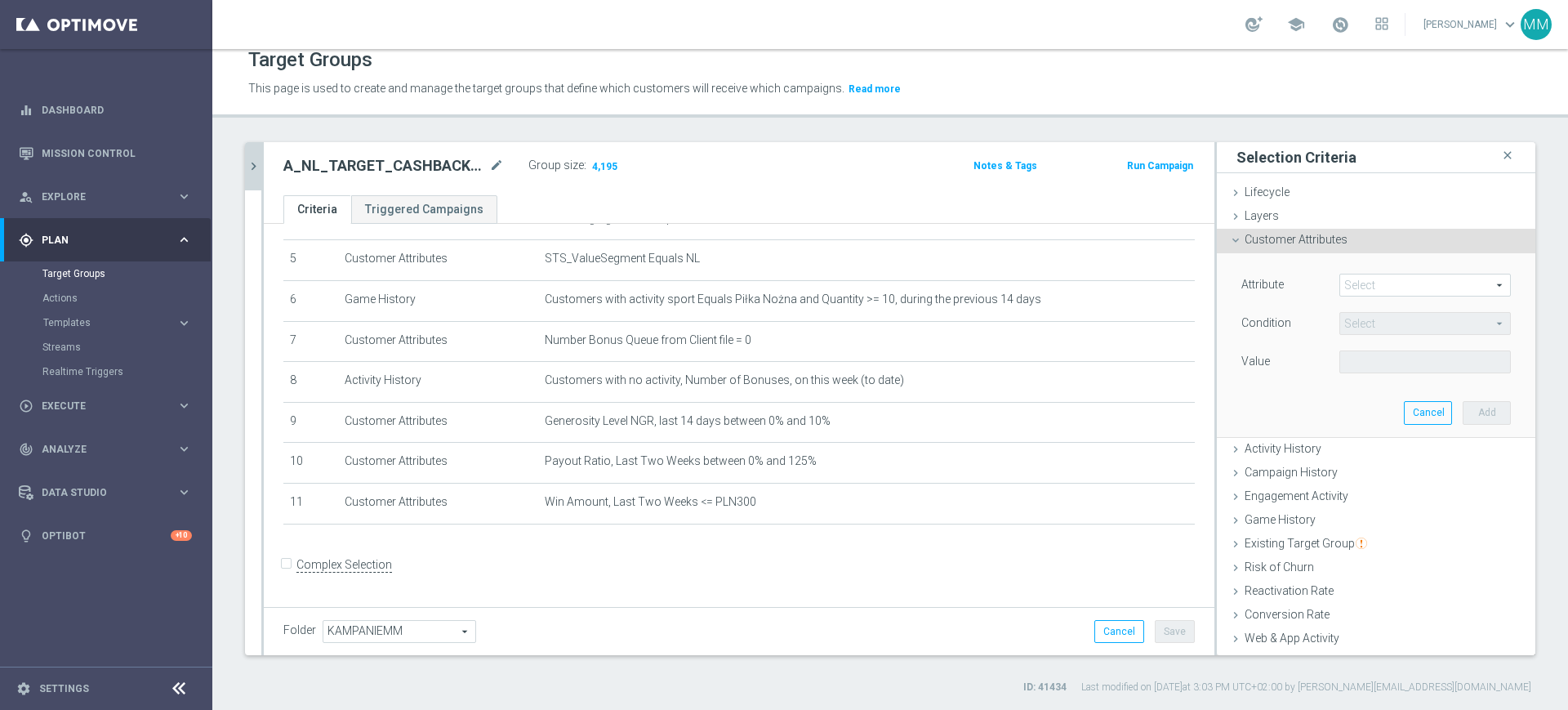
click at [1348, 278] on span at bounding box center [1425, 285] width 170 height 21
click at [0, 0] on input "search" at bounding box center [0, 0] width 0 height 0
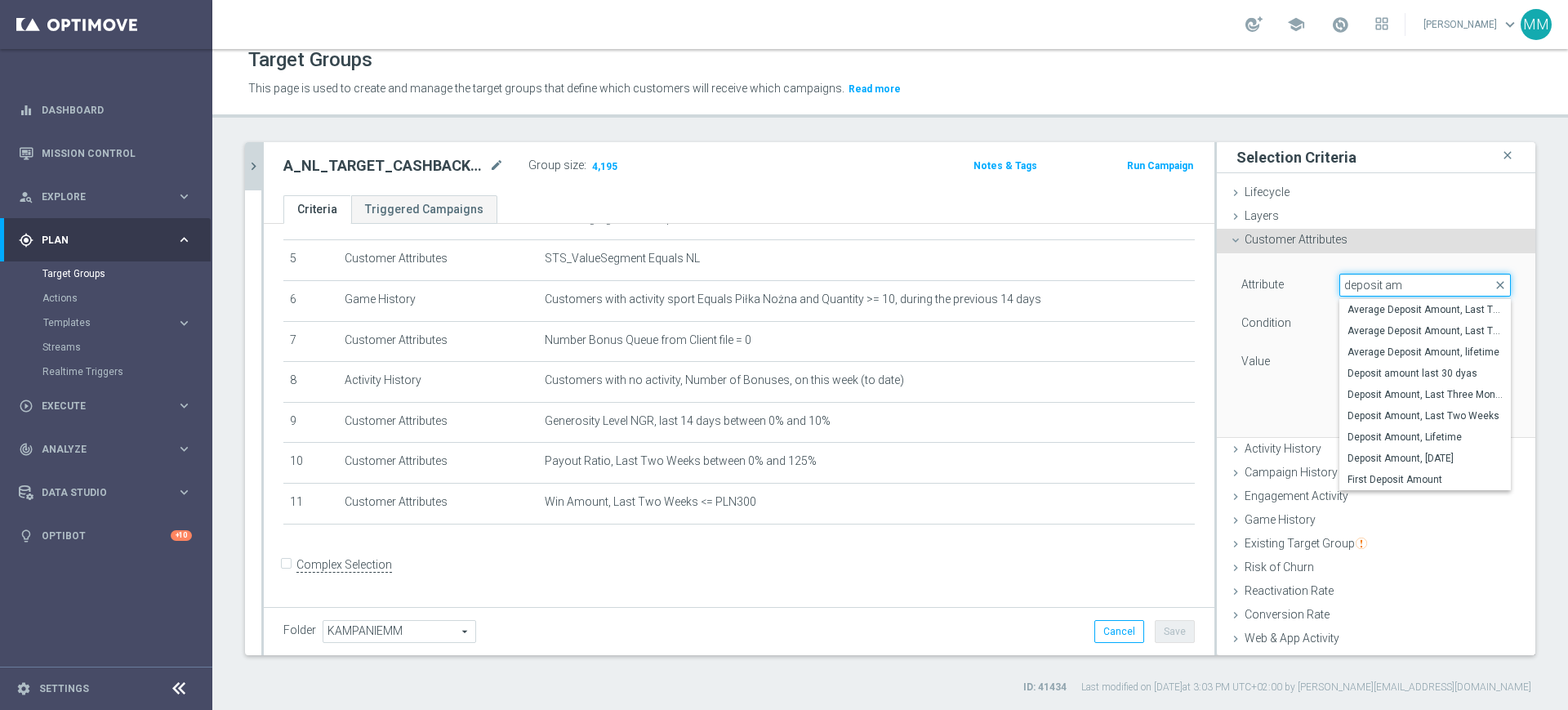
click at [1370, 282] on input "deposit am" at bounding box center [1425, 285] width 172 height 23
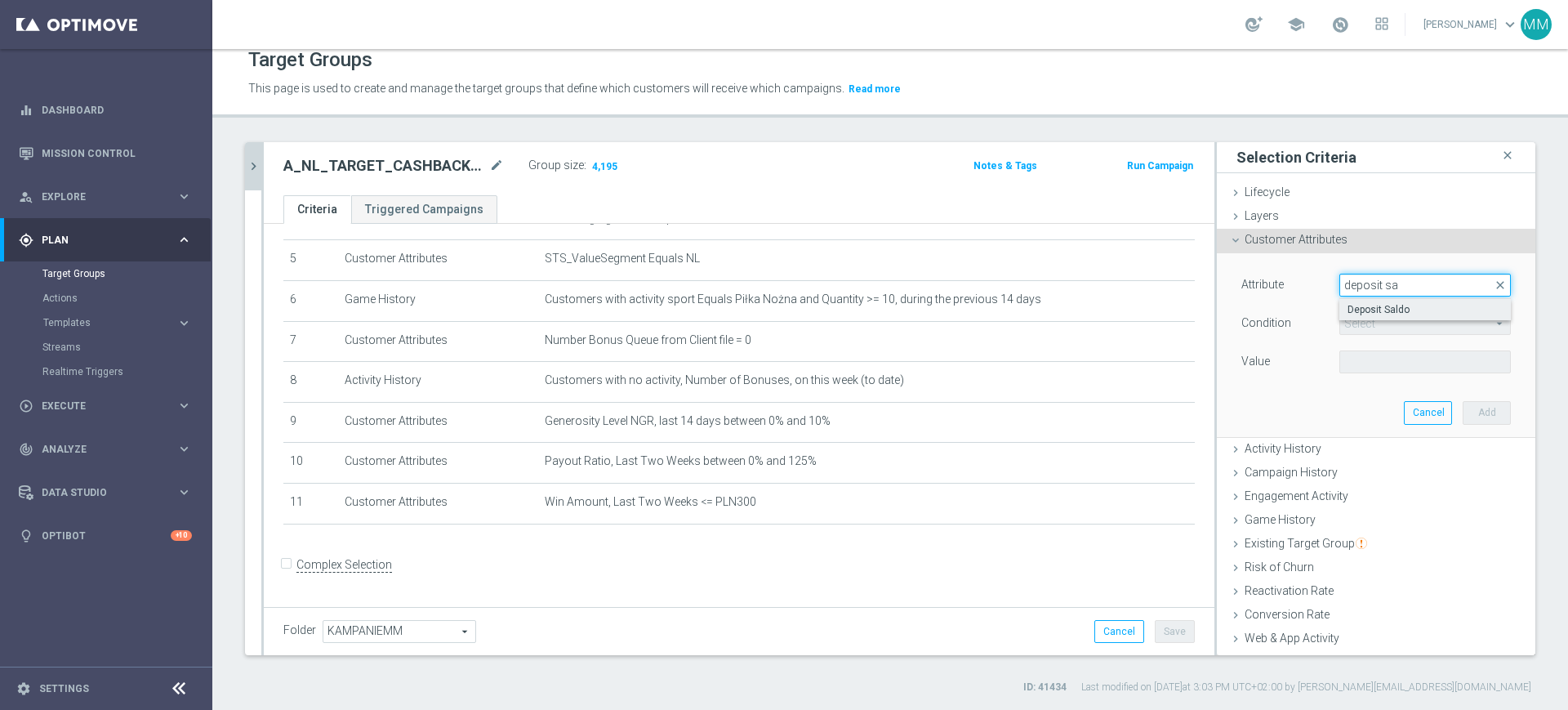
type input "deposit sa"
click at [1371, 304] on span "Deposit Saldo" at bounding box center [1424, 310] width 155 height 14
type input "Deposit Saldo"
click at [1367, 323] on span "=" at bounding box center [1425, 324] width 170 height 21
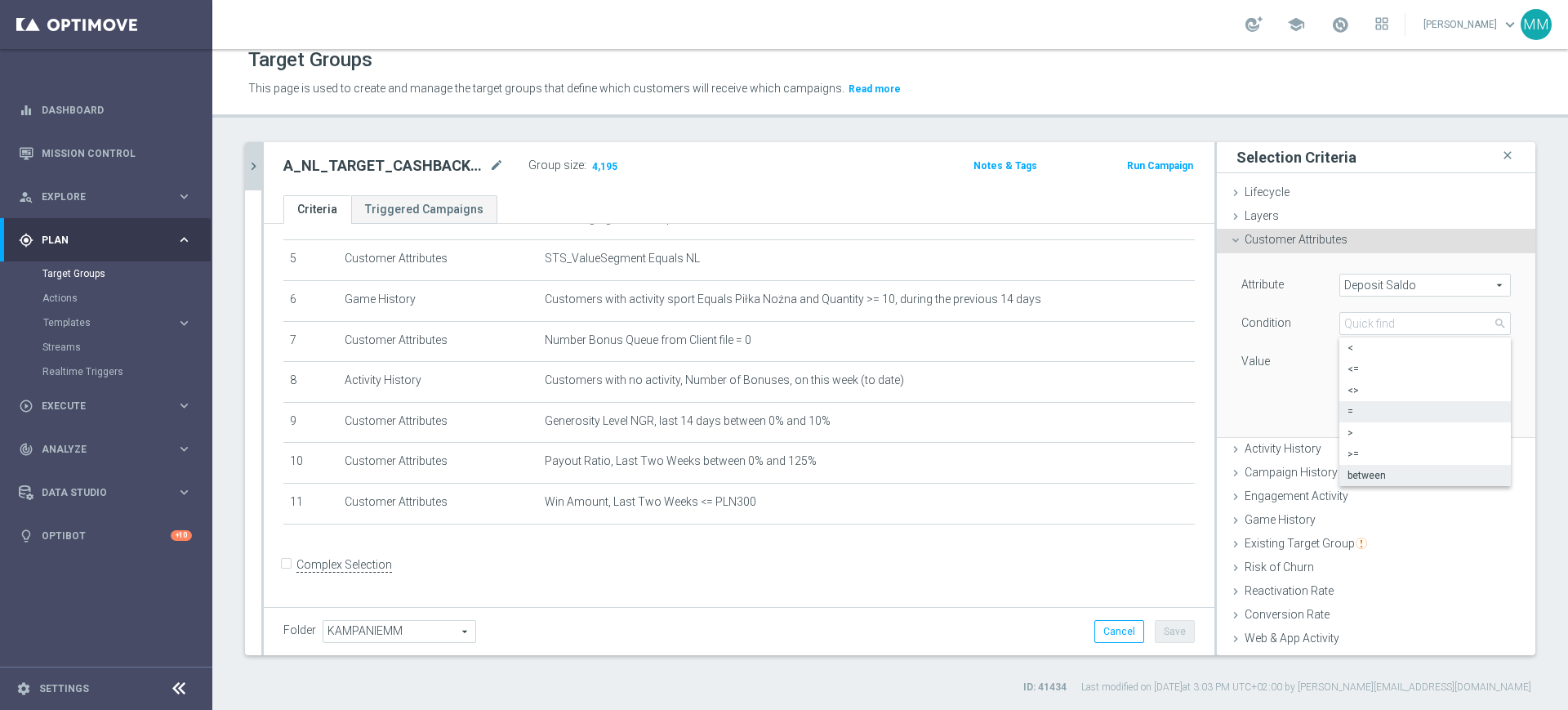
click at [1351, 473] on span "between" at bounding box center [1424, 475] width 155 height 14
type input "between"
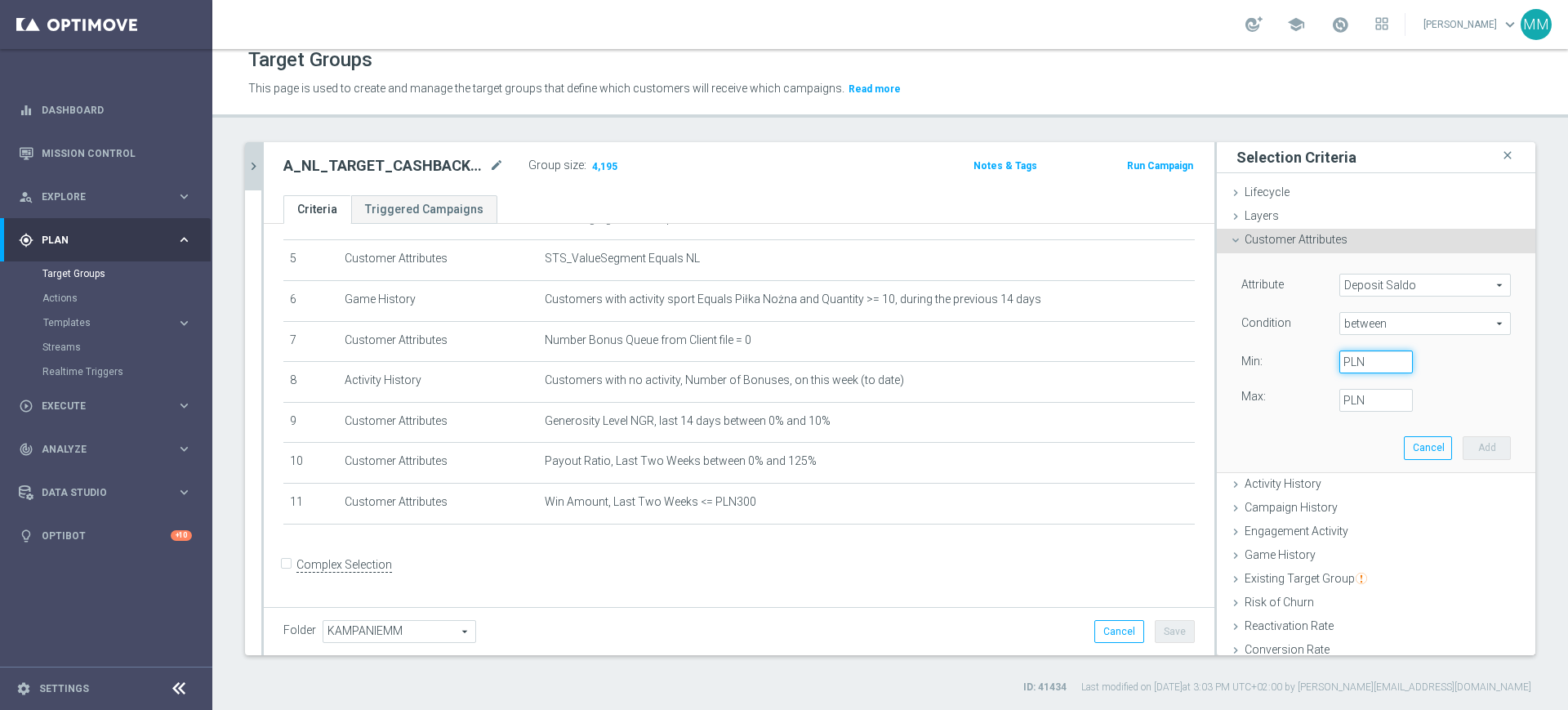
click at [1352, 357] on input "PLN" at bounding box center [1376, 362] width 73 height 23
type input "0"
type input "99"
click at [1343, 398] on label "PLN" at bounding box center [1351, 400] width 16 height 14
click at [1339, 398] on input "99.99" at bounding box center [1376, 401] width 73 height 23
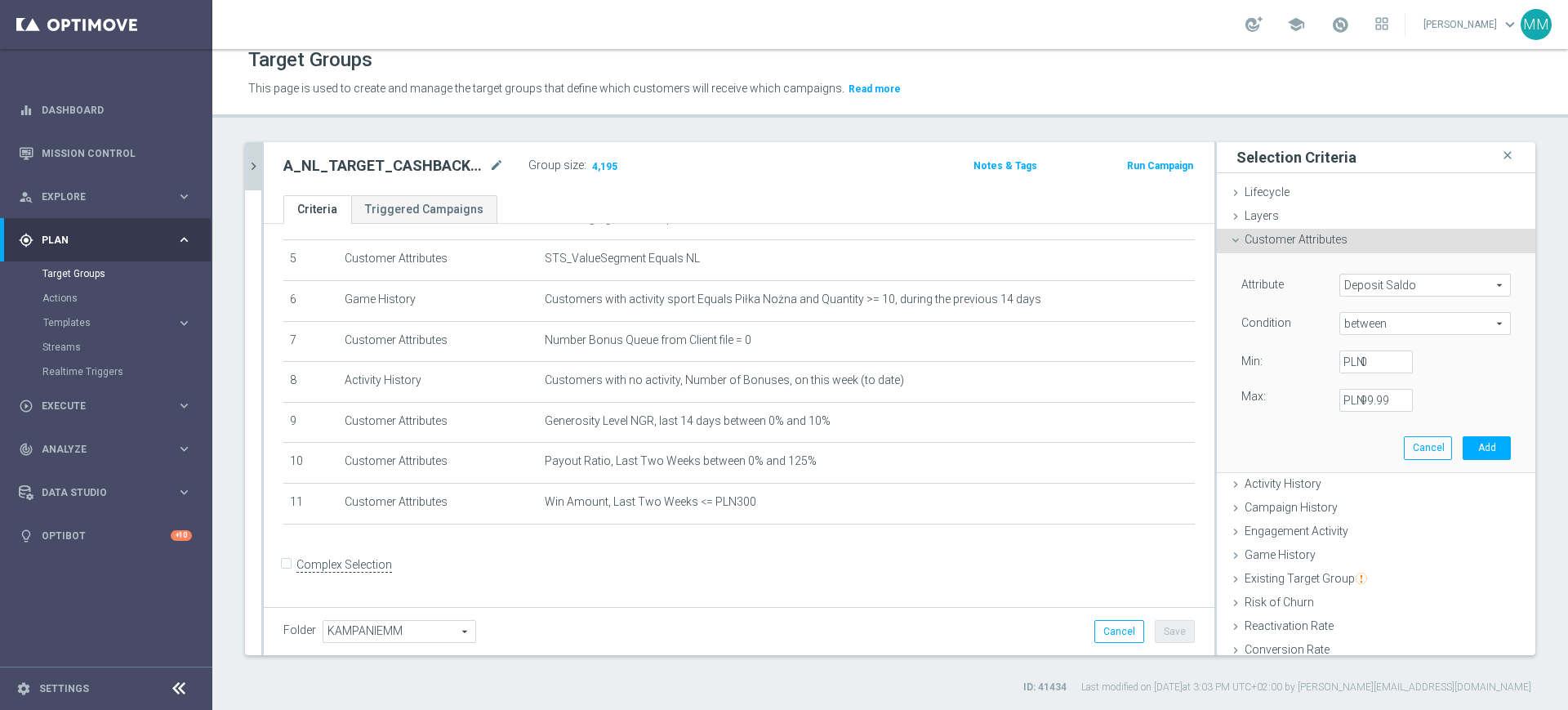
click at [1343, 398] on label "PLN" at bounding box center [1351, 400] width 16 height 14
click at [1339, 398] on input "99.99" at bounding box center [1376, 401] width 73 height 23
click at [1352, 398] on input "99.99" at bounding box center [1376, 401] width 73 height 23
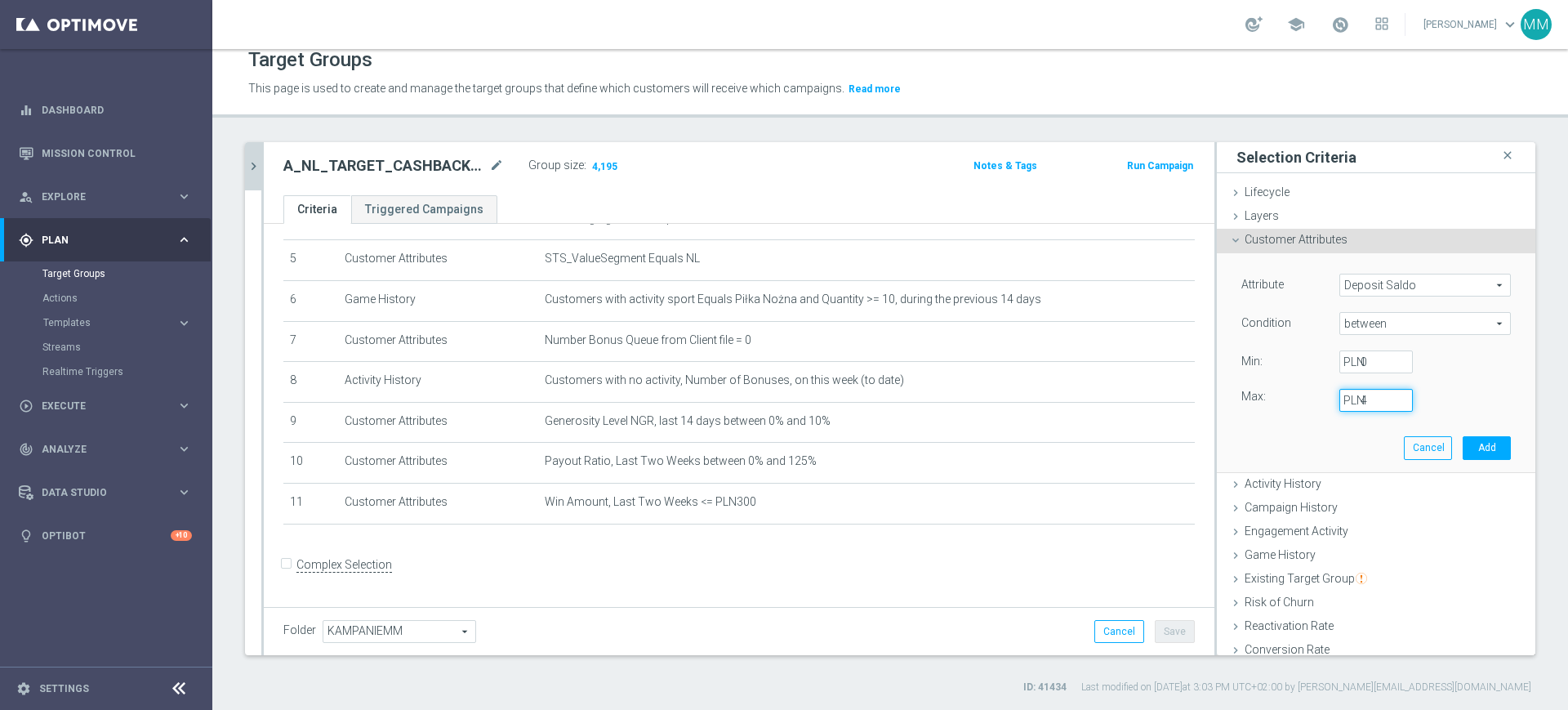
type input "49"
type input "49.99"
click at [1463, 446] on button "Add" at bounding box center [1487, 448] width 48 height 23
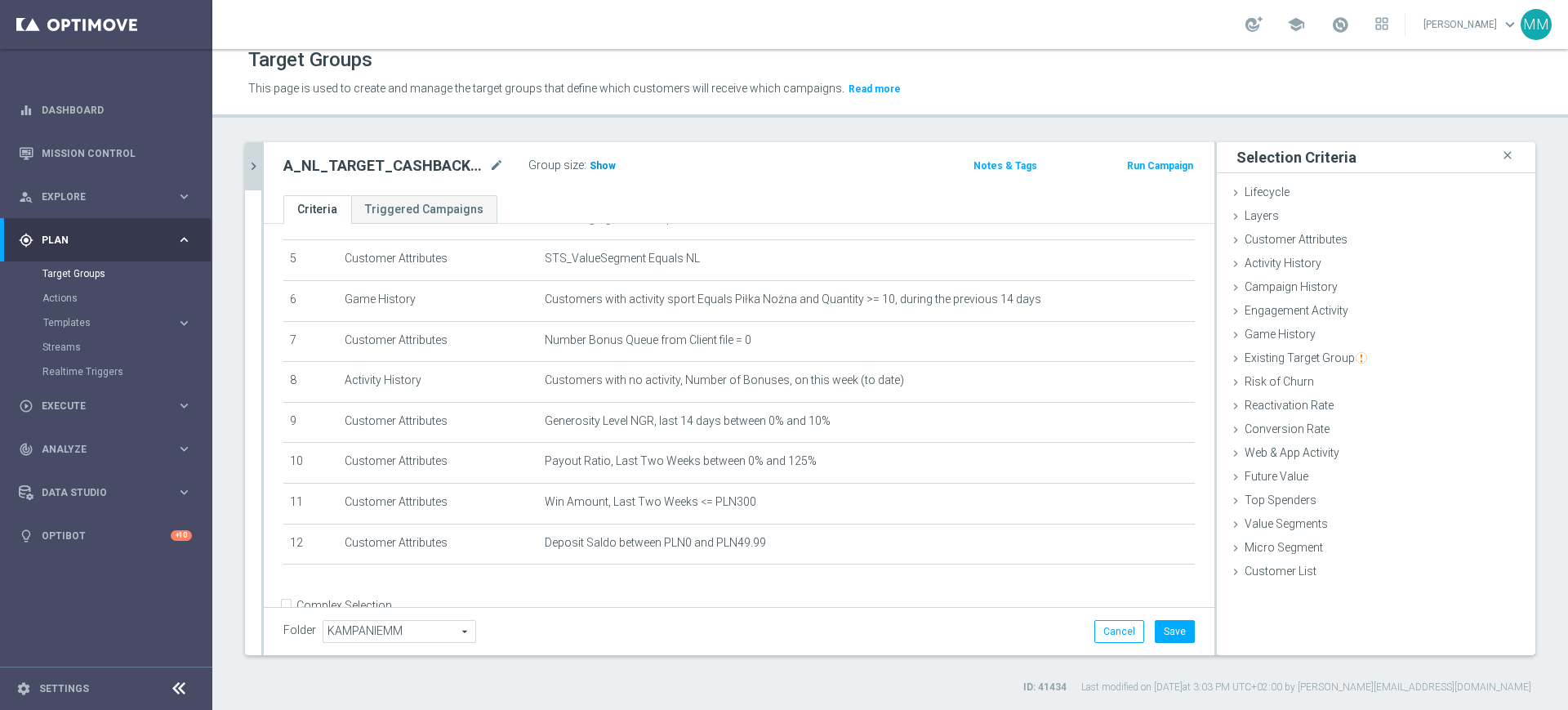
click at [588, 160] on h3 "Show" at bounding box center [602, 165] width 29 height 18
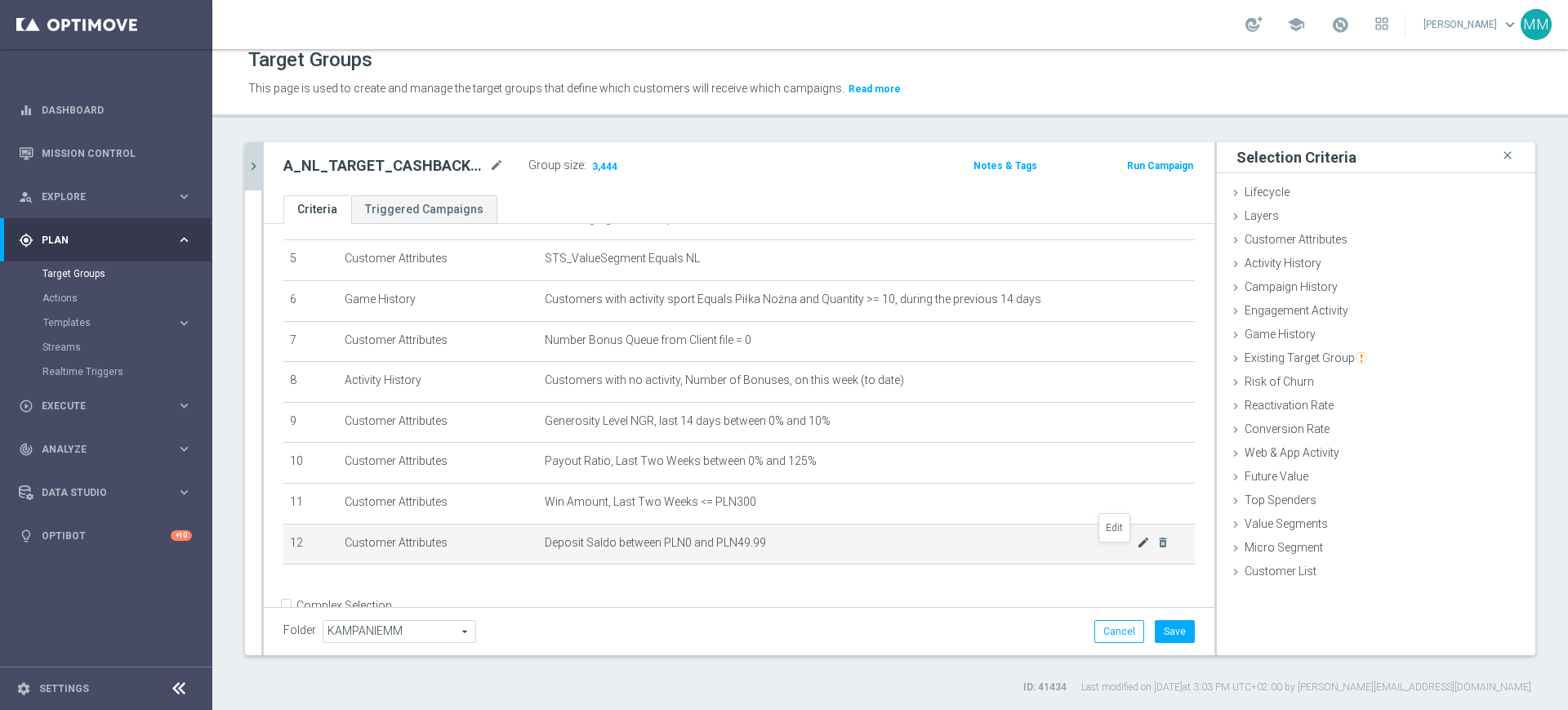
click at [1136, 548] on icon "mode_edit" at bounding box center [1143, 543] width 14 height 14
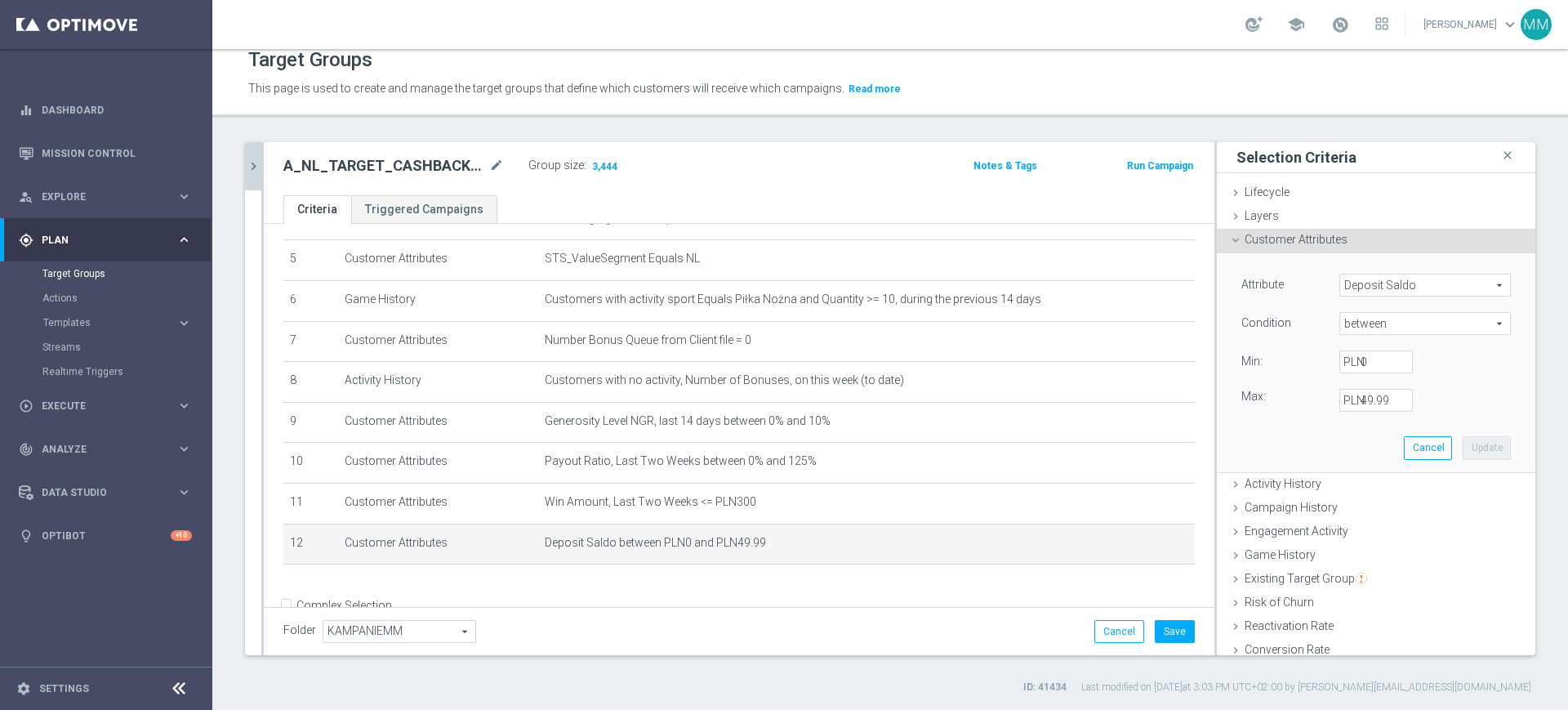
click at [1343, 406] on label "PLN" at bounding box center [1351, 400] width 16 height 14
click at [1339, 406] on input "49.99" at bounding box center [1376, 401] width 73 height 23
click at [1343, 407] on label "PLN" at bounding box center [1351, 400] width 16 height 14
click at [1339, 407] on input "49.99" at bounding box center [1376, 401] width 73 height 23
click at [1343, 400] on label "PLN" at bounding box center [1351, 400] width 16 height 14
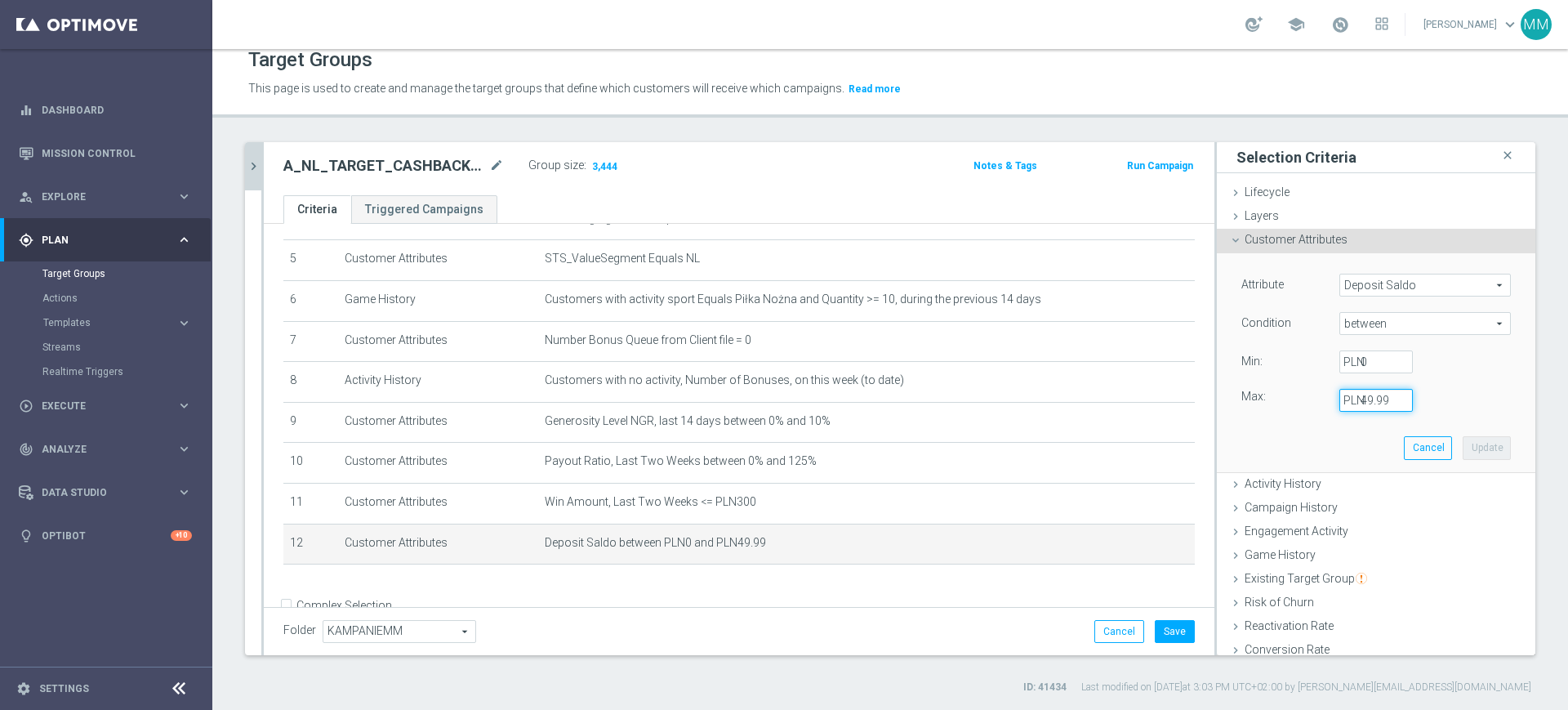
click at [1339, 400] on input "49.99" at bounding box center [1376, 401] width 73 height 23
click at [1343, 400] on label "PLN" at bounding box center [1351, 400] width 16 height 14
click at [1339, 400] on input "49.99" at bounding box center [1376, 401] width 73 height 23
click at [1344, 394] on input "49.99" at bounding box center [1376, 401] width 73 height 23
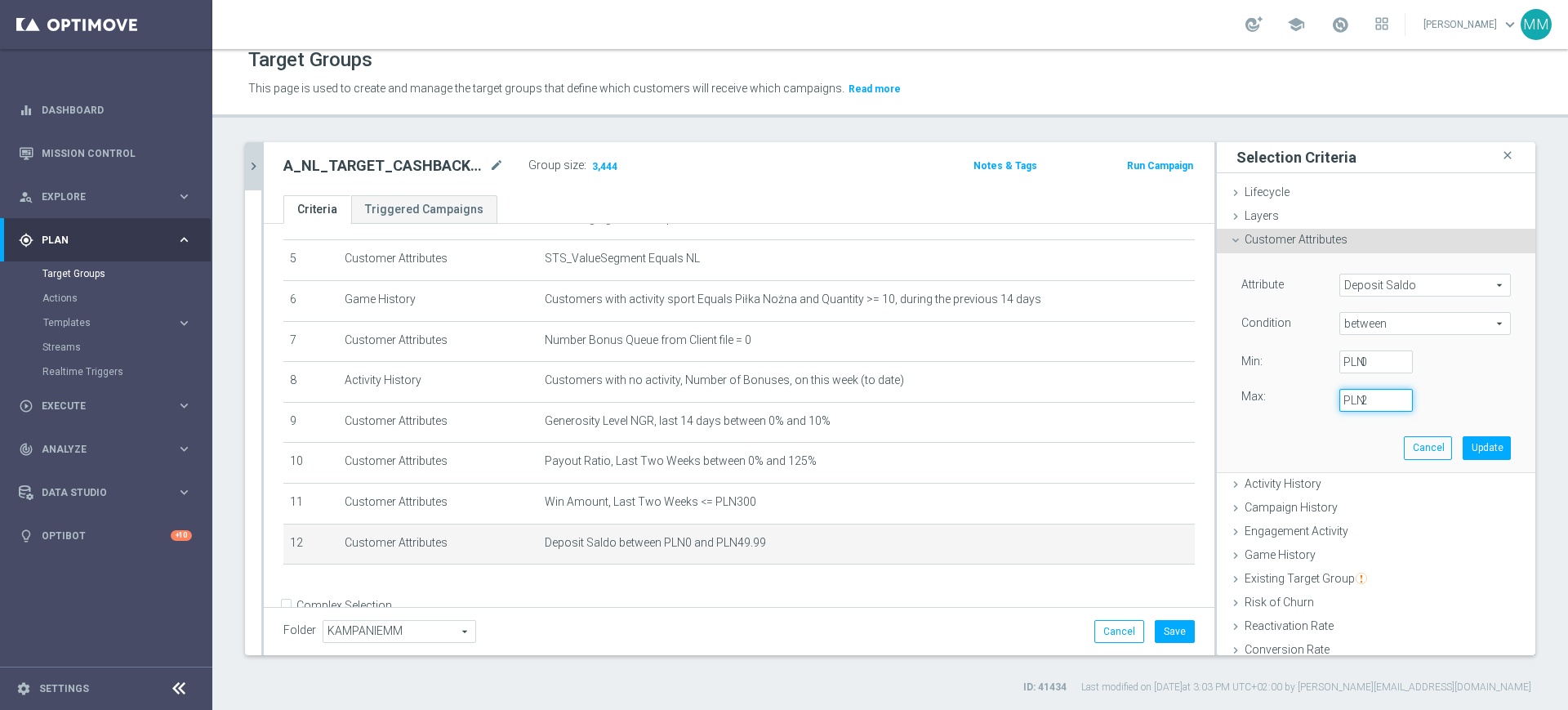
type input "24"
type input "24.99"
click at [1463, 456] on button "Update" at bounding box center [1487, 448] width 48 height 23
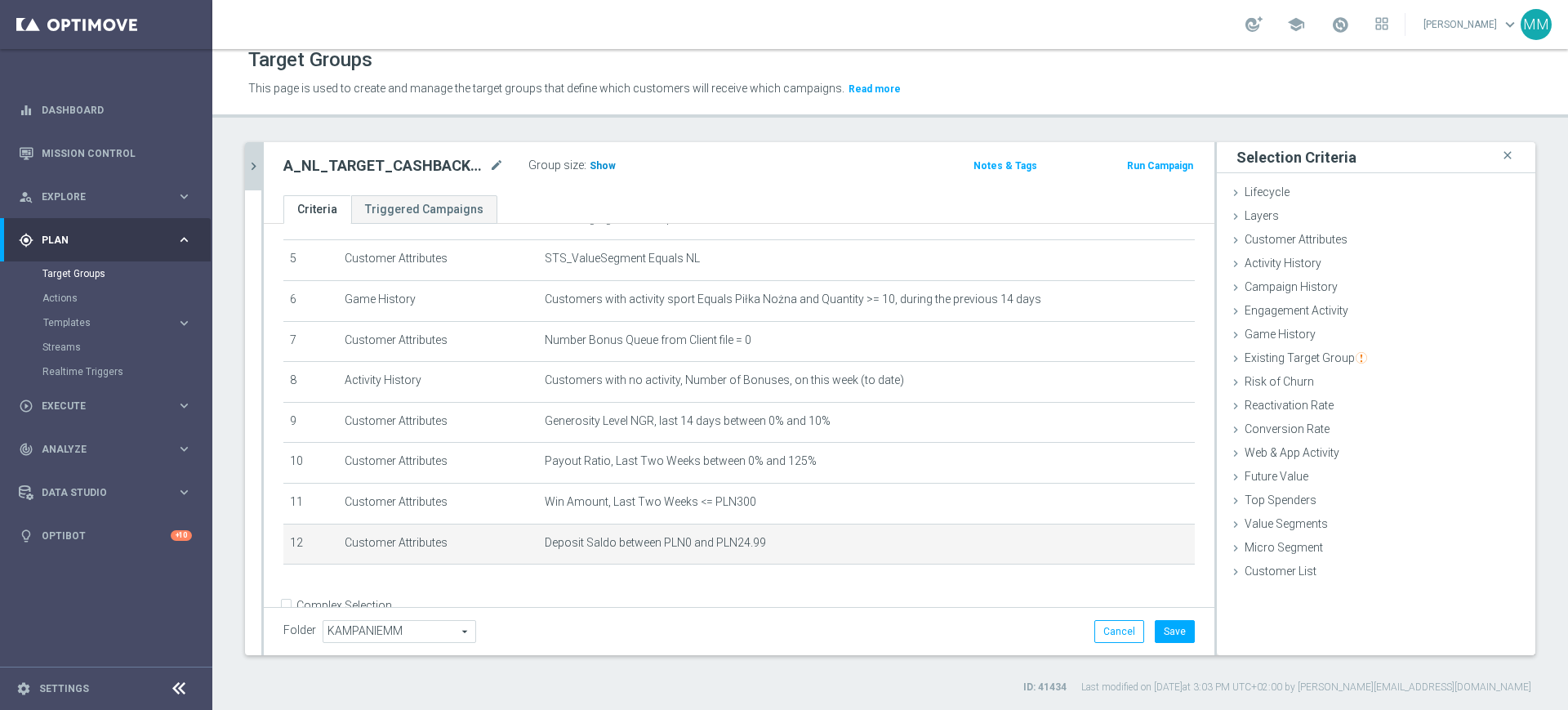
click at [611, 167] on h3 "Show" at bounding box center [602, 165] width 29 height 18
click at [1136, 549] on icon "mode_edit" at bounding box center [1143, 543] width 14 height 14
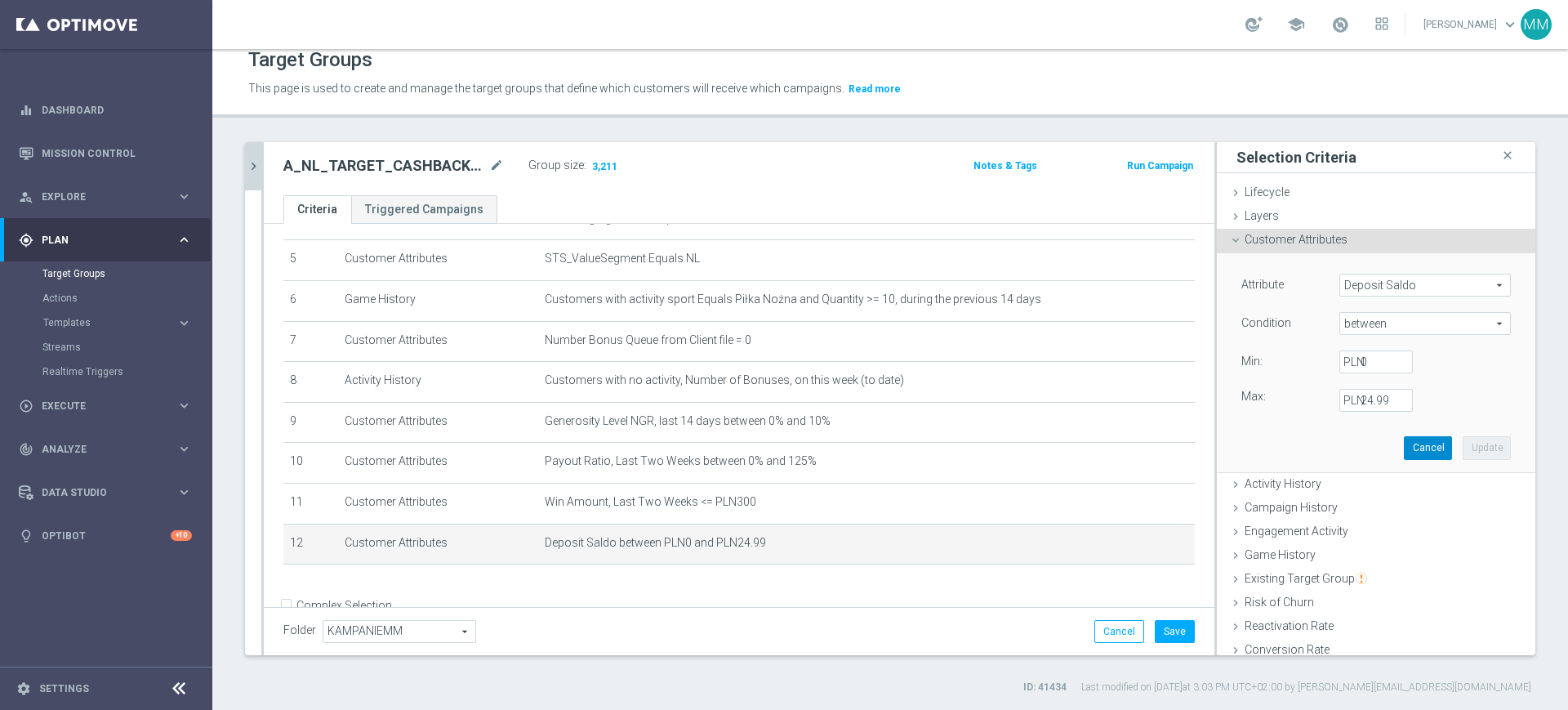
click at [1404, 448] on button "Cancel" at bounding box center [1428, 448] width 48 height 23
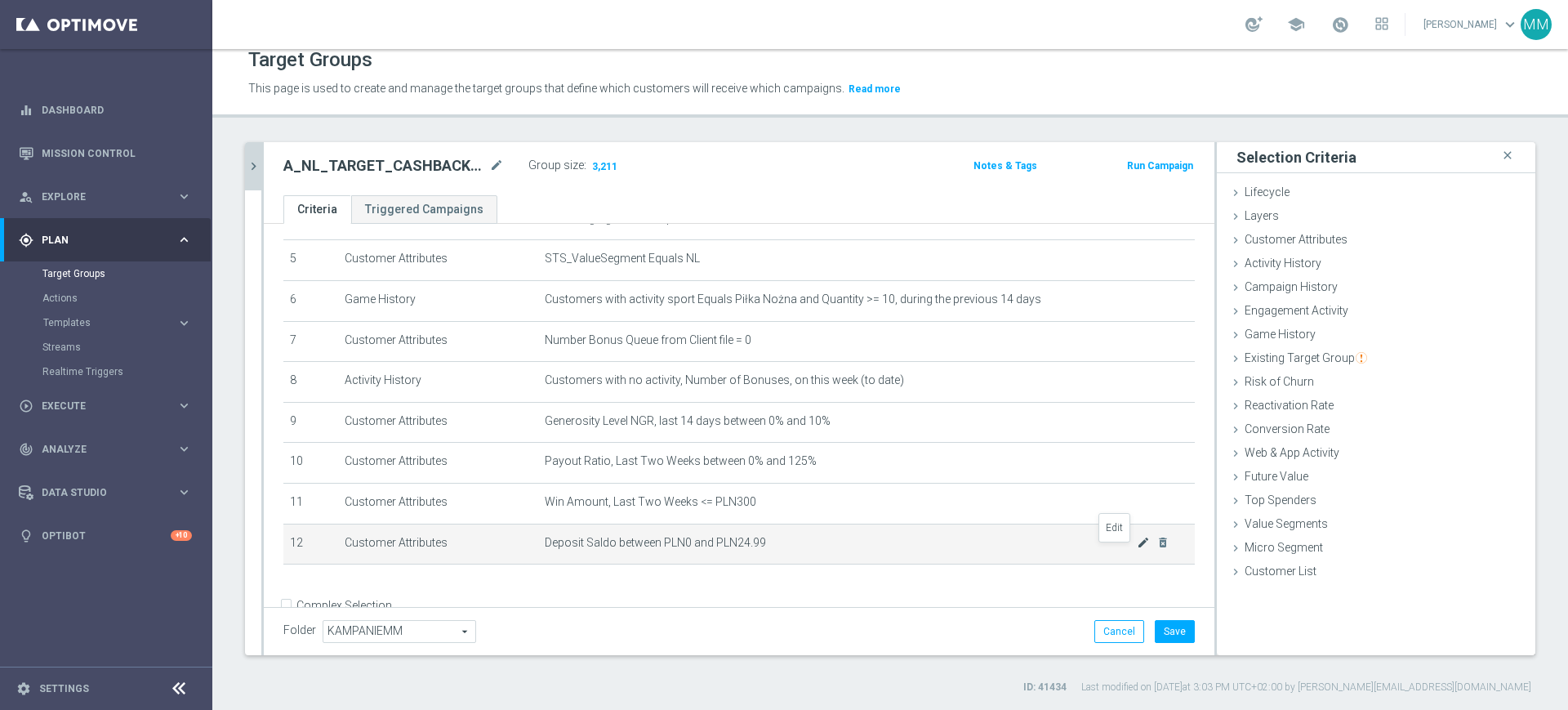
click at [1136, 549] on icon "mode_edit" at bounding box center [1143, 543] width 14 height 14
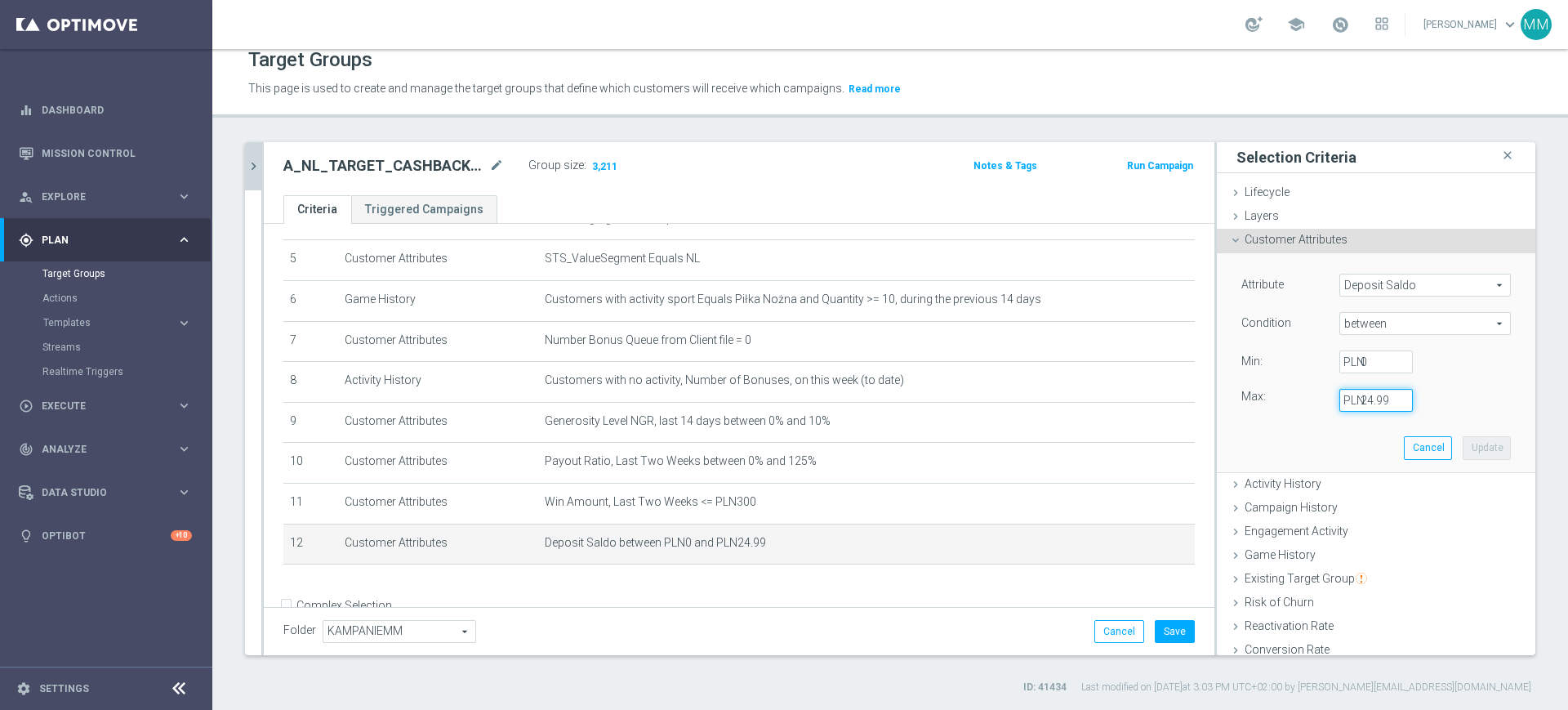
click at [1368, 405] on input "24.99" at bounding box center [1376, 401] width 73 height 23
click at [1347, 396] on input "24.99" at bounding box center [1376, 401] width 73 height 23
type input "9"
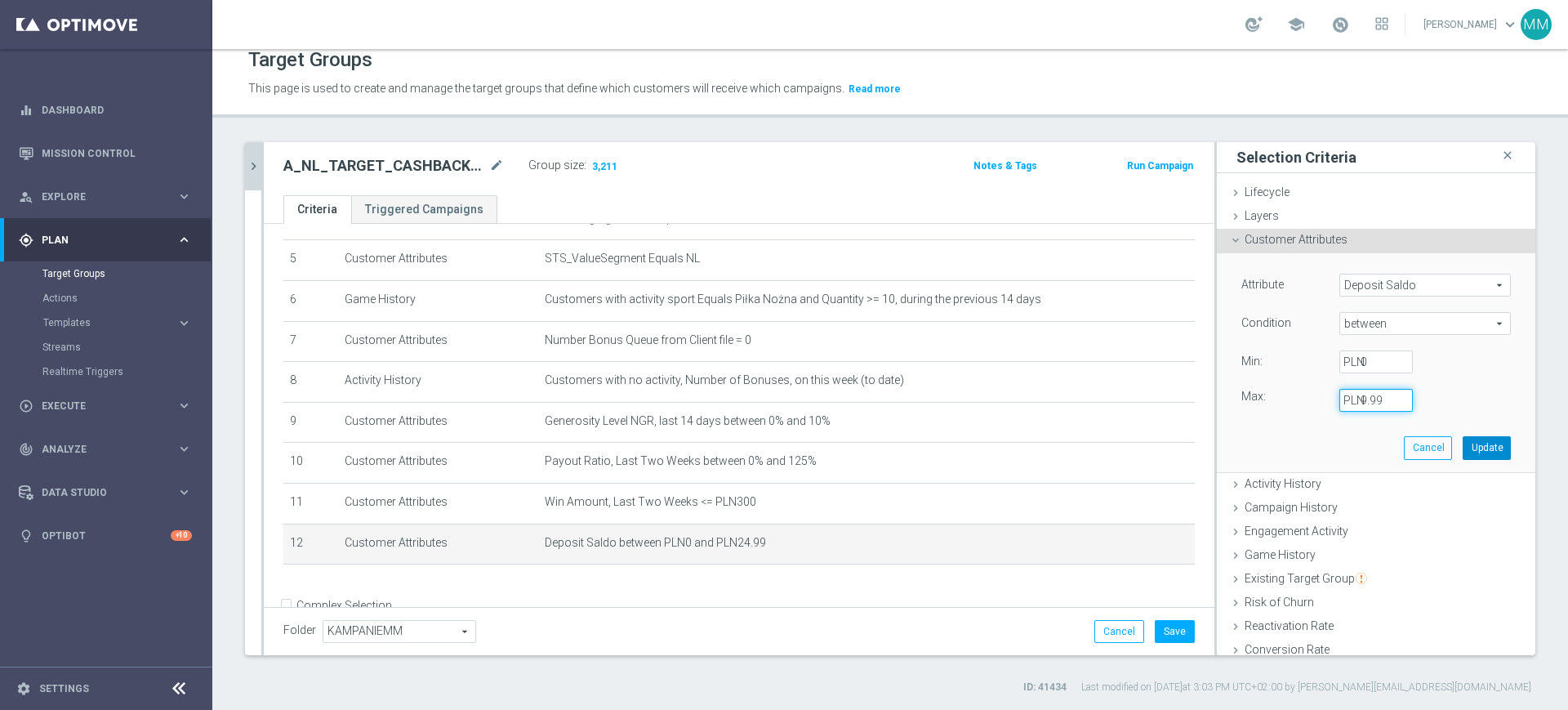
type input "9.99"
click at [1463, 453] on button "Update" at bounding box center [1487, 448] width 48 height 23
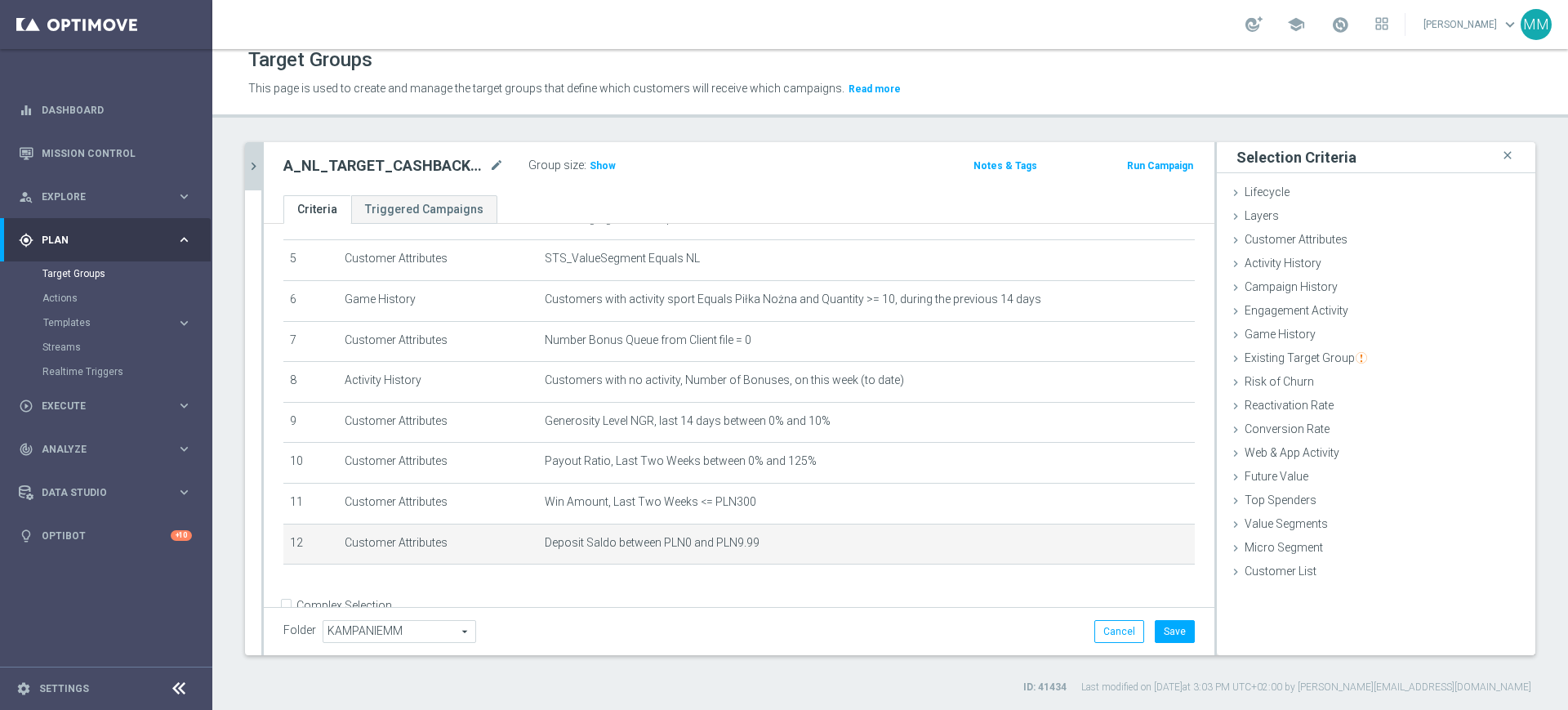
click at [582, 156] on div "Group size : Show" at bounding box center [609, 164] width 163 height 19
click at [594, 162] on span "Show" at bounding box center [602, 166] width 26 height 12
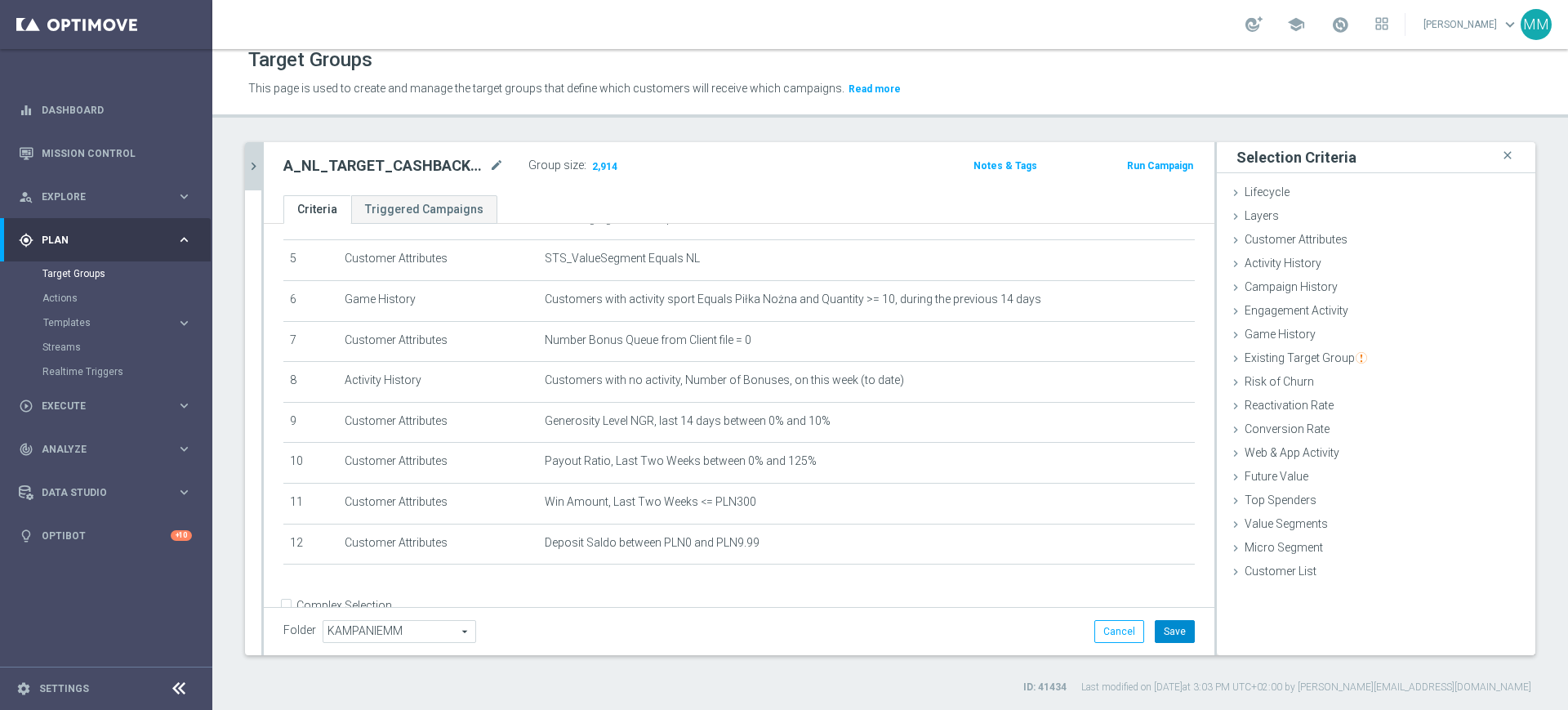
click at [1155, 623] on button "Save" at bounding box center [1174, 632] width 40 height 23
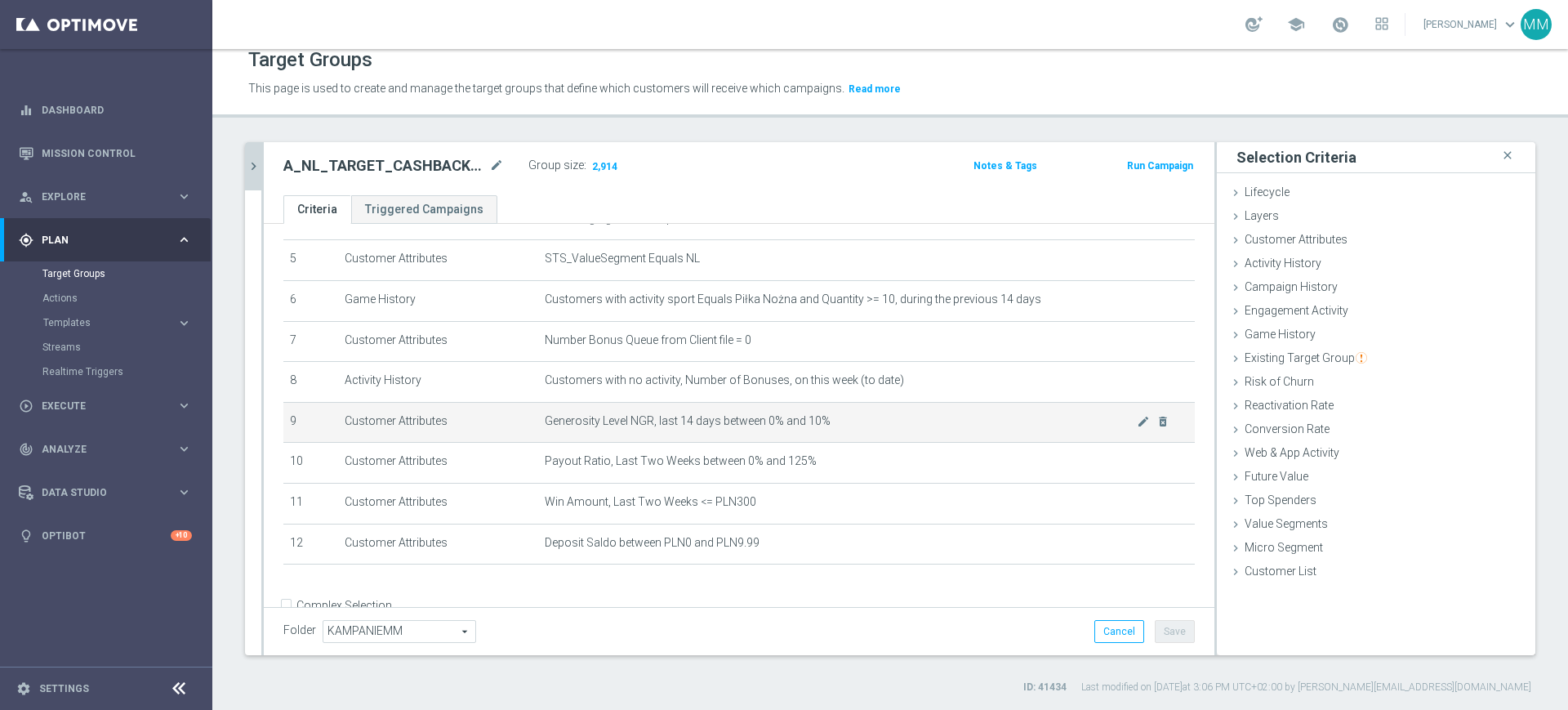
click at [591, 426] on span "Generosity Level NGR, last 14 days between 0% and 10%" at bounding box center [840, 421] width 592 height 14
copy tbody "Generosity Level NGR, last 14 days between 0% and 10% mode_edit delete_forever"
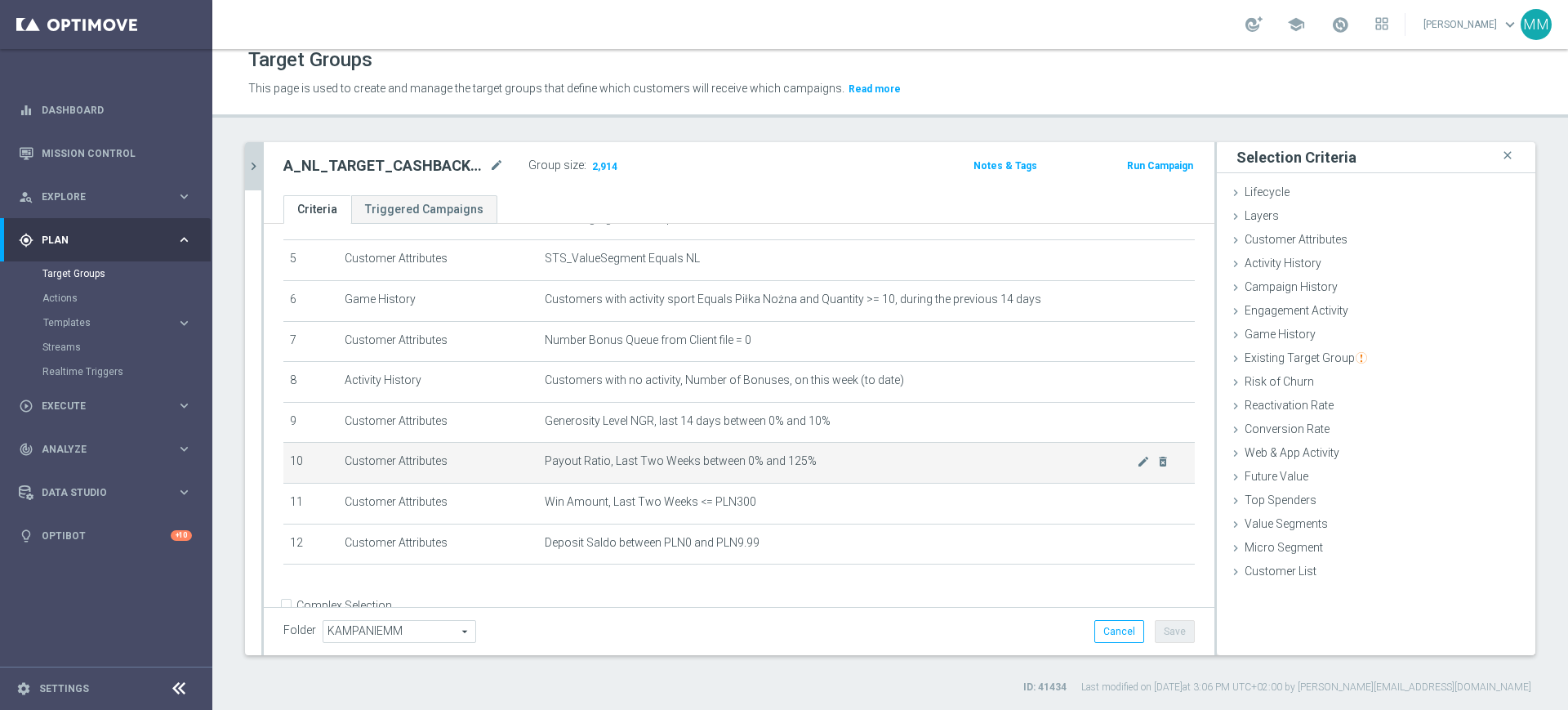
click at [707, 468] on span "Payout Ratio, Last Two Weeks between 0% and 125%" at bounding box center [840, 461] width 592 height 14
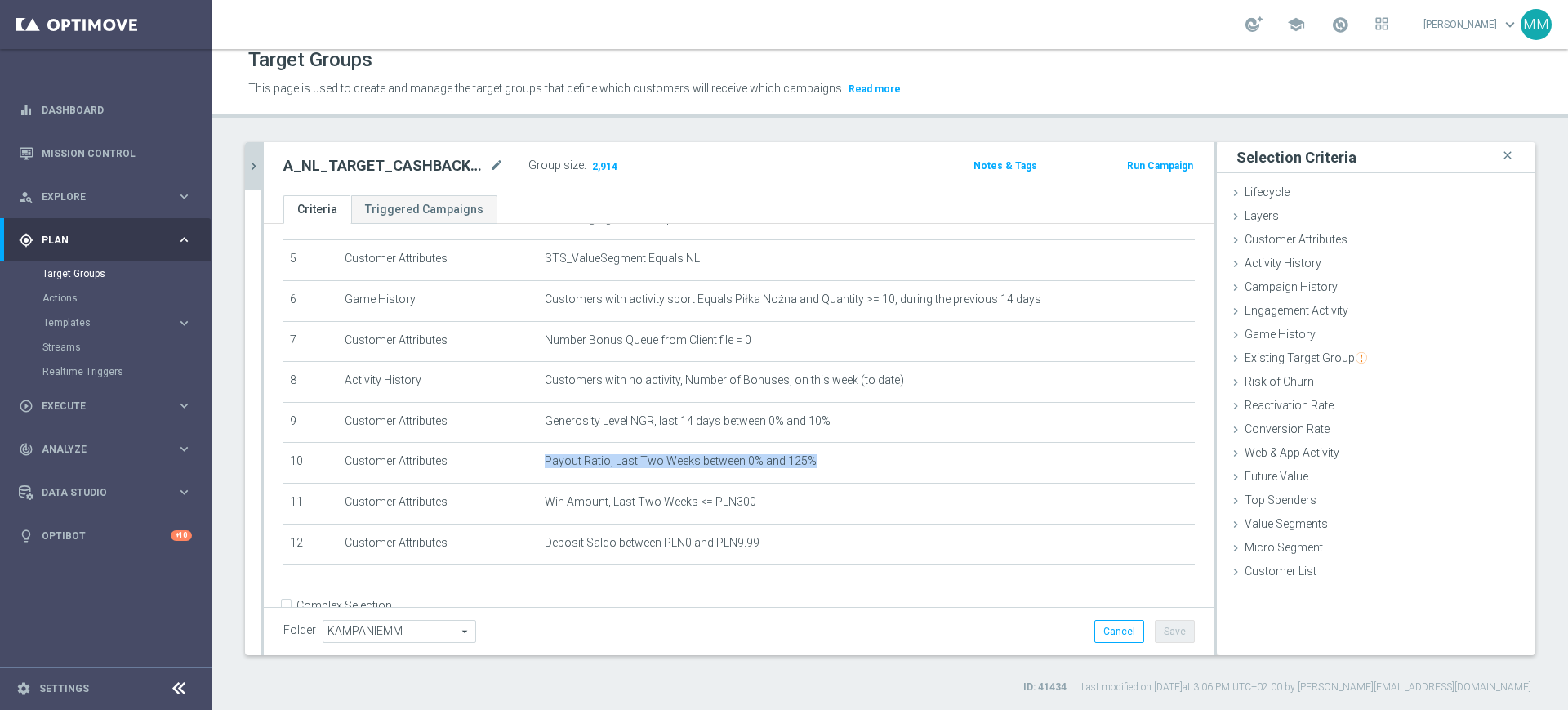
copy tbody "Payout Ratio, Last Two Weeks between 0% and 125% mode_edit delete_forever"
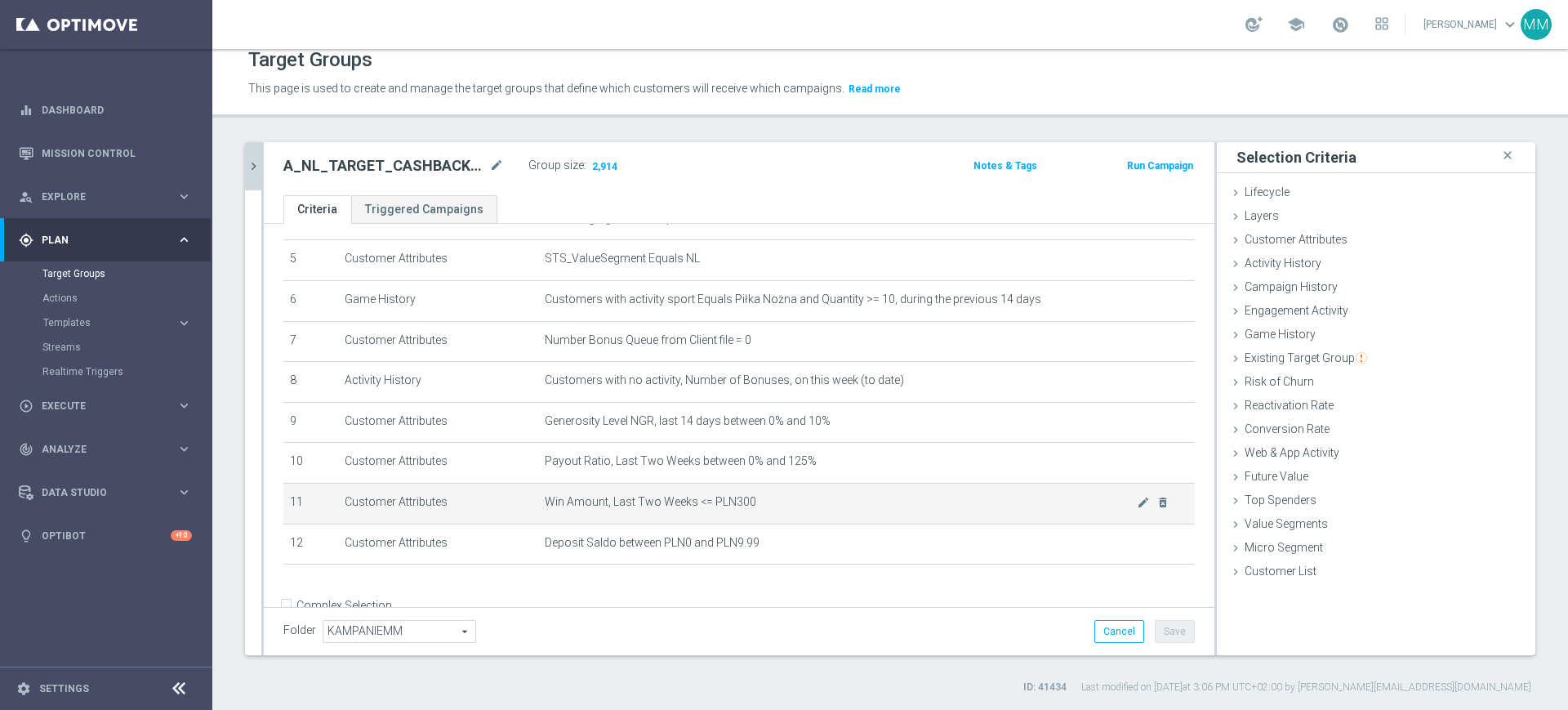
click at [663, 506] on span "Win Amount, Last Two Weeks <= PLN300" at bounding box center [840, 501] width 592 height 14
copy tbody "Win Amount, Last Two Weeks <= PLN300 mode_edit delete_forever"
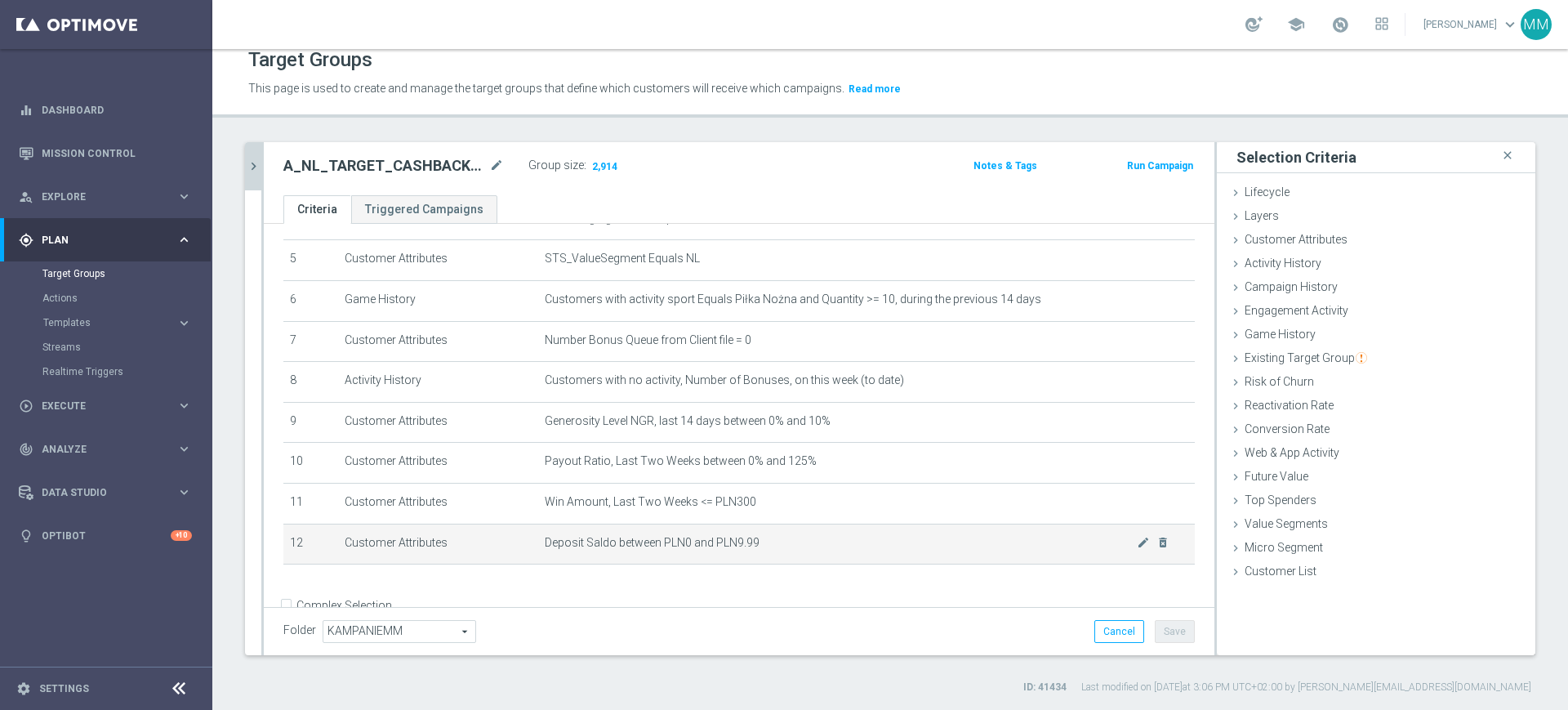
click at [632, 550] on span "Deposit Saldo between PLN0 and PLN9.99" at bounding box center [840, 543] width 592 height 14
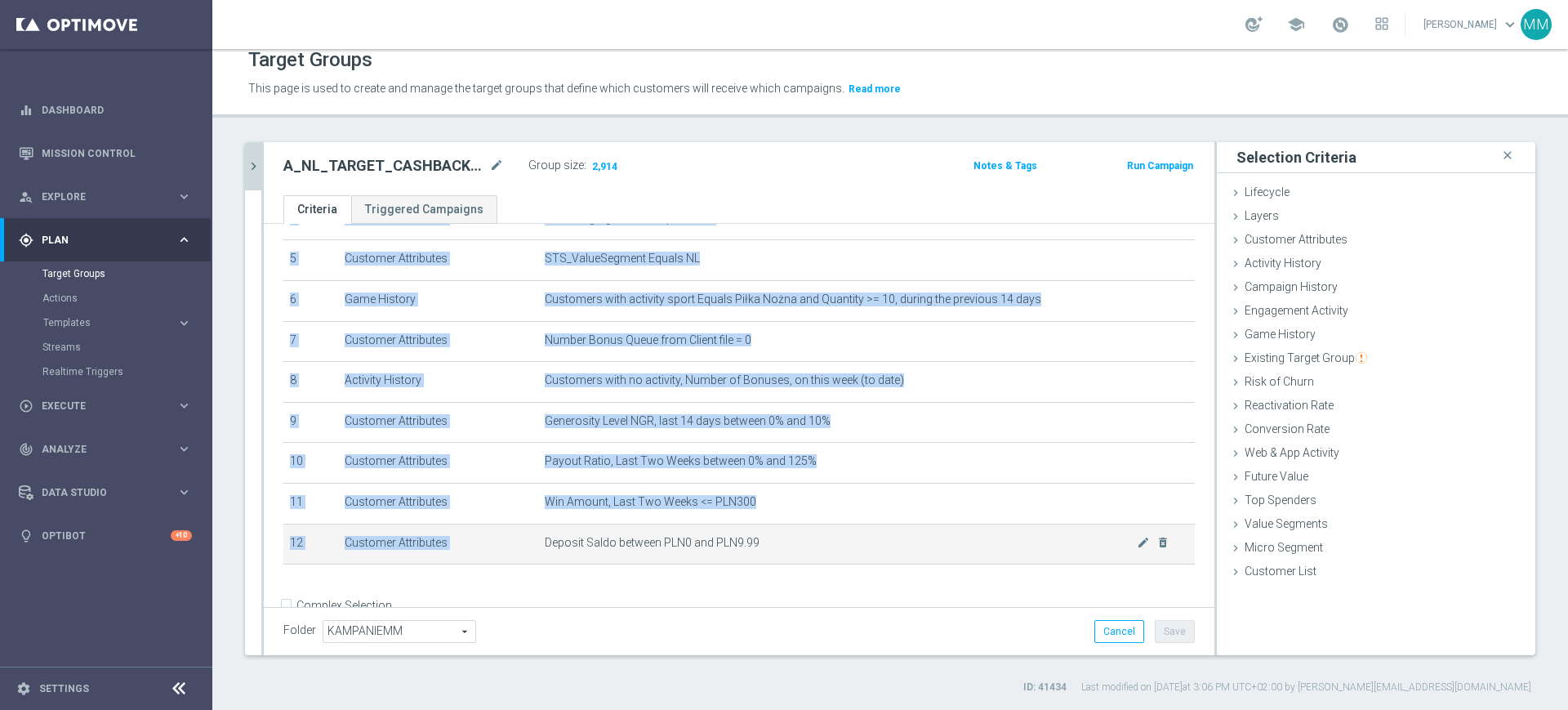
click at [632, 550] on span "Deposit Saldo between PLN0 and PLN9.99" at bounding box center [840, 543] width 592 height 14
copy table "# Selection Type Criteria delete_forever 1 Customer Attributes STS_Exclusions E…"
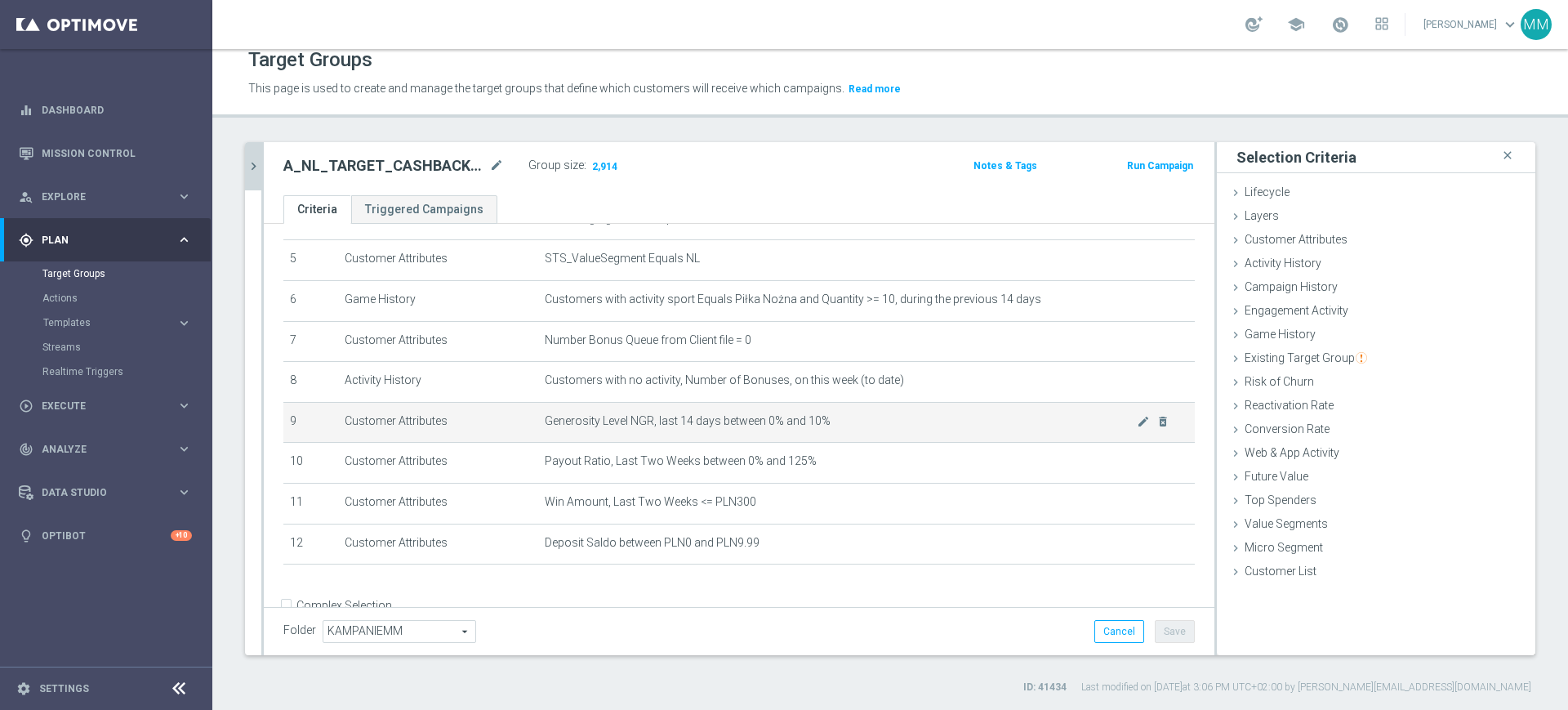
drag, startPoint x: 827, startPoint y: 399, endPoint x: 846, endPoint y: 414, distance: 24.2
click at [827, 399] on td "Customers with no activity, Number of Bonuses, on this week (to date) mode_edit…" at bounding box center [866, 383] width 657 height 41
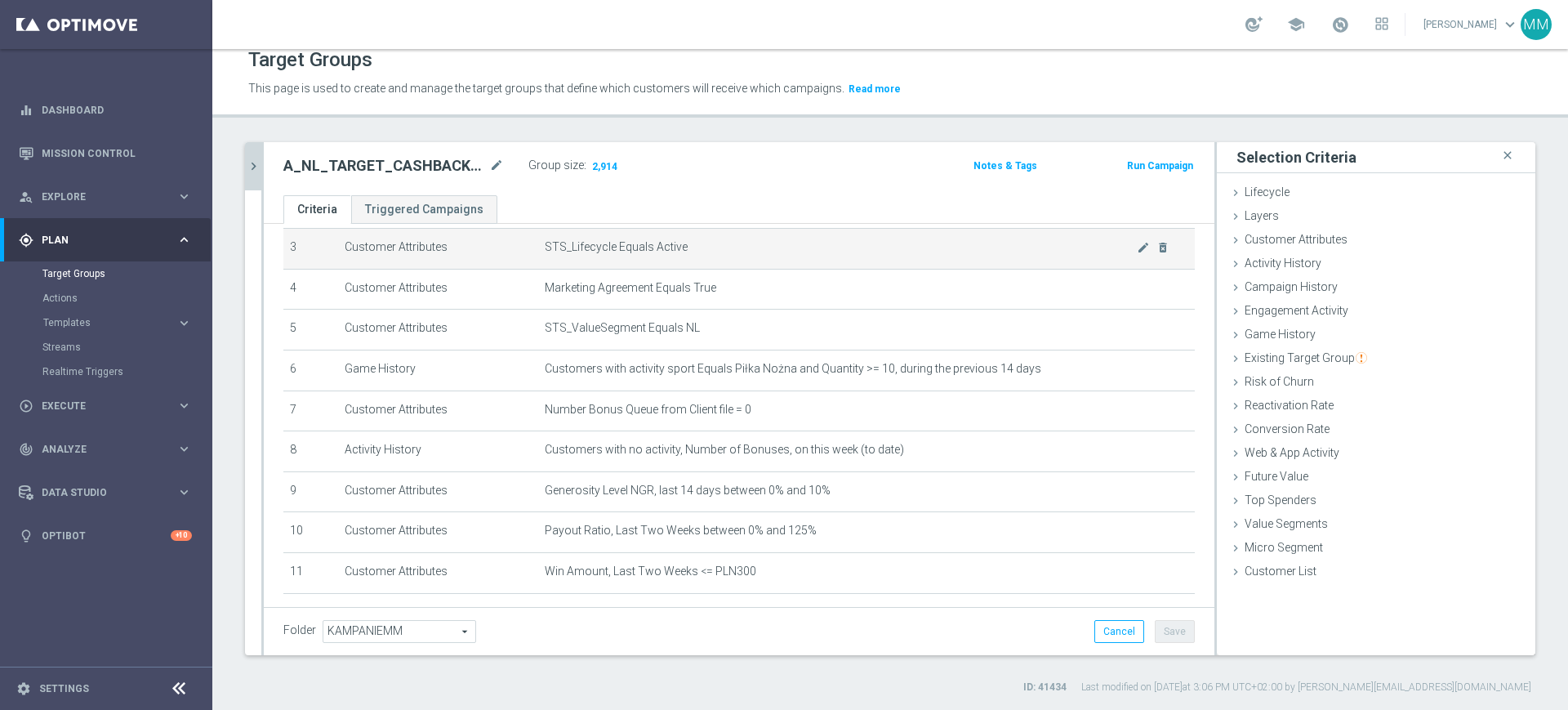
scroll to position [245, 0]
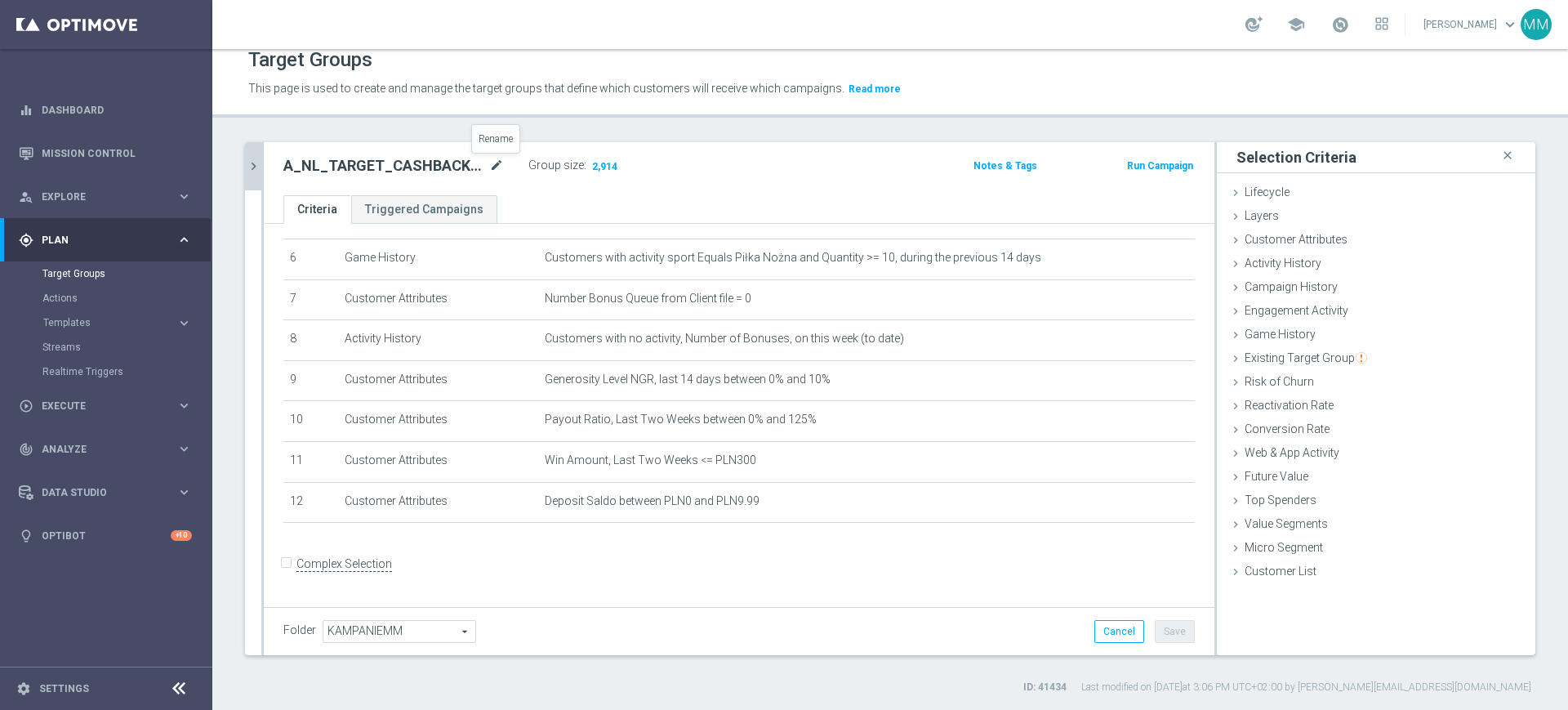
click at [490, 166] on icon "mode_edit" at bounding box center [496, 166] width 14 height 19
click at [253, 166] on icon "chevron_right" at bounding box center [254, 166] width 15 height 15
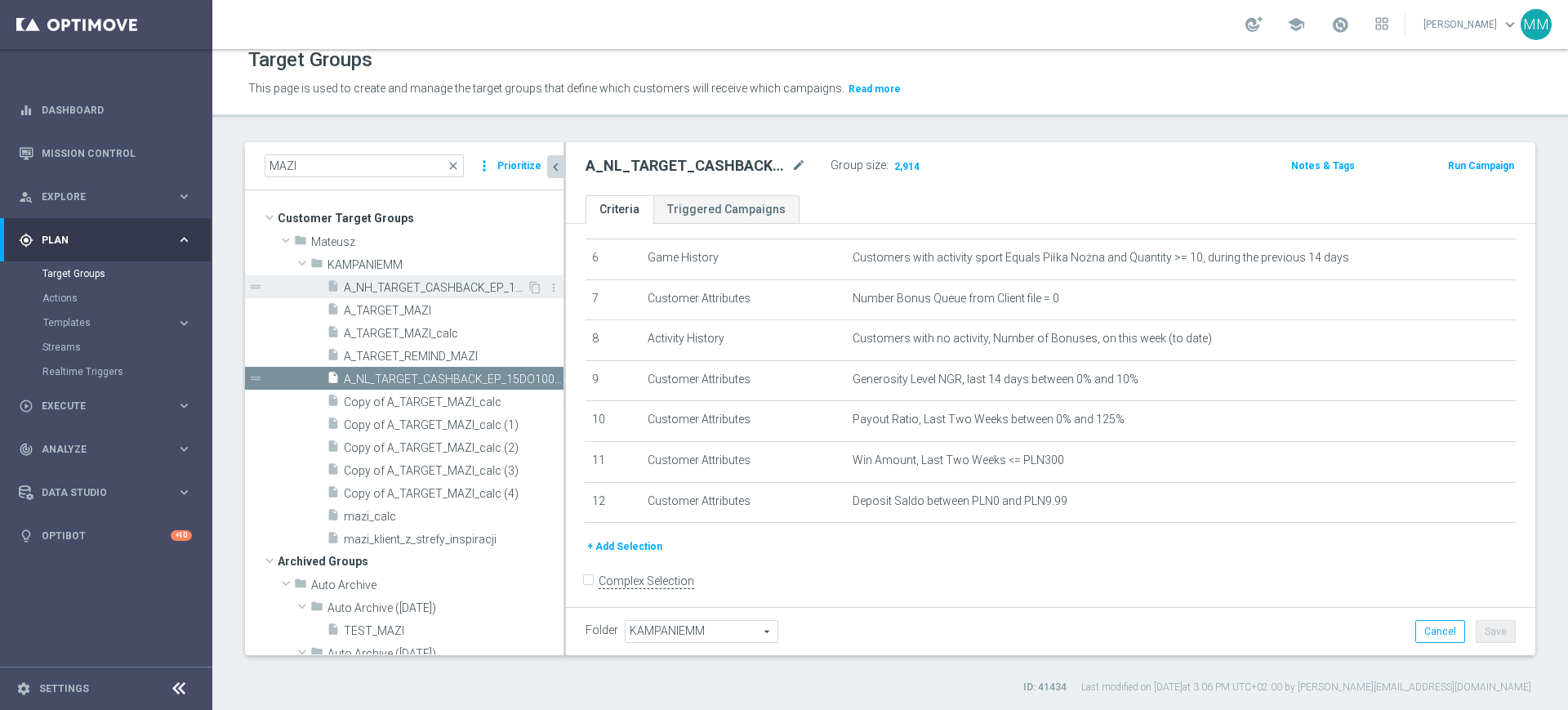
click at [399, 290] on span "A_NH_TARGET_CASHBACK_EP_15DO100_011025" at bounding box center [434, 288] width 182 height 14
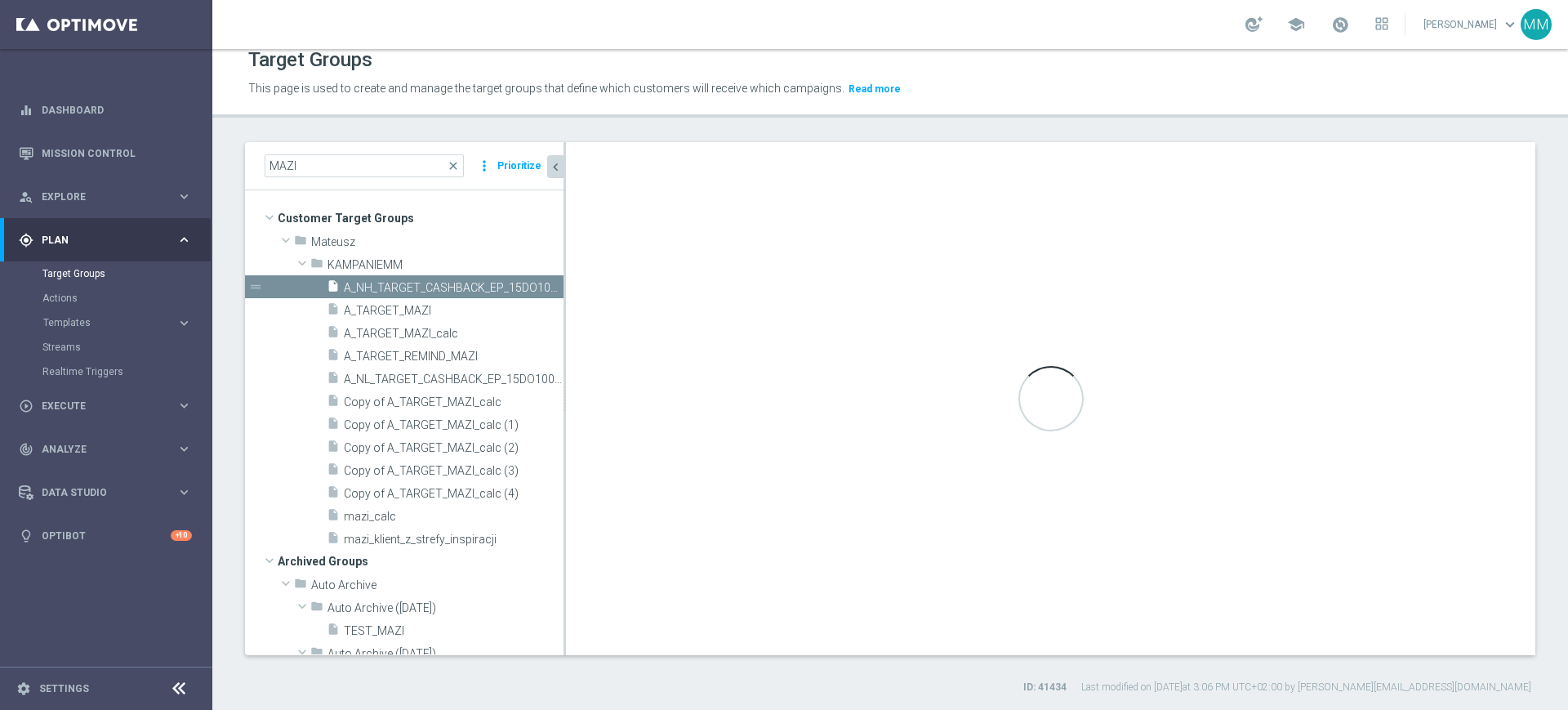
scroll to position [98, 0]
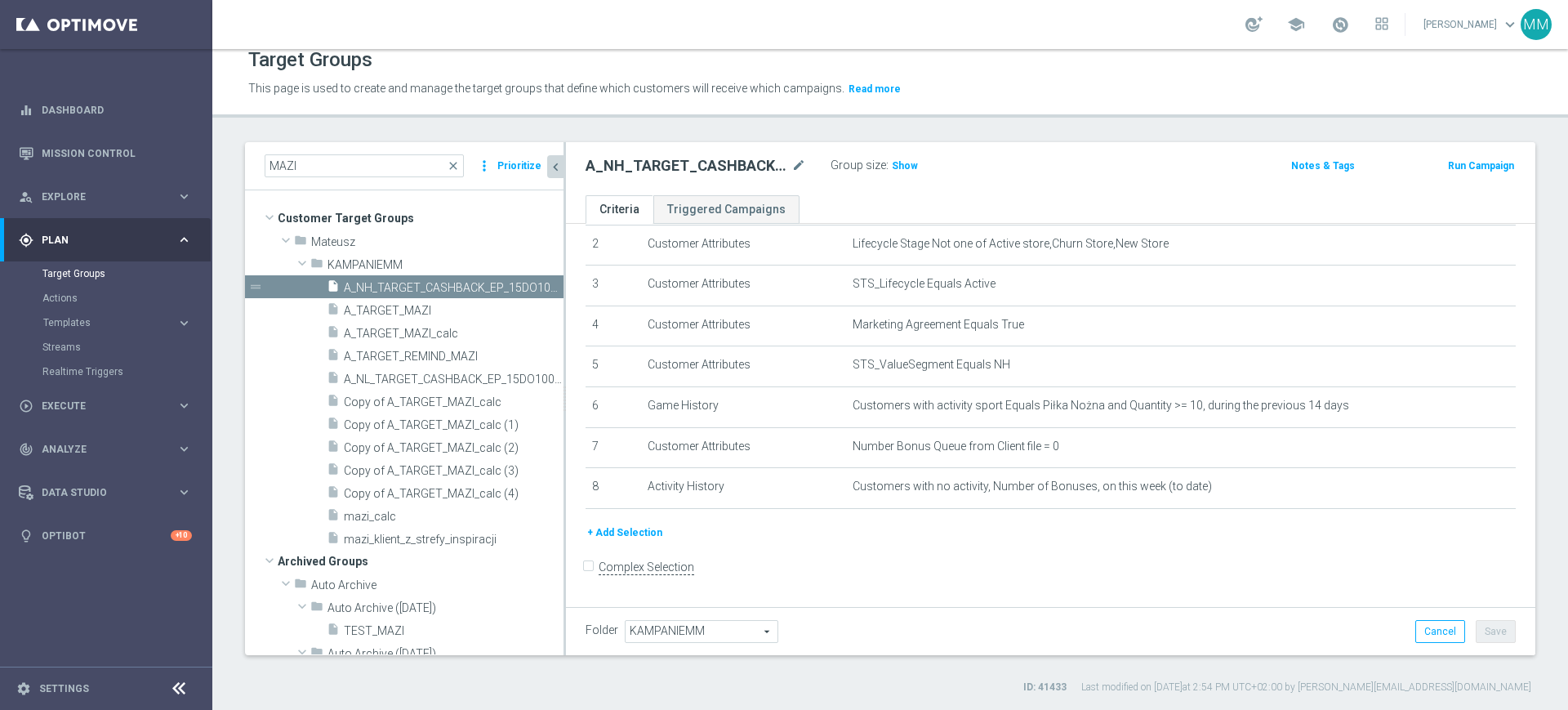
click at [684, 163] on h2 "A_NH_TARGET_CASHBACK_EP_15DO100_011025" at bounding box center [686, 166] width 203 height 19
click at [792, 167] on icon "mode_edit" at bounding box center [798, 166] width 14 height 19
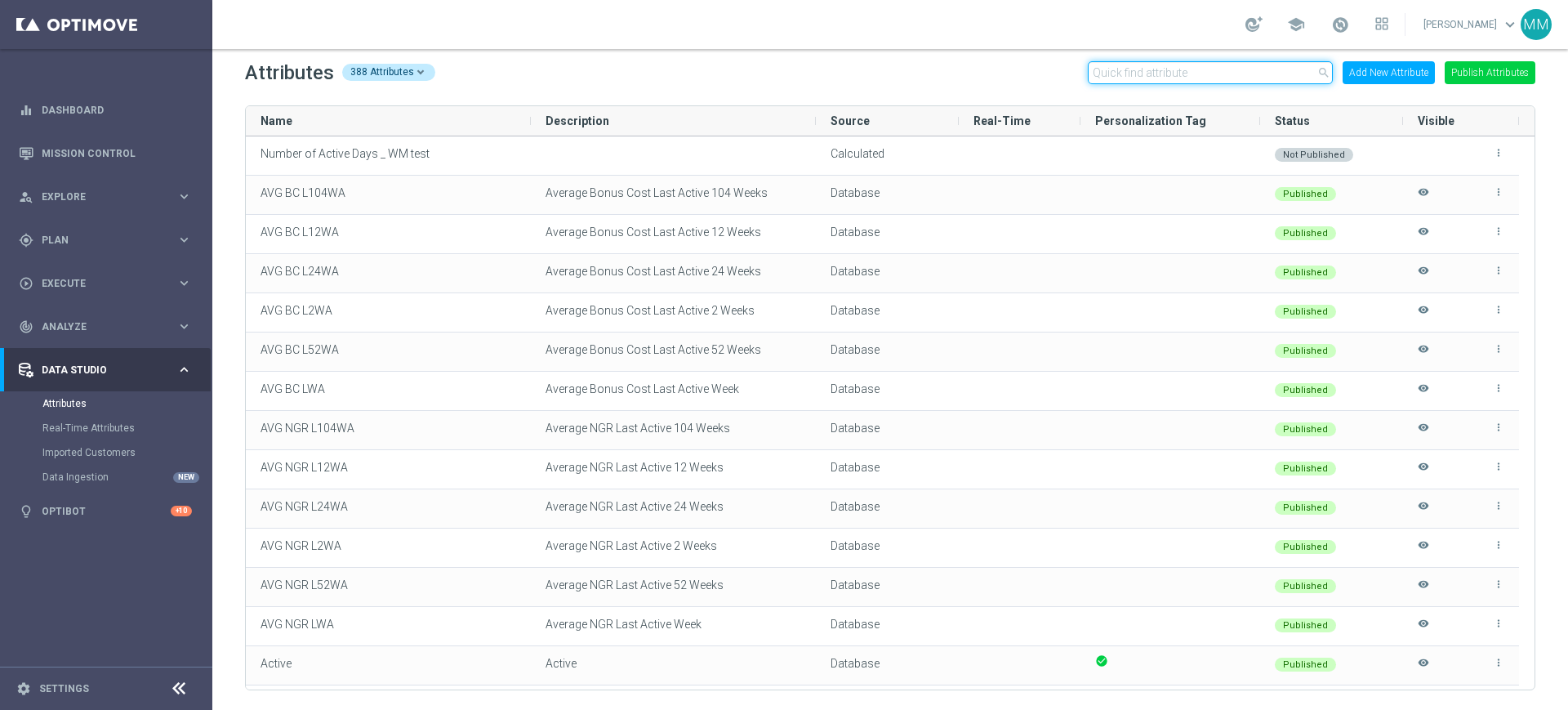
click at [1178, 68] on input "text" at bounding box center [1210, 72] width 245 height 23
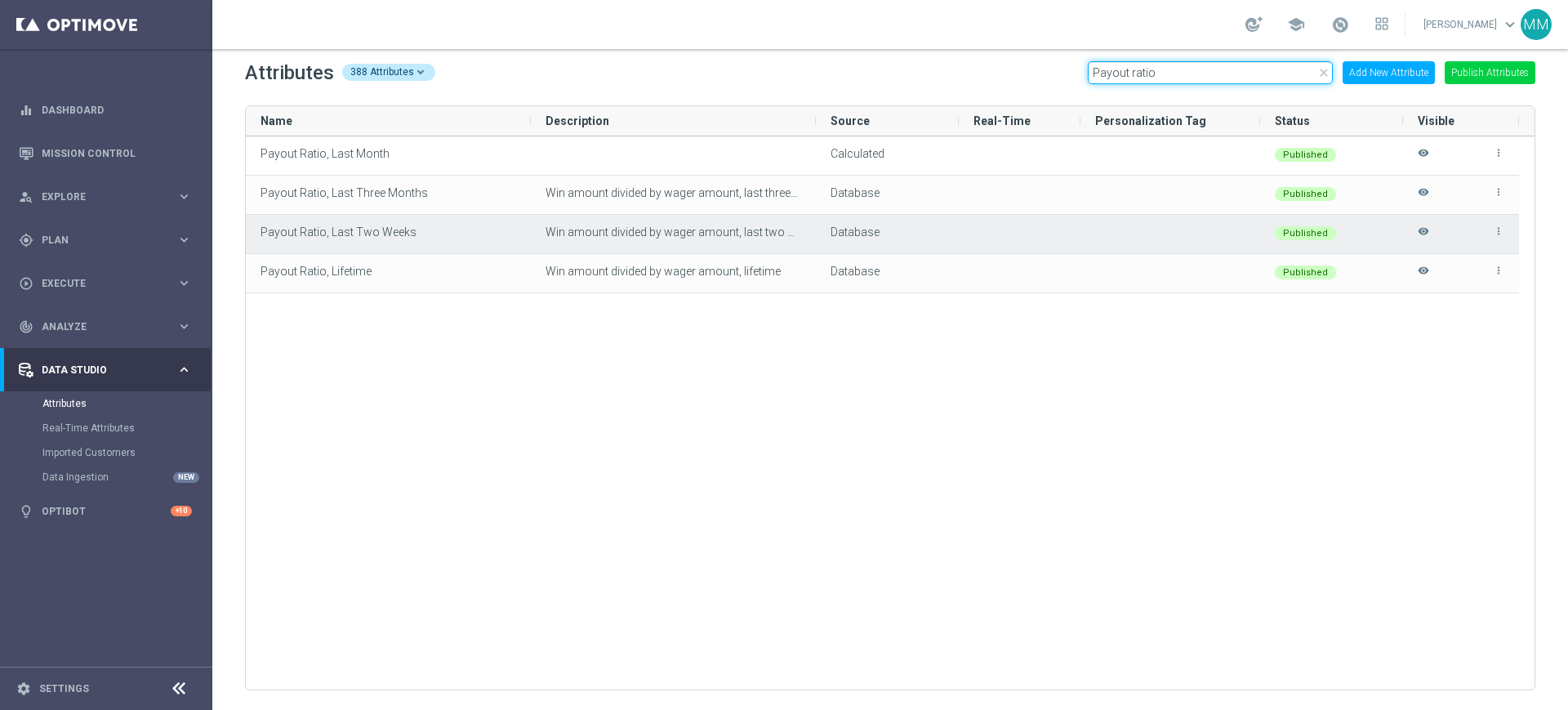
type input "Payout ratio"
click at [555, 226] on span "Win amount divided by wager amount, last two weeks" at bounding box center [683, 232] width 274 height 14
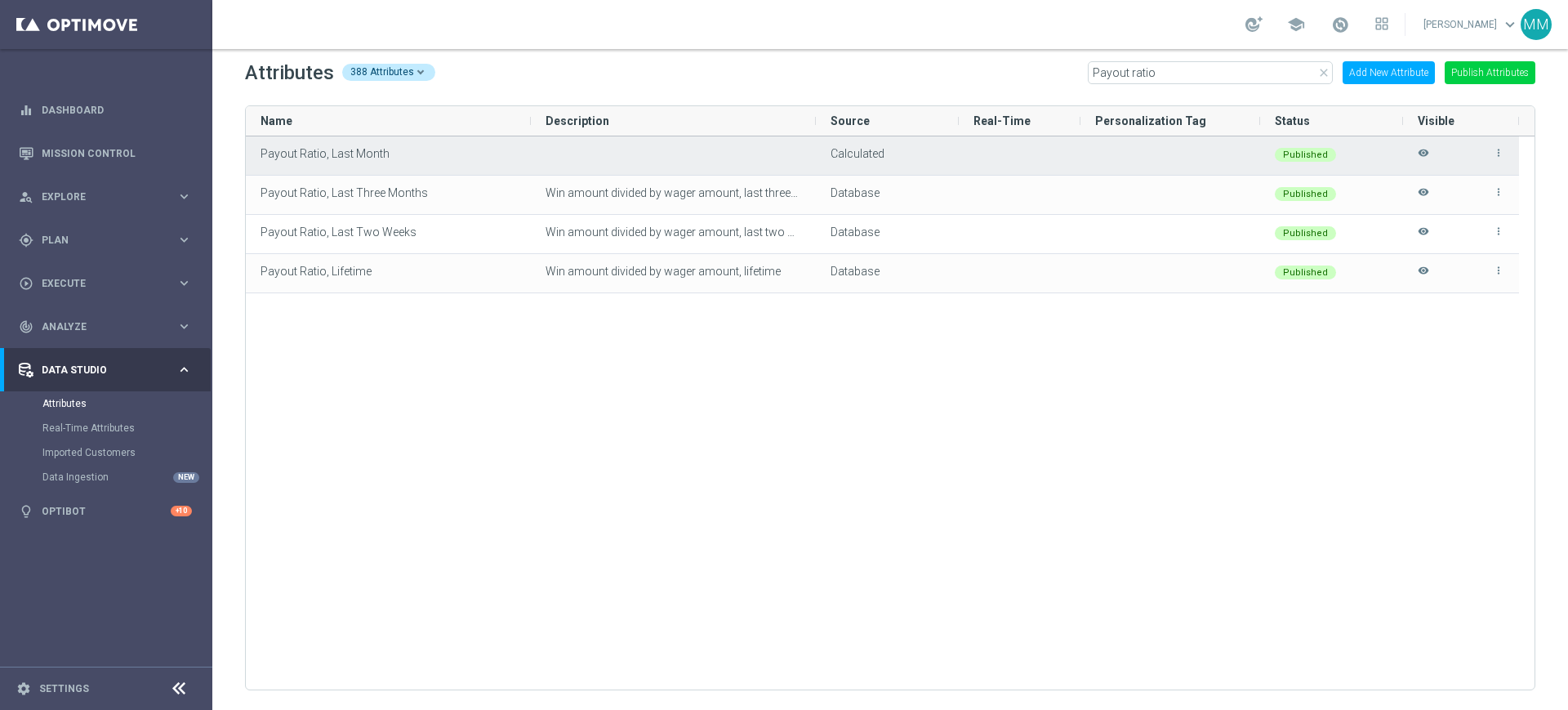
click at [357, 161] on div "Payout Ratio, Last Month" at bounding box center [388, 156] width 285 height 39
click at [1500, 155] on icon "more_vert" at bounding box center [1498, 153] width 12 height 12
click at [1463, 151] on span "Edit" at bounding box center [1461, 147] width 17 height 14
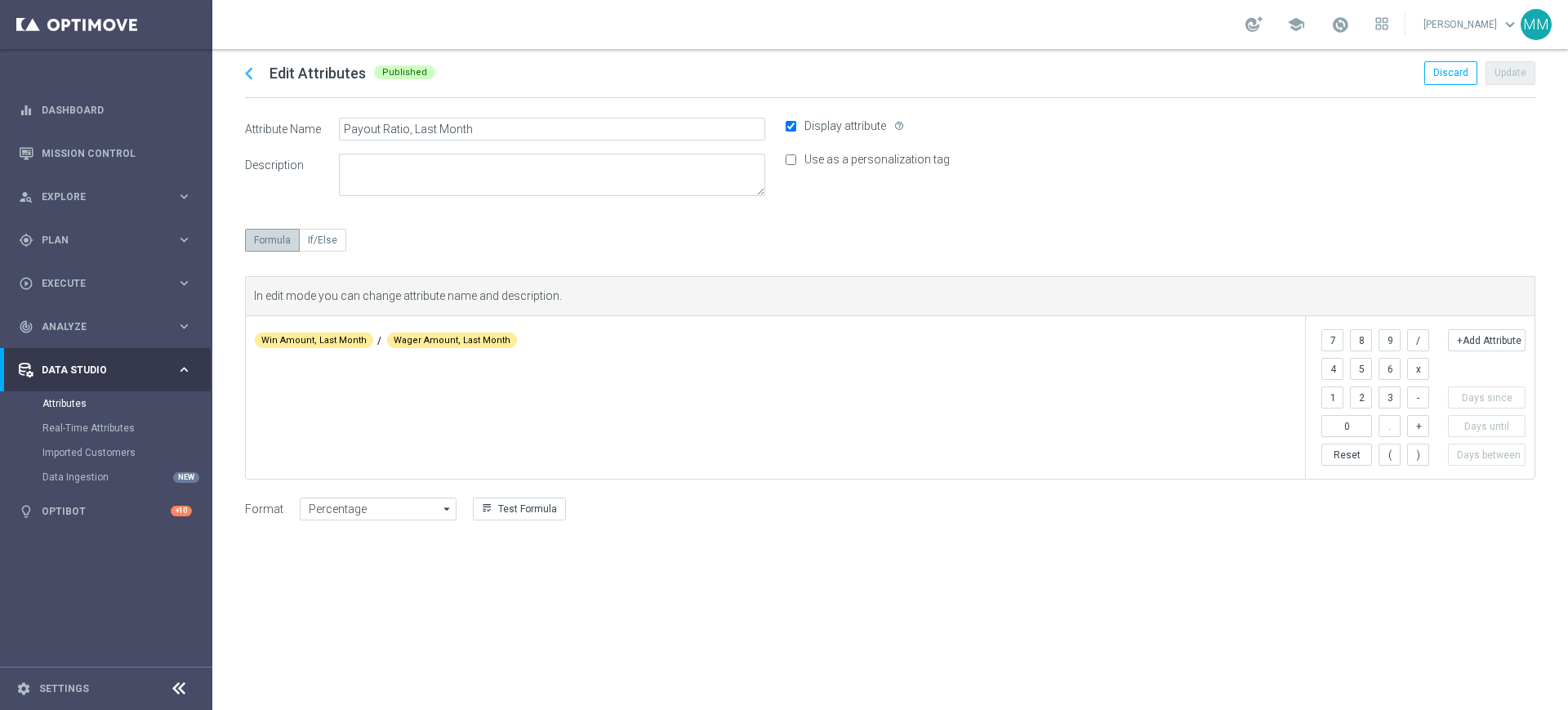
click at [250, 67] on icon "chevron_left" at bounding box center [248, 72] width 24 height 24
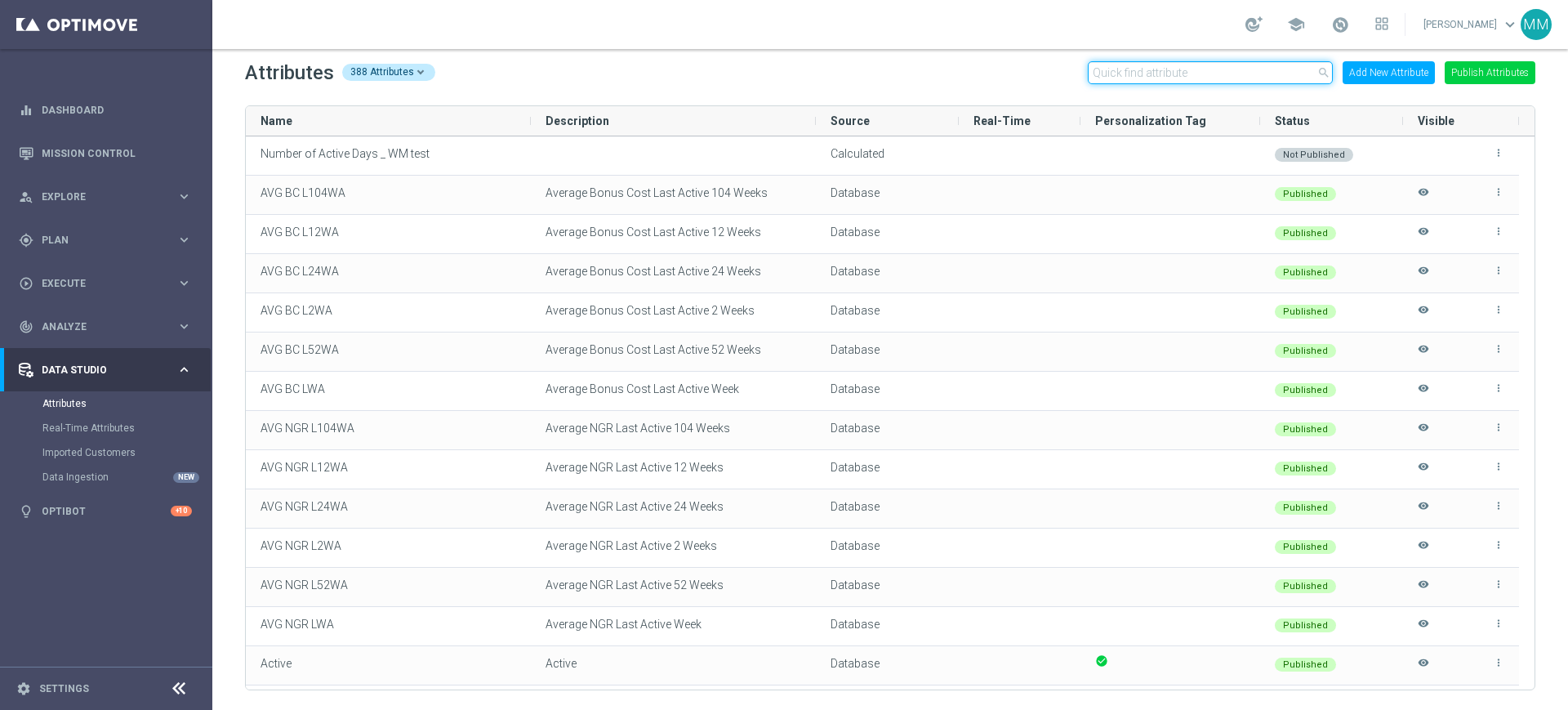
click at [1230, 71] on input "text" at bounding box center [1210, 72] width 245 height 23
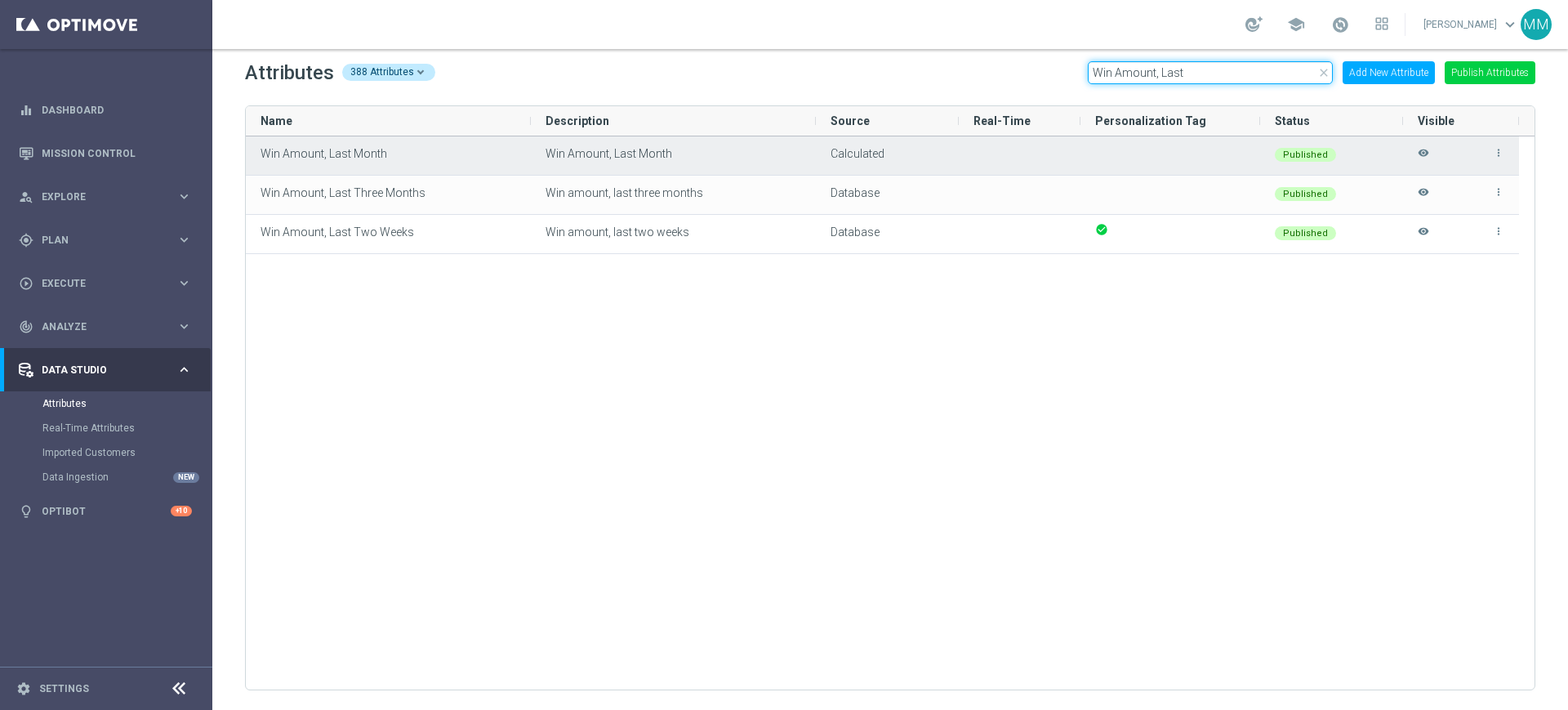
type input "Win Amount, Last"
click at [1492, 156] on div "more_vert visibility" at bounding box center [1461, 156] width 87 height 37
click at [1497, 151] on icon "more_vert" at bounding box center [1498, 153] width 12 height 12
click at [1482, 148] on li "edit Edit" at bounding box center [1463, 147] width 66 height 23
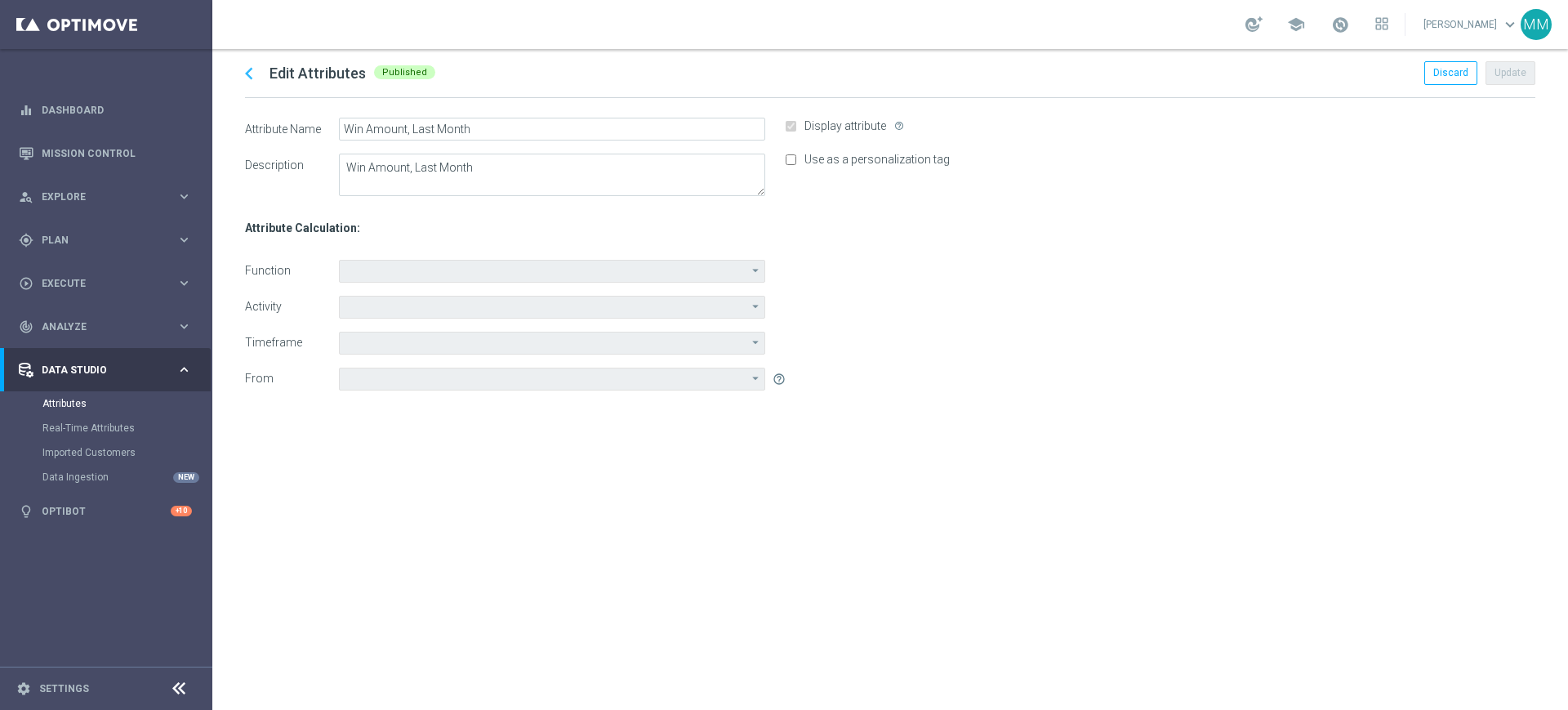
type input "Sum"
type input "Win Amount"
type input "Last Month"
type input "Date of last available data (30 Sep 2025)"
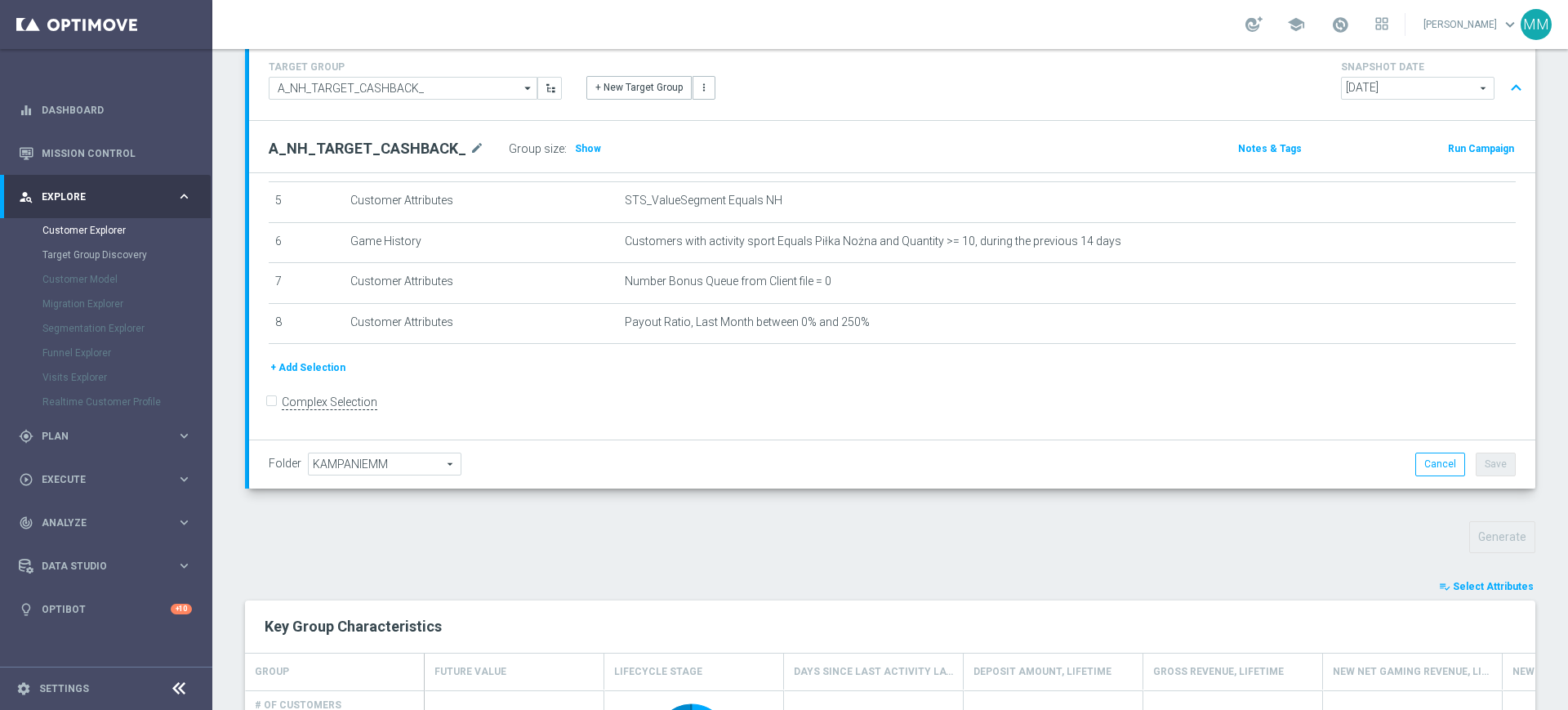
scroll to position [306, 0]
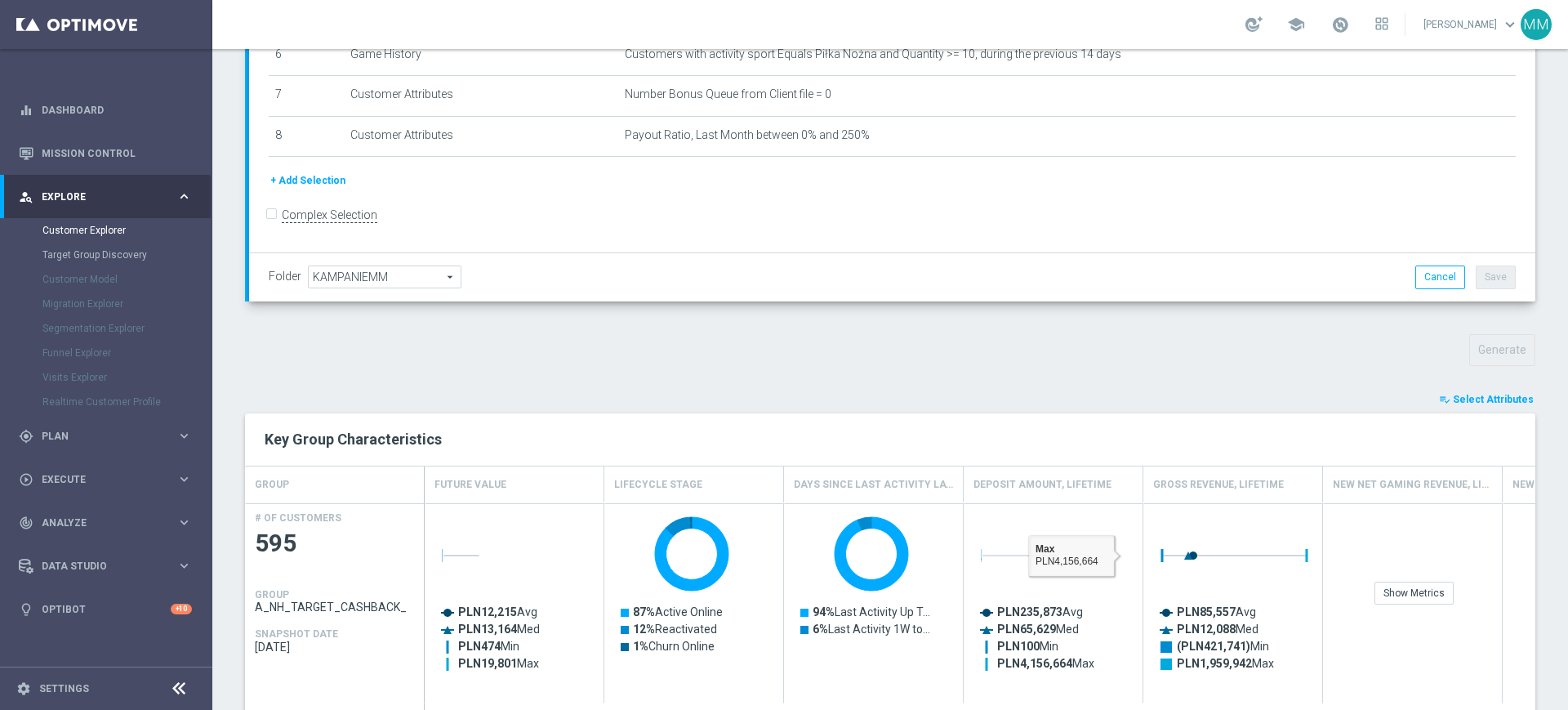
click at [1473, 406] on button "playlist_add_check Select Attributes" at bounding box center [1485, 399] width 98 height 18
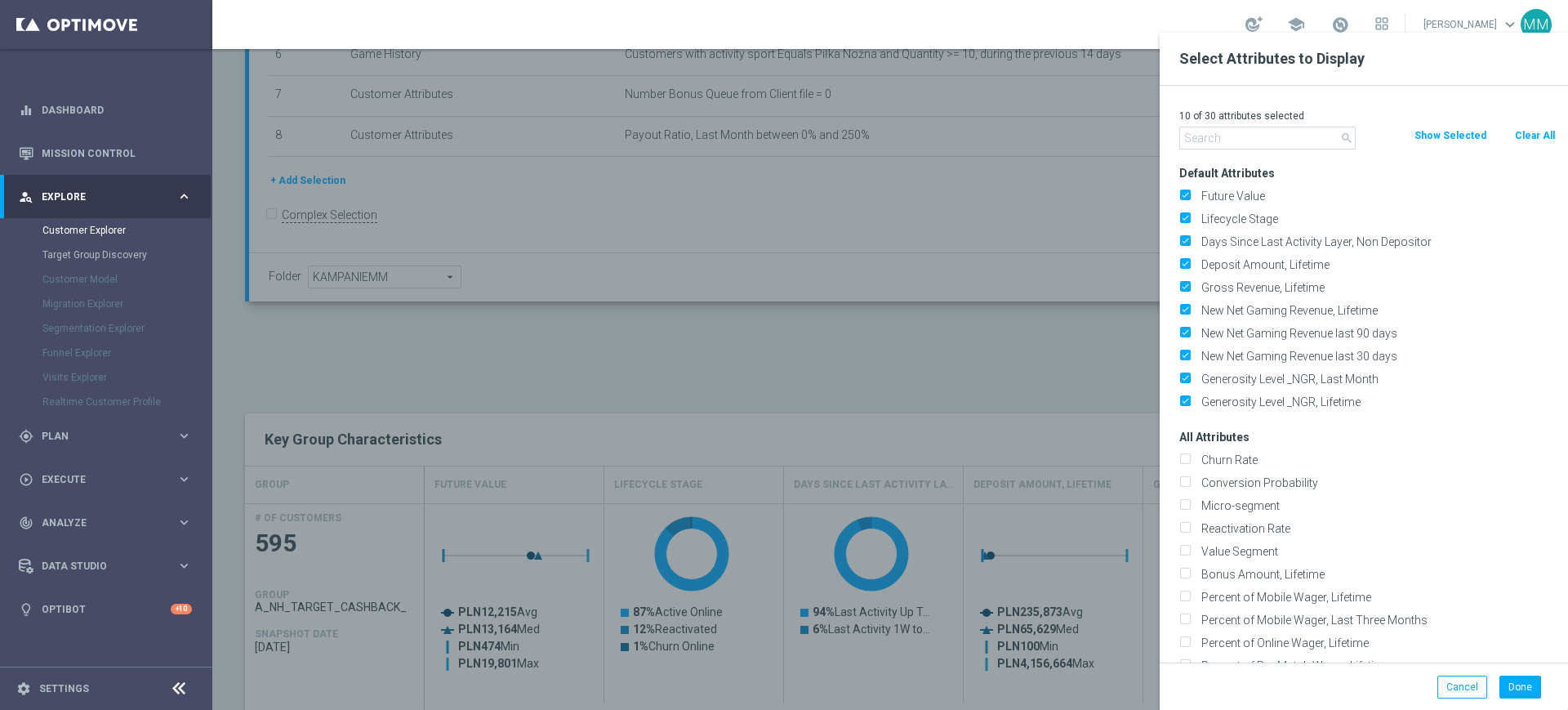
click at [1521, 138] on button "Clear All" at bounding box center [1534, 135] width 43 height 18
checkbox input "false"
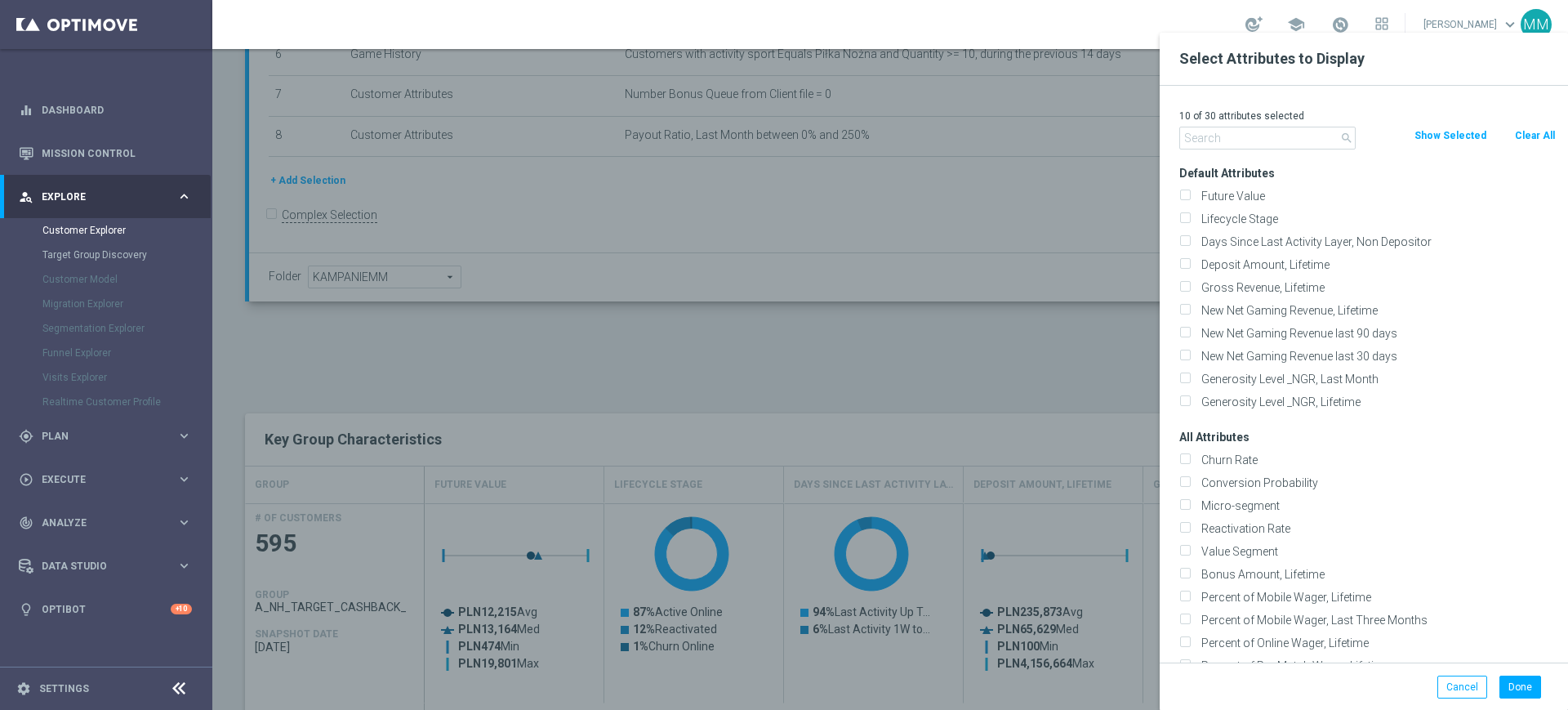
checkbox input "false"
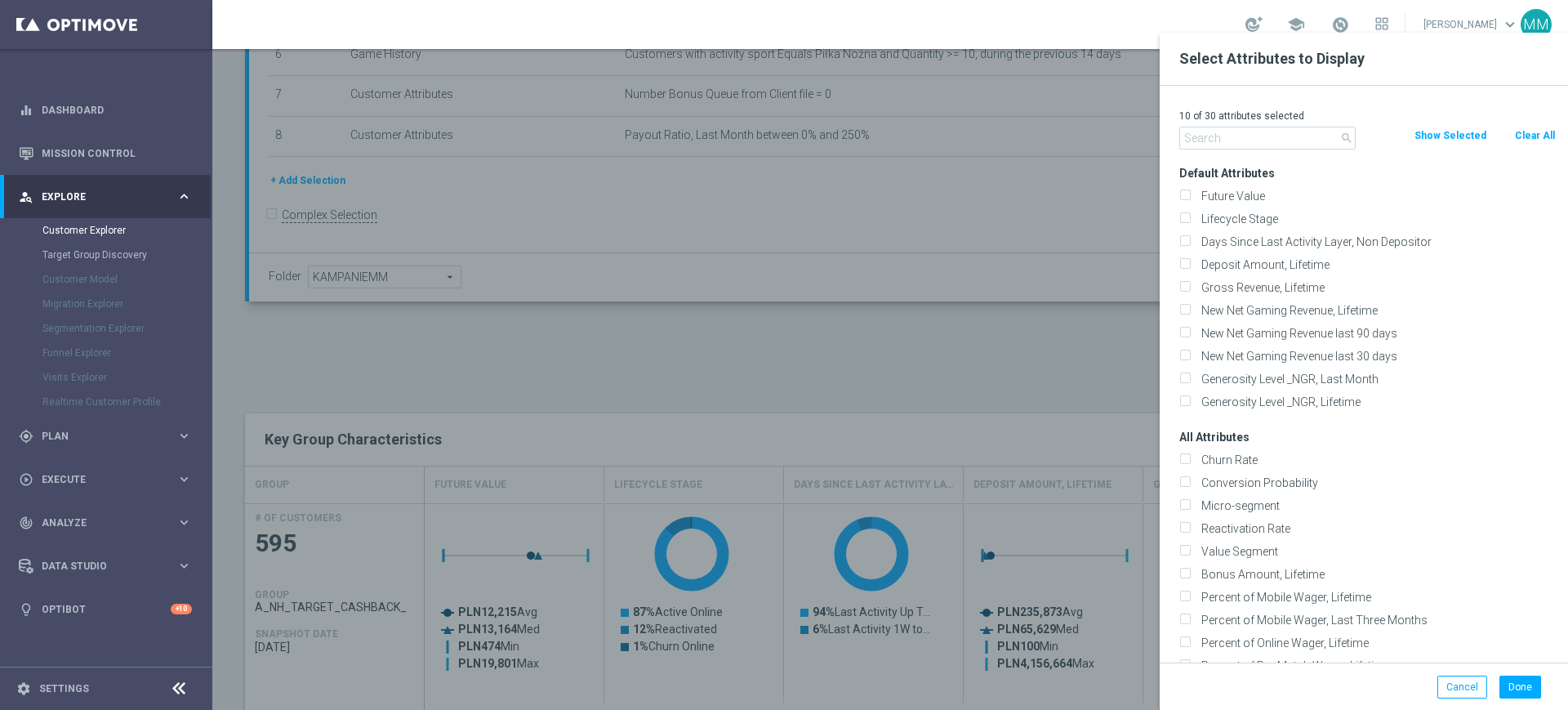
checkbox input "false"
click at [1286, 142] on input "text" at bounding box center [1267, 138] width 177 height 23
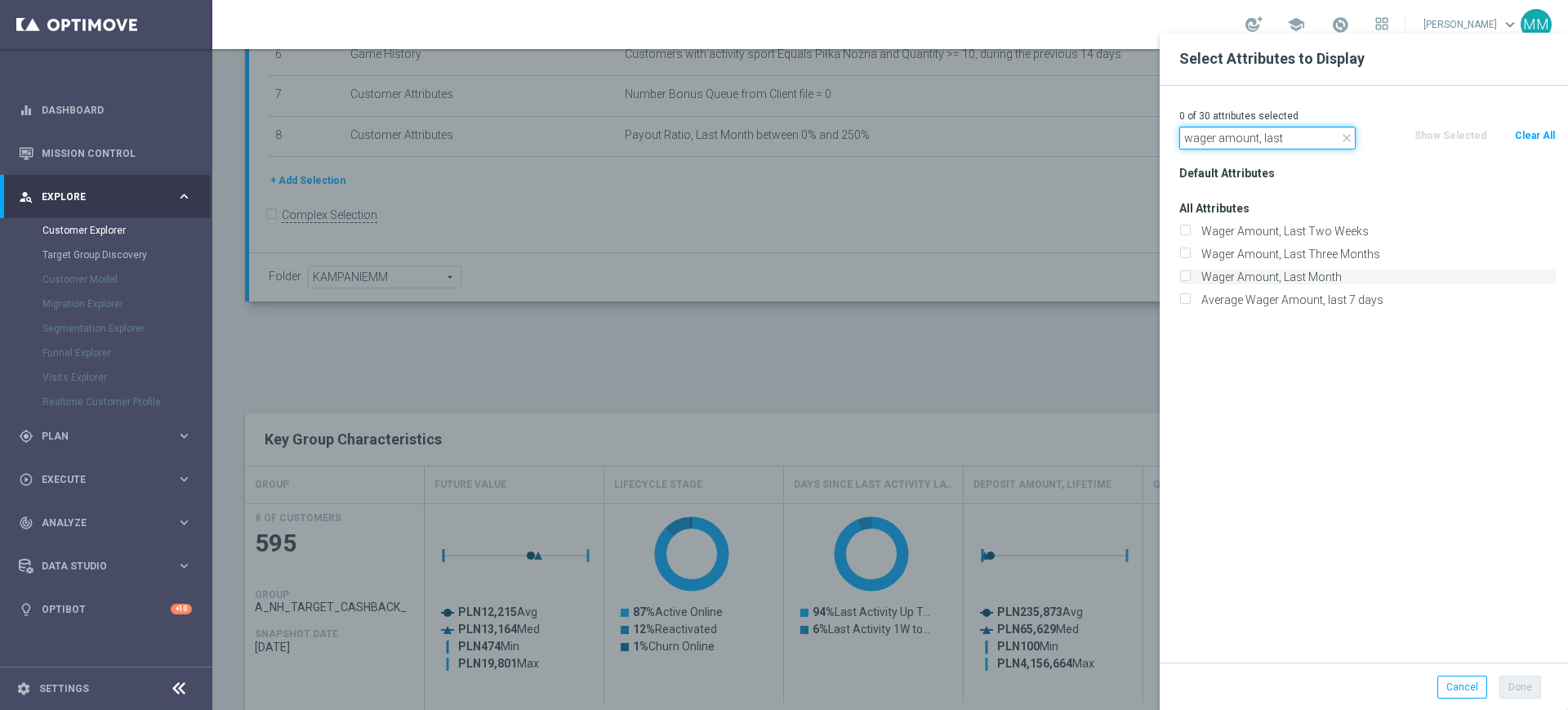
type input "wager amount, last"
click at [1328, 271] on label "Wager Amount, Last Month" at bounding box center [1375, 276] width 360 height 14
click at [1190, 273] on input "Wager Amount, Last Month" at bounding box center [1184, 278] width 11 height 11
checkbox input "true"
click at [1270, 134] on input "wager amount, last" at bounding box center [1267, 138] width 177 height 23
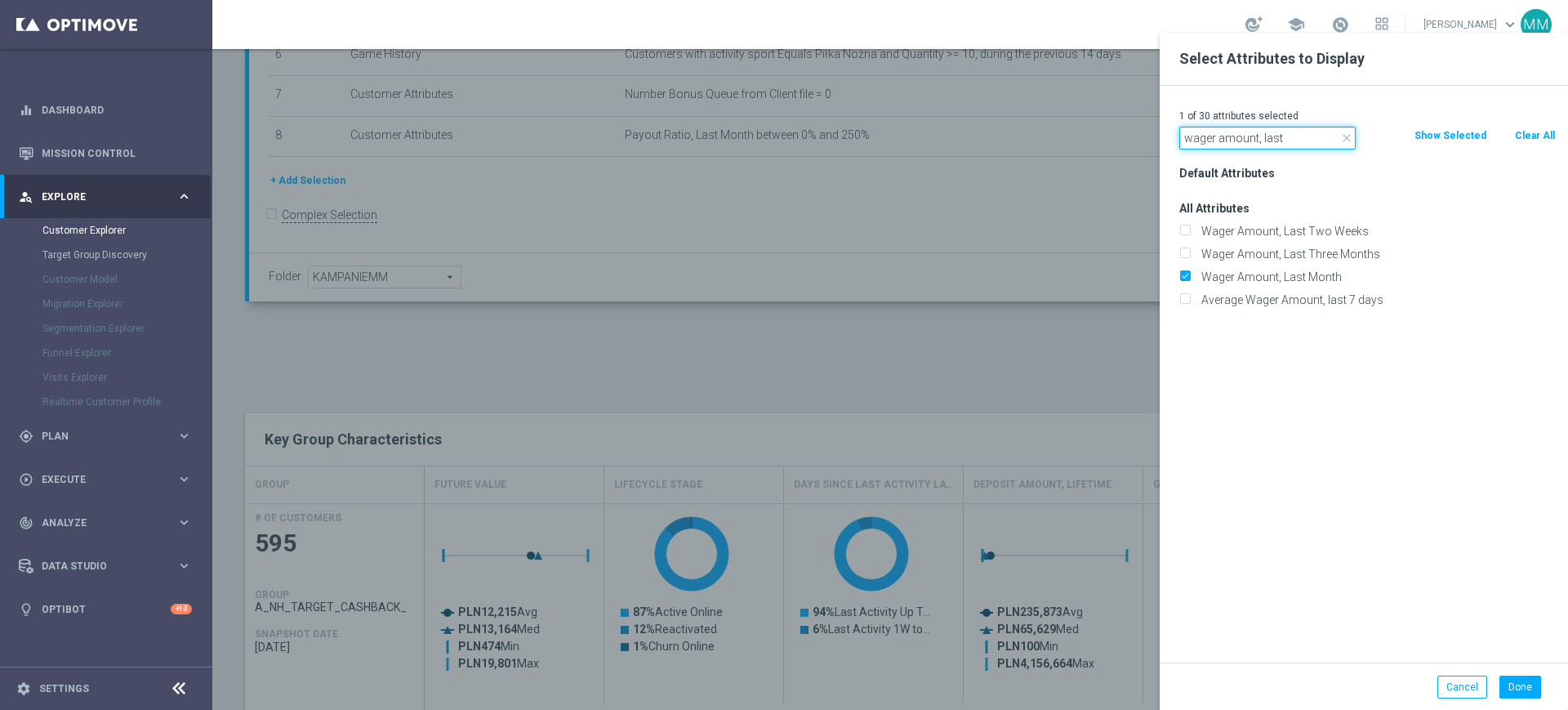
click at [1270, 134] on input "wager amount, last" at bounding box center [1267, 138] width 177 height 23
type input "win amount,"
click at [1296, 318] on label "Win Amount, Last Month" at bounding box center [1375, 322] width 360 height 14
click at [1190, 320] on input "Win Amount, Last Month" at bounding box center [1184, 325] width 11 height 11
checkbox input "true"
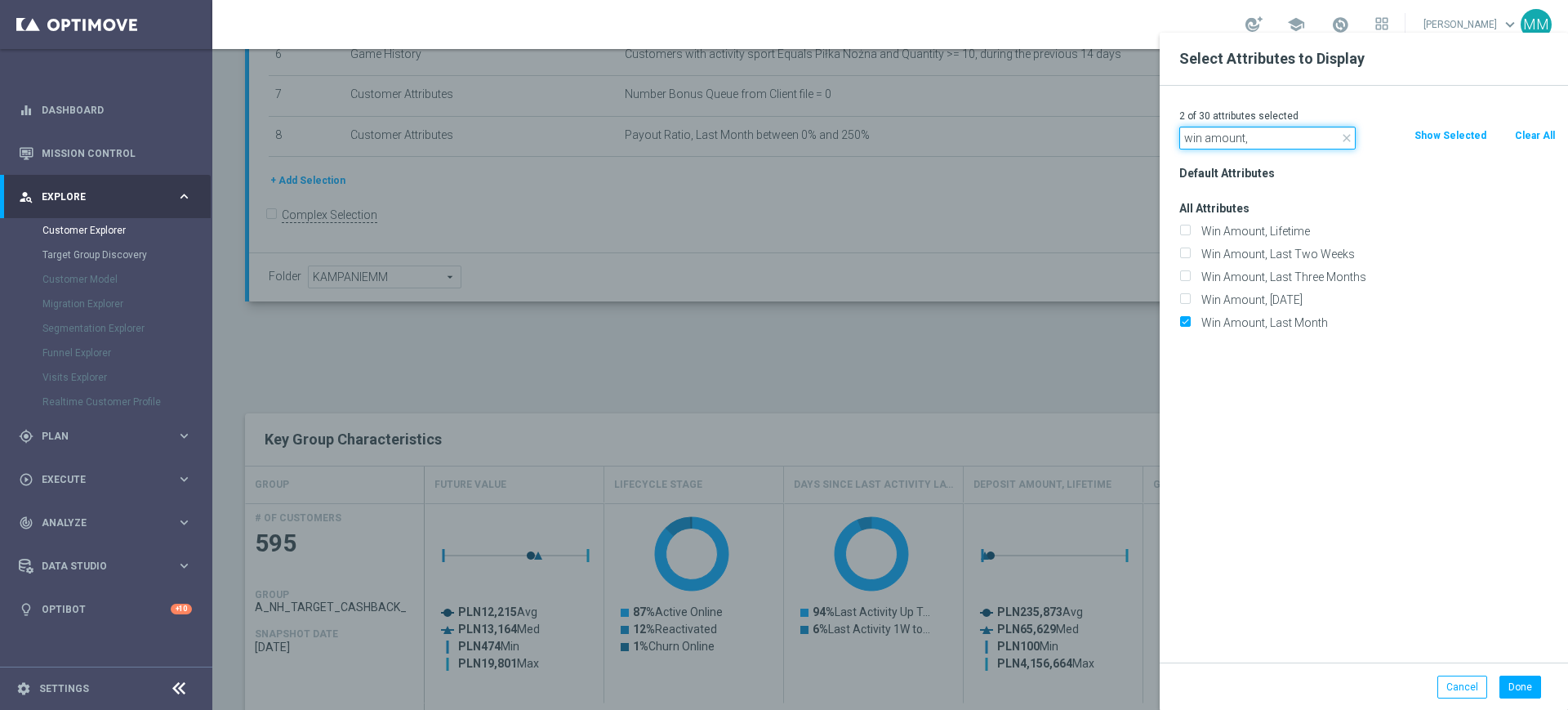
click at [1253, 138] on input "win amount," at bounding box center [1267, 138] width 177 height 23
click at [1255, 136] on input "win amount," at bounding box center [1267, 138] width 177 height 23
type input "payout ra"
click at [1241, 231] on label "Payout Ratio, Last Month" at bounding box center [1375, 231] width 360 height 14
click at [1190, 231] on input "Payout Ratio, Last Month" at bounding box center [1184, 233] width 11 height 11
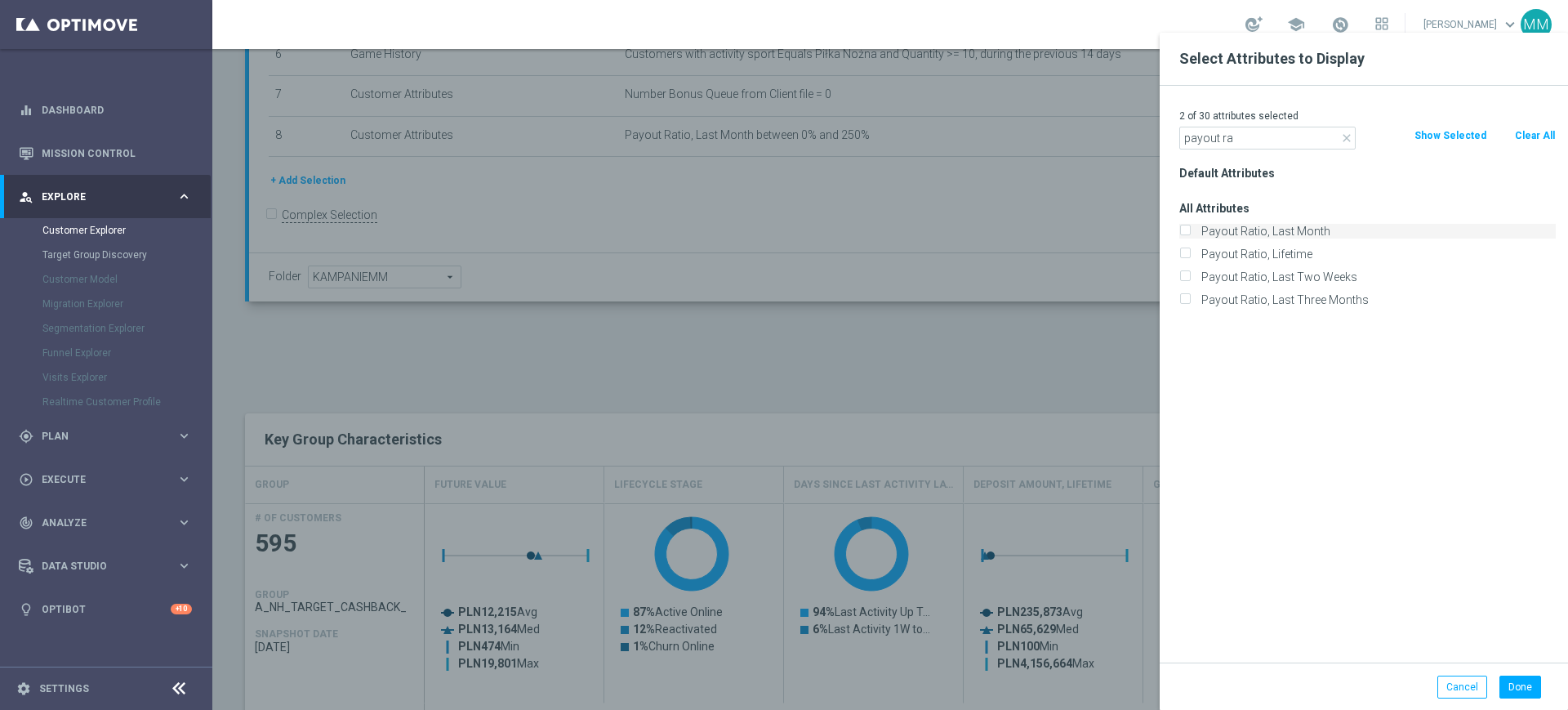
checkbox input "true"
click at [1526, 684] on button "Done" at bounding box center [1520, 687] width 42 height 23
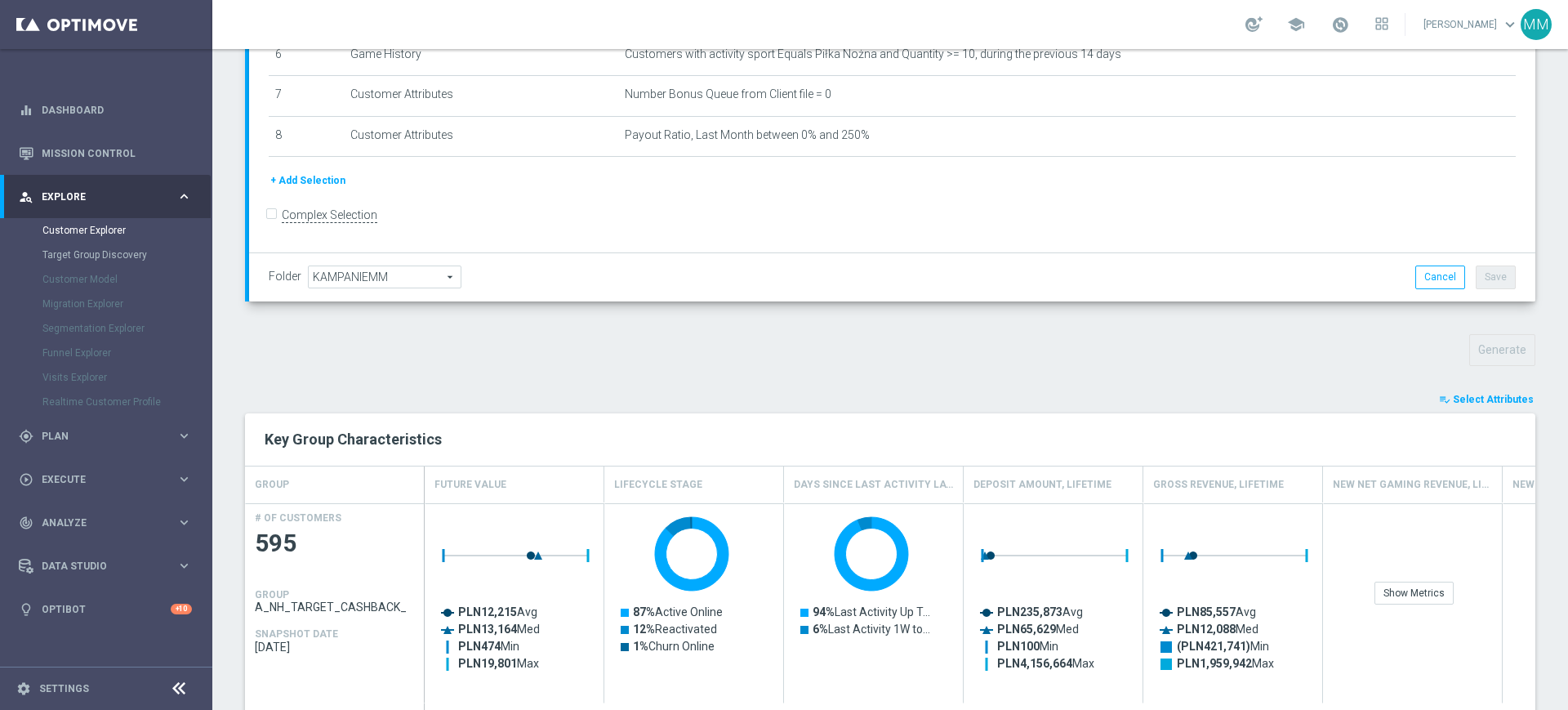
type input "Search"
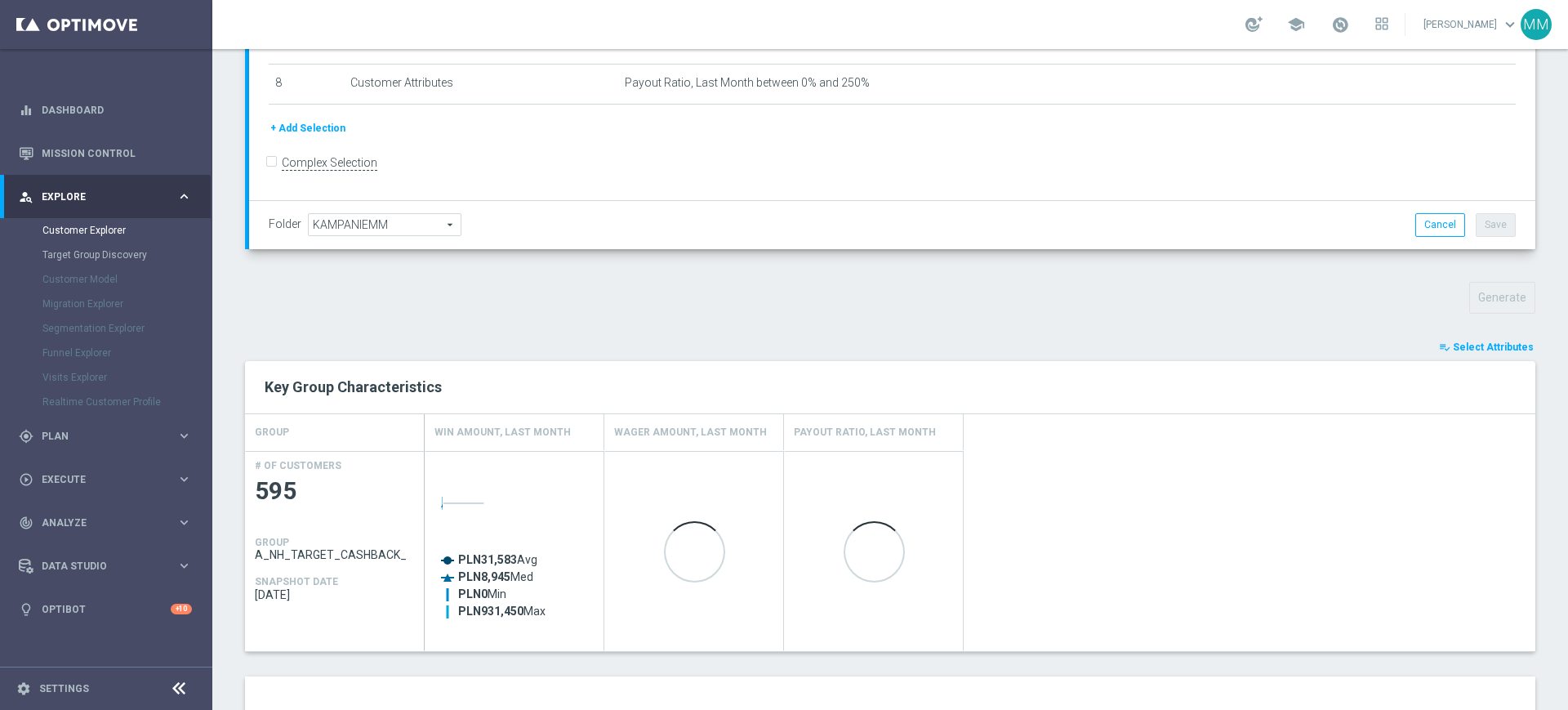
scroll to position [409, 0]
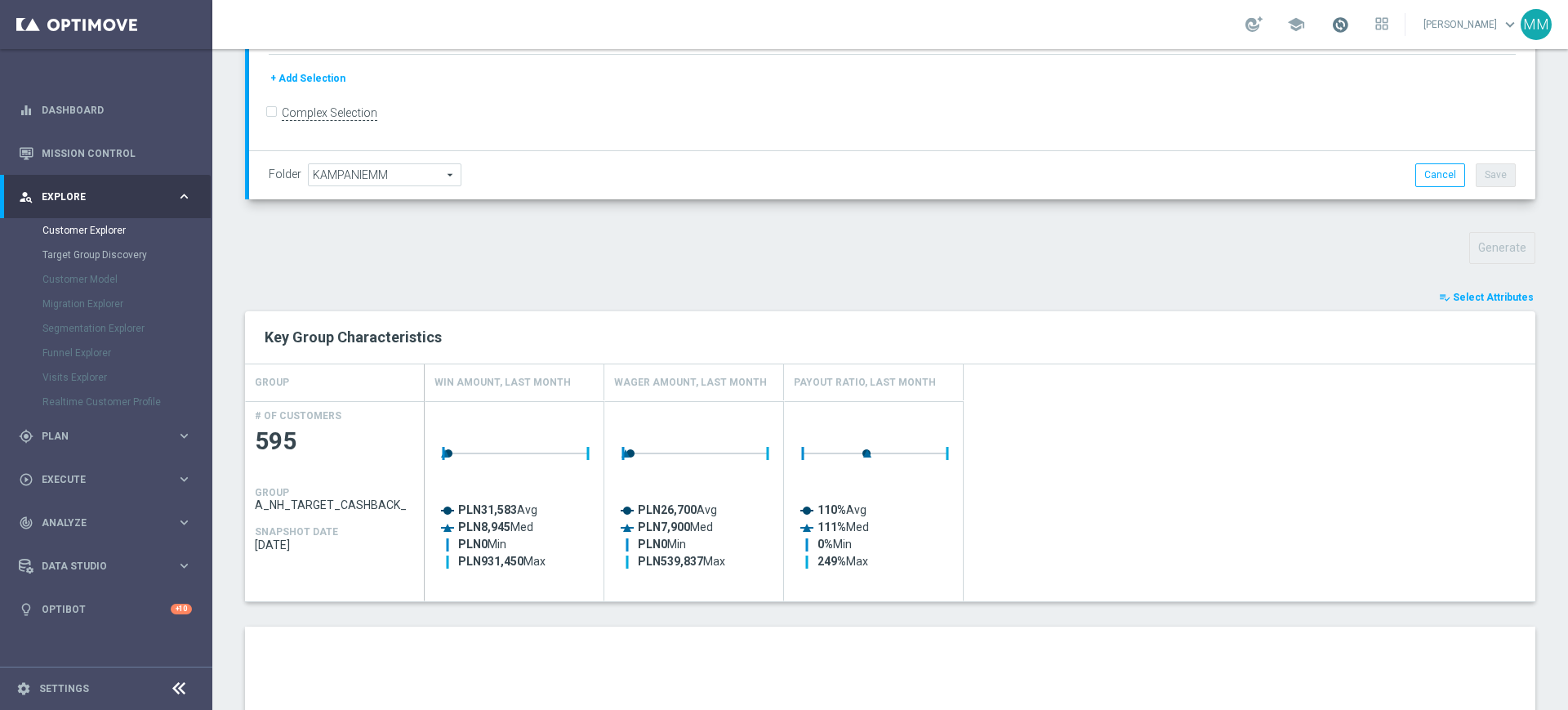
click at [1349, 28] on div "school" at bounding box center [1317, 24] width 143 height 28
click at [1342, 25] on span at bounding box center [1339, 24] width 18 height 18
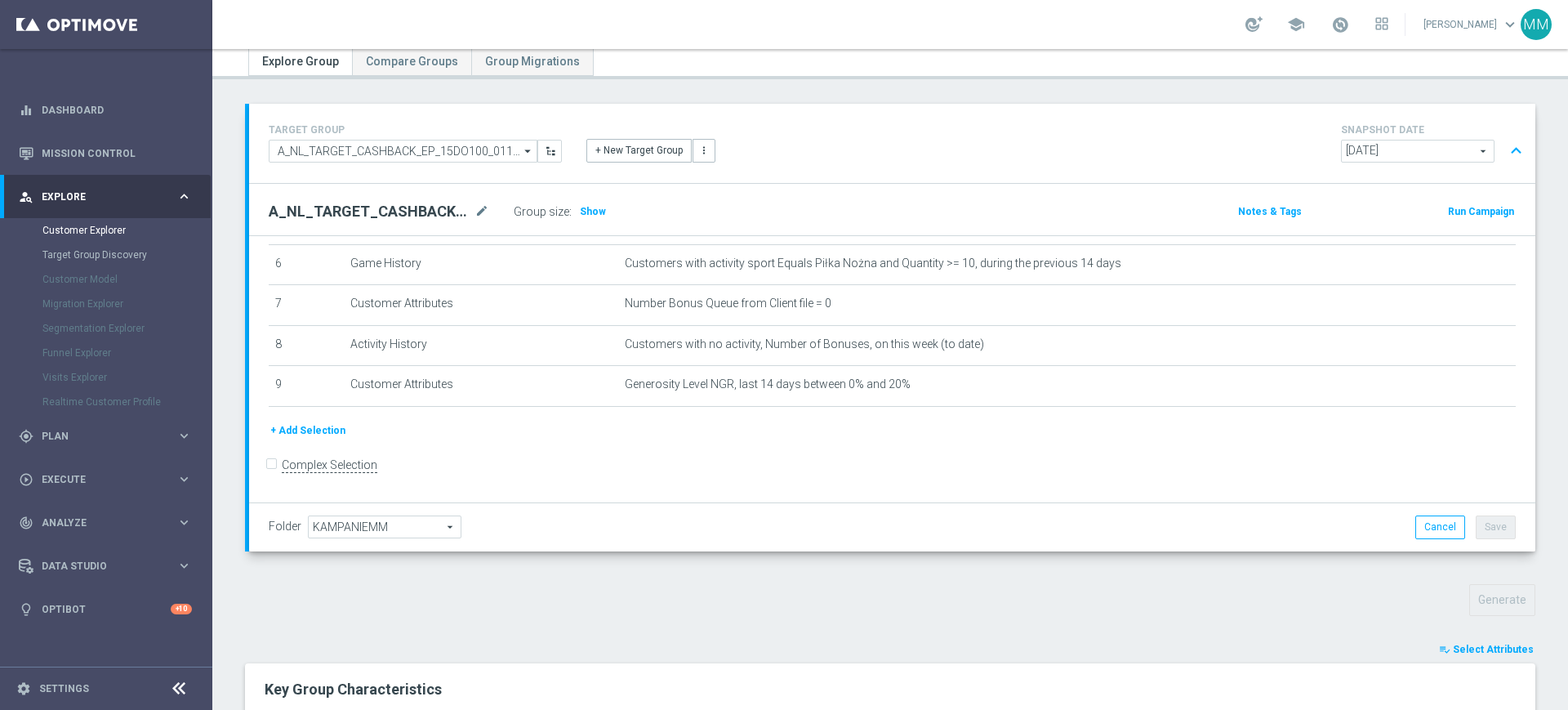
scroll to position [204, 0]
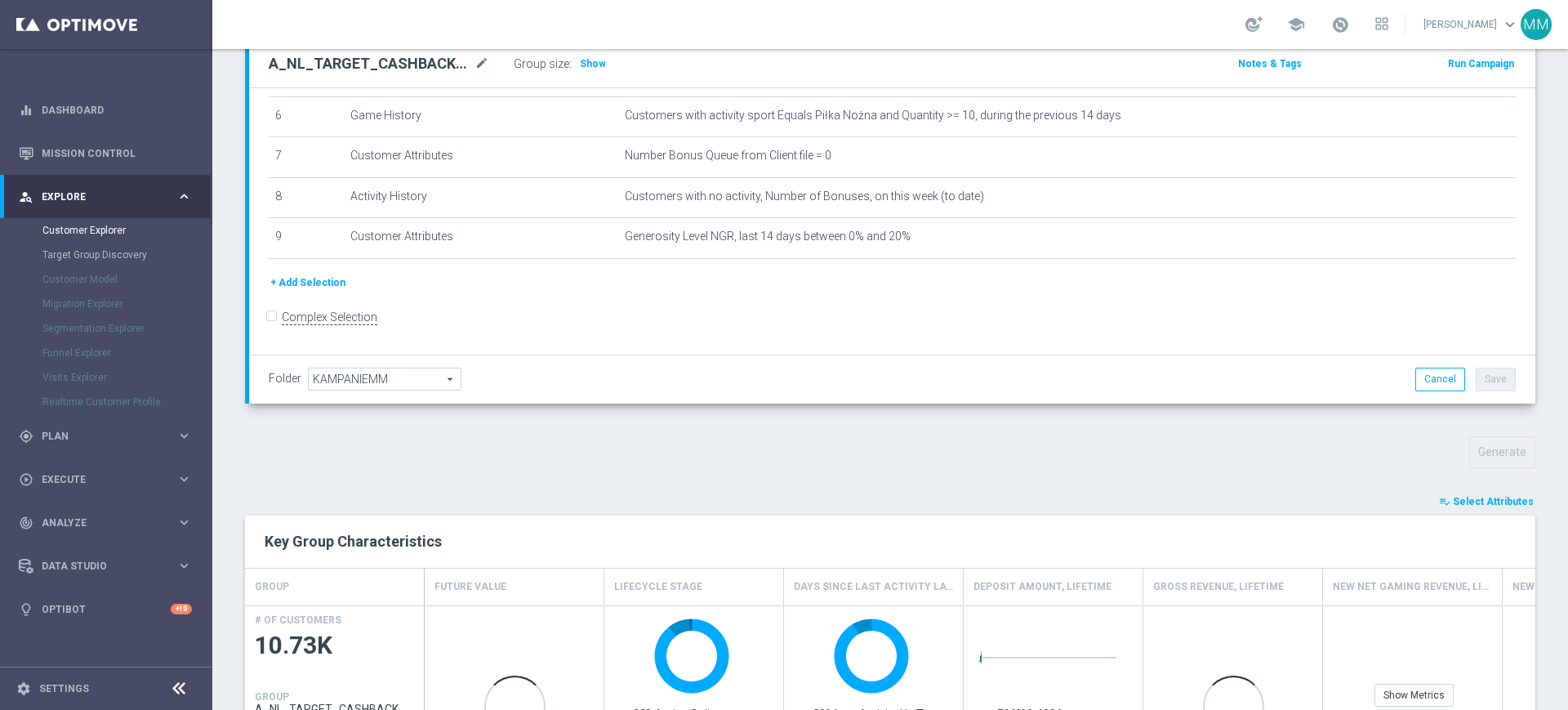
click at [1462, 505] on span "Select Attributes" at bounding box center [1493, 501] width 81 height 12
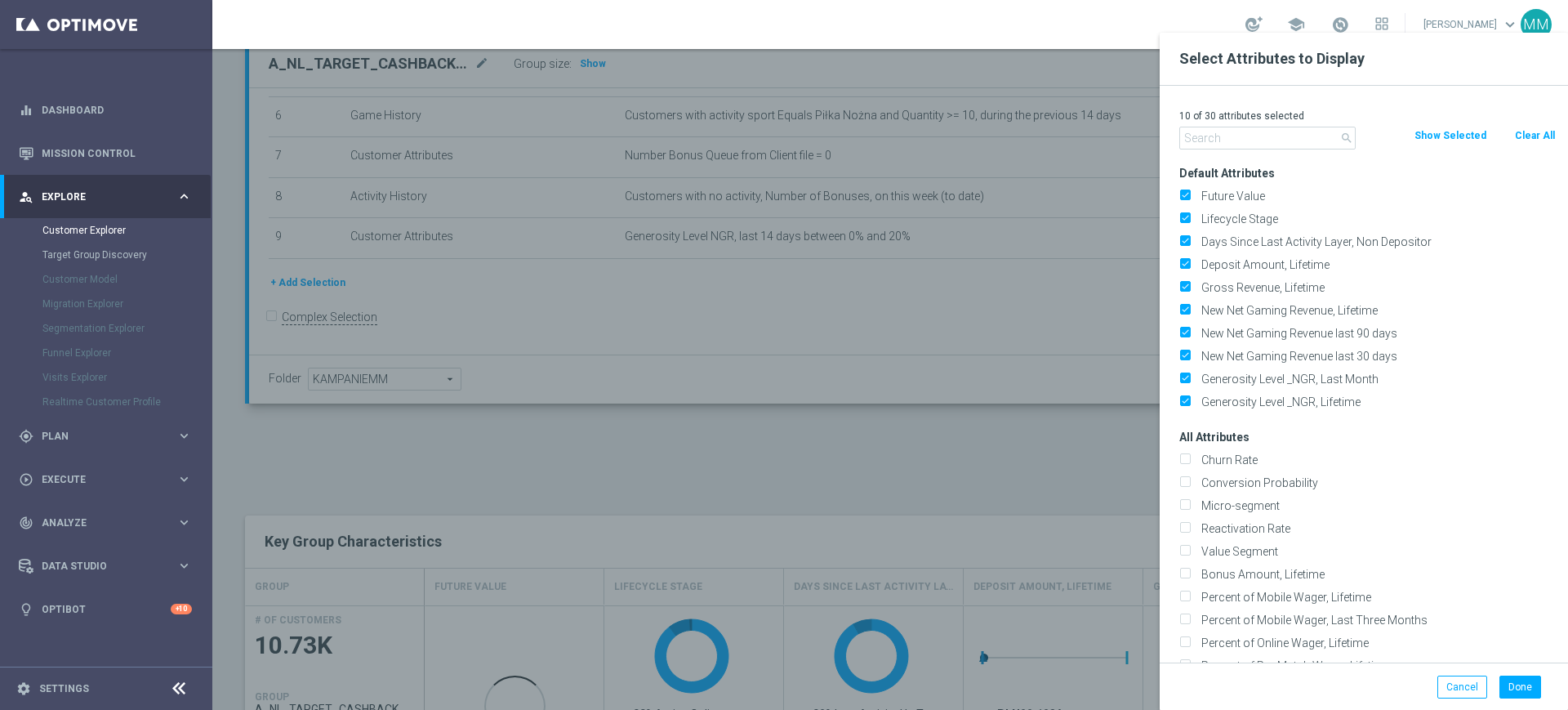
click at [1529, 131] on button "Clear All" at bounding box center [1534, 135] width 43 height 18
checkbox input "false"
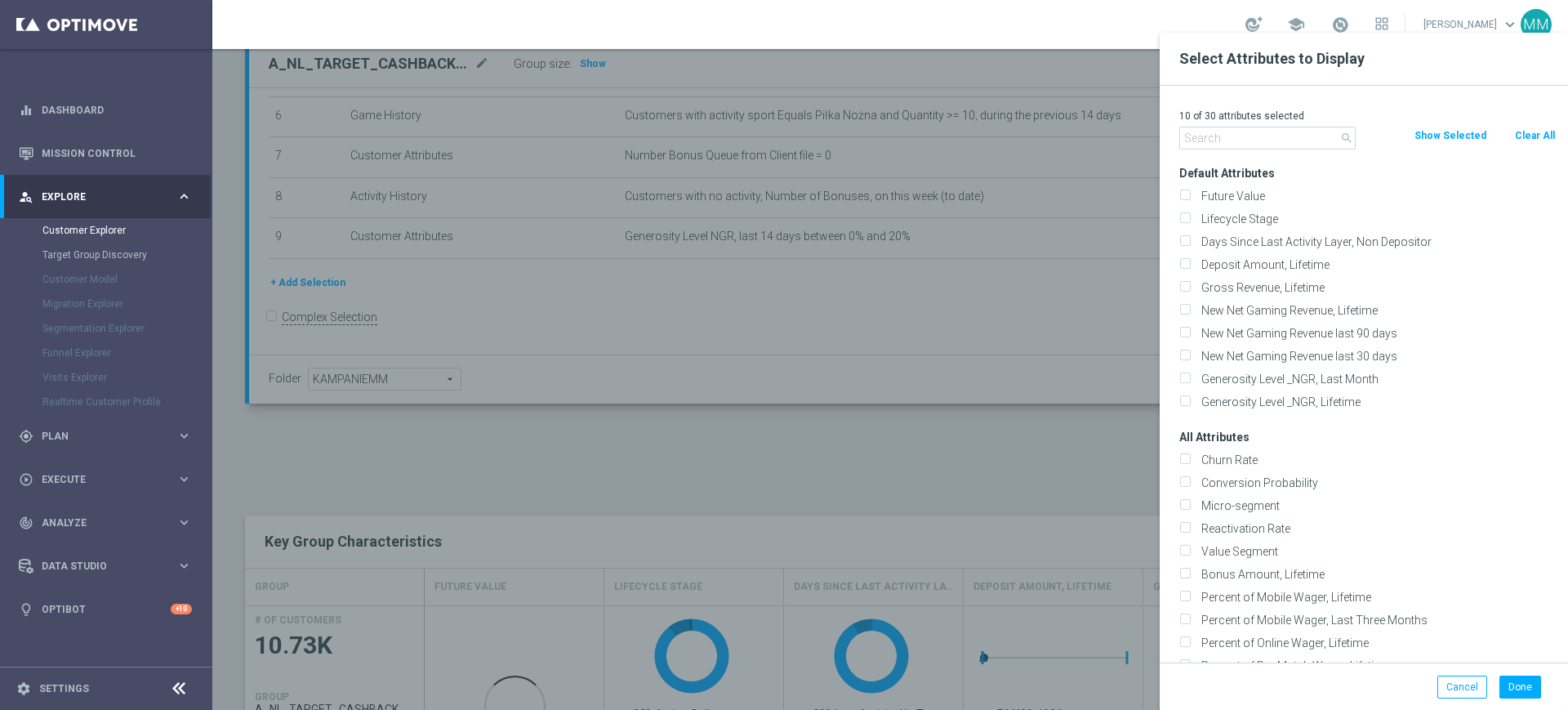
checkbox input "false"
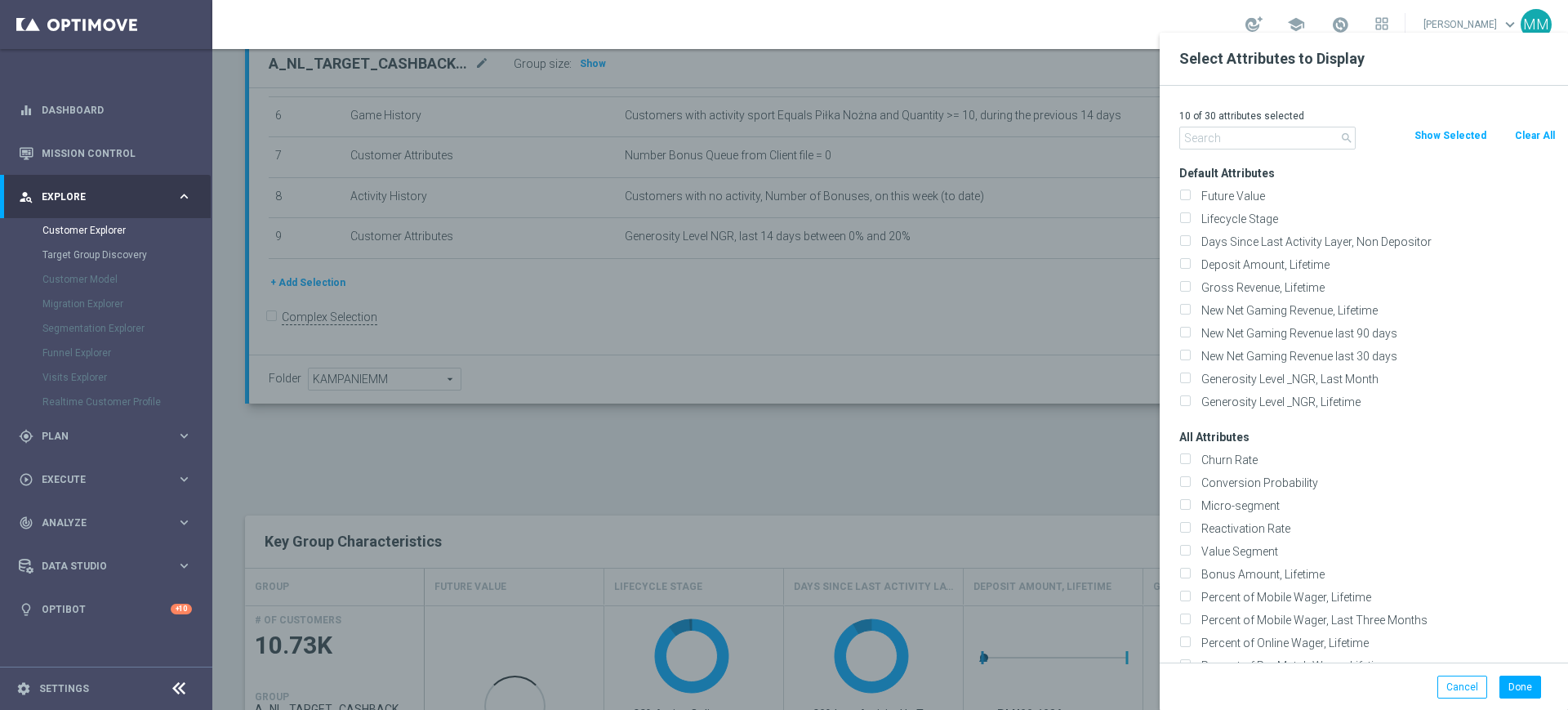
checkbox input "false"
click at [1217, 140] on input "text" at bounding box center [1267, 138] width 177 height 23
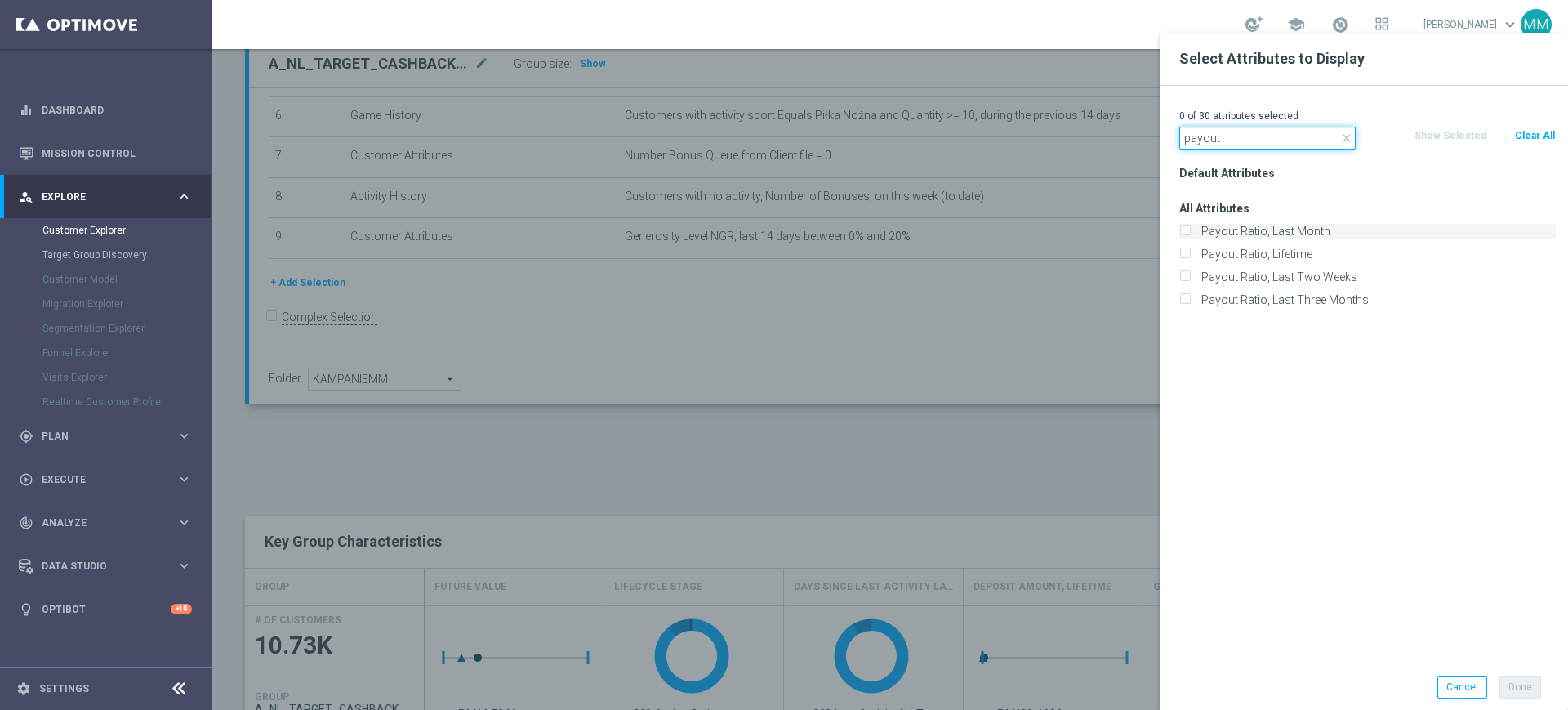
type input "payout"
click at [1276, 237] on label "Payout Ratio, Last Month" at bounding box center [1375, 231] width 360 height 14
click at [1190, 237] on input "Payout Ratio, Last Month" at bounding box center [1184, 233] width 11 height 11
click at [1276, 233] on label "Payout Ratio, Last Month" at bounding box center [1375, 231] width 360 height 14
click at [1190, 233] on input "Payout Ratio, Last Month" at bounding box center [1184, 233] width 11 height 11
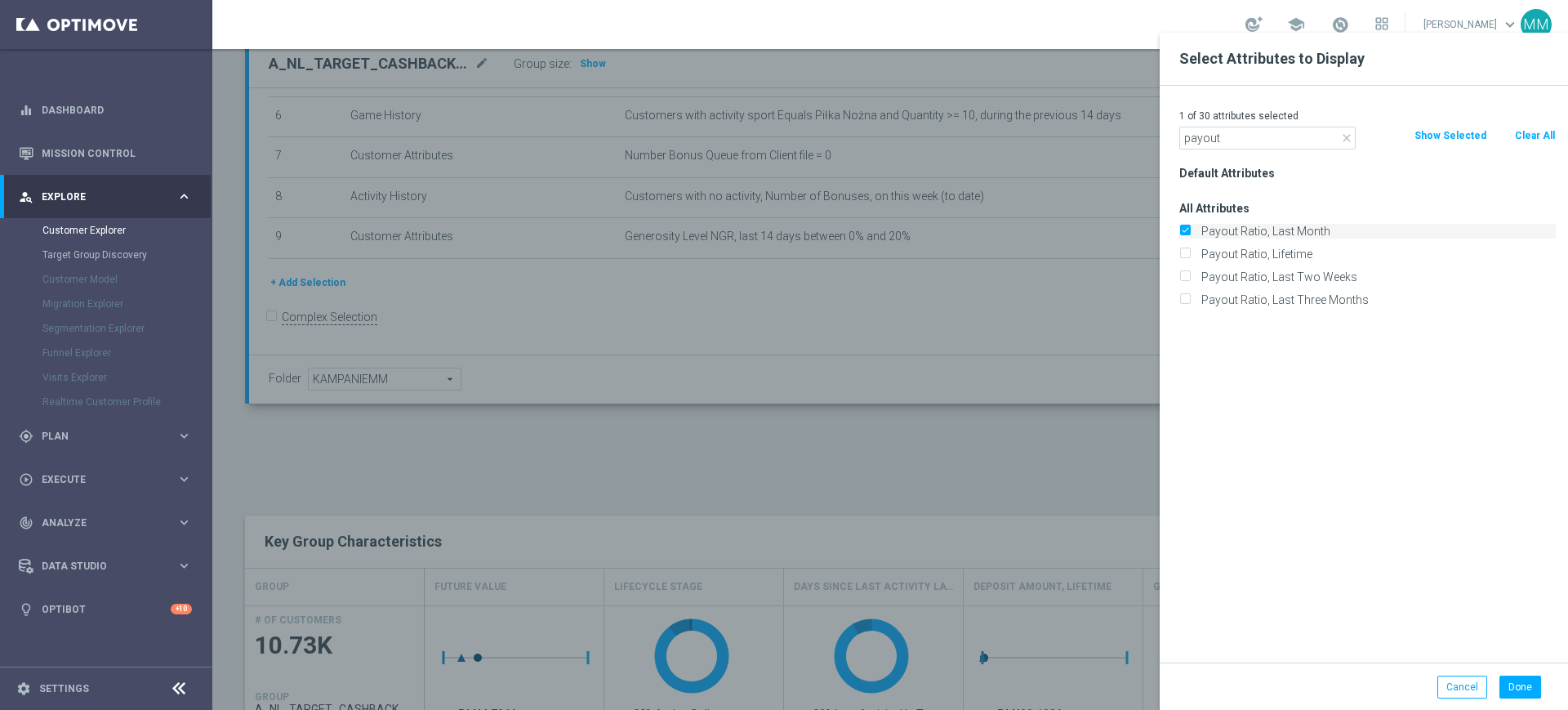
checkbox input "false"
click at [1267, 278] on label "Payout Ratio, Last Two Weeks" at bounding box center [1375, 276] width 360 height 14
click at [1190, 278] on input "Payout Ratio, Last Two Weeks" at bounding box center [1184, 278] width 11 height 11
checkbox input "true"
click at [1249, 136] on input "payout" at bounding box center [1267, 138] width 177 height 23
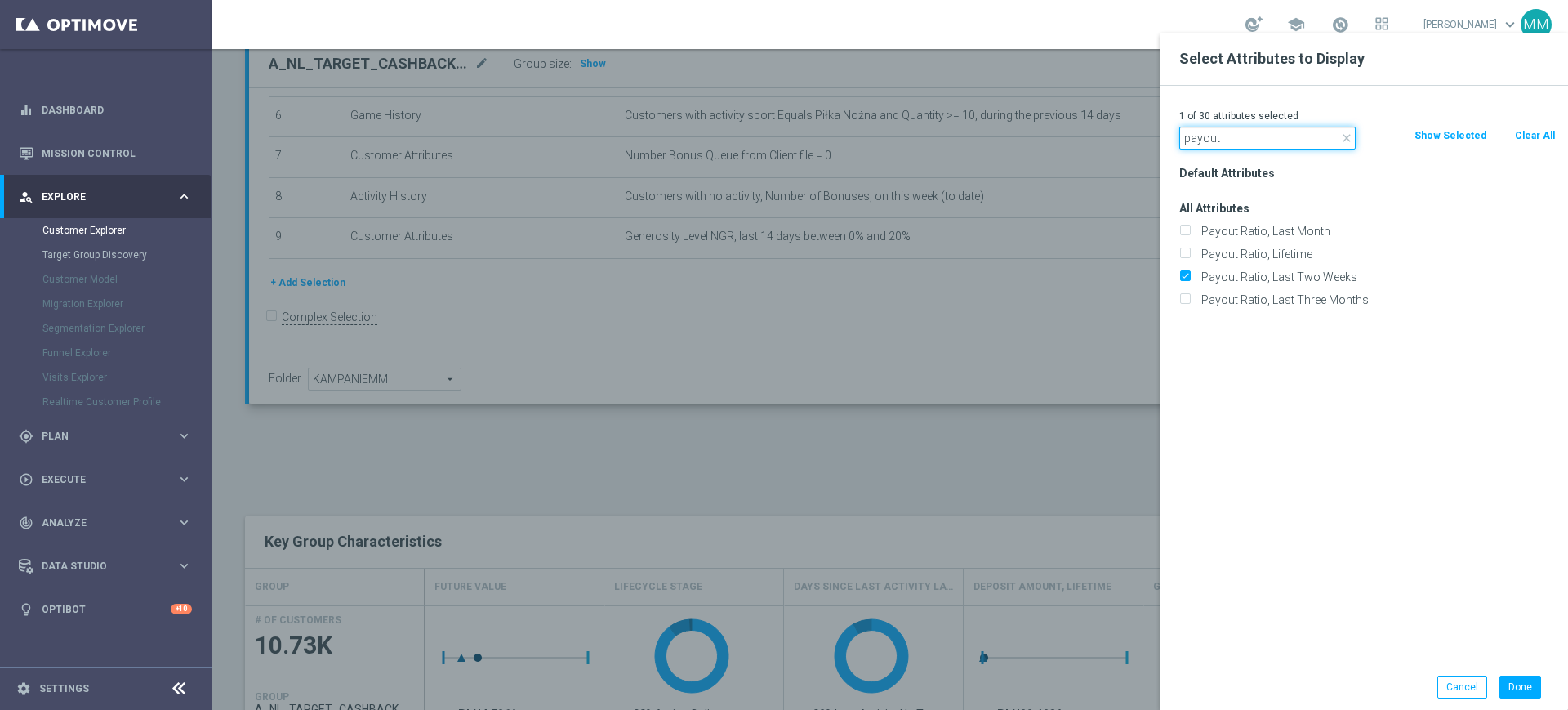
click at [1249, 136] on input "payout" at bounding box center [1267, 138] width 177 height 23
type input "win amount"
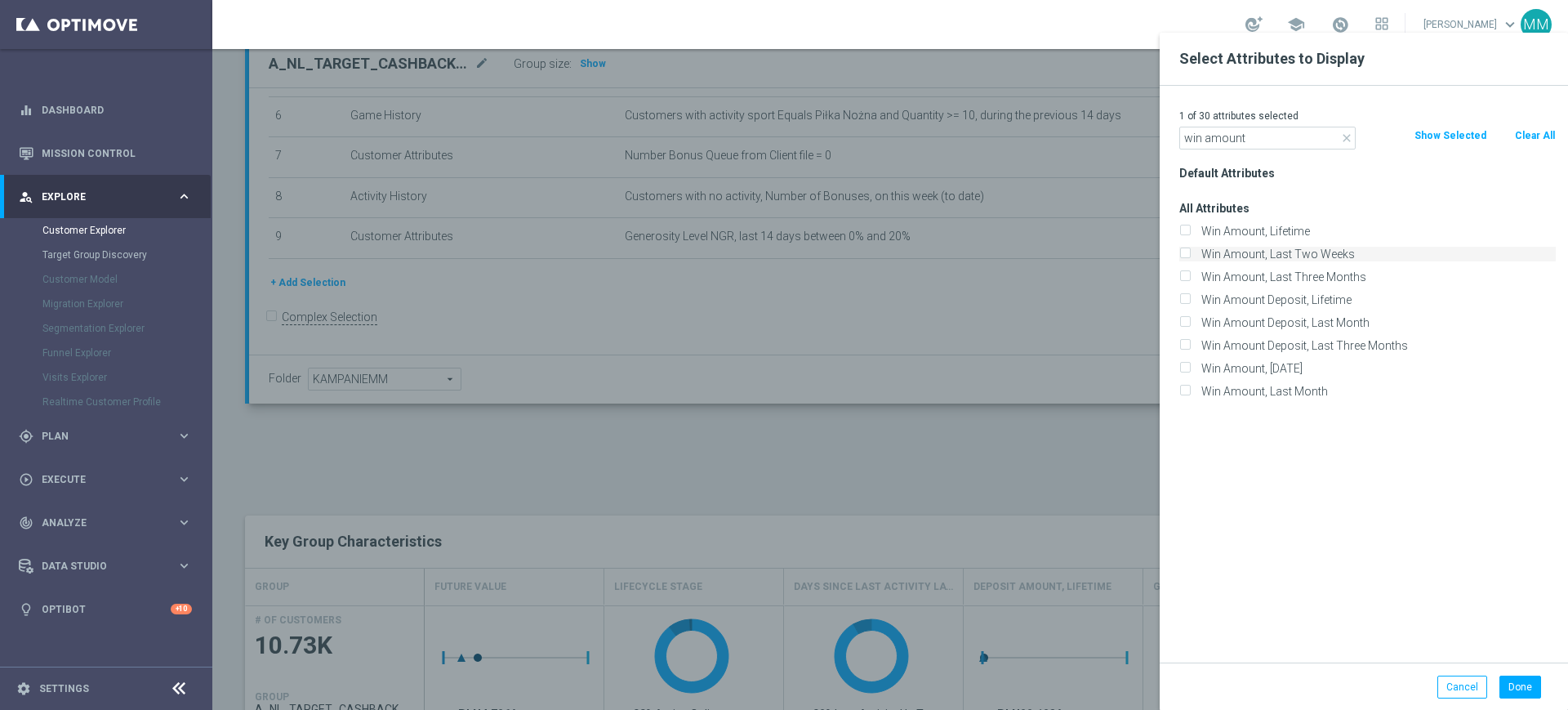
click at [1284, 257] on label "Win Amount, Last Two Weeks" at bounding box center [1375, 253] width 360 height 14
click at [1190, 257] on input "Win Amount, Last Two Weeks" at bounding box center [1184, 256] width 11 height 11
checkbox input "true"
click at [1257, 143] on input "win amount" at bounding box center [1267, 138] width 177 height 23
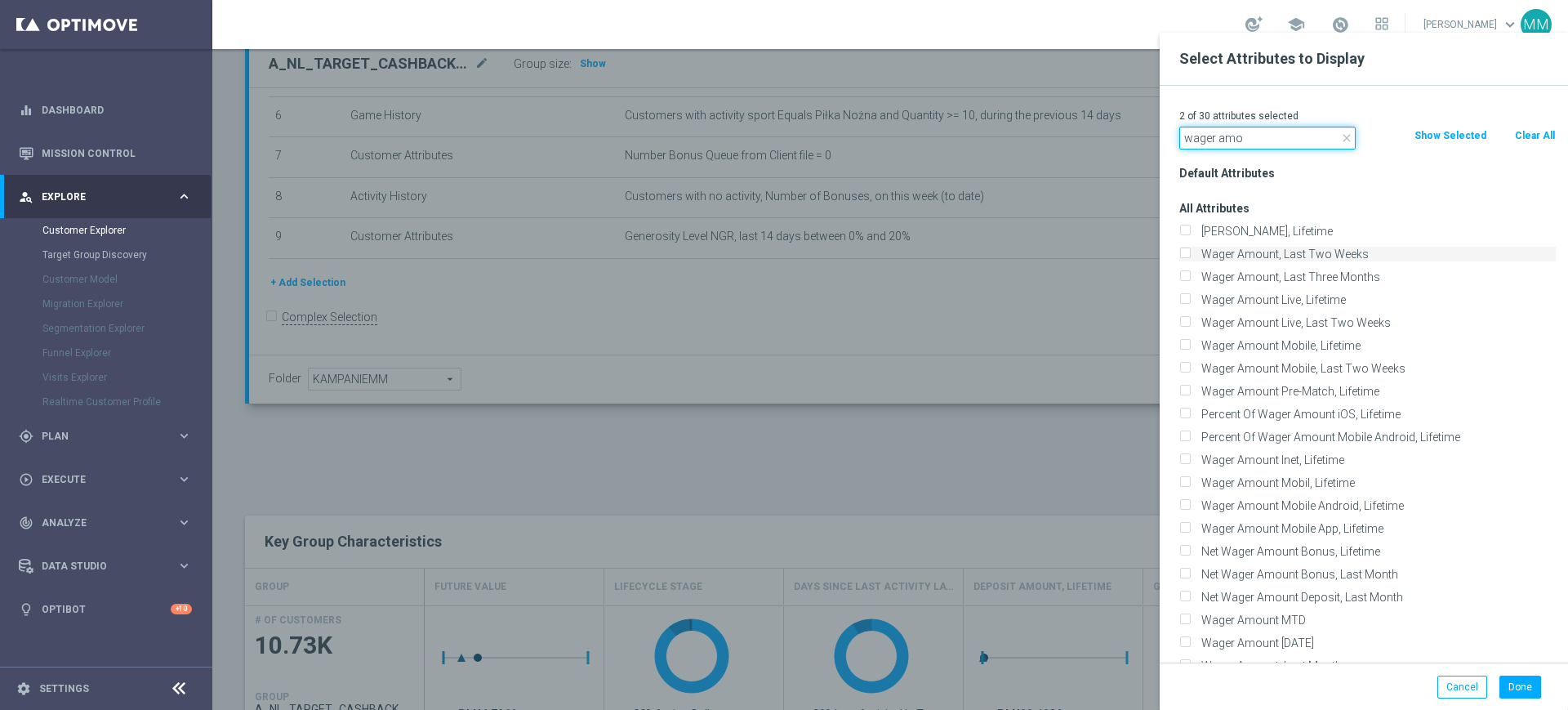
type input "wager amo"
click at [1277, 250] on label "Wager Amount, Last Two Weeks" at bounding box center [1375, 253] width 360 height 14
click at [1190, 251] on input "Wager Amount, Last Two Weeks" at bounding box center [1184, 256] width 11 height 11
checkbox input "true"
click at [1512, 682] on button "Done" at bounding box center [1520, 687] width 42 height 23
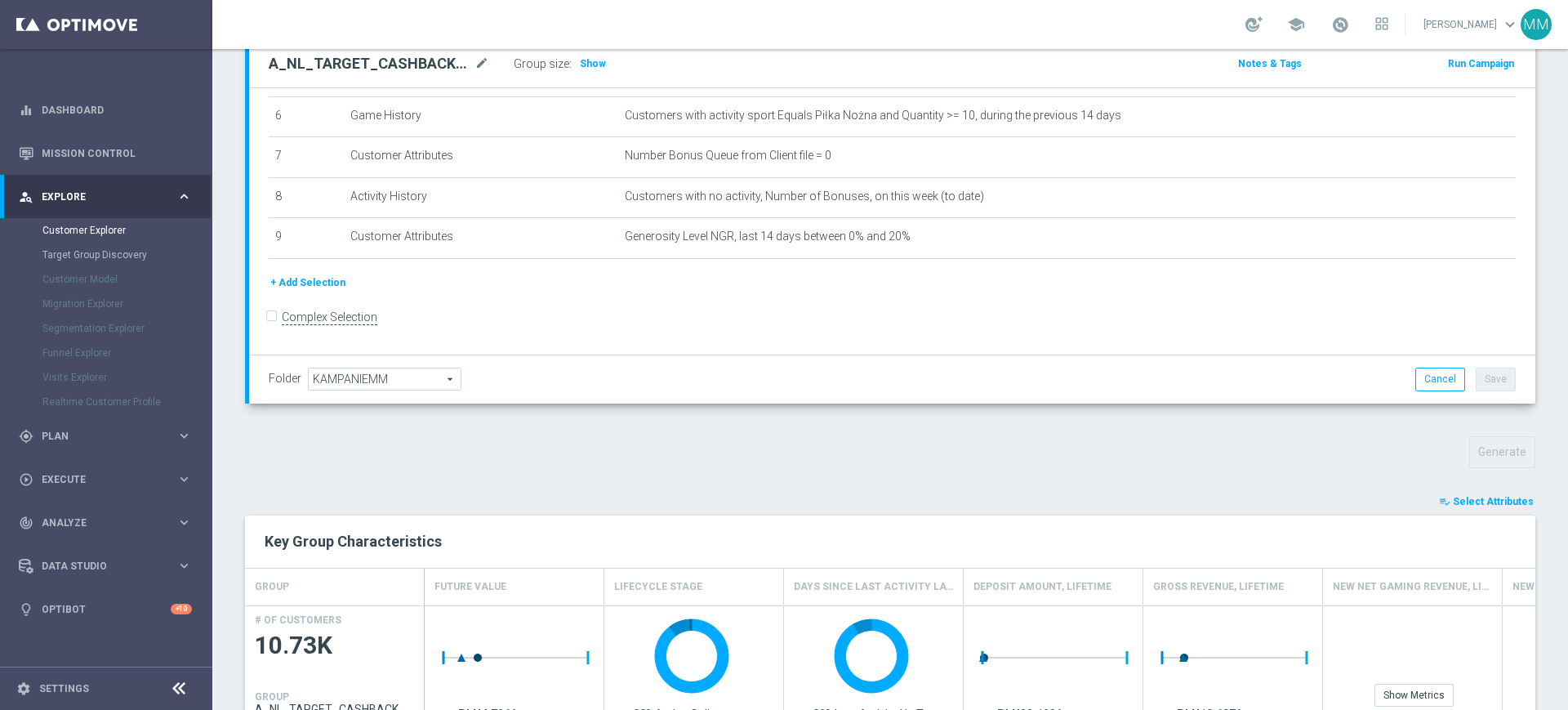
type input "Search"
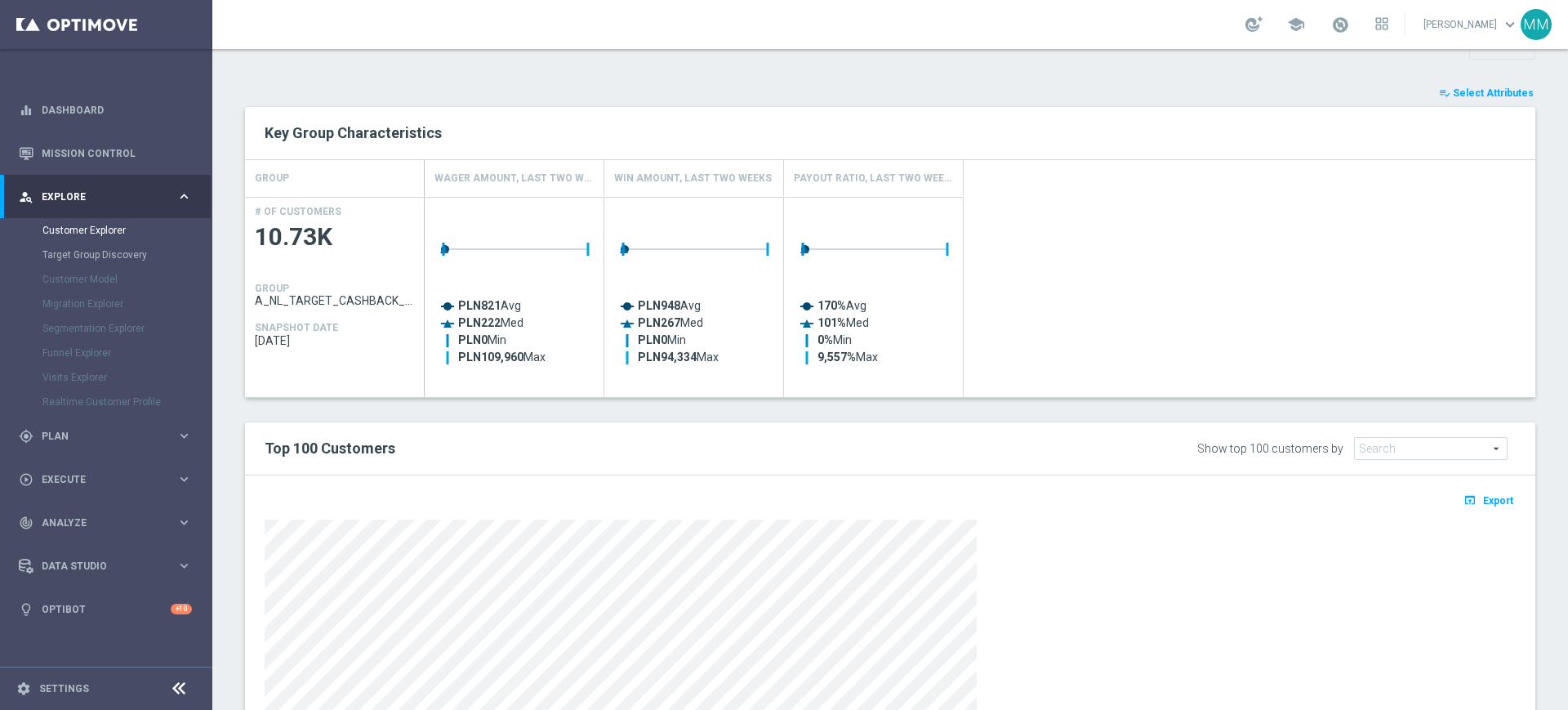
scroll to position [511, 0]
